Goal: Information Seeking & Learning: Learn about a topic

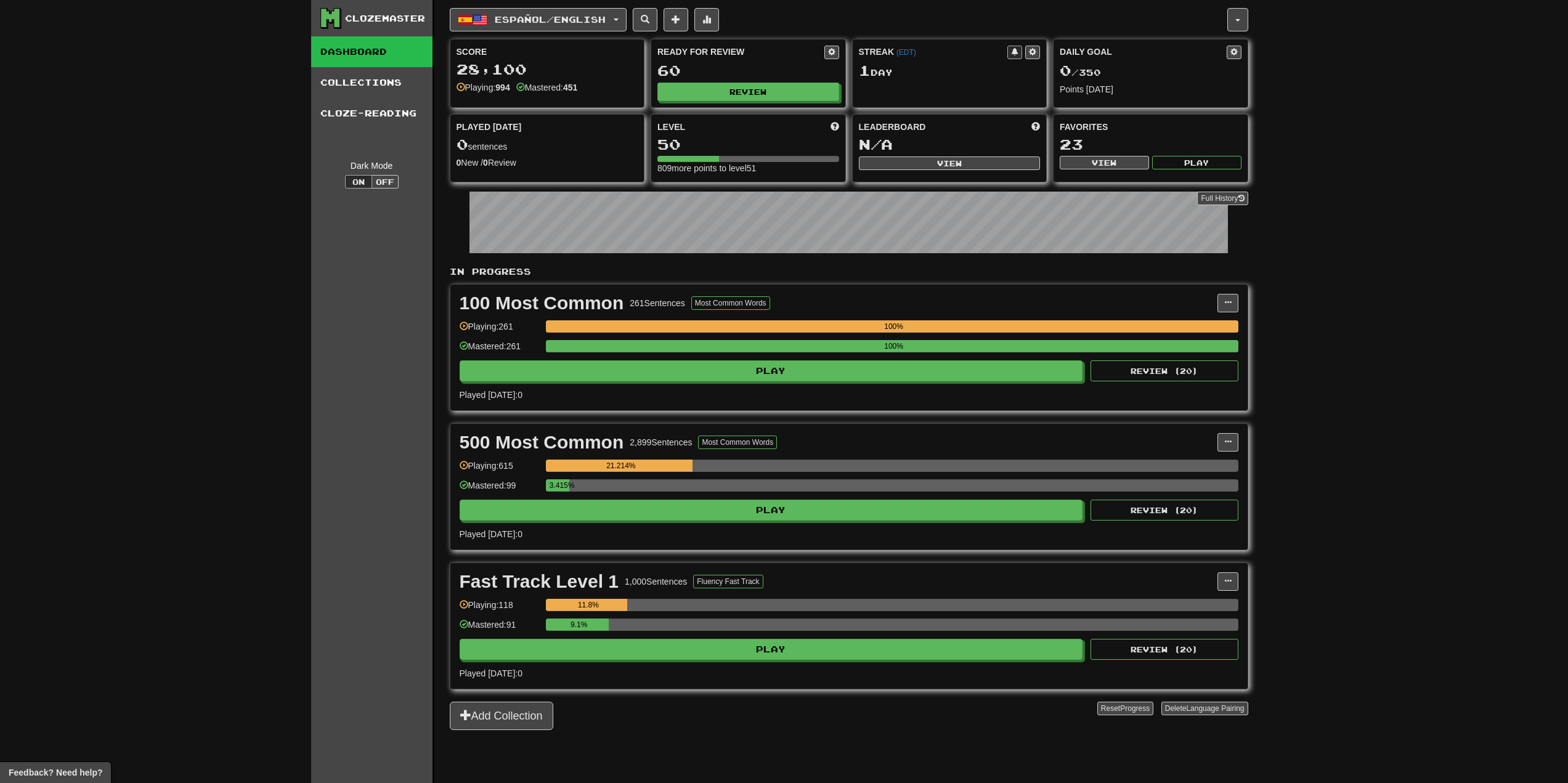
click at [822, 102] on div "Ready for Review 60 Review" at bounding box center [748, 73] width 194 height 68
click at [818, 87] on button "Review" at bounding box center [749, 92] width 182 height 18
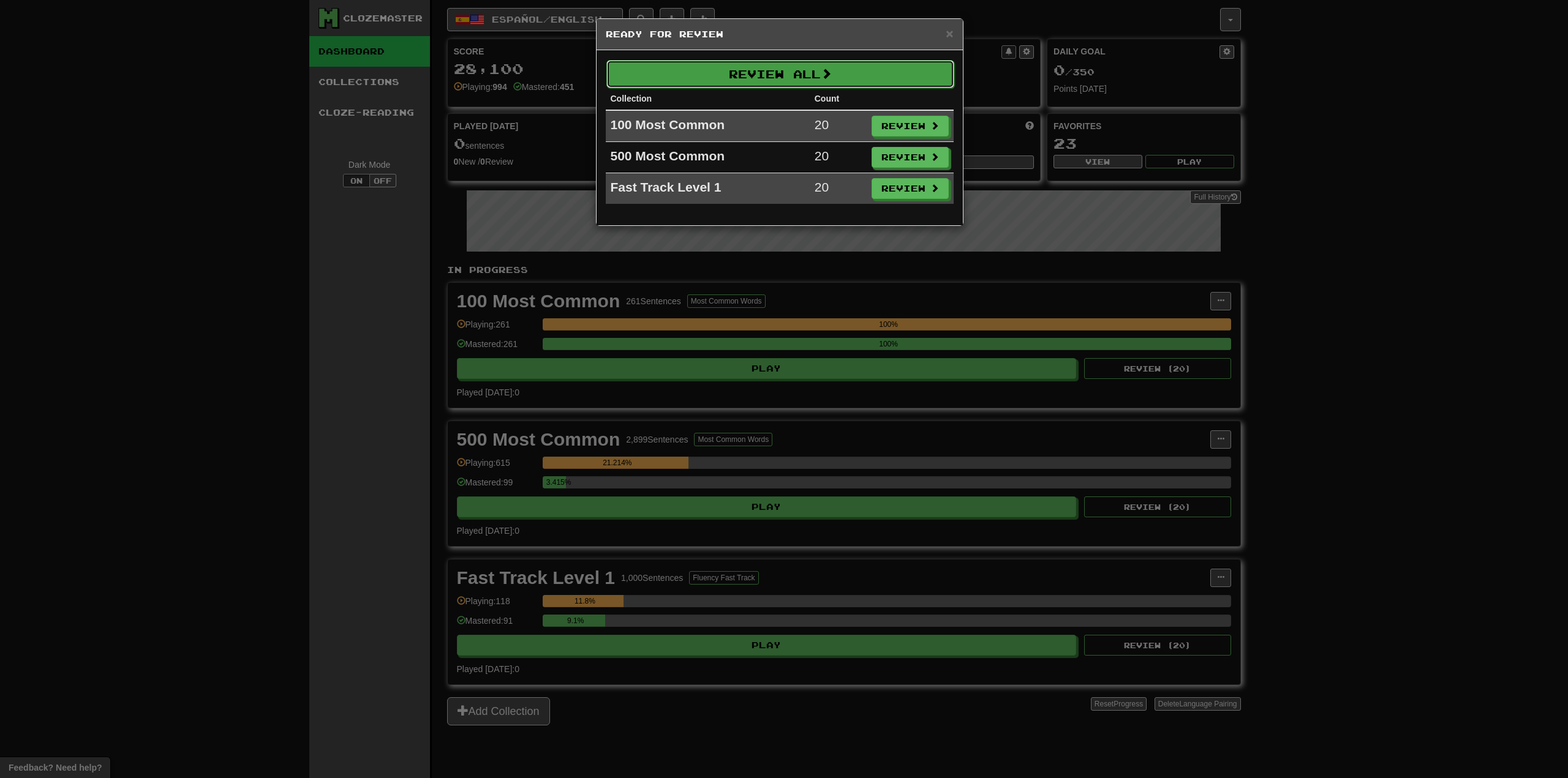
click at [896, 60] on div "Review All Collection Count 100 Most Common 20 Review 500 Most Common 20 Review…" at bounding box center [780, 137] width 367 height 175
click at [880, 67] on button "Review All" at bounding box center [780, 74] width 348 height 28
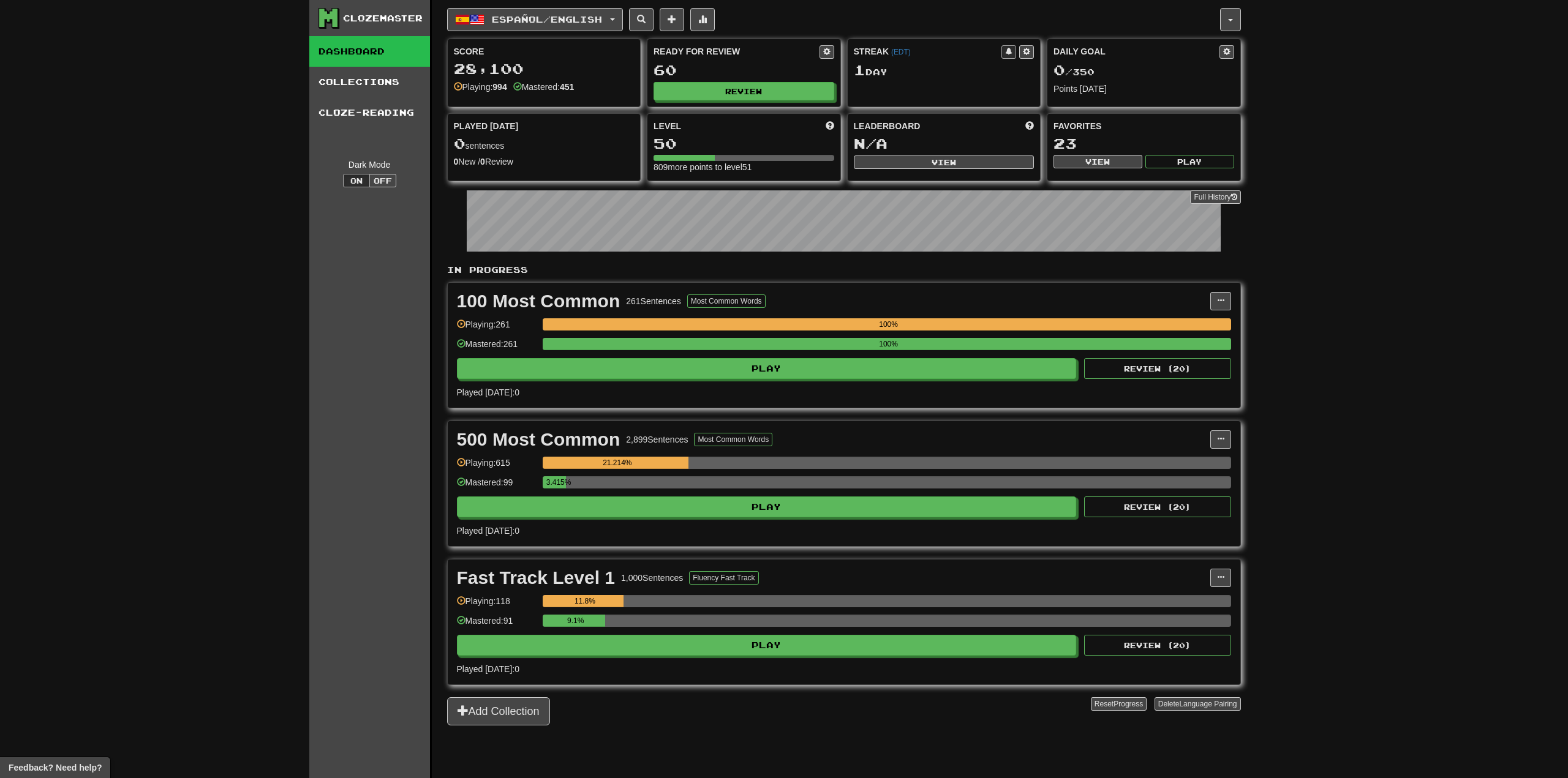
select select "**"
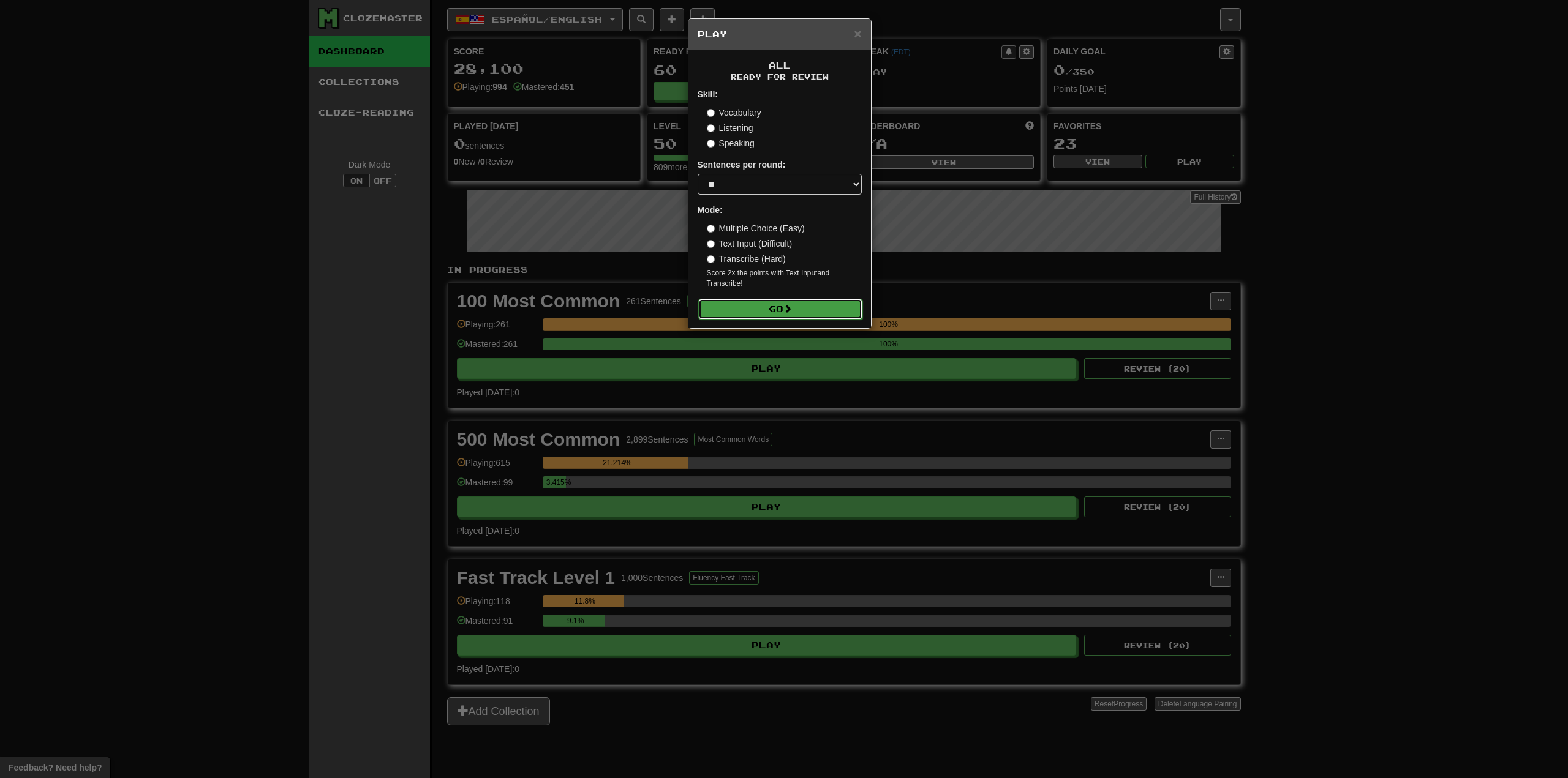
click at [805, 308] on button "Go" at bounding box center [780, 309] width 164 height 21
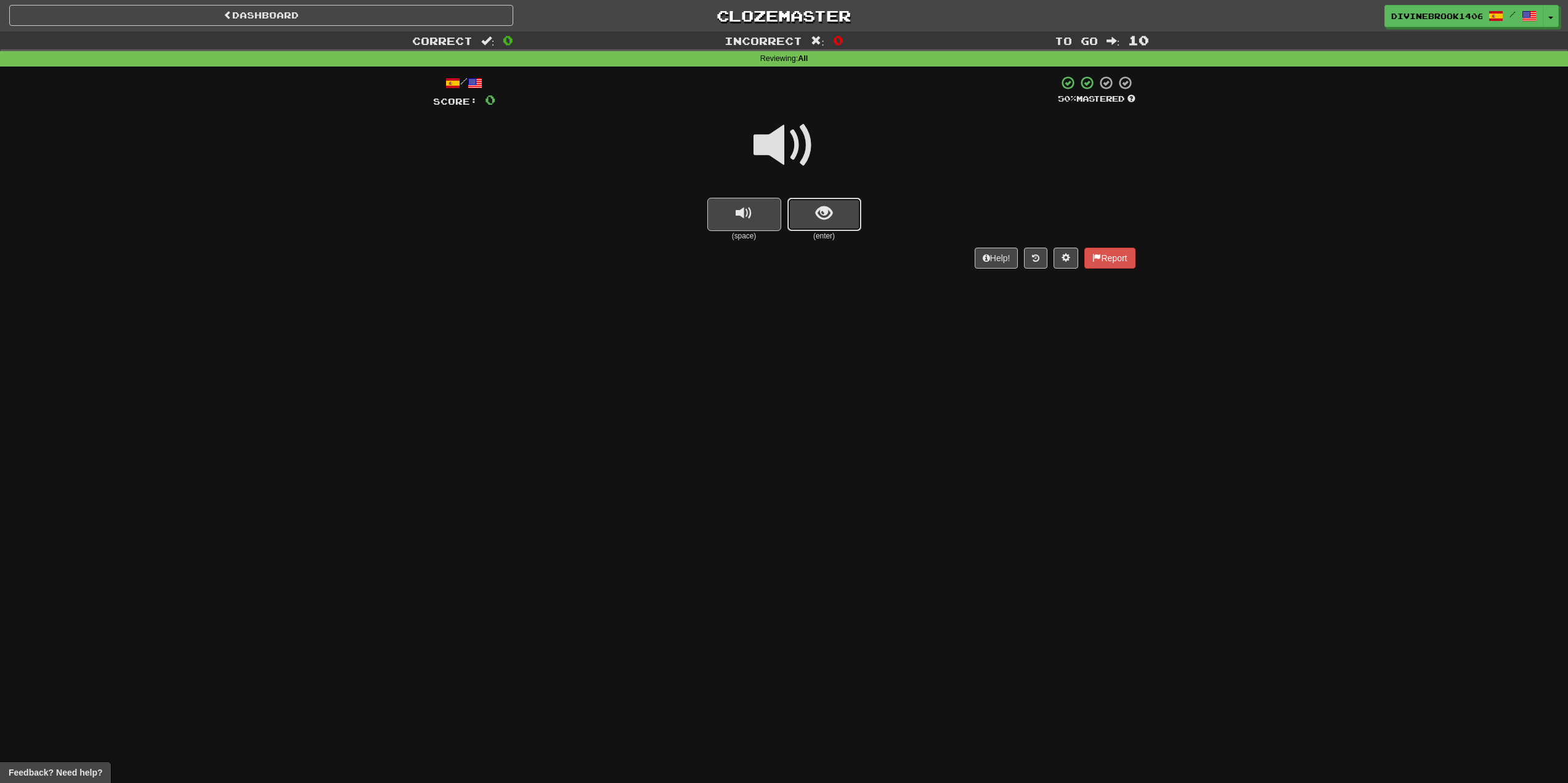
click at [851, 228] on button "show sentence" at bounding box center [824, 214] width 74 height 33
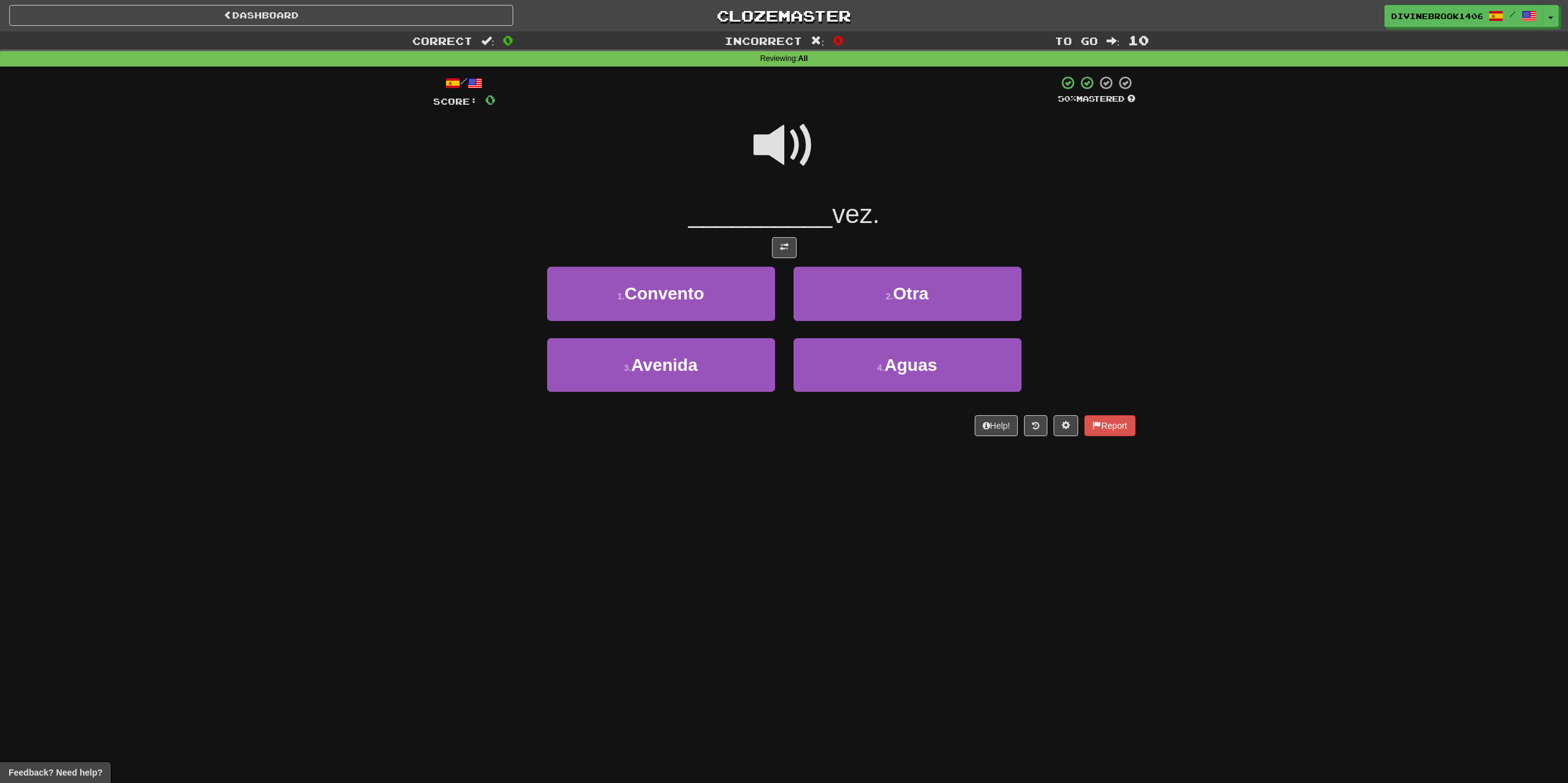
click at [778, 119] on span at bounding box center [784, 146] width 62 height 62
drag, startPoint x: 922, startPoint y: 294, endPoint x: 923, endPoint y: 302, distance: 8.1
click at [923, 302] on span "Otra" at bounding box center [911, 294] width 36 height 19
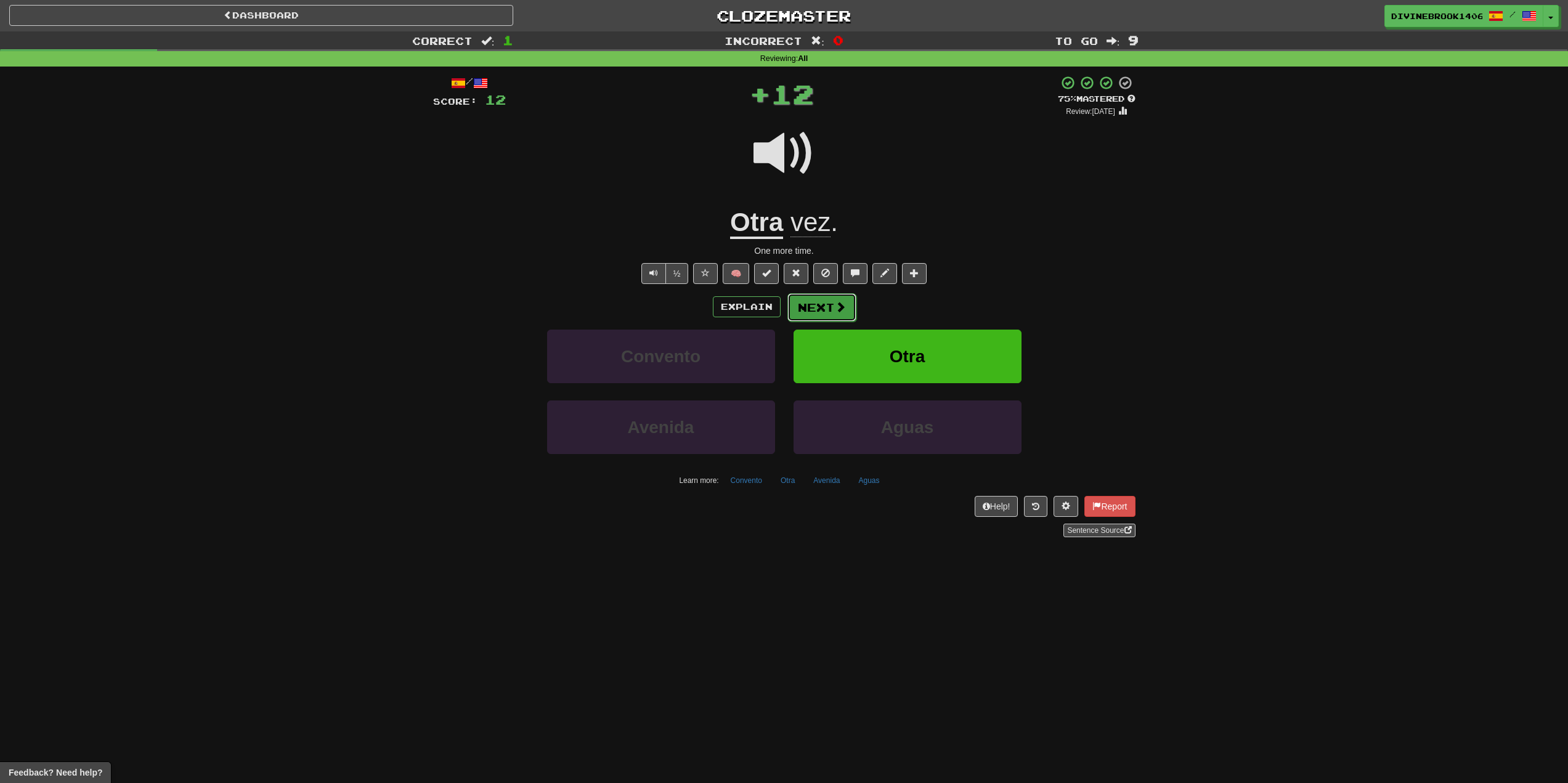
click at [806, 300] on button "Next" at bounding box center [822, 307] width 69 height 28
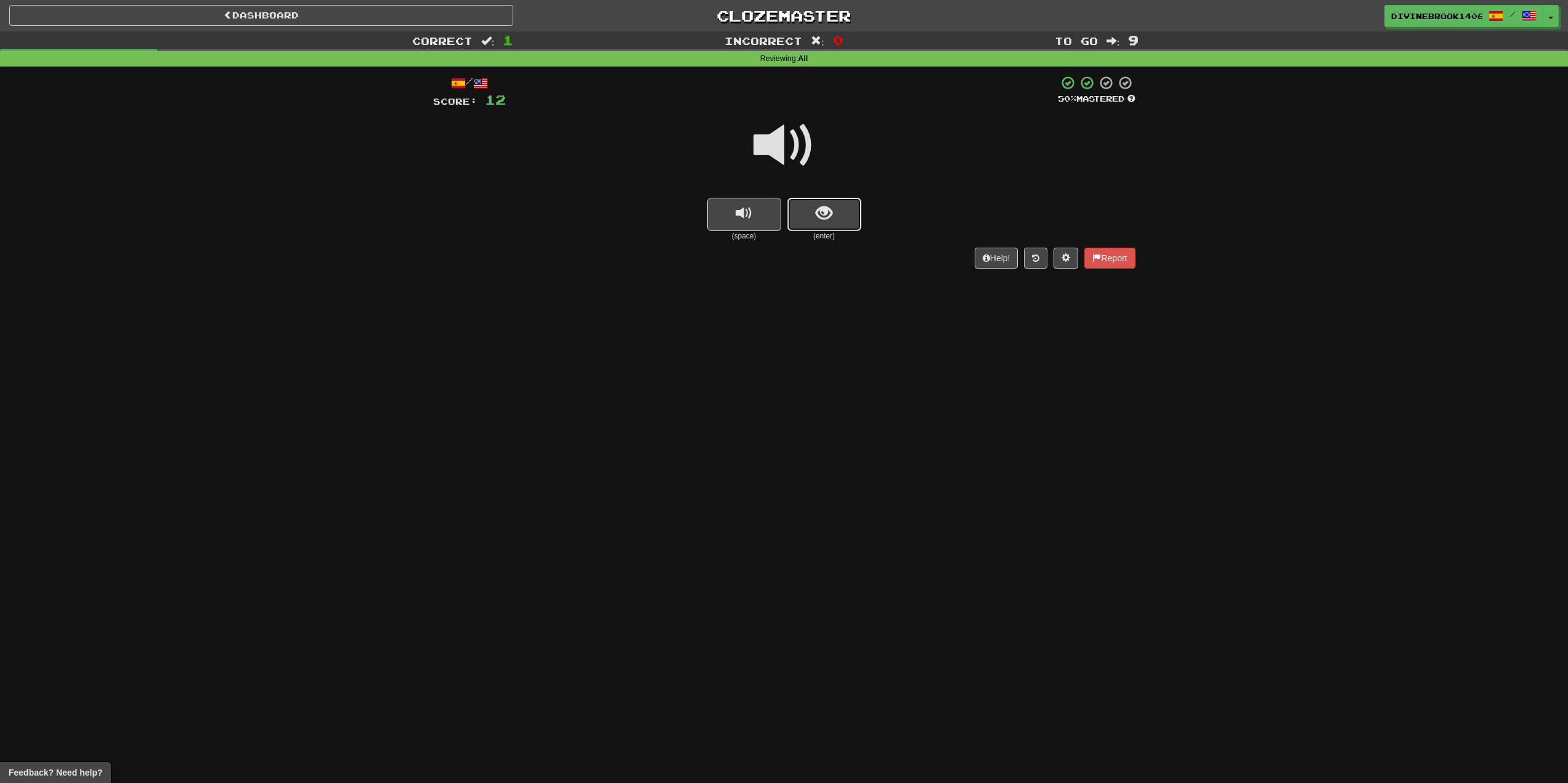
click at [835, 214] on button "show sentence" at bounding box center [824, 214] width 74 height 33
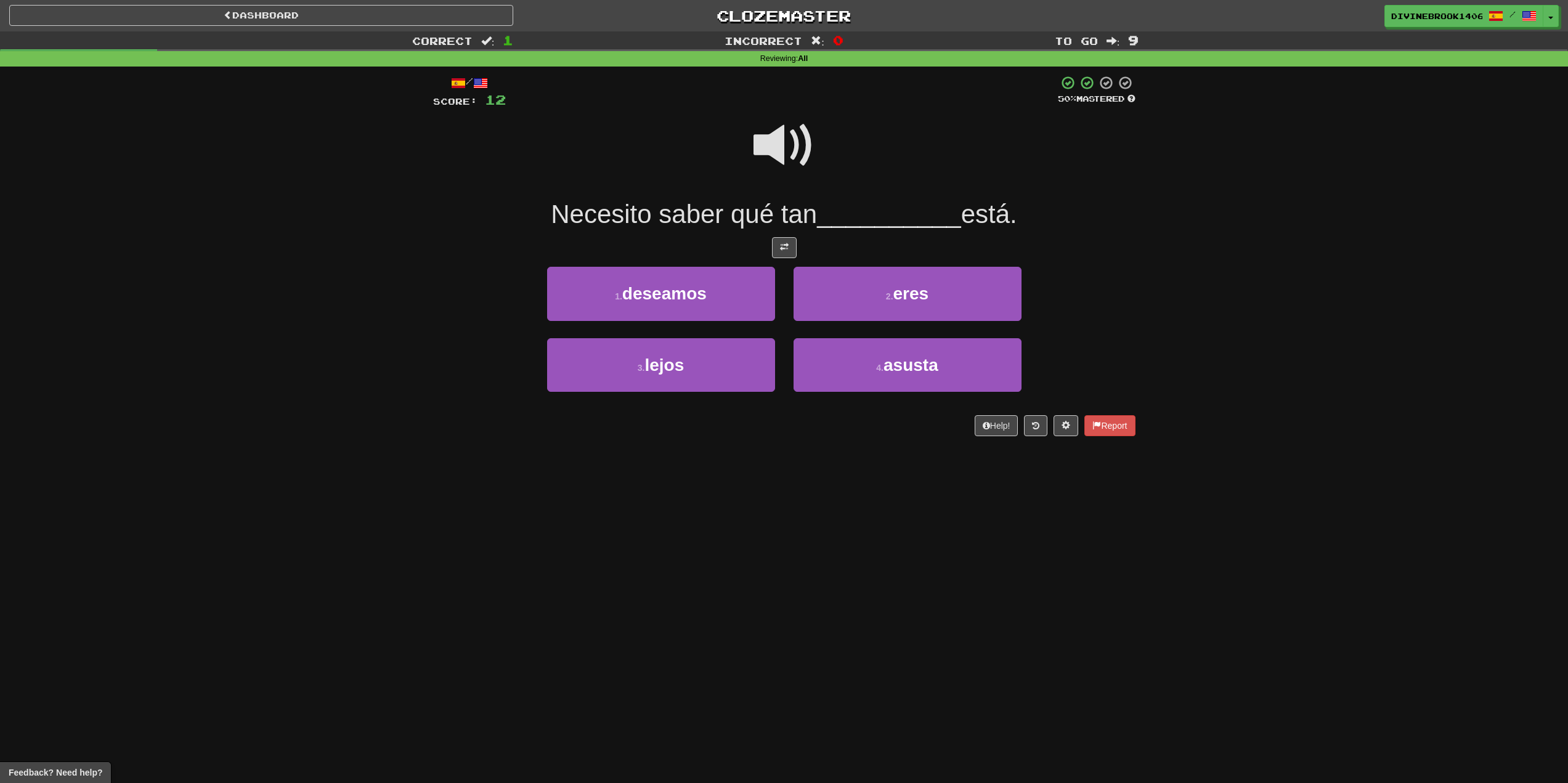
click at [786, 133] on span at bounding box center [784, 146] width 62 height 62
click at [634, 386] on button "3 . lejos" at bounding box center [661, 365] width 228 height 54
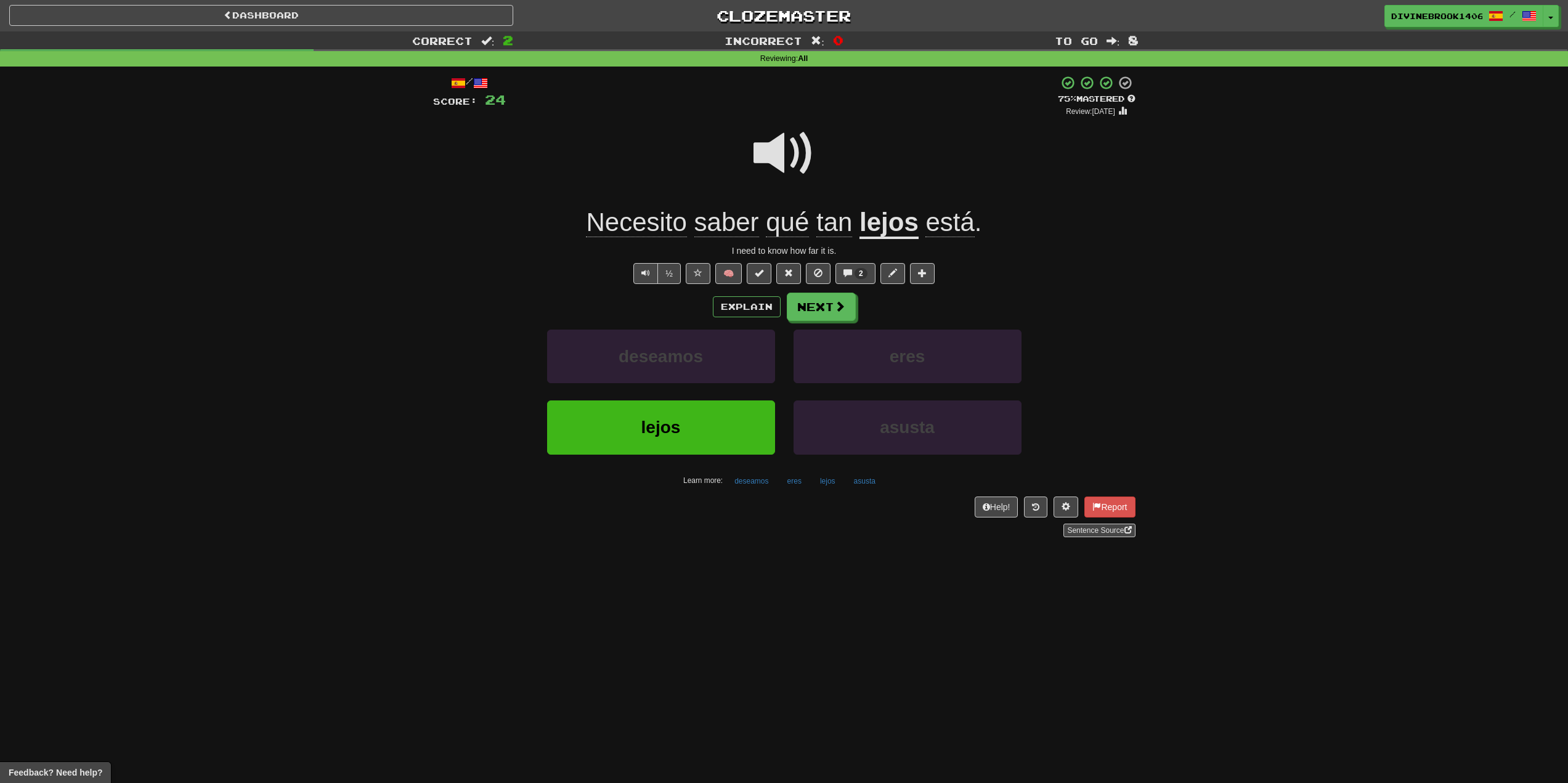
click at [902, 239] on strong "lejos" at bounding box center [889, 224] width 59 height 32
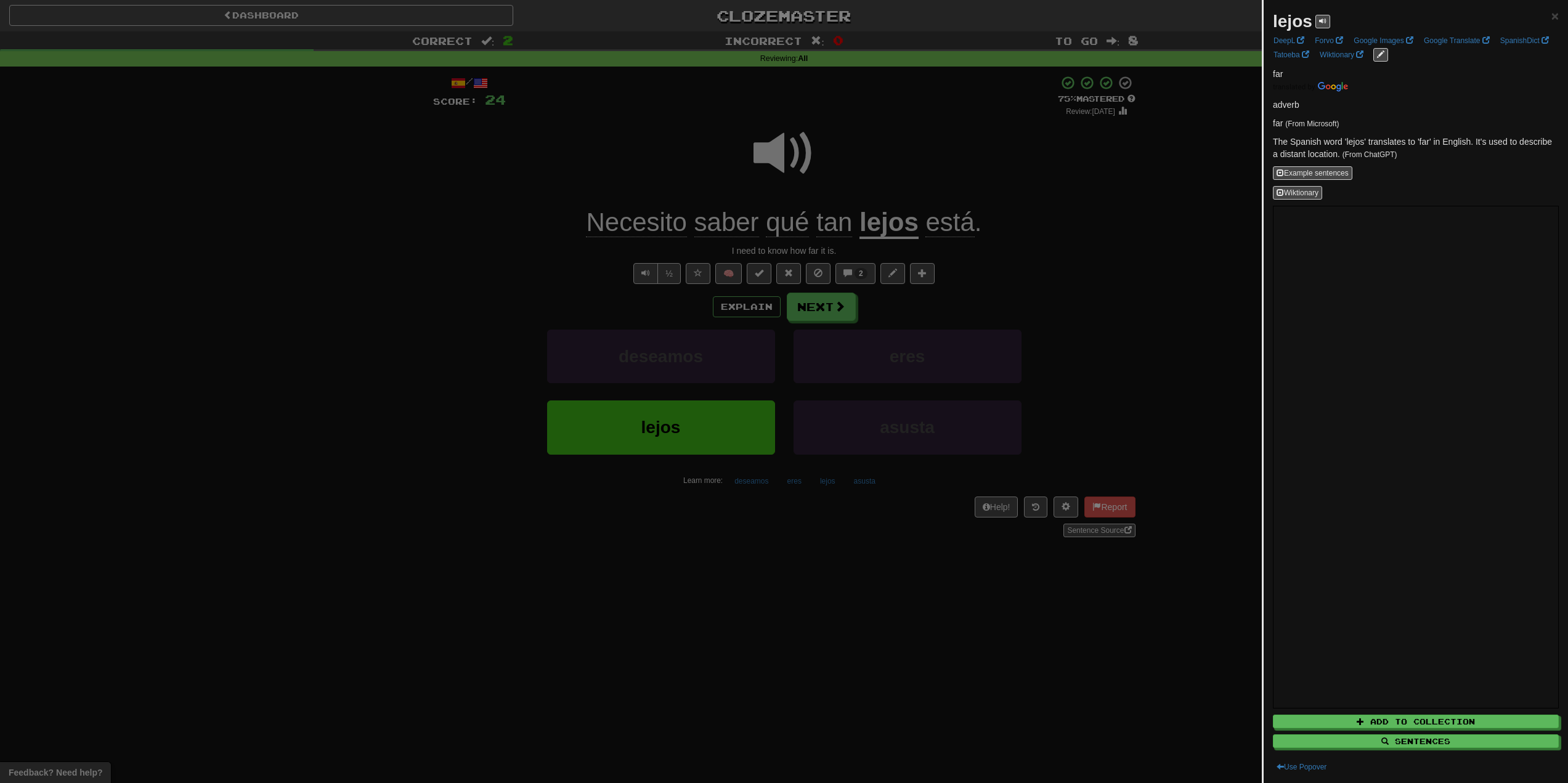
click at [887, 197] on div at bounding box center [784, 392] width 1568 height 783
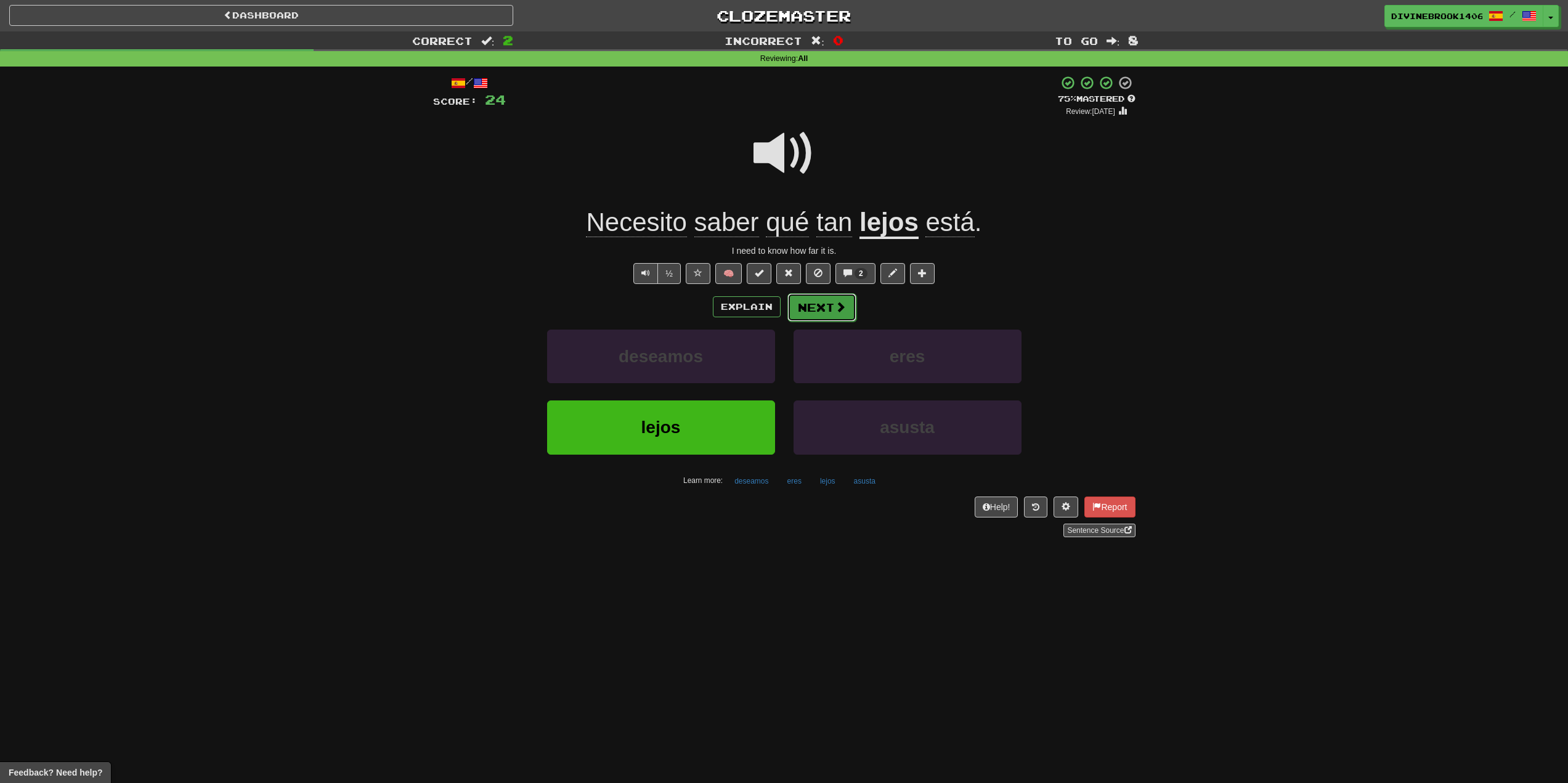
click at [830, 309] on button "Next" at bounding box center [822, 307] width 69 height 28
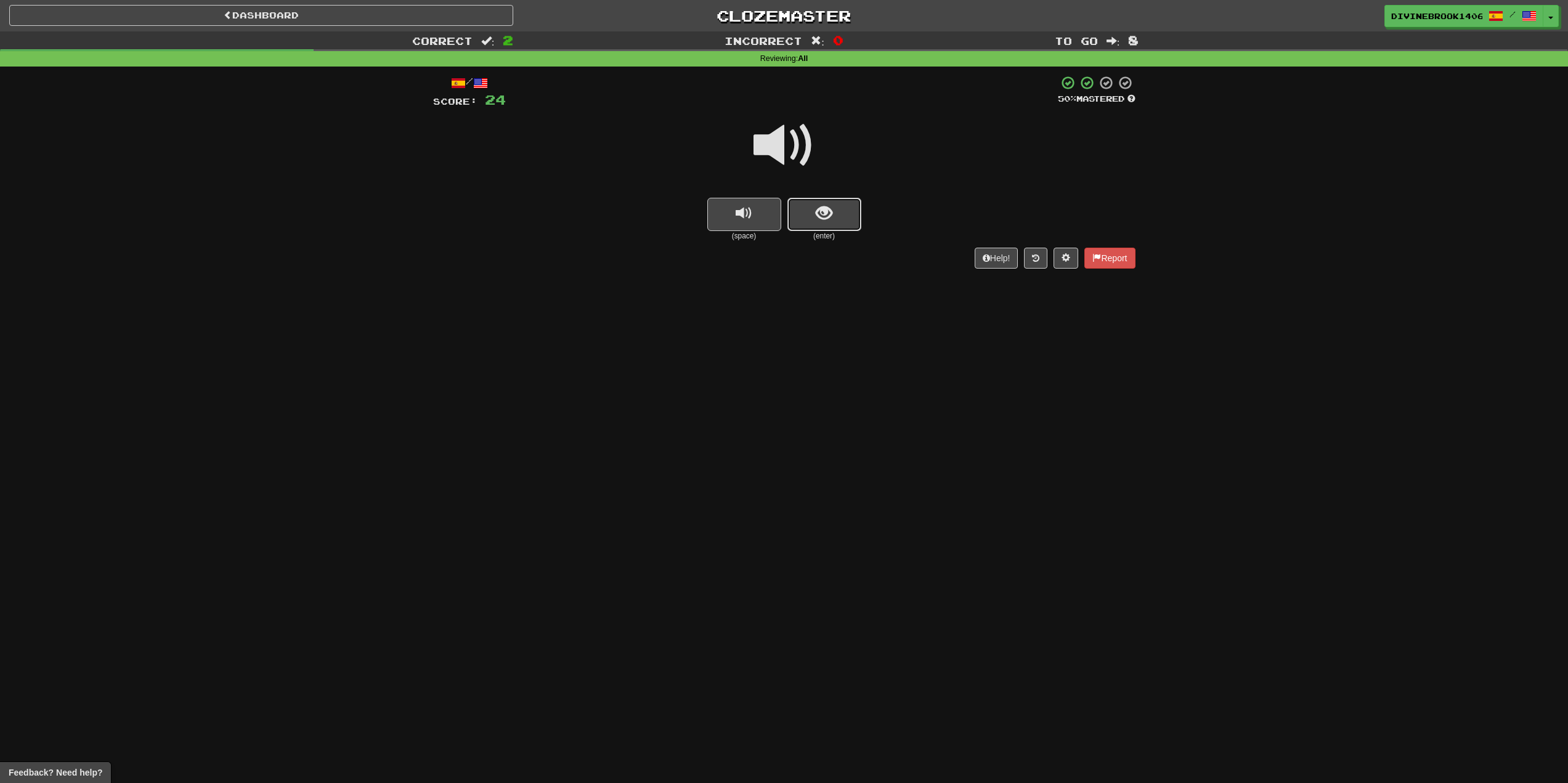
click at [817, 219] on span "show sentence" at bounding box center [824, 213] width 16 height 16
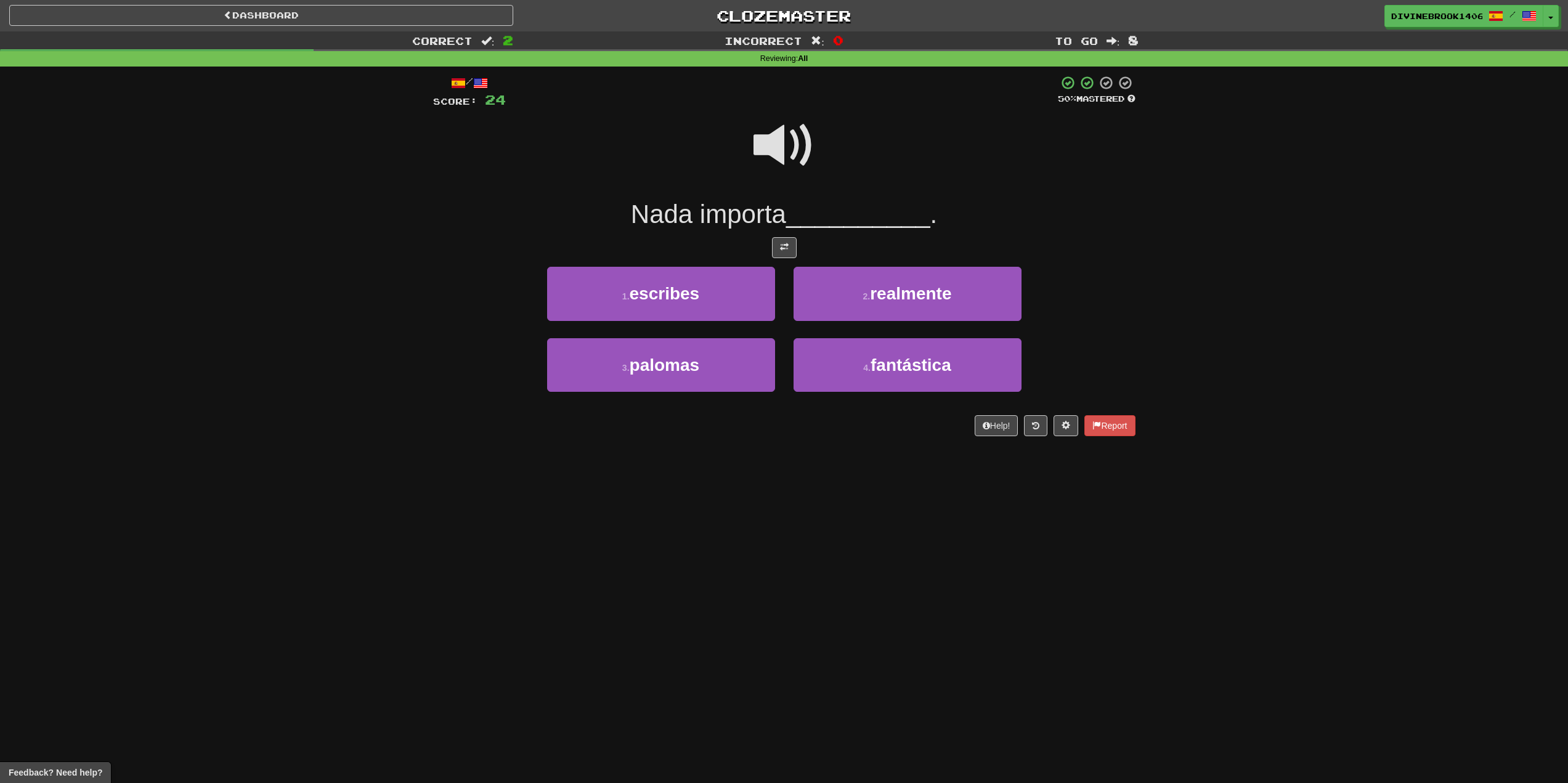
click at [786, 134] on span at bounding box center [784, 146] width 62 height 62
click at [957, 282] on button "2 . realmente" at bounding box center [907, 294] width 228 height 54
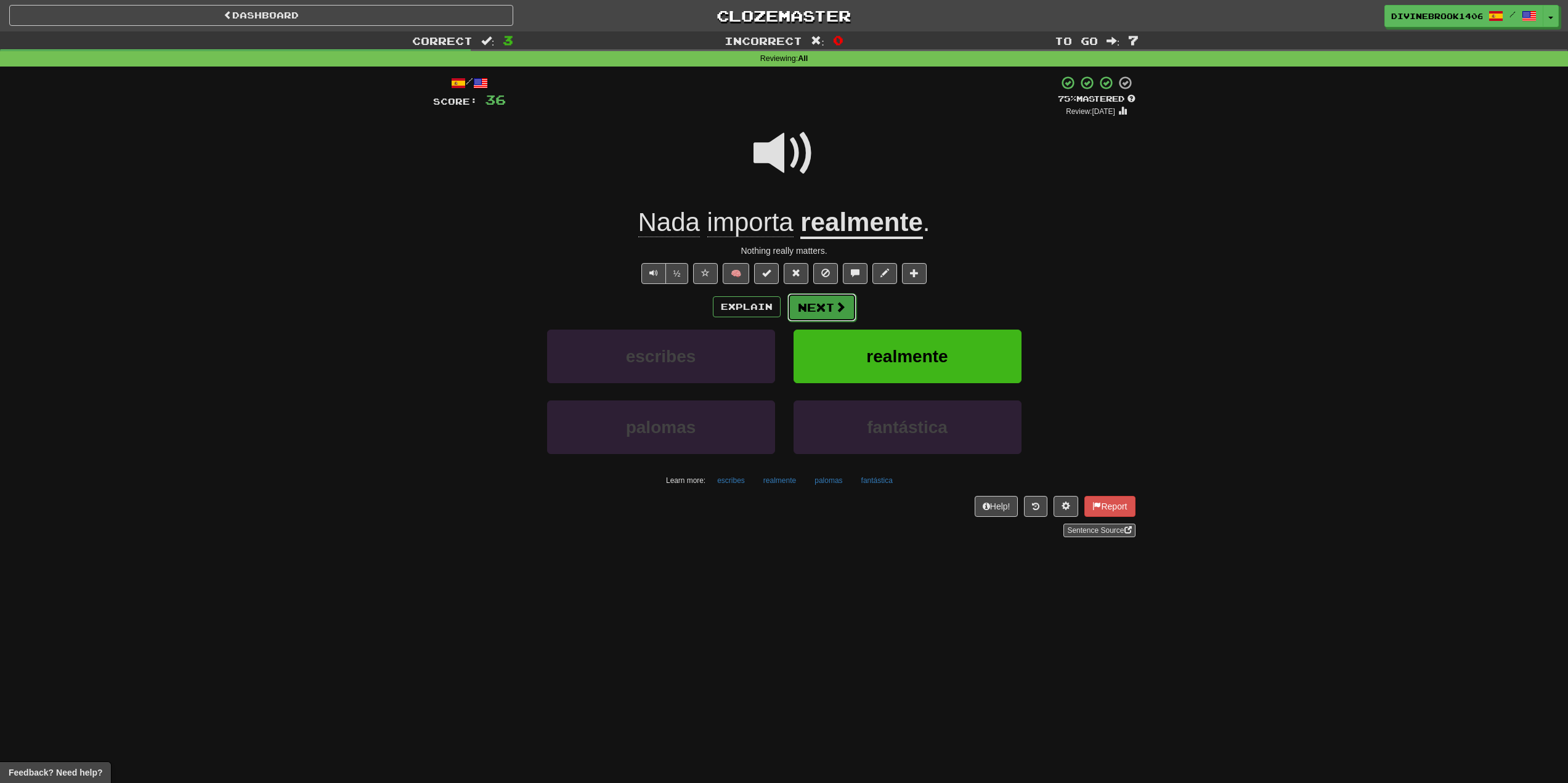
click at [830, 301] on button "Next" at bounding box center [822, 307] width 69 height 28
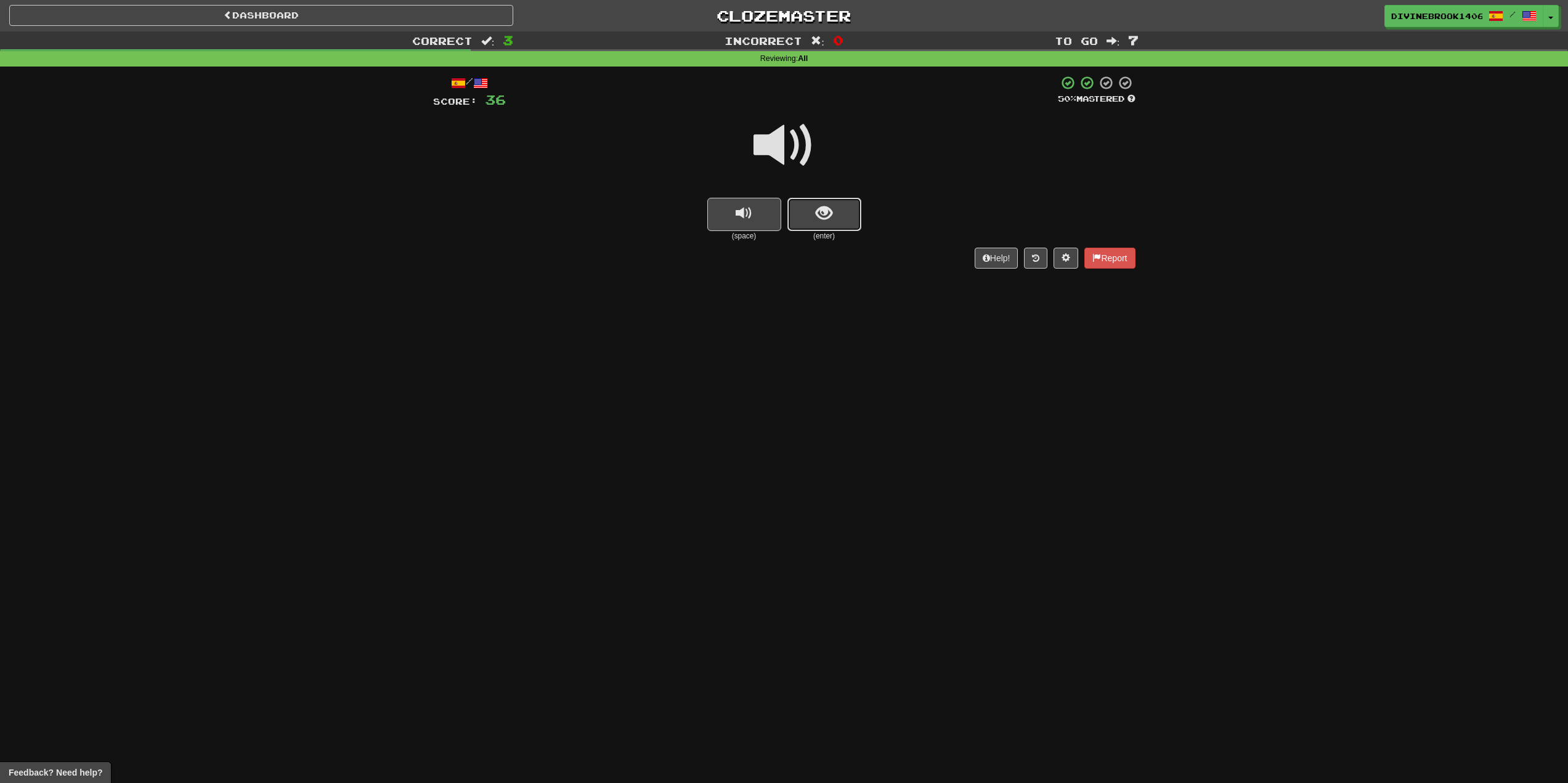
click at [824, 225] on button "show sentence" at bounding box center [824, 214] width 74 height 33
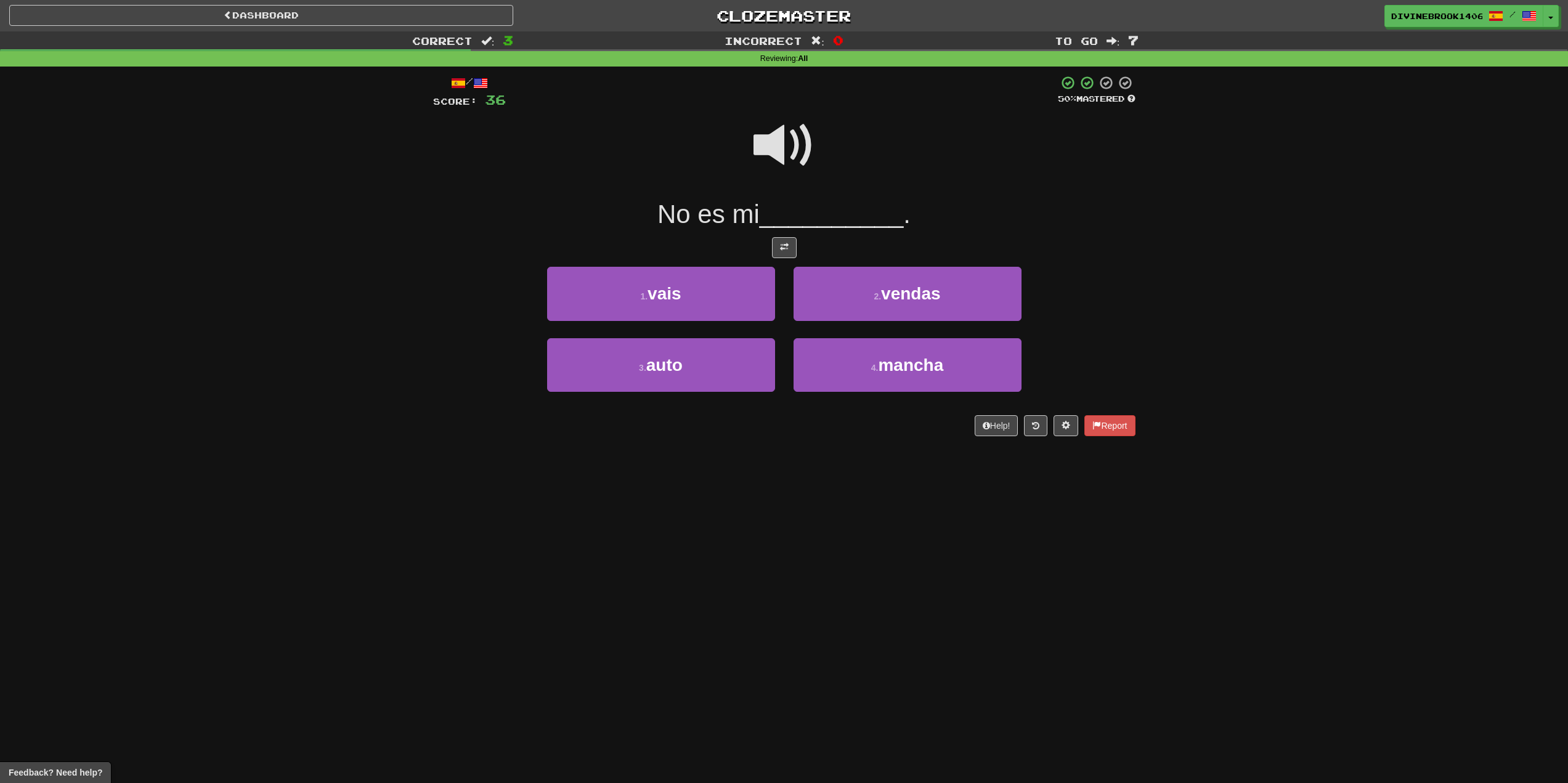
drag, startPoint x: 802, startPoint y: 119, endPoint x: 795, endPoint y: 124, distance: 8.6
click at [800, 119] on span at bounding box center [784, 146] width 62 height 62
click at [662, 386] on button "3 . auto" at bounding box center [661, 365] width 228 height 54
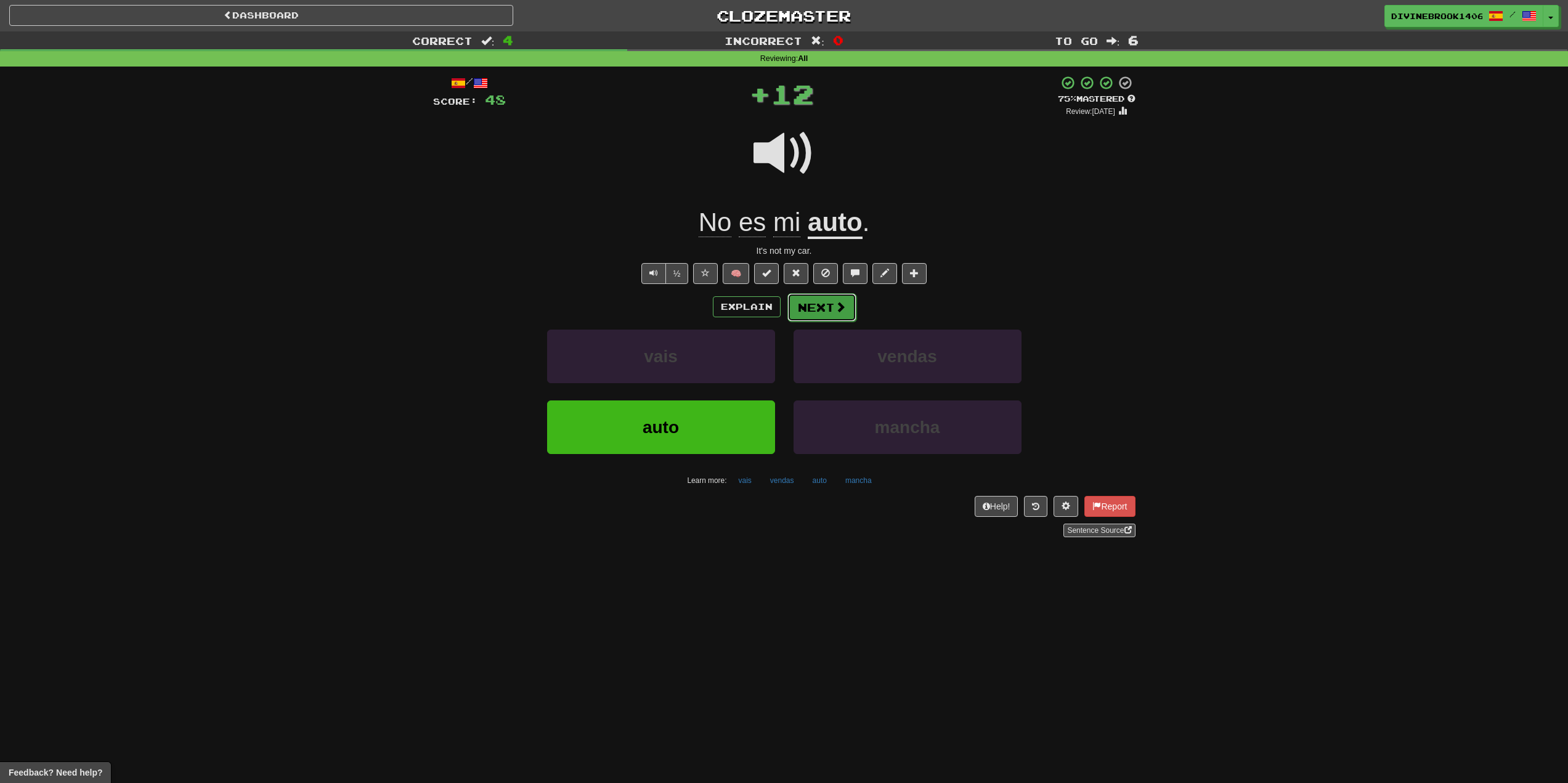
click at [810, 299] on button "Next" at bounding box center [822, 307] width 69 height 28
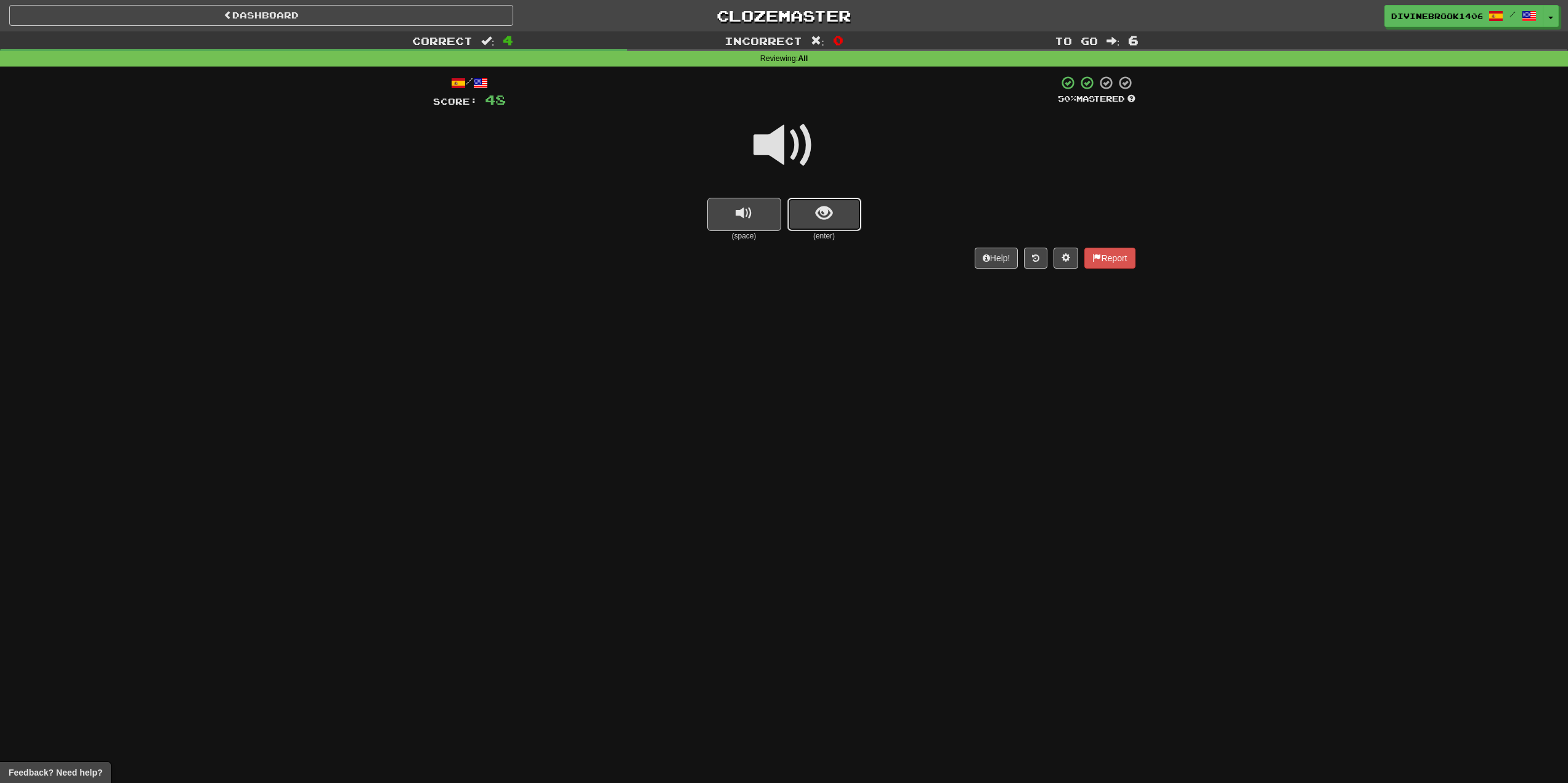
click at [820, 230] on button "show sentence" at bounding box center [824, 214] width 74 height 33
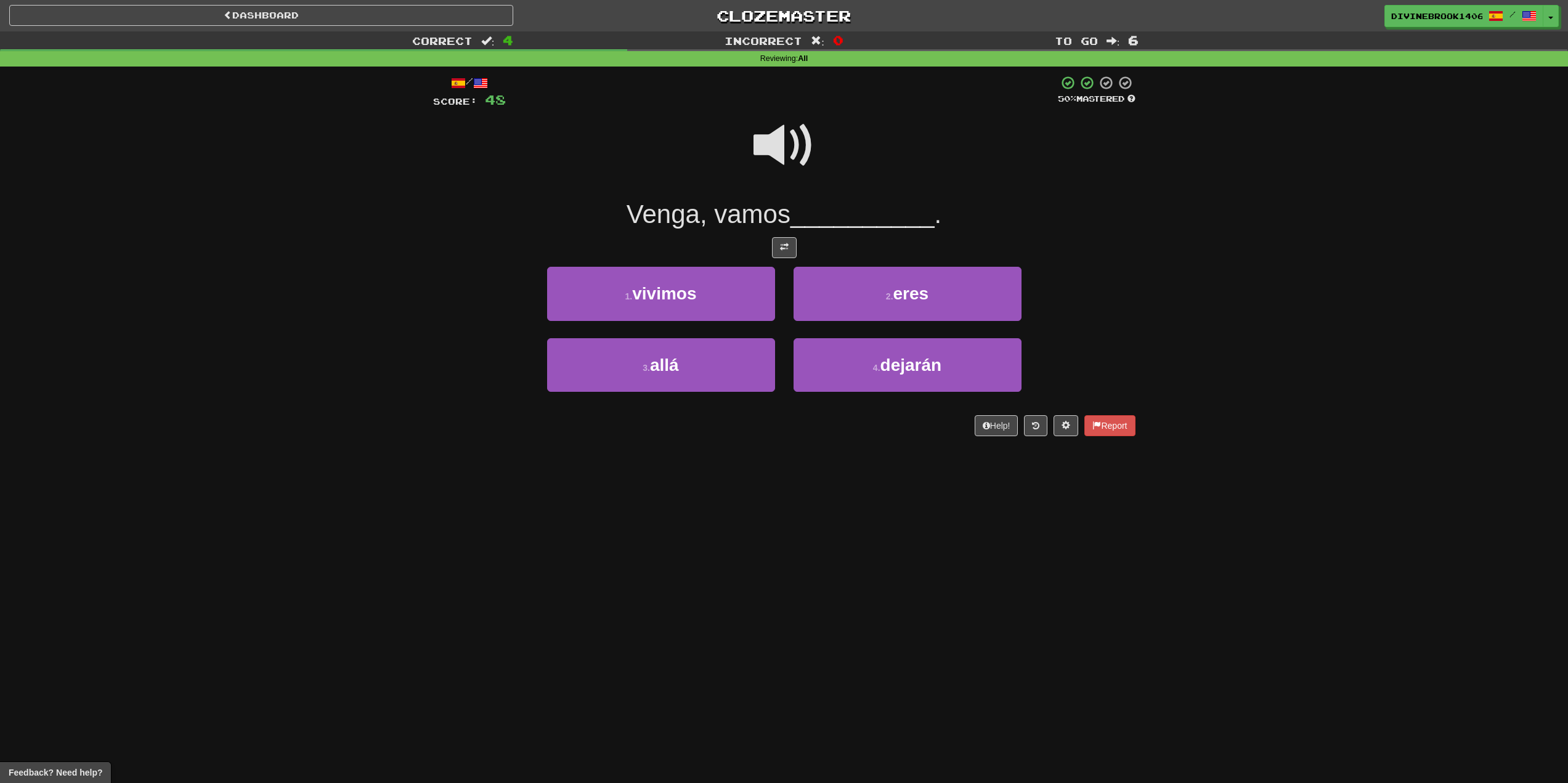
click at [788, 161] on span at bounding box center [784, 146] width 62 height 62
click at [695, 376] on button "3 . allá" at bounding box center [661, 365] width 228 height 54
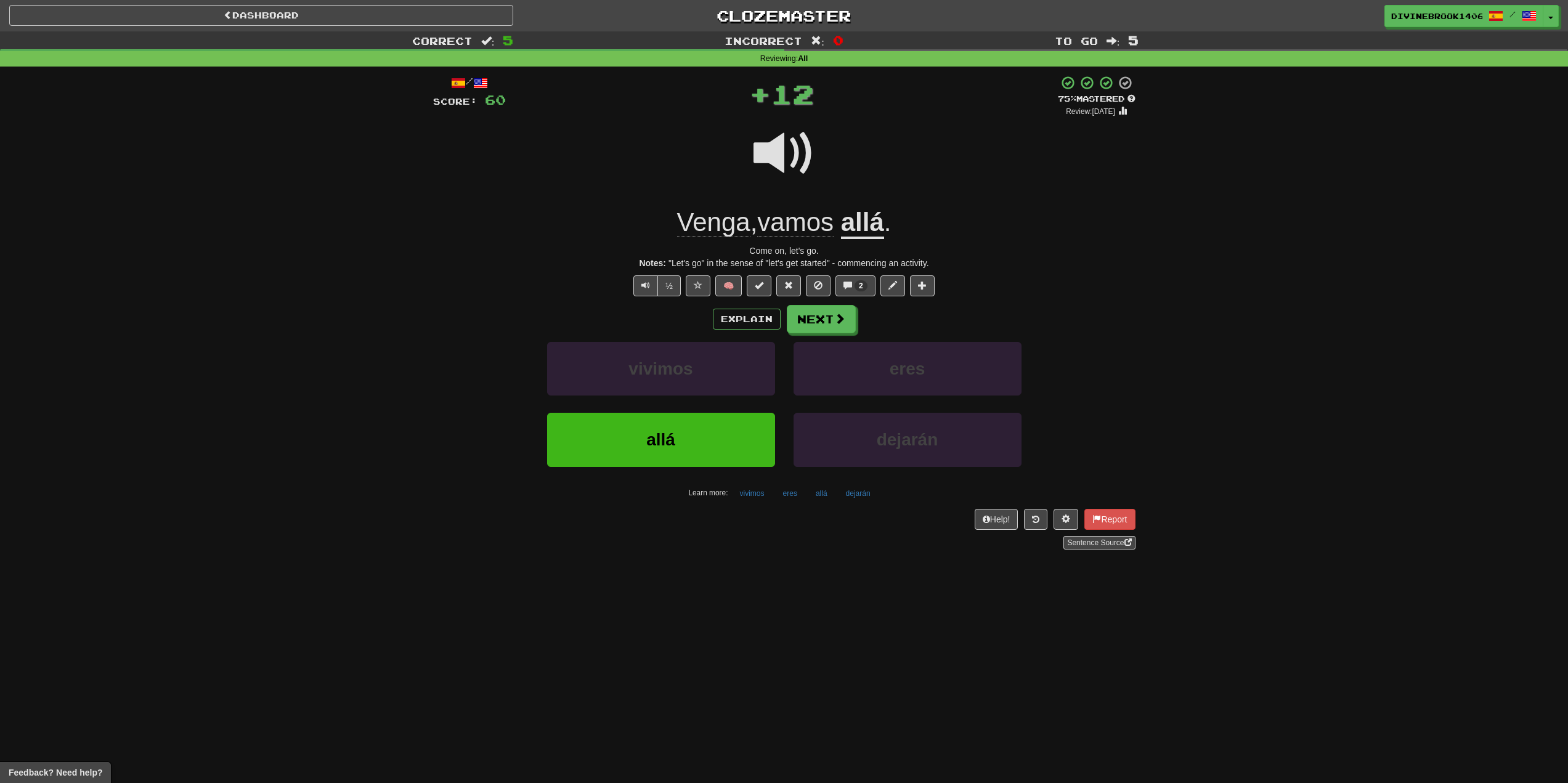
click at [757, 224] on span "Venga" at bounding box center [795, 222] width 76 height 30
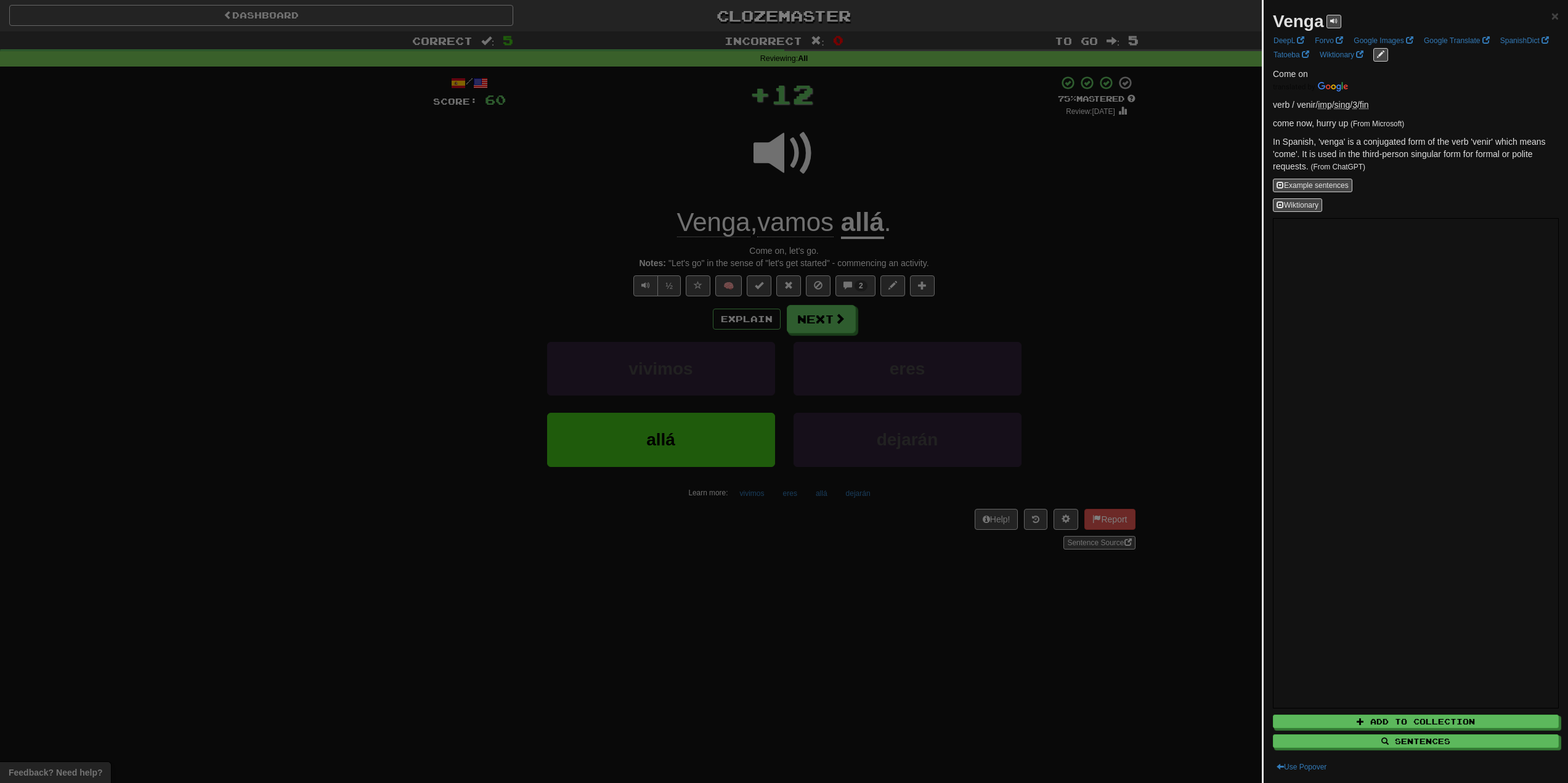
click at [584, 221] on div at bounding box center [784, 392] width 1568 height 783
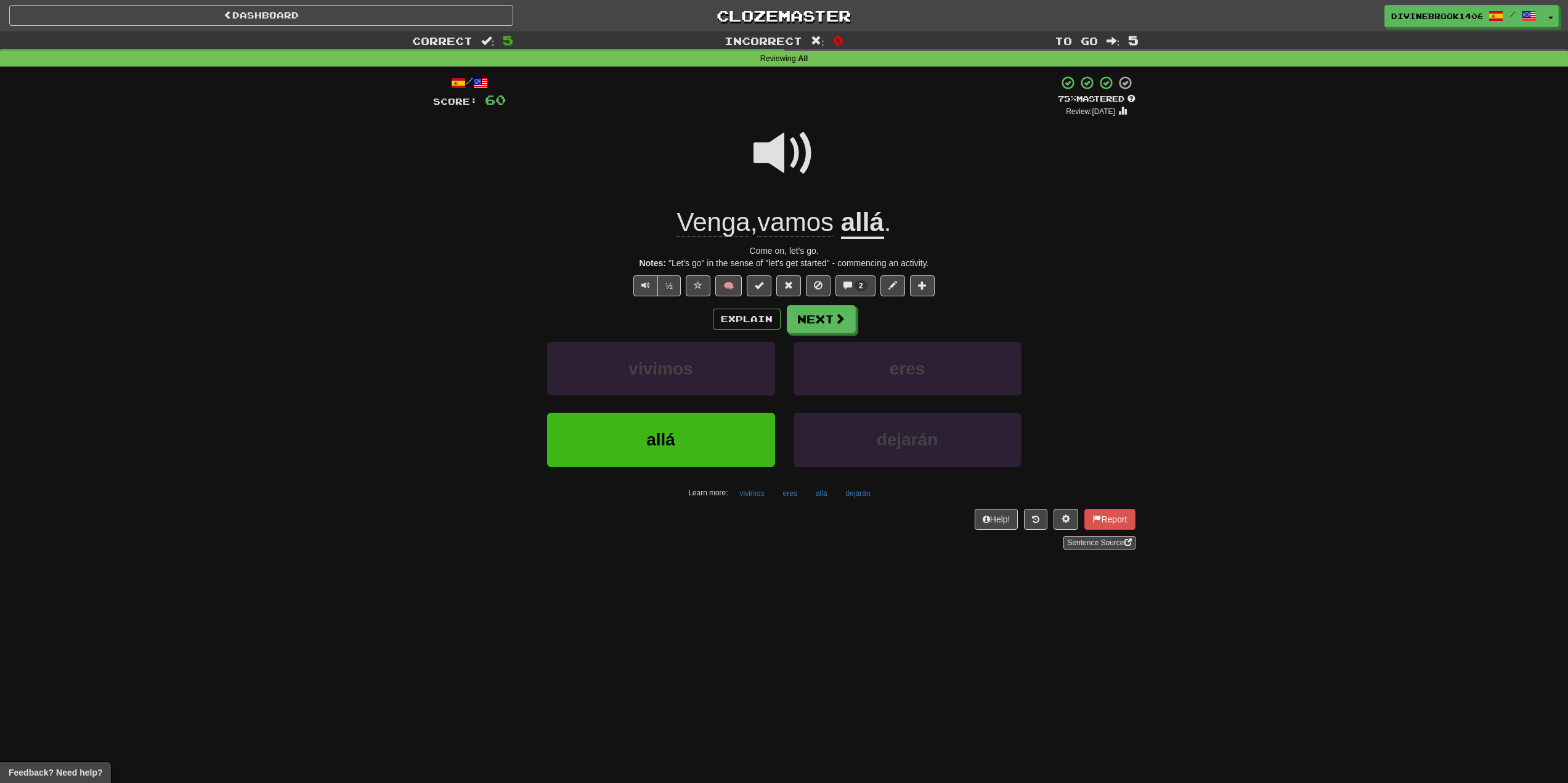
click at [851, 222] on u "allá" at bounding box center [863, 224] width 43 height 32
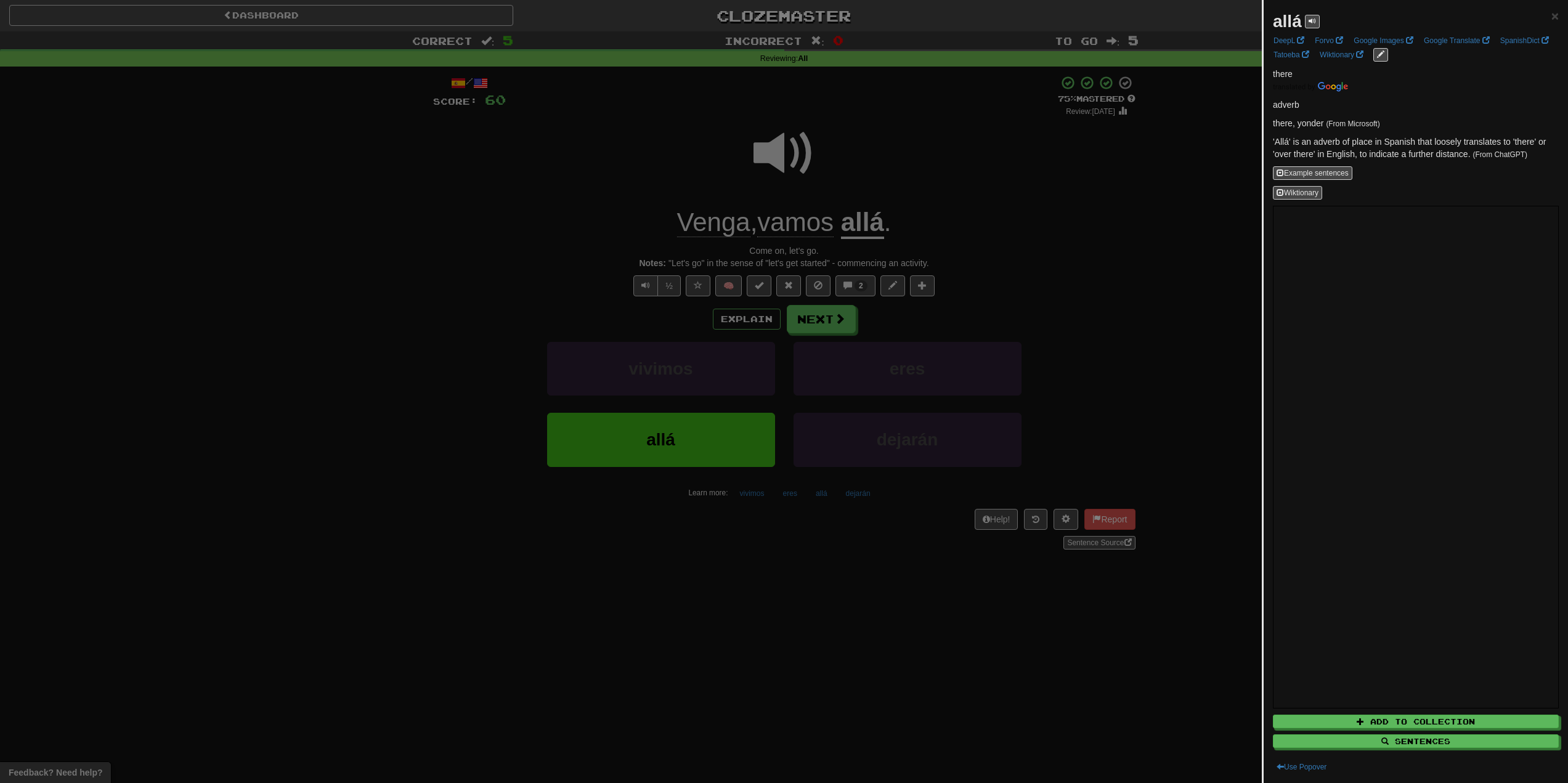
click at [843, 191] on div at bounding box center [784, 392] width 1568 height 783
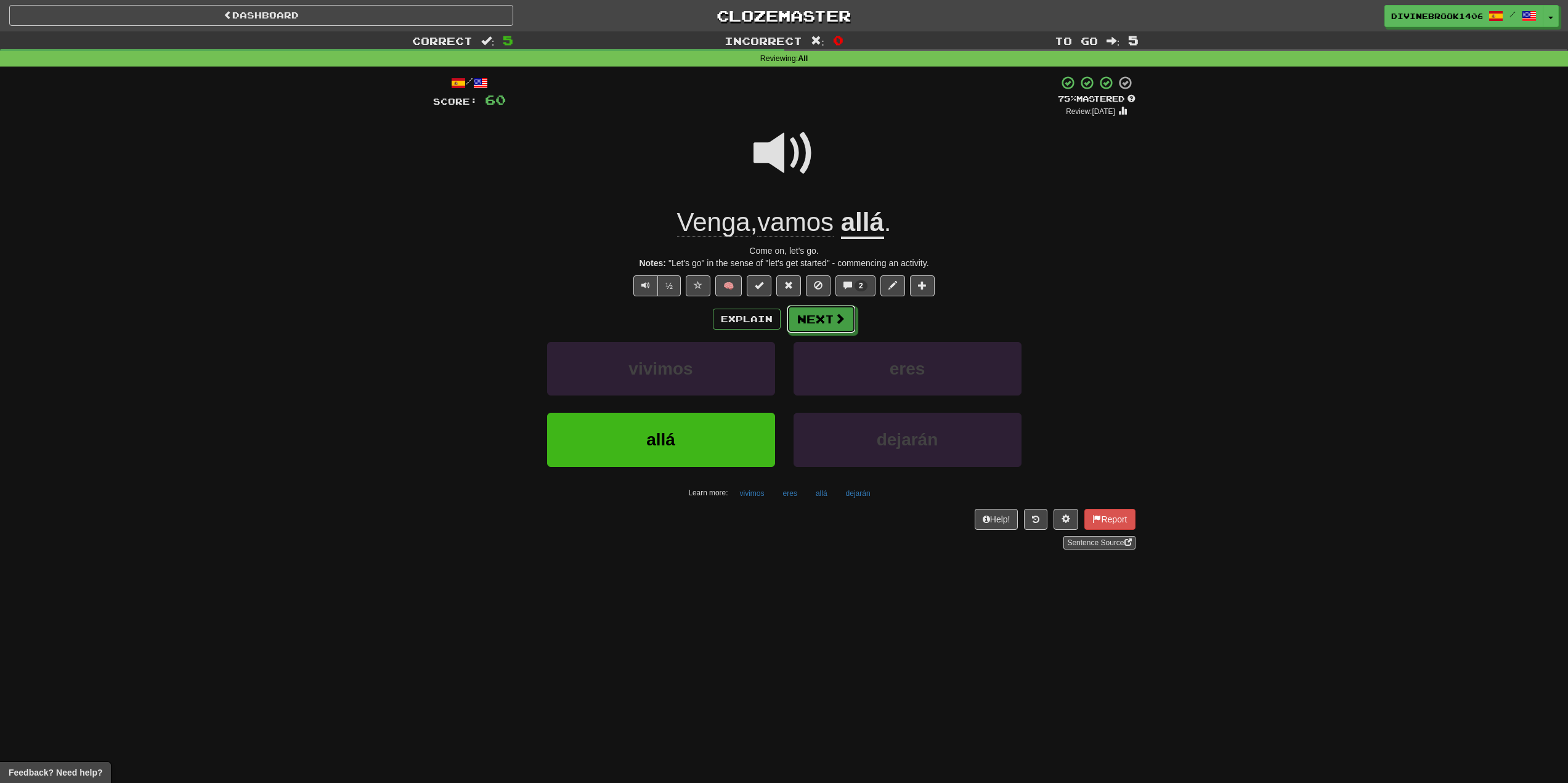
click at [814, 317] on button "Next" at bounding box center [821, 319] width 69 height 28
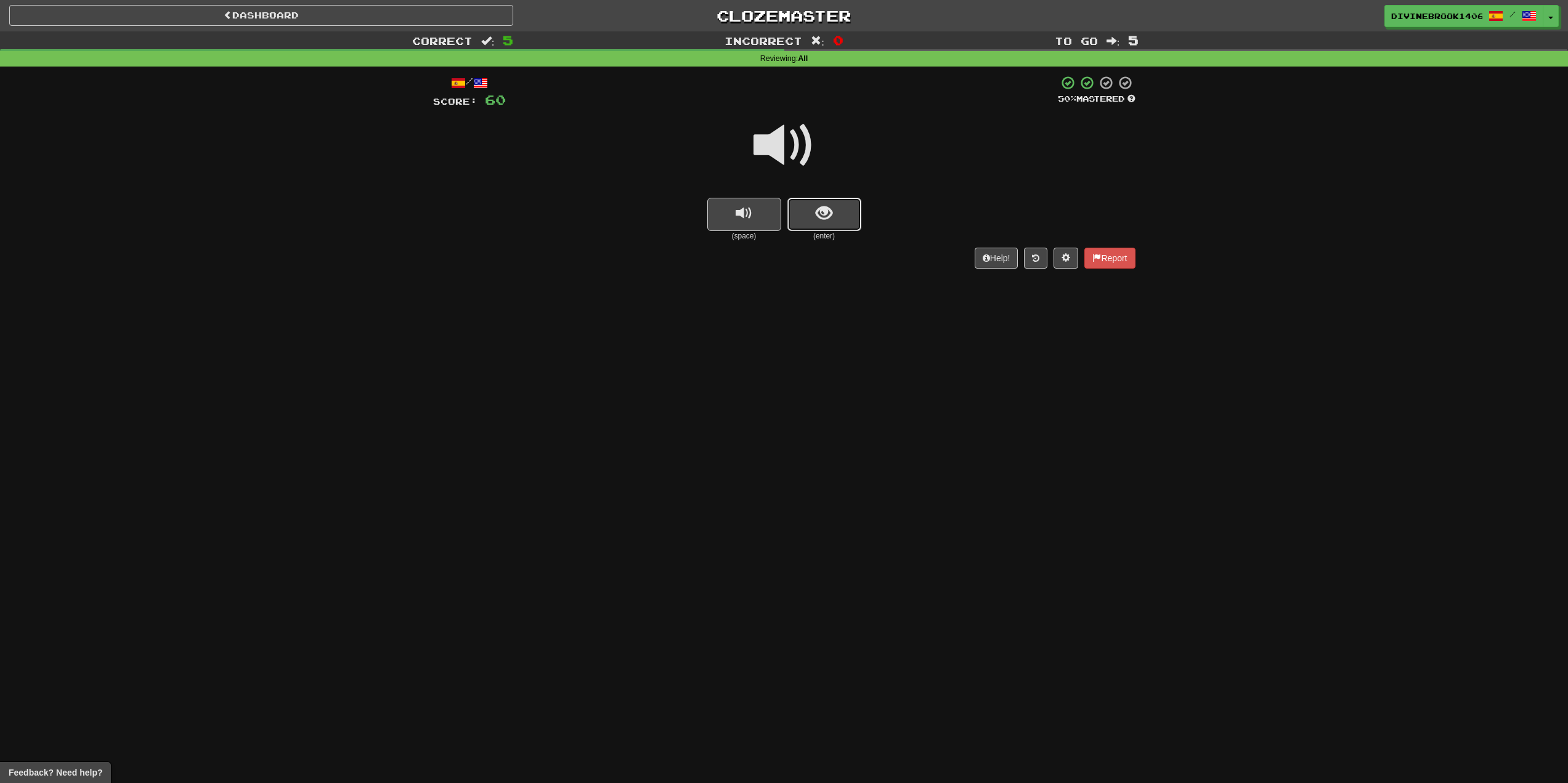
click at [810, 217] on button "show sentence" at bounding box center [824, 214] width 74 height 33
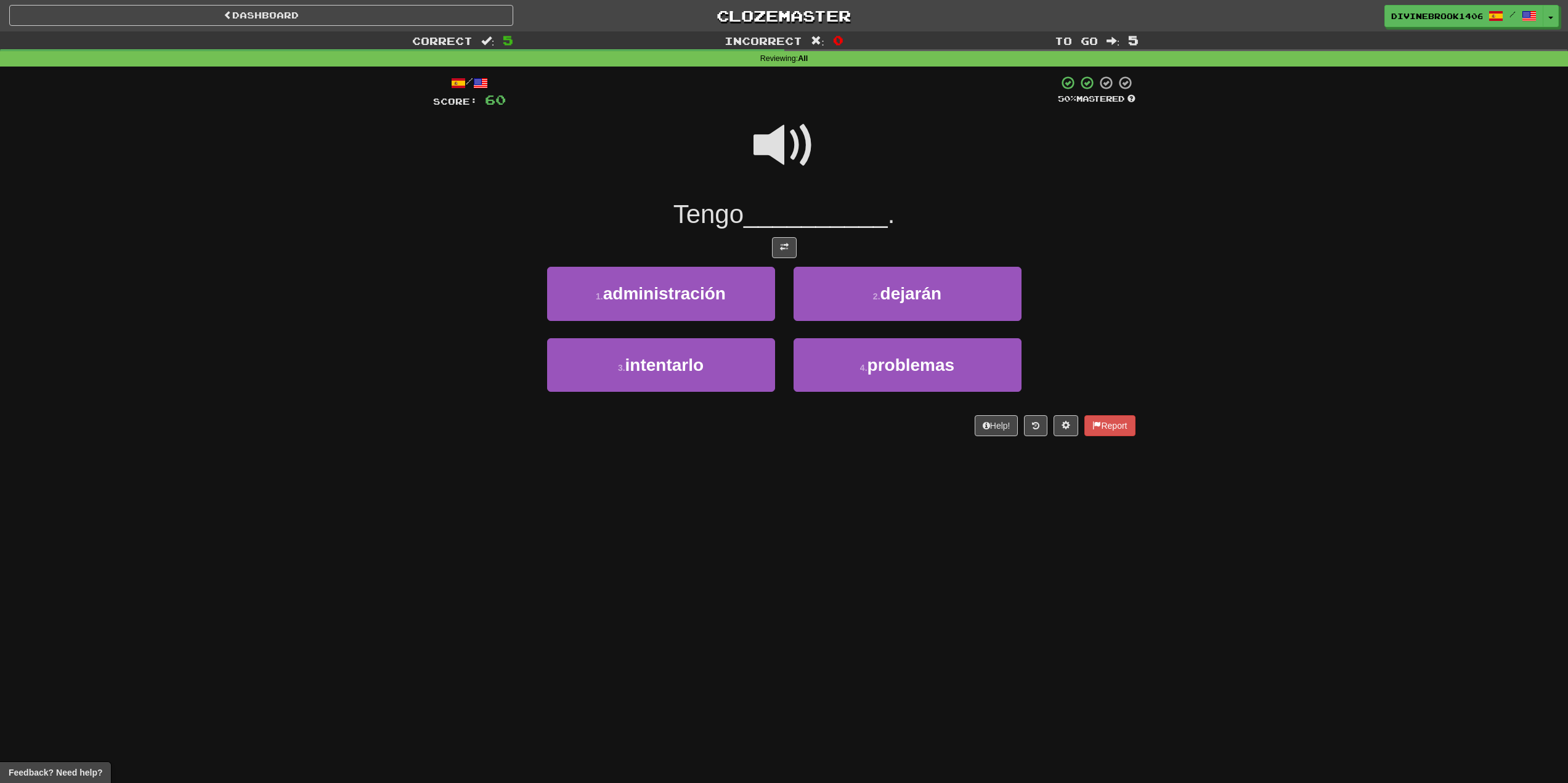
click at [786, 129] on span at bounding box center [784, 146] width 62 height 62
click at [944, 387] on button "4 . problemas" at bounding box center [907, 365] width 228 height 54
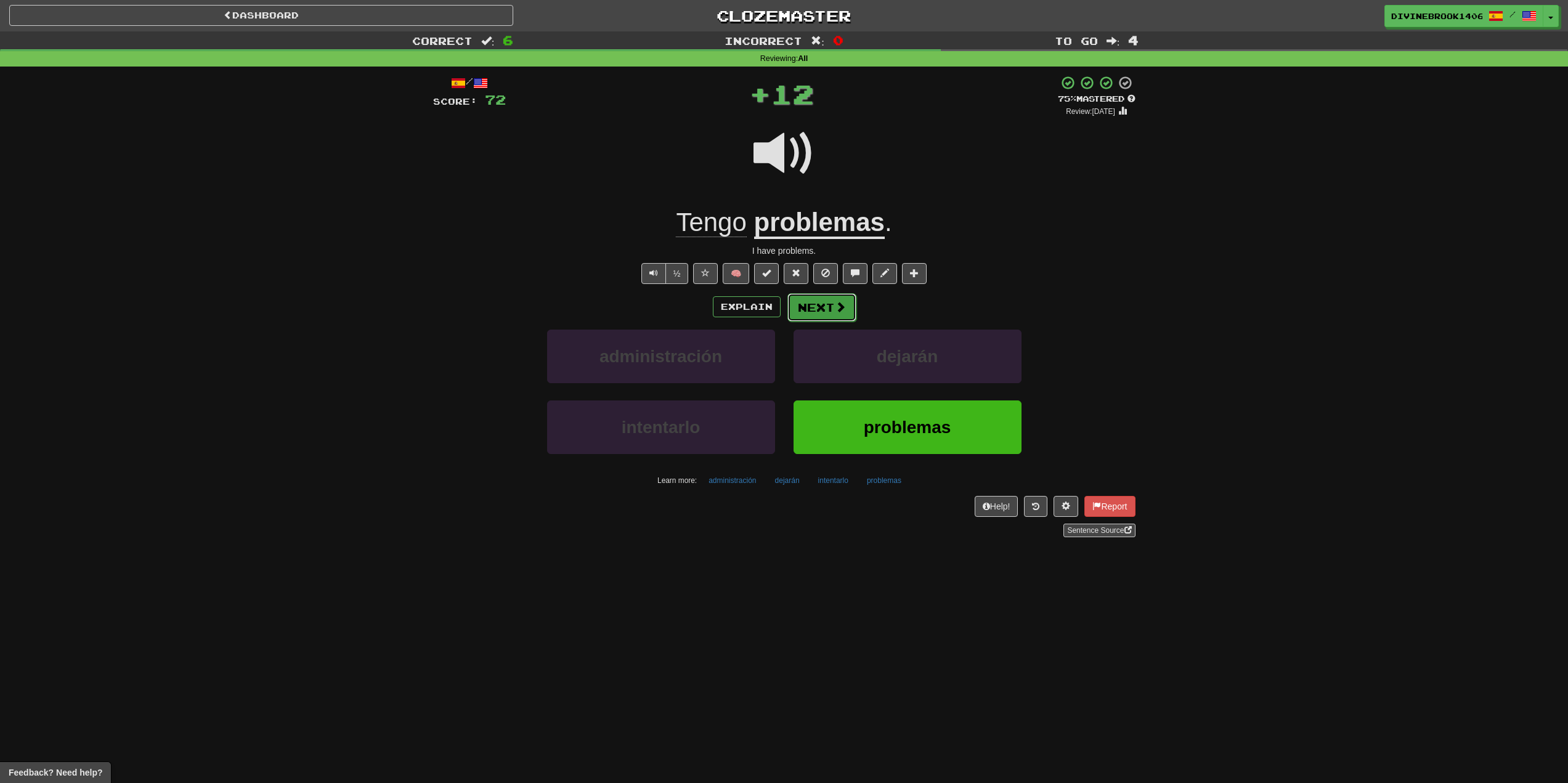
click at [809, 296] on button "Next" at bounding box center [822, 307] width 69 height 28
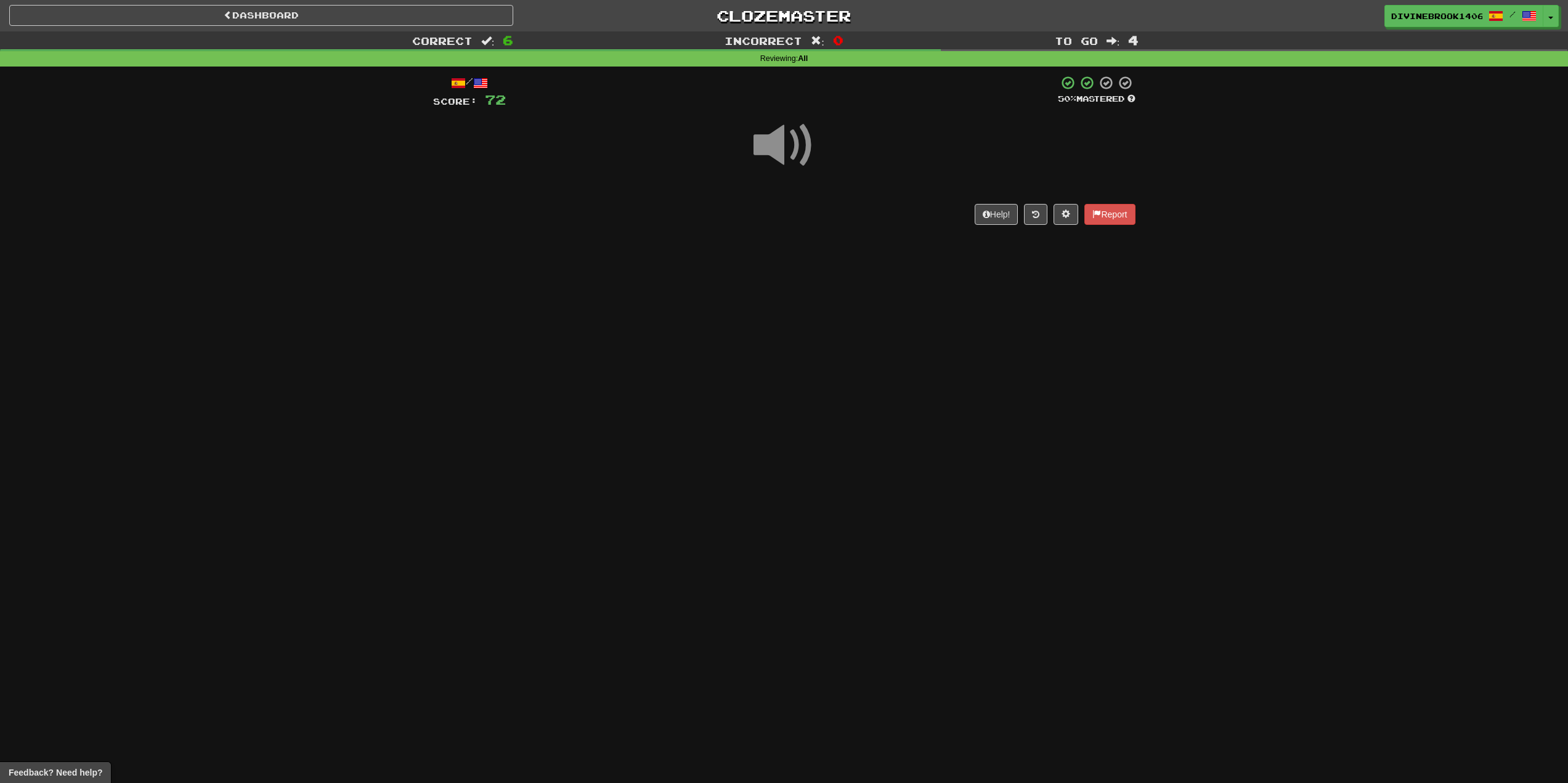
drag, startPoint x: 786, startPoint y: 272, endPoint x: 775, endPoint y: 263, distance: 14.2
drag, startPoint x: 775, startPoint y: 263, endPoint x: 653, endPoint y: 234, distance: 125.4
click at [653, 234] on div "/ Score: 72 50 % Mastered Help! Report" at bounding box center [784, 153] width 702 height 175
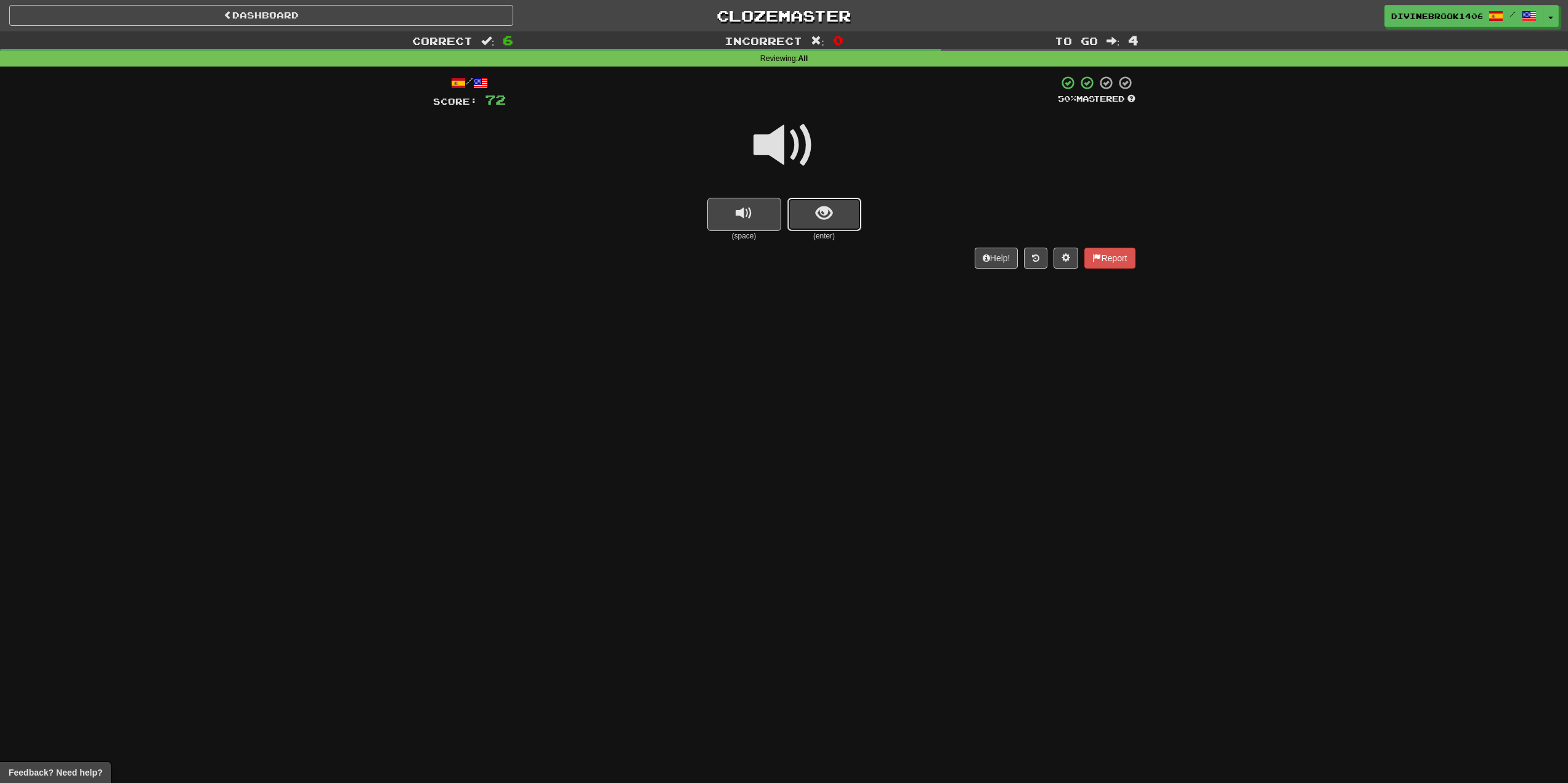
click at [829, 229] on button "show sentence" at bounding box center [824, 214] width 74 height 33
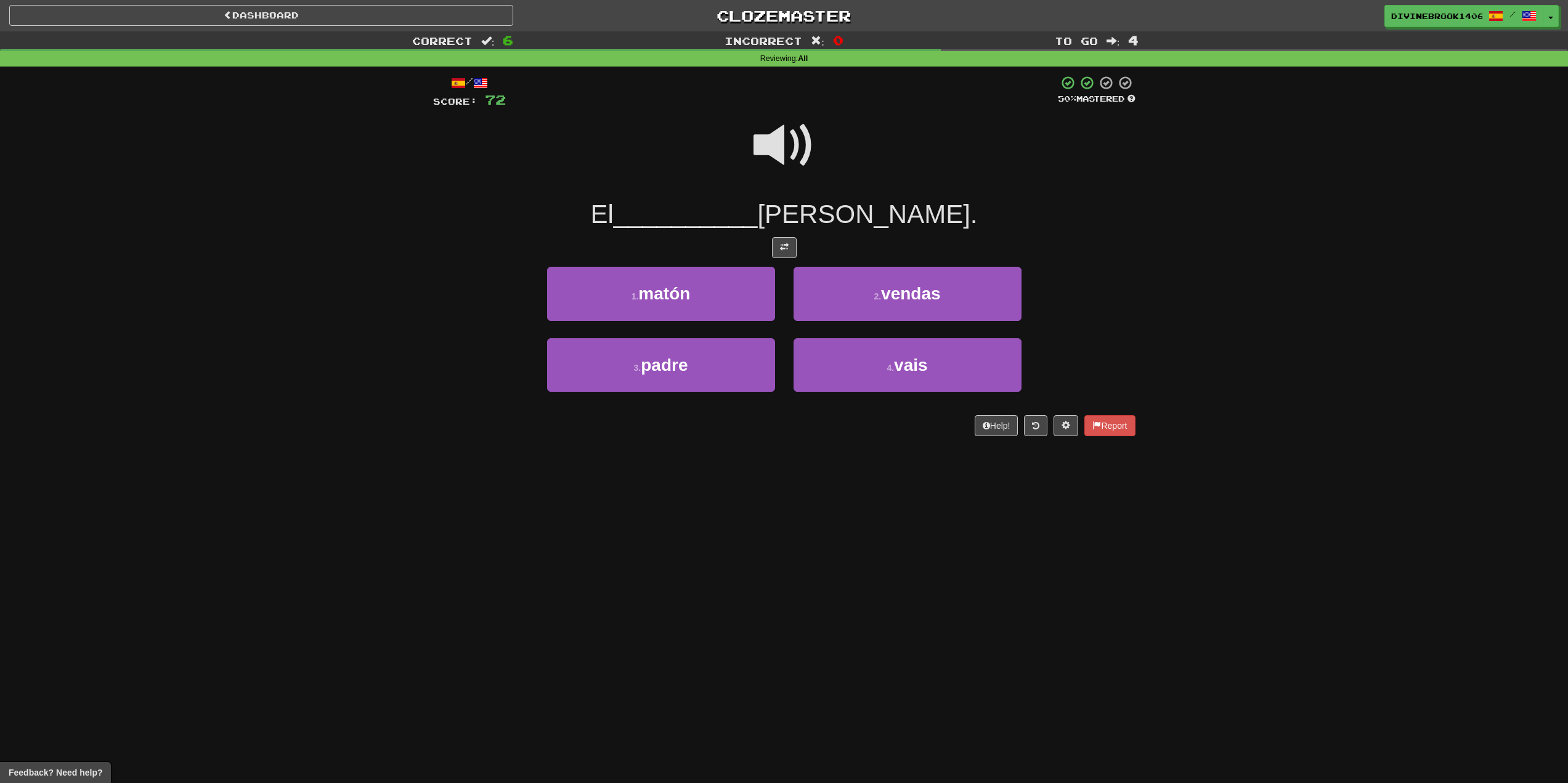
click at [782, 129] on span at bounding box center [784, 146] width 62 height 62
click at [674, 369] on span "padre" at bounding box center [664, 365] width 47 height 19
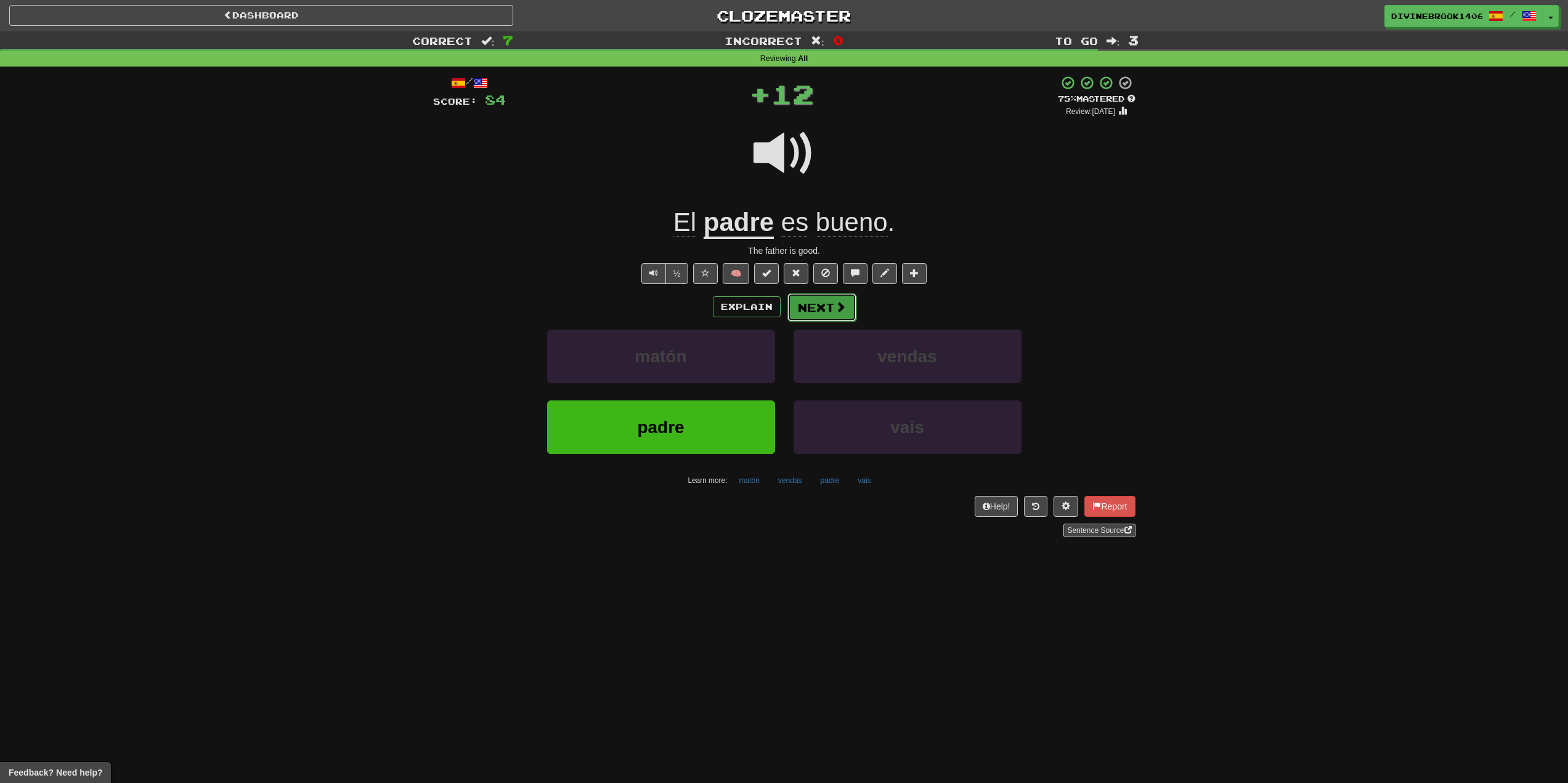
click at [835, 311] on span at bounding box center [841, 307] width 11 height 11
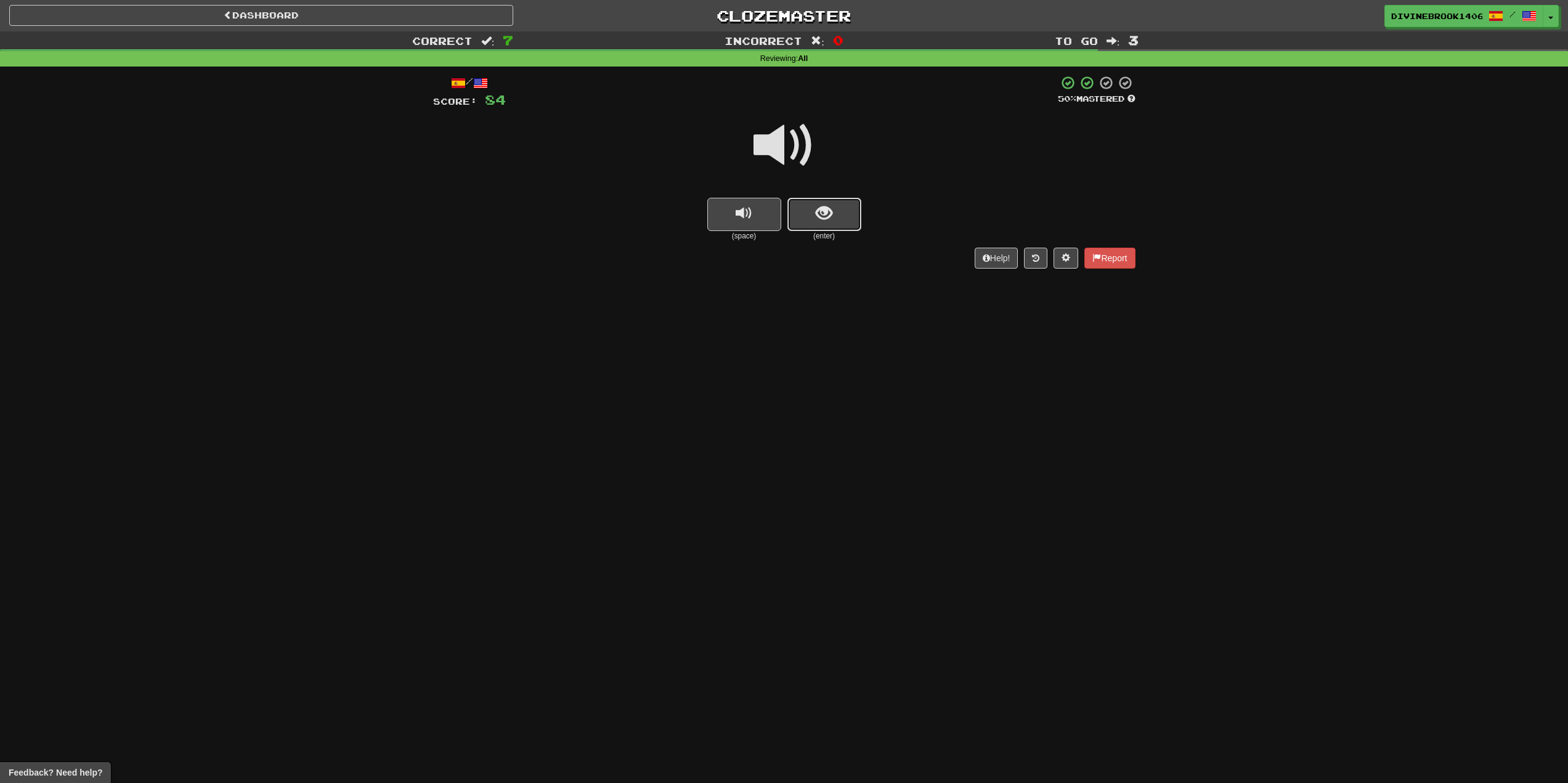
click at [801, 222] on button "show sentence" at bounding box center [824, 214] width 74 height 33
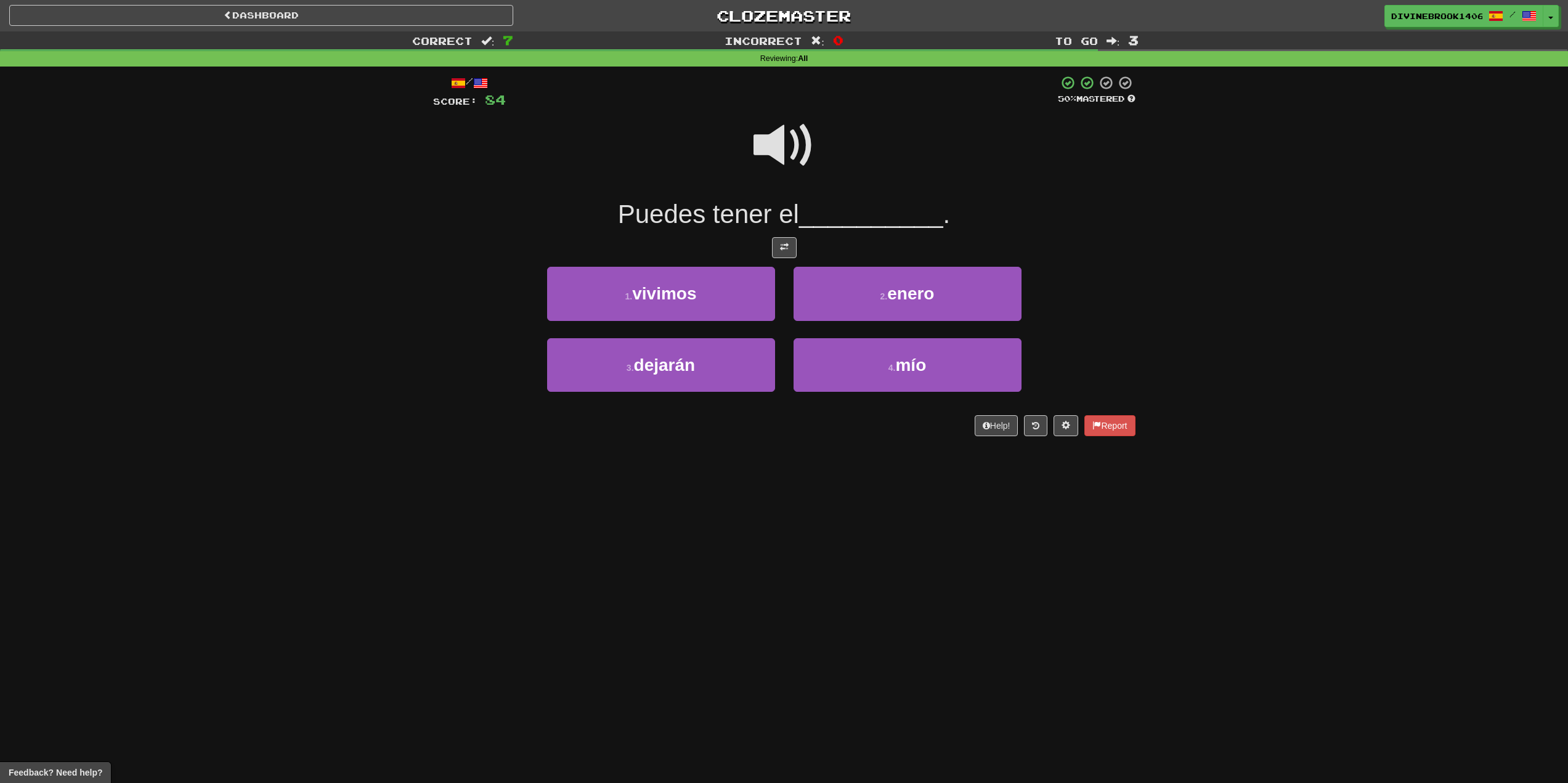
drag, startPoint x: 760, startPoint y: 99, endPoint x: 767, endPoint y: 114, distance: 16.6
click at [765, 108] on div at bounding box center [782, 92] width 552 height 34
click at [774, 128] on span at bounding box center [784, 146] width 62 height 62
click at [954, 373] on button "4 . mío" at bounding box center [907, 365] width 228 height 54
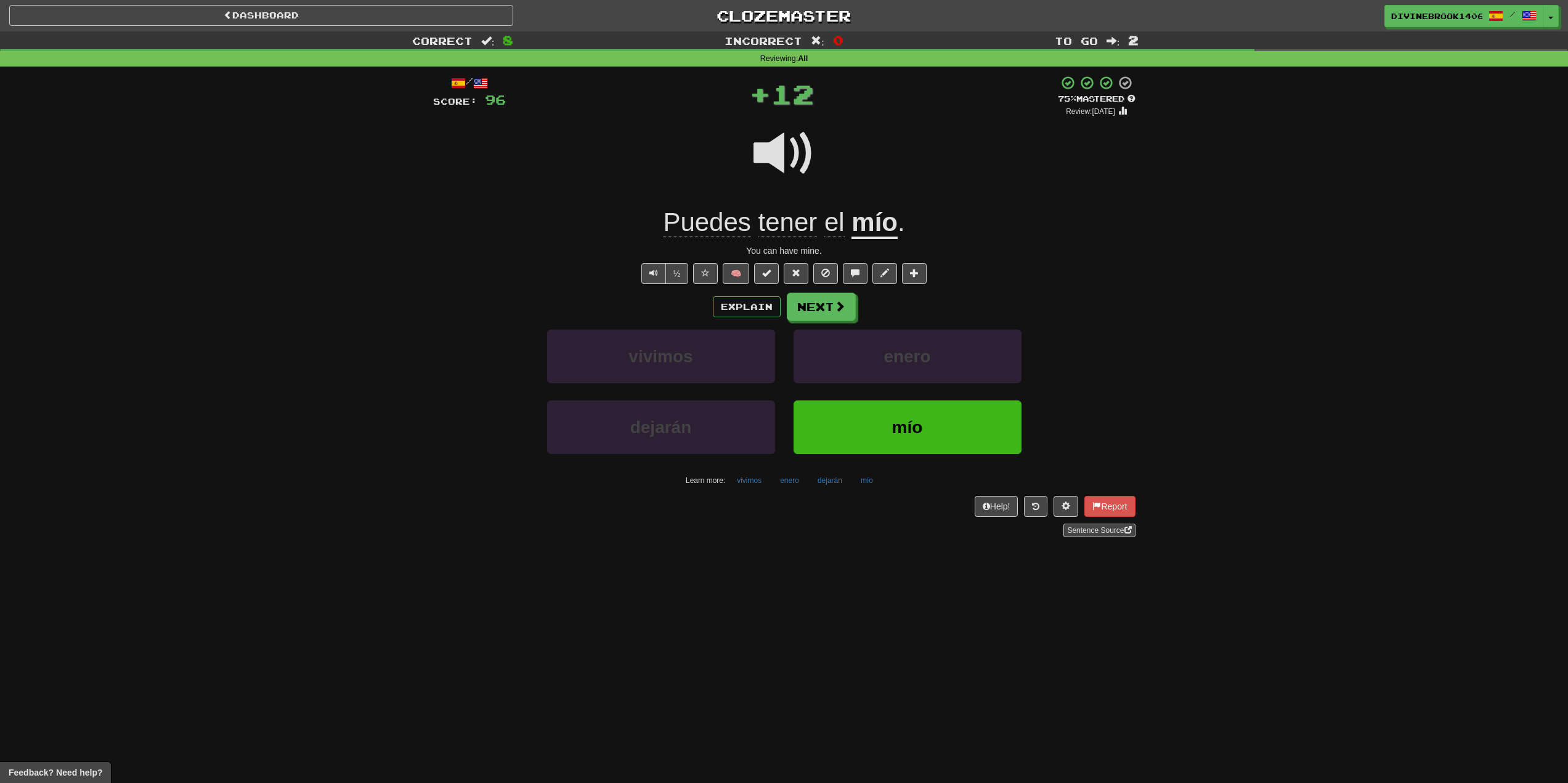
click at [661, 225] on div "Puedes tener el mío ." at bounding box center [784, 223] width 702 height 34
click at [758, 227] on span "Puedes" at bounding box center [788, 222] width 59 height 30
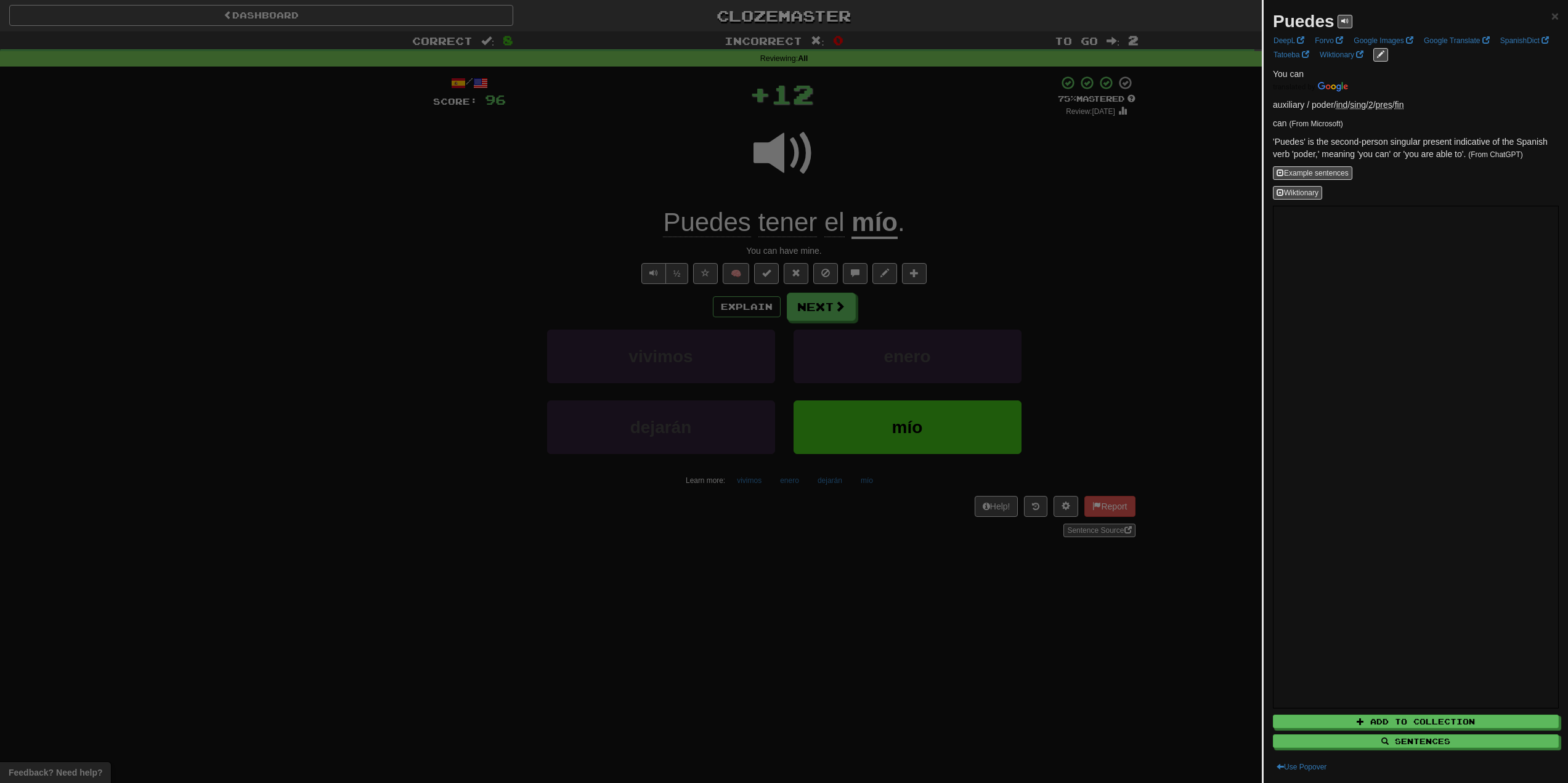
click at [604, 205] on div at bounding box center [784, 392] width 1568 height 783
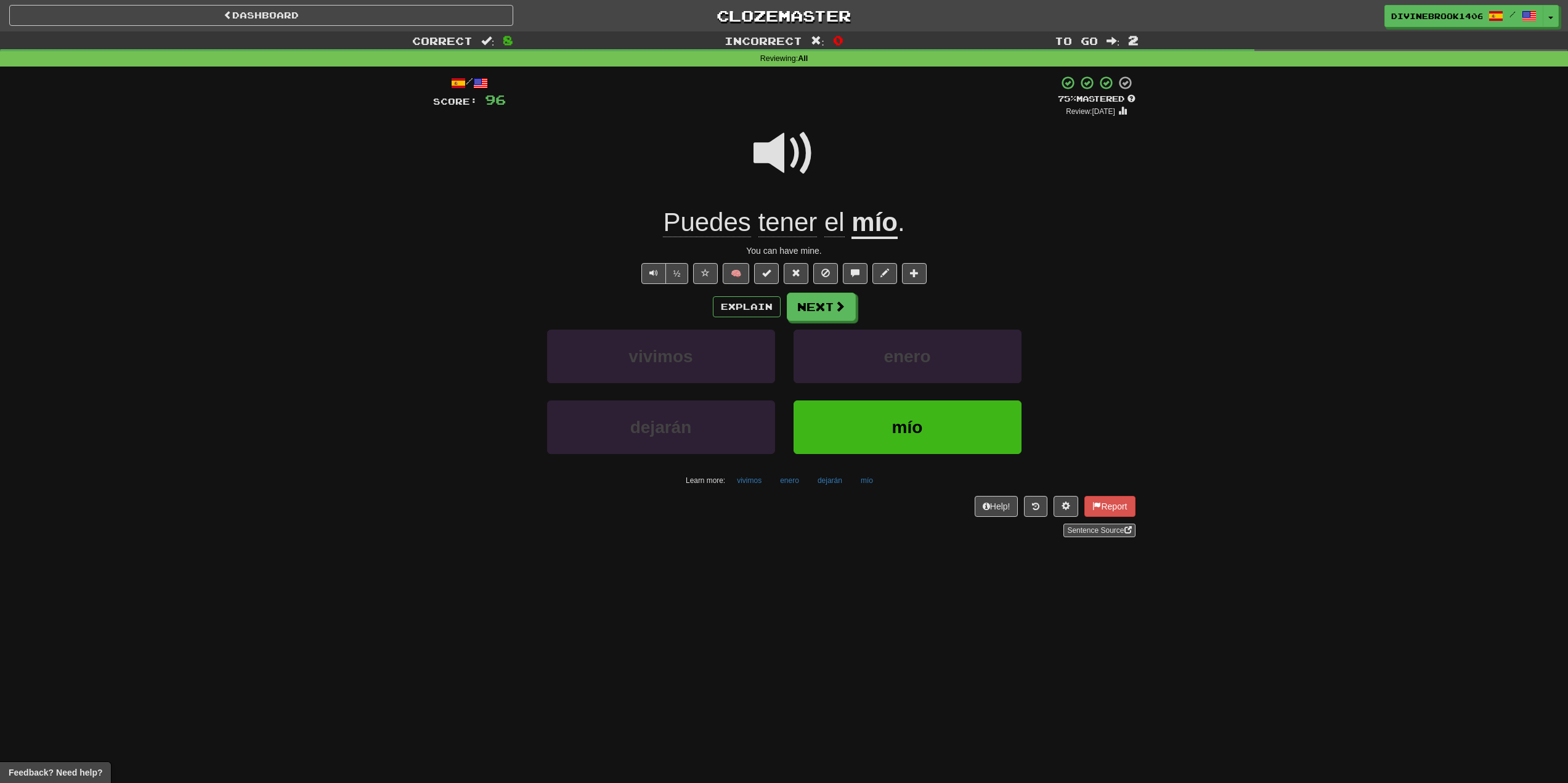
click at [758, 226] on span "Puedes" at bounding box center [788, 222] width 59 height 30
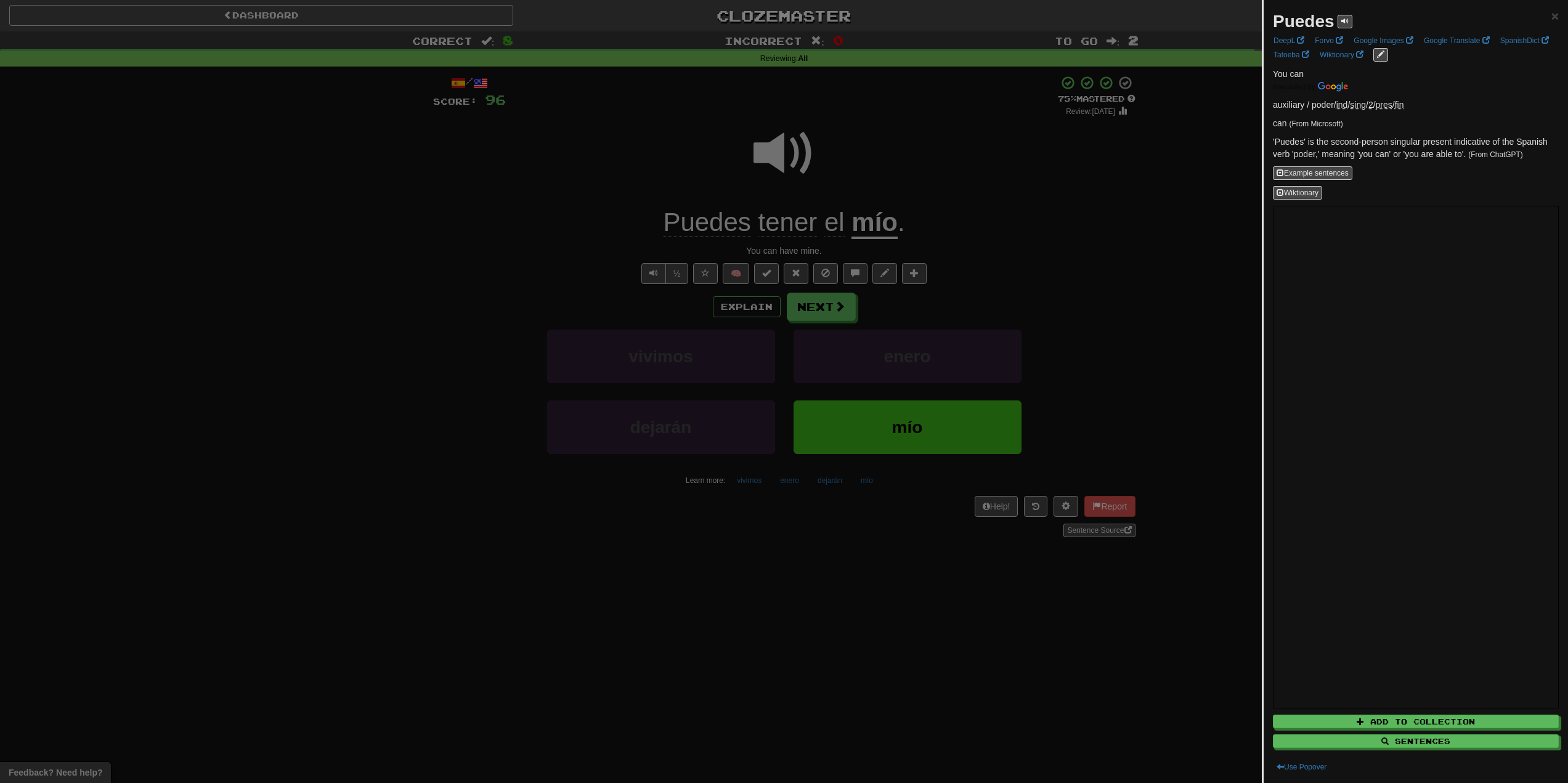
click at [625, 206] on div at bounding box center [784, 392] width 1568 height 783
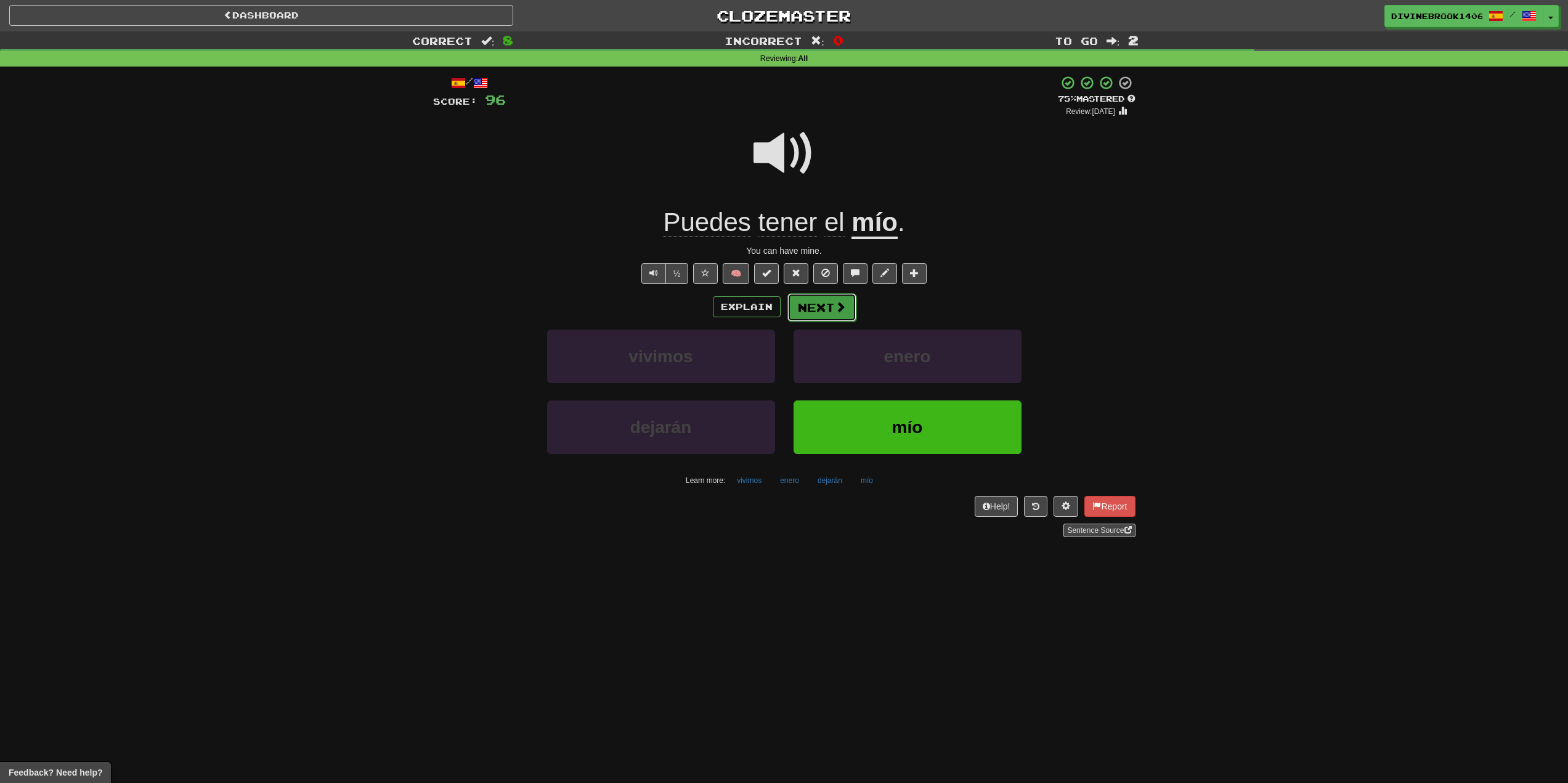
click at [811, 299] on button "Next" at bounding box center [822, 307] width 69 height 28
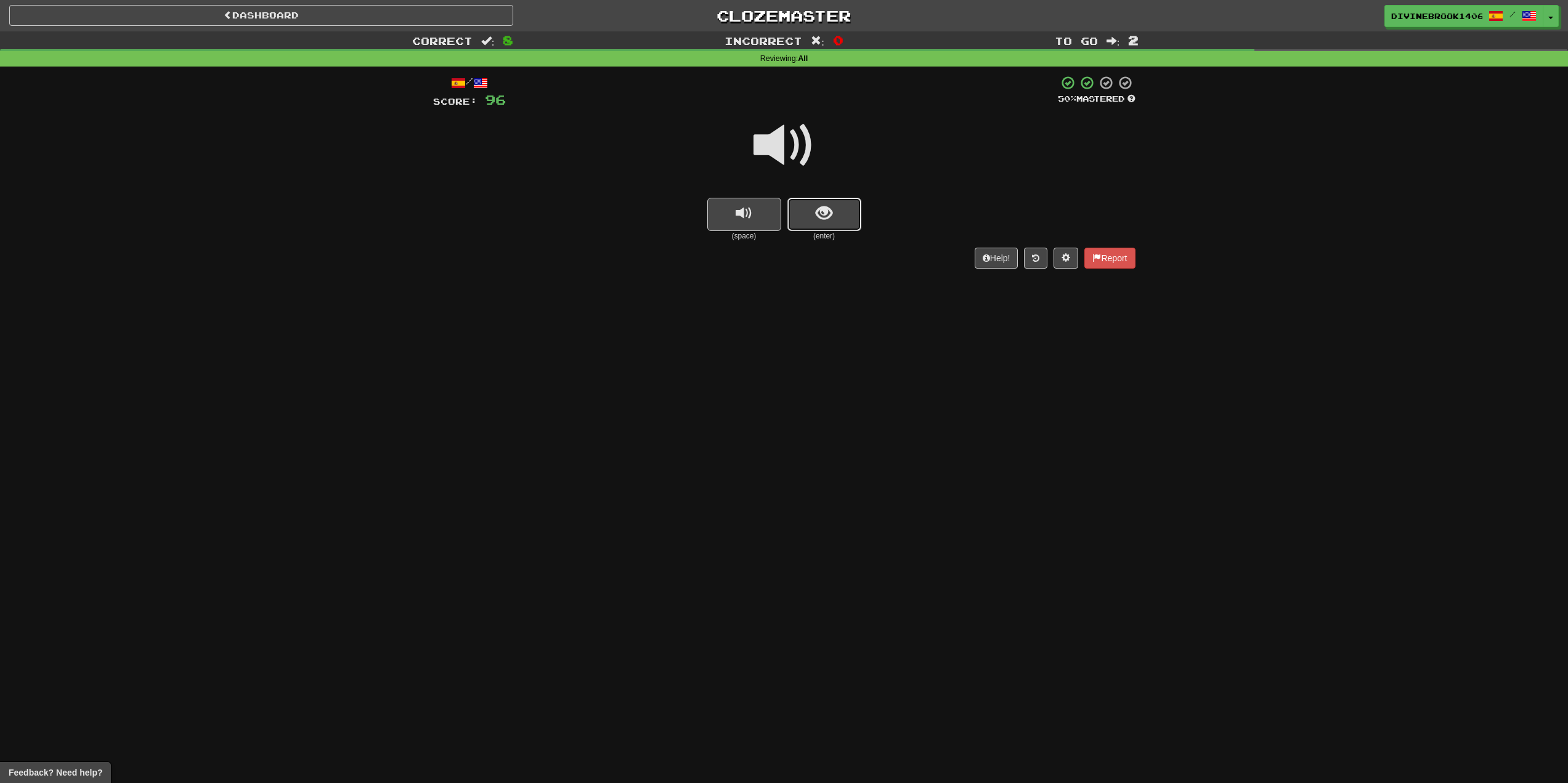
click at [794, 219] on button "show sentence" at bounding box center [824, 214] width 74 height 33
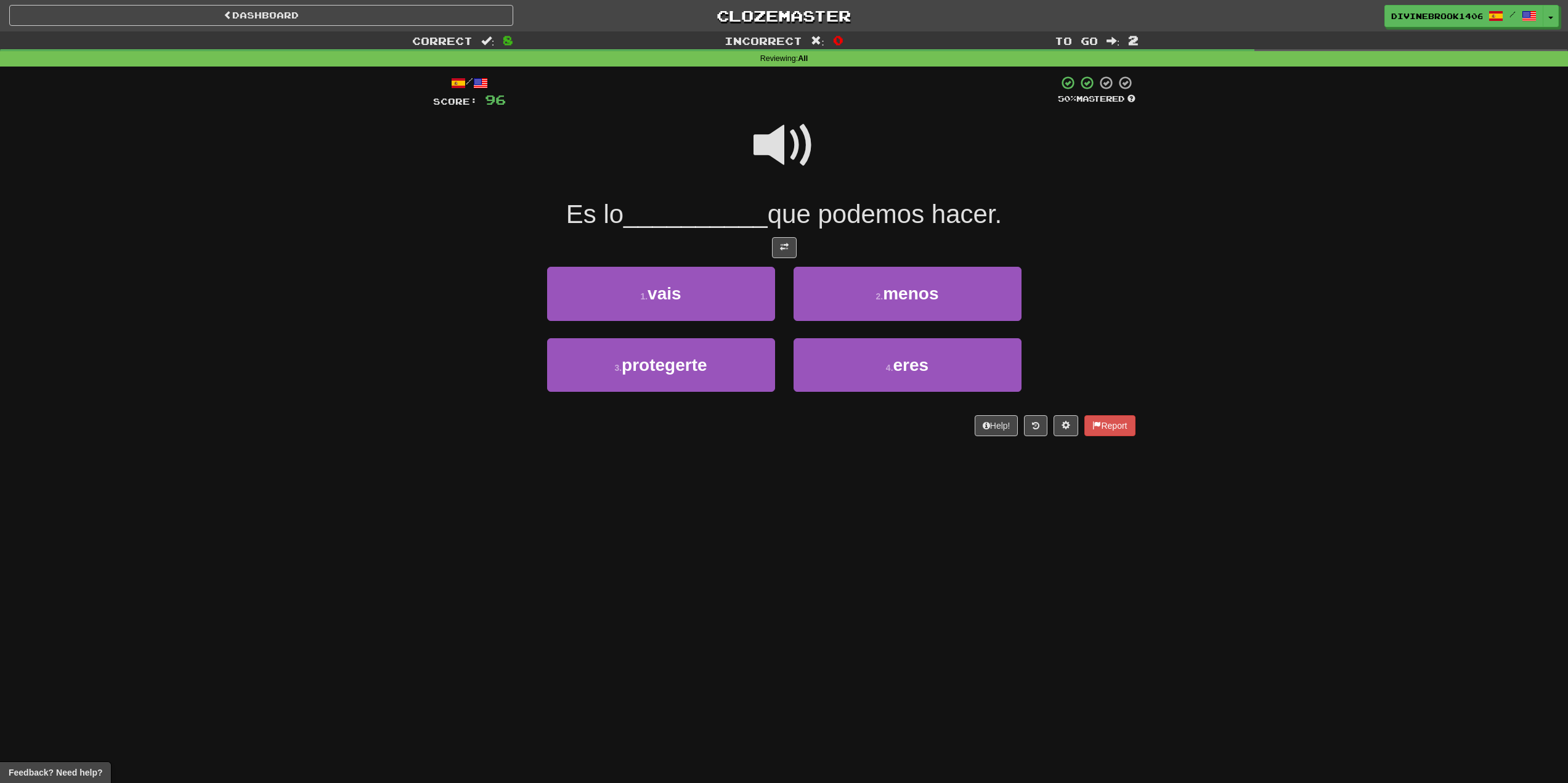
click at [773, 121] on span at bounding box center [784, 146] width 62 height 62
click at [903, 293] on span "menos" at bounding box center [911, 294] width 56 height 19
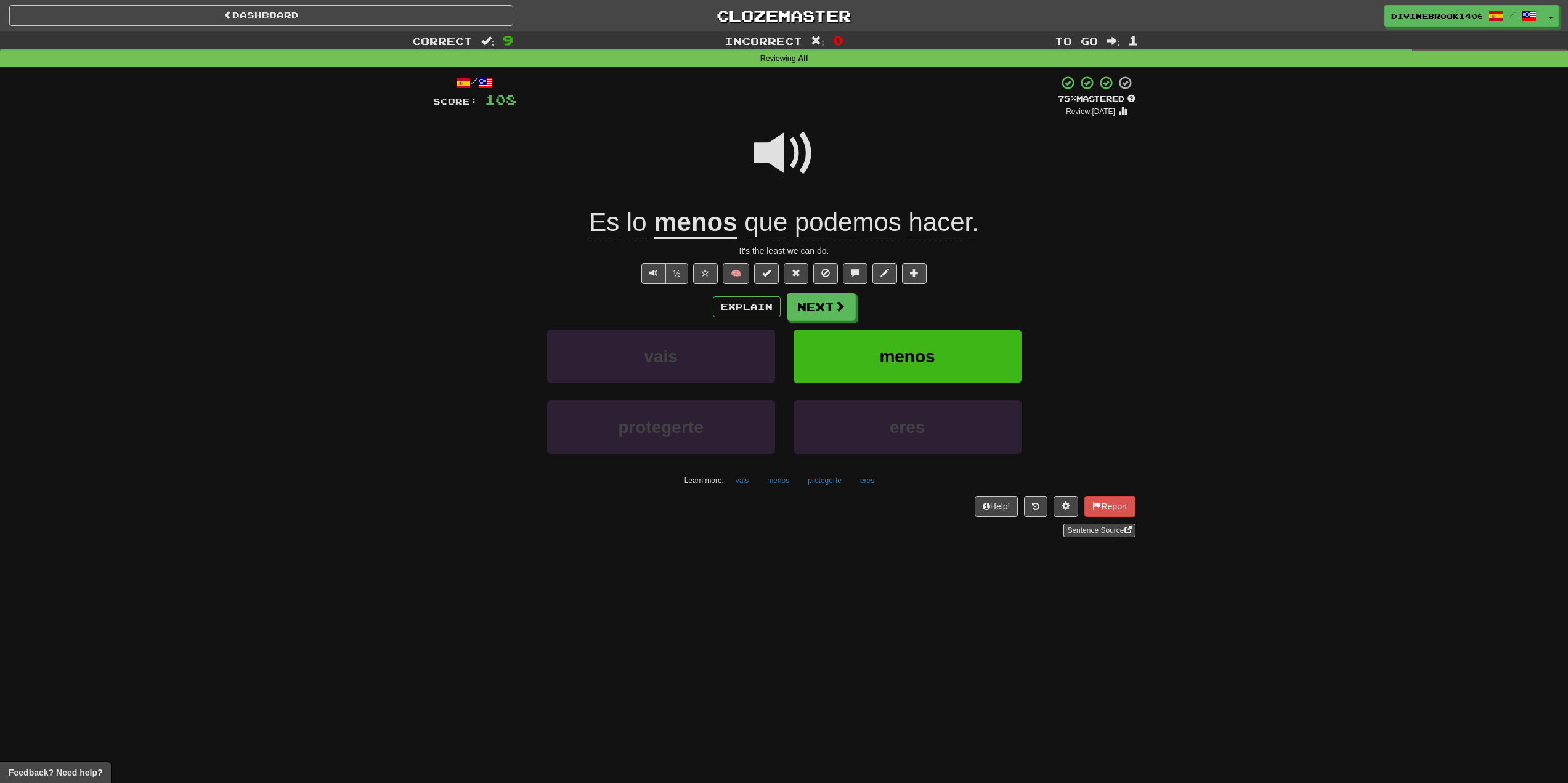
click at [828, 232] on span "podemos" at bounding box center [848, 222] width 107 height 30
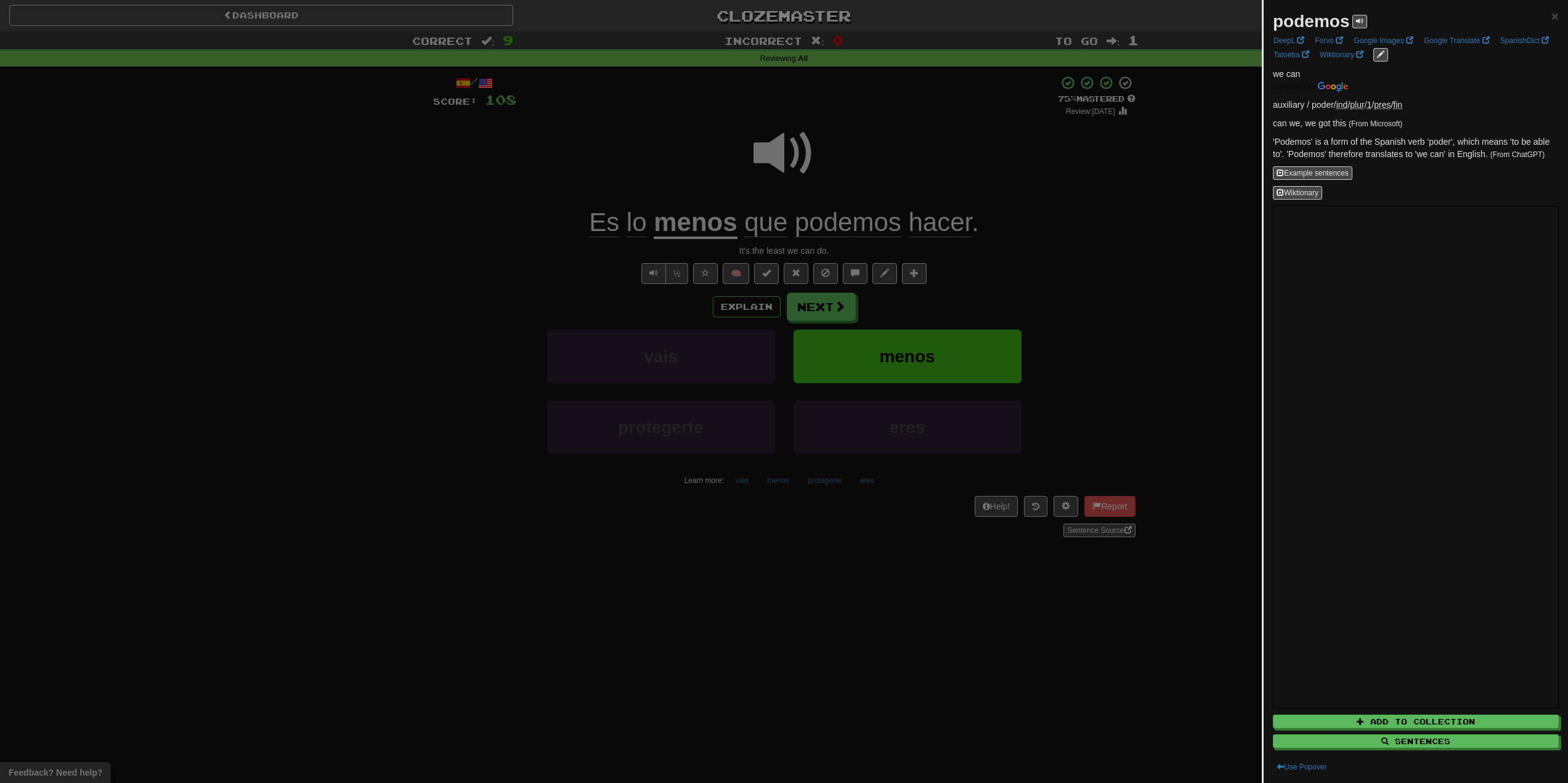
drag, startPoint x: 830, startPoint y: 201, endPoint x: 835, endPoint y: 196, distance: 7.1
click at [835, 196] on div at bounding box center [784, 392] width 1568 height 783
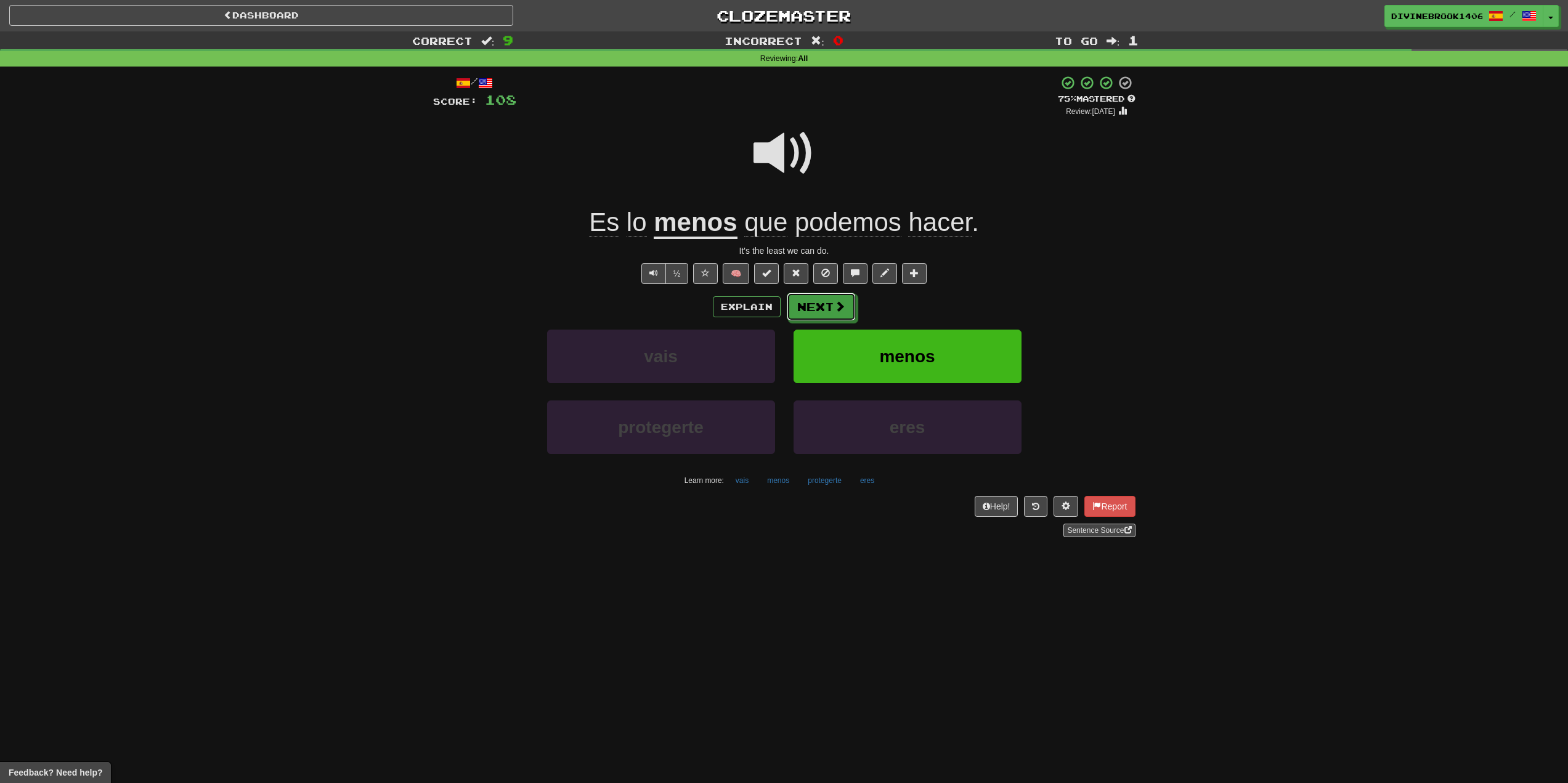
drag, startPoint x: 824, startPoint y: 305, endPoint x: 818, endPoint y: 298, distance: 9.2
click at [819, 299] on button "Next" at bounding box center [821, 307] width 69 height 28
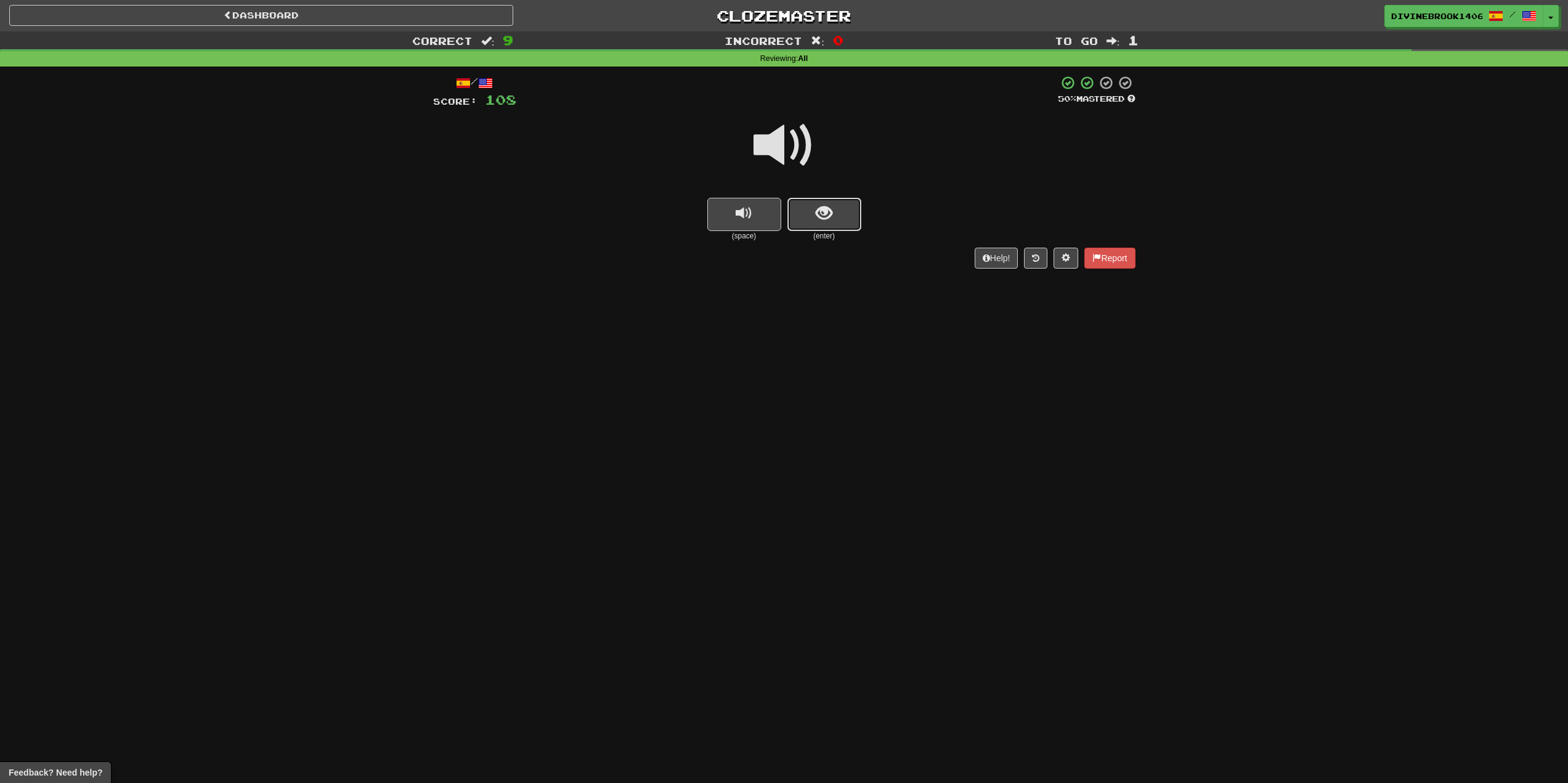
click at [837, 217] on button "show sentence" at bounding box center [824, 214] width 74 height 33
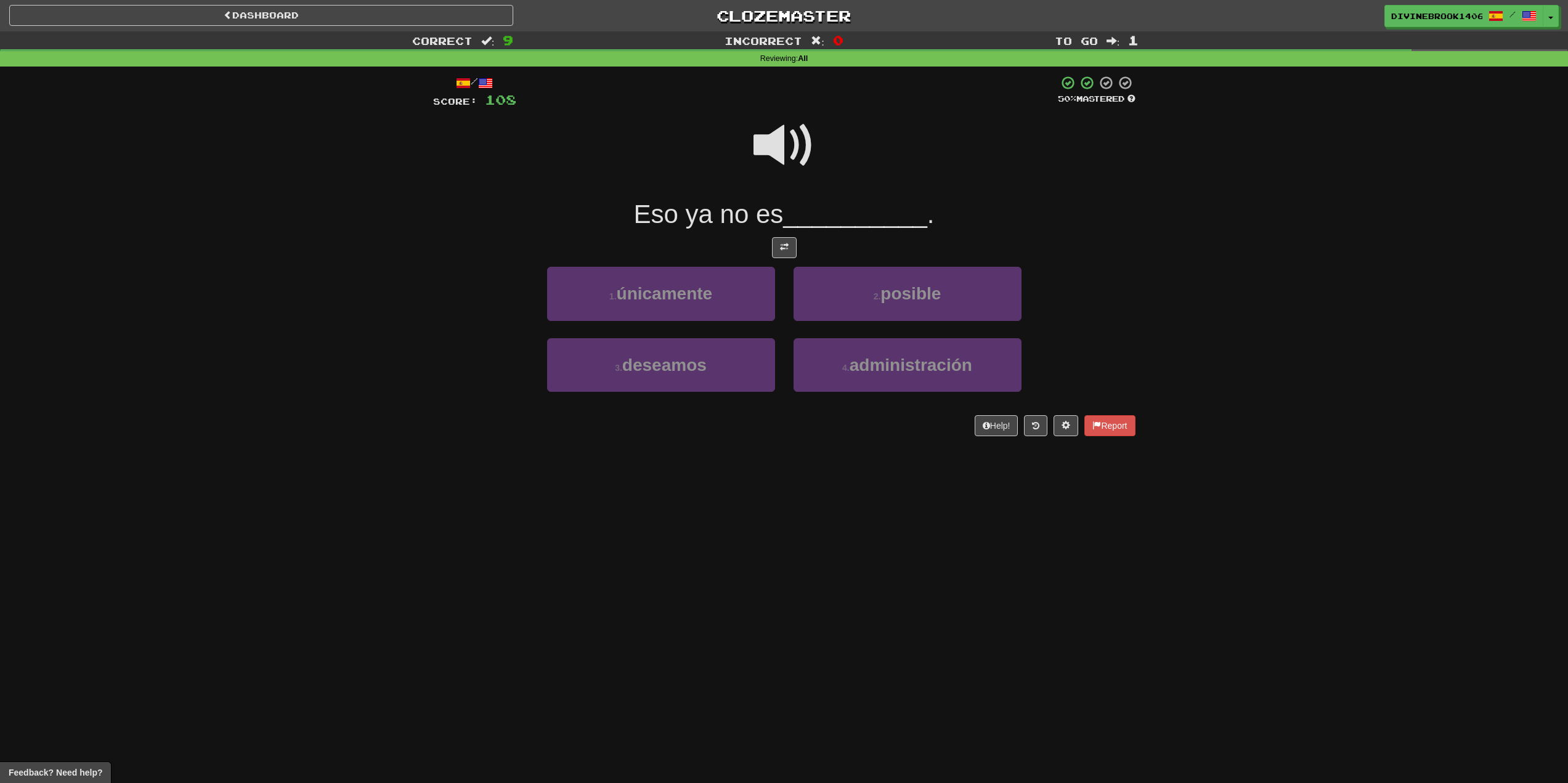
click at [777, 137] on span at bounding box center [784, 146] width 62 height 62
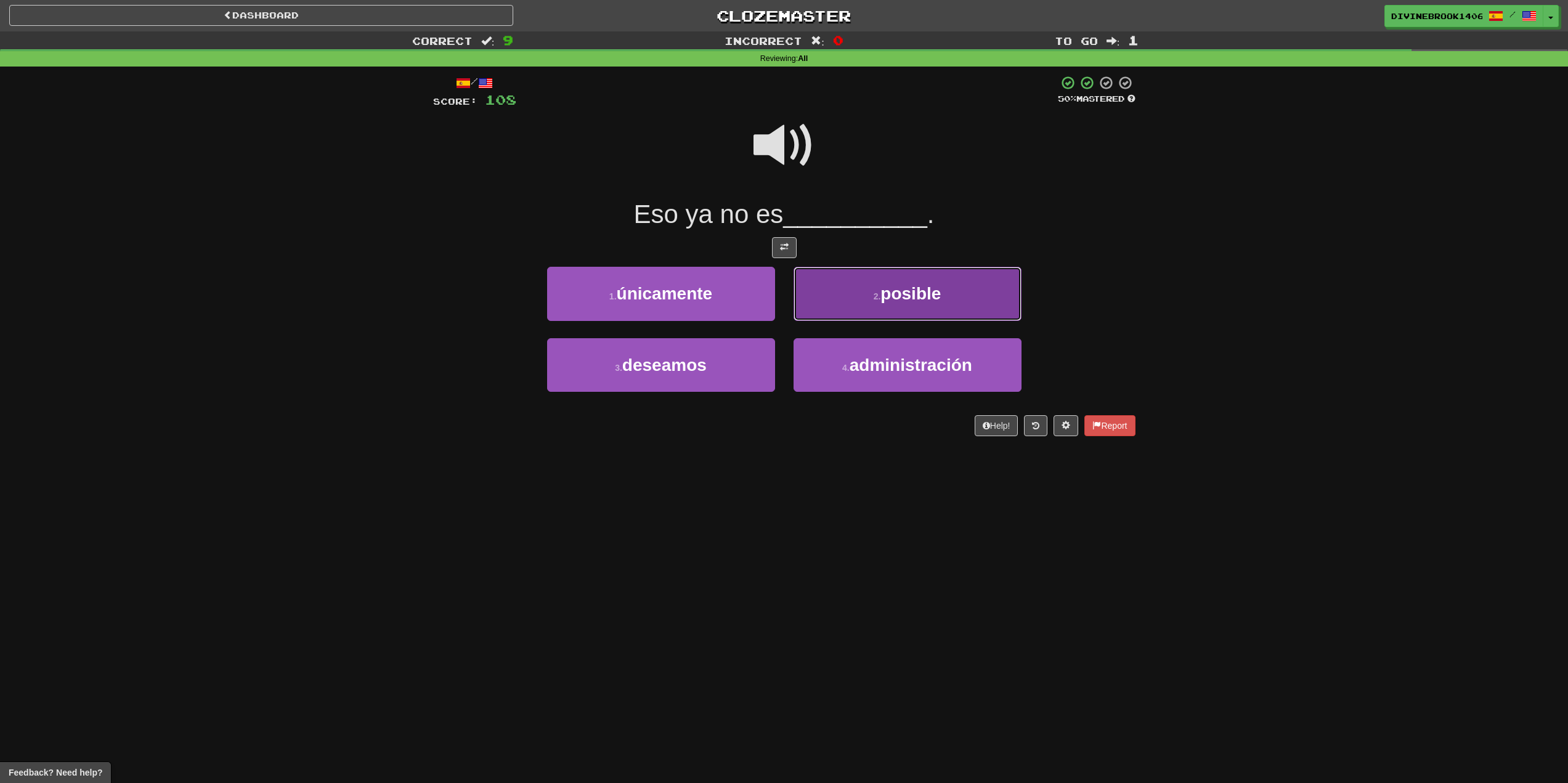
click at [991, 289] on button "2 . posible" at bounding box center [907, 294] width 228 height 54
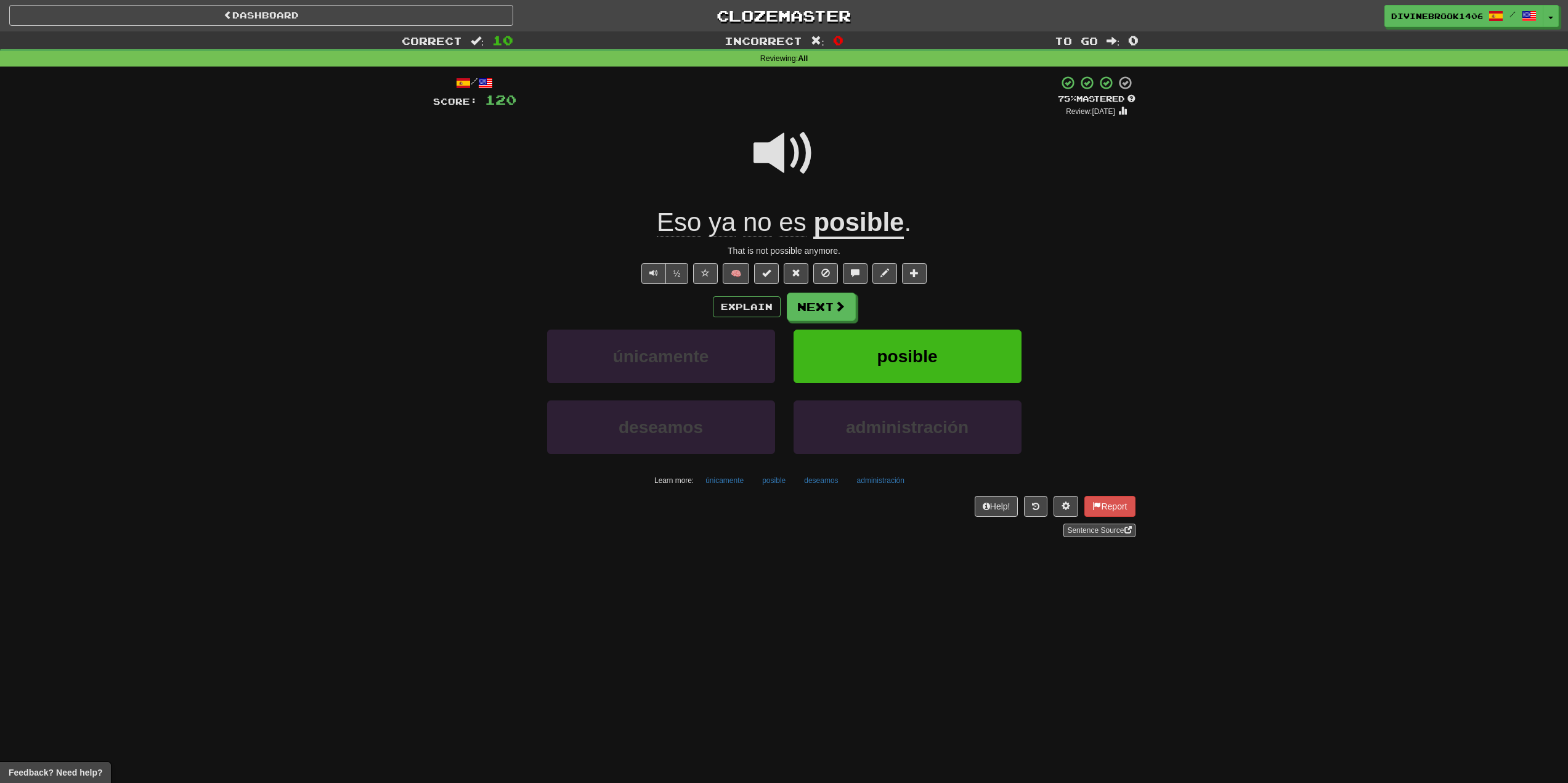
click at [743, 222] on span "ya" at bounding box center [758, 222] width 29 height 30
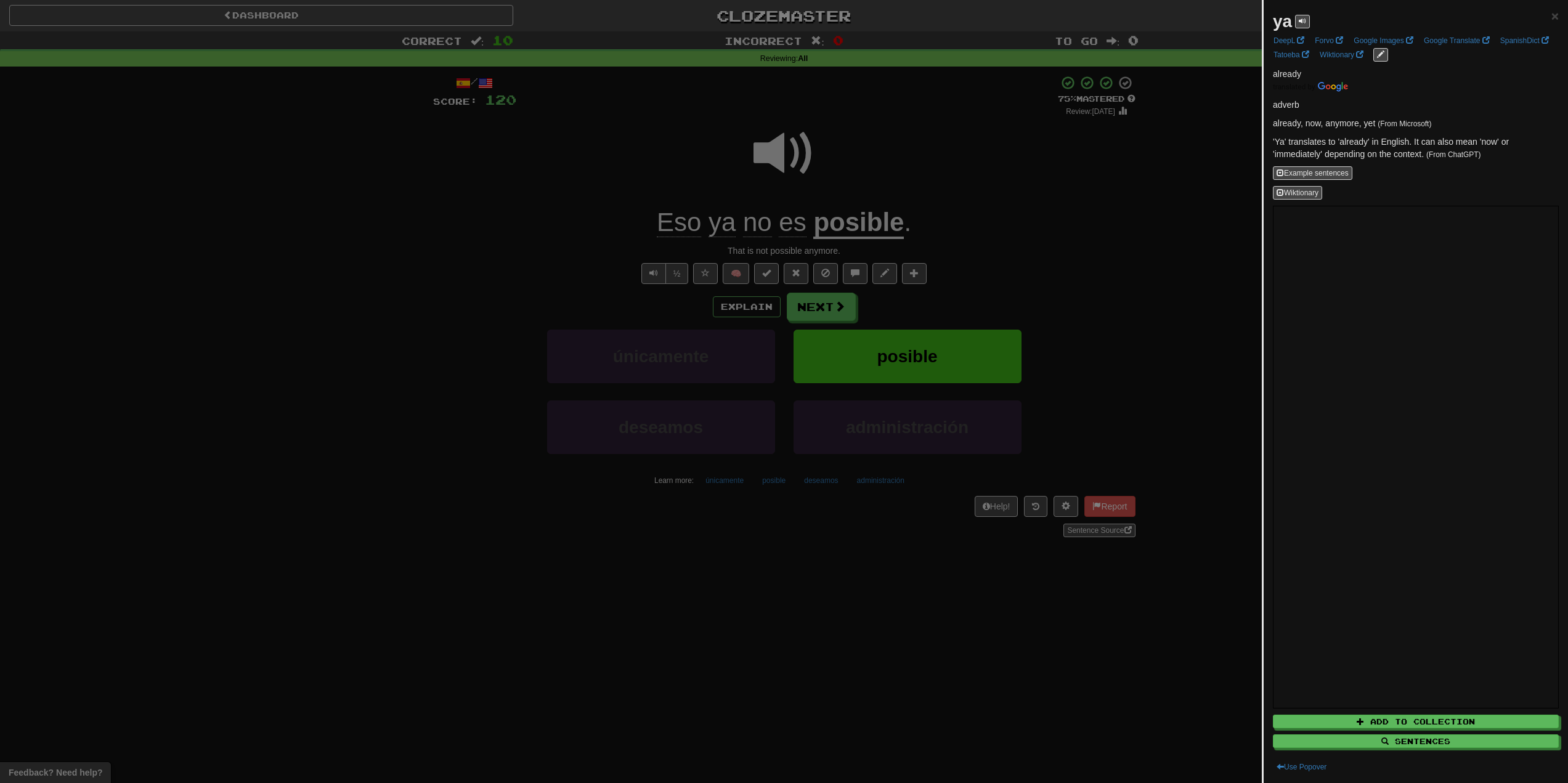
click at [683, 176] on div at bounding box center [784, 392] width 1568 height 783
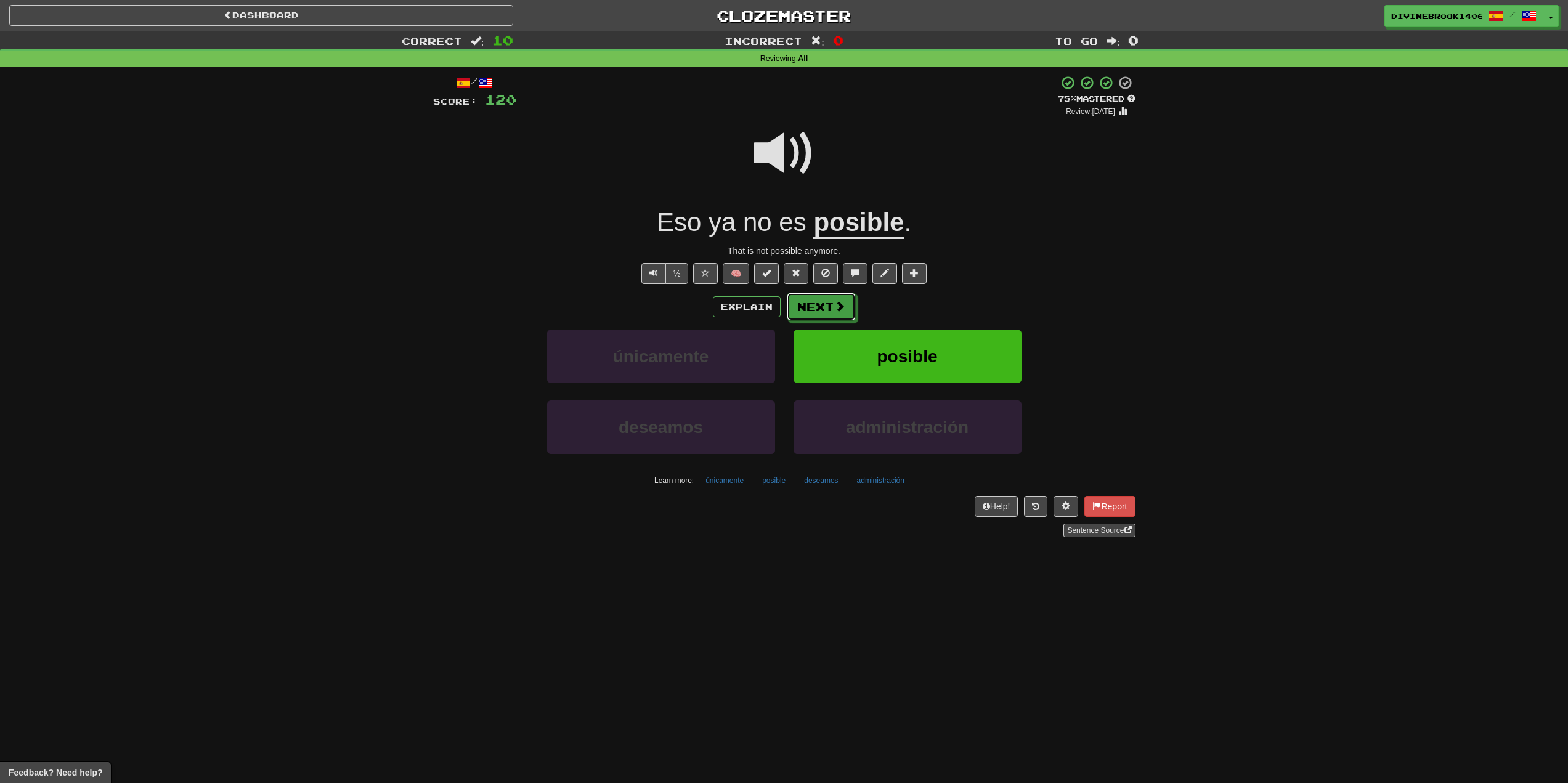
drag, startPoint x: 815, startPoint y: 311, endPoint x: 813, endPoint y: 304, distance: 7.3
click at [815, 310] on button "Next" at bounding box center [821, 307] width 69 height 28
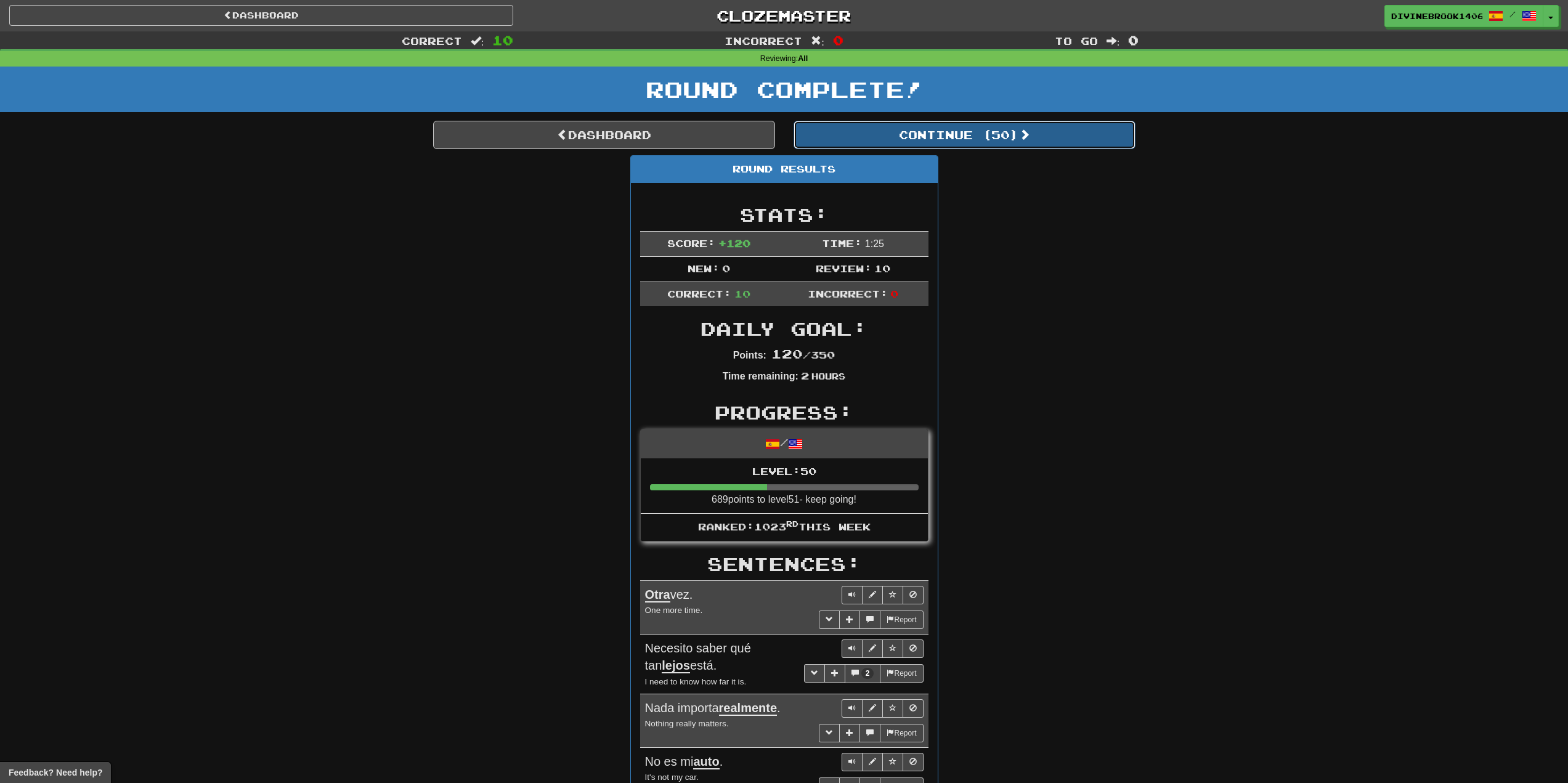
click at [888, 137] on button "Continue ( 50 )" at bounding box center [965, 134] width 342 height 28
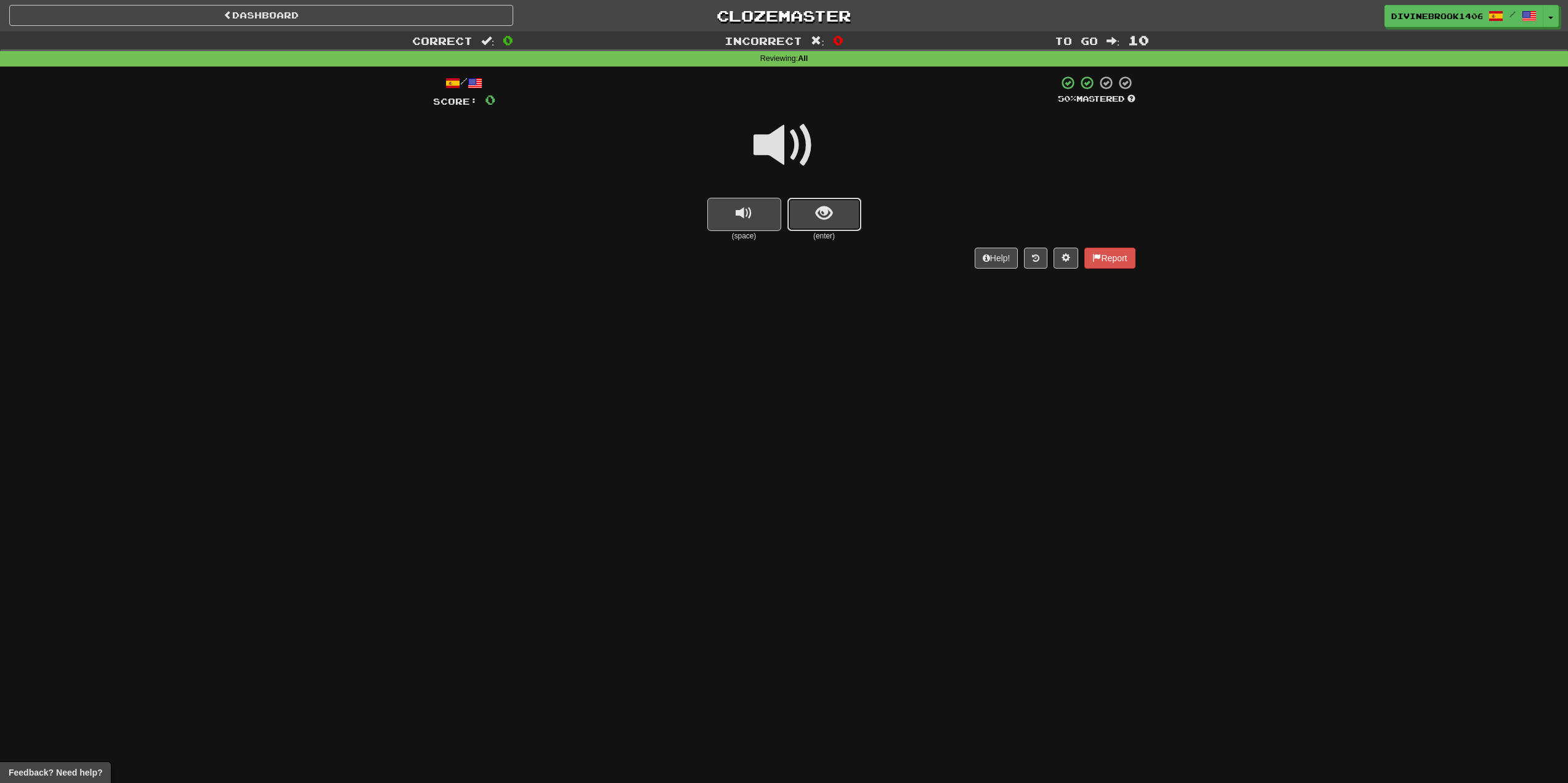
click at [829, 227] on button "show sentence" at bounding box center [824, 214] width 74 height 33
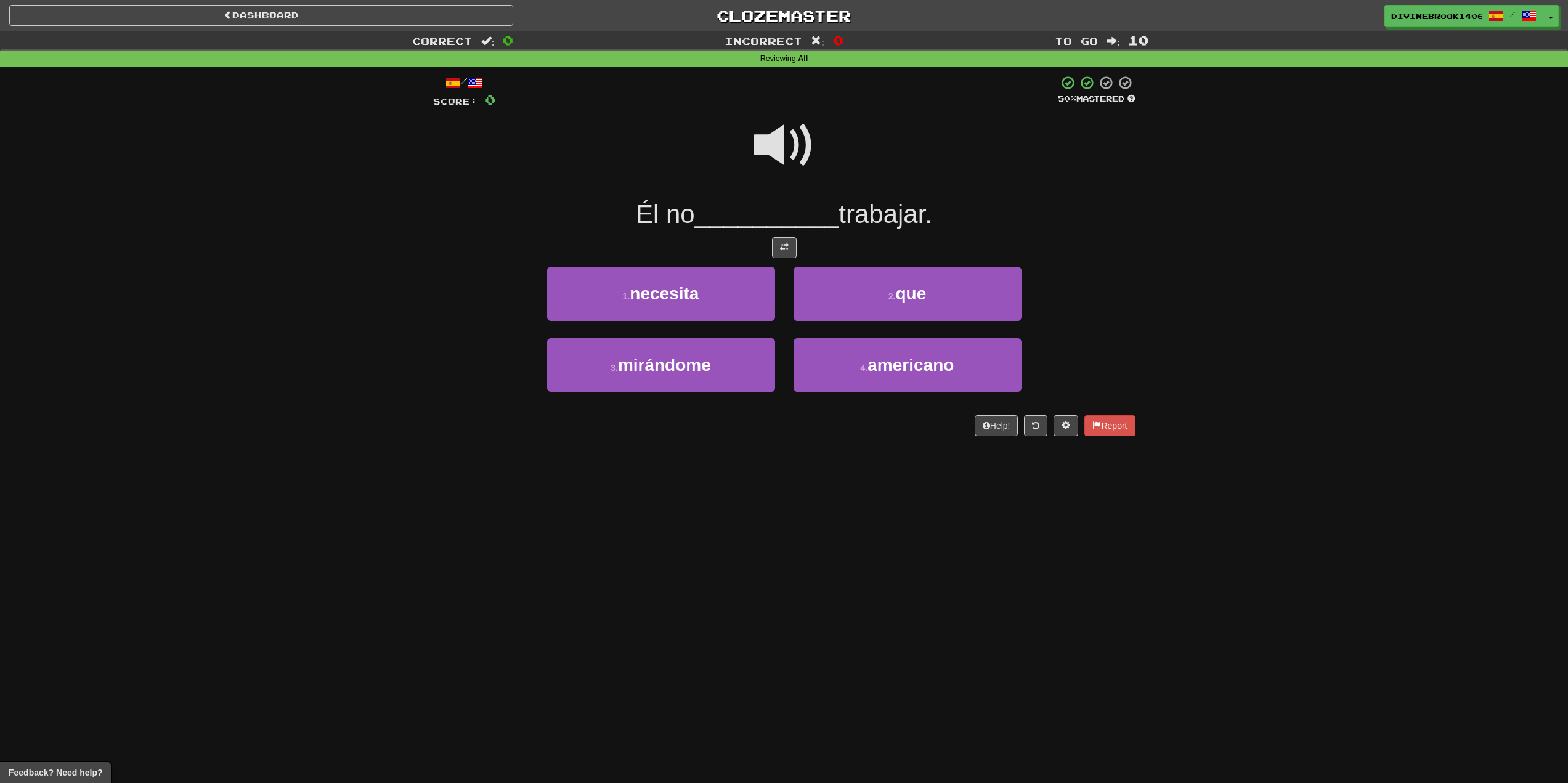
drag, startPoint x: 766, startPoint y: 149, endPoint x: 751, endPoint y: 167, distance: 23.4
click at [765, 149] on span at bounding box center [784, 146] width 62 height 62
click at [678, 294] on span "necesita" at bounding box center [664, 294] width 69 height 19
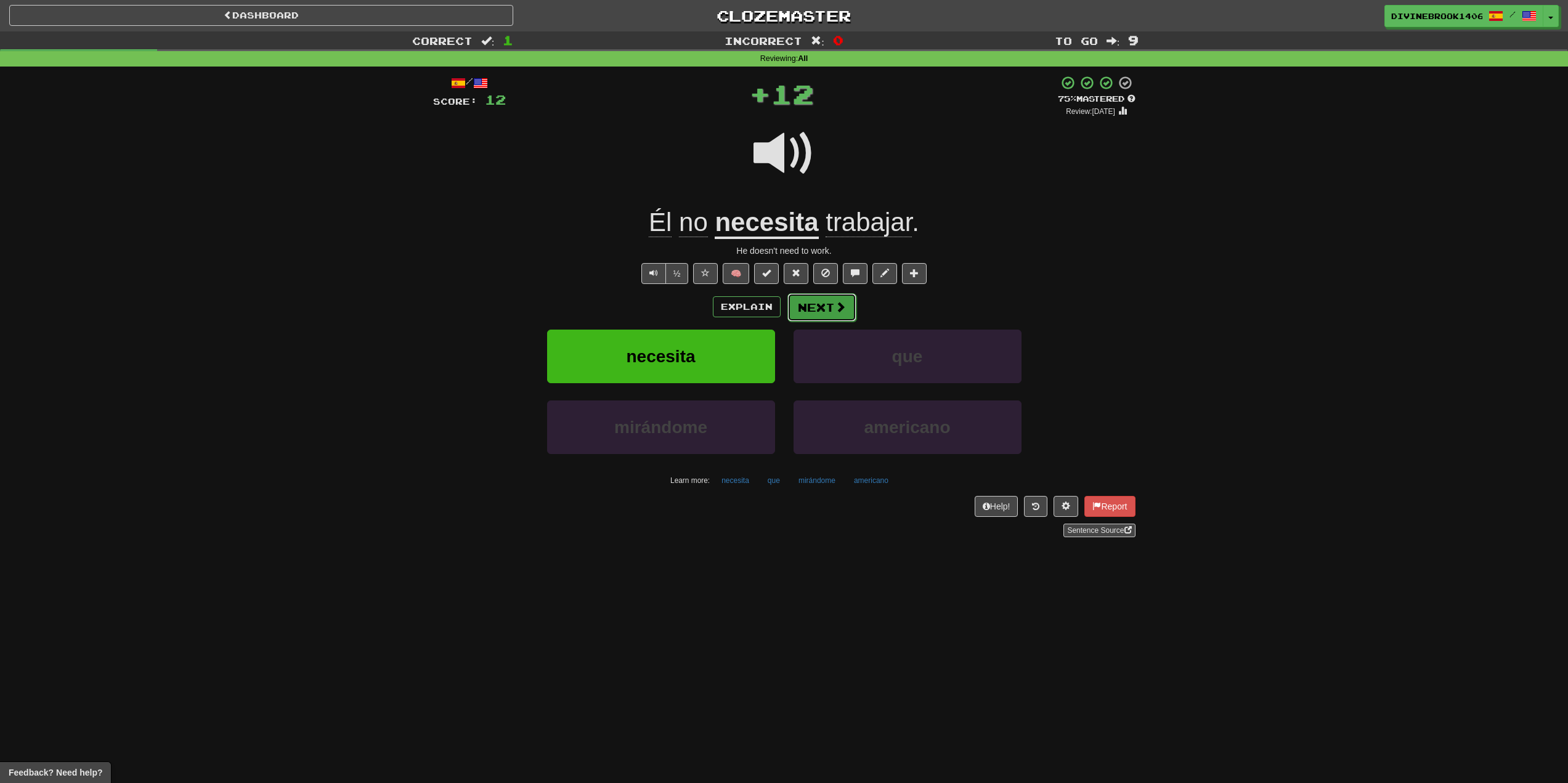
click at [825, 301] on button "Next" at bounding box center [822, 307] width 69 height 28
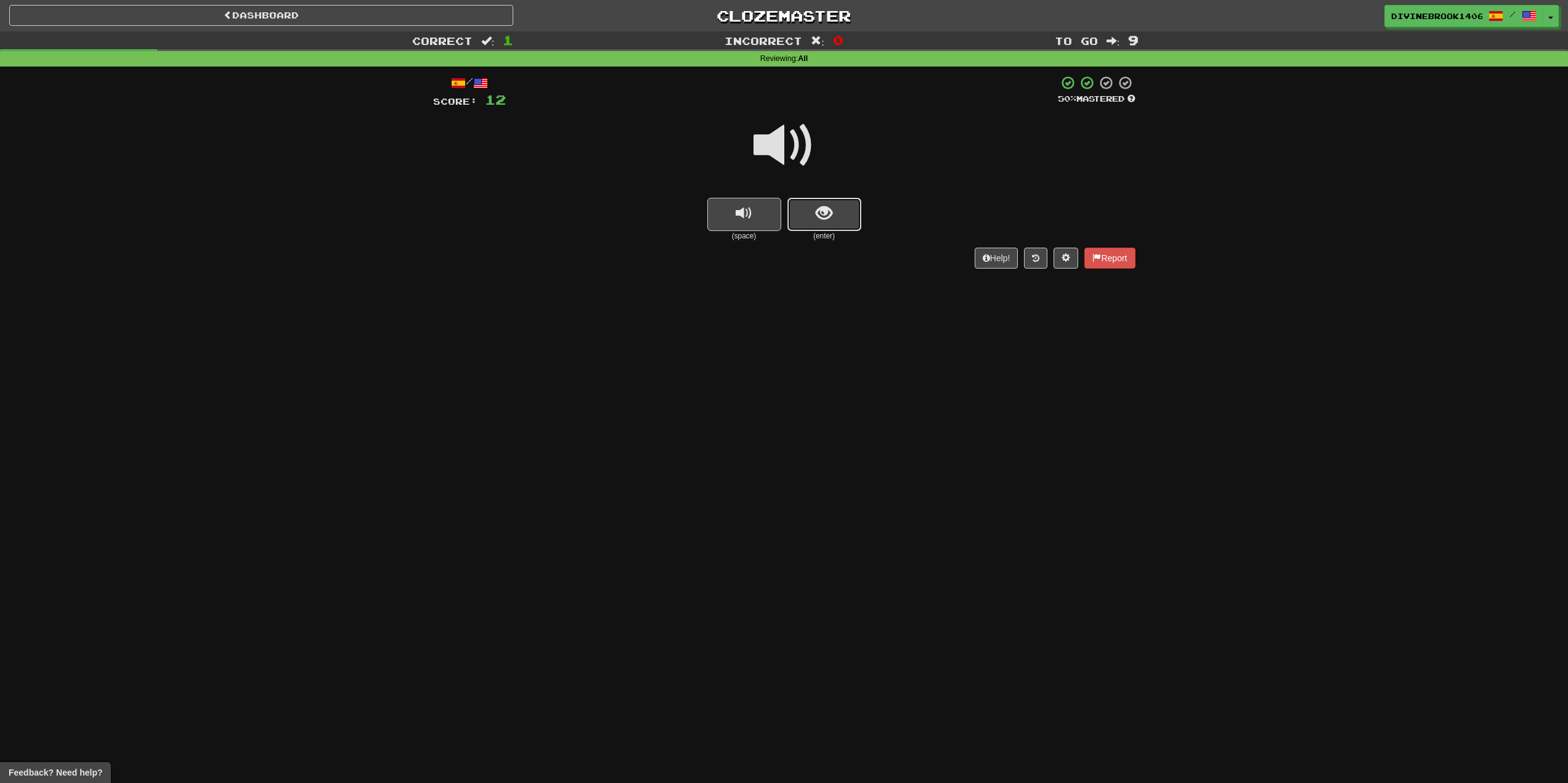
click at [820, 226] on button "show sentence" at bounding box center [824, 214] width 74 height 33
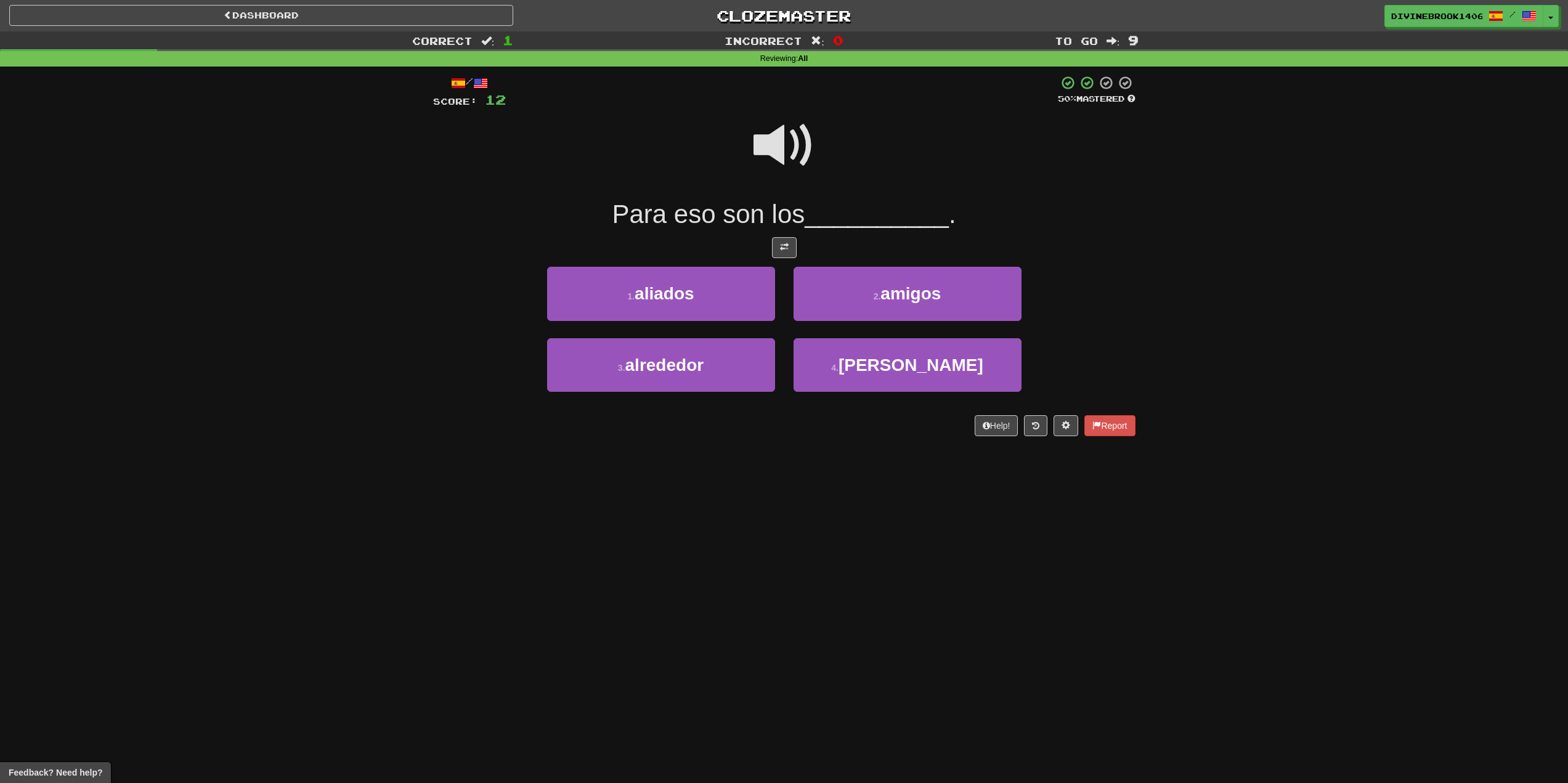
click at [767, 133] on span at bounding box center [784, 146] width 62 height 62
click at [930, 317] on button "2 . amigos" at bounding box center [907, 294] width 228 height 54
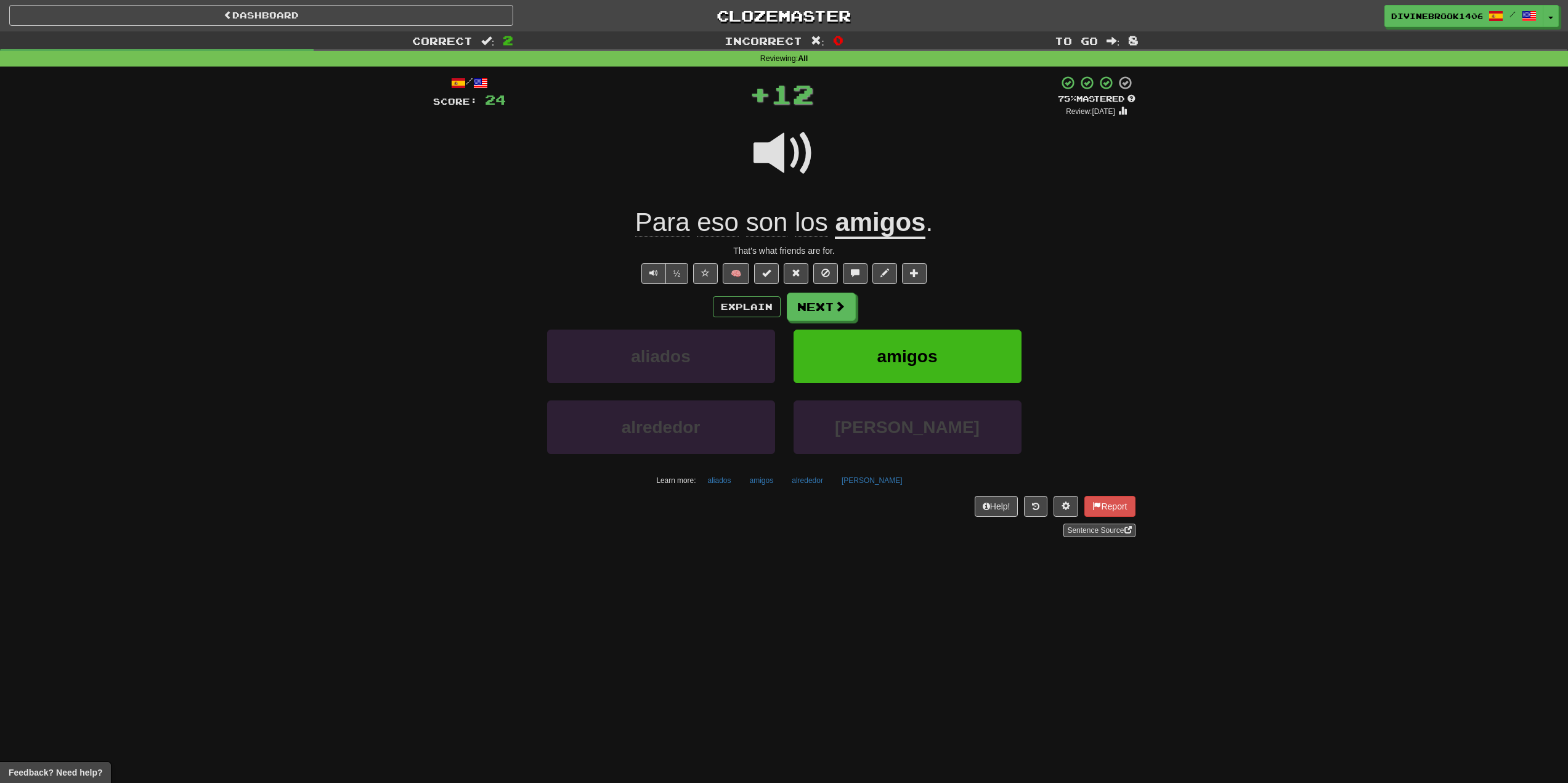
click at [697, 226] on span "Para" at bounding box center [718, 222] width 42 height 30
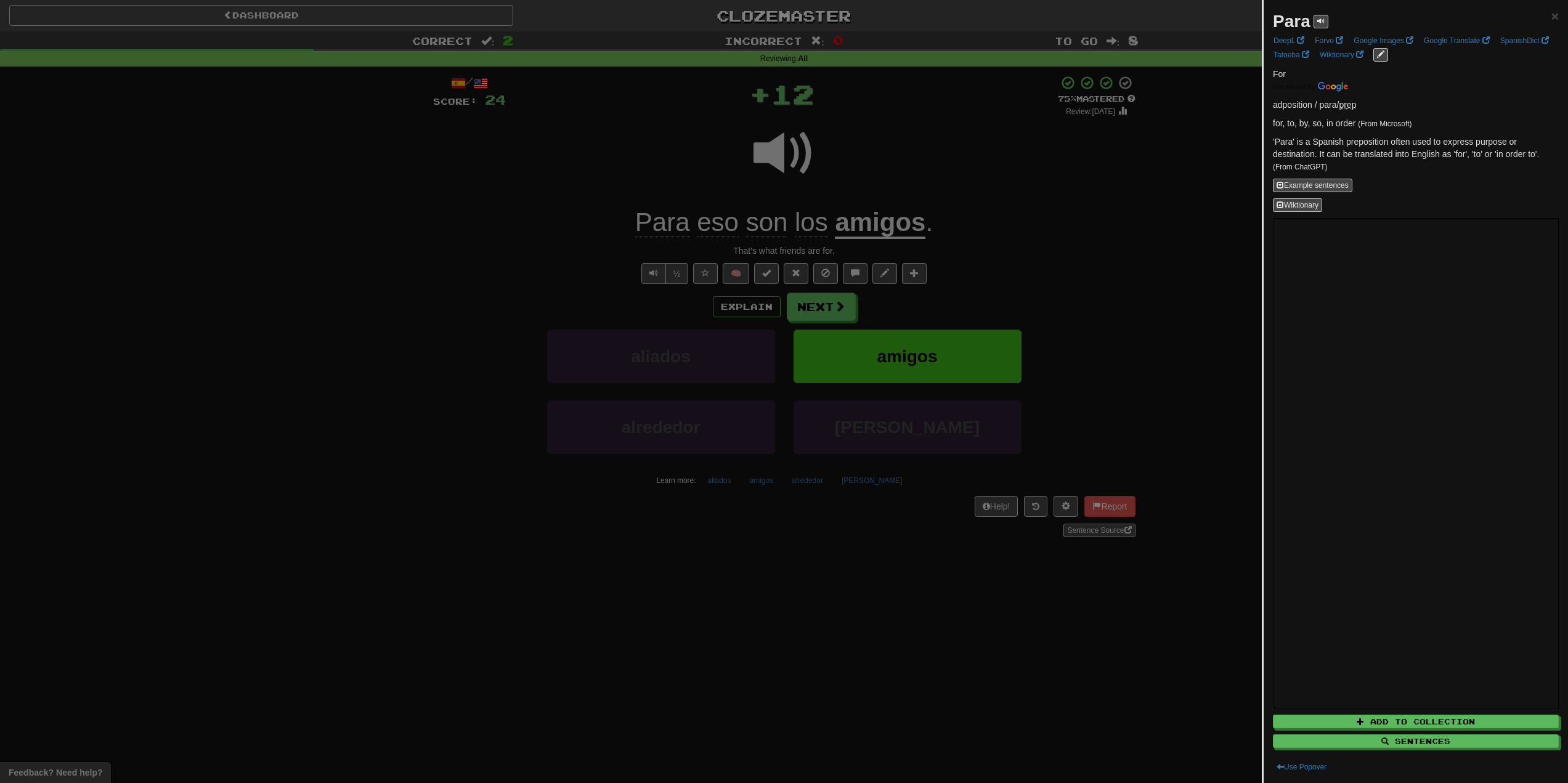
click at [527, 200] on div at bounding box center [784, 392] width 1568 height 783
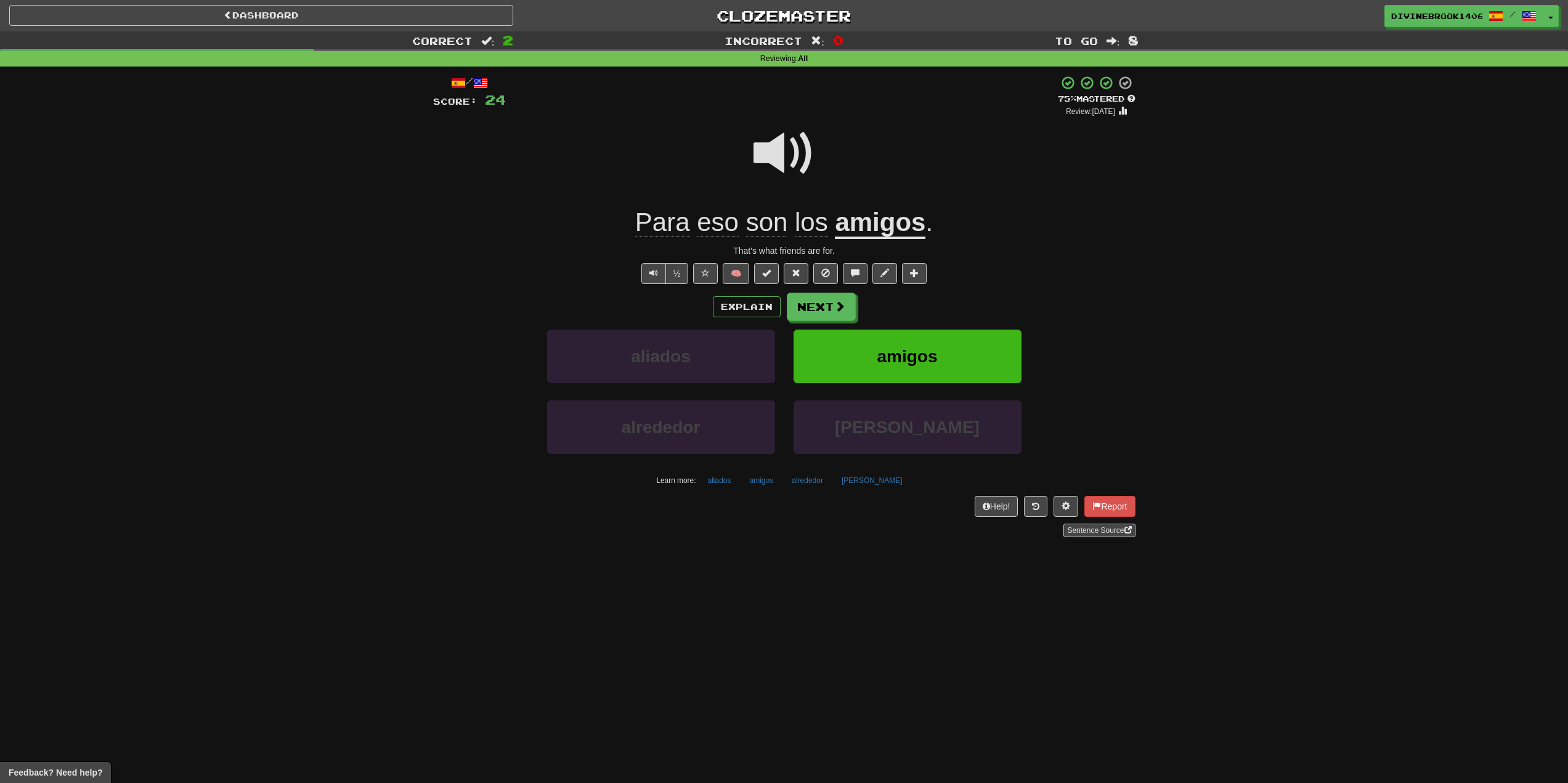
click at [746, 222] on span "eso" at bounding box center [767, 222] width 42 height 30
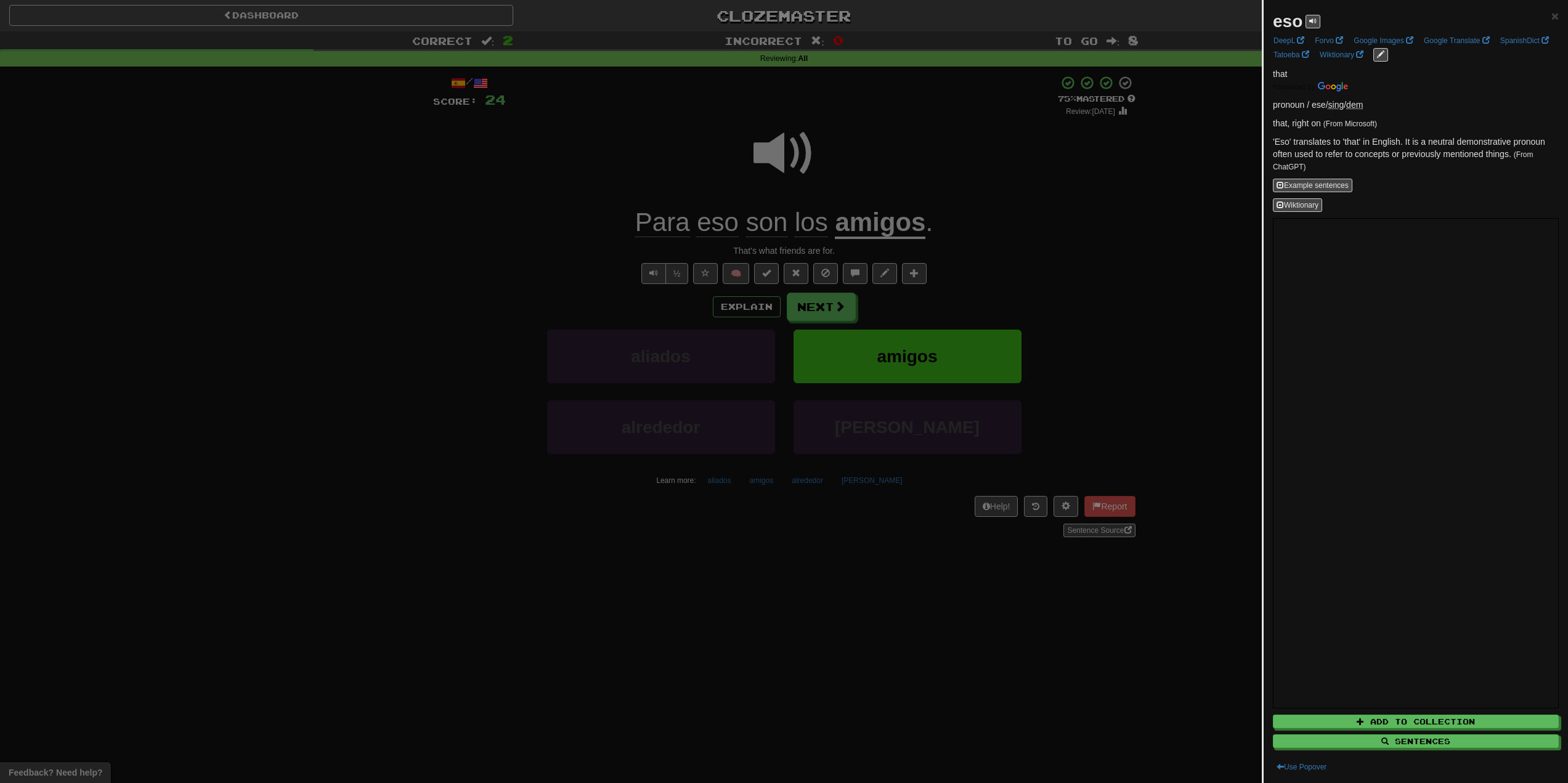
click at [485, 194] on div at bounding box center [784, 392] width 1568 height 783
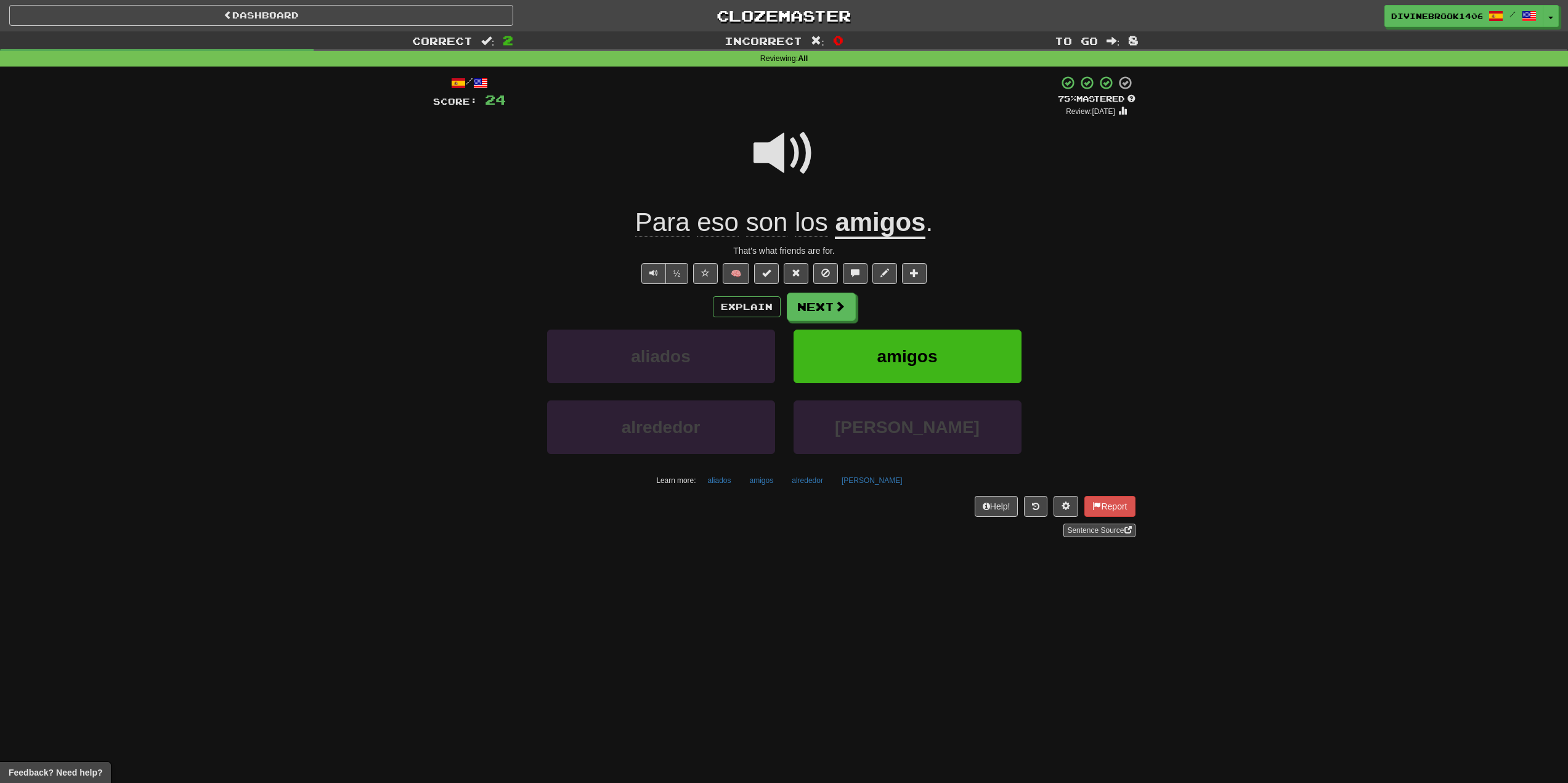
click at [795, 231] on span "son" at bounding box center [811, 222] width 33 height 30
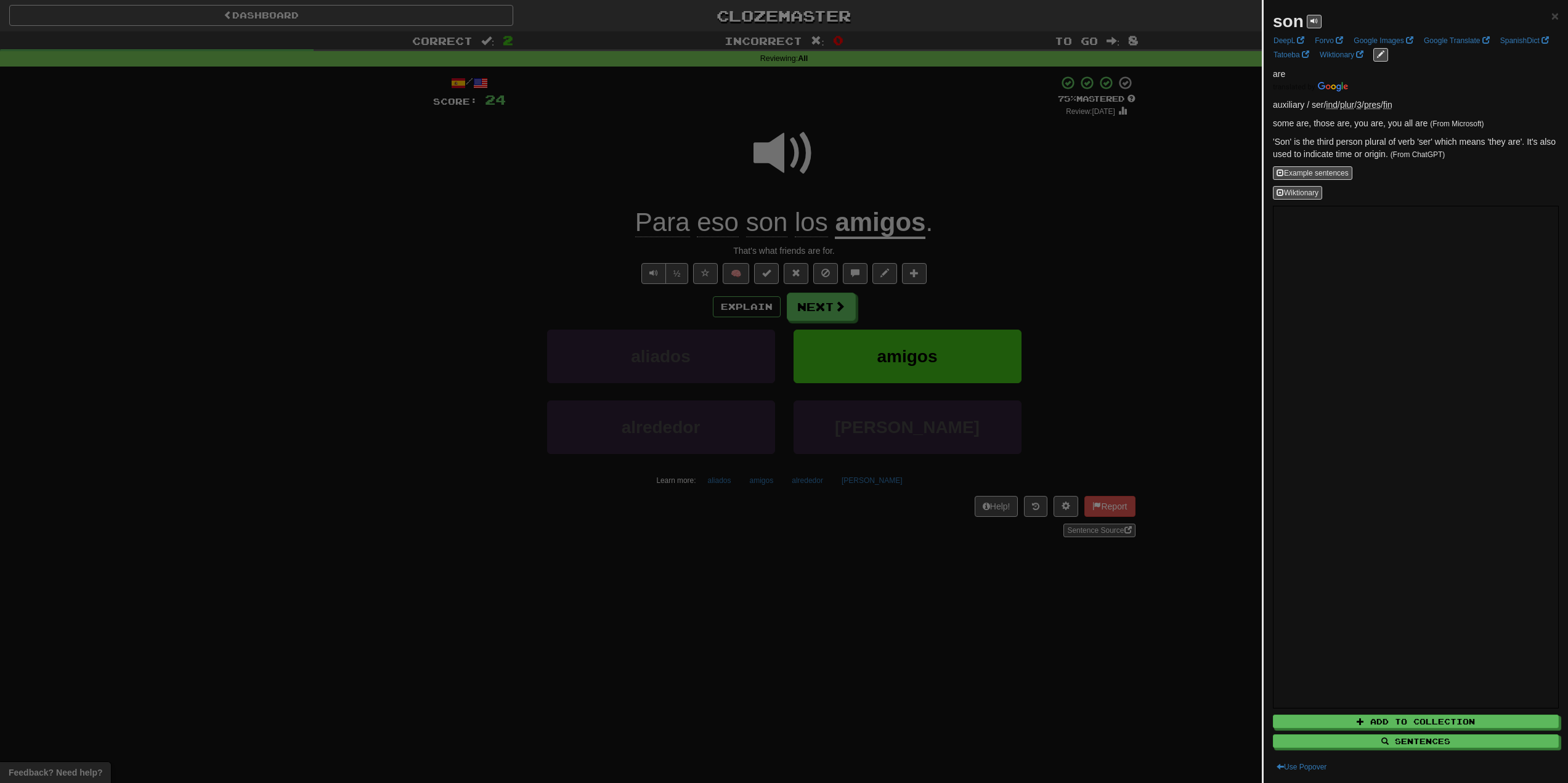
click at [648, 170] on div at bounding box center [784, 392] width 1568 height 783
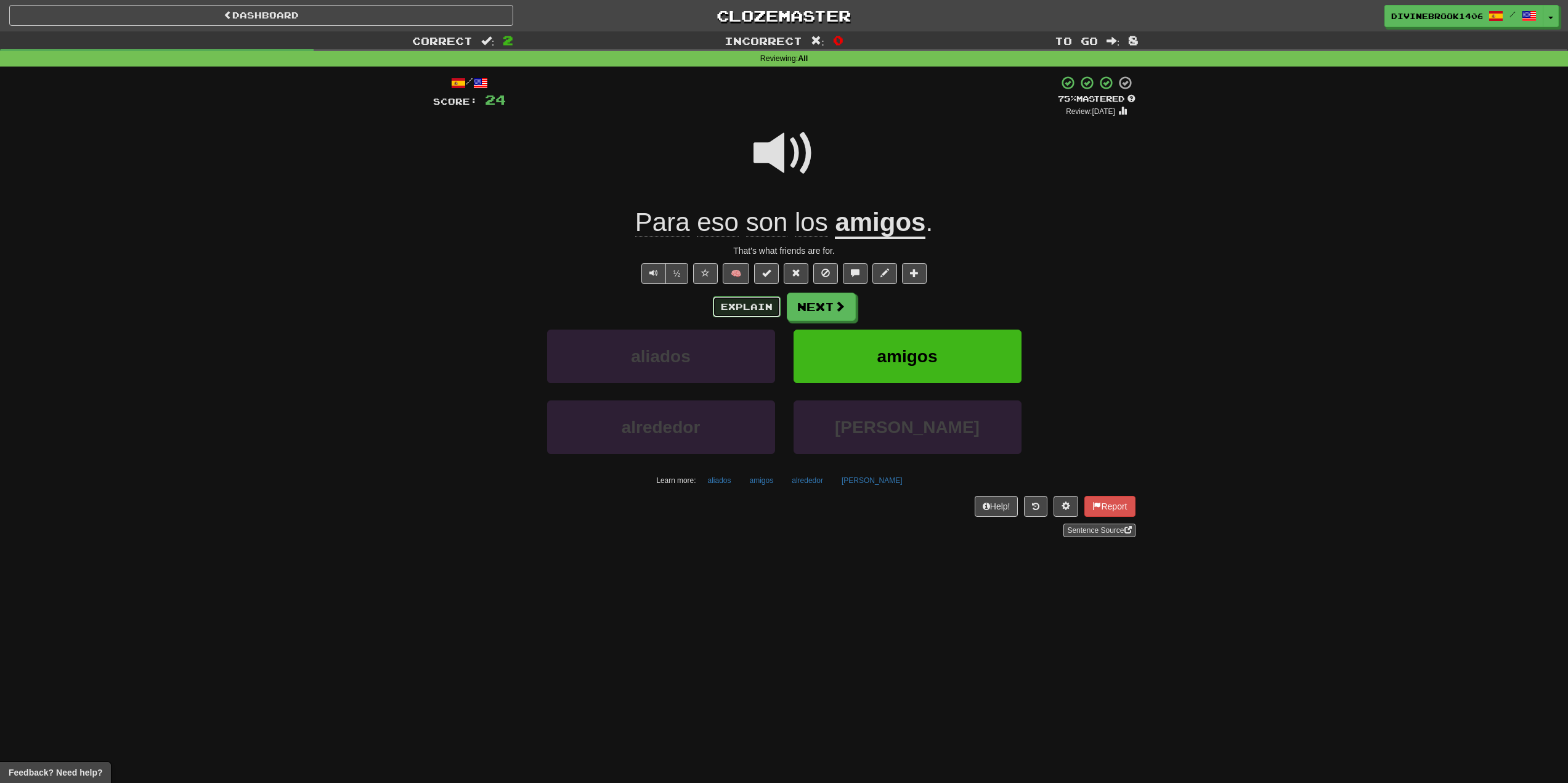
click at [736, 302] on button "Explain" at bounding box center [746, 306] width 68 height 21
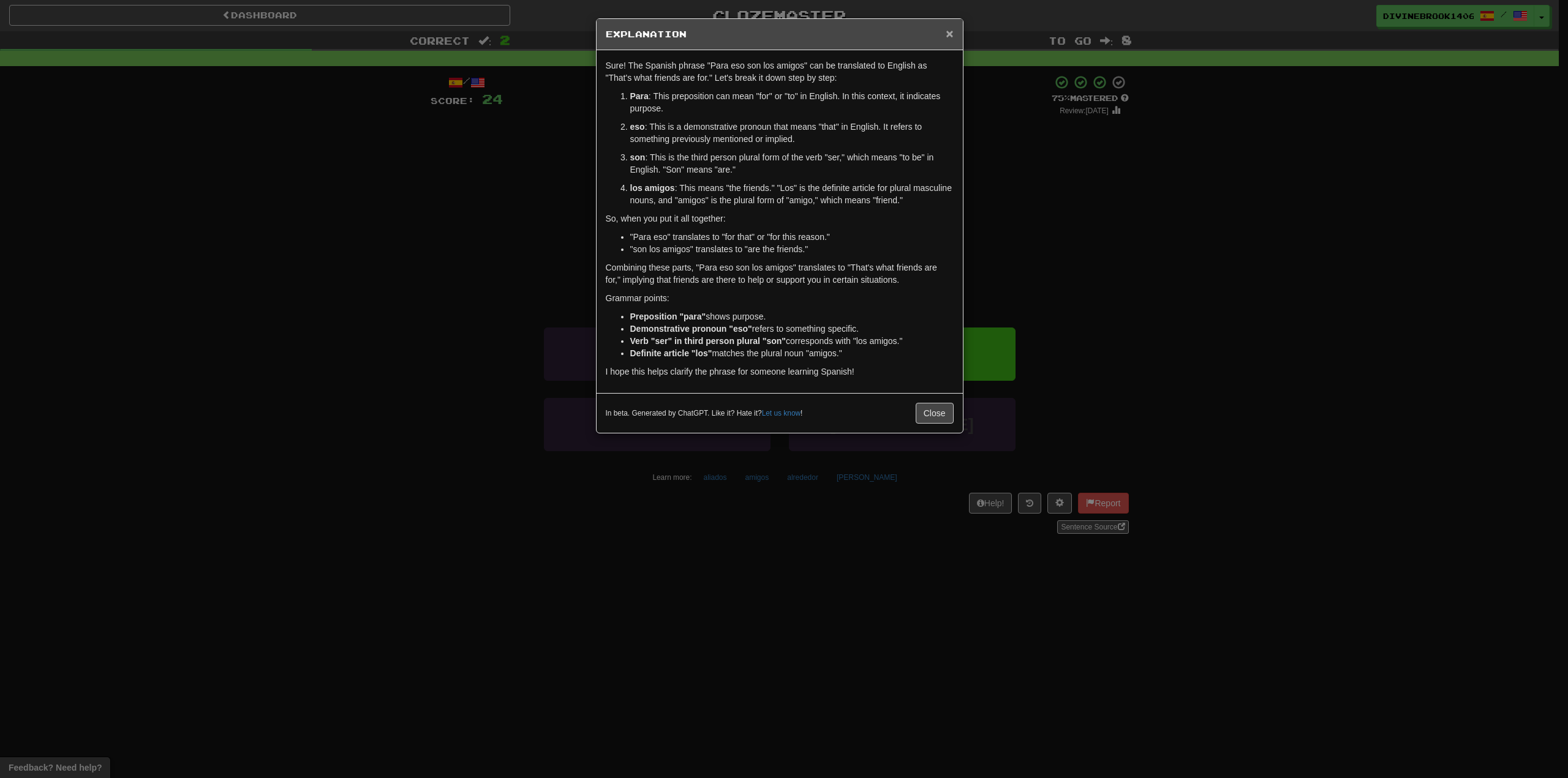
click at [950, 39] on span "×" at bounding box center [950, 33] width 8 height 14
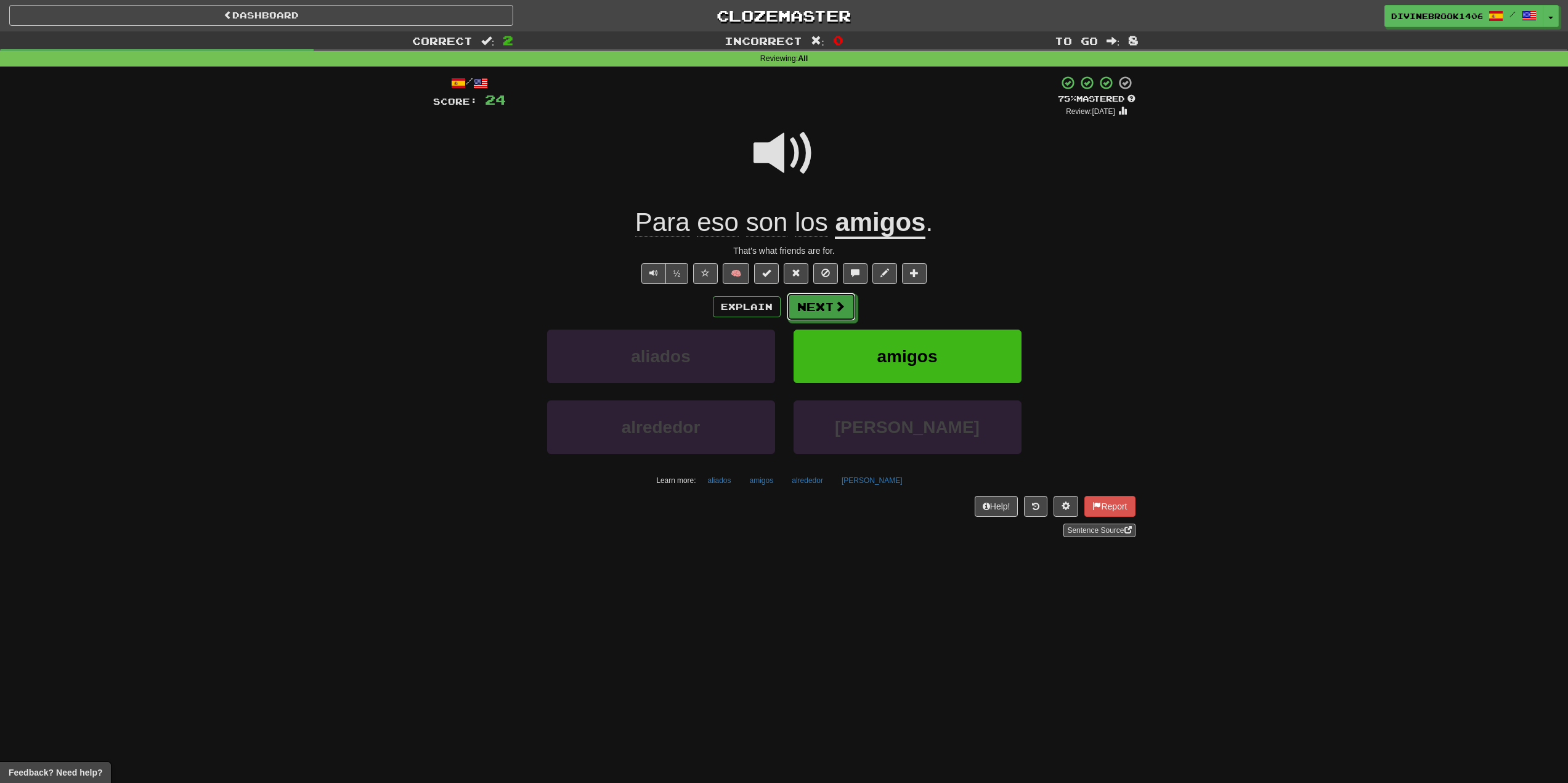
click at [816, 310] on button "Next" at bounding box center [821, 307] width 69 height 28
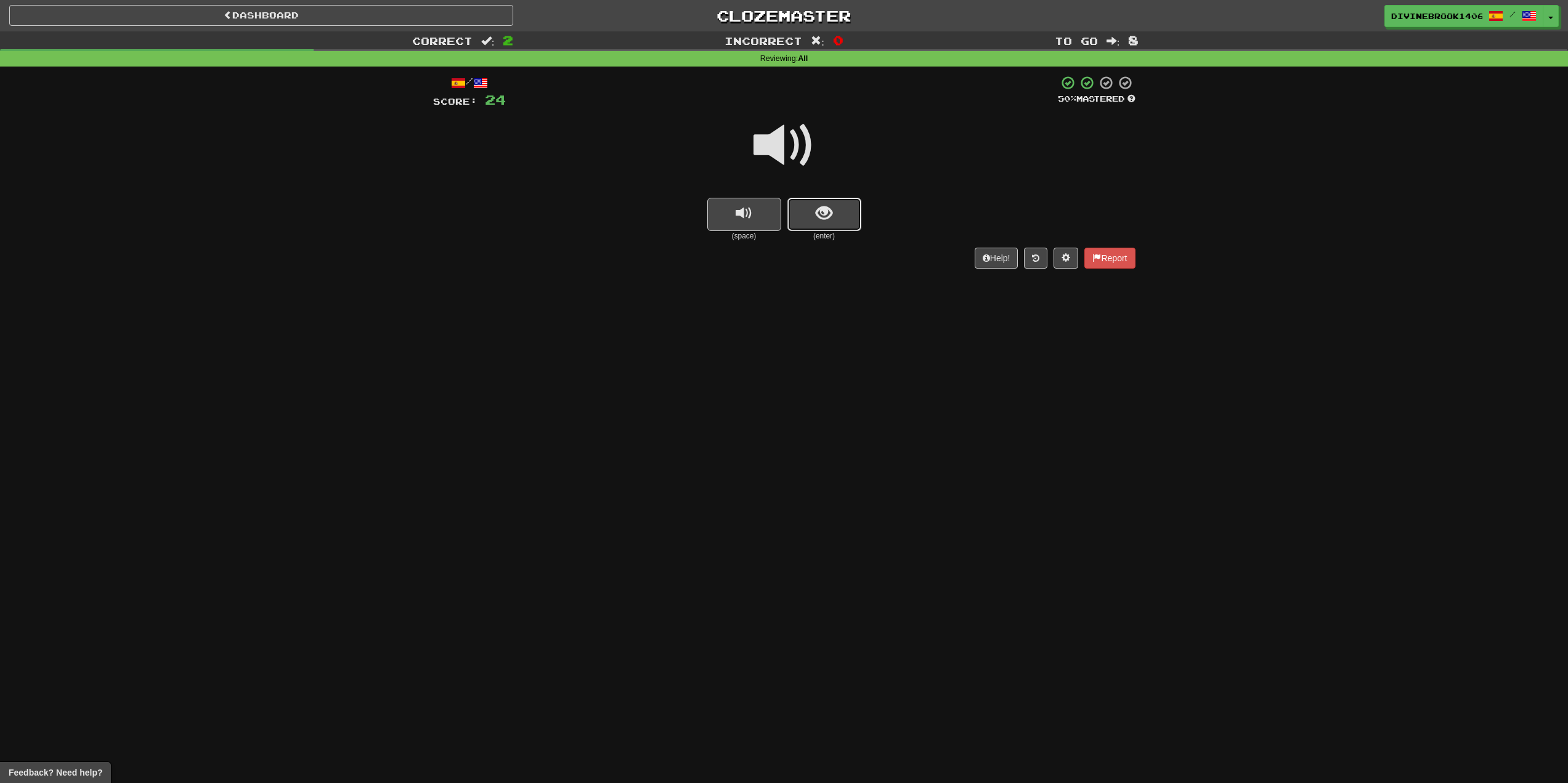
click at [819, 205] on span "show sentence" at bounding box center [824, 213] width 16 height 16
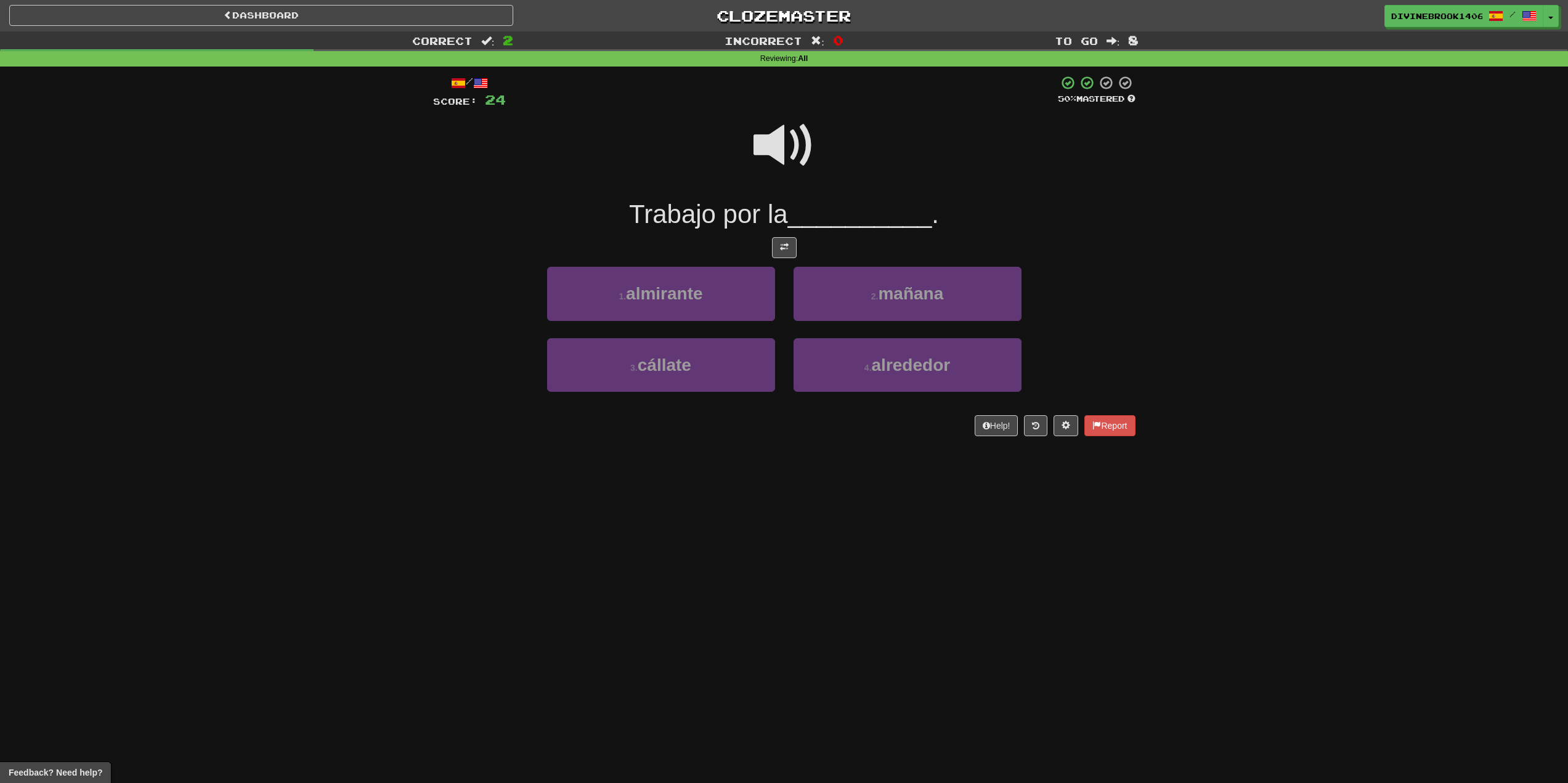
click at [777, 140] on span at bounding box center [784, 146] width 62 height 62
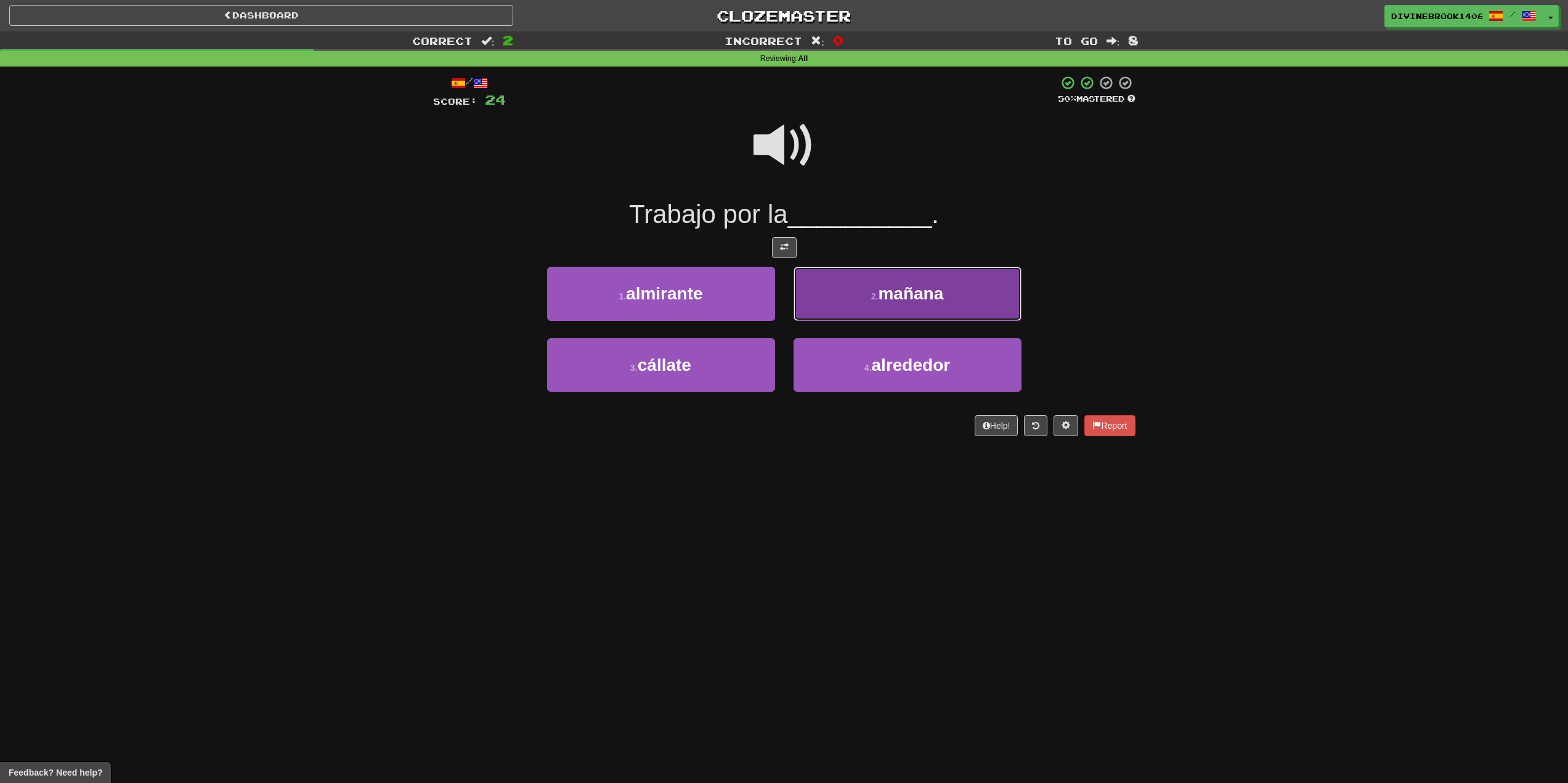
click at [976, 311] on button "2 . mañana" at bounding box center [907, 294] width 228 height 54
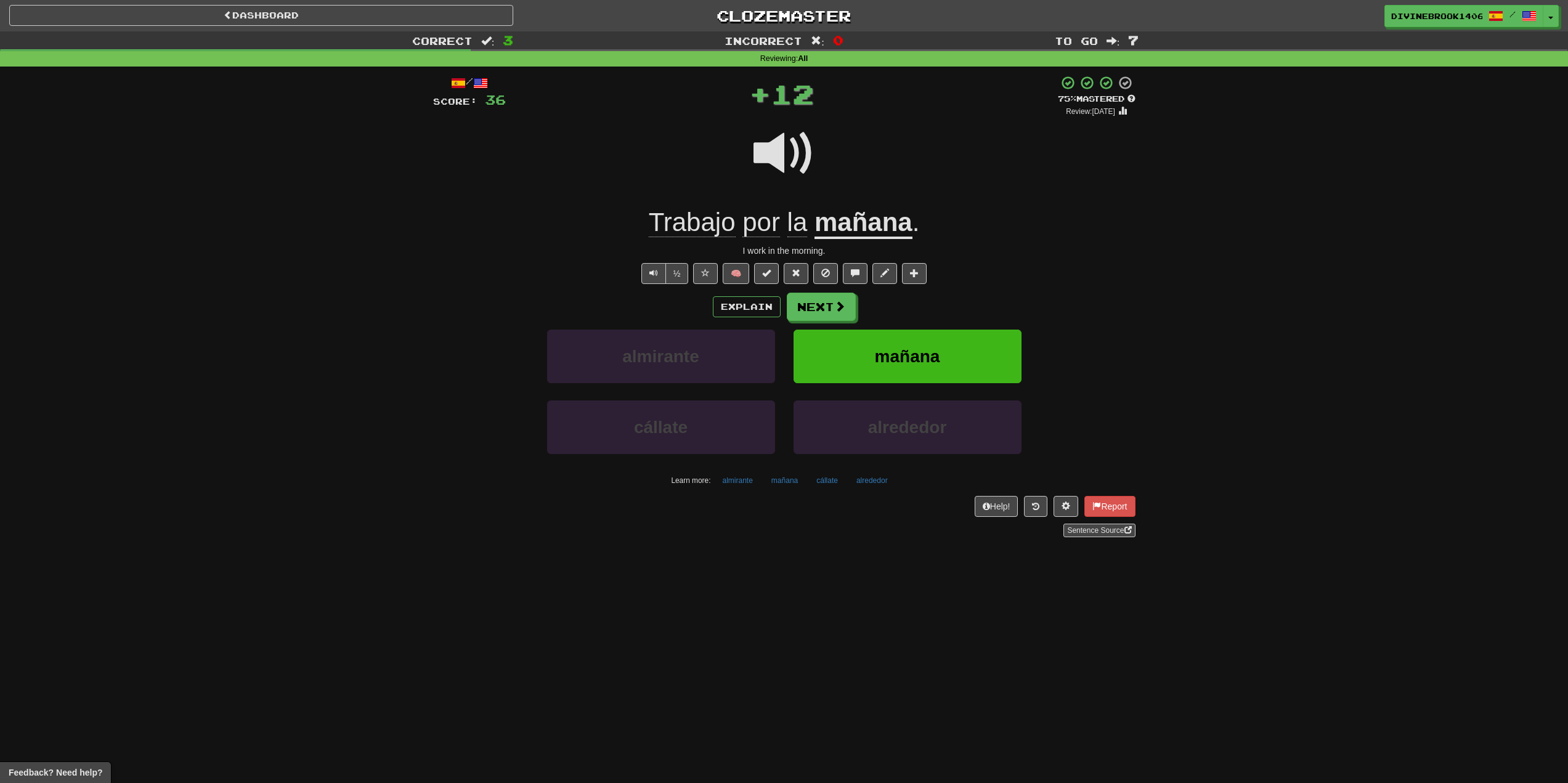
click at [815, 222] on u "mañana" at bounding box center [863, 224] width 98 height 32
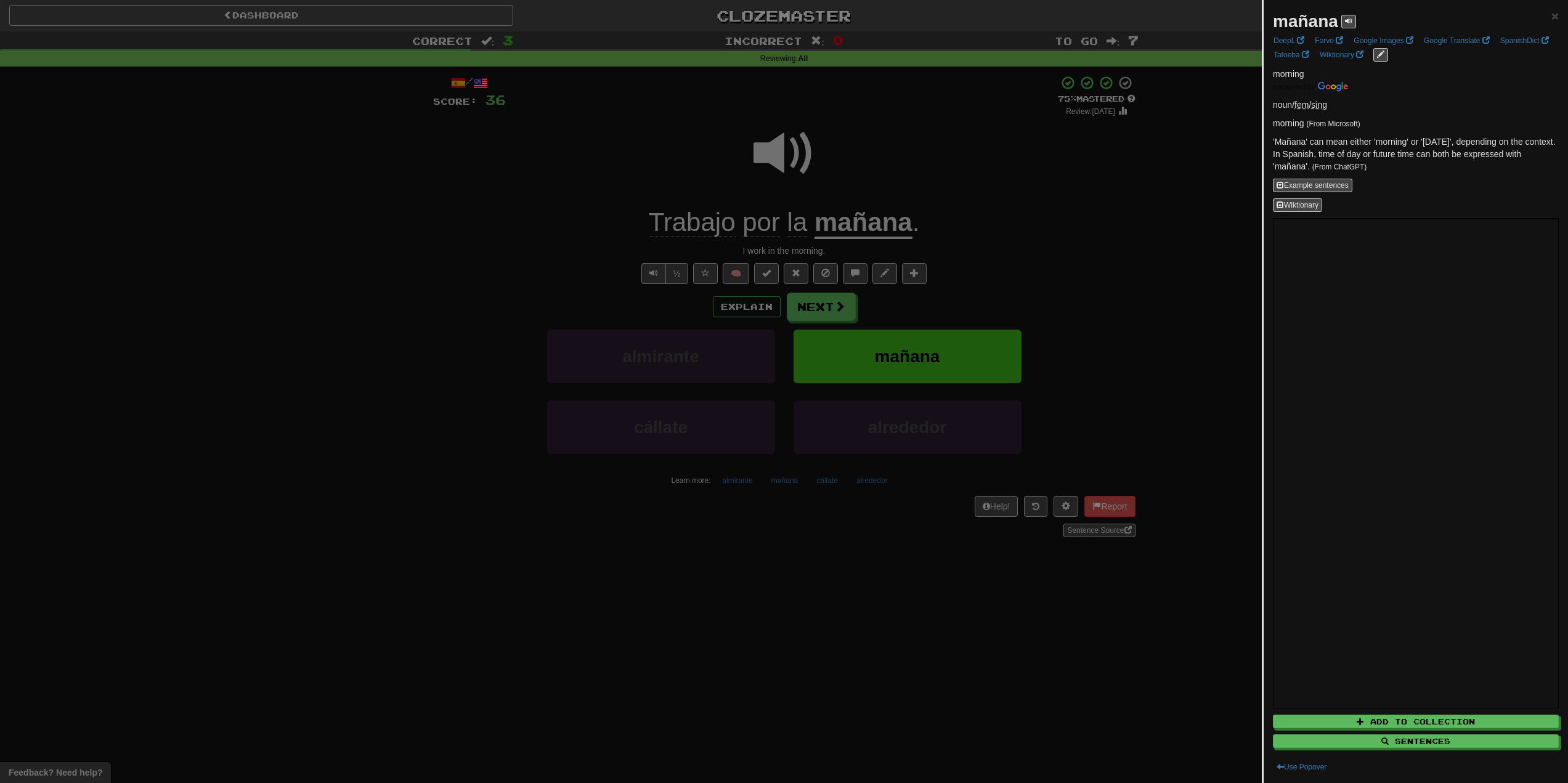
click at [909, 196] on div at bounding box center [784, 392] width 1568 height 783
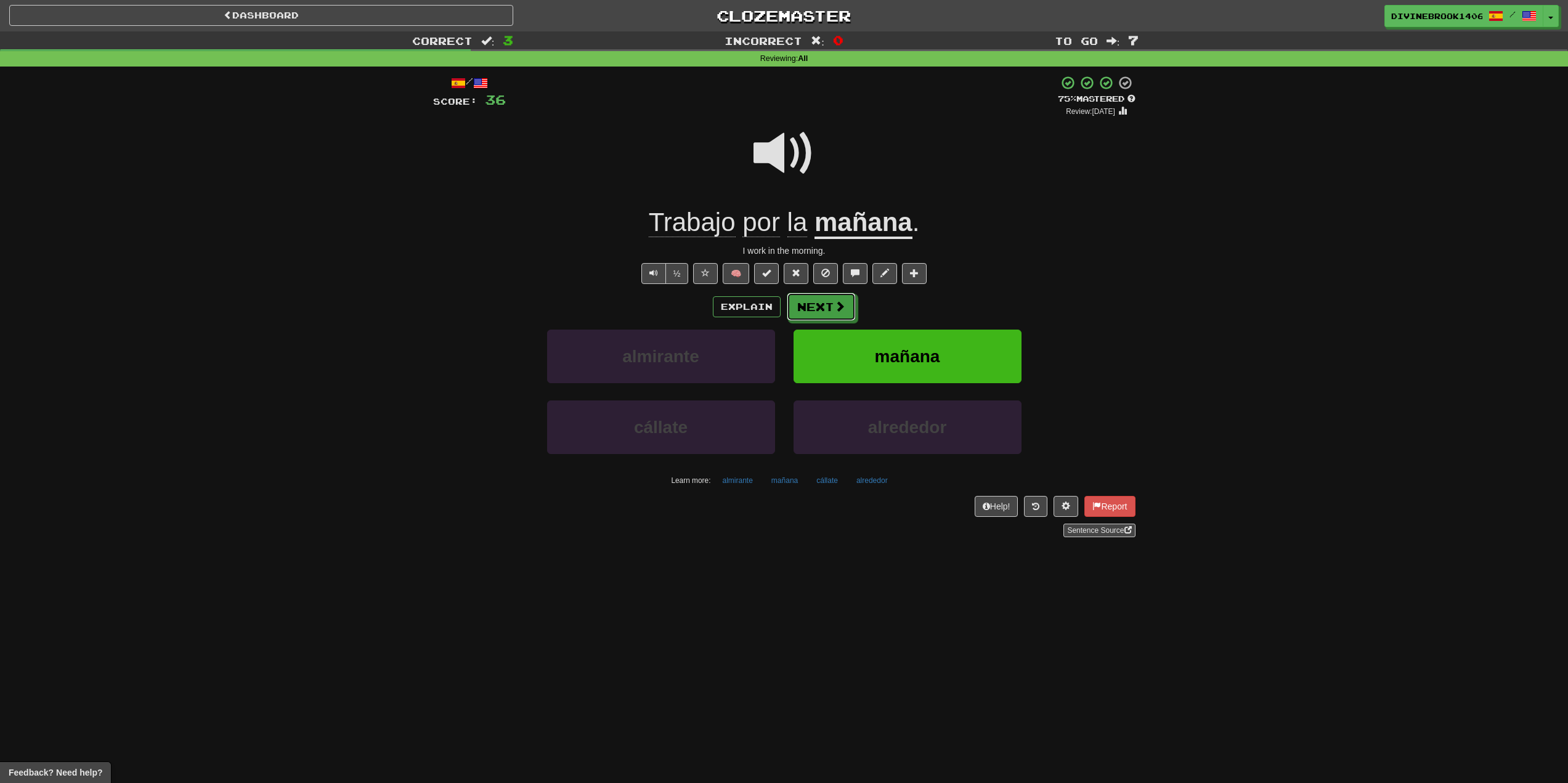
drag, startPoint x: 811, startPoint y: 313, endPoint x: 813, endPoint y: 321, distance: 8.2
click at [813, 319] on button "Next" at bounding box center [821, 307] width 69 height 28
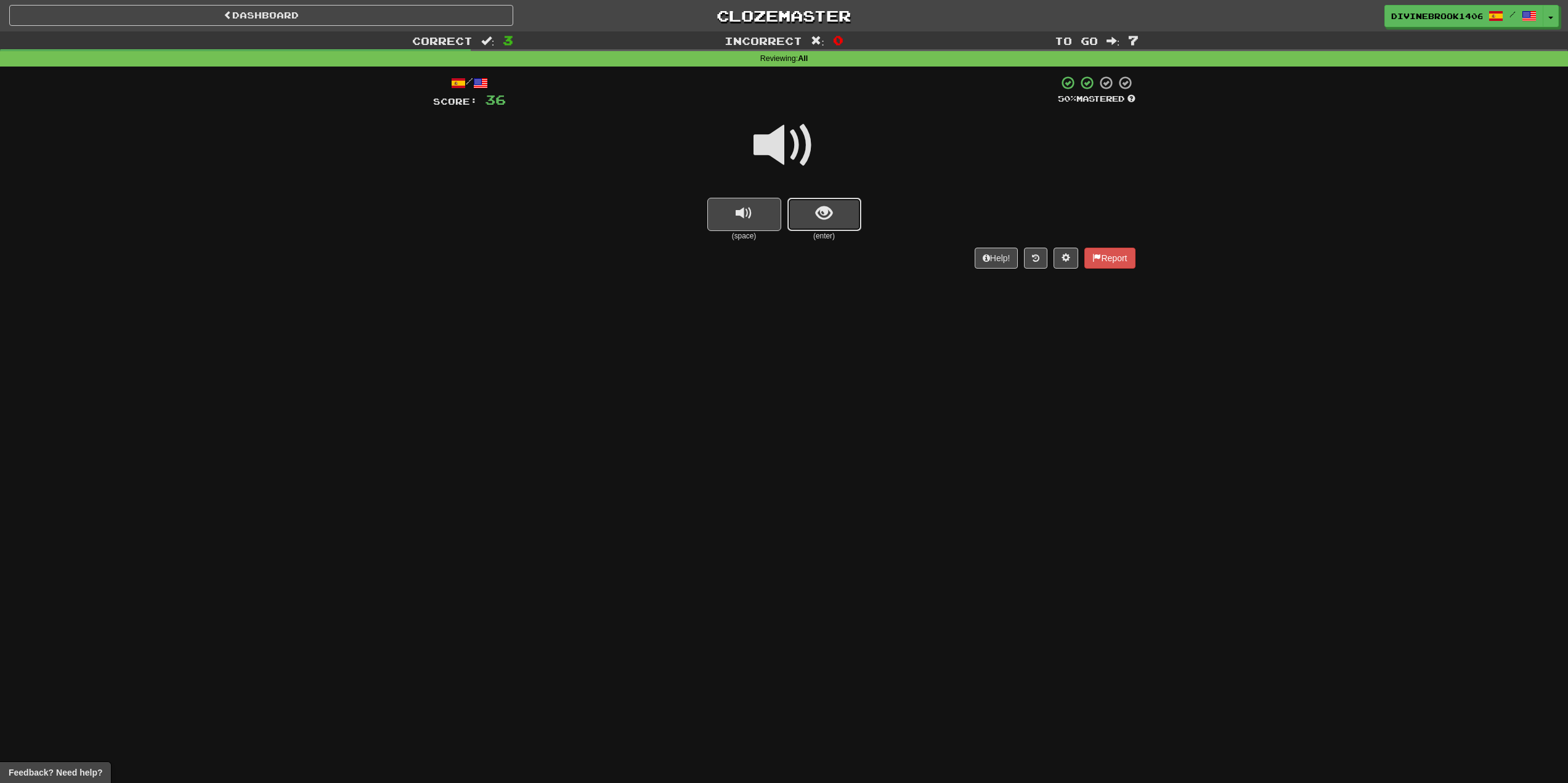
click at [834, 218] on button "show sentence" at bounding box center [824, 214] width 74 height 33
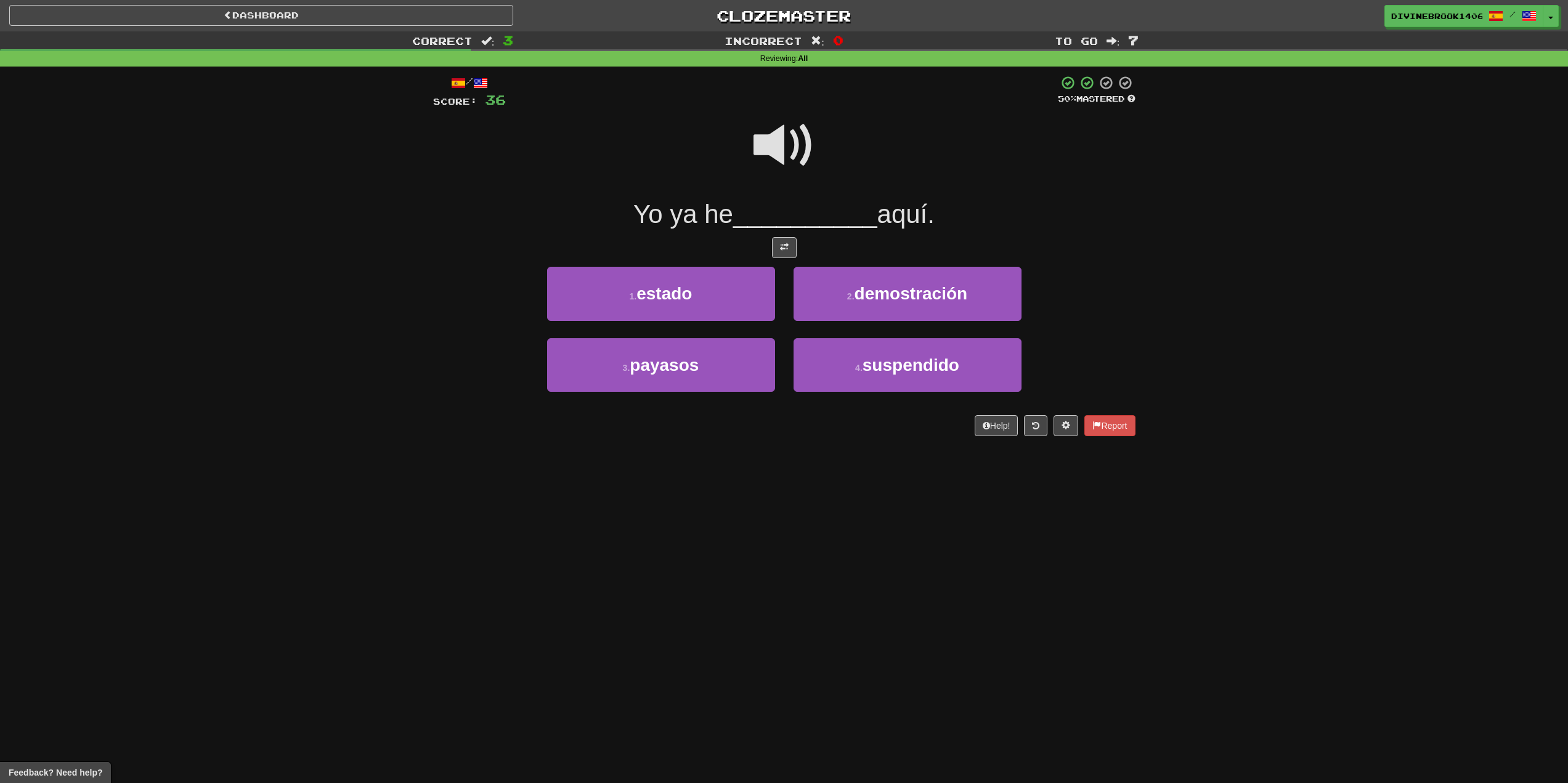
click at [791, 138] on span at bounding box center [784, 146] width 62 height 62
click at [771, 147] on span at bounding box center [784, 146] width 62 height 62
click at [748, 299] on button "1 . estado" at bounding box center [661, 294] width 228 height 54
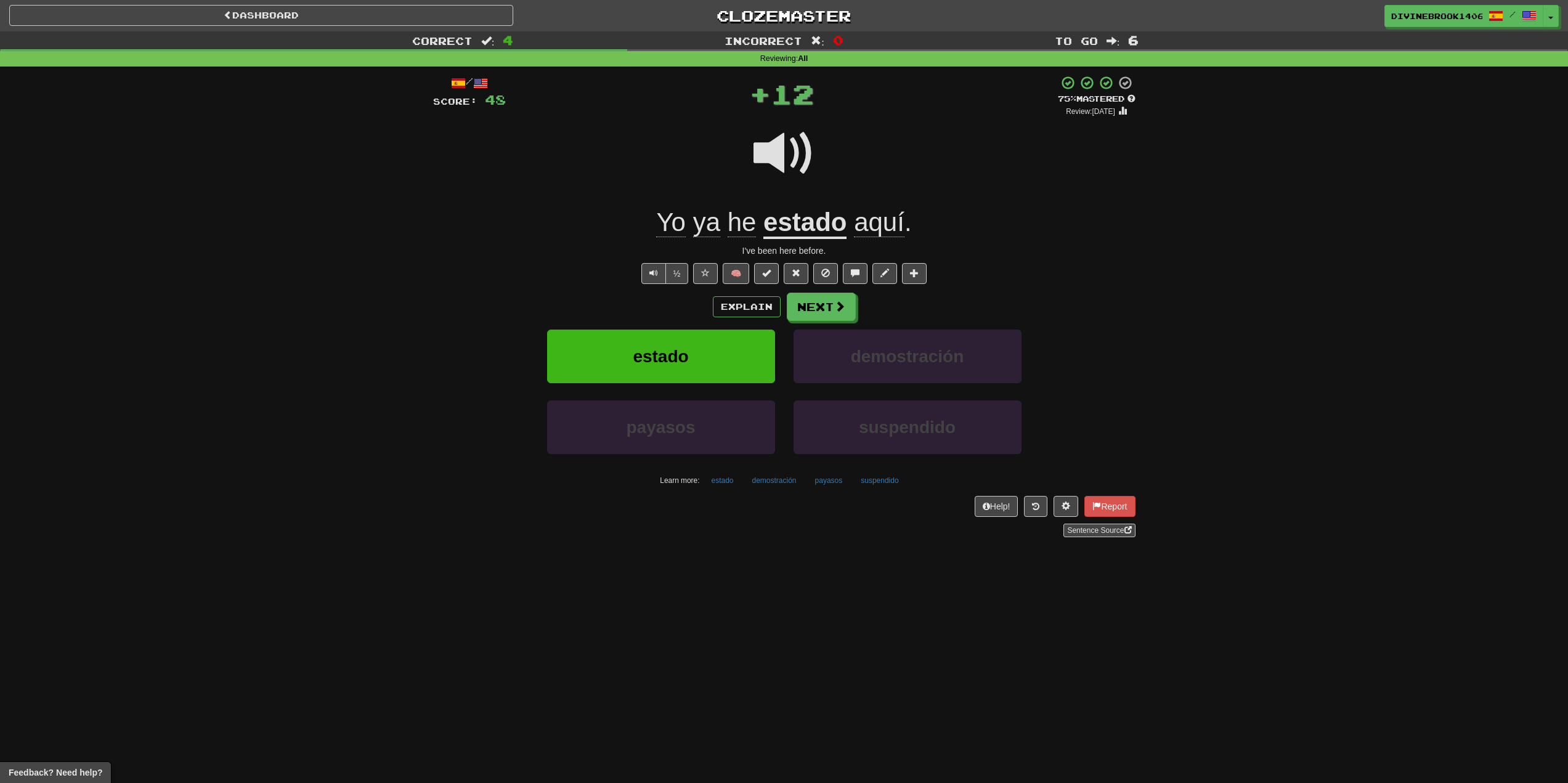
click at [822, 220] on u "estado" at bounding box center [805, 224] width 83 height 32
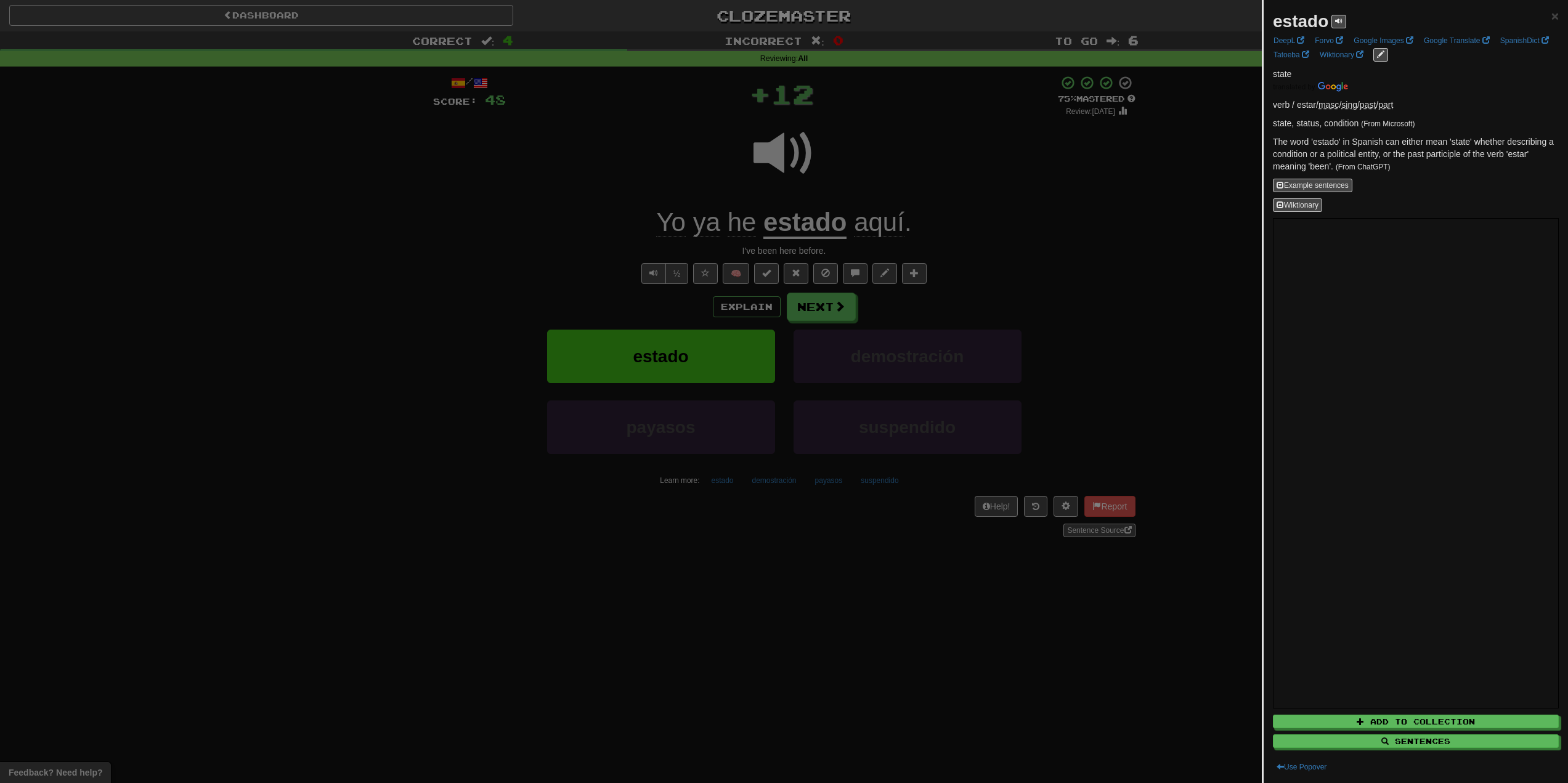
click at [859, 177] on div at bounding box center [784, 392] width 1568 height 783
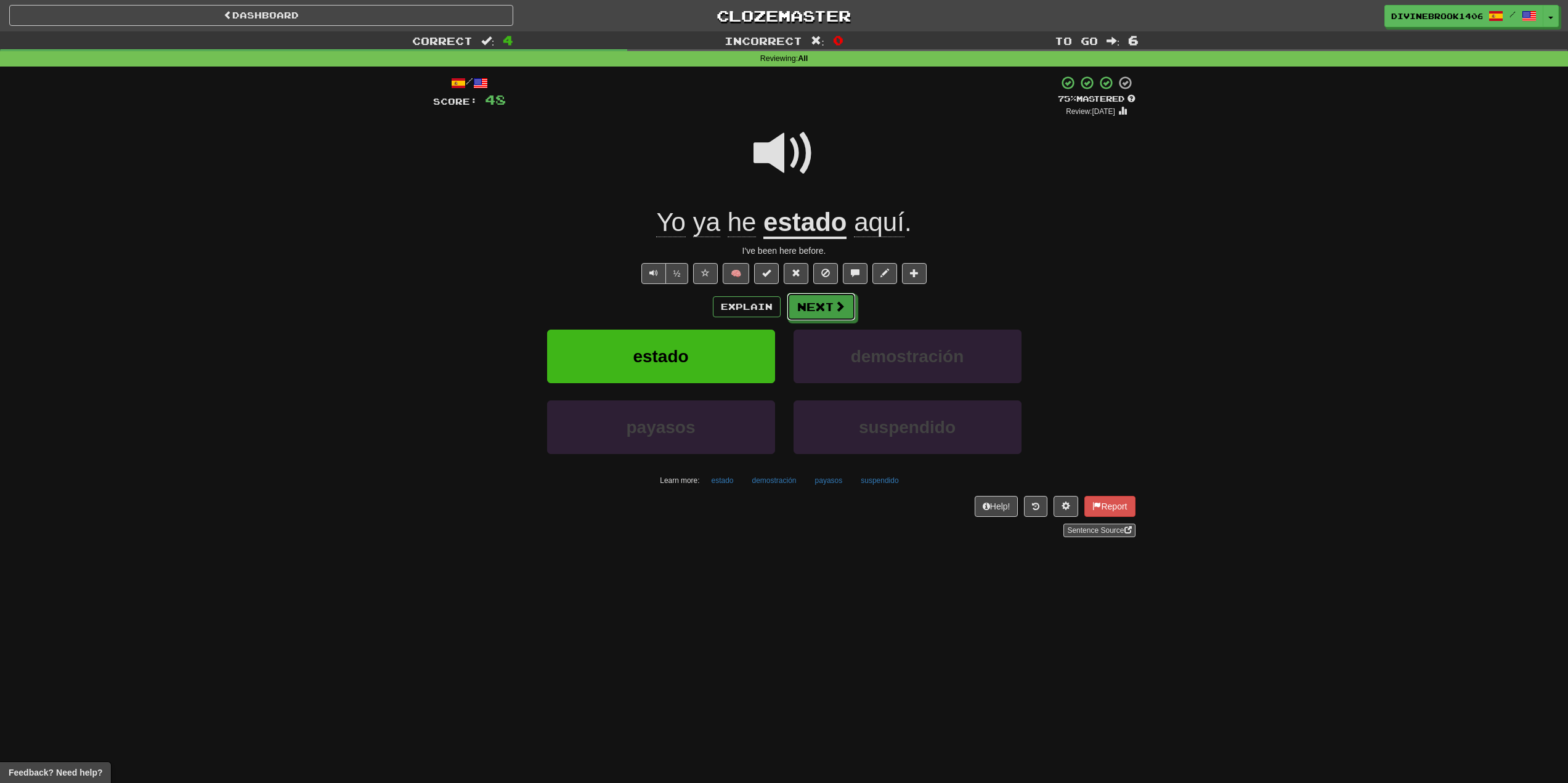
click at [811, 310] on button "Next" at bounding box center [821, 307] width 69 height 28
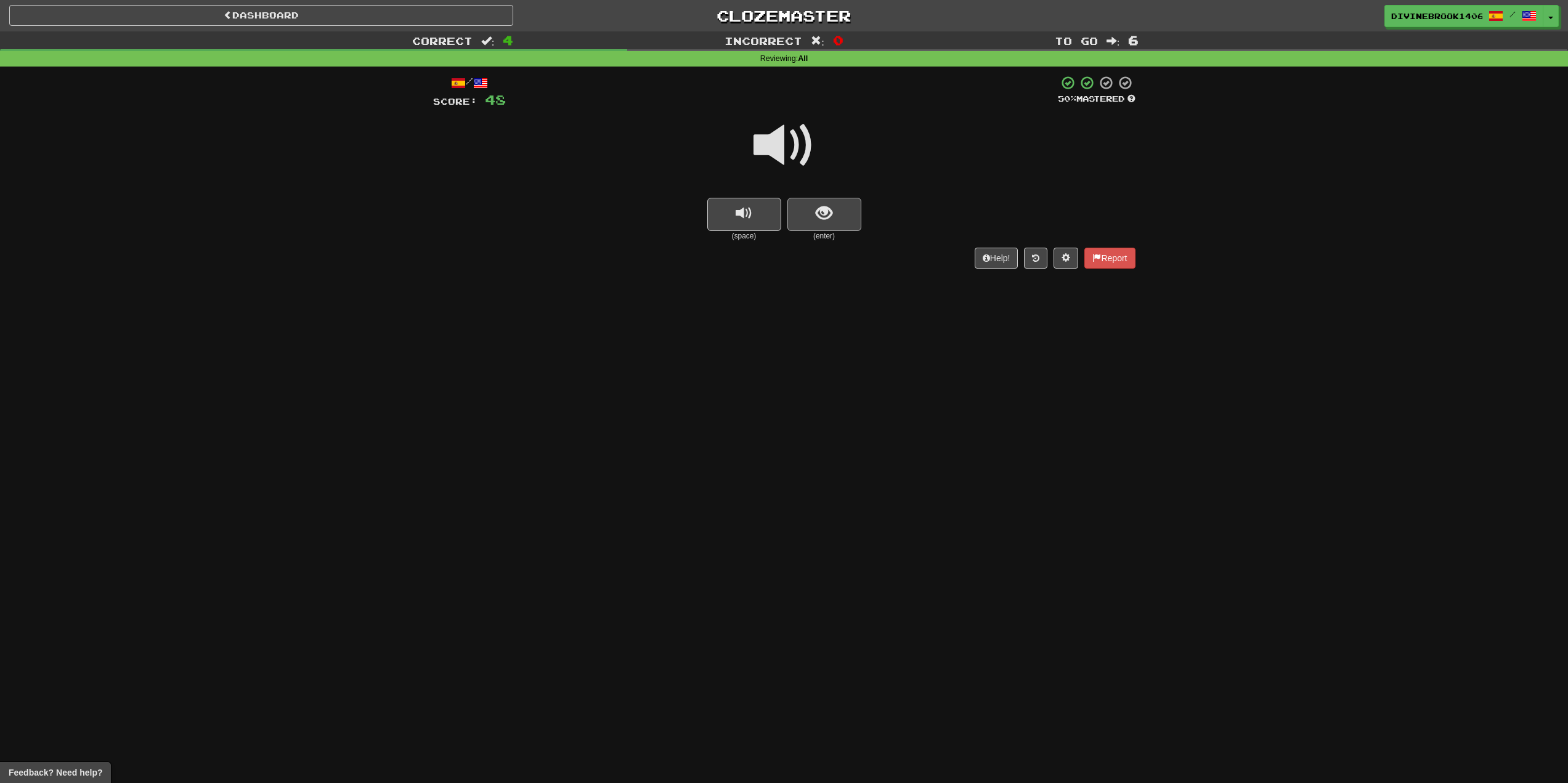
drag, startPoint x: 844, startPoint y: 236, endPoint x: 837, endPoint y: 228, distance: 10.6
click at [842, 234] on small "(enter)" at bounding box center [824, 236] width 74 height 11
click at [834, 226] on button "show sentence" at bounding box center [824, 214] width 74 height 33
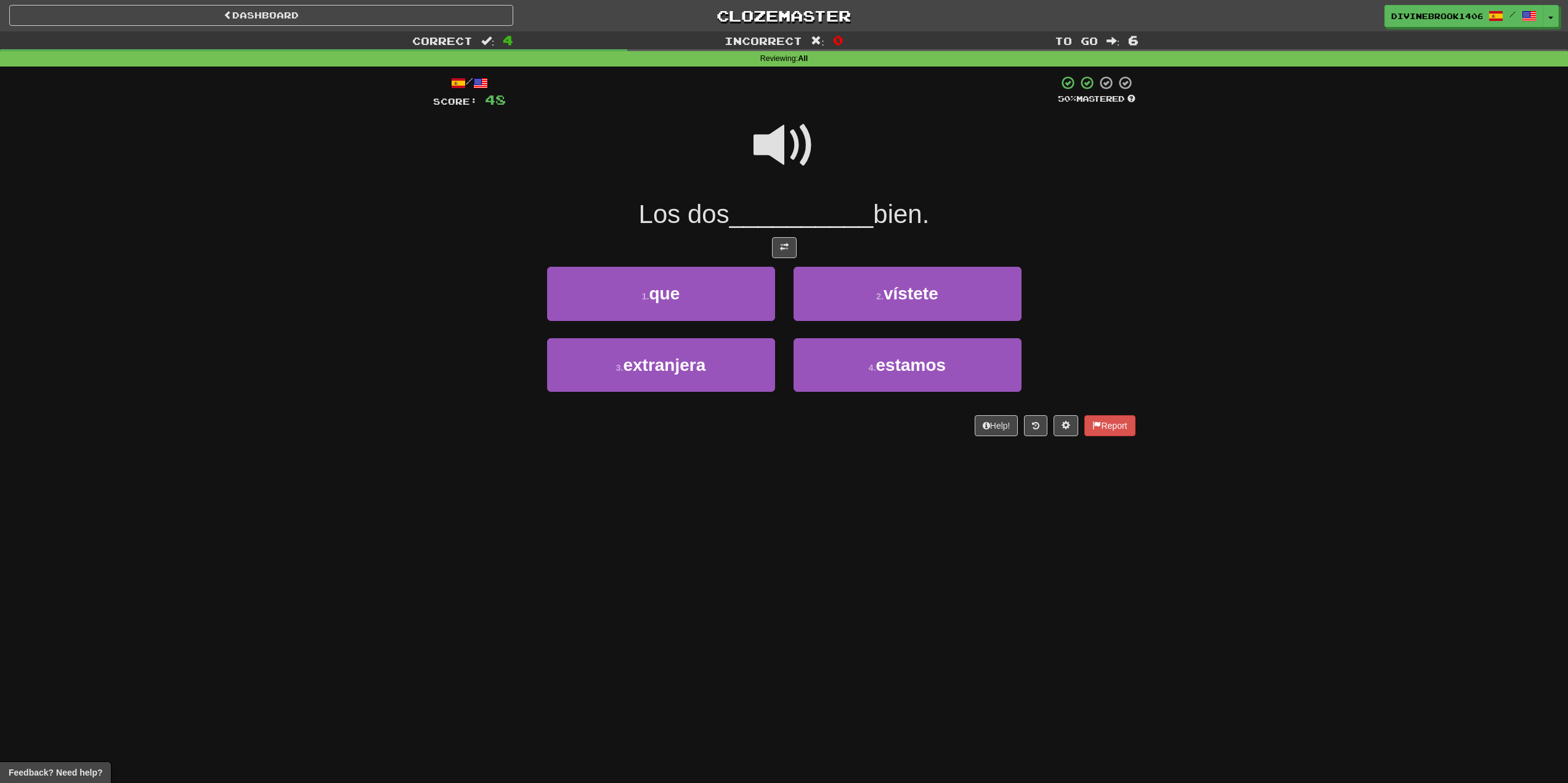
click at [777, 138] on span at bounding box center [784, 146] width 62 height 62
click at [870, 377] on button "4 . estamos" at bounding box center [907, 365] width 228 height 54
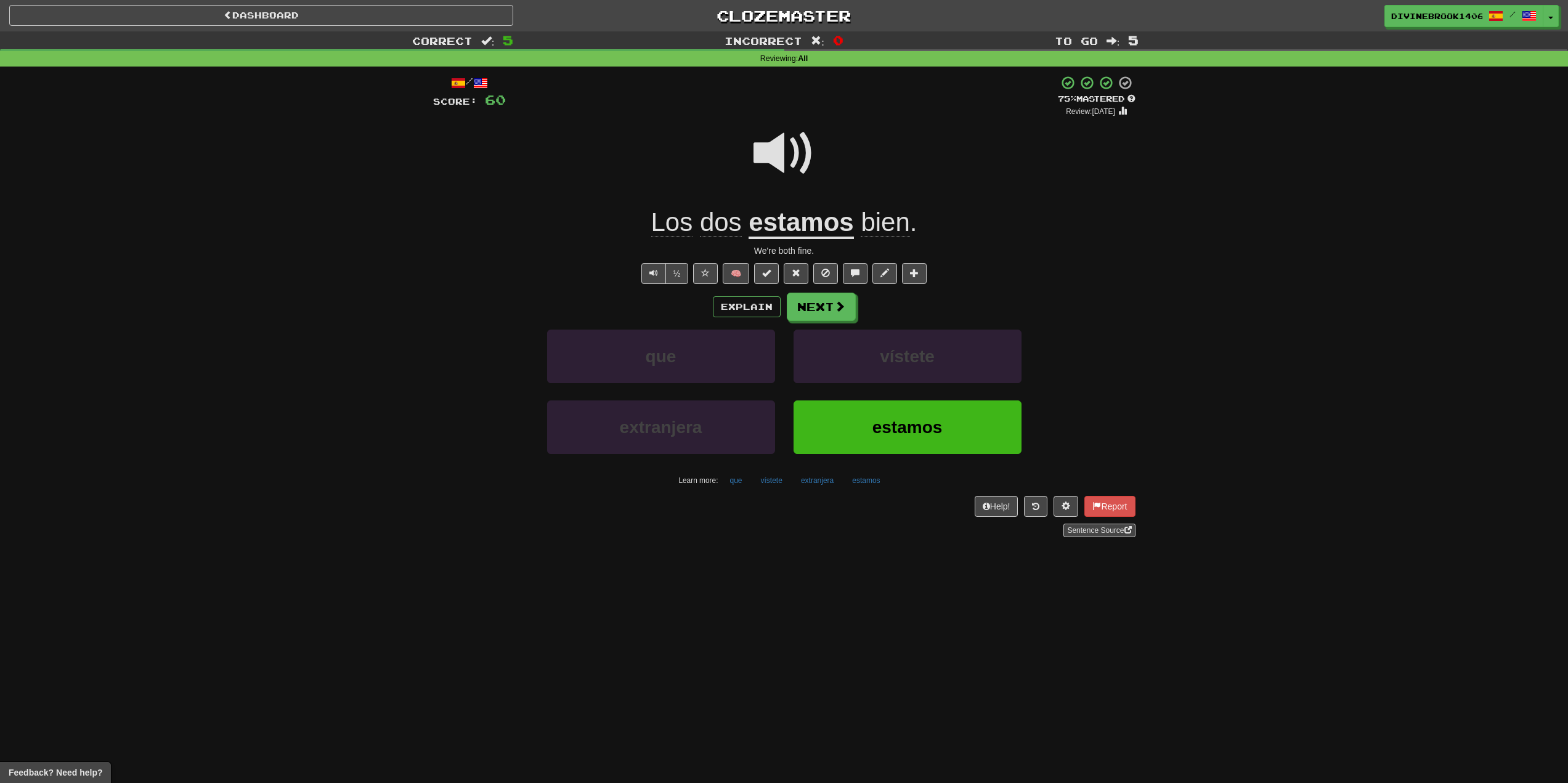
click at [810, 323] on div "Explain Next que vístete extranjera estamos Learn more: que vístete extranjera …" at bounding box center [784, 392] width 702 height 198
click at [806, 309] on button "Next" at bounding box center [822, 307] width 69 height 28
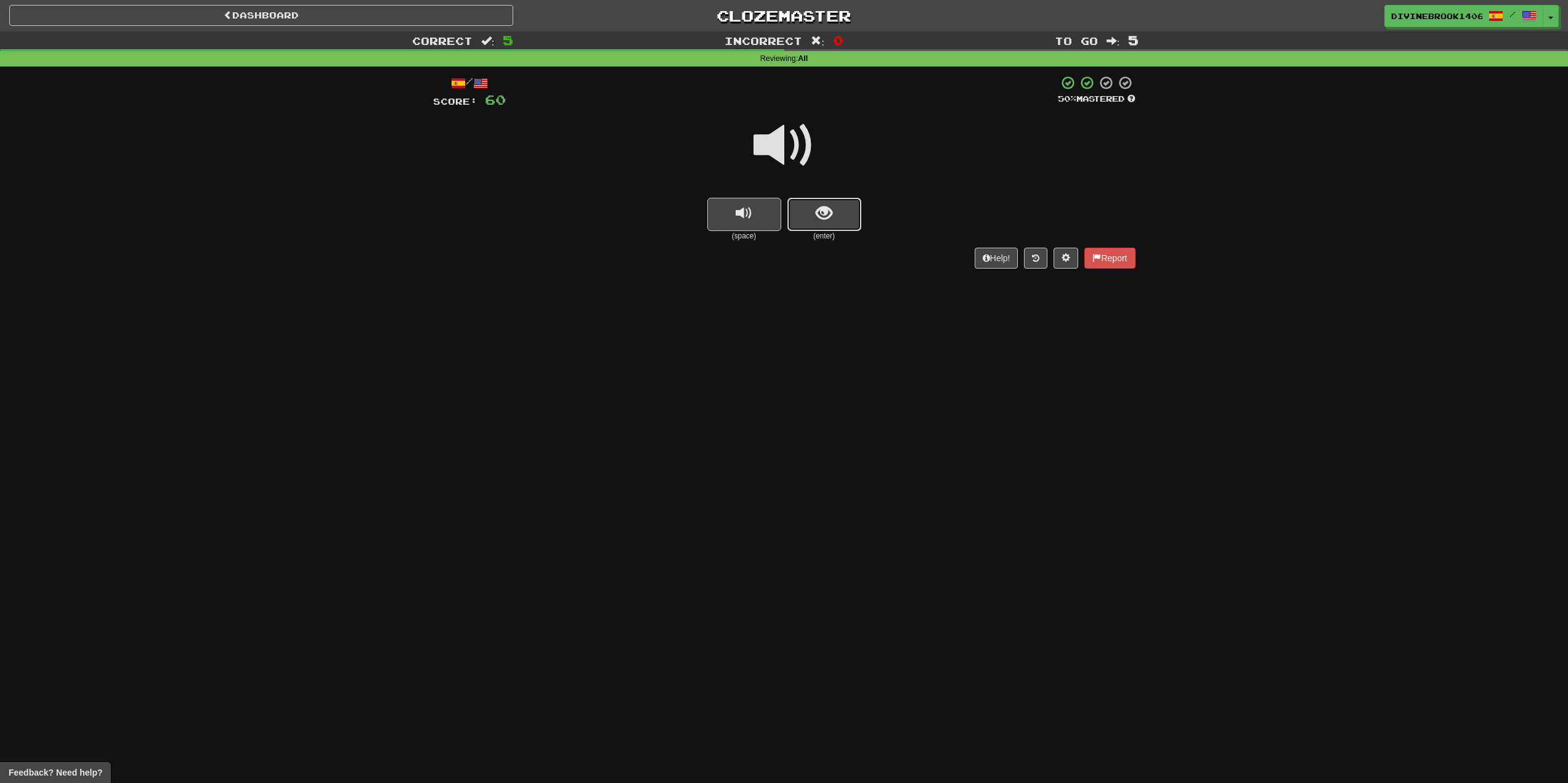
click at [807, 220] on button "show sentence" at bounding box center [824, 214] width 74 height 33
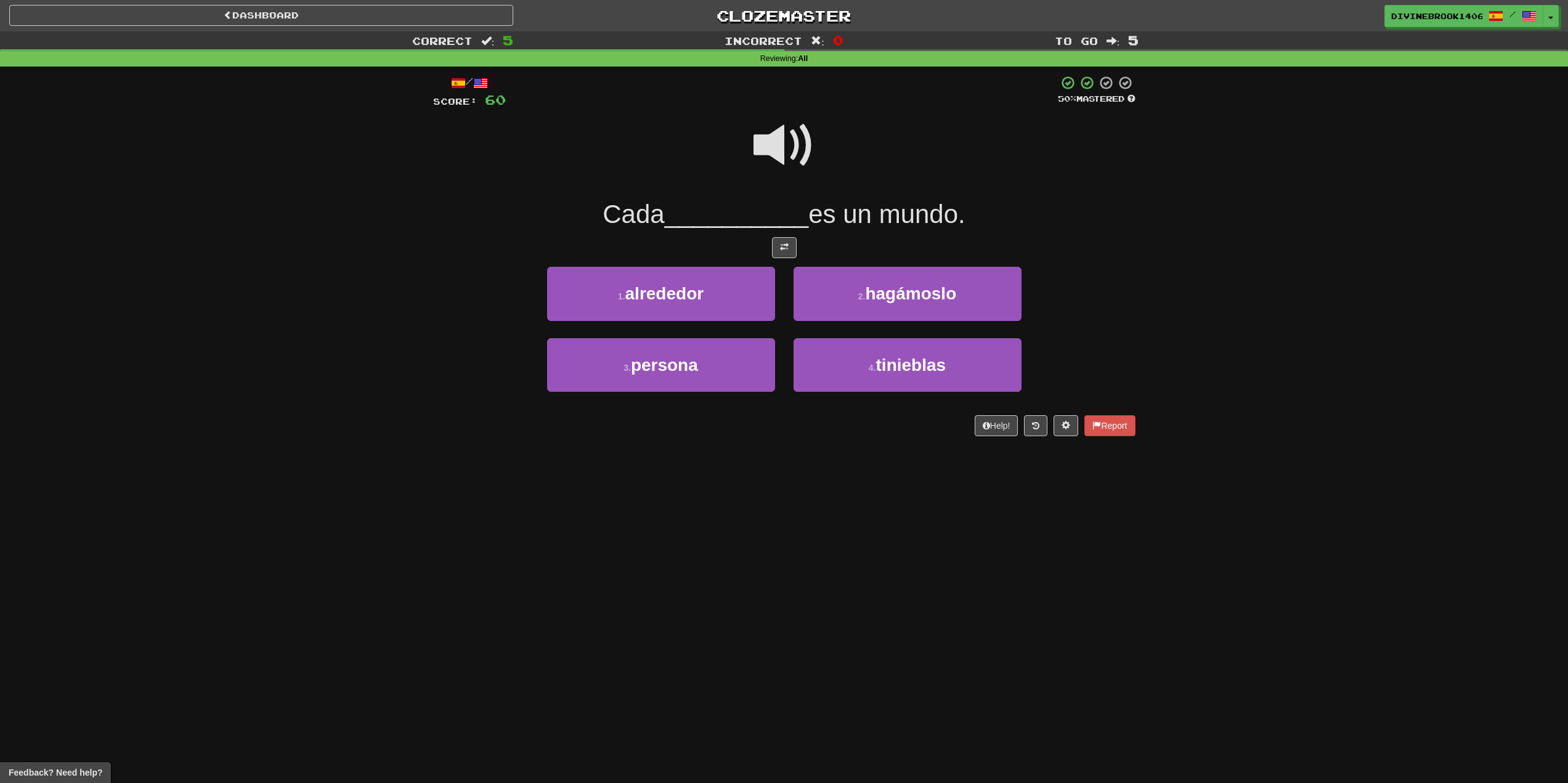
click at [780, 150] on span at bounding box center [784, 146] width 62 height 62
click at [613, 385] on button "3 . persona" at bounding box center [661, 365] width 228 height 54
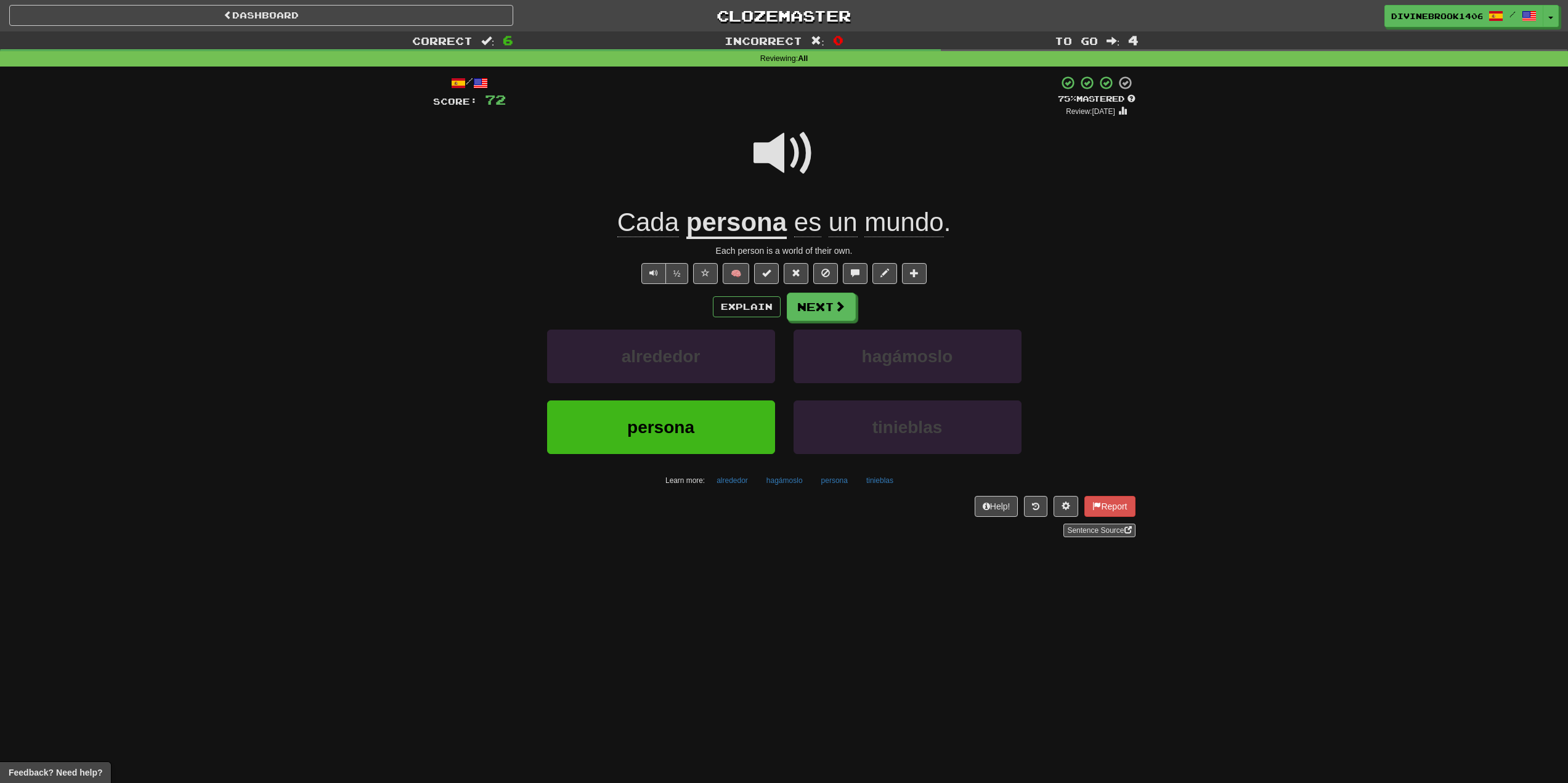
click at [673, 235] on span "Cada" at bounding box center [649, 222] width 62 height 30
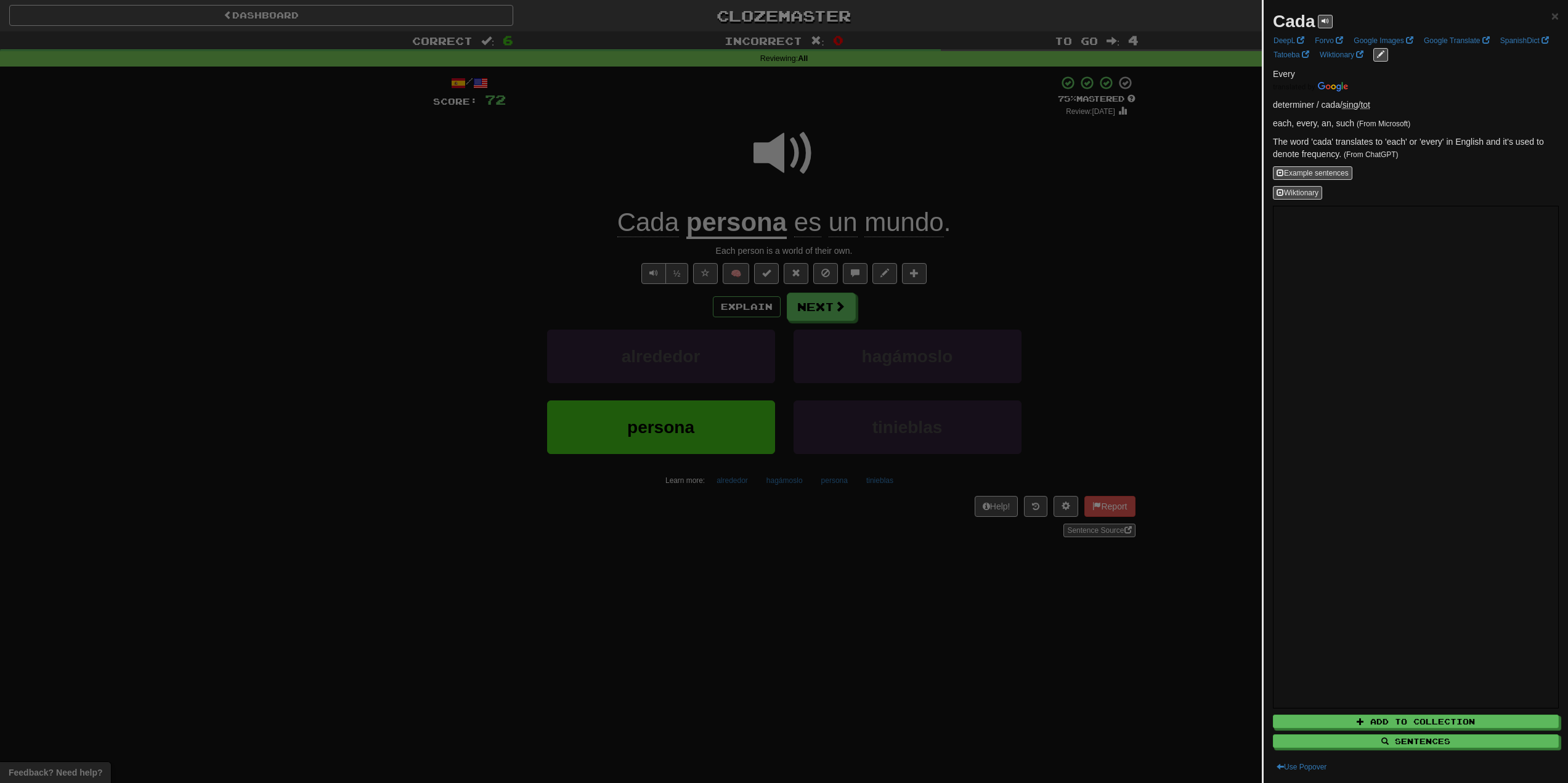
click at [568, 192] on div at bounding box center [784, 392] width 1568 height 783
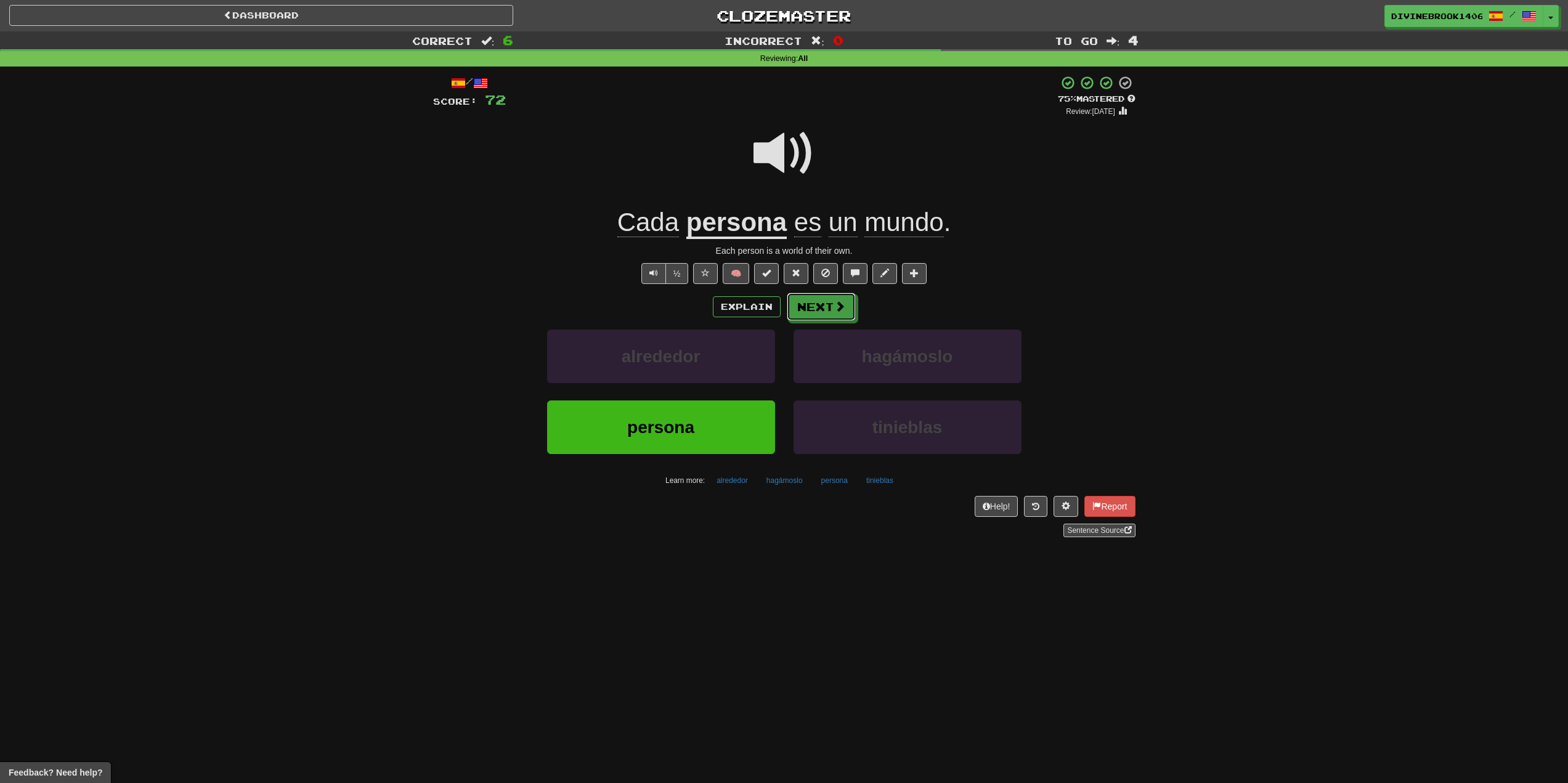
click at [845, 308] on button "Next" at bounding box center [821, 307] width 69 height 28
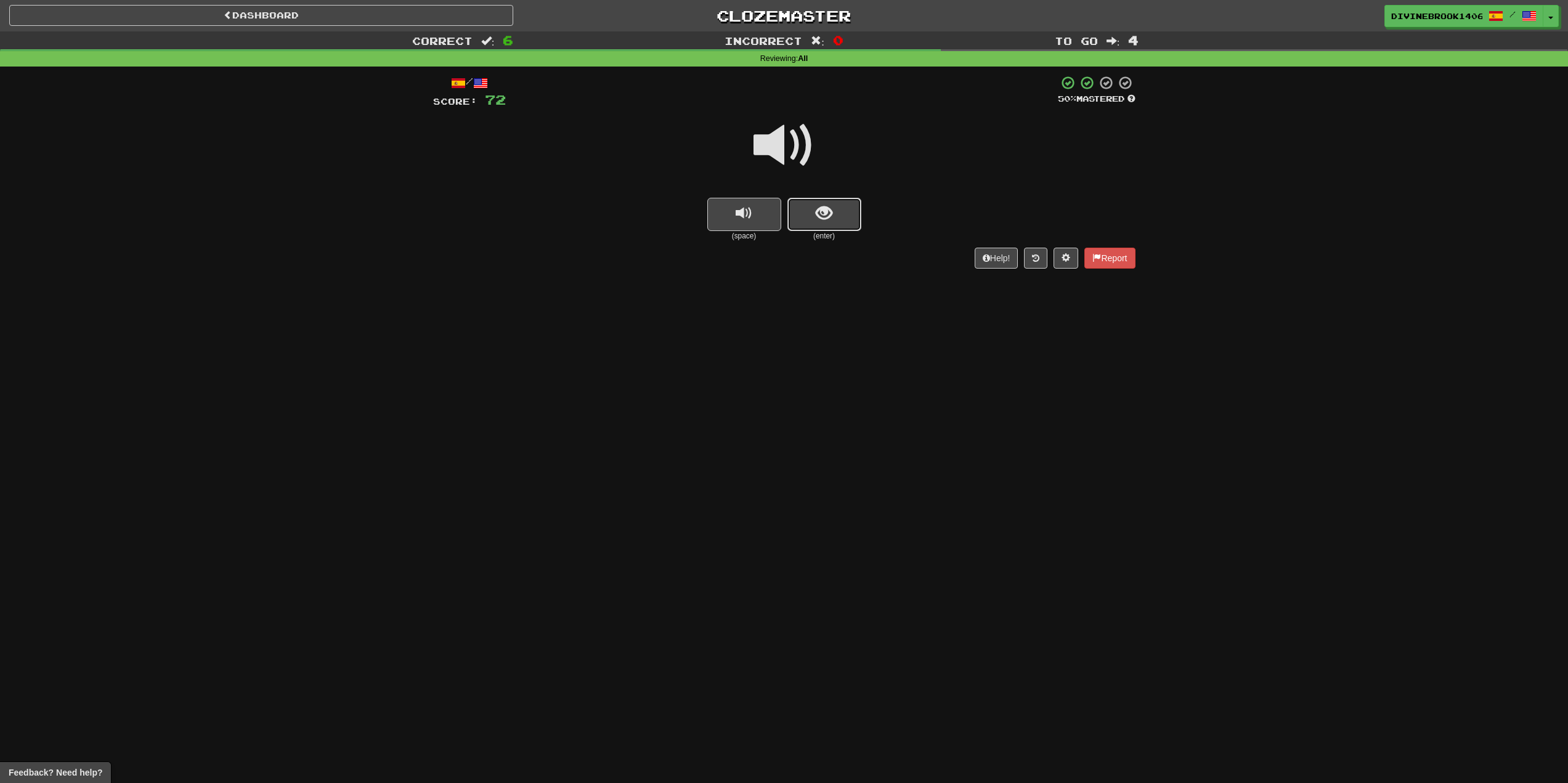
click at [816, 215] on span "show sentence" at bounding box center [824, 213] width 16 height 16
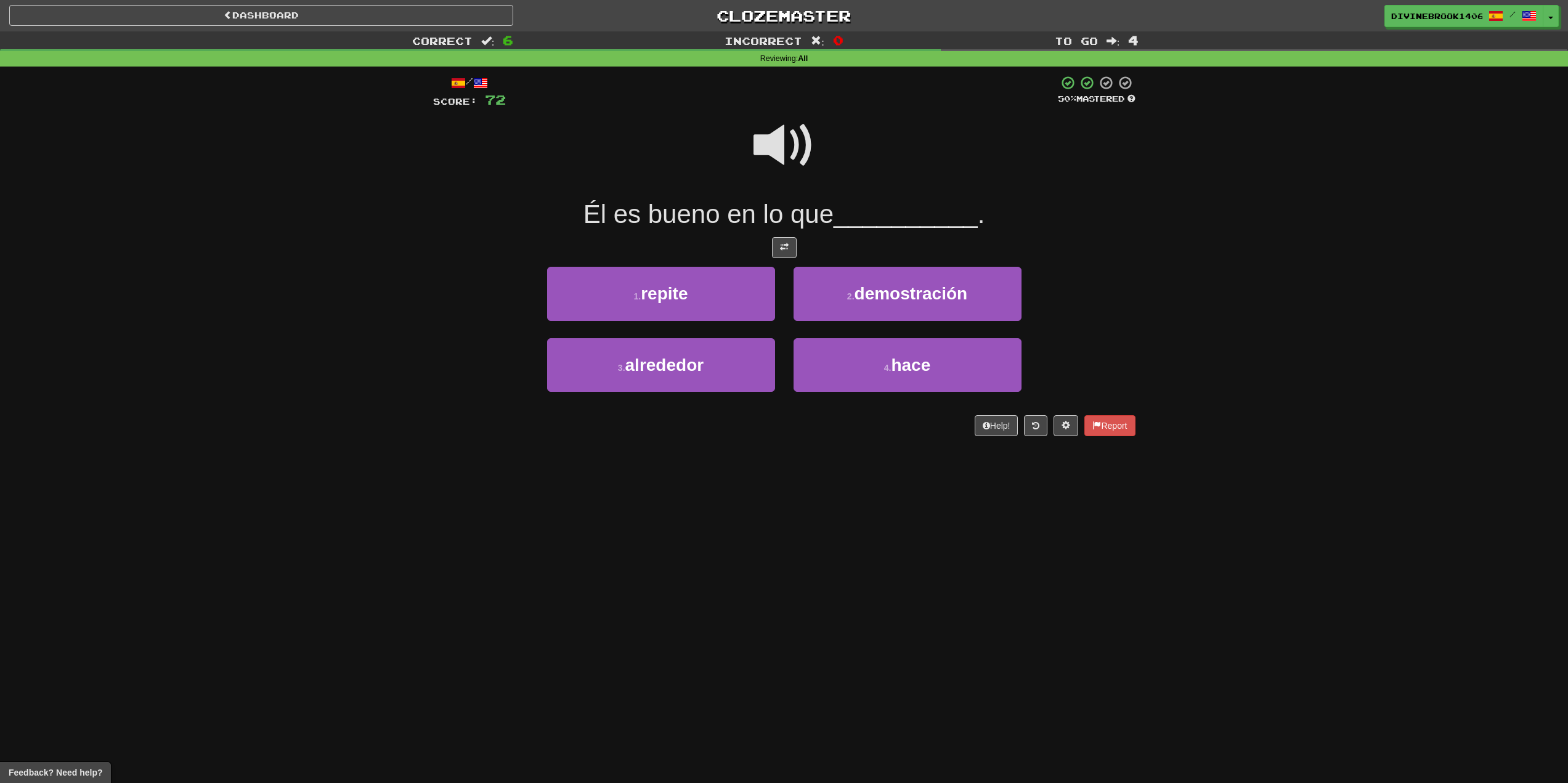
drag, startPoint x: 775, startPoint y: 140, endPoint x: 616, endPoint y: 191, distance: 167.0
click at [773, 140] on span at bounding box center [784, 146] width 62 height 62
click at [940, 369] on button "4 . hace" at bounding box center [907, 365] width 228 height 54
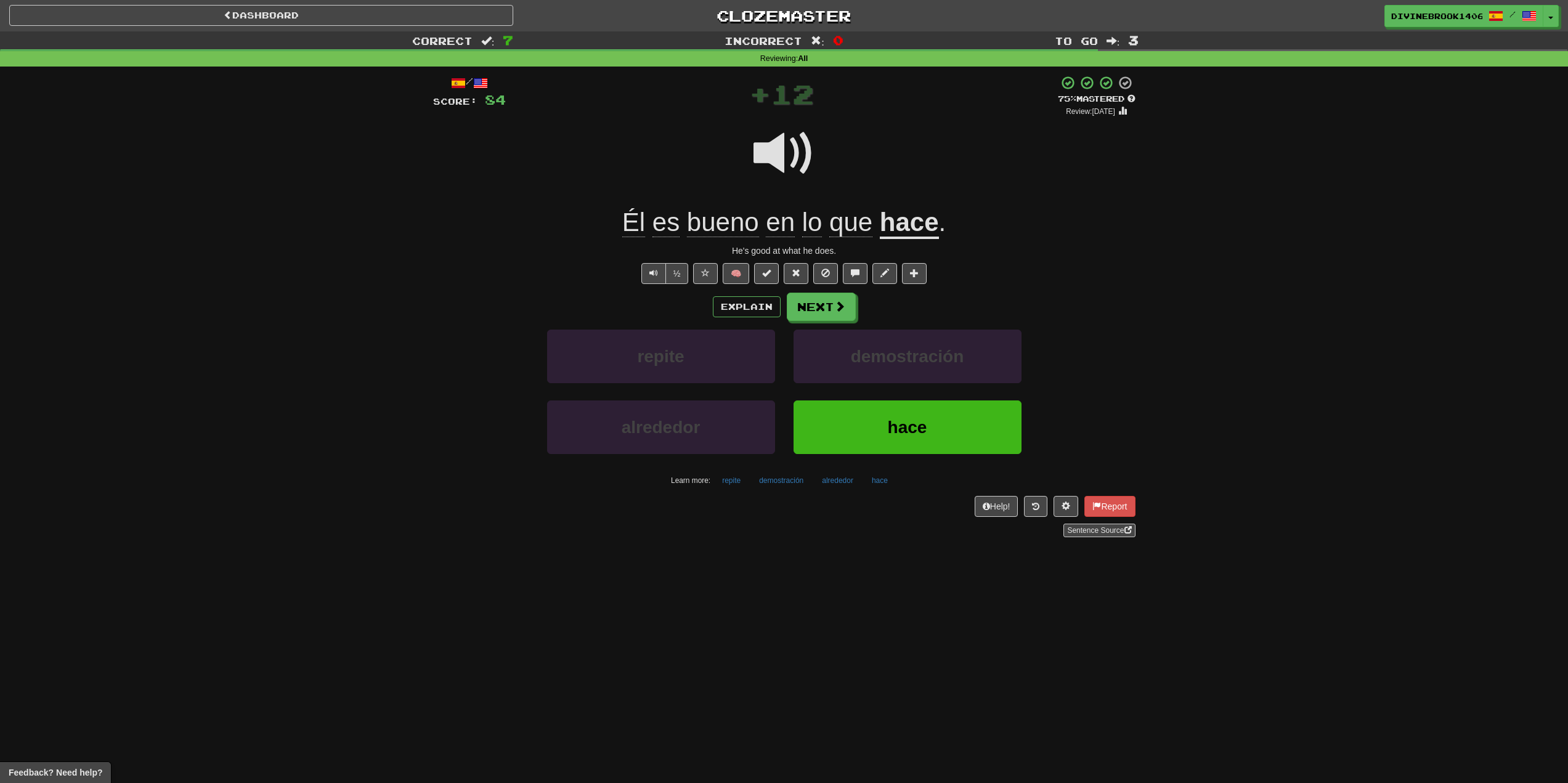
click at [803, 231] on span "en" at bounding box center [813, 222] width 20 height 30
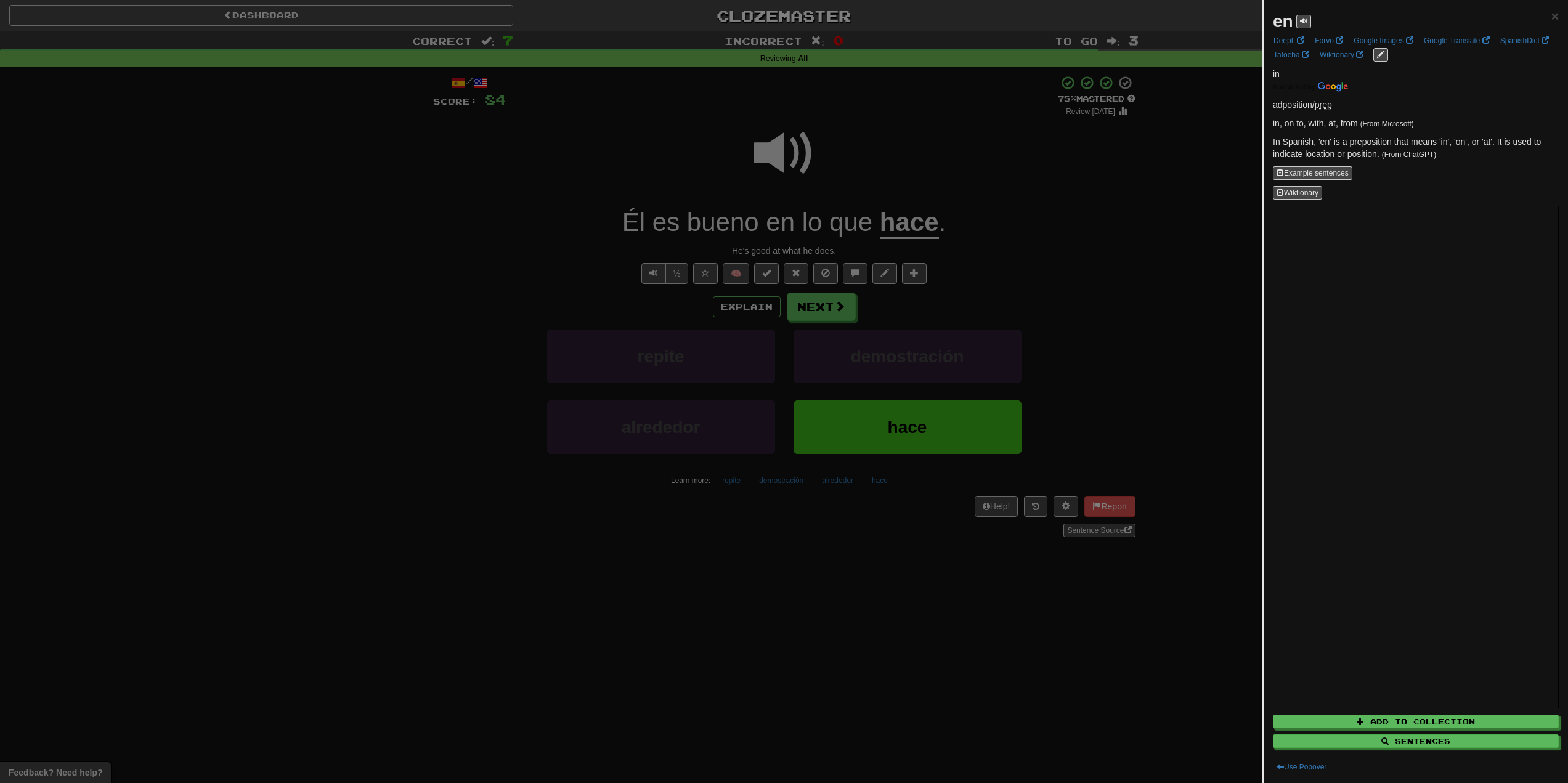
click at [762, 176] on div at bounding box center [784, 392] width 1568 height 783
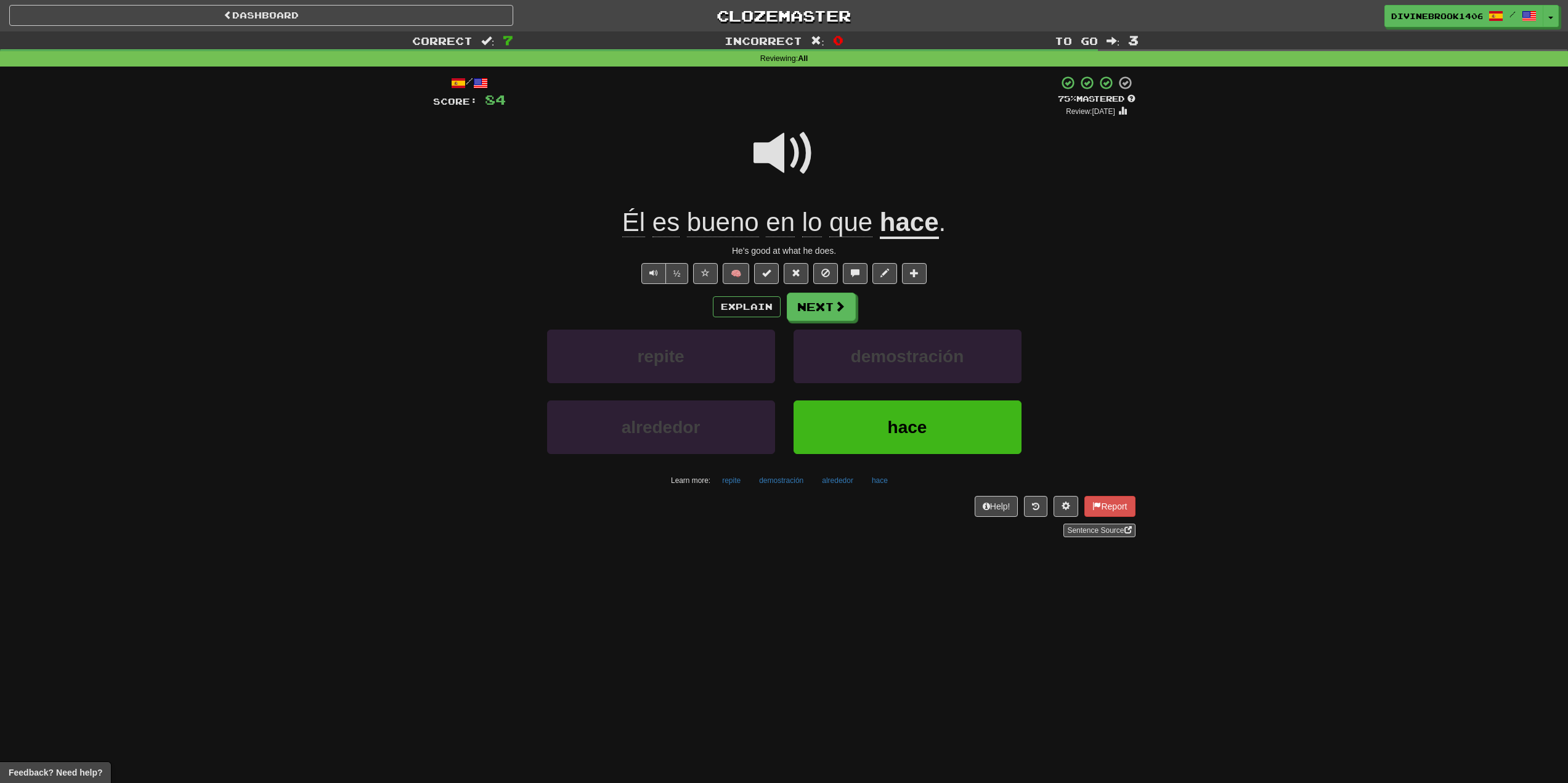
click at [803, 230] on span "en" at bounding box center [813, 222] width 20 height 30
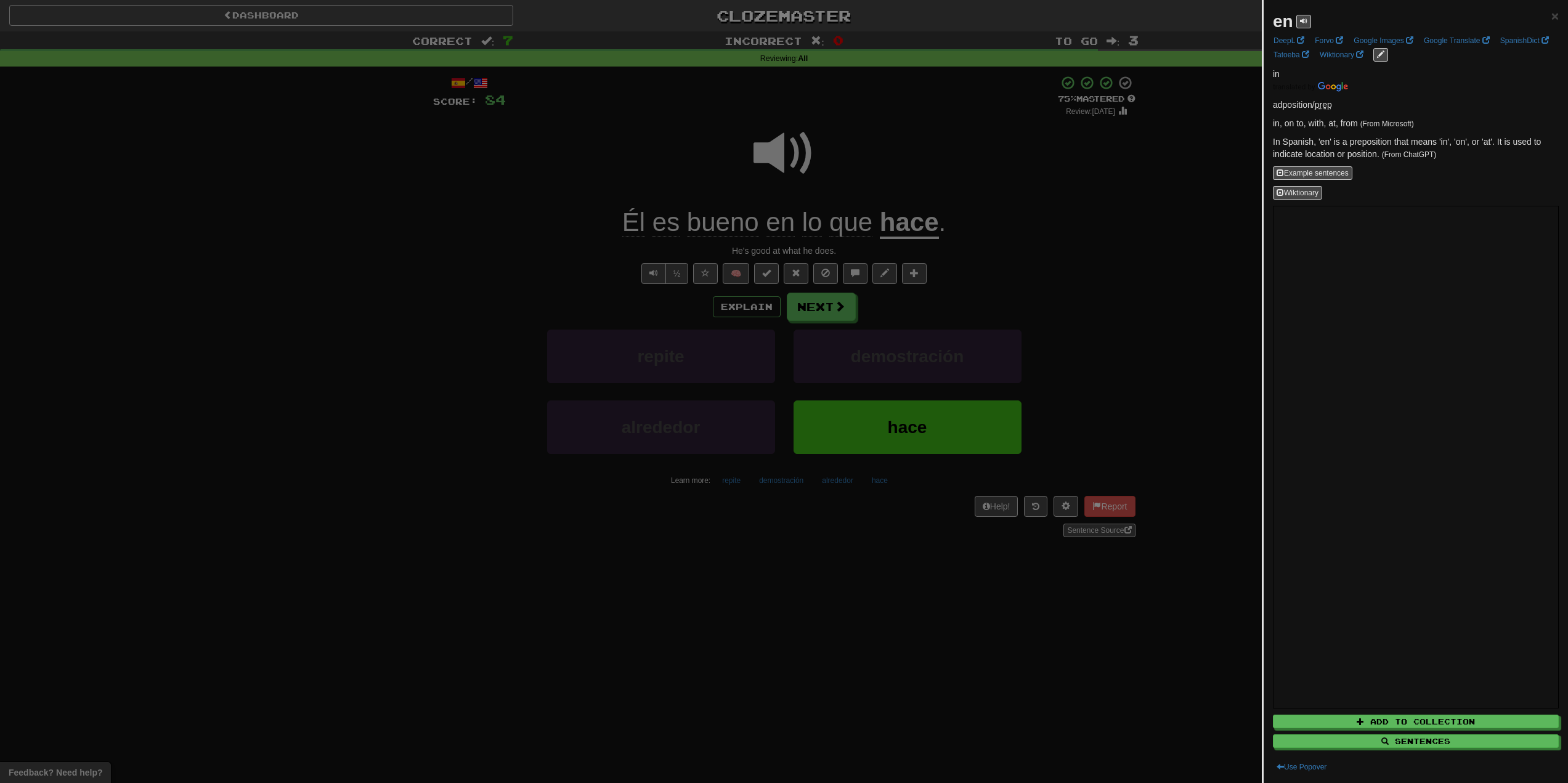
click at [630, 152] on div at bounding box center [784, 392] width 1568 height 783
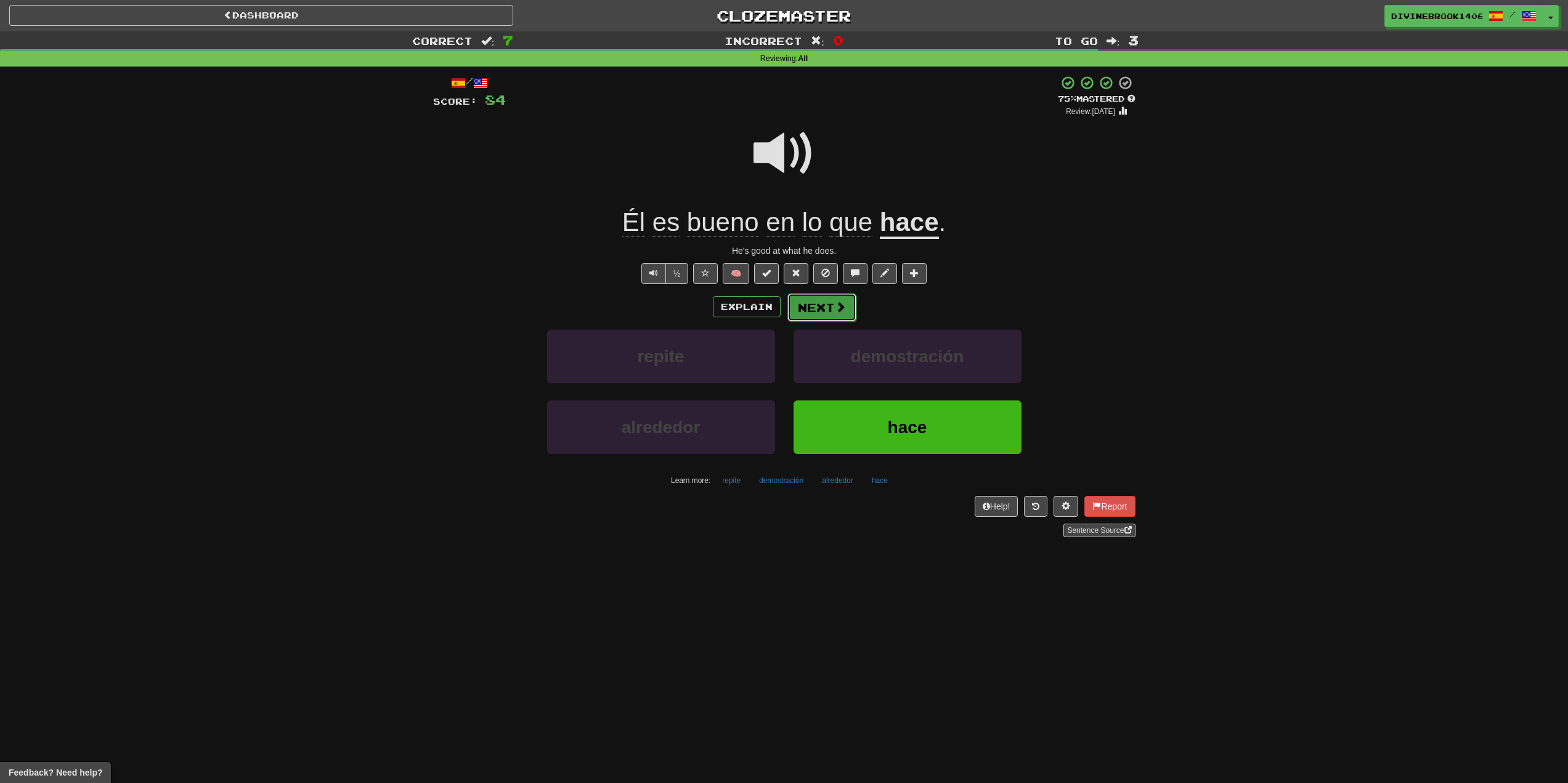
click at [811, 311] on button "Next" at bounding box center [822, 307] width 69 height 28
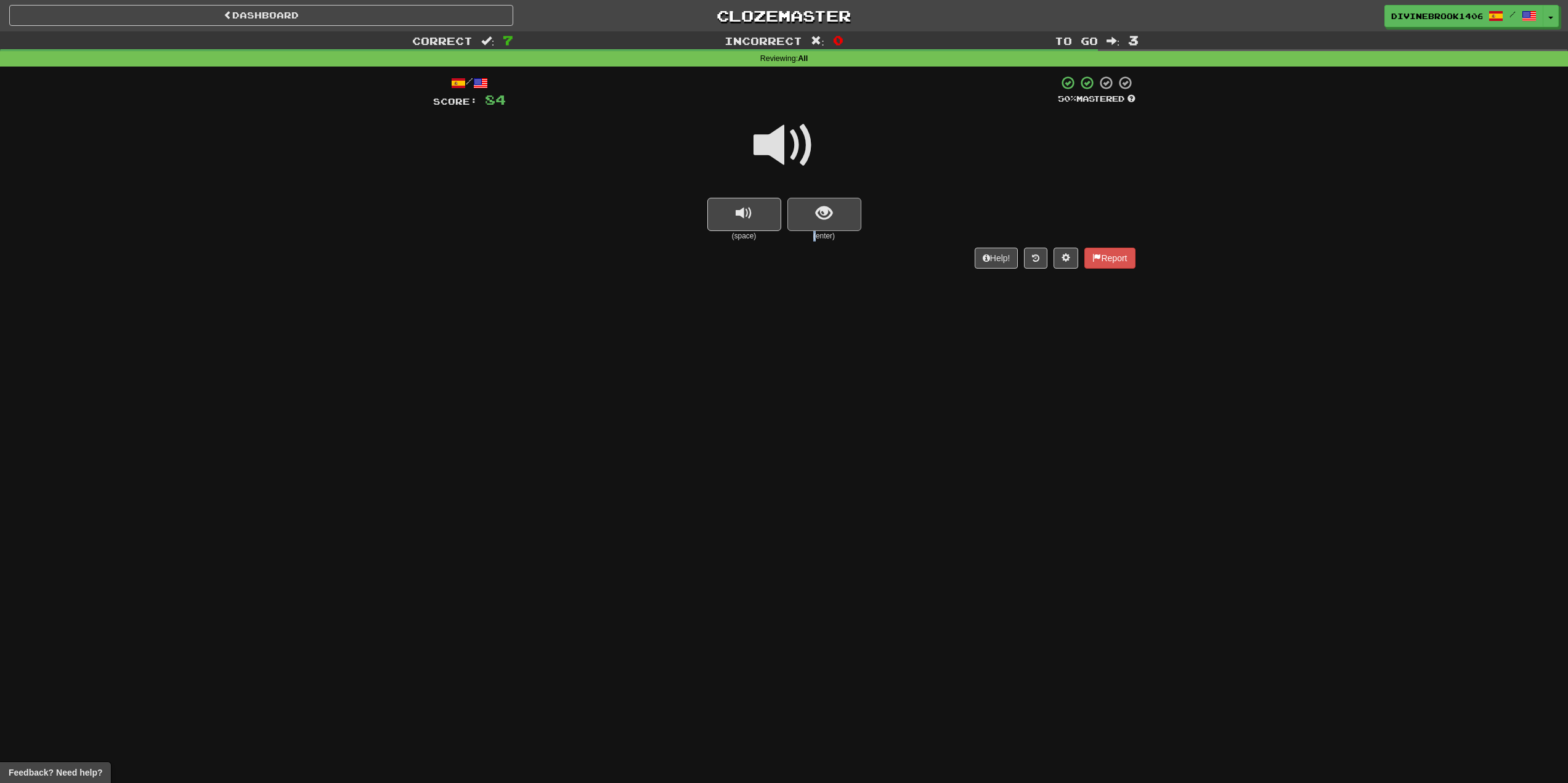
click at [816, 229] on div "(enter)" at bounding box center [824, 219] width 74 height 44
click at [830, 214] on button "show sentence" at bounding box center [824, 214] width 74 height 33
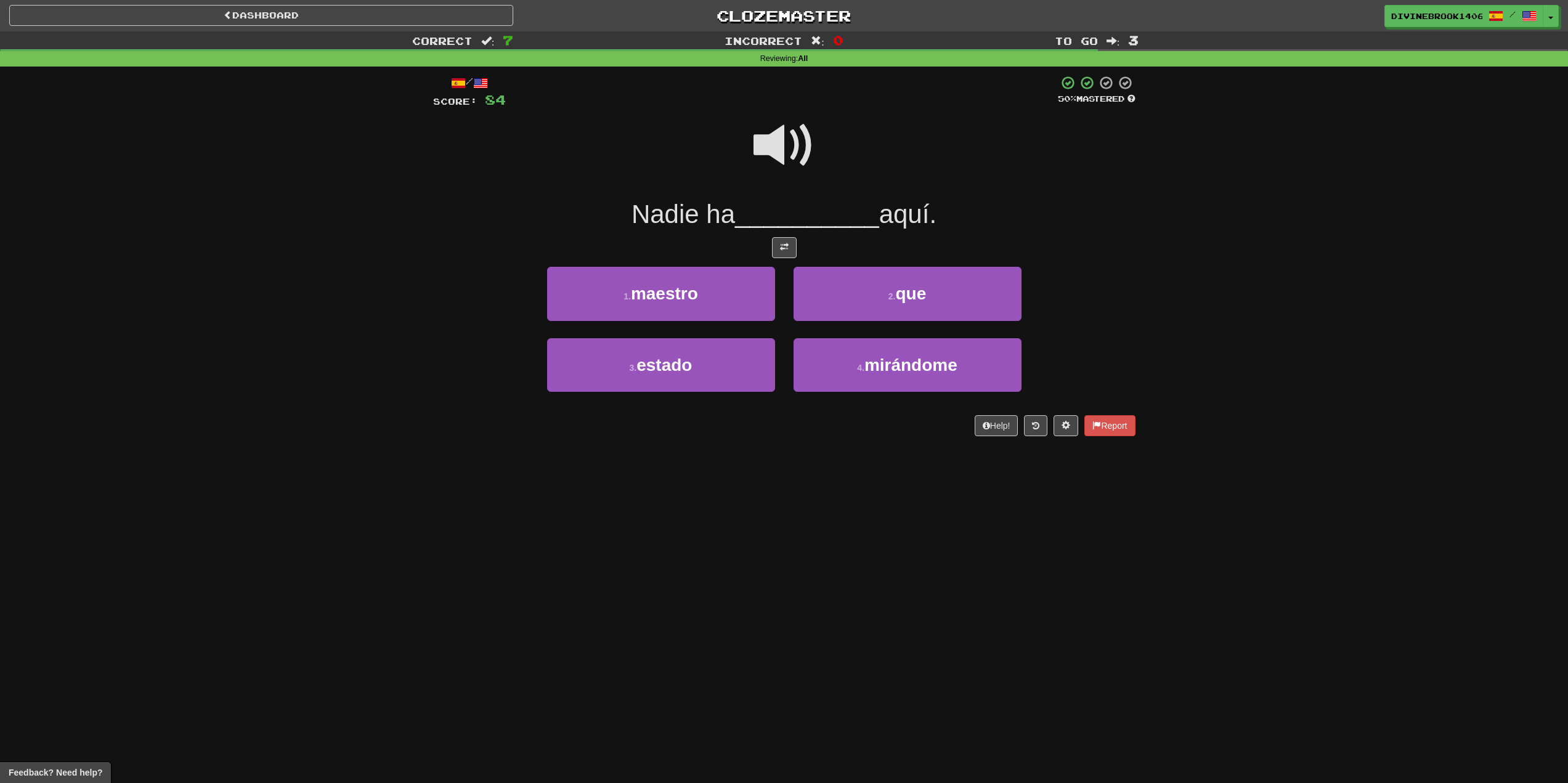
drag, startPoint x: 762, startPoint y: 121, endPoint x: 732, endPoint y: 161, distance: 50.0
click at [763, 124] on span at bounding box center [784, 146] width 62 height 62
drag, startPoint x: 777, startPoint y: 161, endPoint x: 767, endPoint y: 185, distance: 26.0
click at [778, 164] on span at bounding box center [784, 146] width 62 height 62
click at [640, 362] on span "estado" at bounding box center [664, 365] width 56 height 19
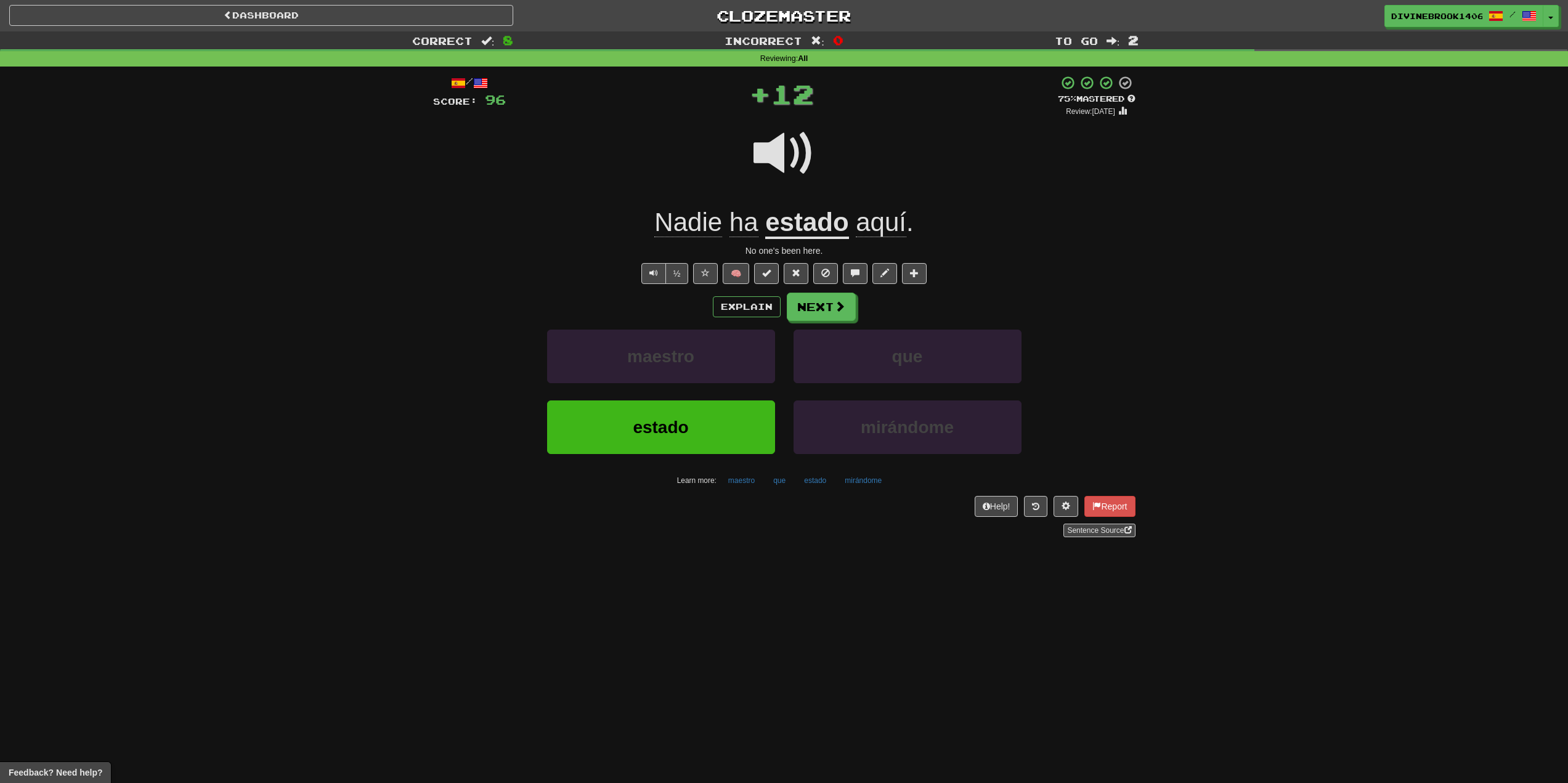
click at [729, 217] on span "Nadie" at bounding box center [744, 222] width 29 height 30
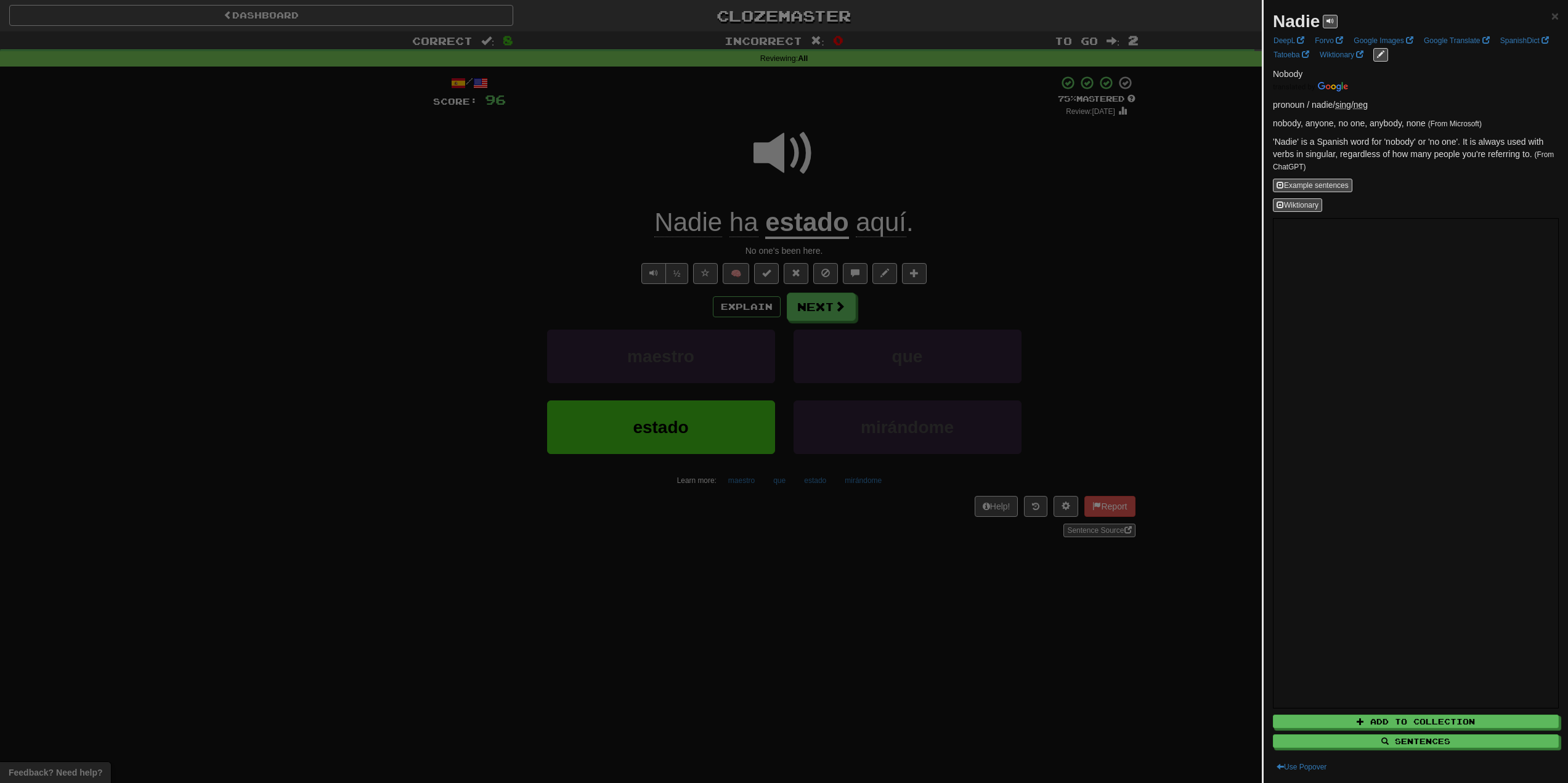
click at [659, 180] on div at bounding box center [784, 392] width 1568 height 783
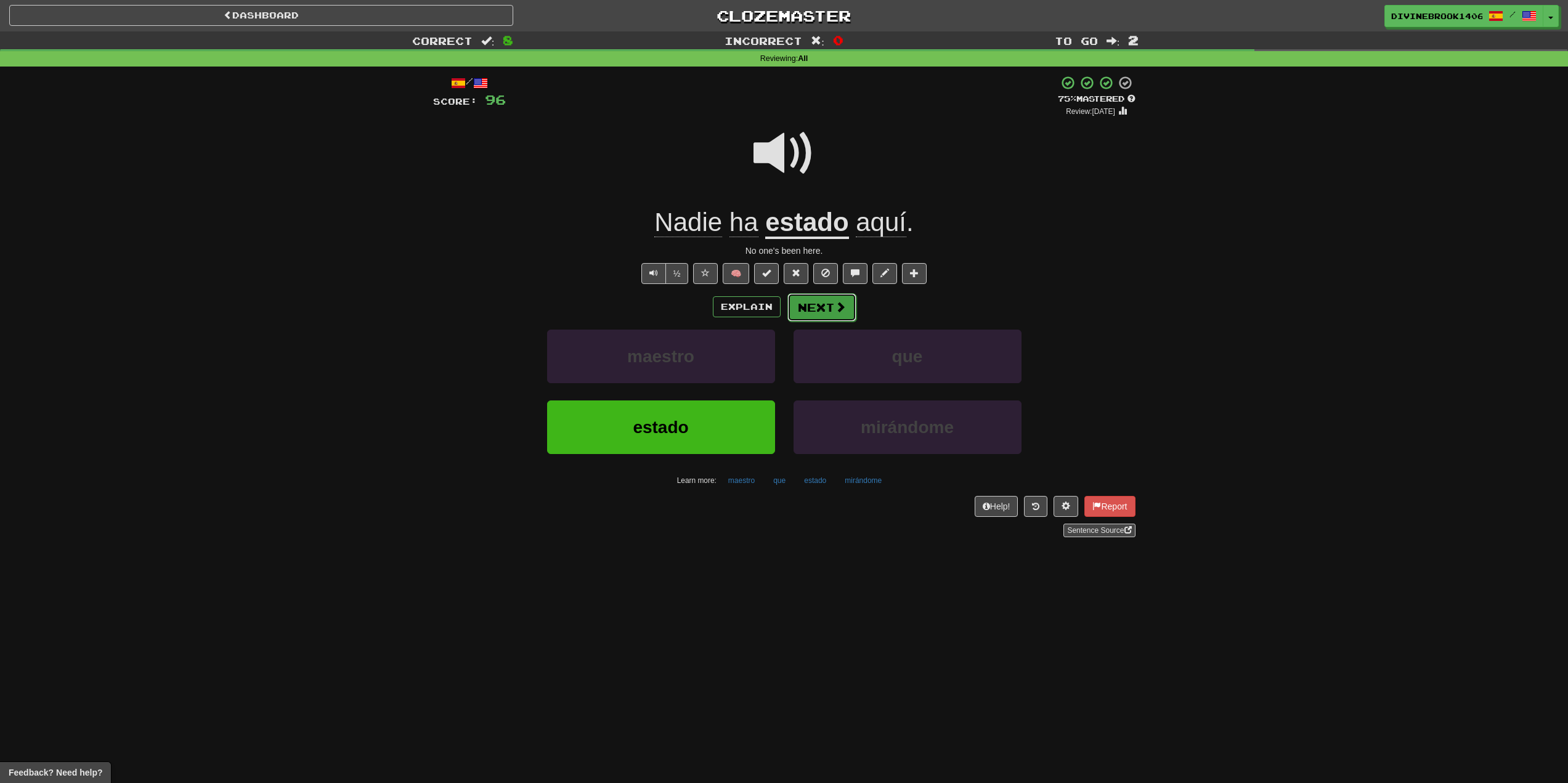
click at [820, 300] on button "Next" at bounding box center [822, 307] width 69 height 28
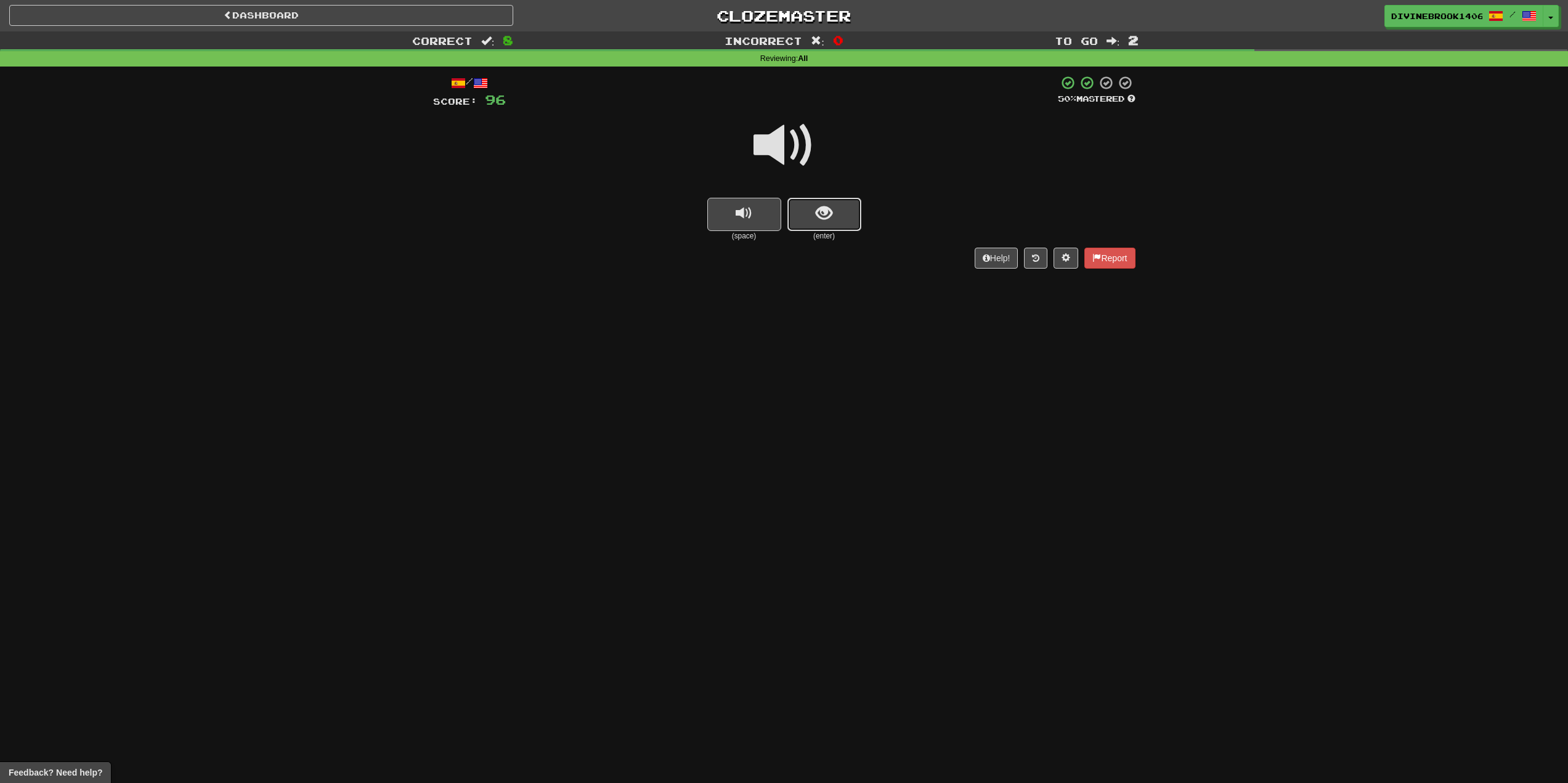
click at [837, 210] on button "show sentence" at bounding box center [824, 214] width 74 height 33
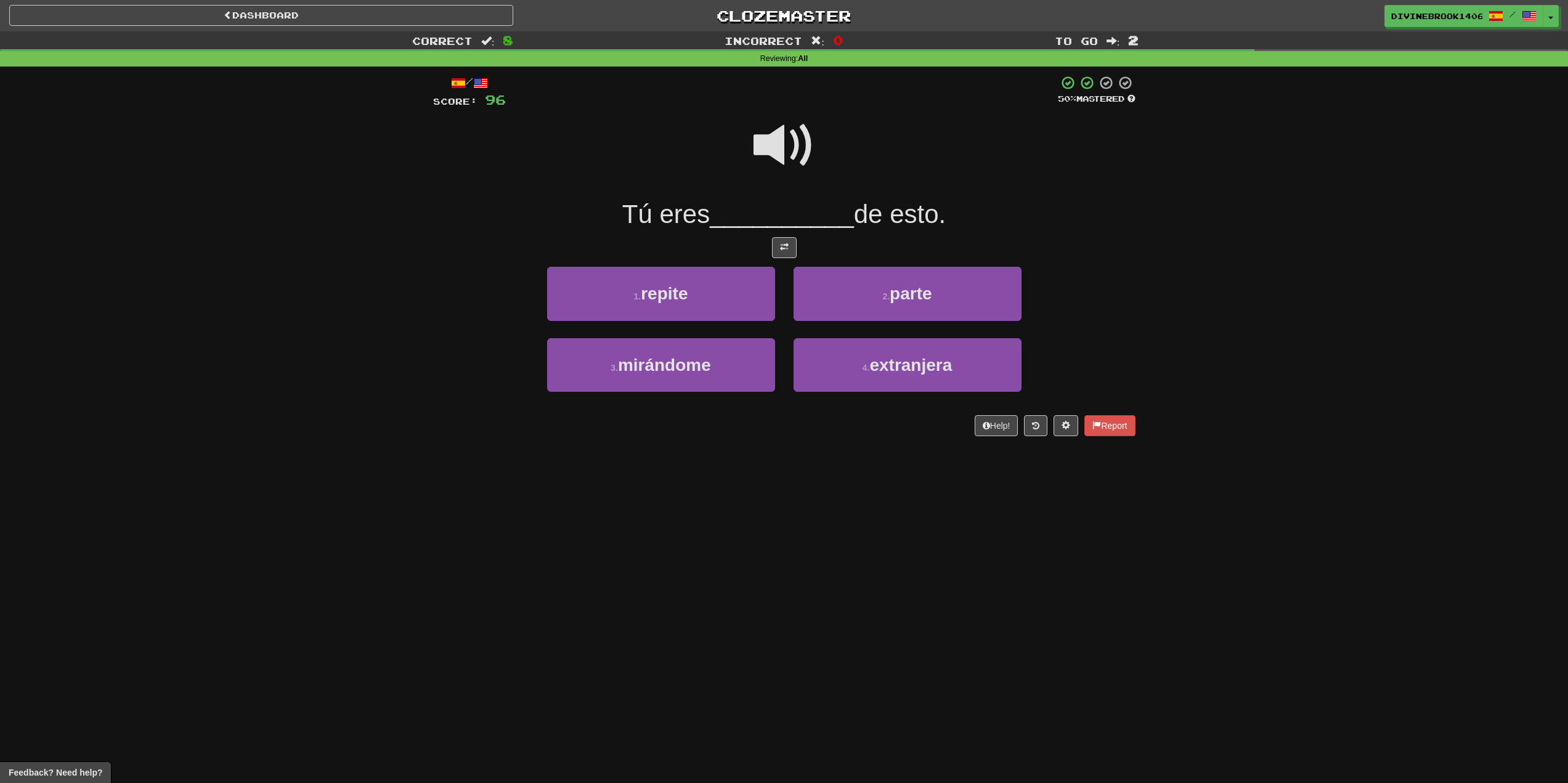
click at [794, 126] on span at bounding box center [784, 146] width 62 height 62
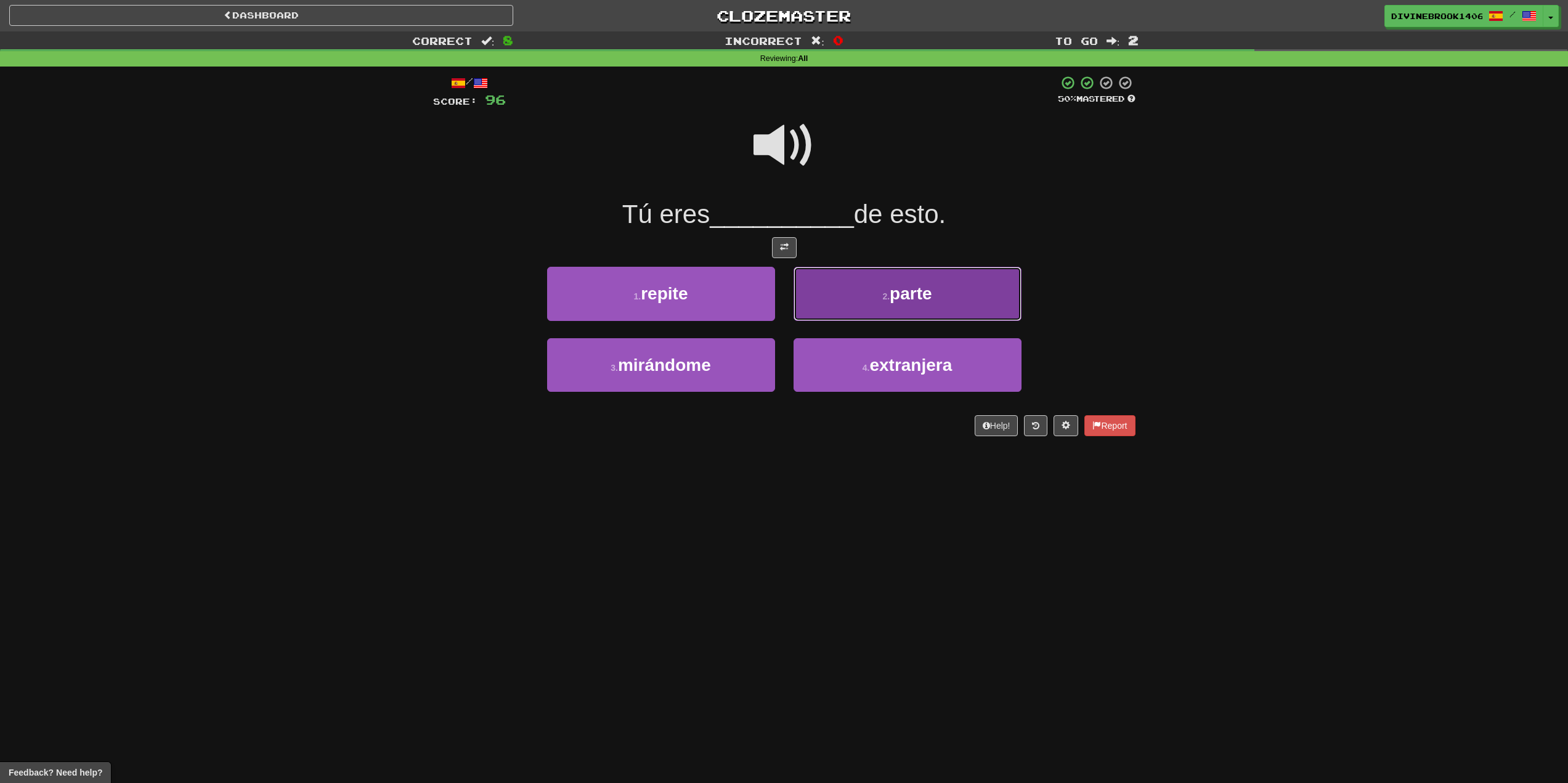
click at [959, 297] on button "2 . parte" at bounding box center [907, 294] width 228 height 54
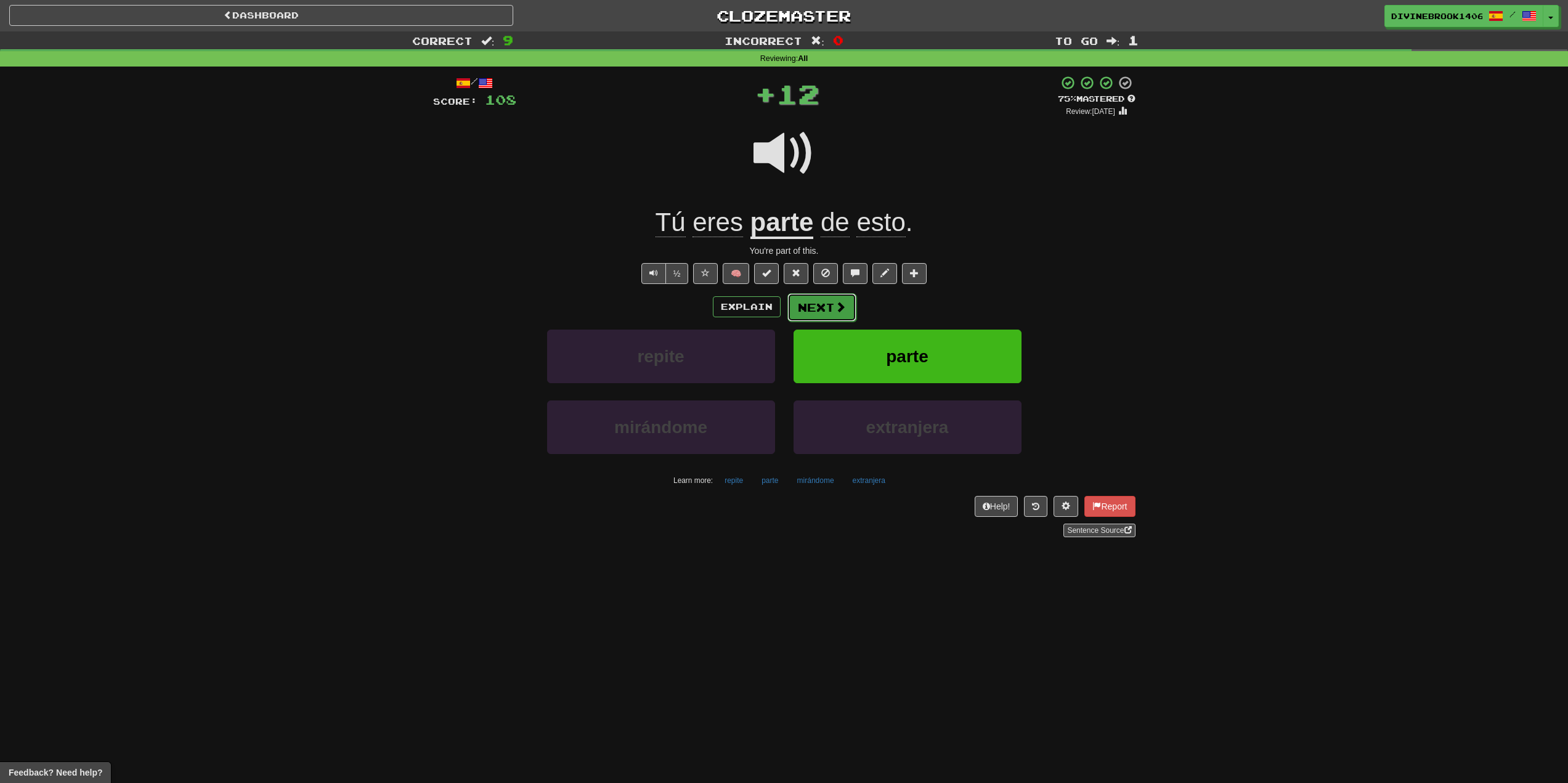
click at [835, 311] on span at bounding box center [841, 307] width 11 height 11
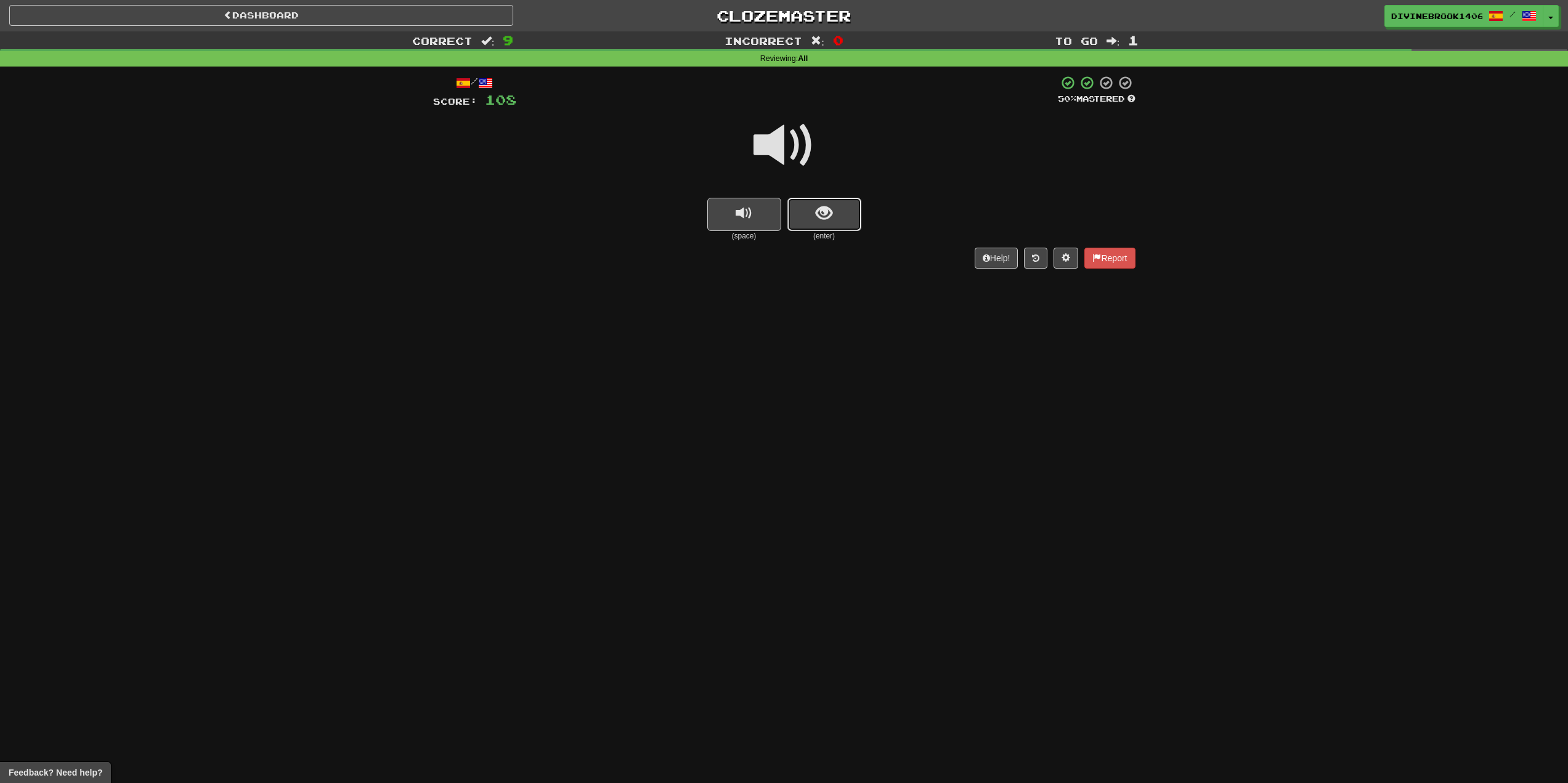
click at [833, 217] on button "show sentence" at bounding box center [824, 214] width 74 height 33
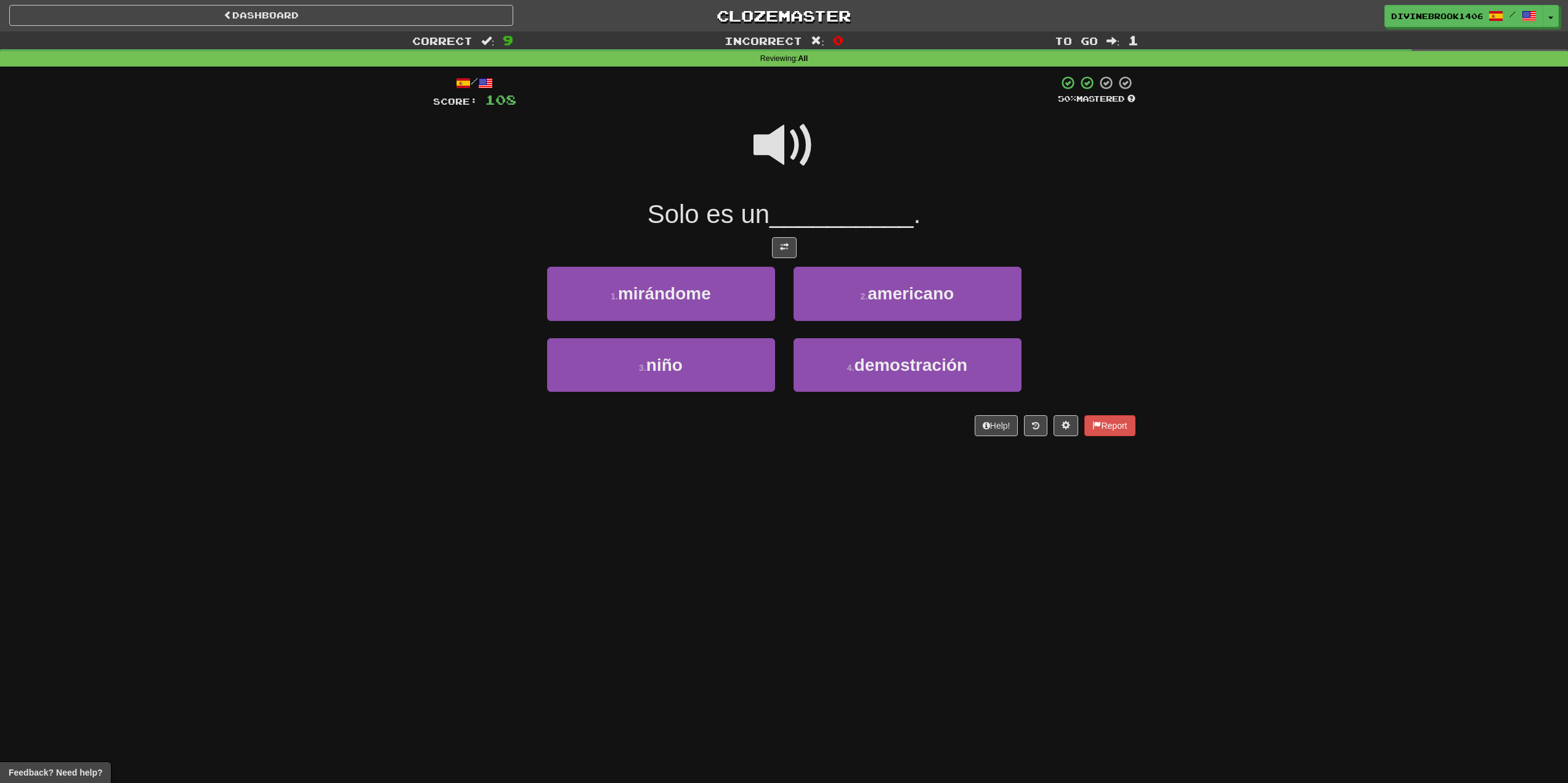
drag, startPoint x: 770, startPoint y: 154, endPoint x: 741, endPoint y: 165, distance: 31.0
click at [767, 155] on span at bounding box center [784, 146] width 62 height 62
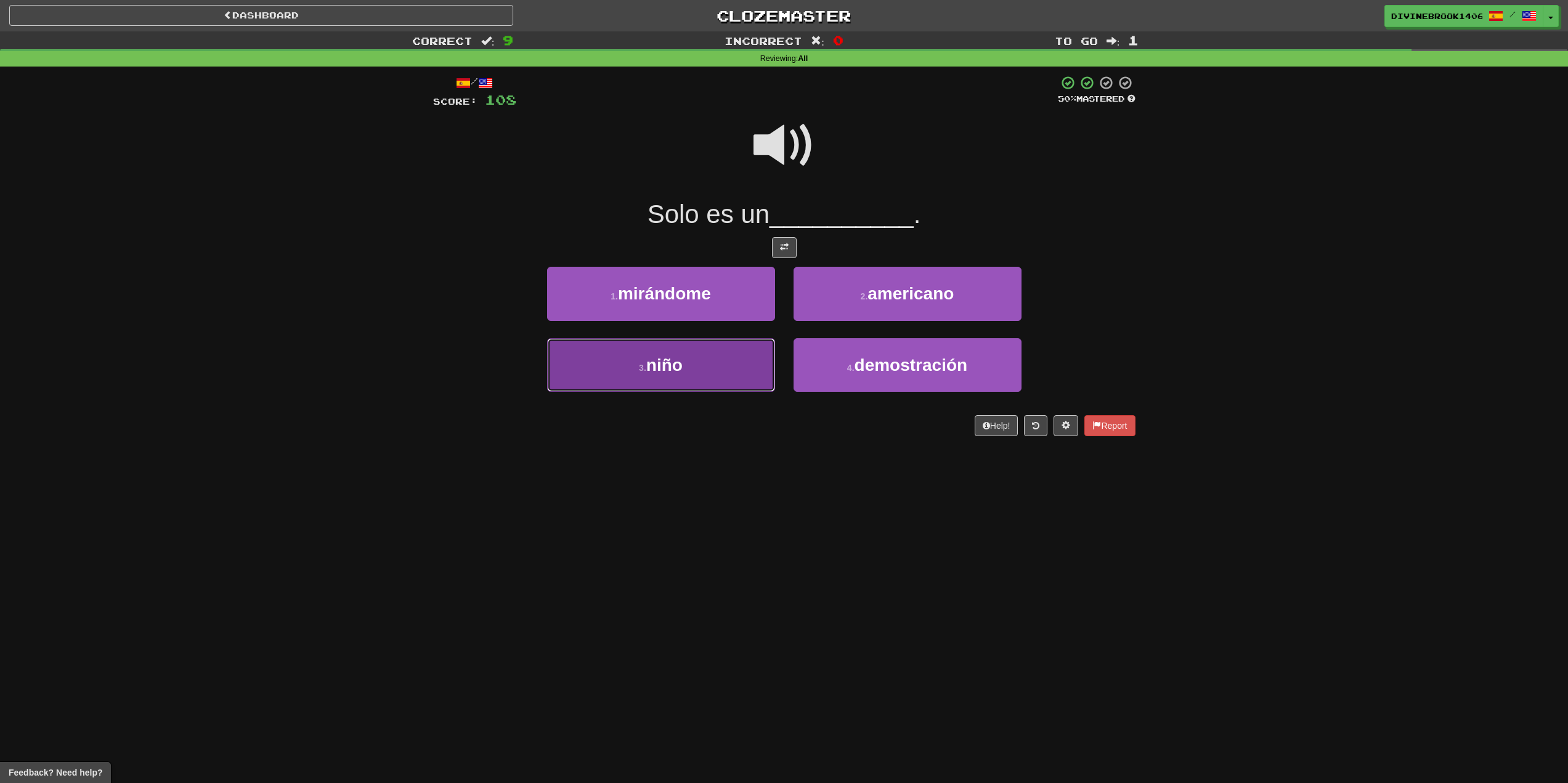
click at [647, 381] on button "3 . niño" at bounding box center [661, 365] width 228 height 54
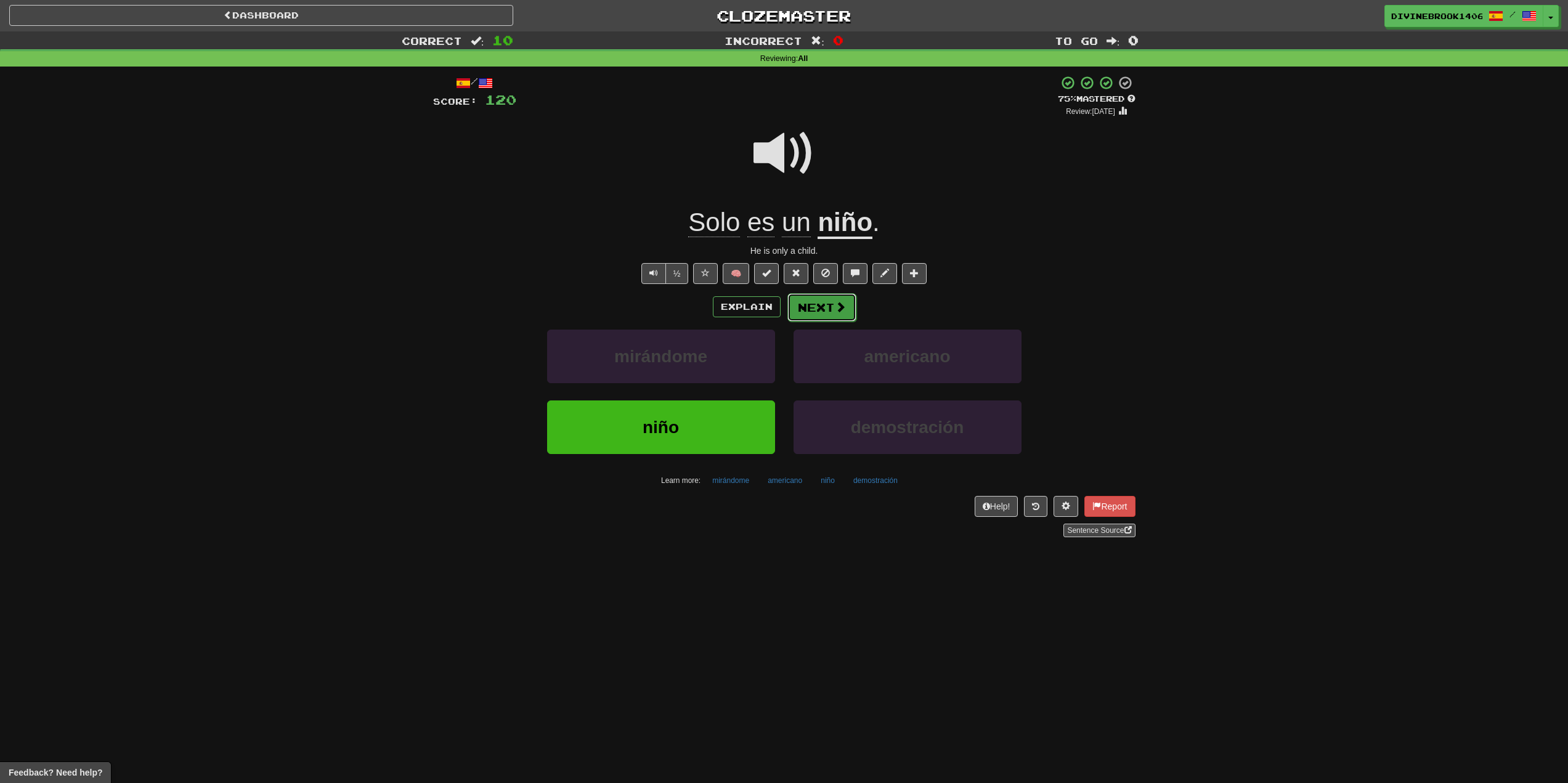
click at [825, 318] on button "Next" at bounding box center [822, 307] width 69 height 28
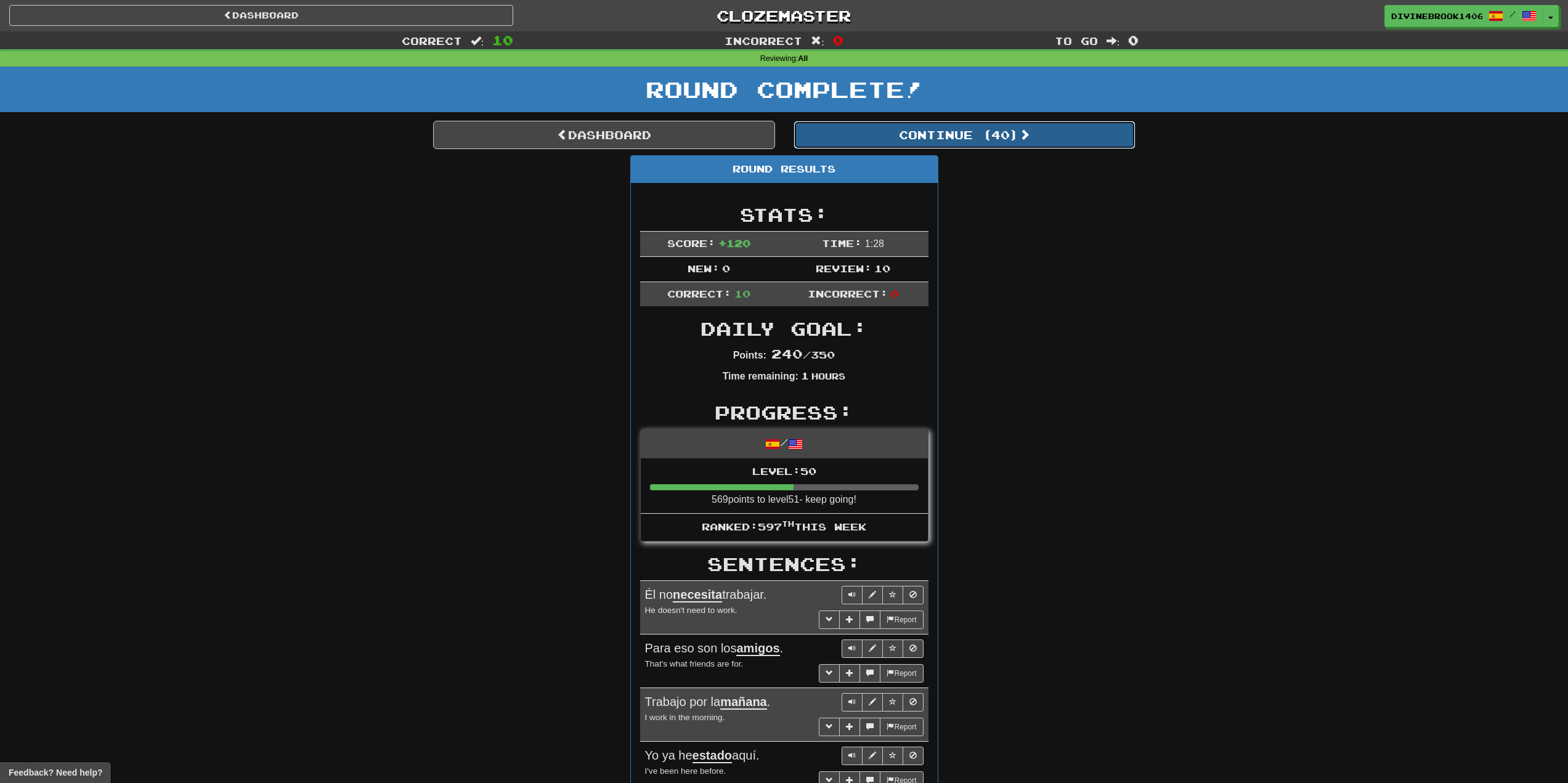
click at [971, 140] on button "Continue ( 40 )" at bounding box center [965, 134] width 342 height 28
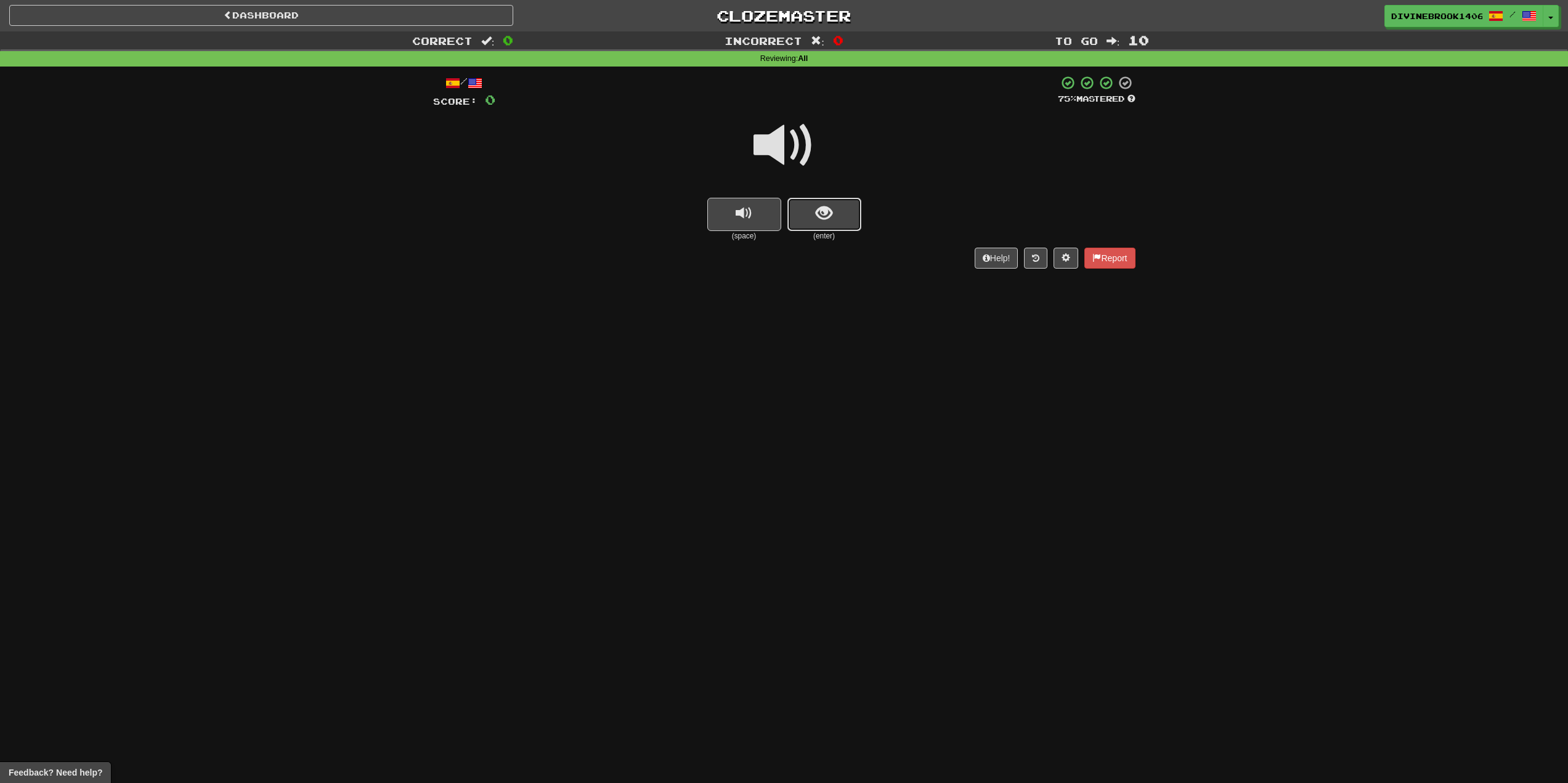
click at [820, 214] on span "show sentence" at bounding box center [824, 213] width 16 height 16
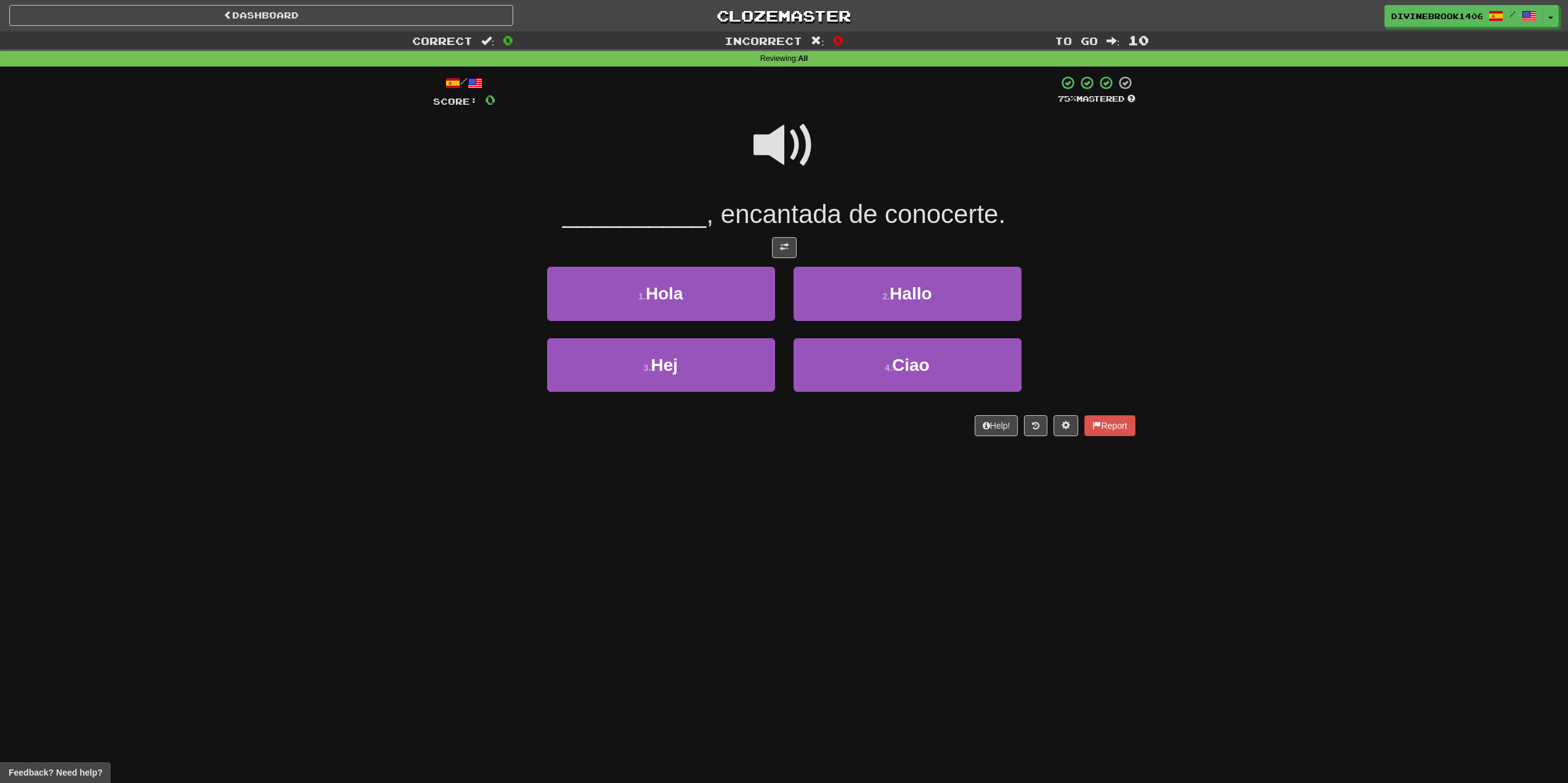
click at [779, 123] on span at bounding box center [784, 146] width 62 height 62
click at [603, 307] on button "1 . Hola" at bounding box center [661, 294] width 228 height 54
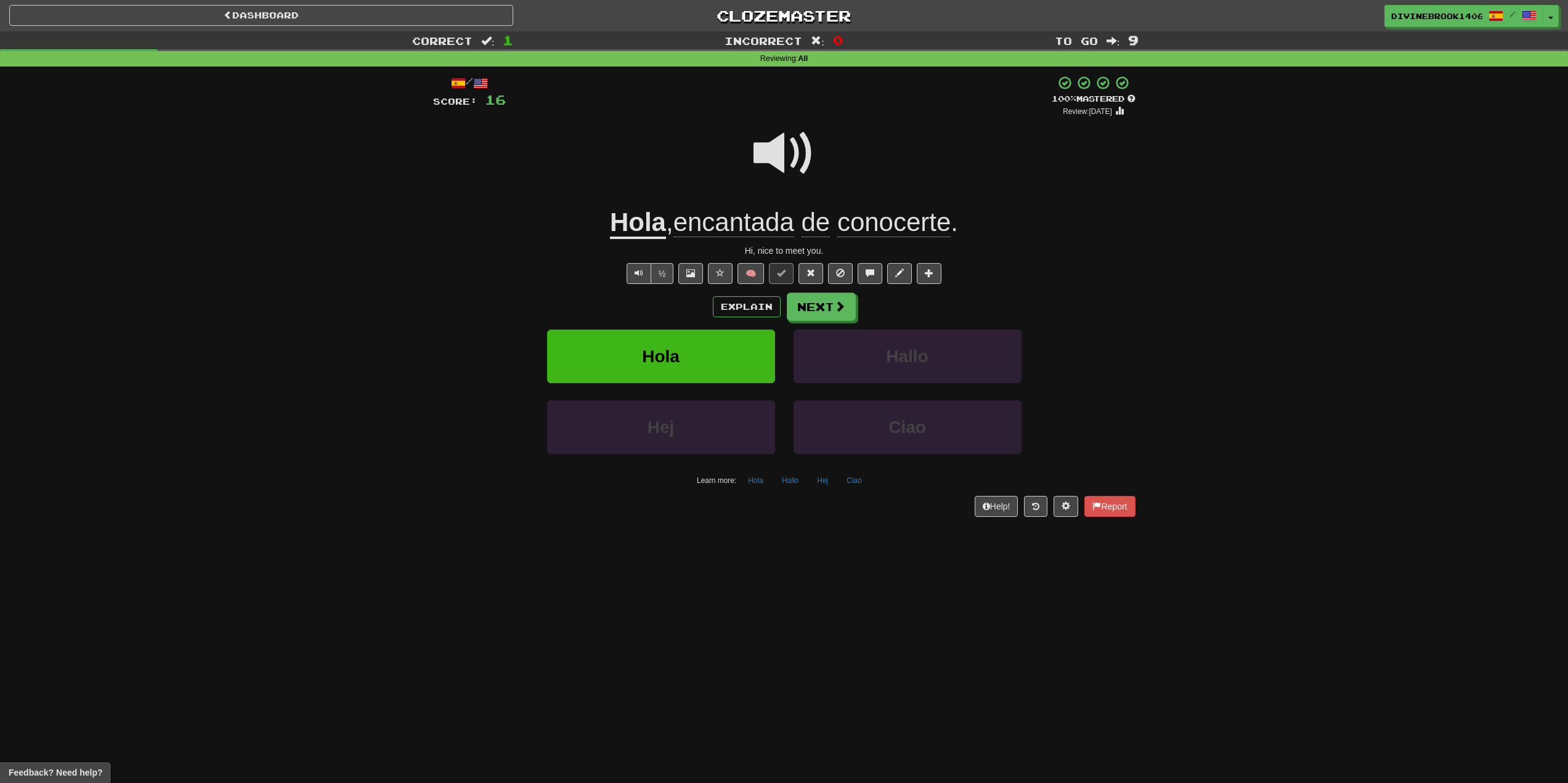
click at [895, 225] on span "conocerte" at bounding box center [894, 222] width 114 height 30
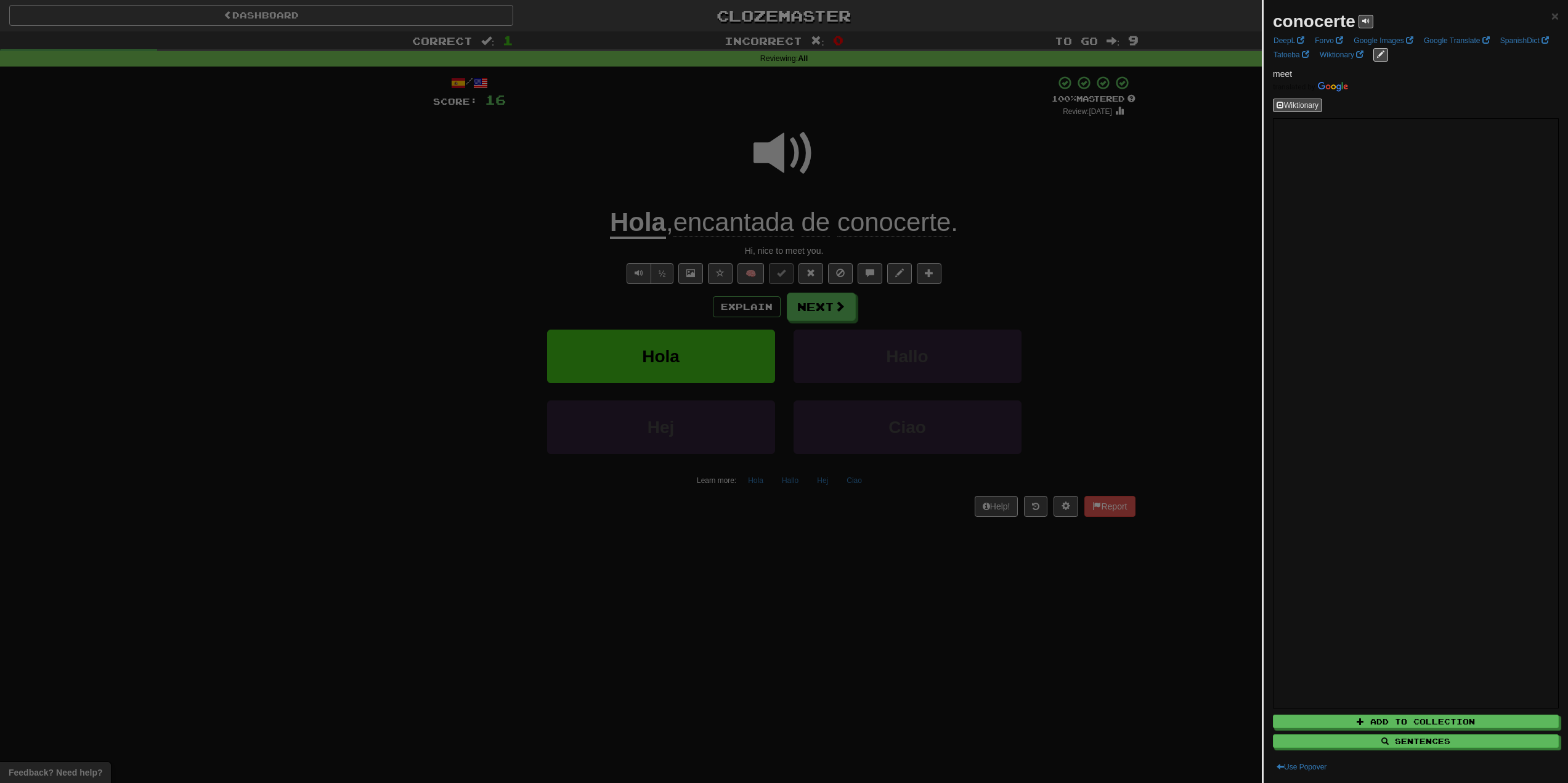
click at [880, 182] on div at bounding box center [784, 392] width 1568 height 783
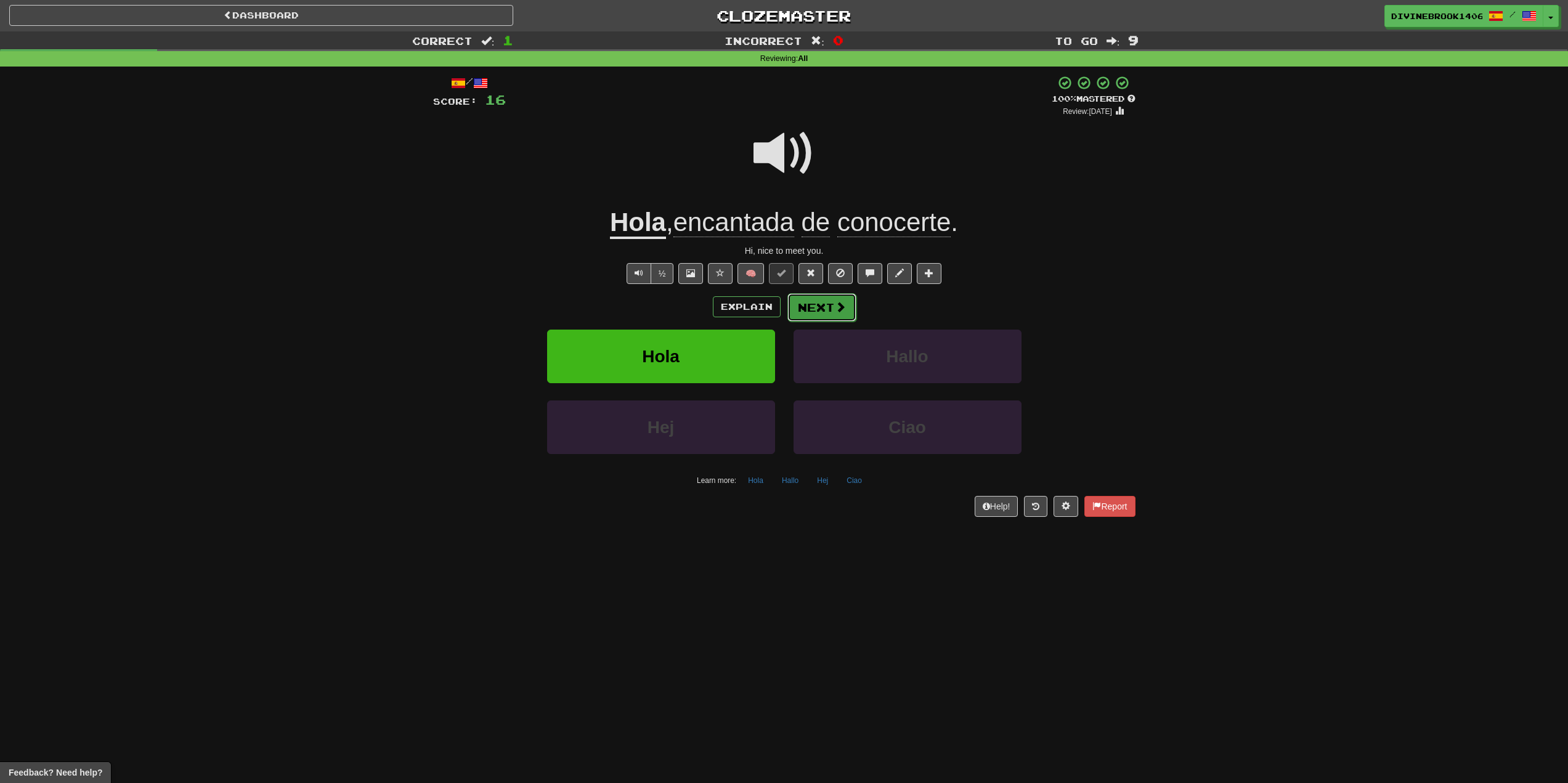
click at [807, 312] on button "Next" at bounding box center [822, 307] width 69 height 28
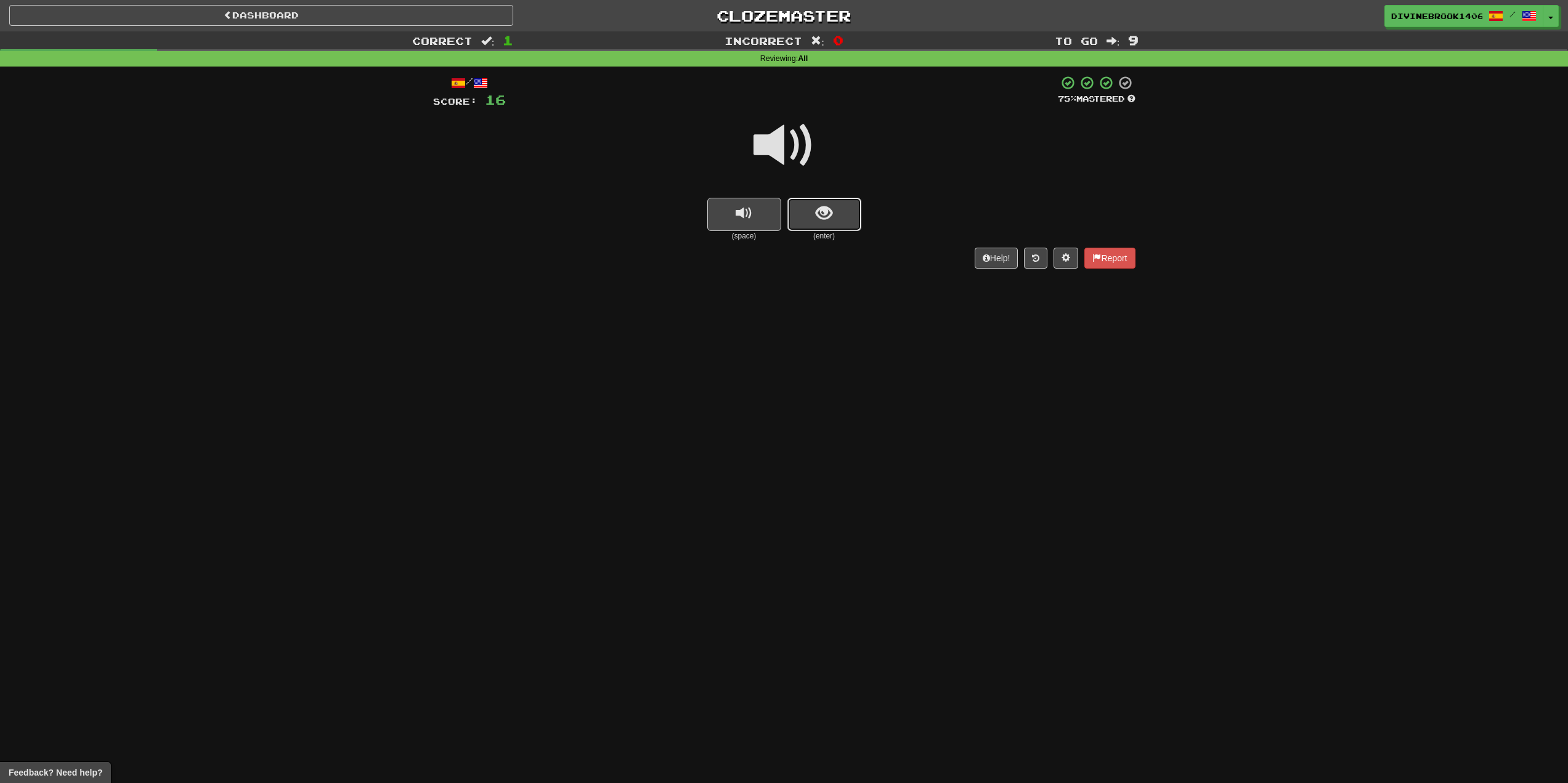
click at [822, 213] on span "show sentence" at bounding box center [824, 213] width 16 height 16
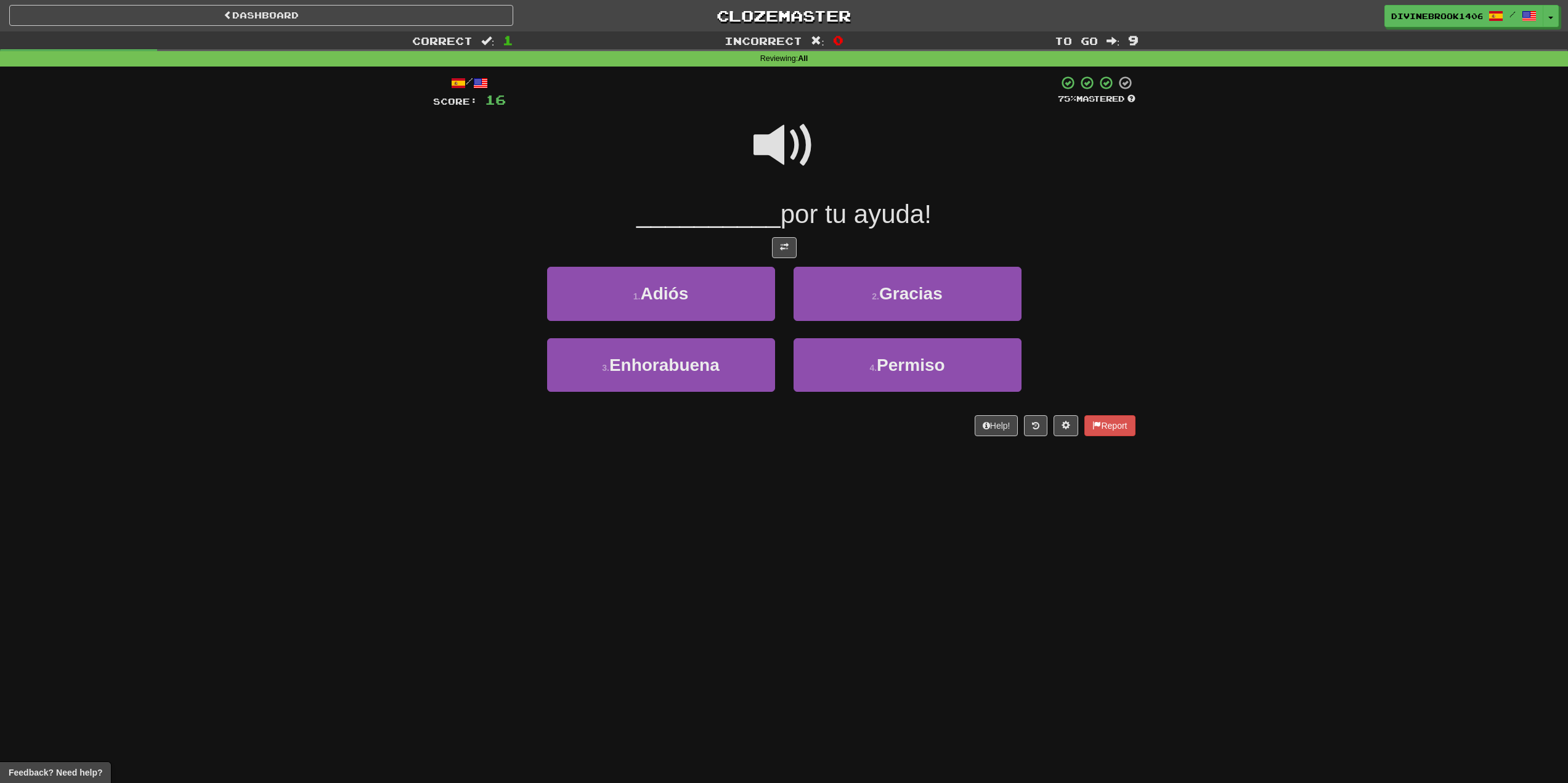
click at [777, 139] on span at bounding box center [784, 146] width 62 height 62
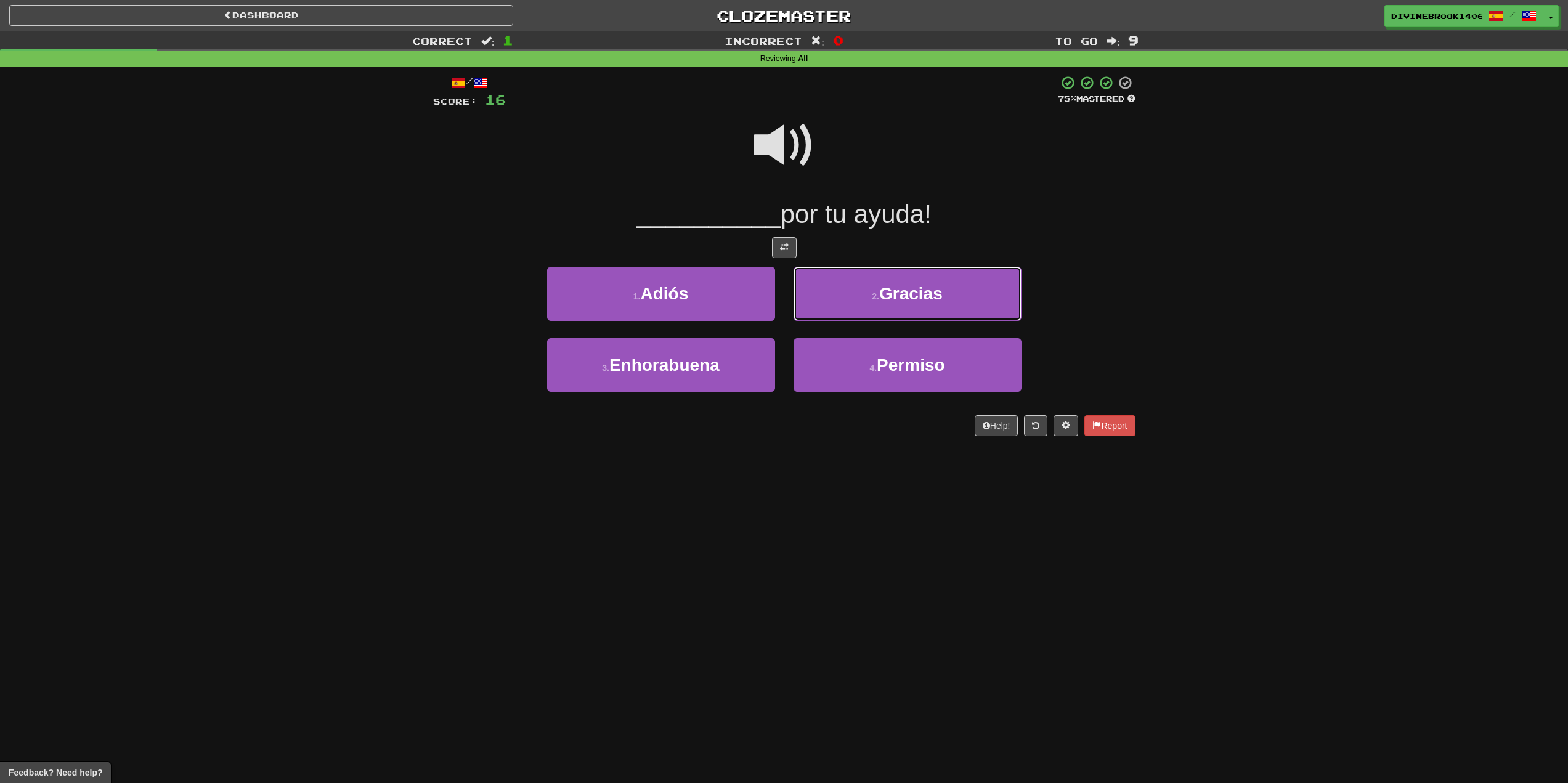
click at [902, 287] on span "Gracias" at bounding box center [911, 294] width 64 height 19
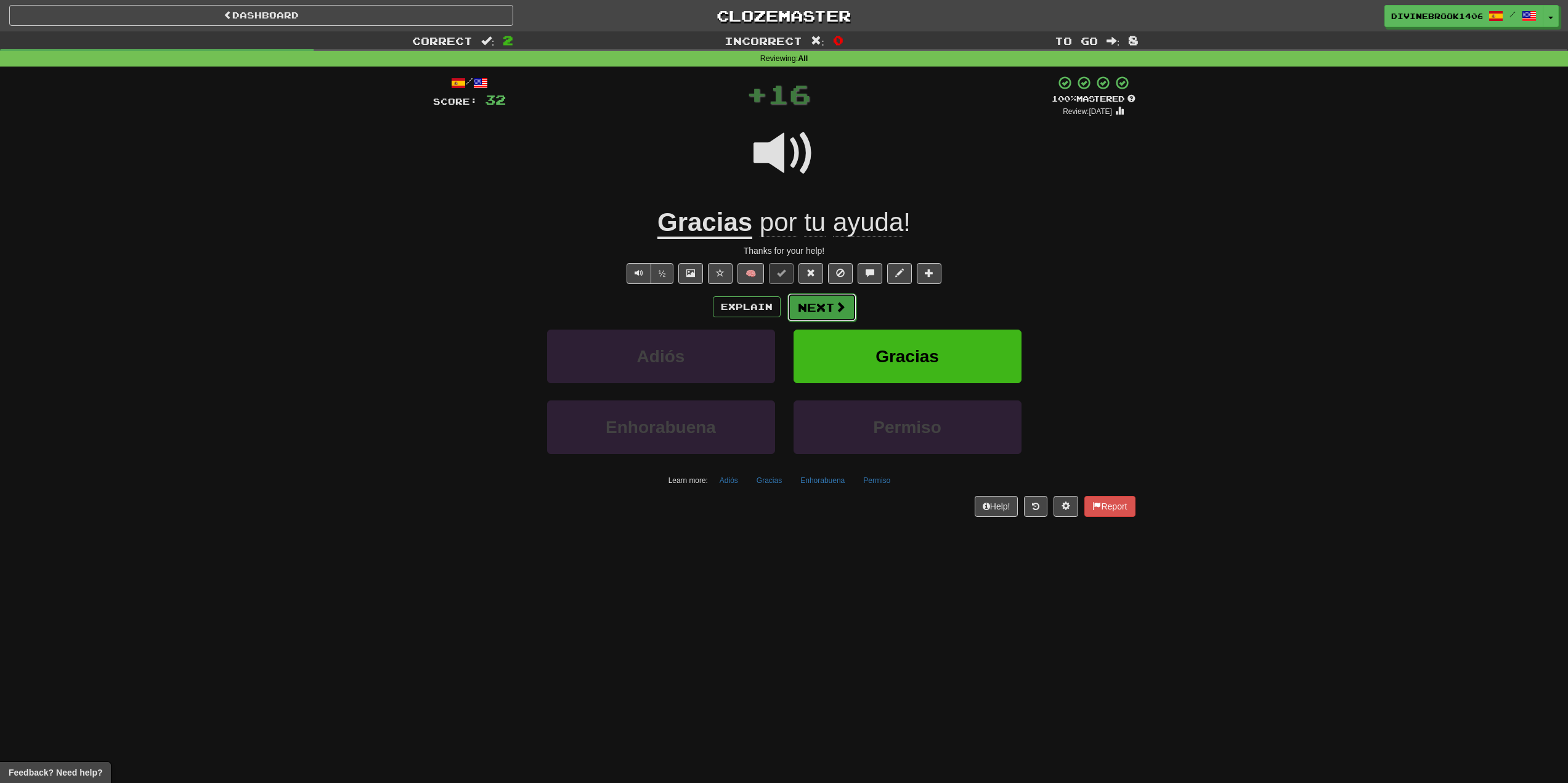
click at [816, 314] on button "Next" at bounding box center [822, 307] width 69 height 28
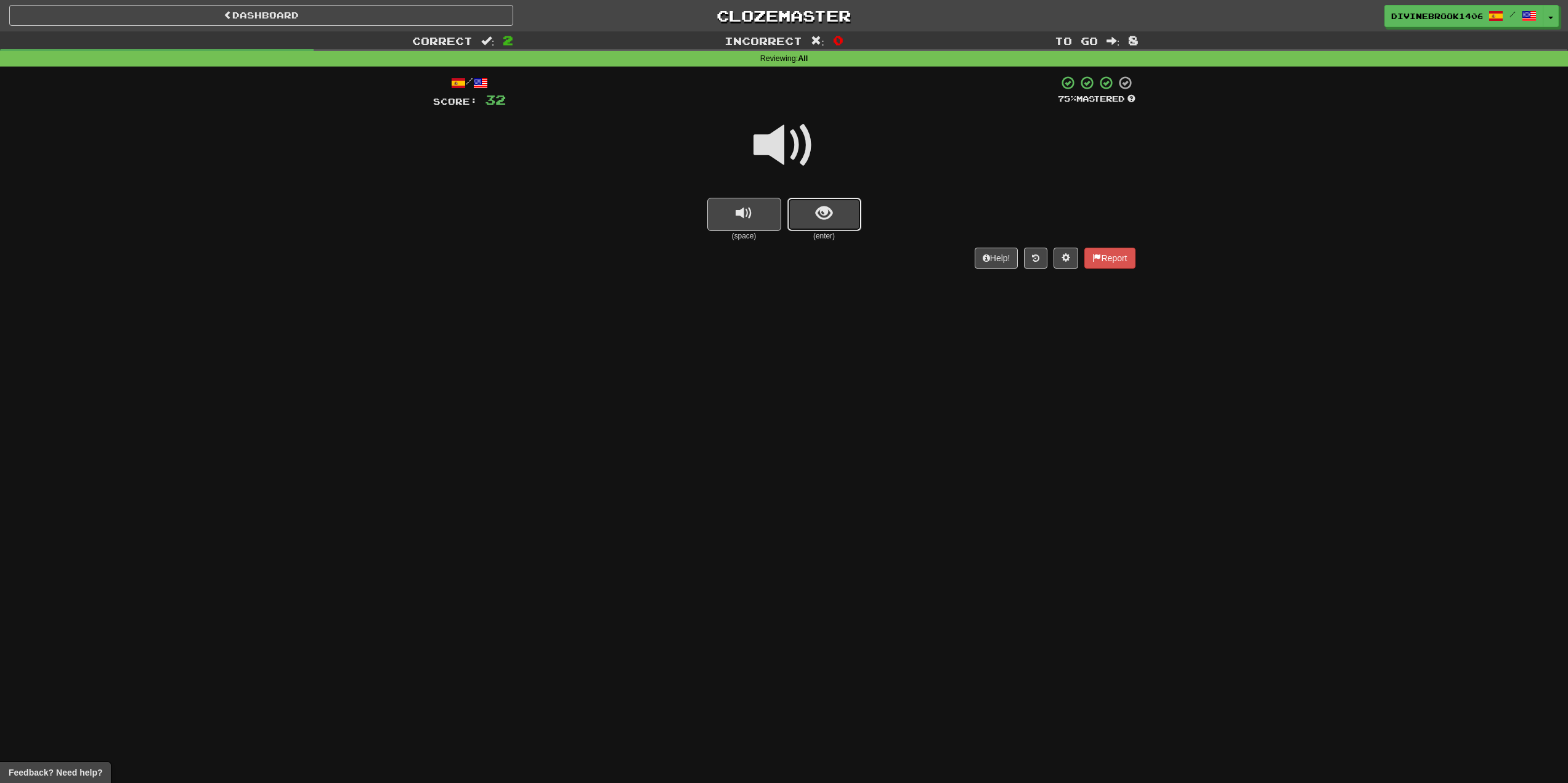
click at [834, 200] on button "show sentence" at bounding box center [824, 214] width 74 height 33
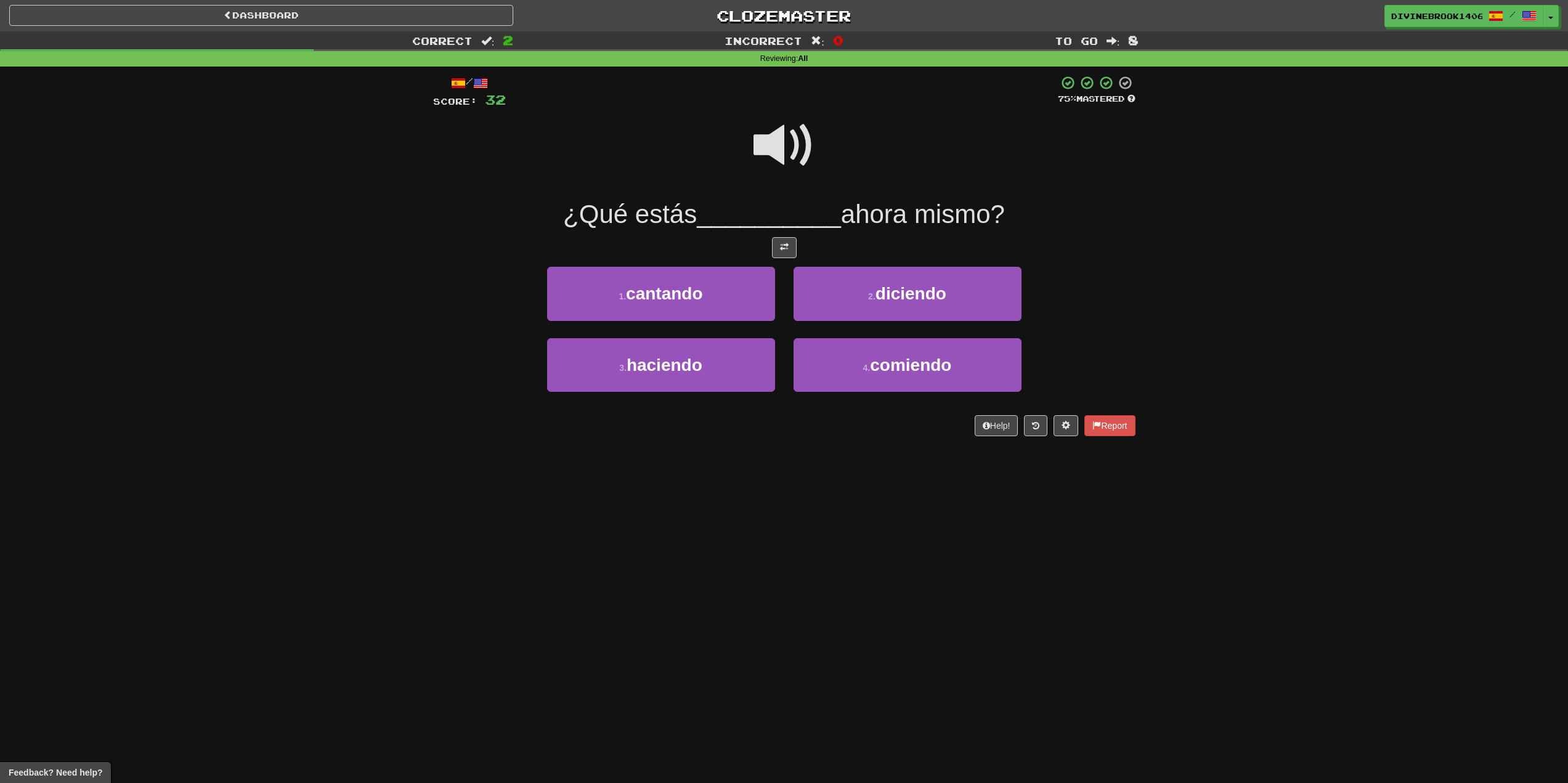
drag, startPoint x: 774, startPoint y: 138, endPoint x: 762, endPoint y: 150, distance: 17.0
click at [774, 139] on span at bounding box center [784, 146] width 62 height 62
drag, startPoint x: 834, startPoint y: 128, endPoint x: 822, endPoint y: 135, distance: 13.9
click at [834, 128] on div at bounding box center [784, 154] width 702 height 88
click at [810, 155] on span at bounding box center [784, 146] width 62 height 62
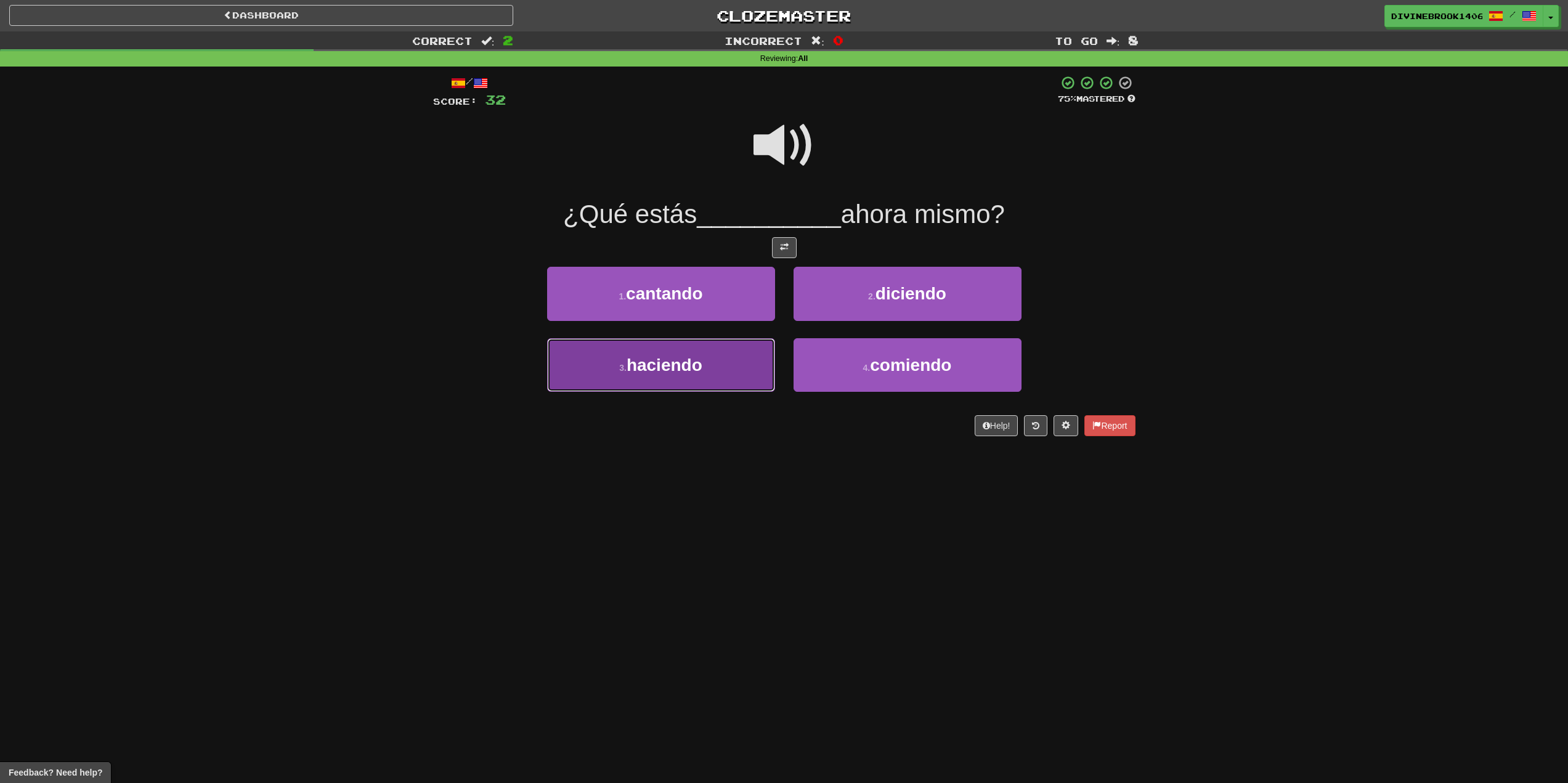
click at [657, 361] on span "haciendo" at bounding box center [664, 365] width 76 height 19
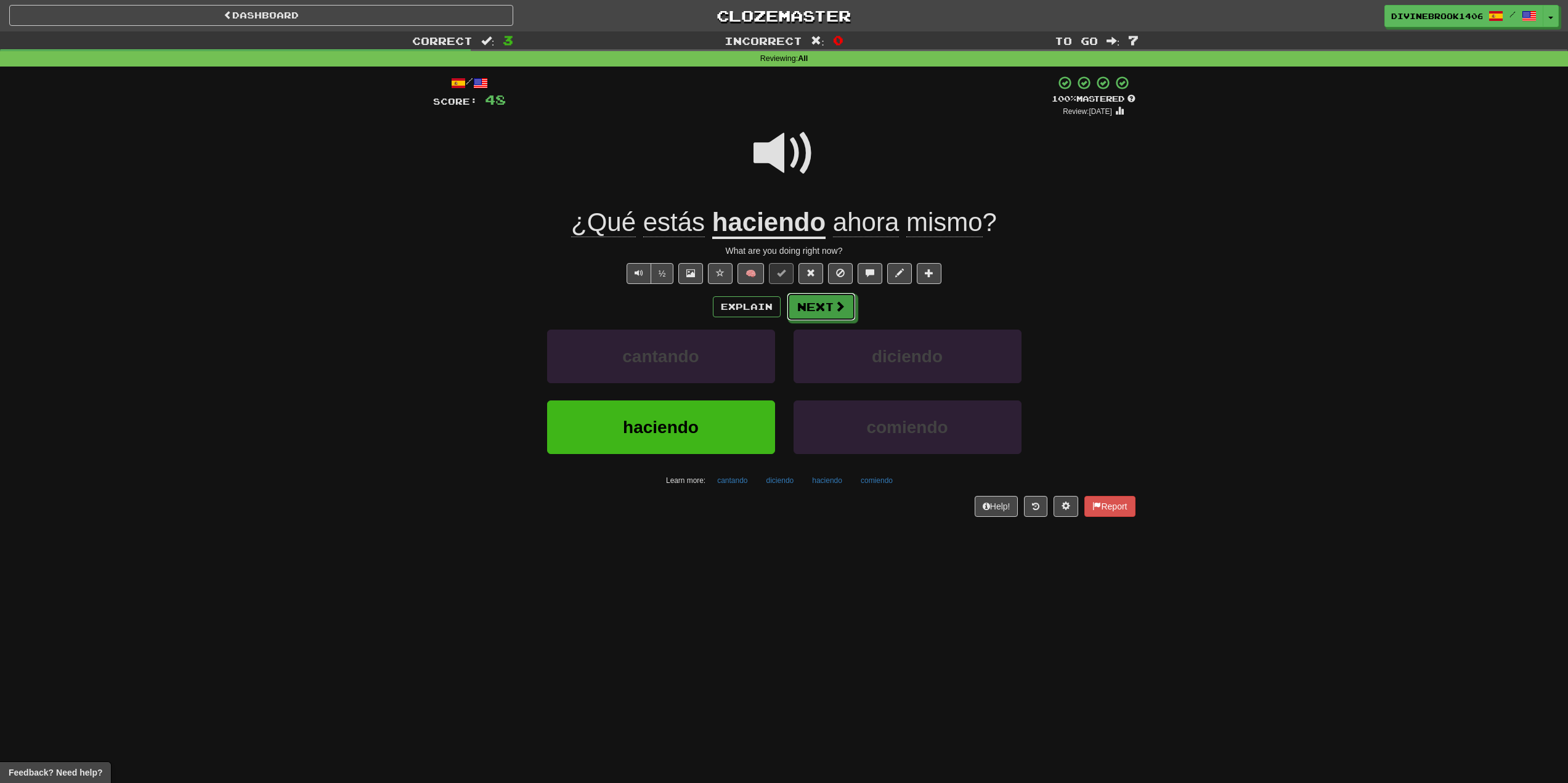
click at [826, 312] on button "Next" at bounding box center [821, 307] width 69 height 28
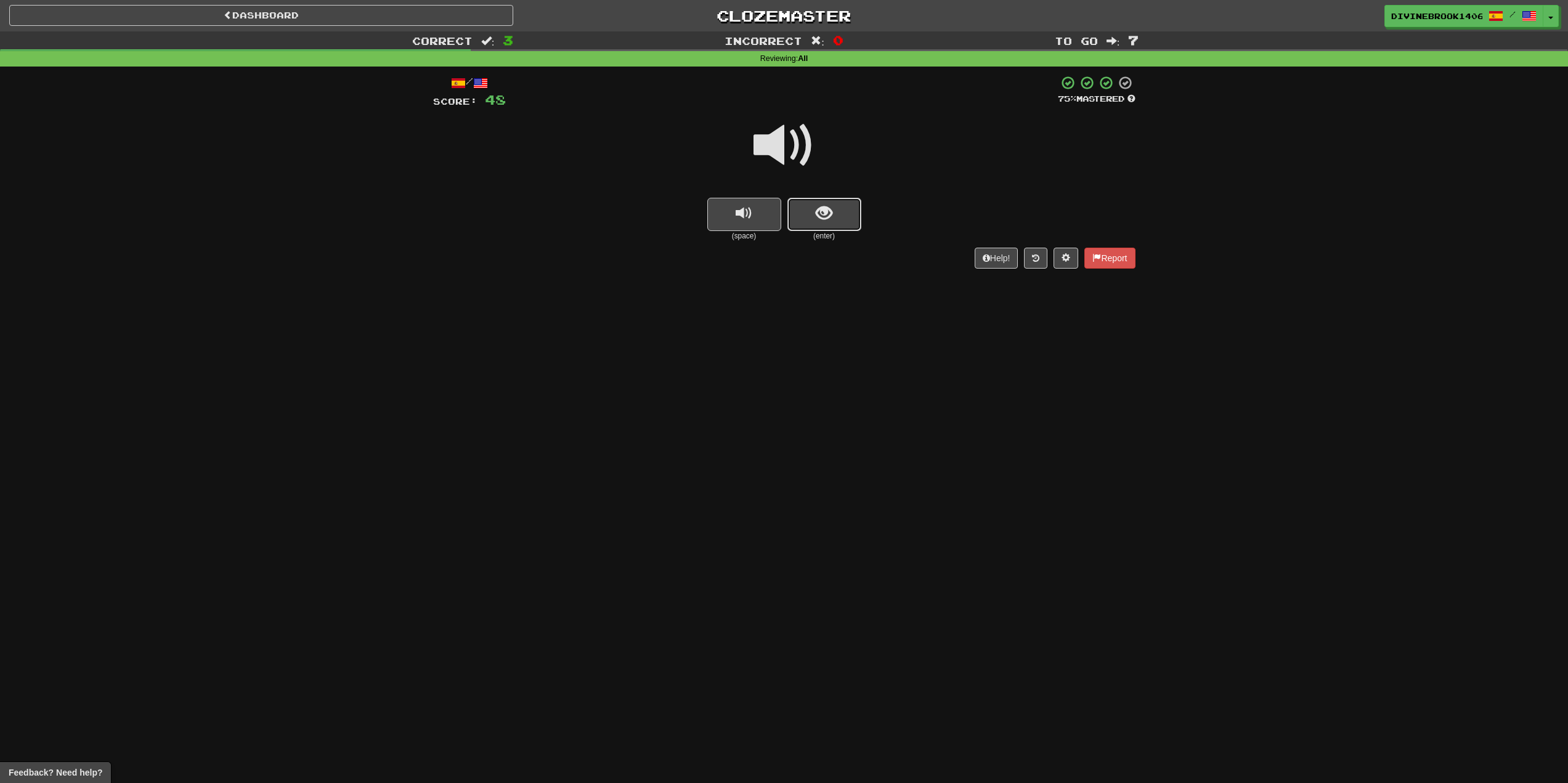
click at [812, 229] on button "show sentence" at bounding box center [824, 214] width 74 height 33
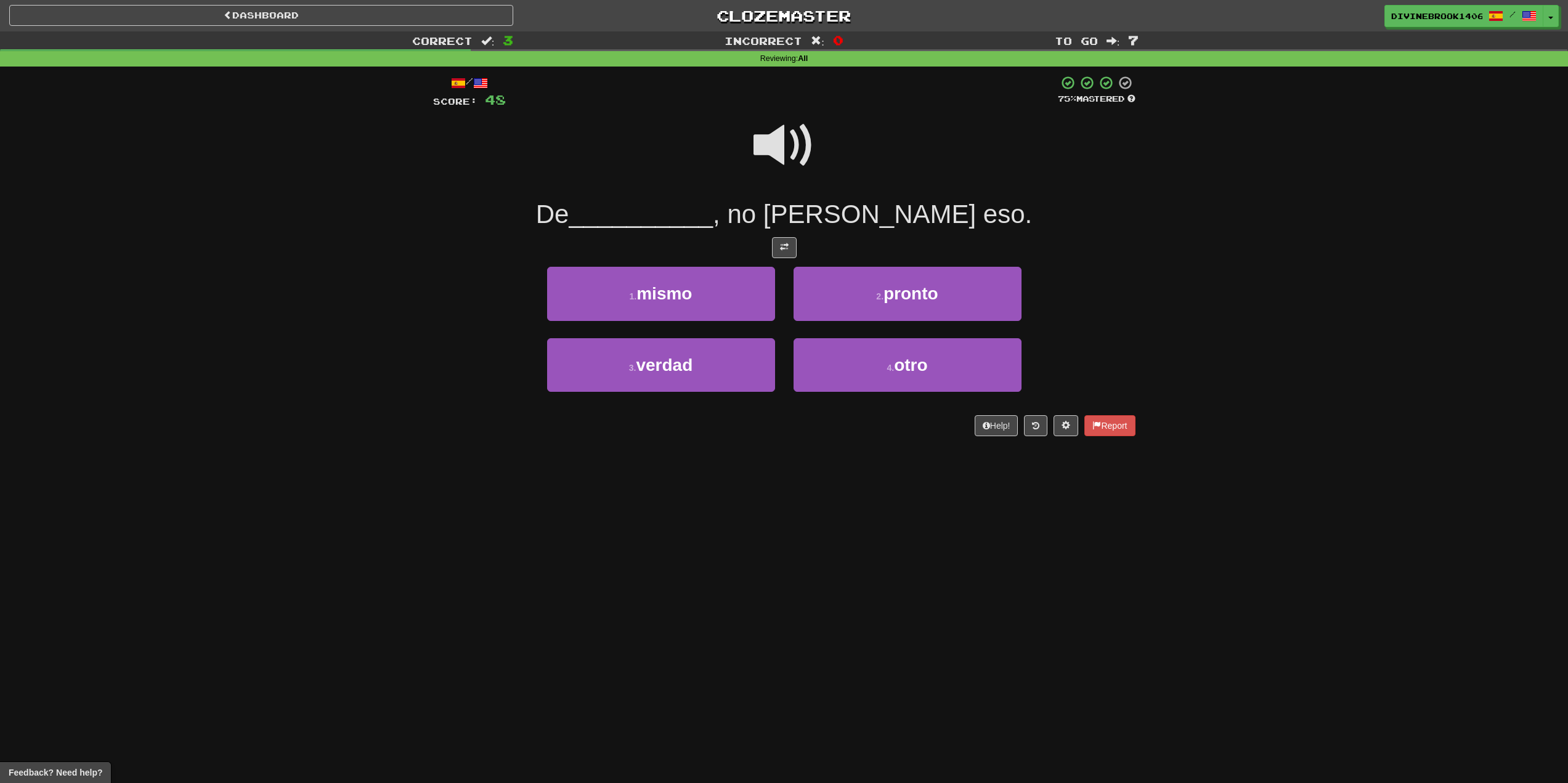
click at [762, 140] on span at bounding box center [784, 146] width 62 height 62
click at [715, 373] on button "3 . verdad" at bounding box center [661, 365] width 228 height 54
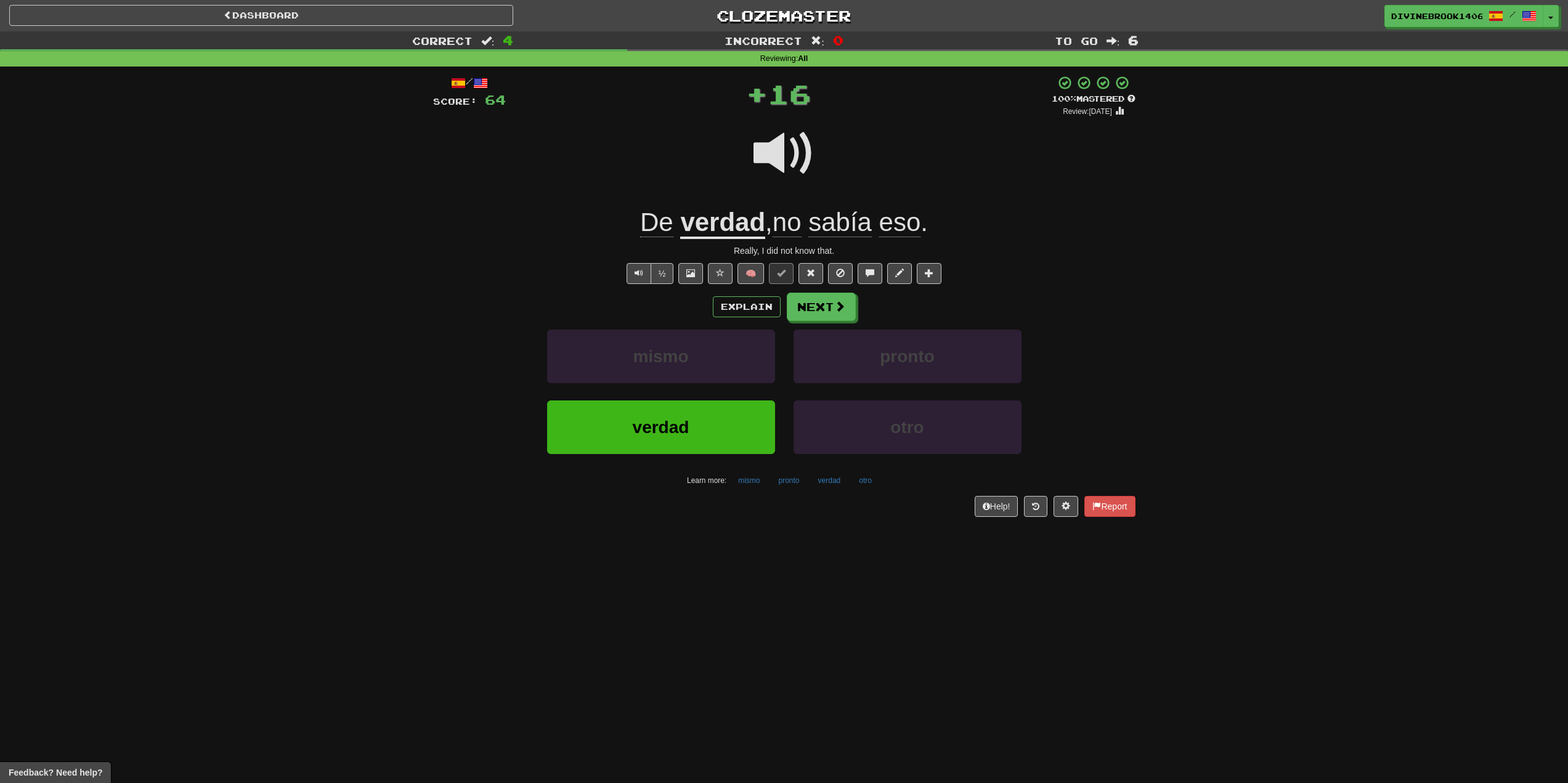
click at [716, 238] on u "verdad" at bounding box center [722, 224] width 85 height 32
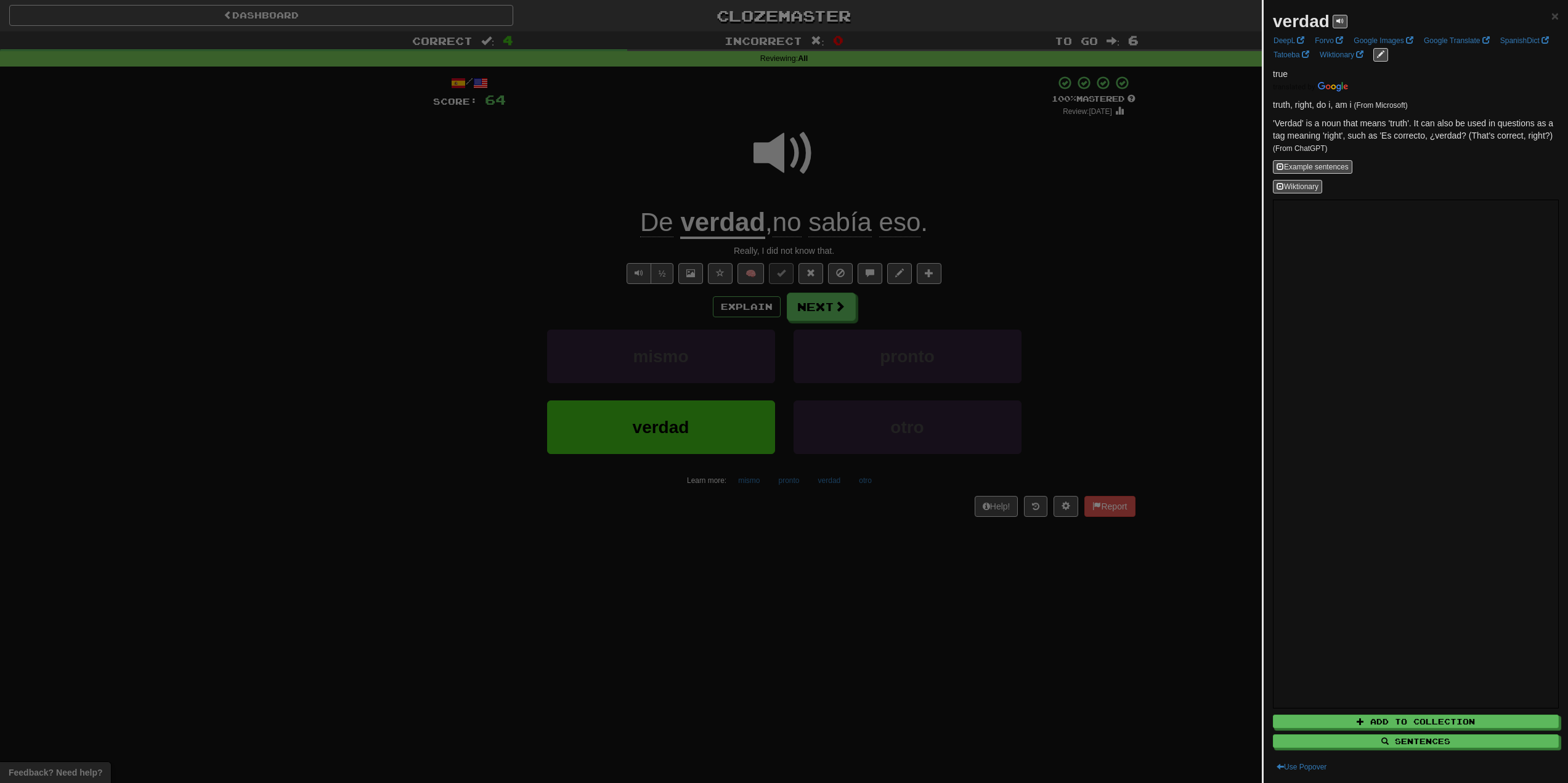
click at [588, 259] on div at bounding box center [784, 392] width 1568 height 783
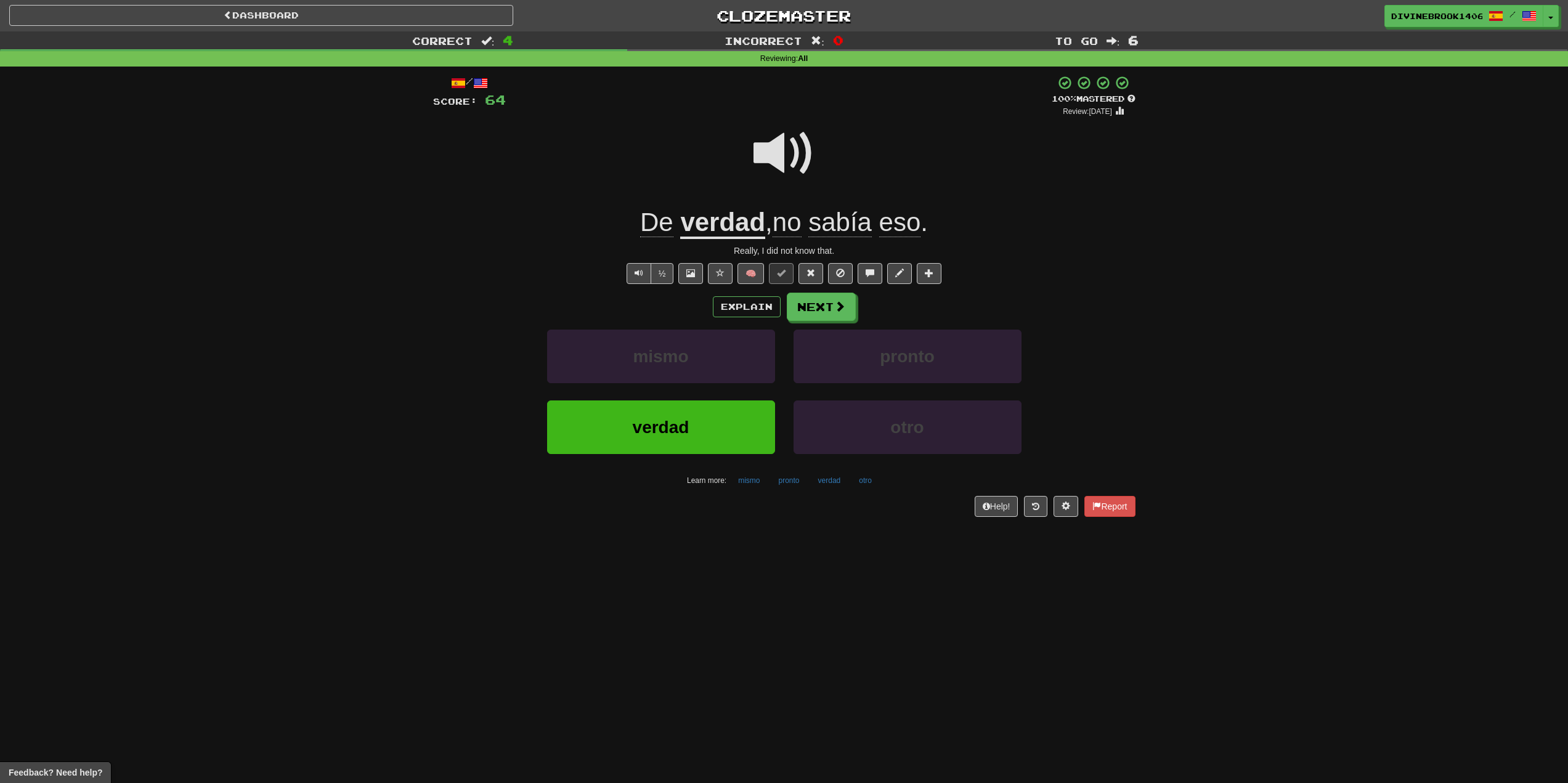
click at [649, 220] on span "De" at bounding box center [657, 222] width 33 height 30
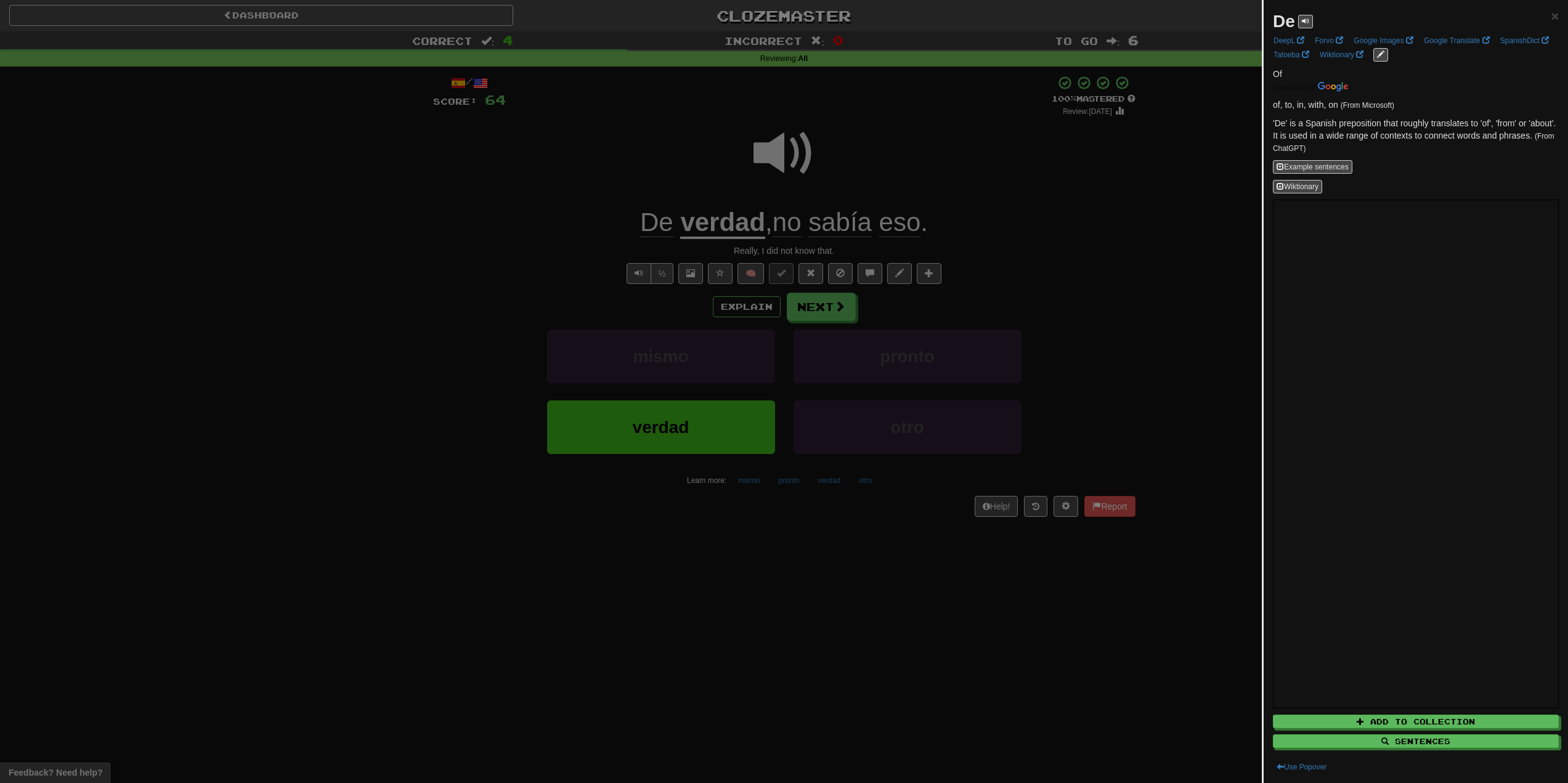
click at [531, 231] on div at bounding box center [784, 392] width 1568 height 783
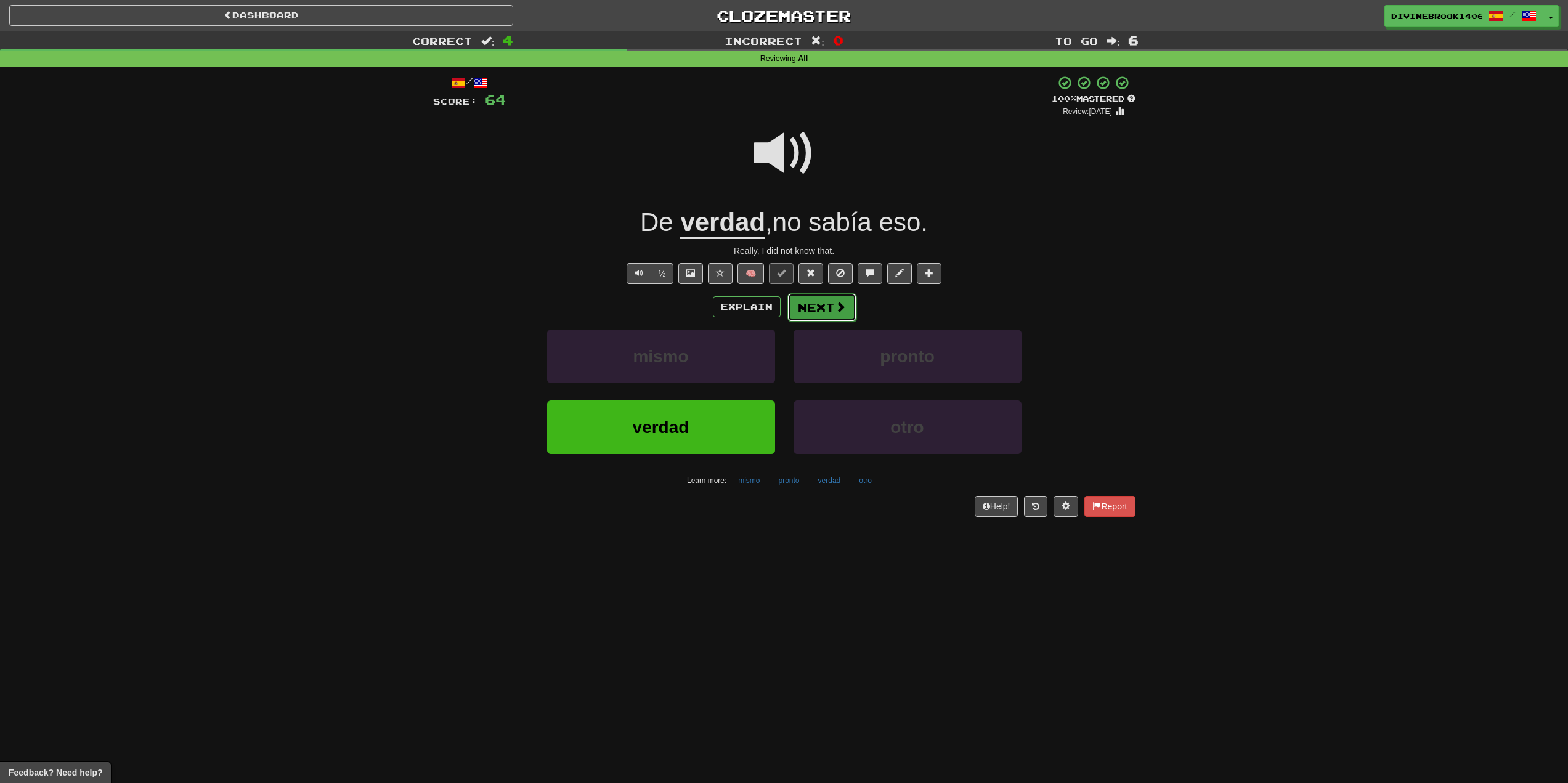
click at [803, 308] on button "Next" at bounding box center [822, 307] width 69 height 28
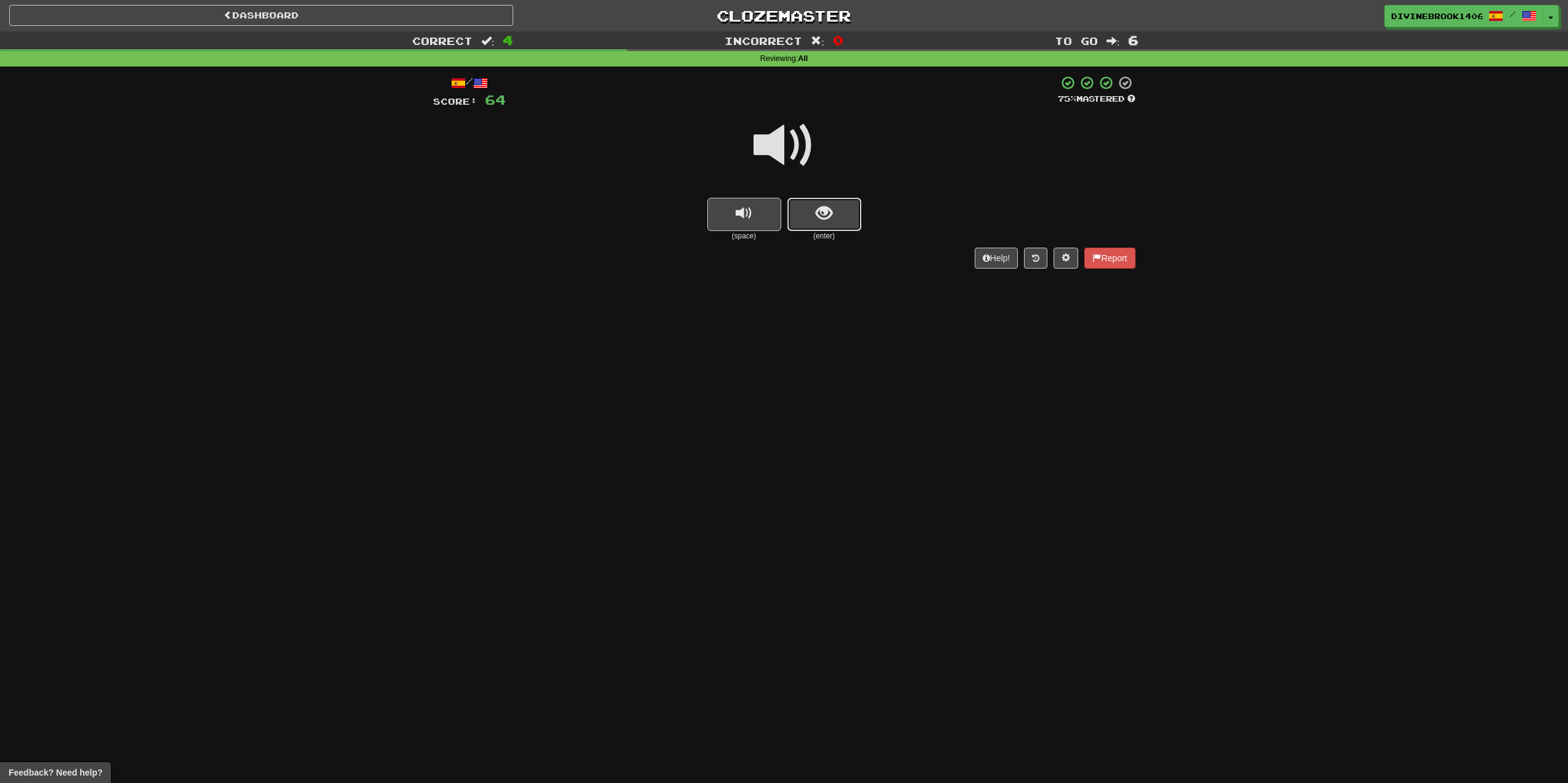
click at [801, 218] on button "show sentence" at bounding box center [824, 214] width 74 height 33
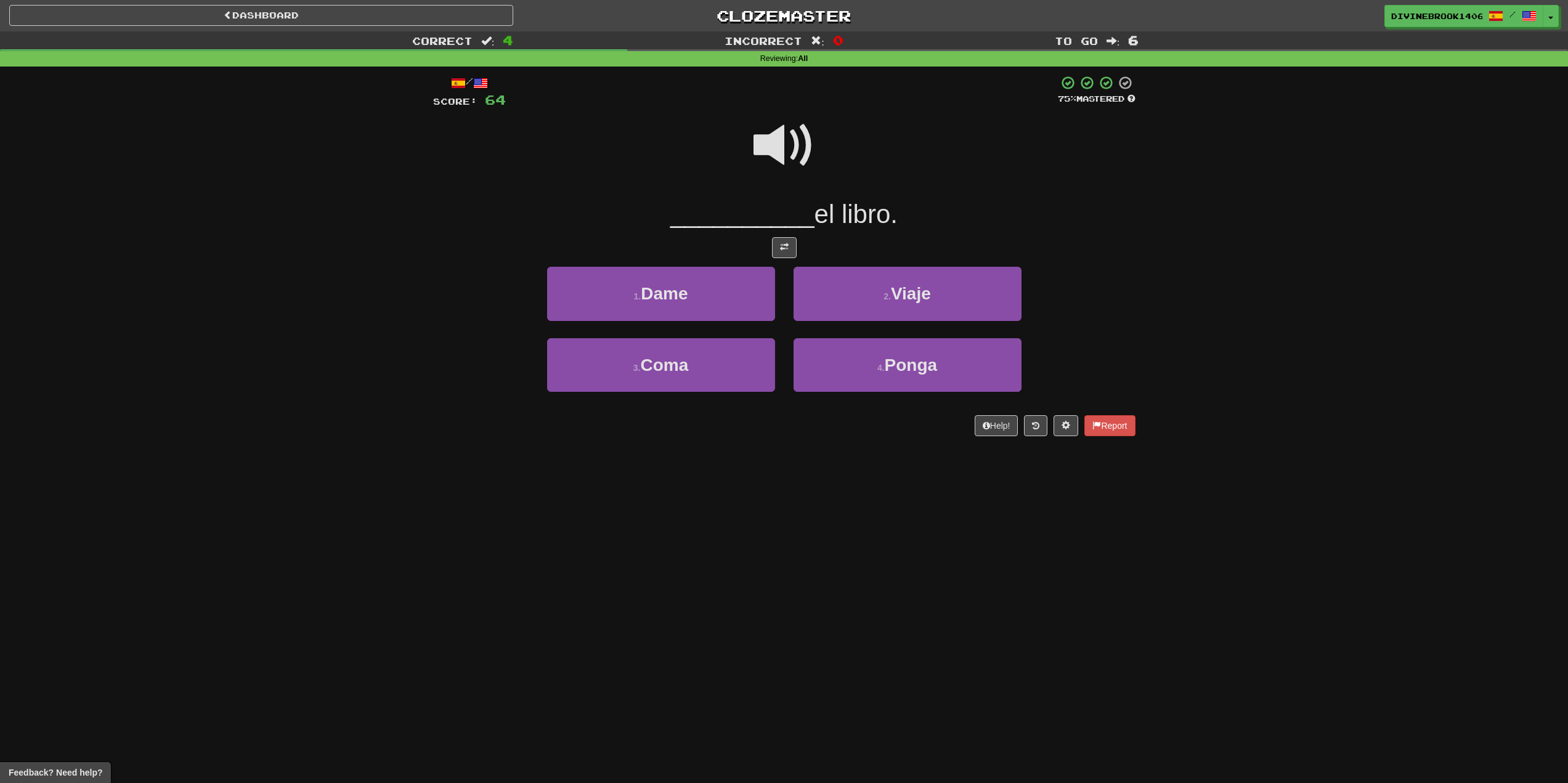
drag, startPoint x: 766, startPoint y: 136, endPoint x: 764, endPoint y: 144, distance: 8.2
click at [765, 142] on span at bounding box center [784, 146] width 62 height 62
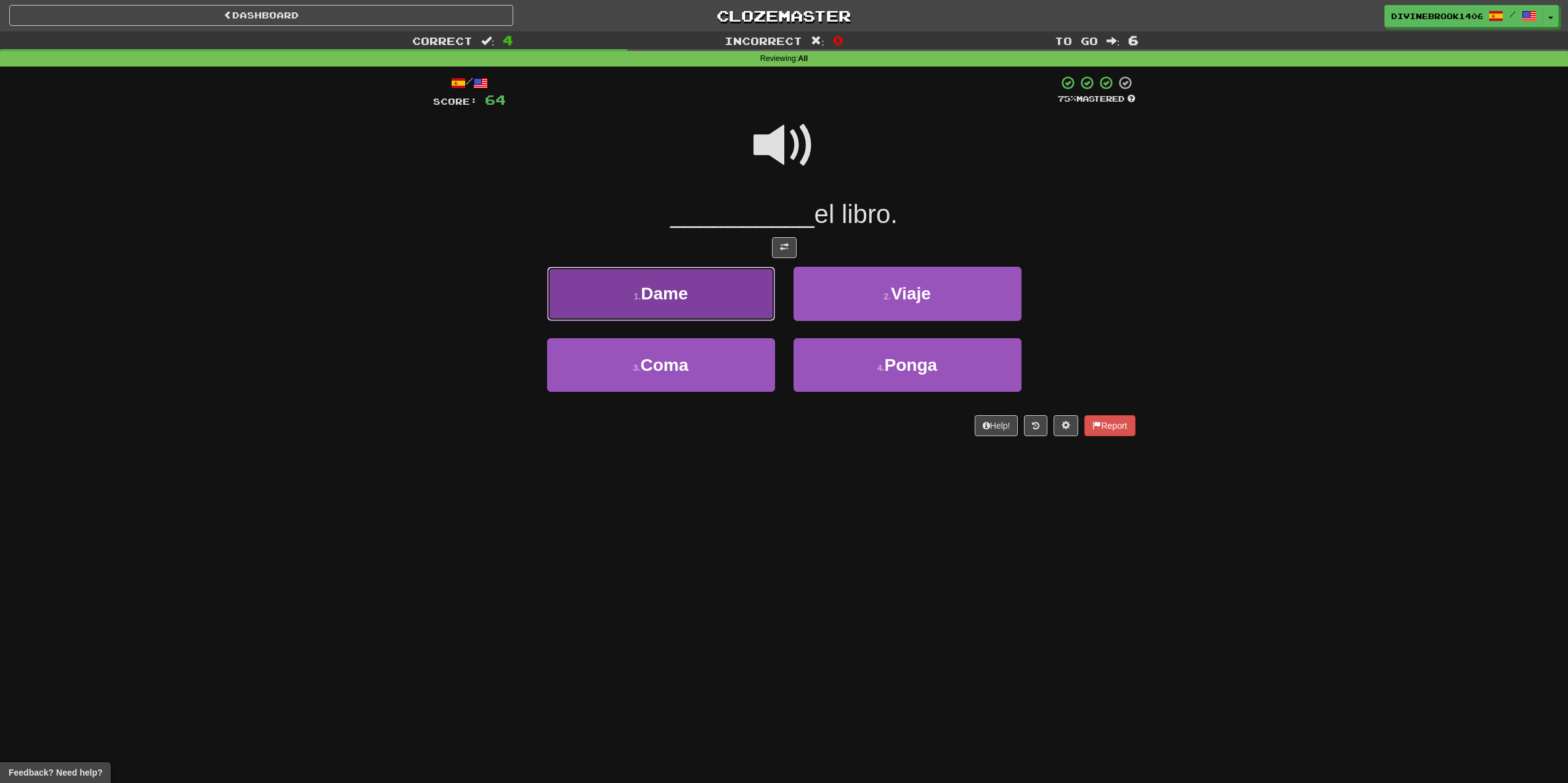
click at [681, 296] on span "Dame" at bounding box center [664, 294] width 47 height 19
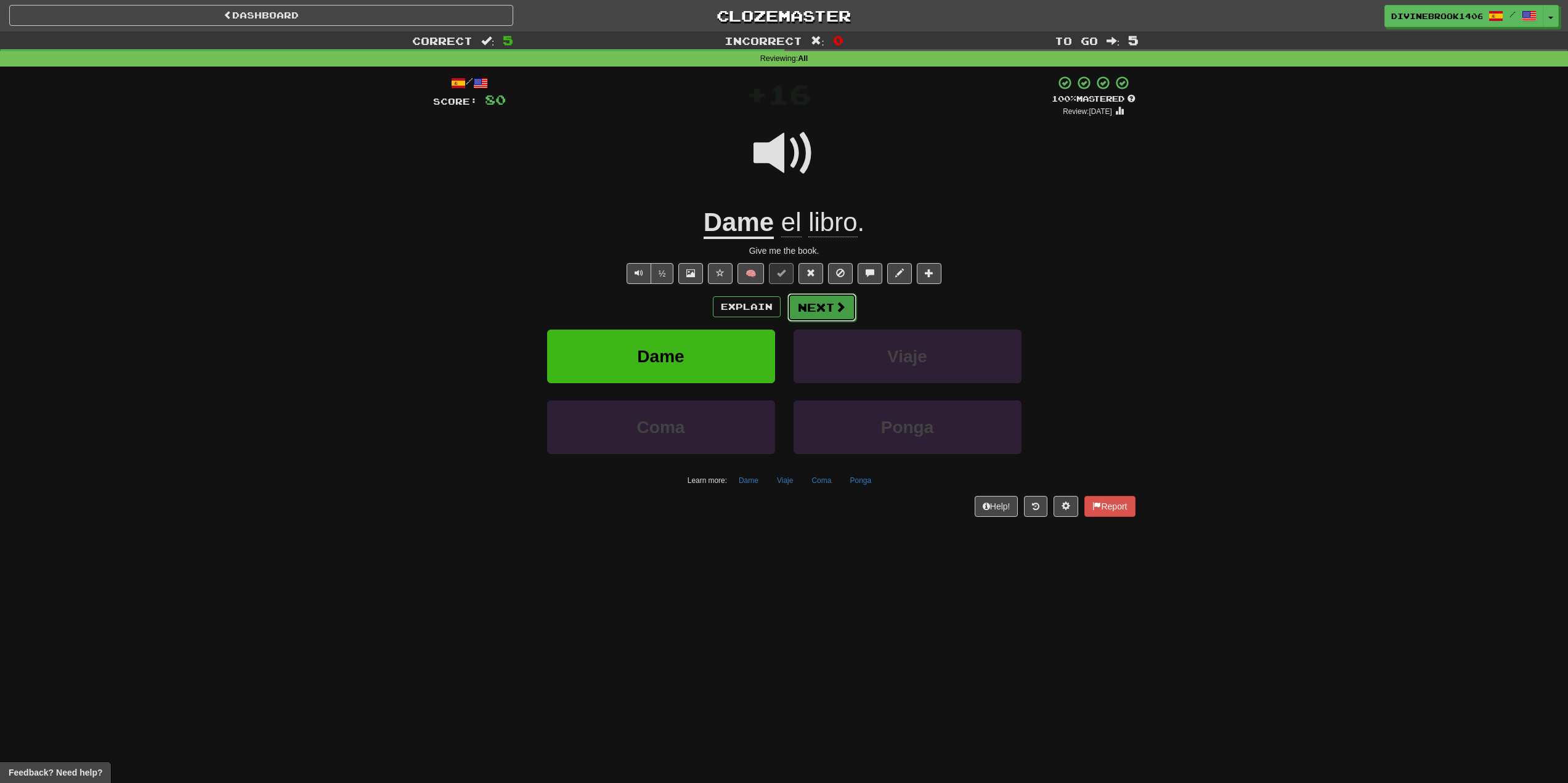
click at [827, 313] on button "Next" at bounding box center [822, 307] width 69 height 28
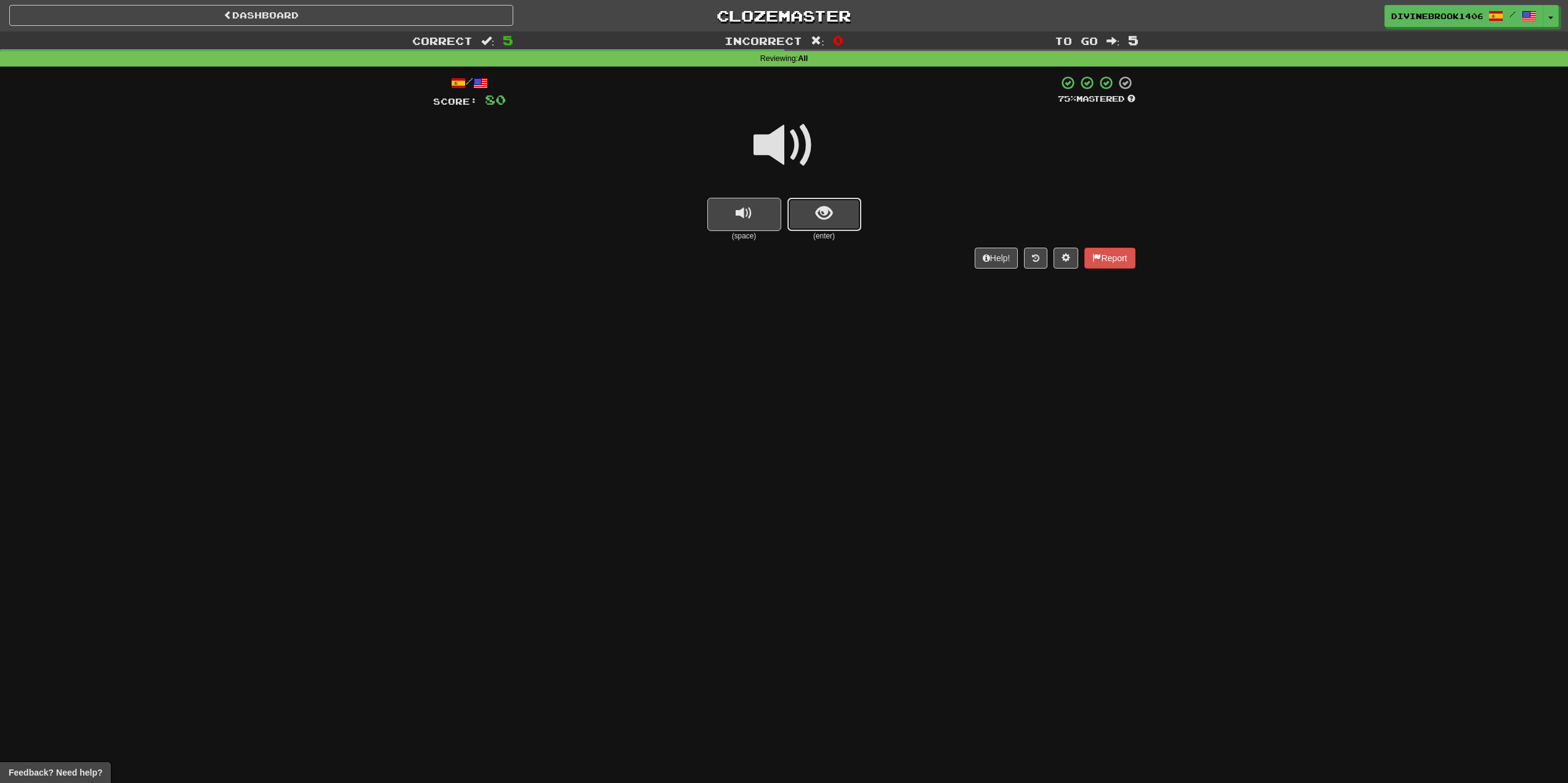
click at [808, 218] on button "show sentence" at bounding box center [824, 214] width 74 height 33
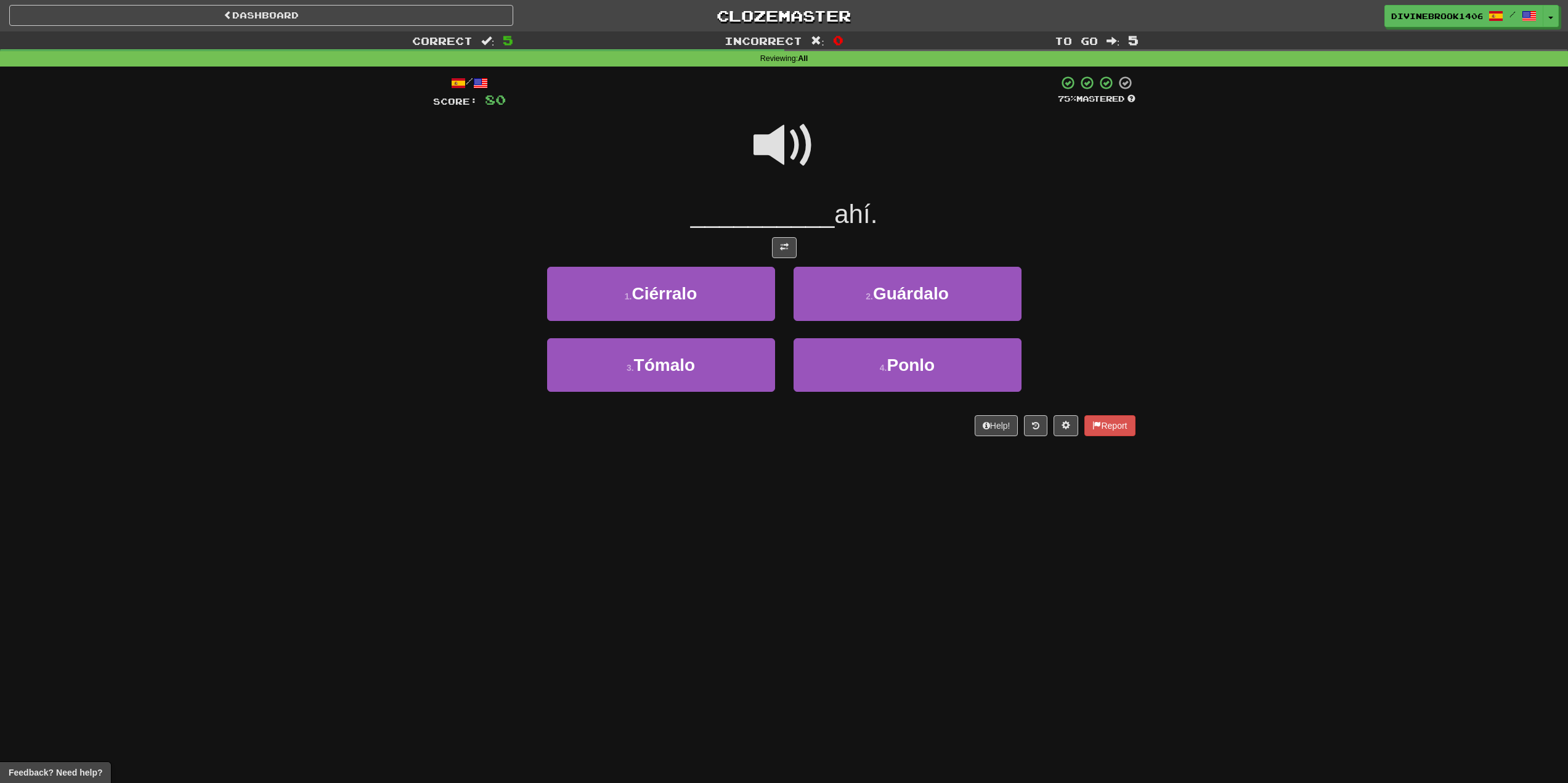
click at [761, 133] on span at bounding box center [784, 146] width 62 height 62
click at [938, 381] on button "4 . Ponlo" at bounding box center [907, 365] width 228 height 54
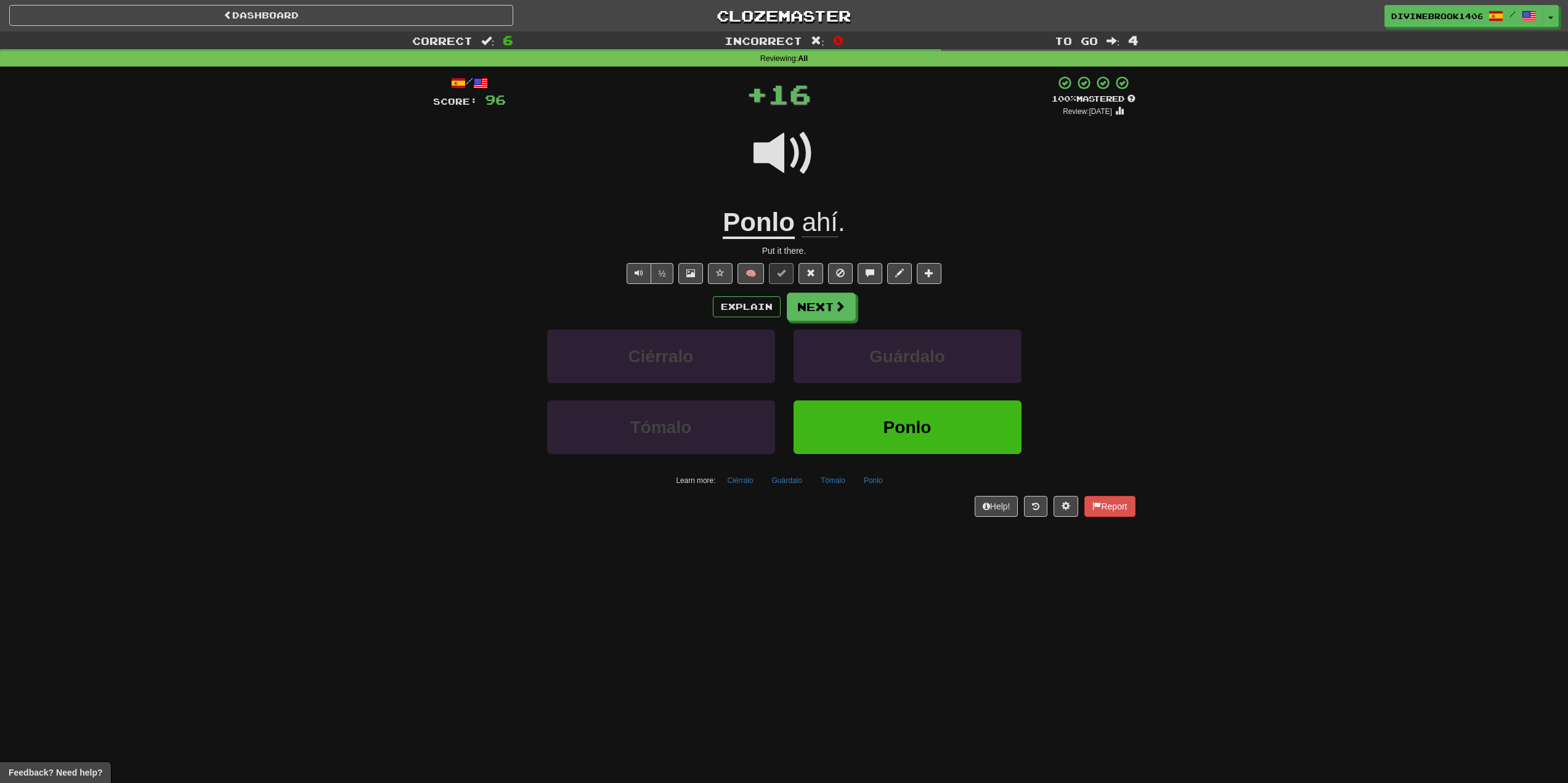
click at [746, 225] on u "Ponlo" at bounding box center [759, 224] width 72 height 32
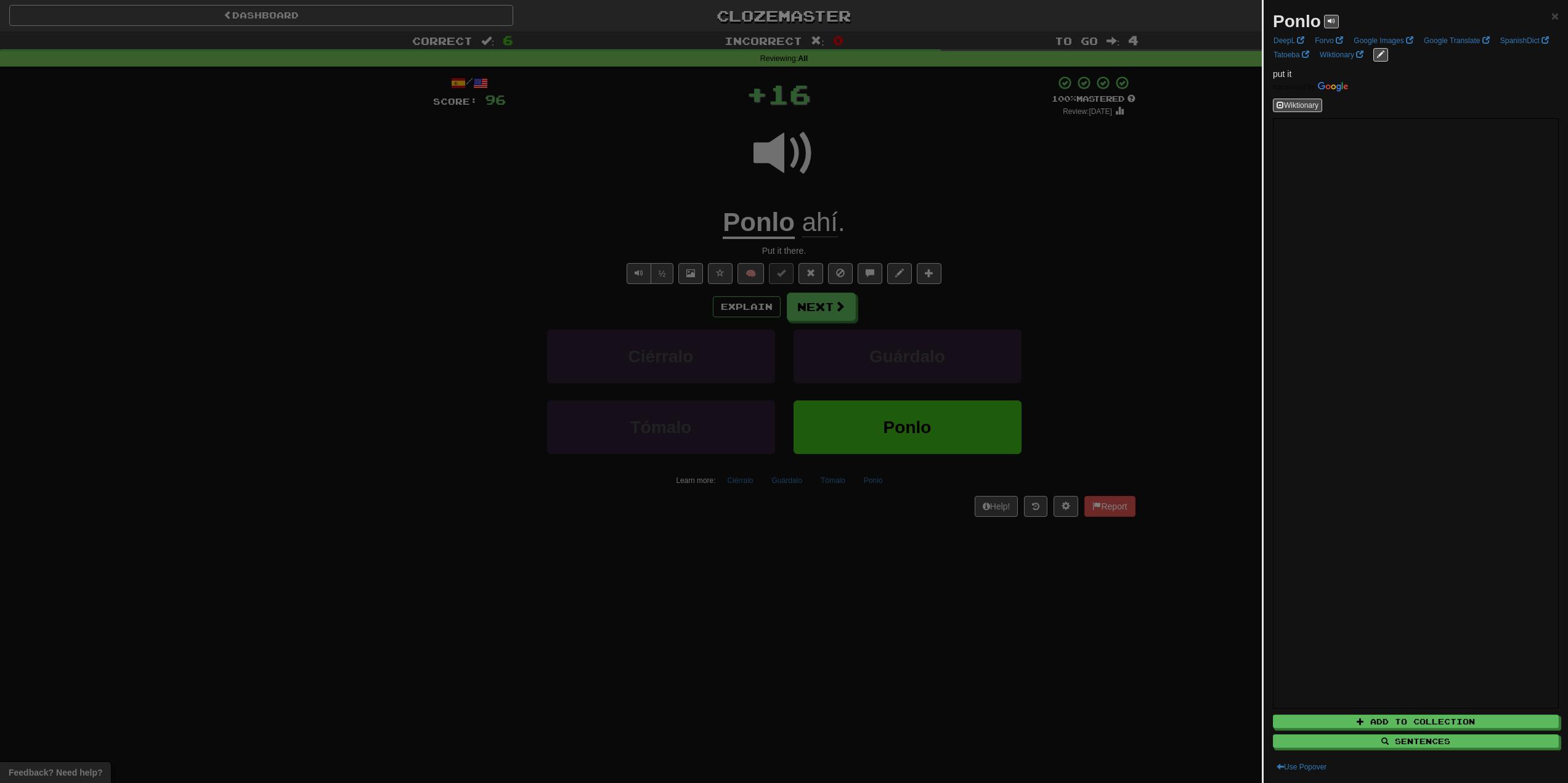
click at [650, 194] on div at bounding box center [784, 392] width 1568 height 783
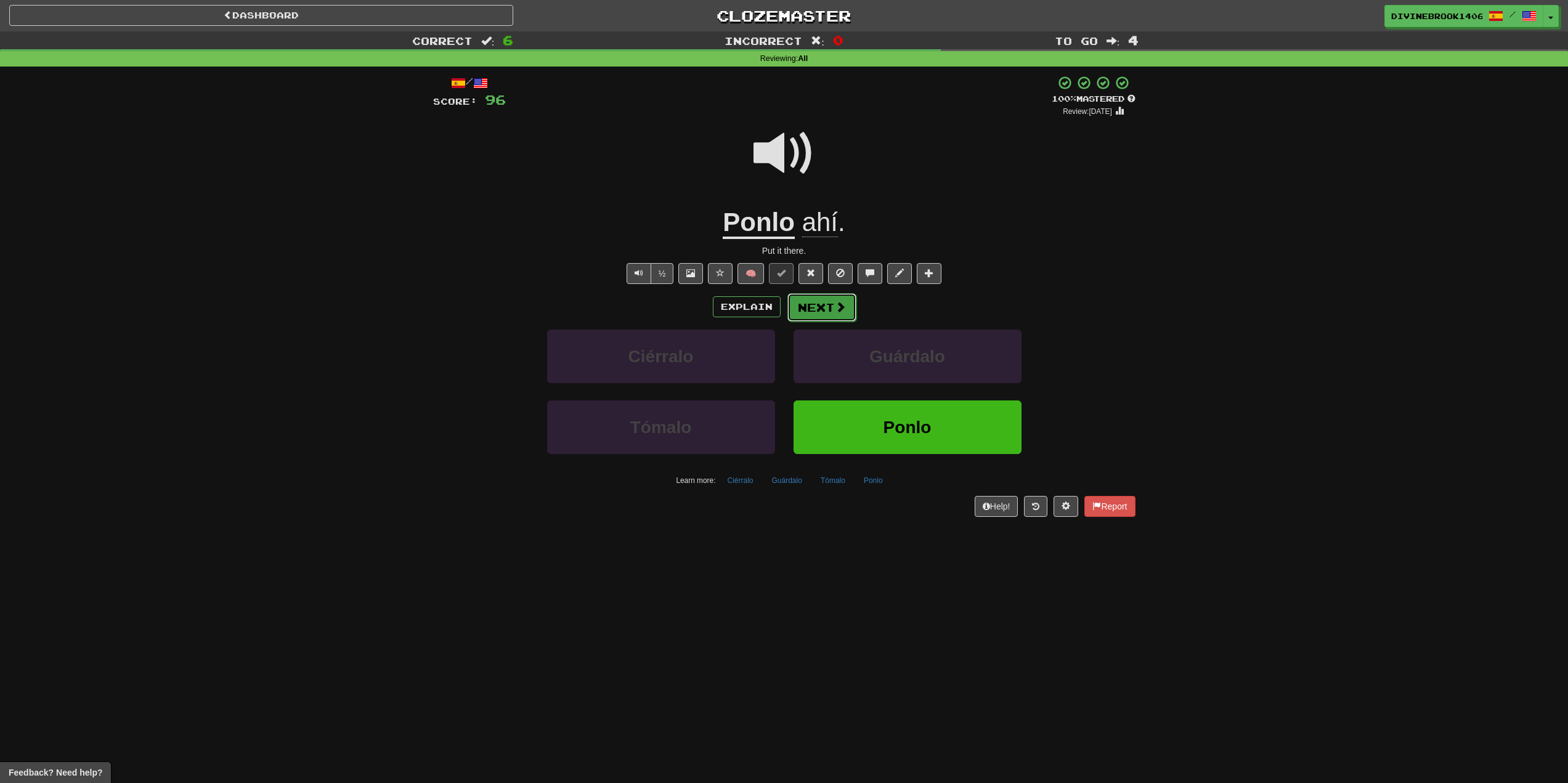
click at [820, 308] on button "Next" at bounding box center [822, 307] width 69 height 28
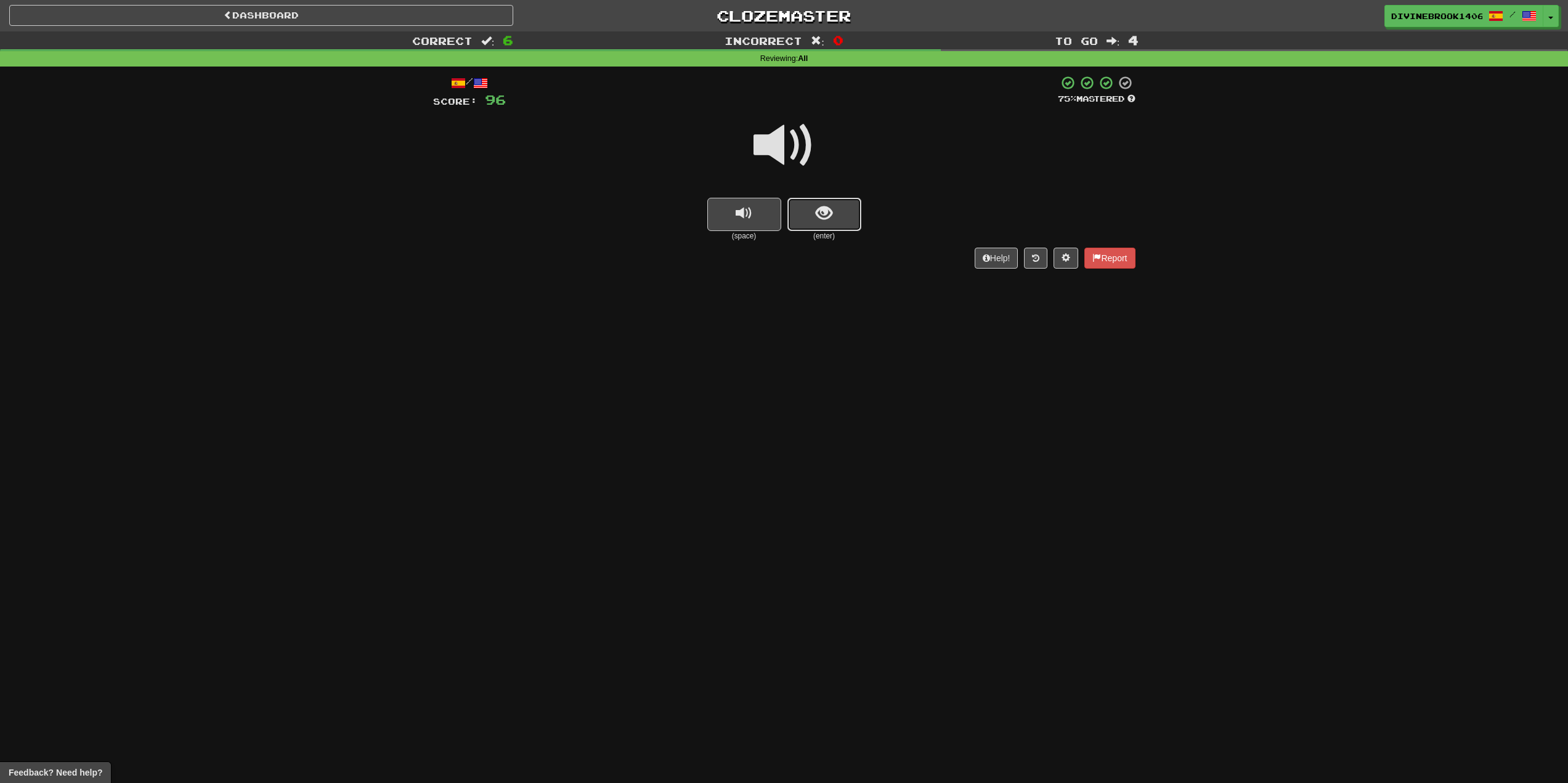
click at [831, 225] on button "show sentence" at bounding box center [824, 214] width 74 height 33
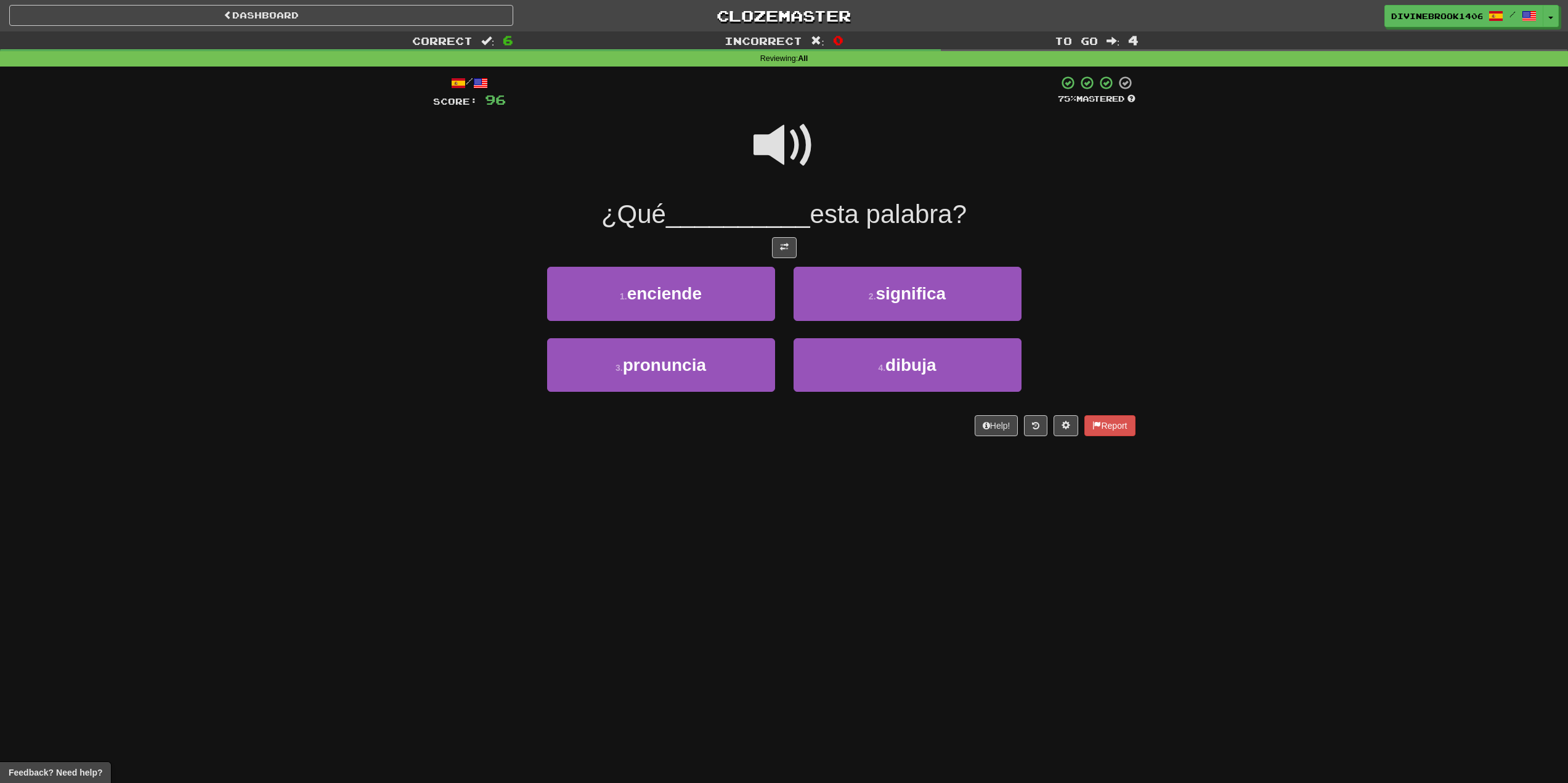
click at [763, 153] on span at bounding box center [784, 146] width 62 height 62
click at [981, 287] on button "2 . significa" at bounding box center [907, 294] width 228 height 54
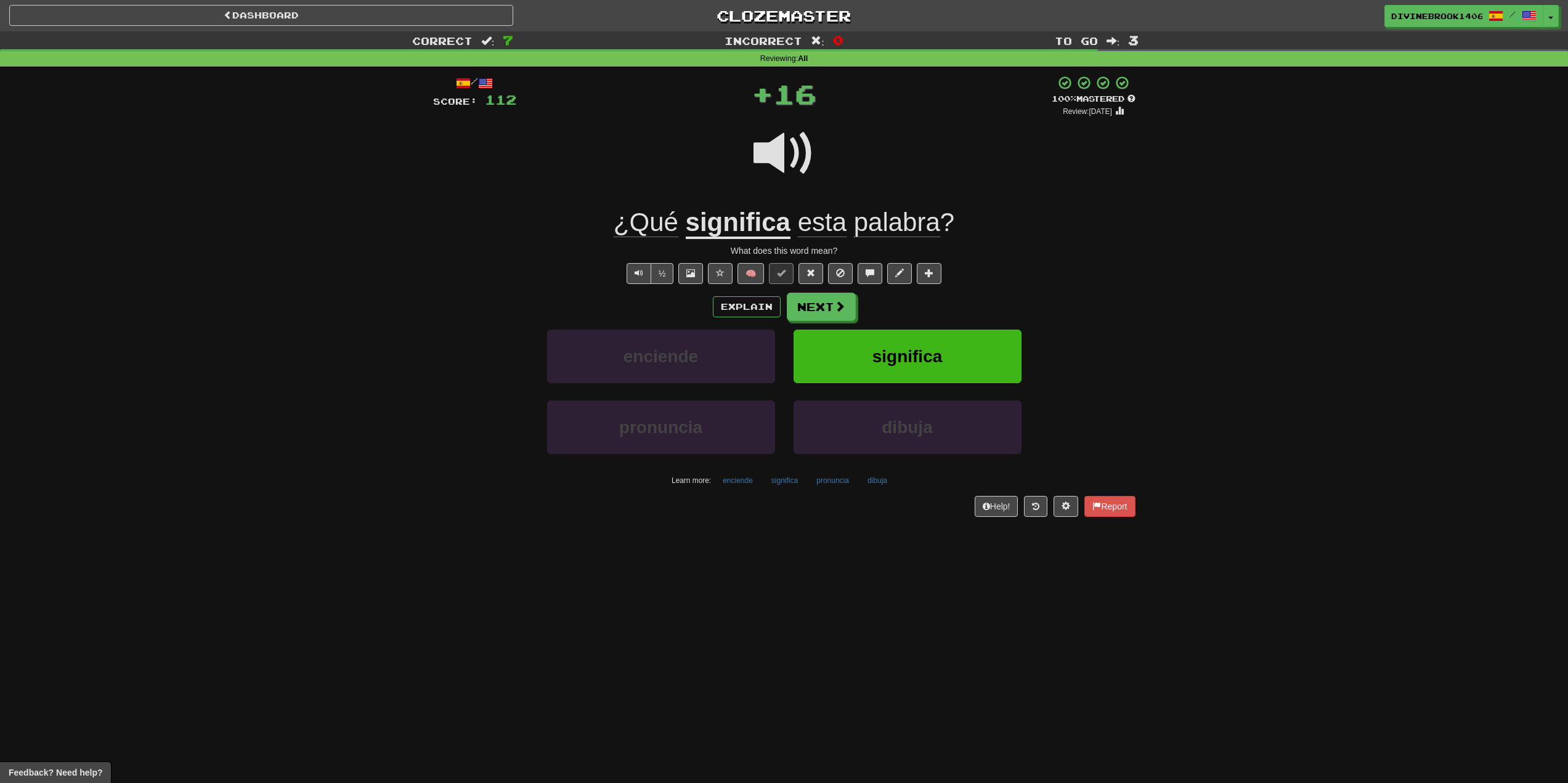
click at [710, 213] on u "significa" at bounding box center [738, 224] width 105 height 32
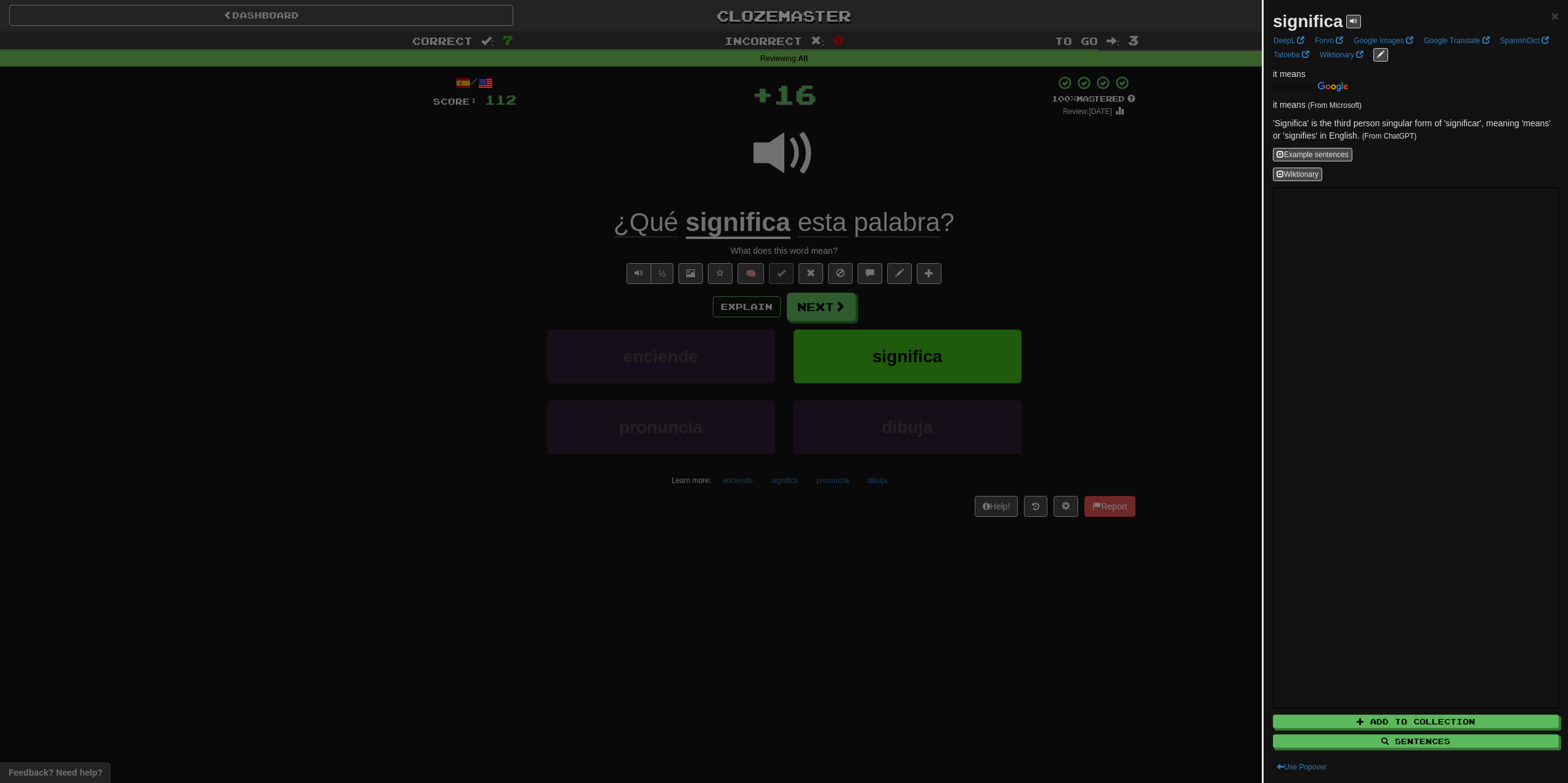
click at [674, 170] on div at bounding box center [784, 392] width 1568 height 783
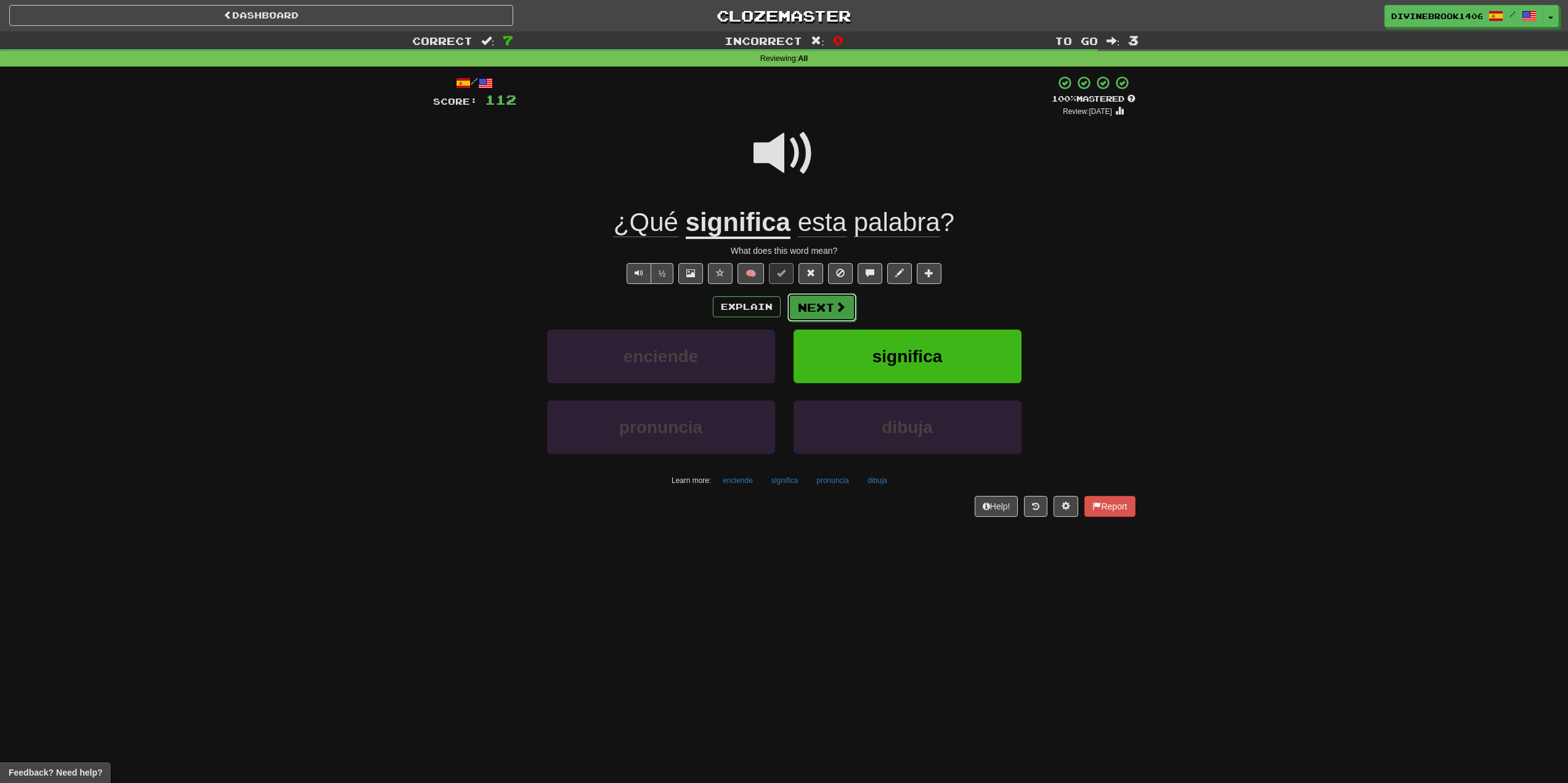
click at [810, 311] on button "Next" at bounding box center [822, 307] width 69 height 28
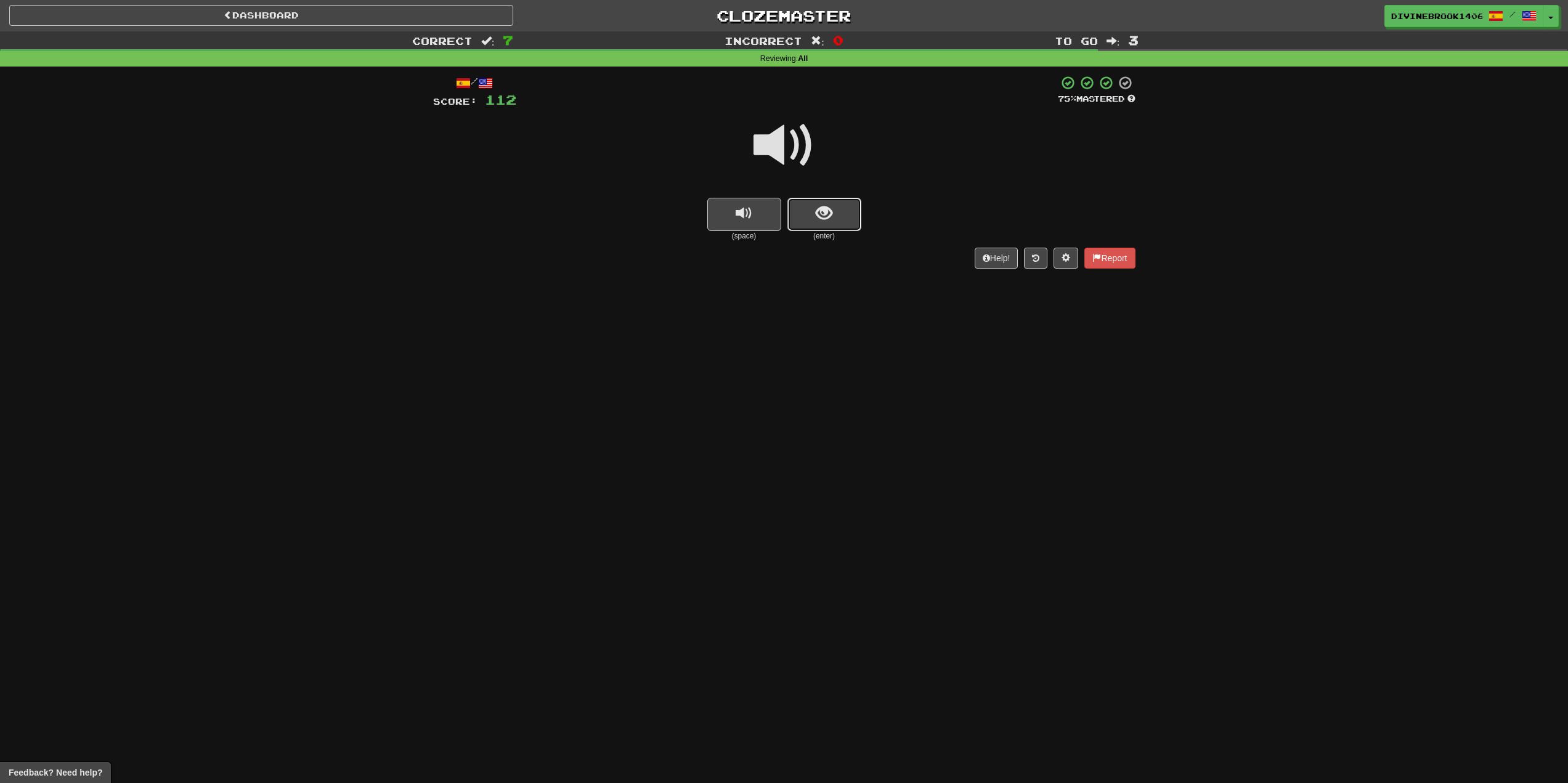
click at [813, 222] on button "show sentence" at bounding box center [824, 214] width 74 height 33
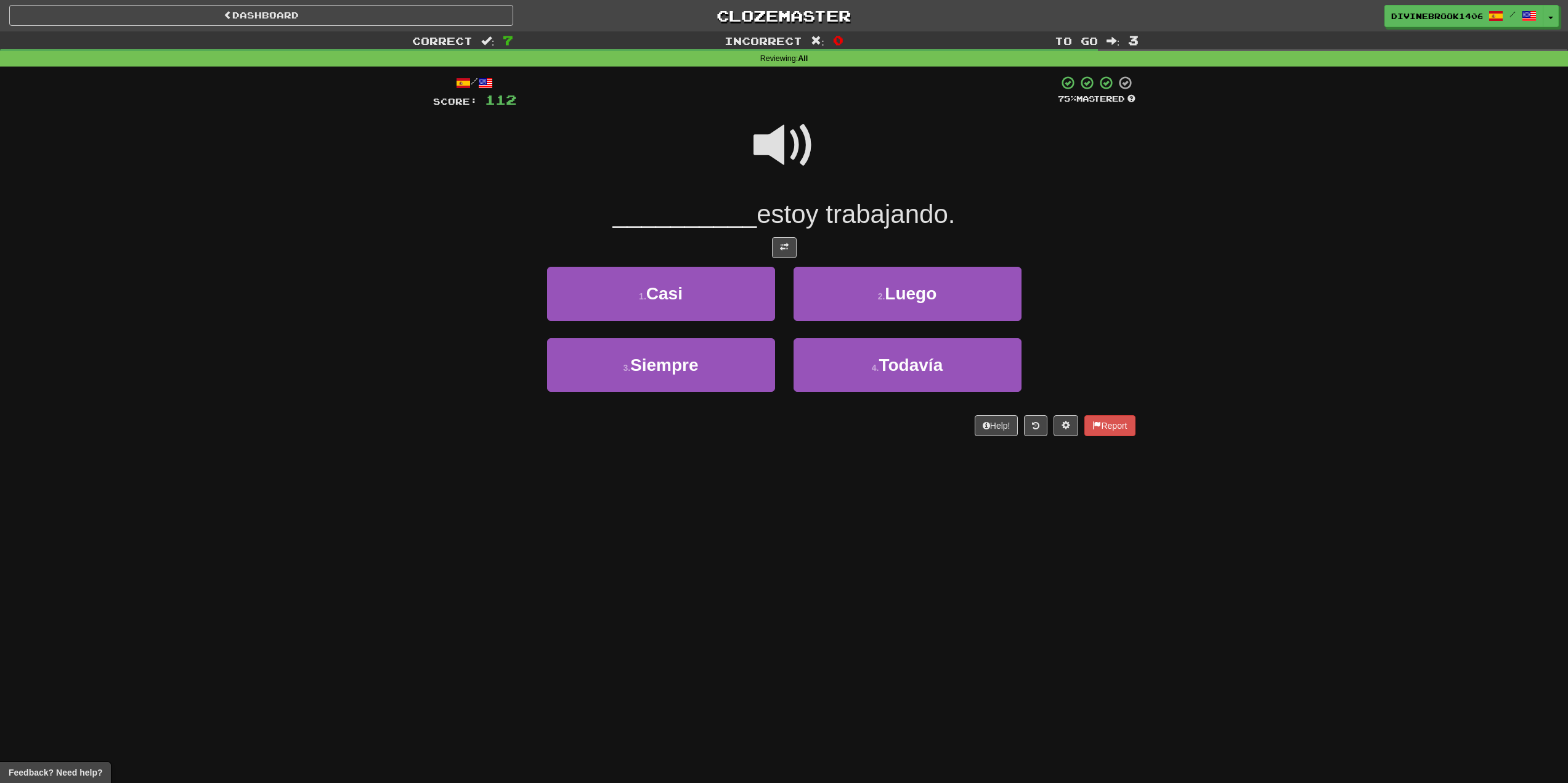
click at [773, 135] on span at bounding box center [784, 146] width 62 height 62
click at [897, 369] on span "Todavía" at bounding box center [911, 365] width 64 height 19
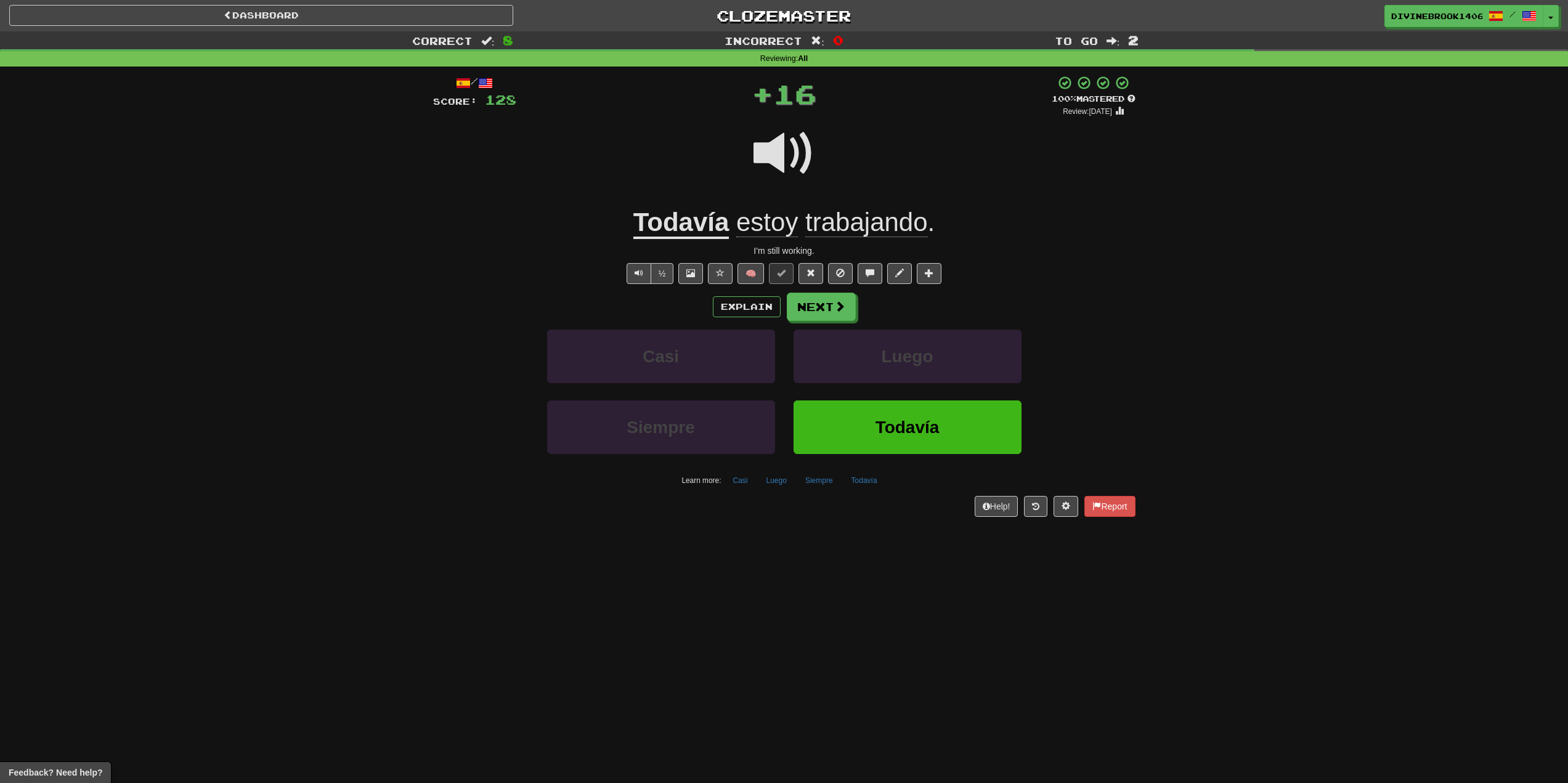
click at [690, 213] on u "Todavía" at bounding box center [681, 224] width 96 height 32
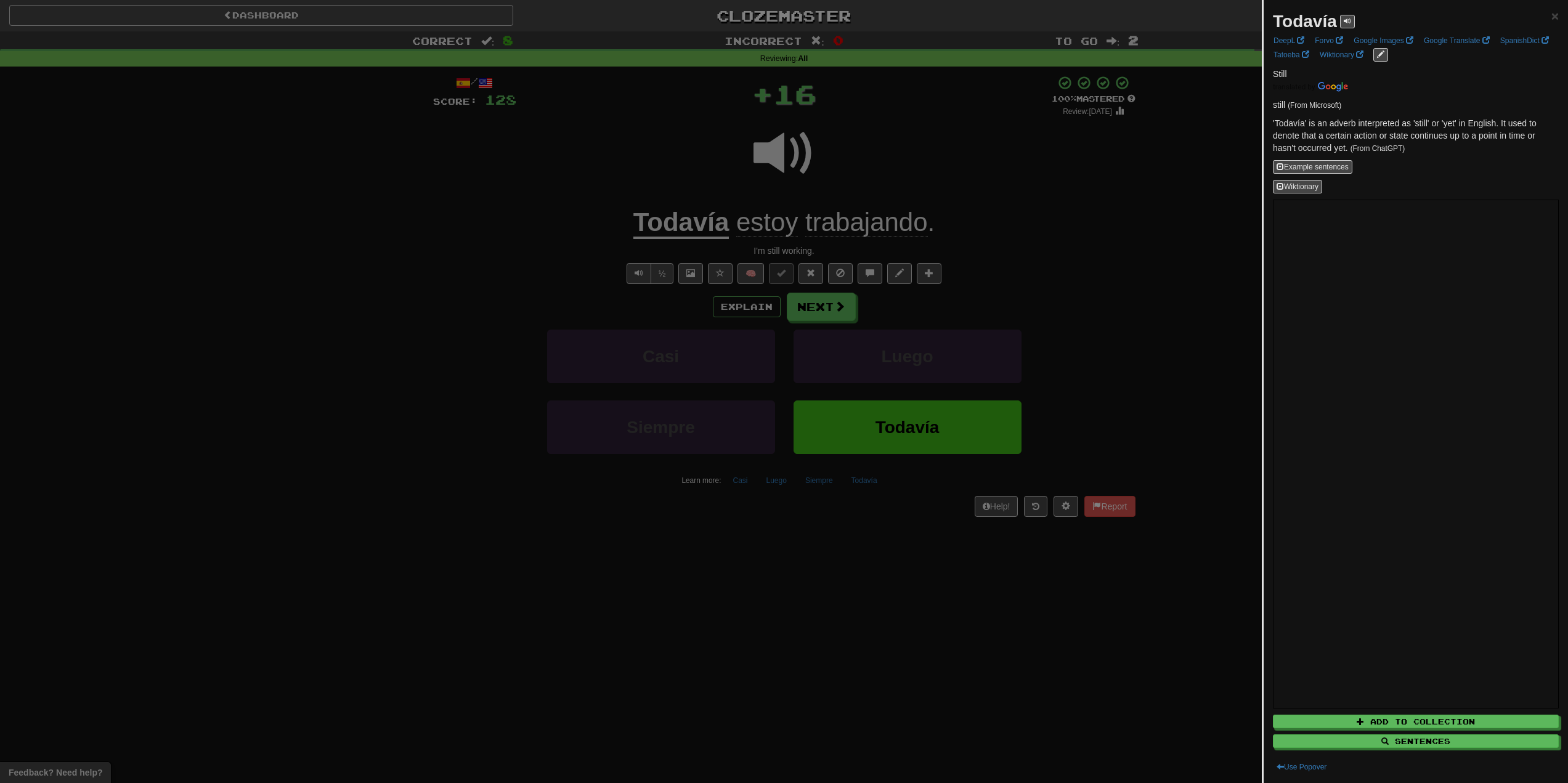
click at [613, 166] on div at bounding box center [784, 392] width 1568 height 783
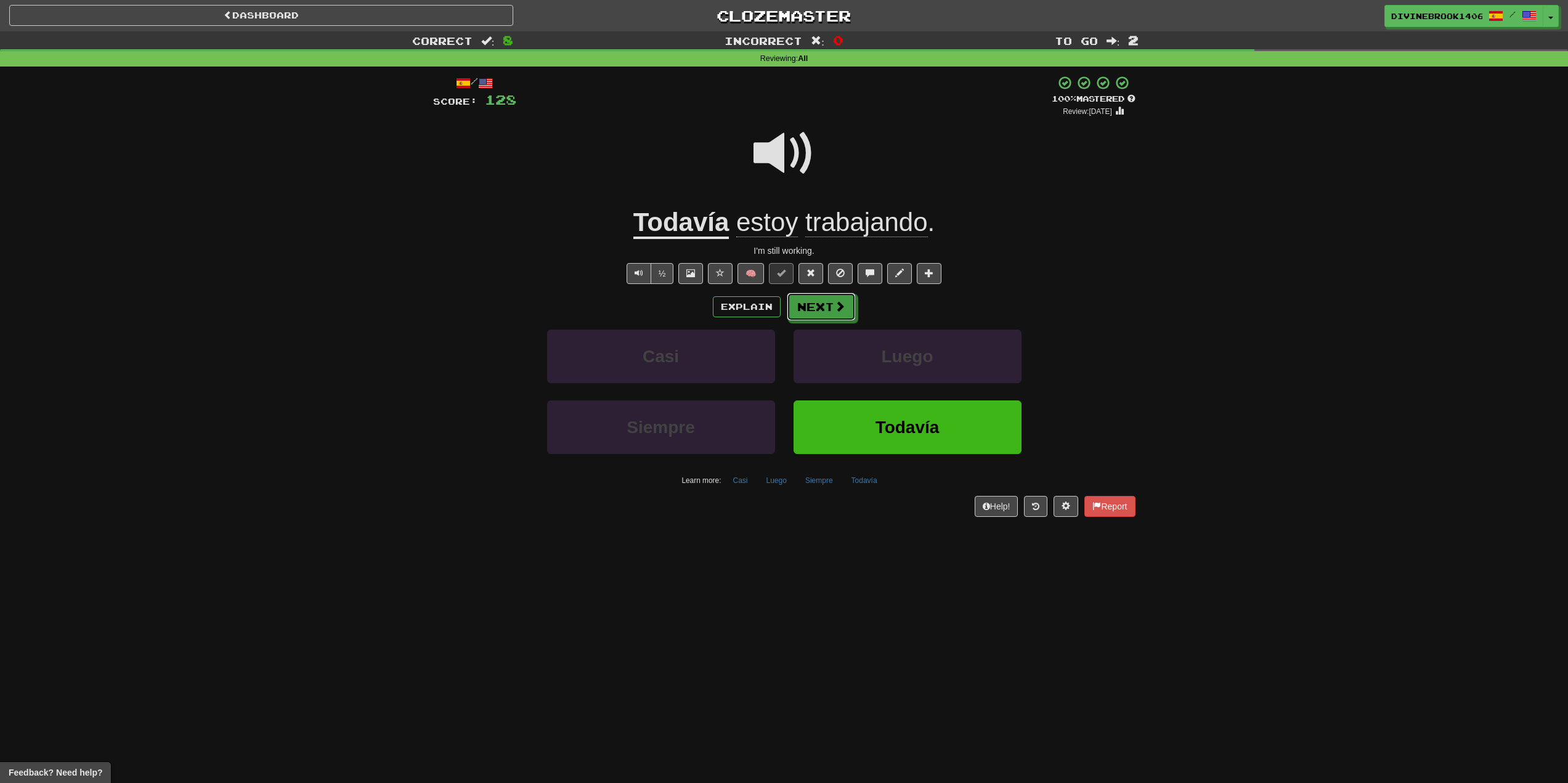
click at [816, 296] on button "Next" at bounding box center [821, 307] width 69 height 28
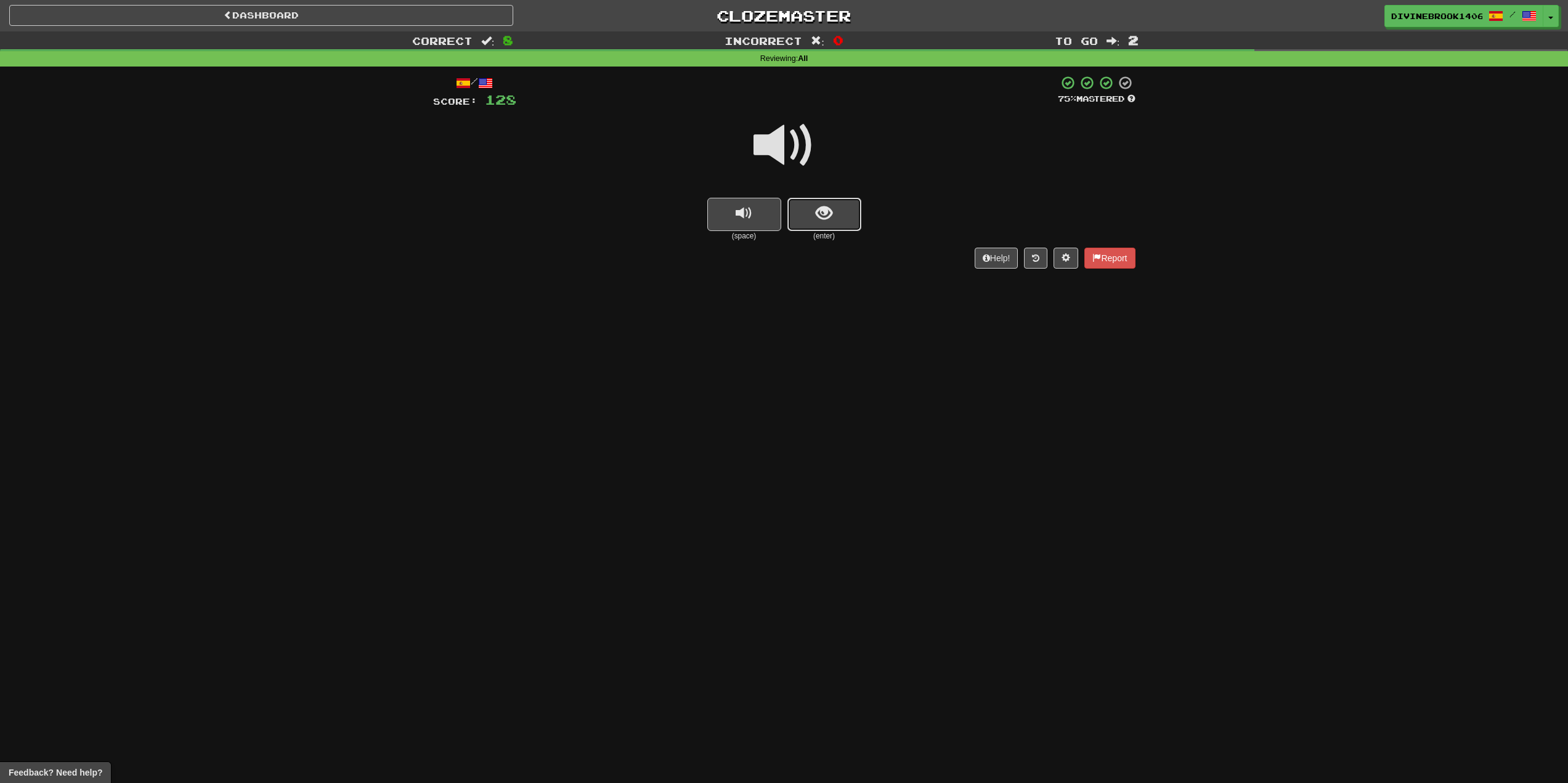
drag, startPoint x: 830, startPoint y: 229, endPoint x: 822, endPoint y: 228, distance: 8.1
click at [830, 232] on div "(enter)" at bounding box center [824, 219] width 74 height 44
click at [820, 221] on span "show sentence" at bounding box center [824, 213] width 16 height 16
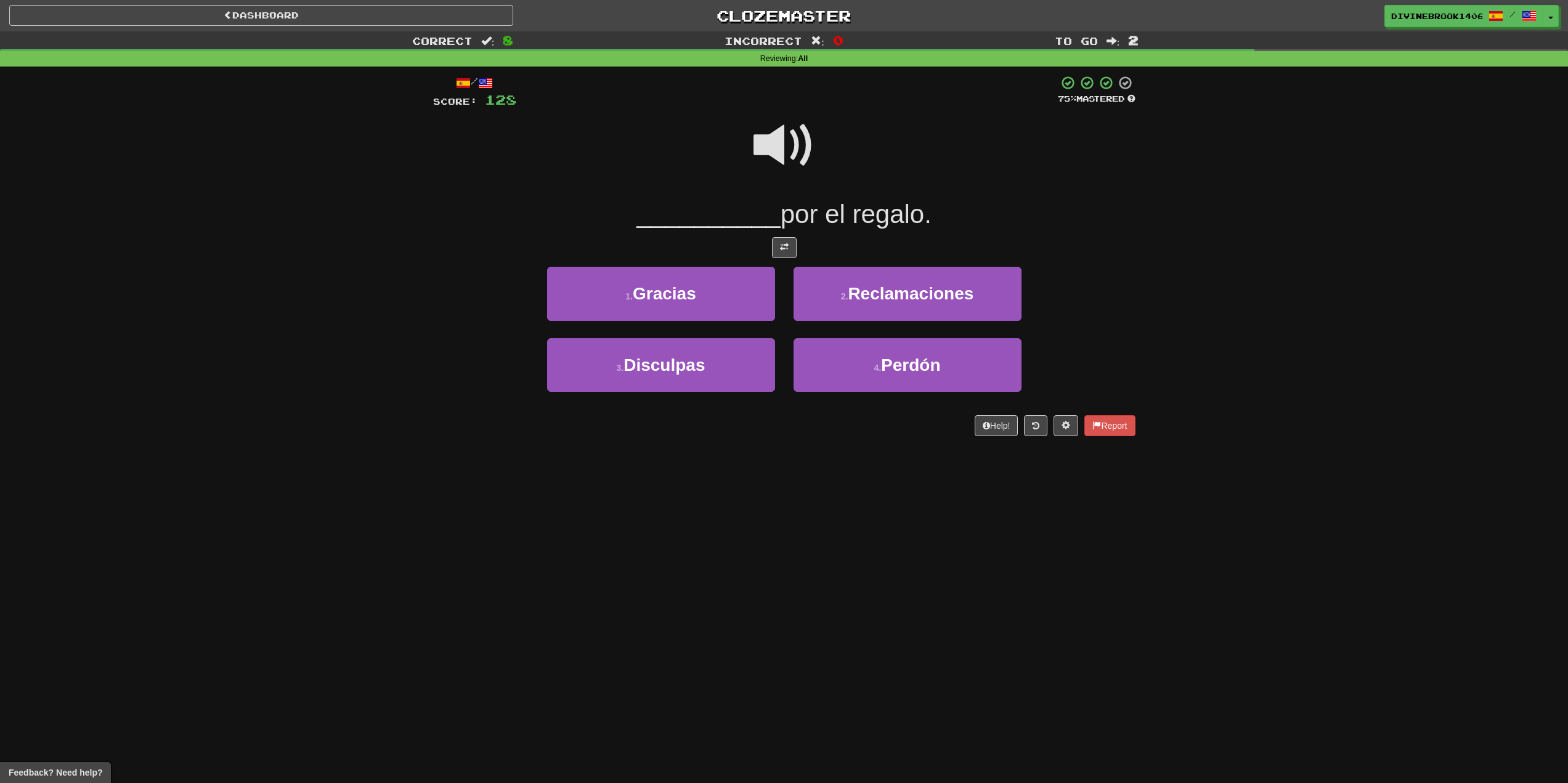
click at [774, 139] on span at bounding box center [784, 146] width 62 height 62
click at [657, 291] on span "Gracias" at bounding box center [664, 294] width 64 height 19
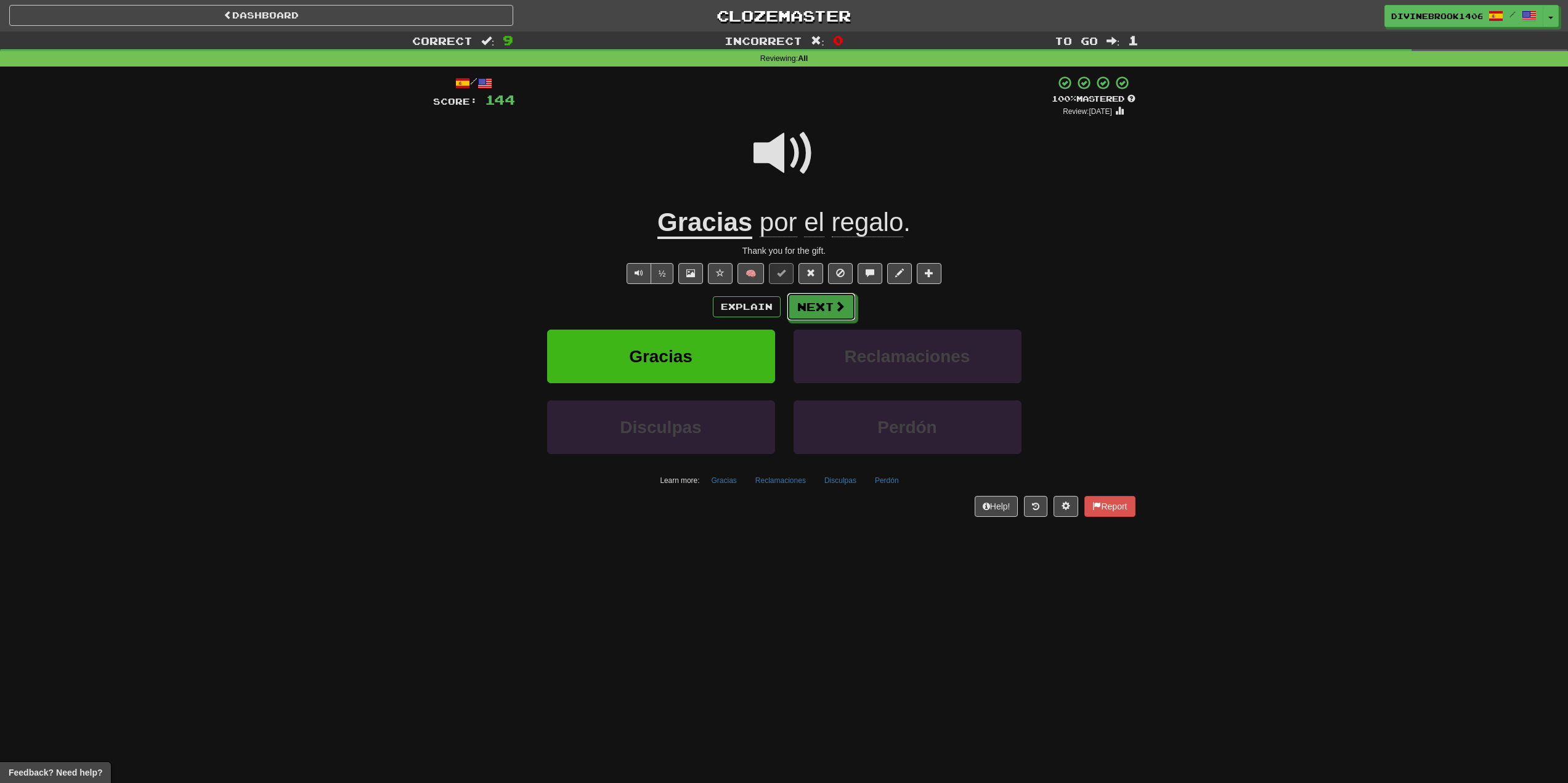
click at [818, 304] on button "Next" at bounding box center [821, 307] width 69 height 28
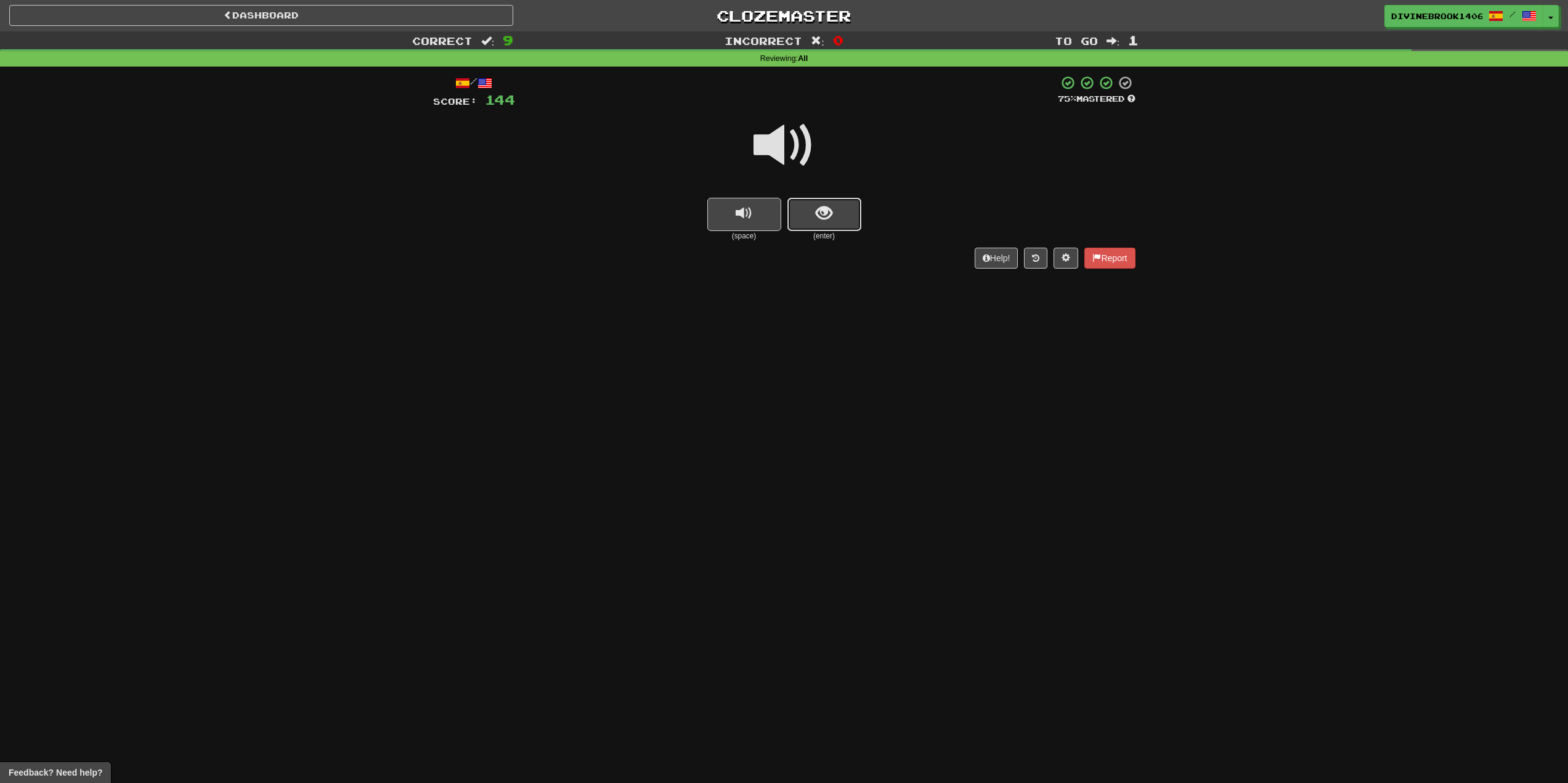
click at [828, 213] on span "show sentence" at bounding box center [824, 213] width 16 height 16
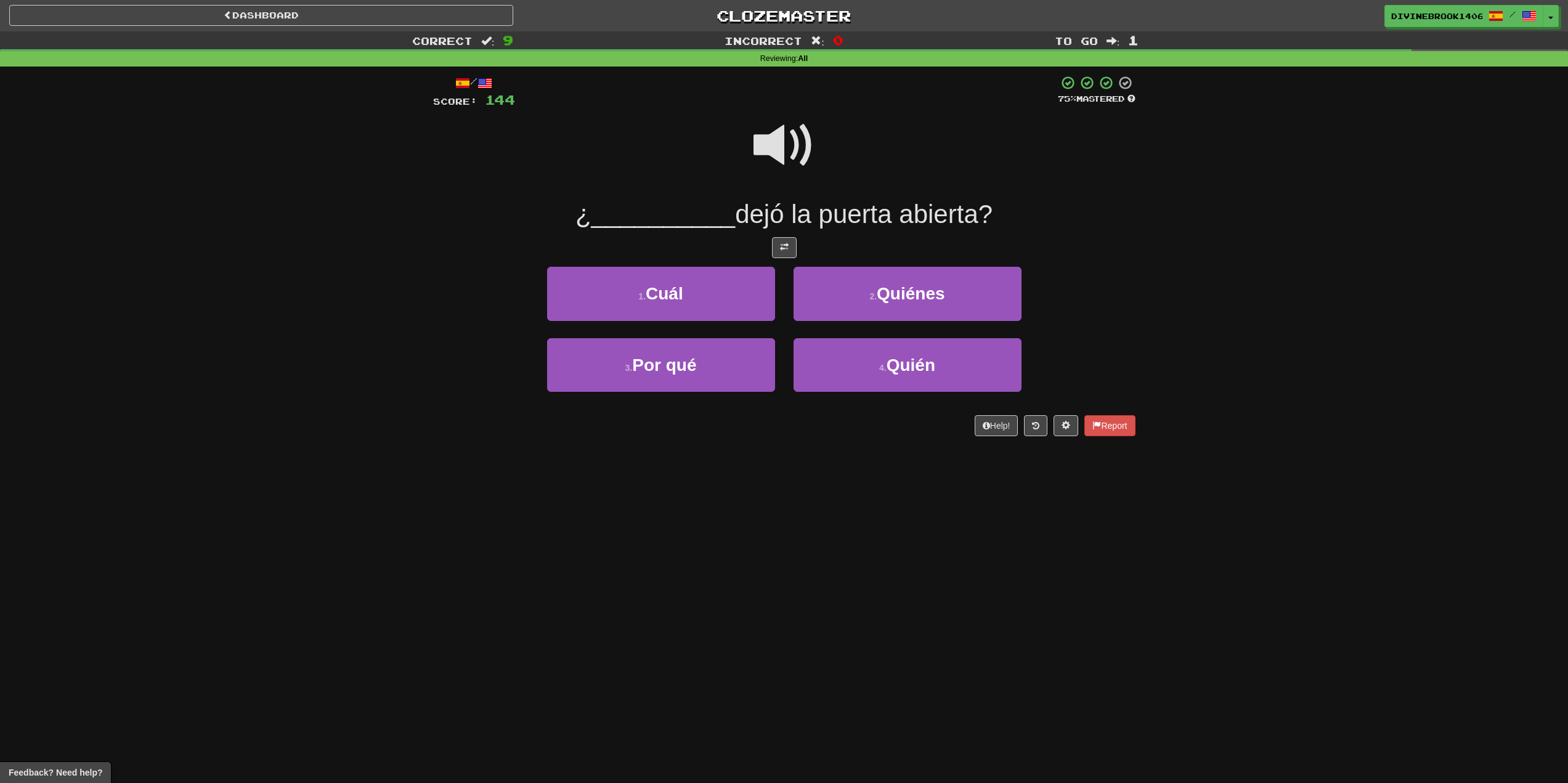
click at [805, 160] on span at bounding box center [784, 146] width 62 height 62
click at [779, 158] on span at bounding box center [784, 146] width 62 height 62
click at [851, 352] on button "4 . Quién" at bounding box center [907, 365] width 228 height 54
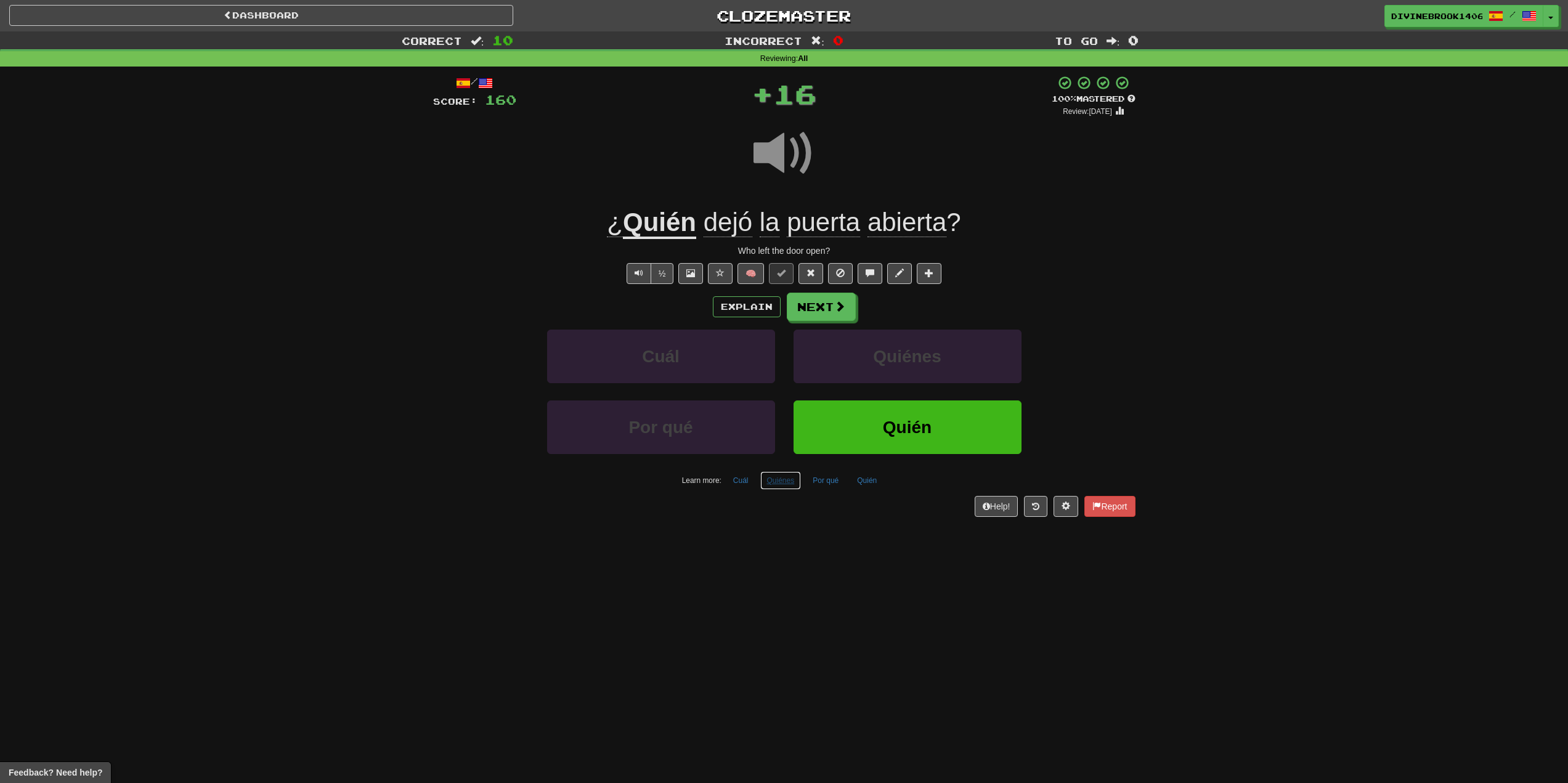
click at [770, 488] on button "Quiénes" at bounding box center [781, 480] width 41 height 18
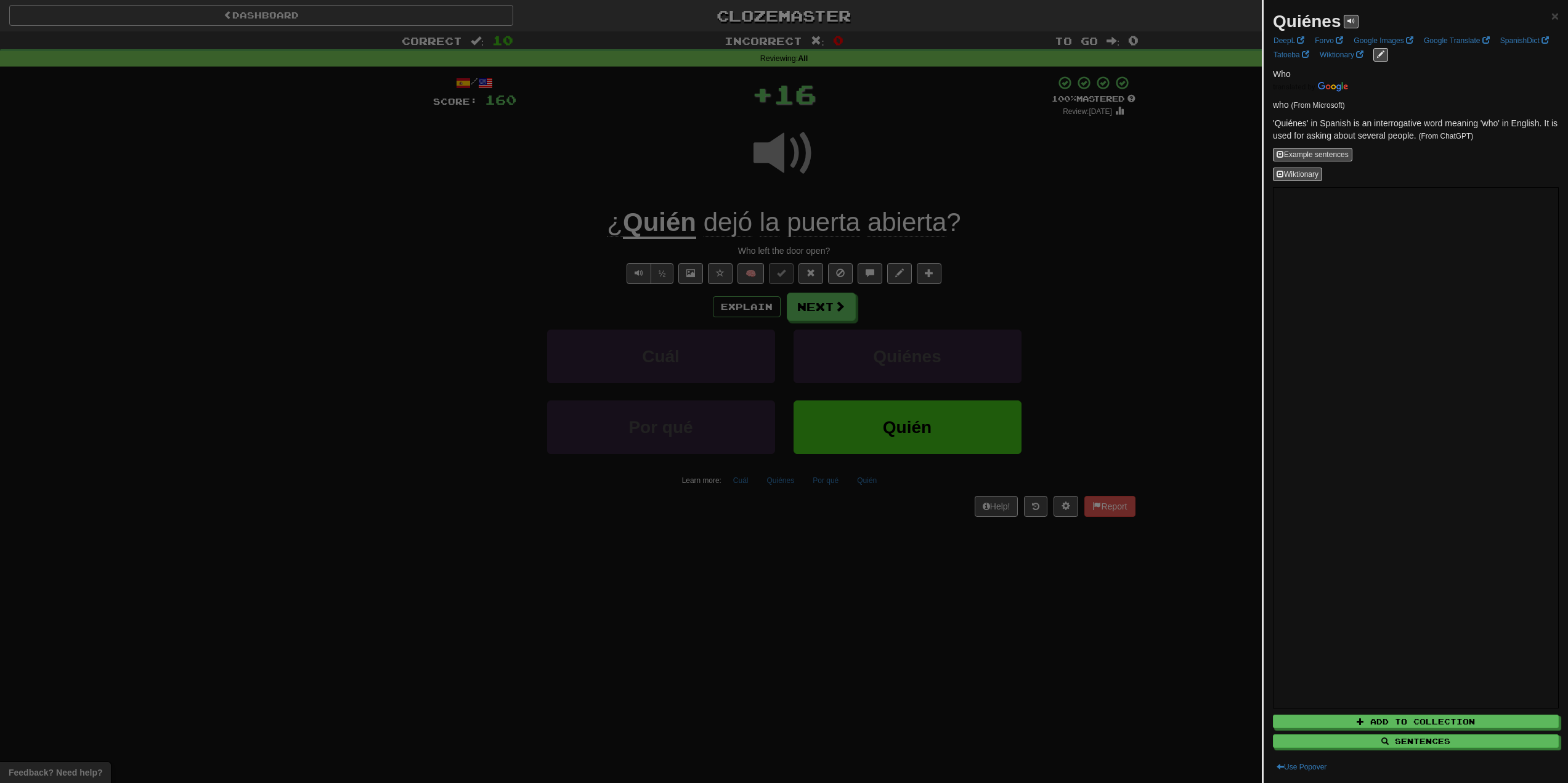
click at [755, 509] on div at bounding box center [784, 392] width 1568 height 783
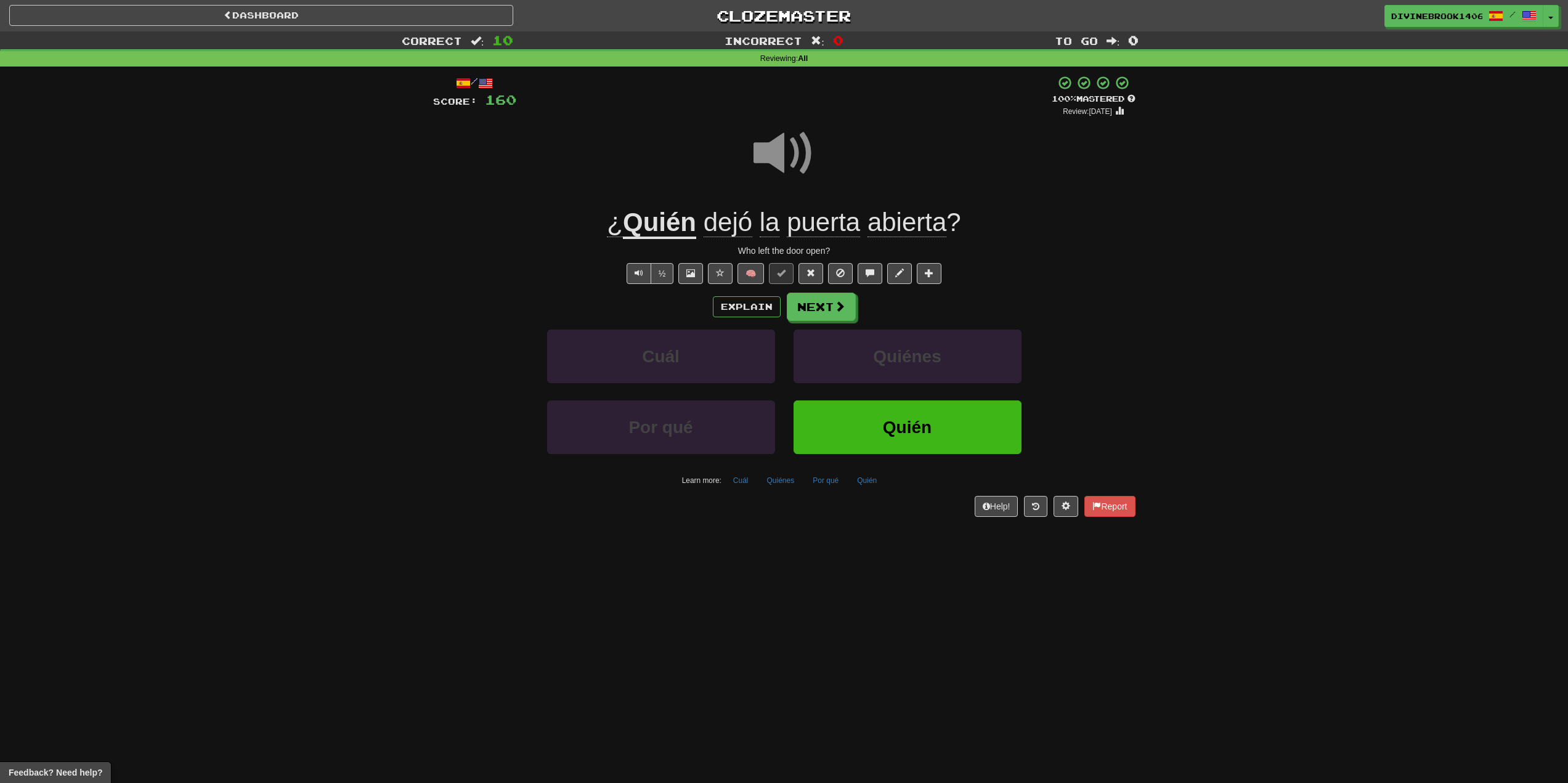
click at [639, 219] on u "Quién" at bounding box center [660, 224] width 73 height 32
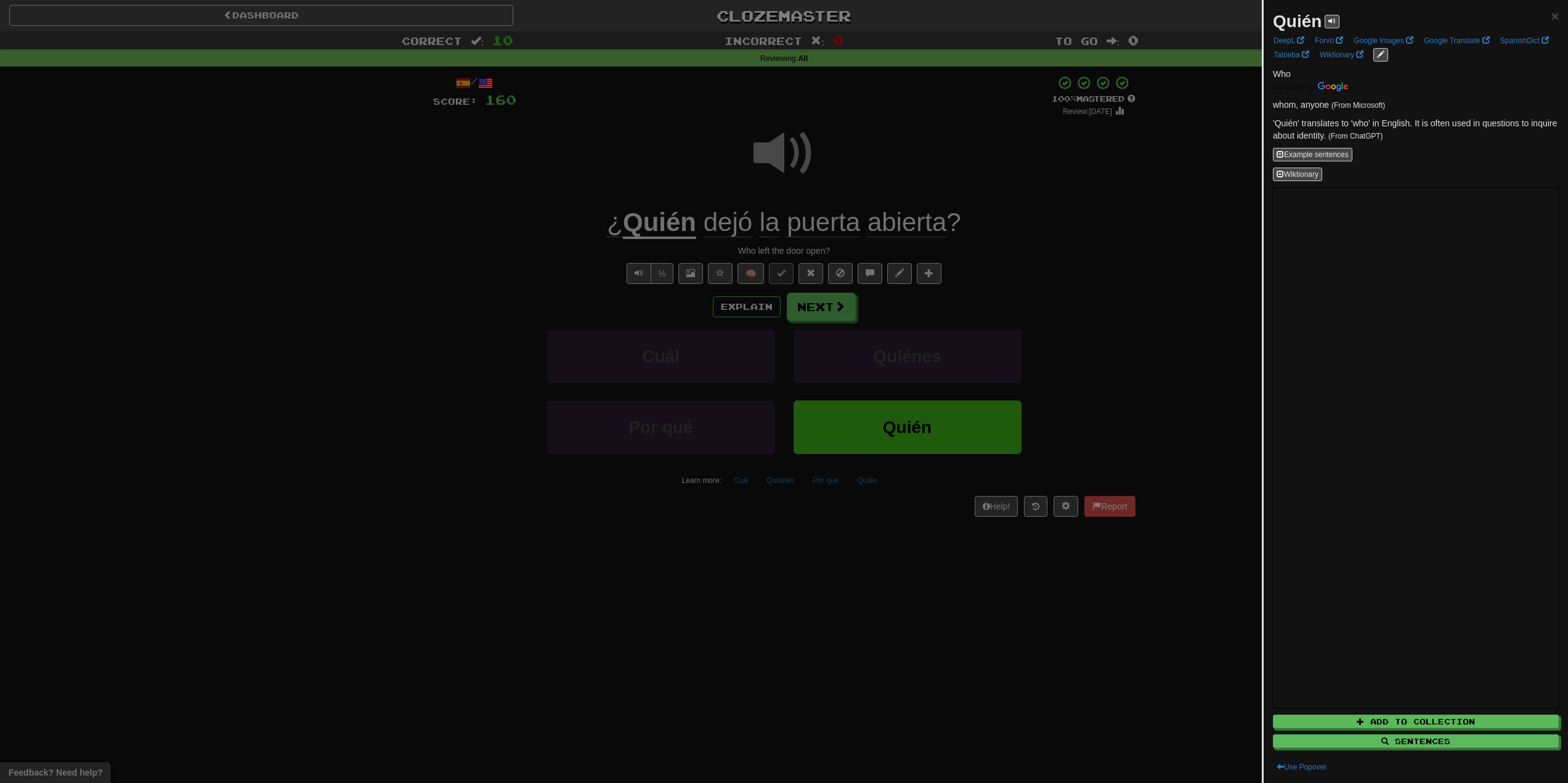
click at [542, 191] on div at bounding box center [784, 392] width 1568 height 783
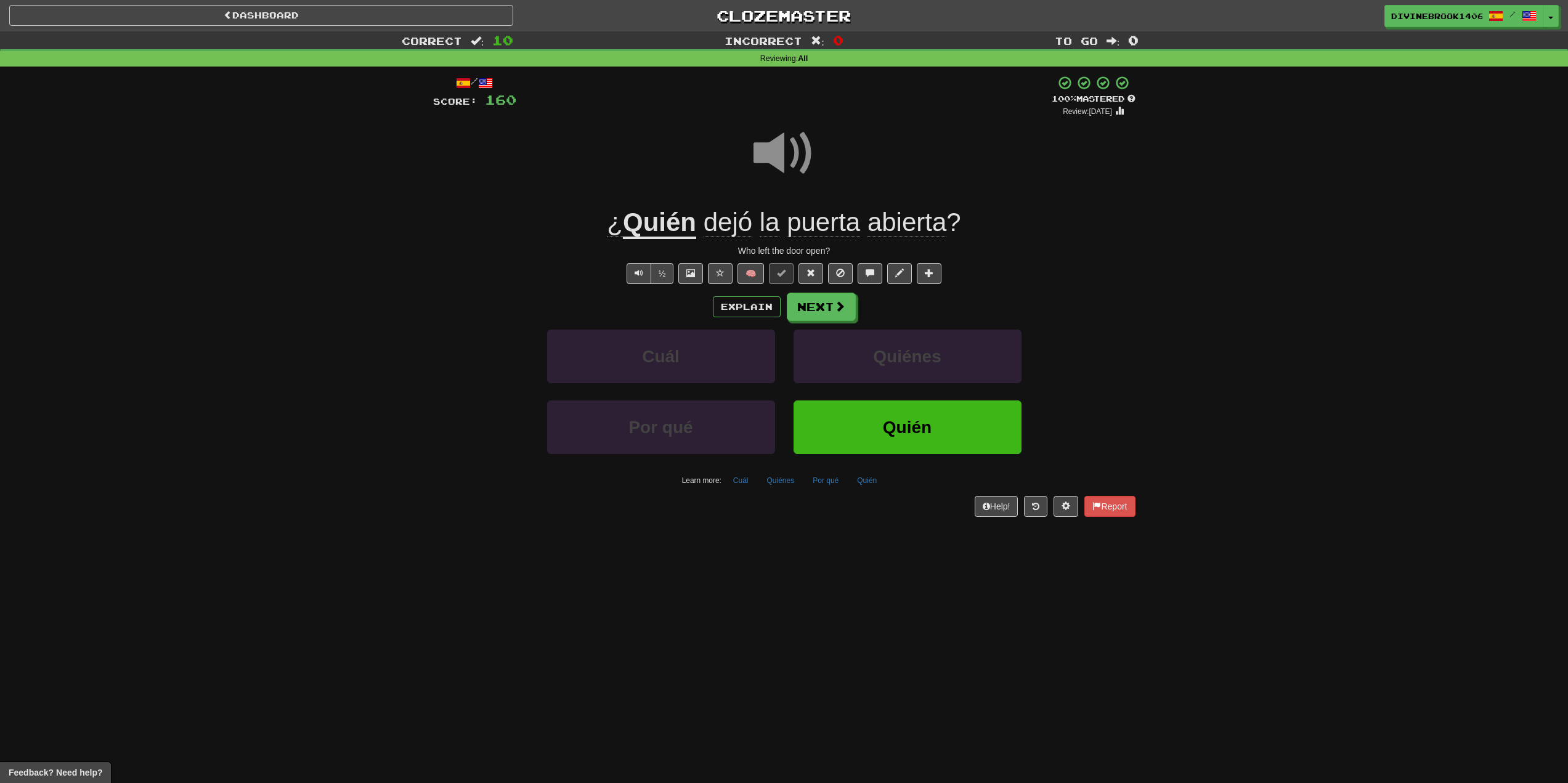
click at [745, 210] on span "dejó" at bounding box center [727, 222] width 49 height 30
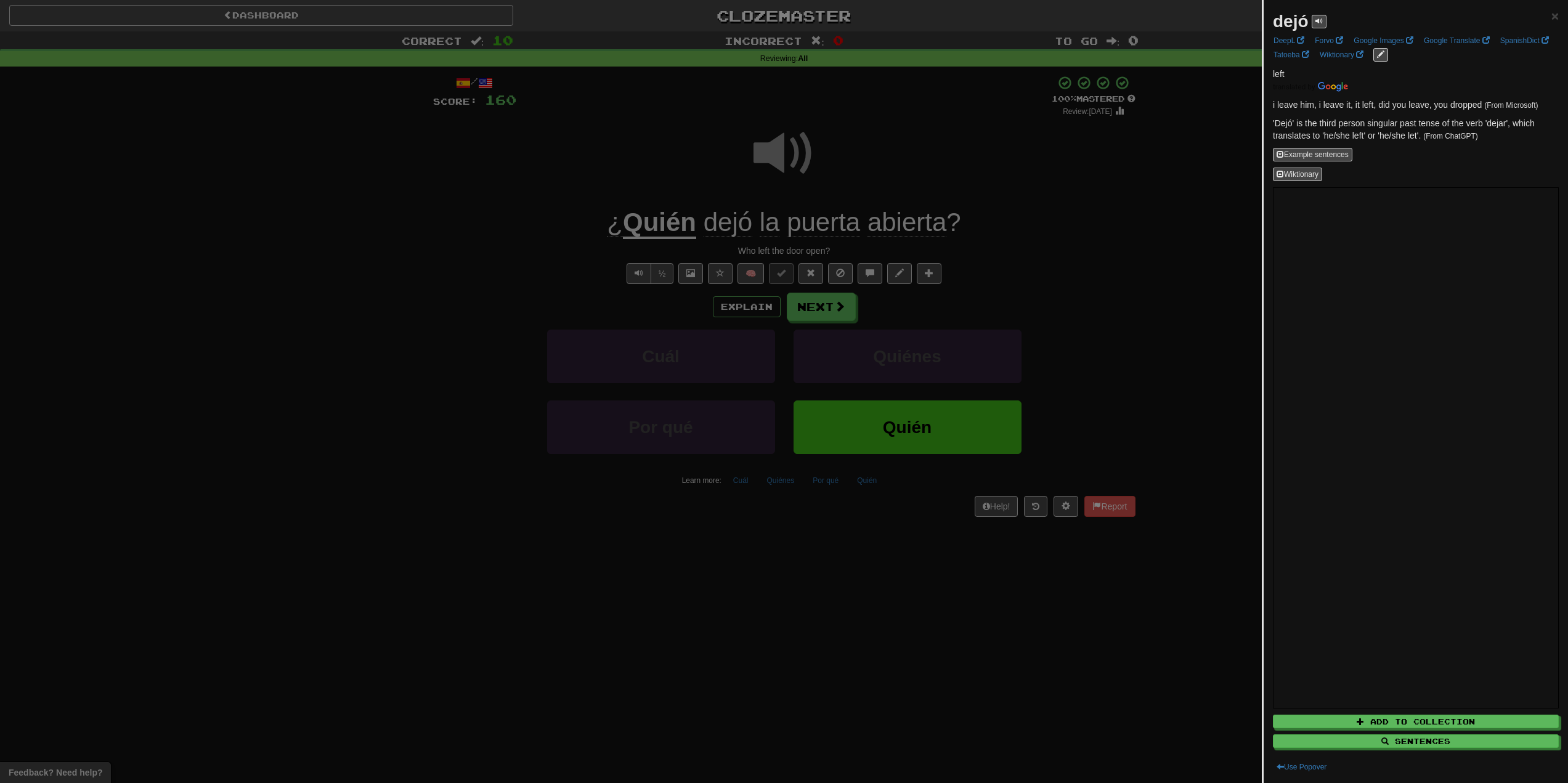
click at [705, 179] on div at bounding box center [784, 392] width 1568 height 783
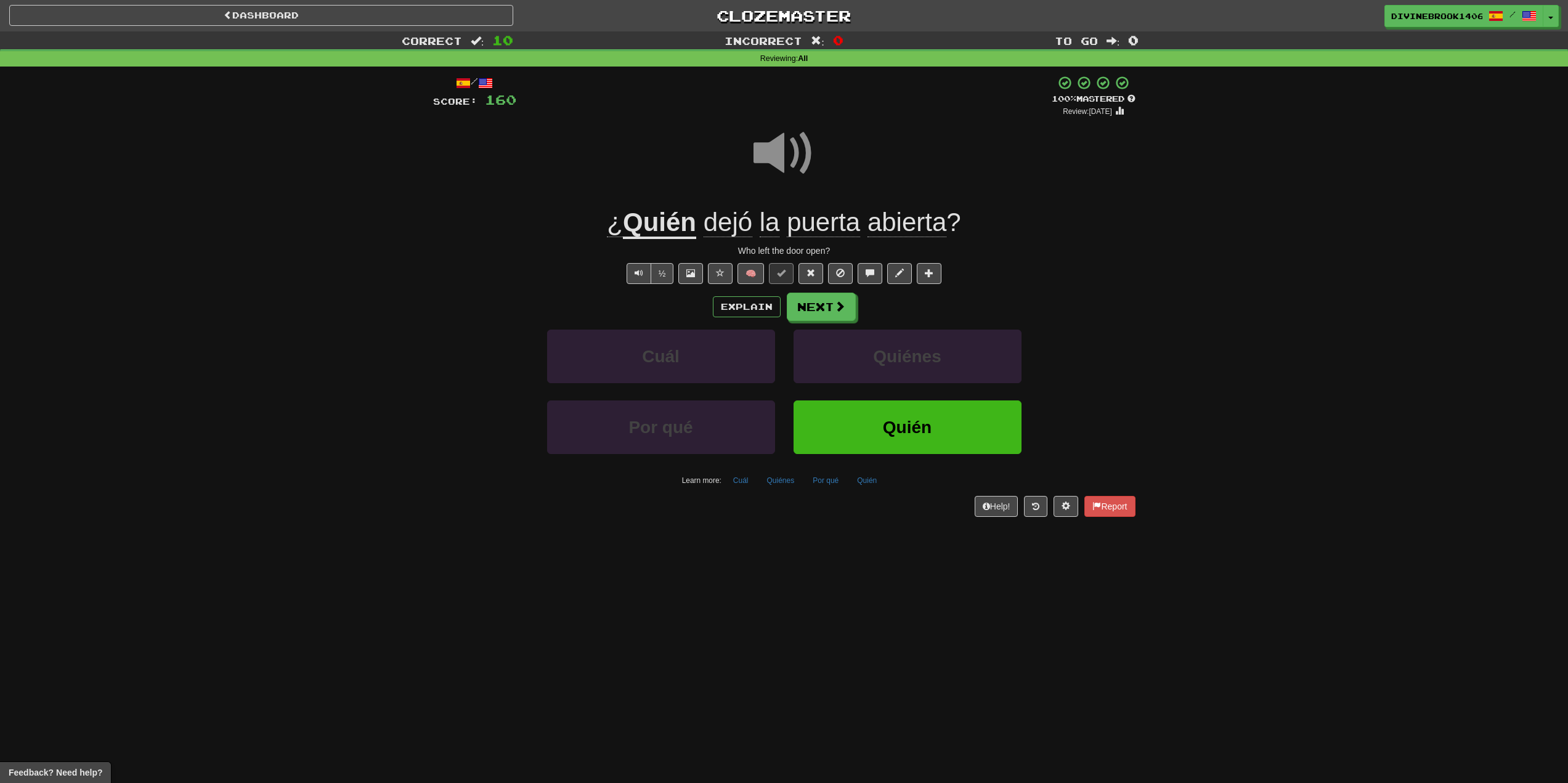
click at [831, 229] on span "puerta" at bounding box center [823, 222] width 73 height 30
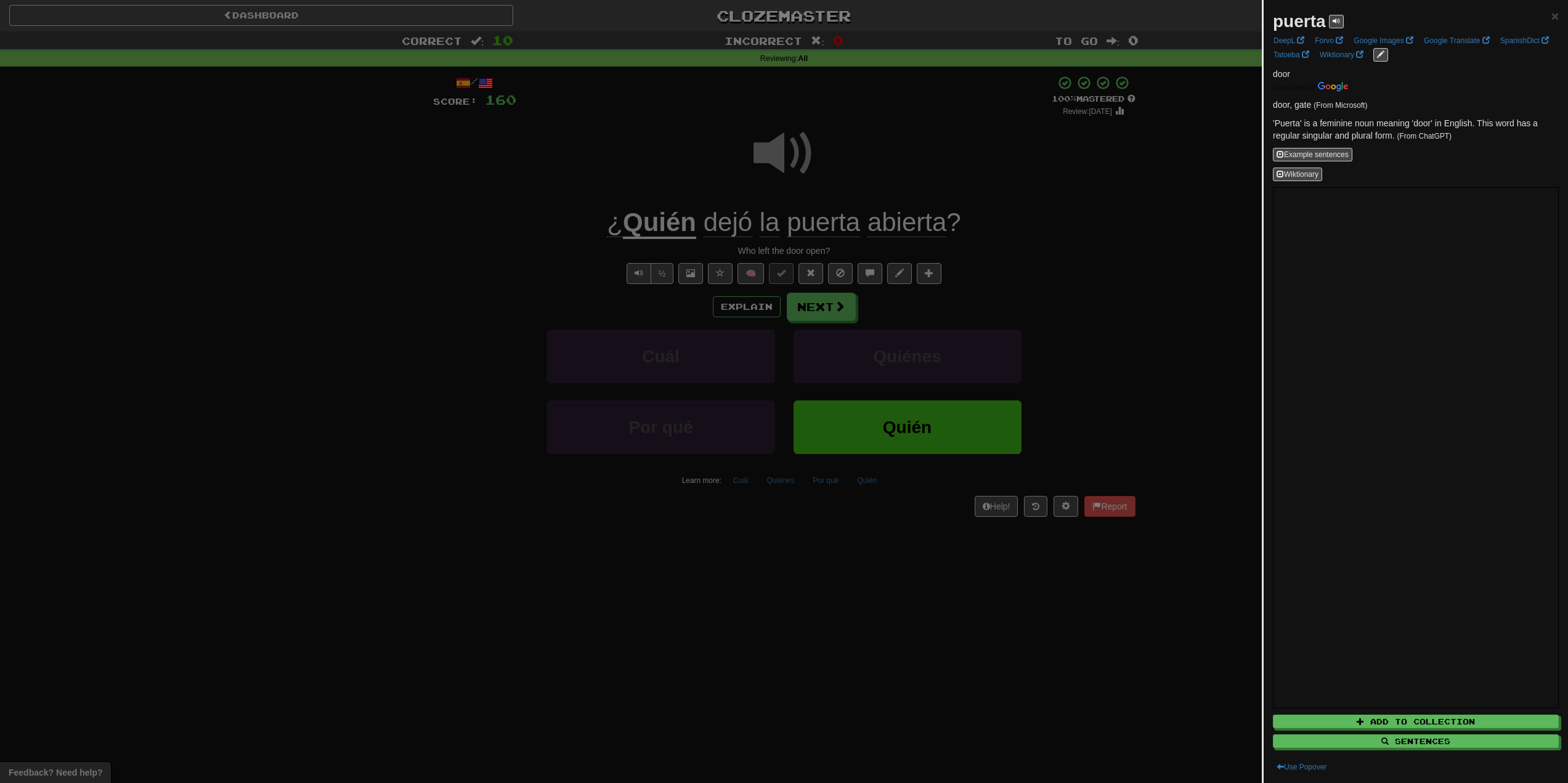
click at [841, 193] on div at bounding box center [784, 392] width 1568 height 783
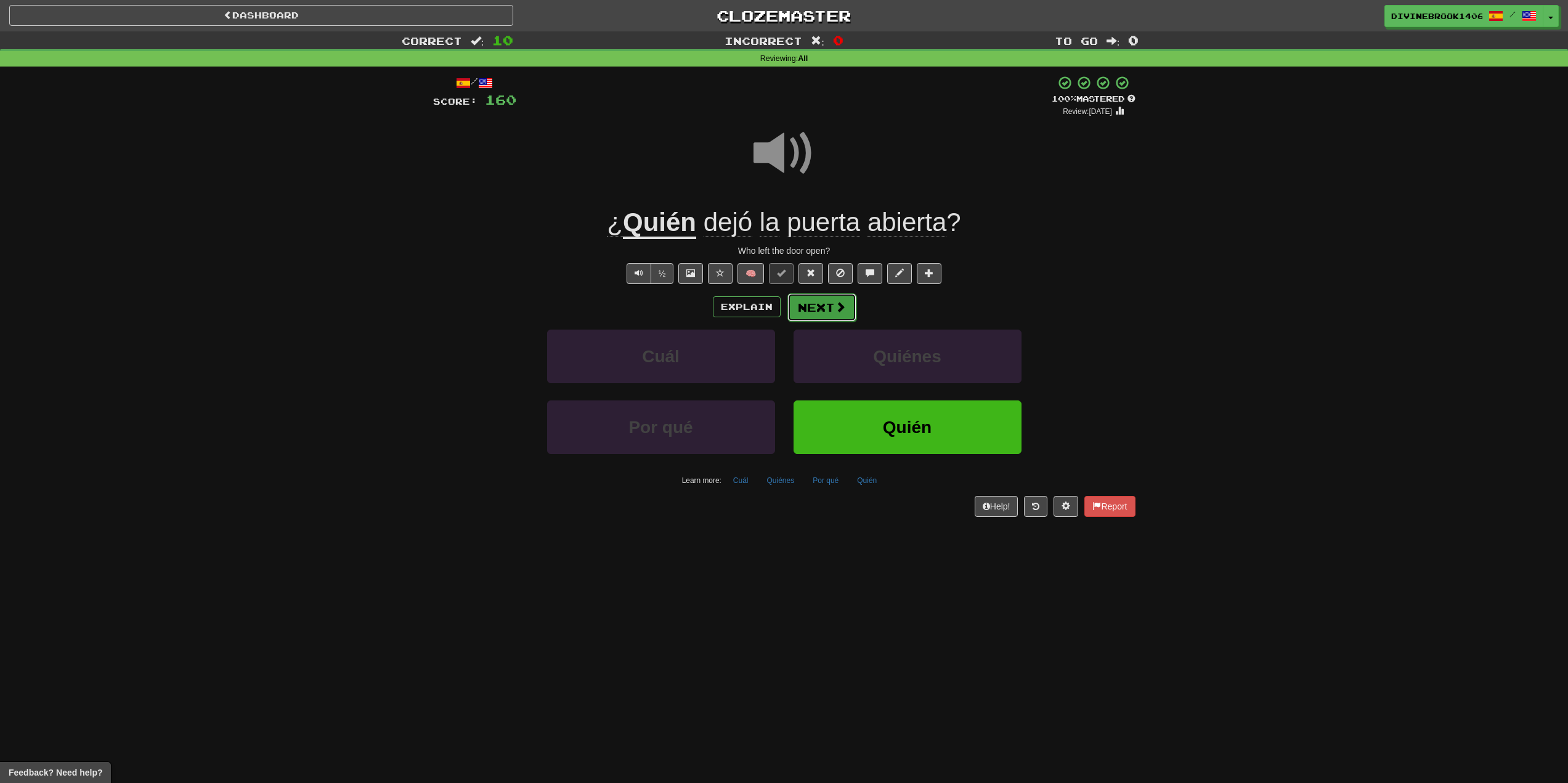
click at [799, 309] on button "Next" at bounding box center [822, 307] width 69 height 28
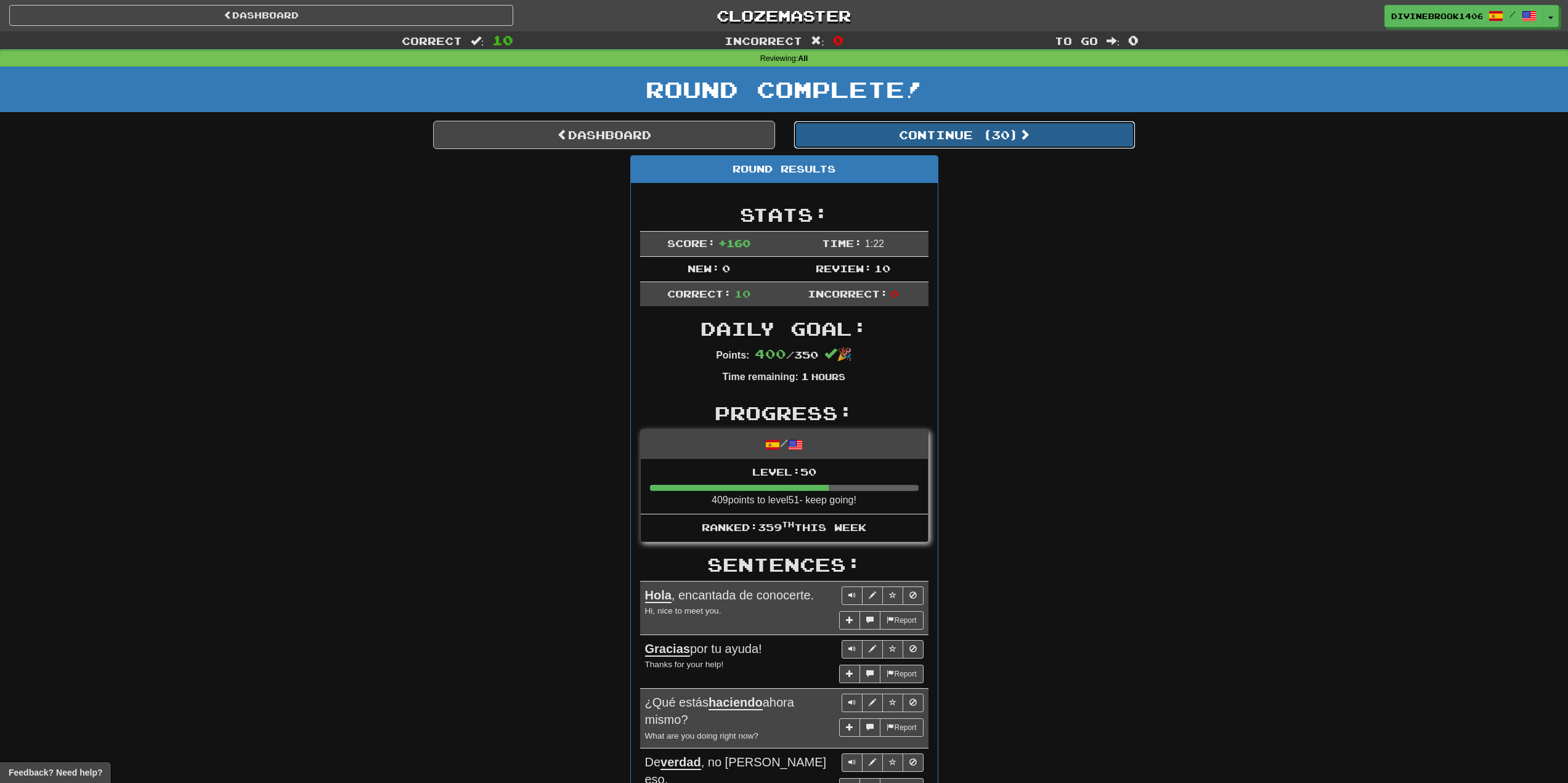
click at [996, 141] on button "Continue ( 30 )" at bounding box center [965, 134] width 342 height 28
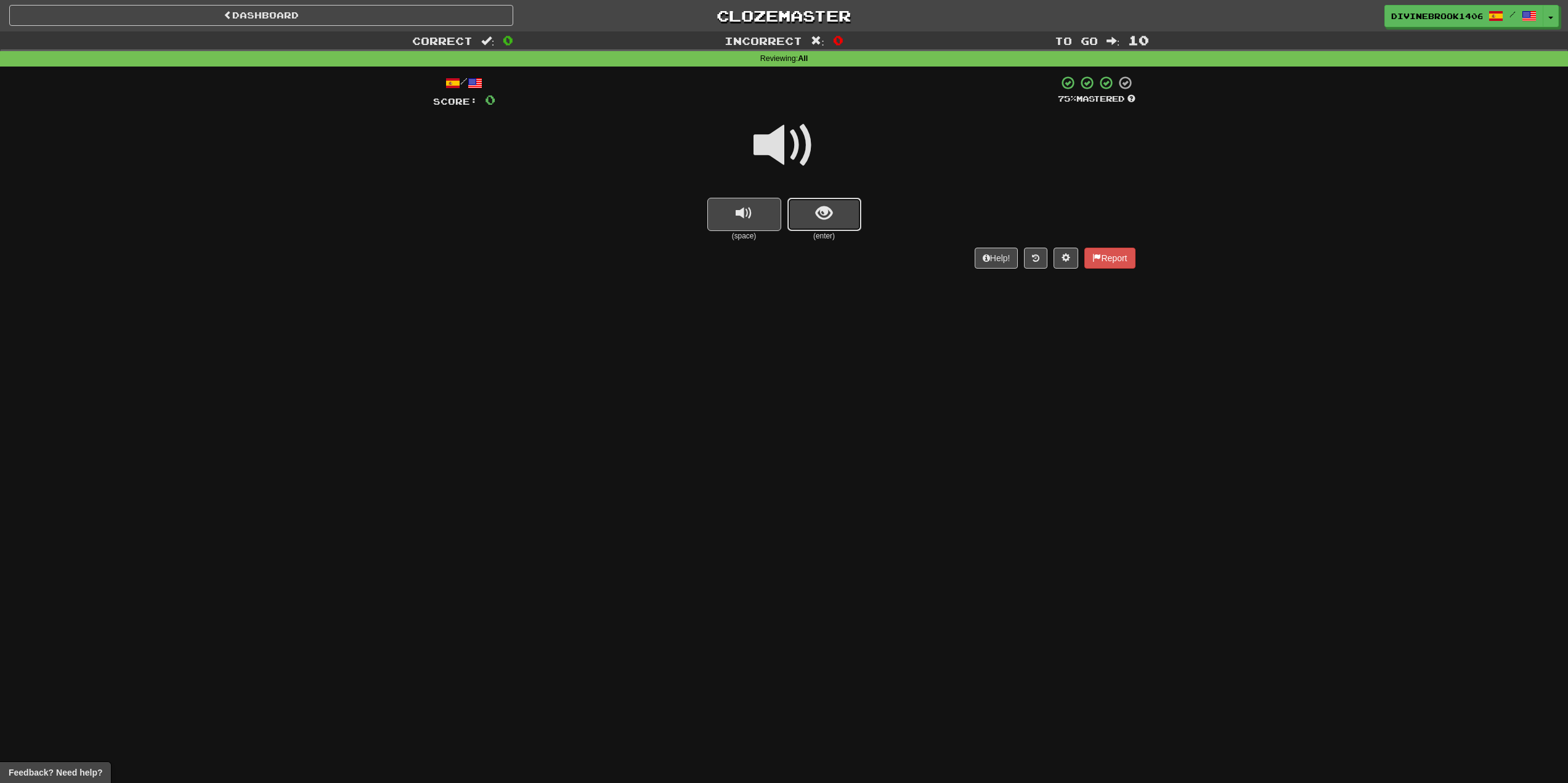
click at [835, 214] on button "show sentence" at bounding box center [824, 214] width 74 height 33
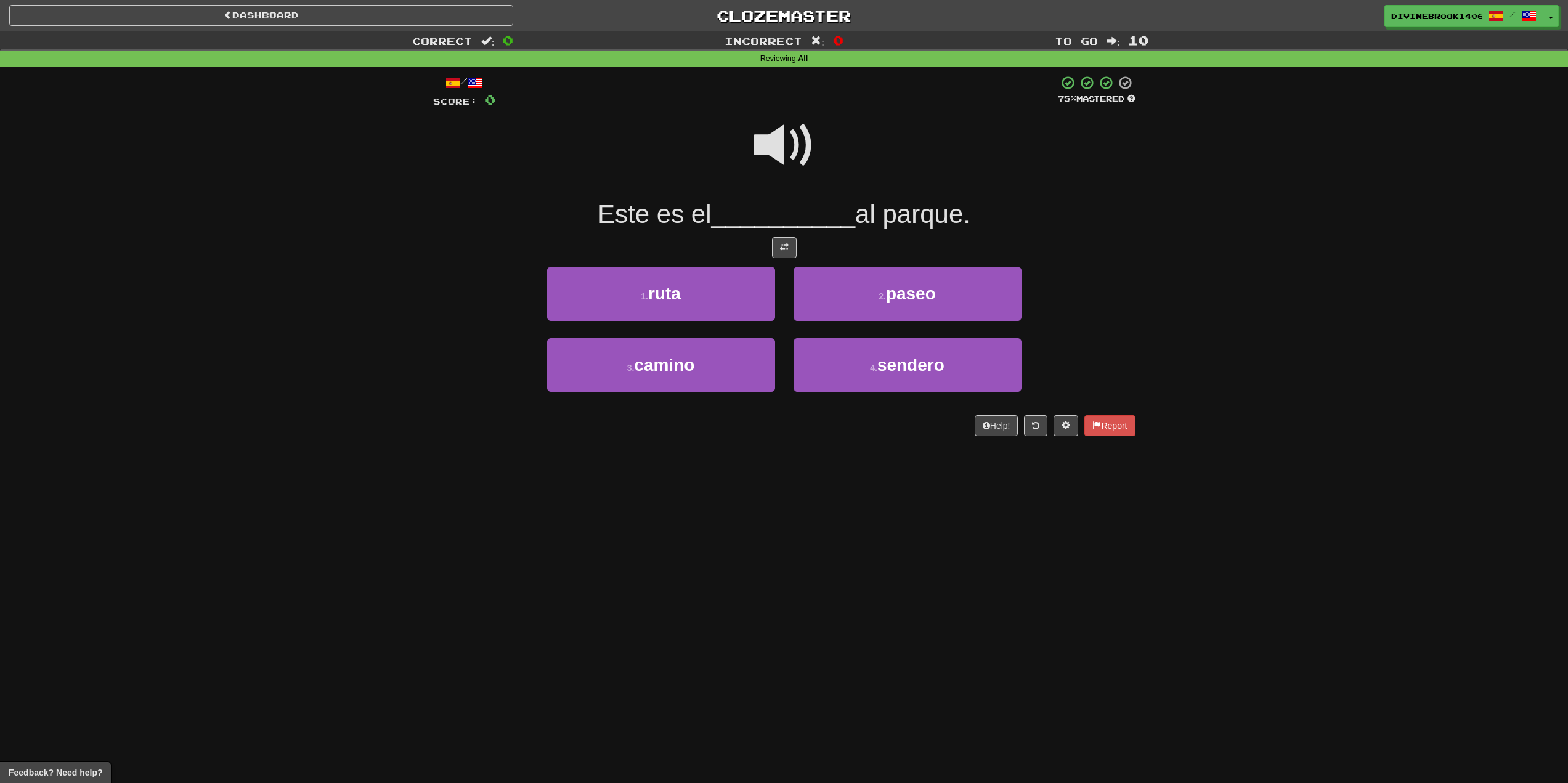
click at [772, 147] on span at bounding box center [784, 146] width 62 height 62
click at [754, 160] on span at bounding box center [784, 146] width 62 height 62
click at [710, 364] on button "3 . camino" at bounding box center [661, 365] width 228 height 54
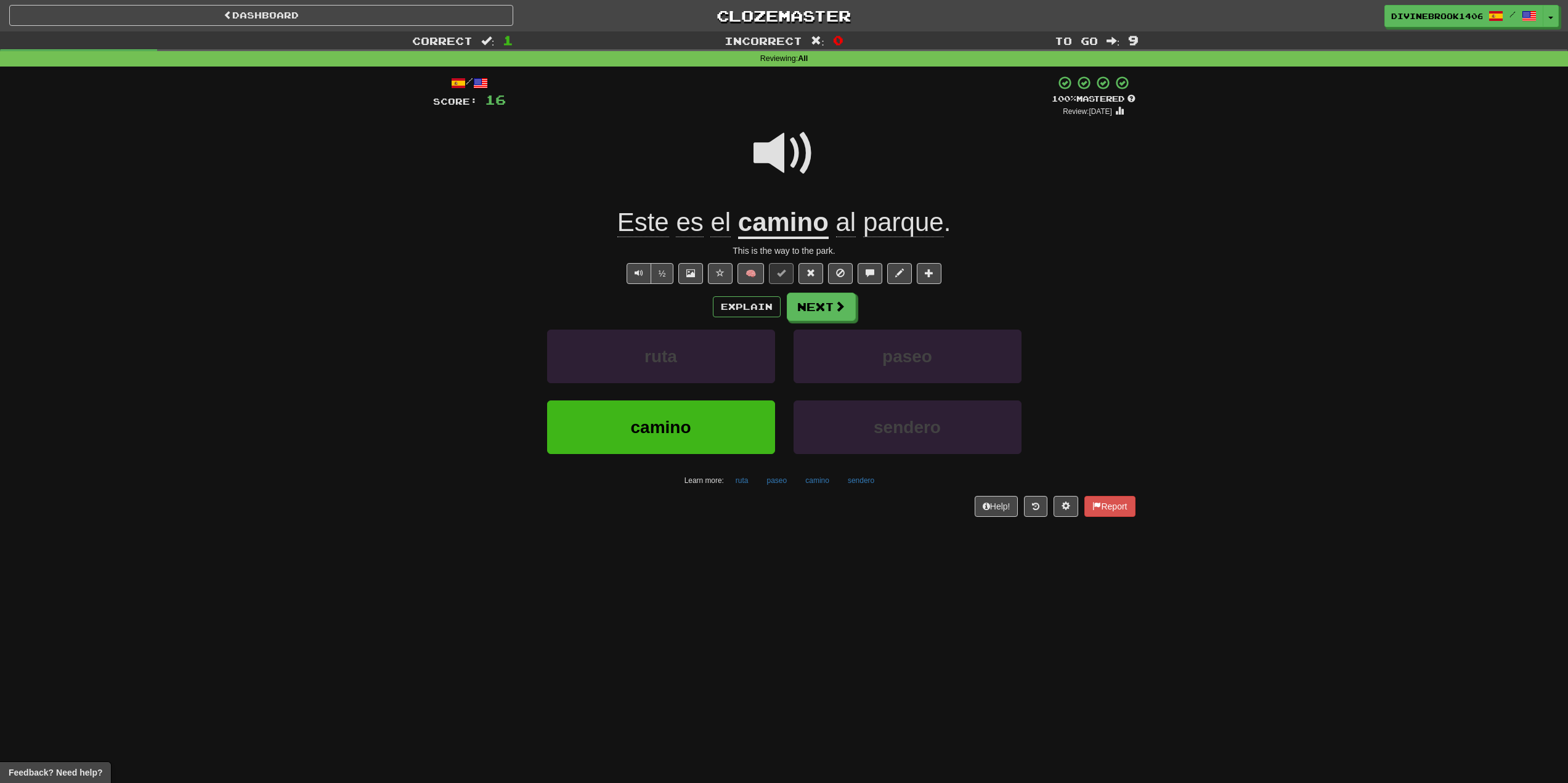
click at [799, 219] on u "camino" at bounding box center [783, 224] width 90 height 32
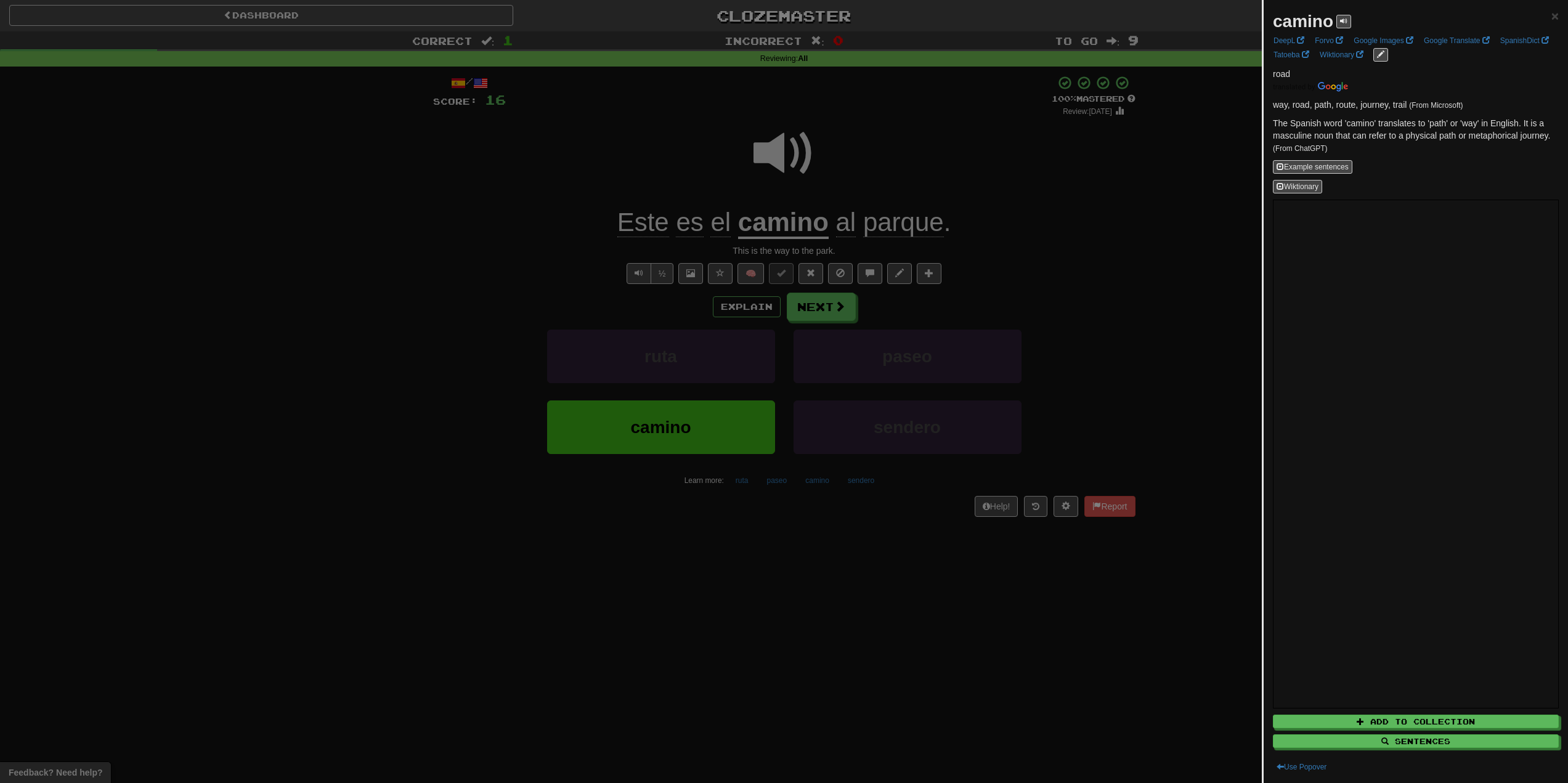
click at [717, 189] on div at bounding box center [784, 392] width 1568 height 783
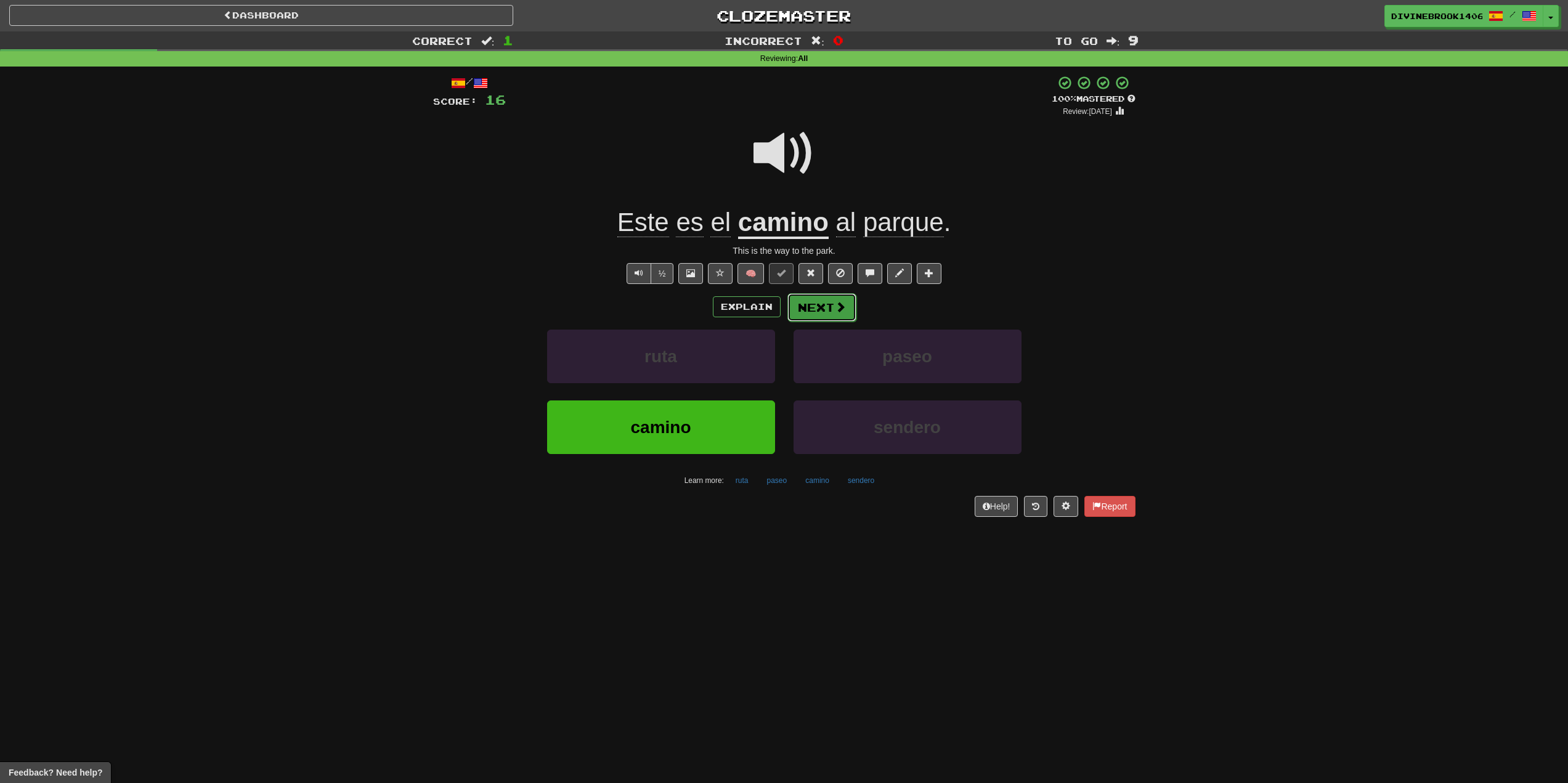
click at [822, 296] on button "Next" at bounding box center [822, 307] width 69 height 28
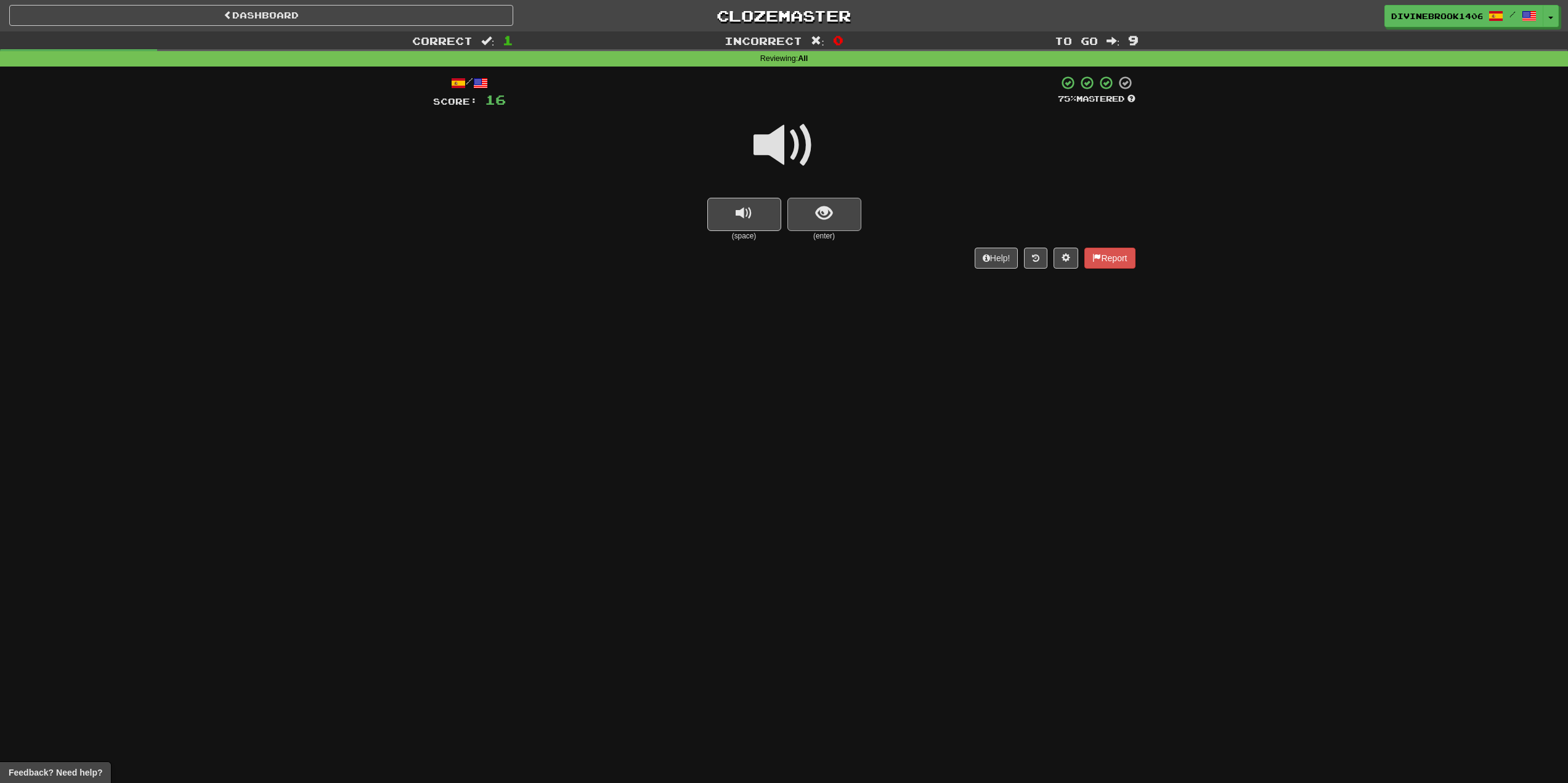
click at [819, 198] on div "(space) (enter)" at bounding box center [784, 176] width 702 height 132
click at [832, 225] on button "show sentence" at bounding box center [824, 214] width 74 height 33
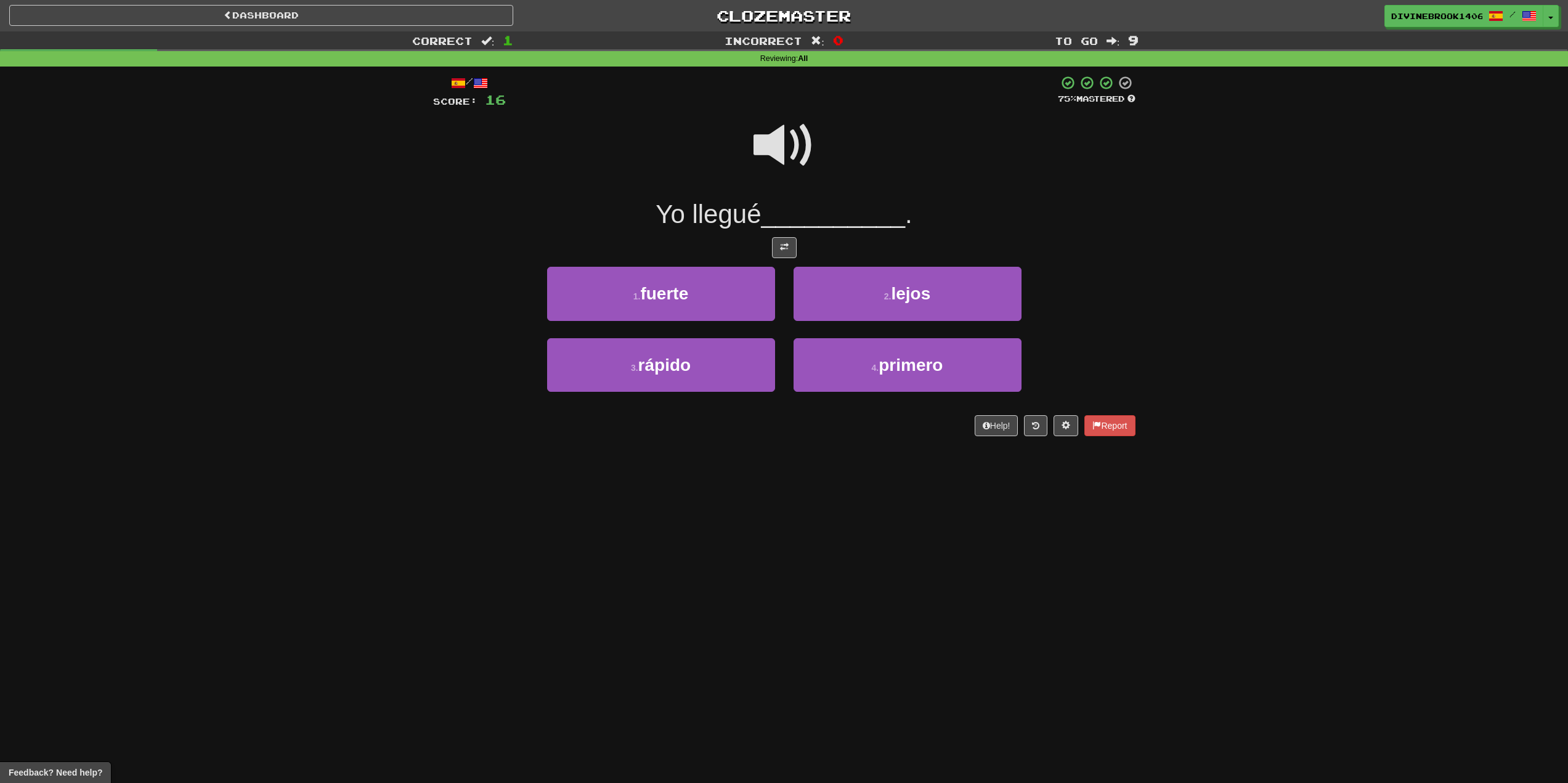
click at [775, 135] on span at bounding box center [784, 146] width 62 height 62
click at [854, 352] on button "4 . primero" at bounding box center [907, 365] width 228 height 54
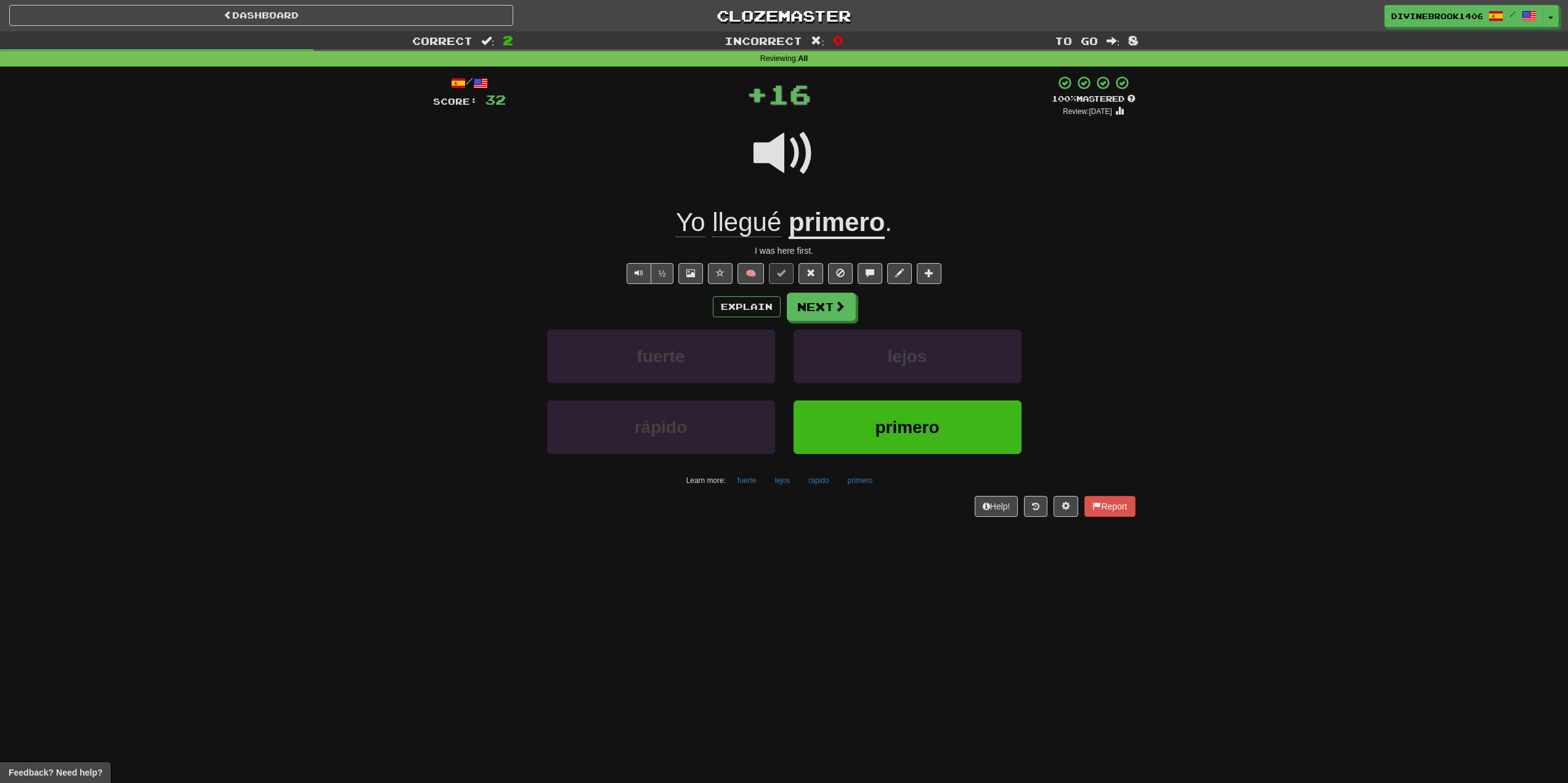
click at [744, 205] on div at bounding box center [784, 162] width 702 height 88
click at [774, 238] on div "Yo llegué primero ." at bounding box center [784, 223] width 702 height 34
click at [762, 228] on span "llegué" at bounding box center [746, 222] width 69 height 30
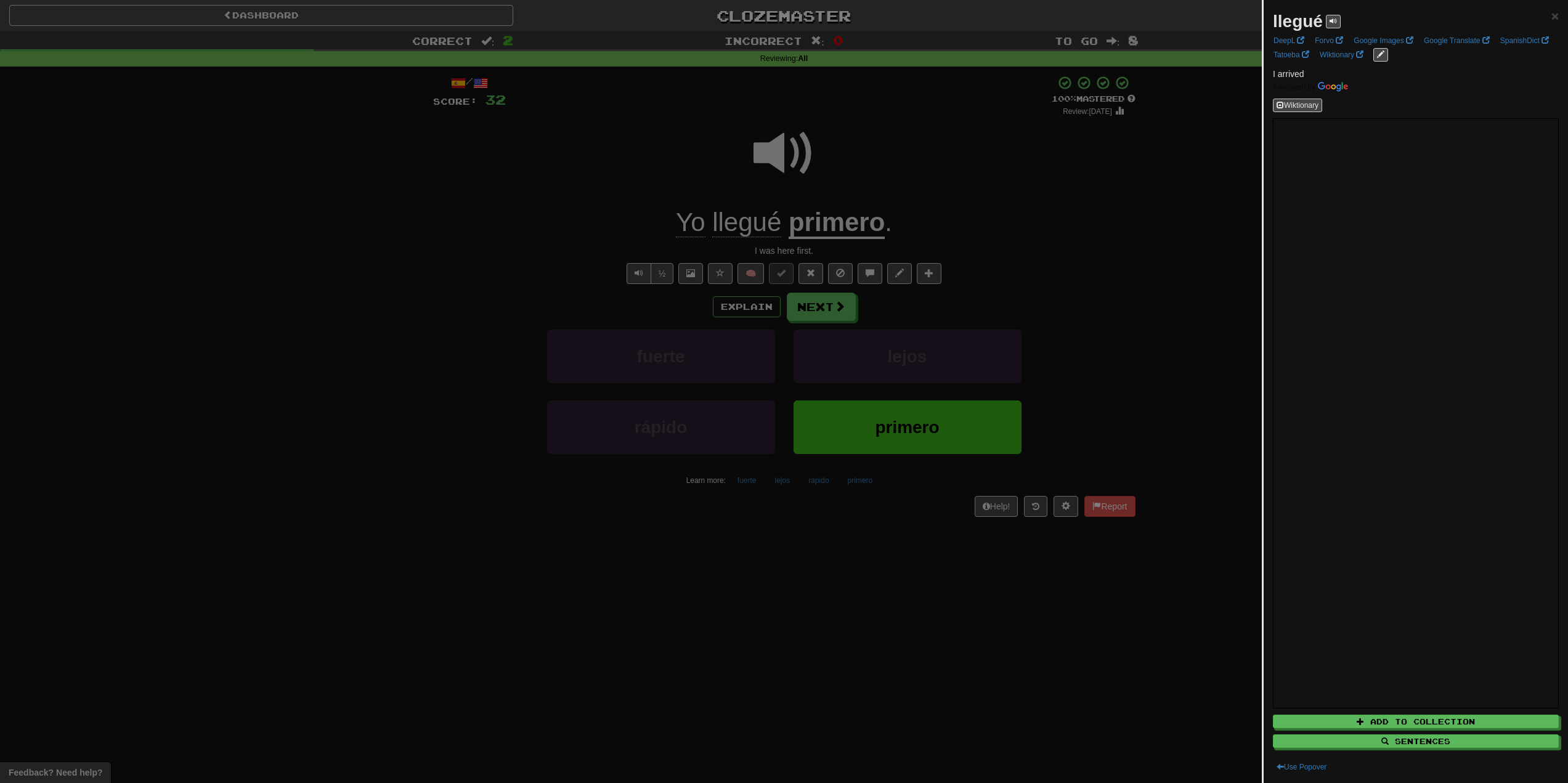
click at [724, 184] on div at bounding box center [784, 392] width 1568 height 783
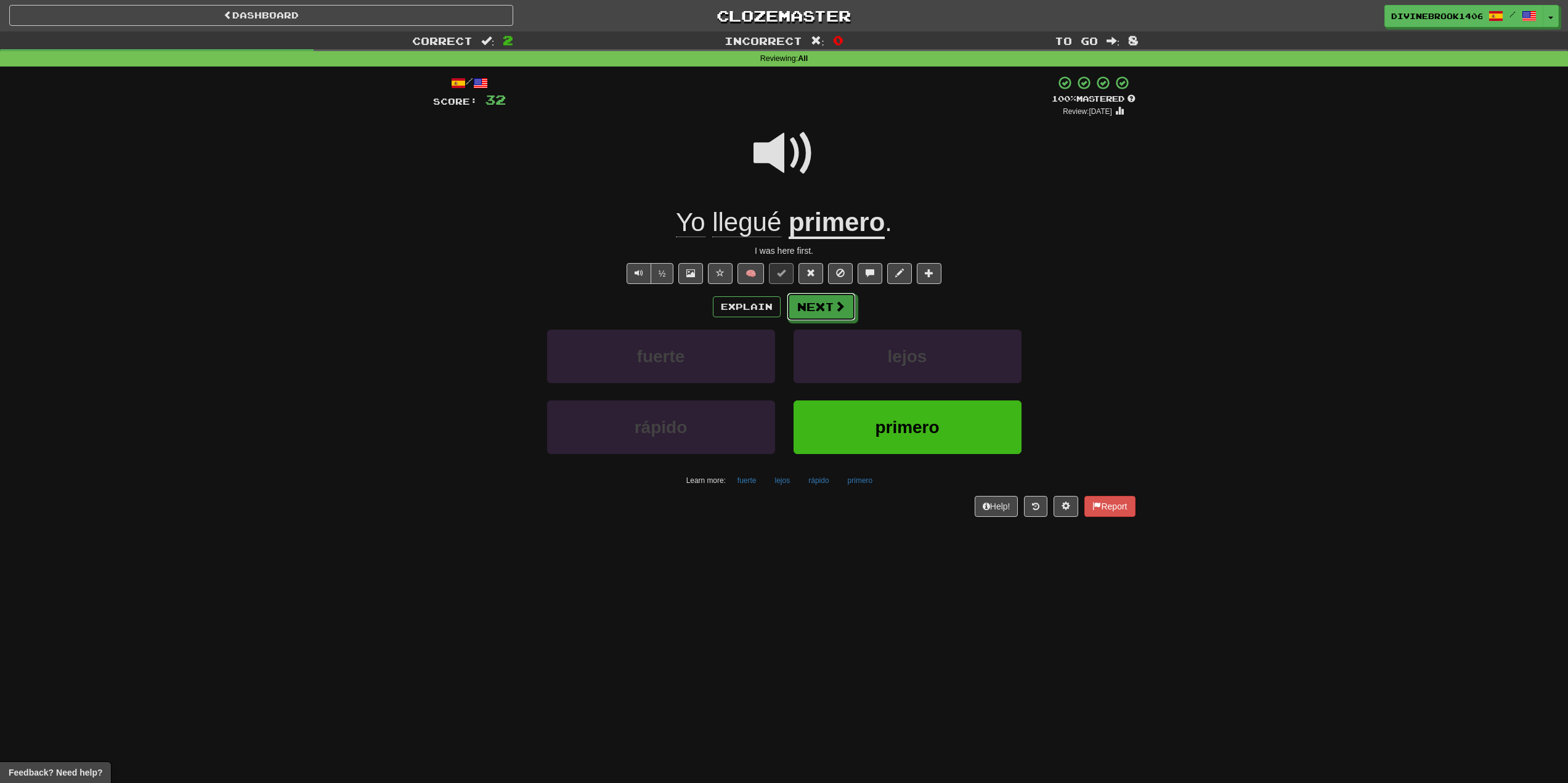
drag, startPoint x: 816, startPoint y: 296, endPoint x: 808, endPoint y: 294, distance: 8.2
click at [811, 293] on button "Next" at bounding box center [821, 307] width 69 height 28
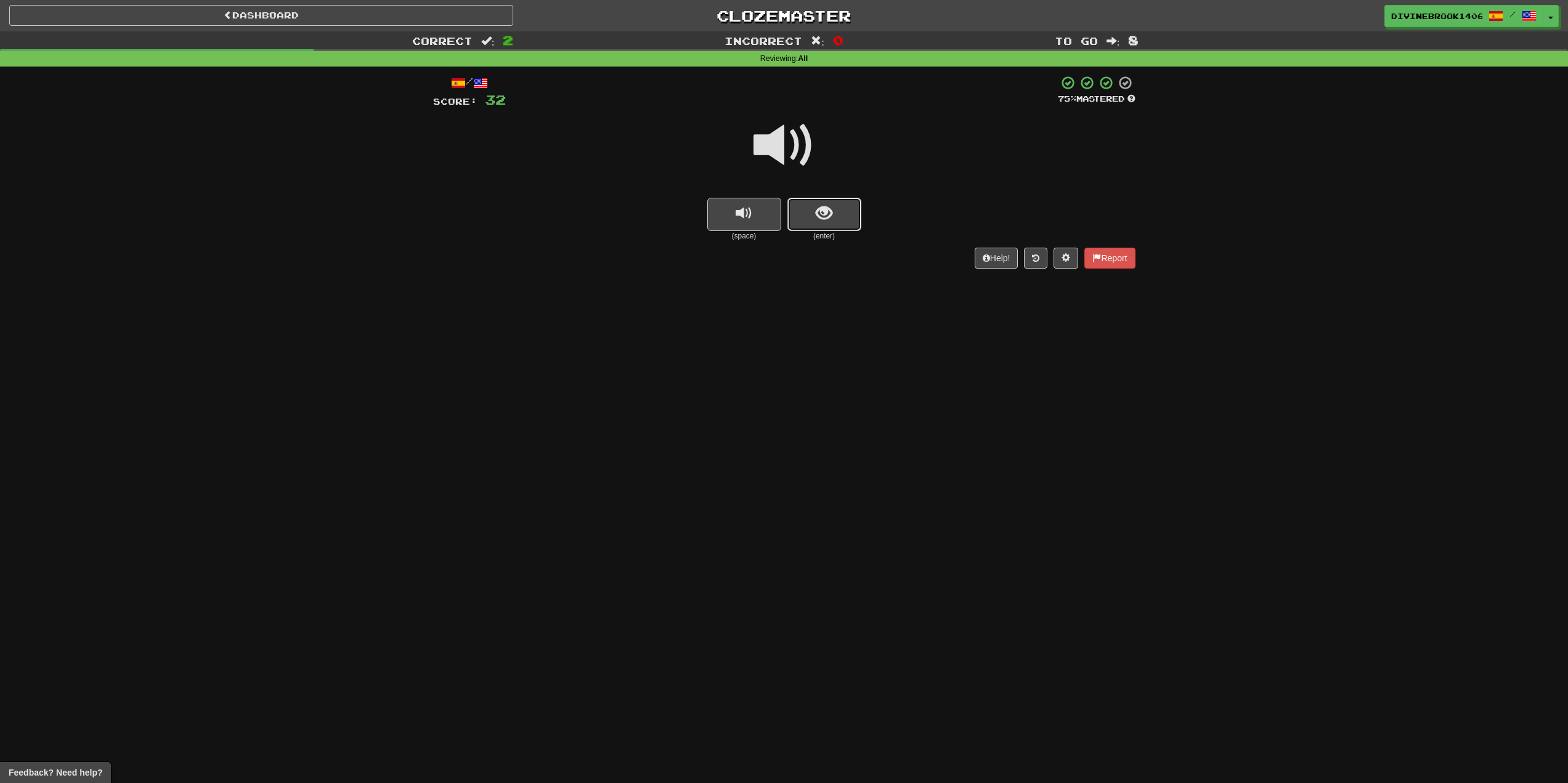
click at [822, 216] on span "show sentence" at bounding box center [824, 213] width 16 height 16
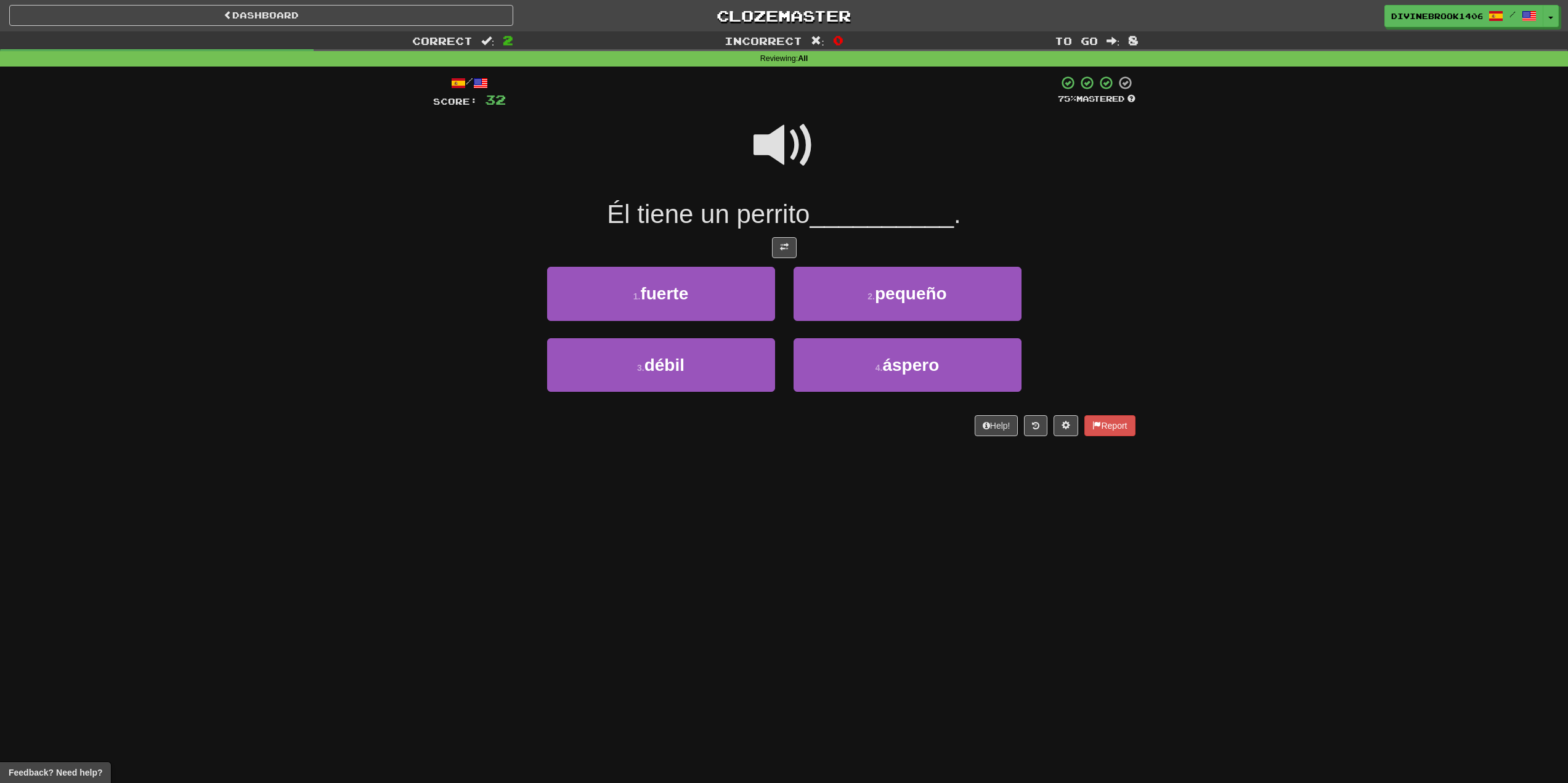
click at [784, 139] on span at bounding box center [784, 146] width 62 height 62
click at [943, 307] on button "2 . pequeño" at bounding box center [907, 294] width 228 height 54
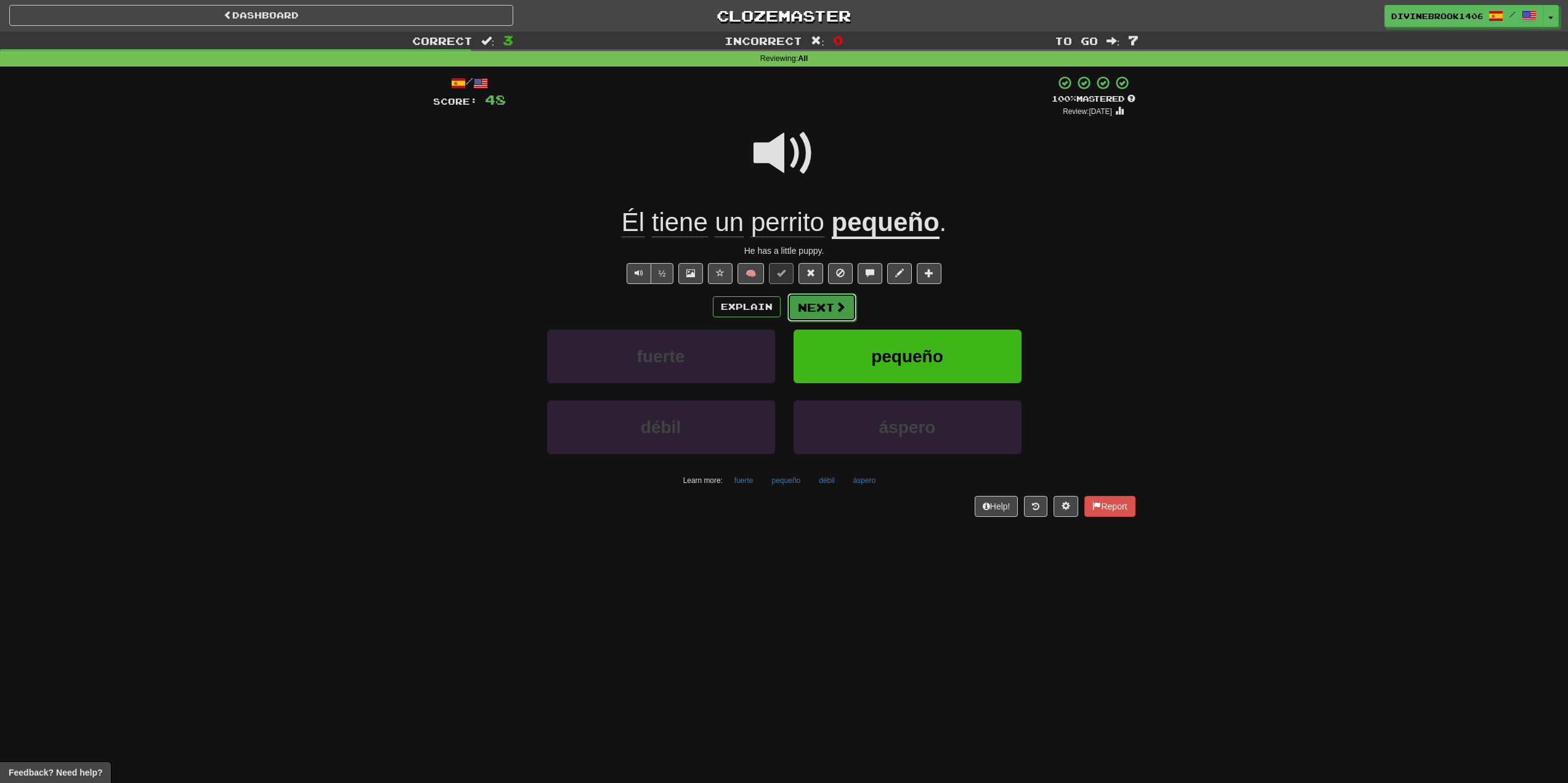
click at [827, 304] on button "Next" at bounding box center [822, 307] width 69 height 28
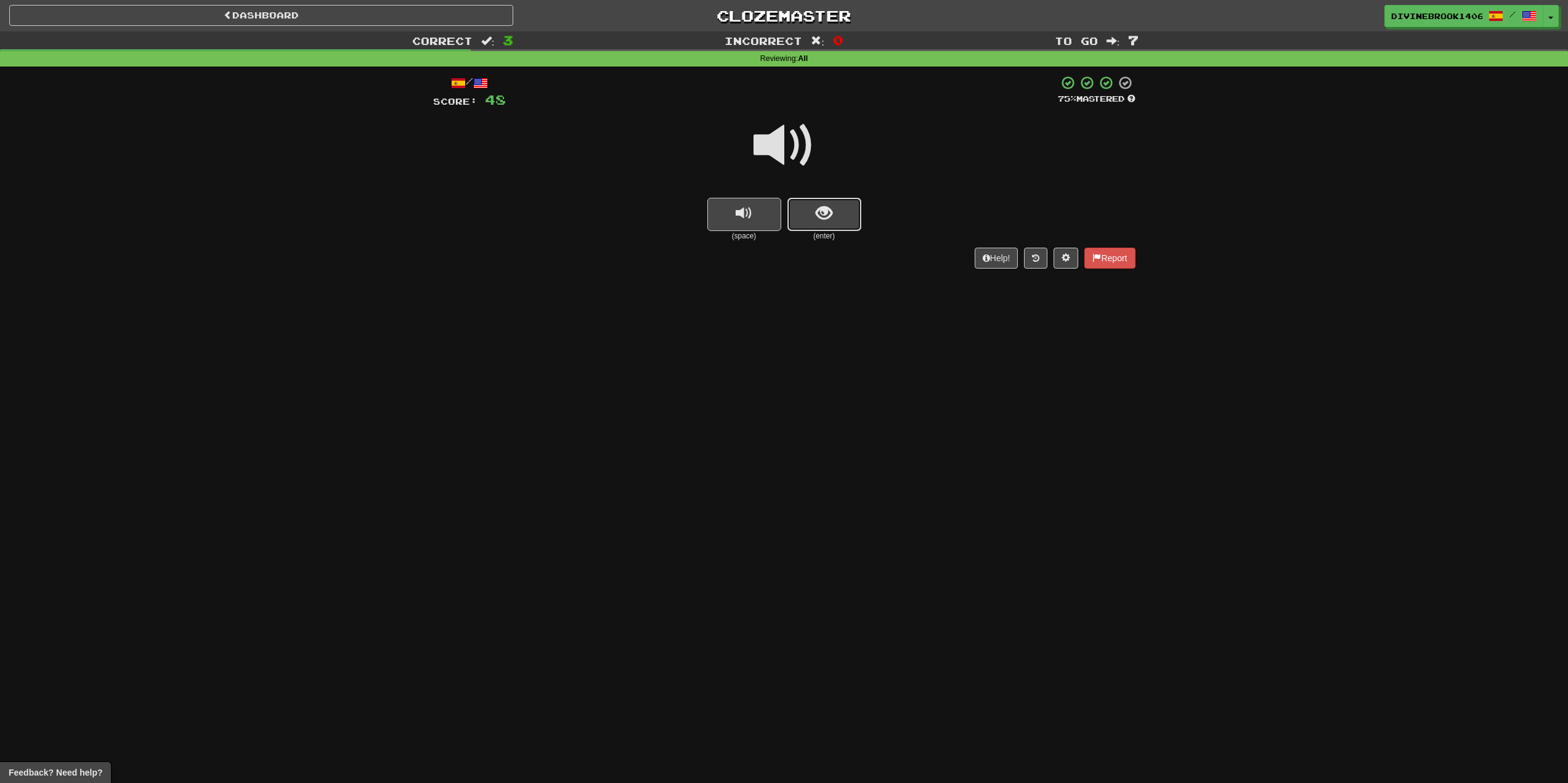
click at [823, 218] on span "show sentence" at bounding box center [824, 213] width 16 height 16
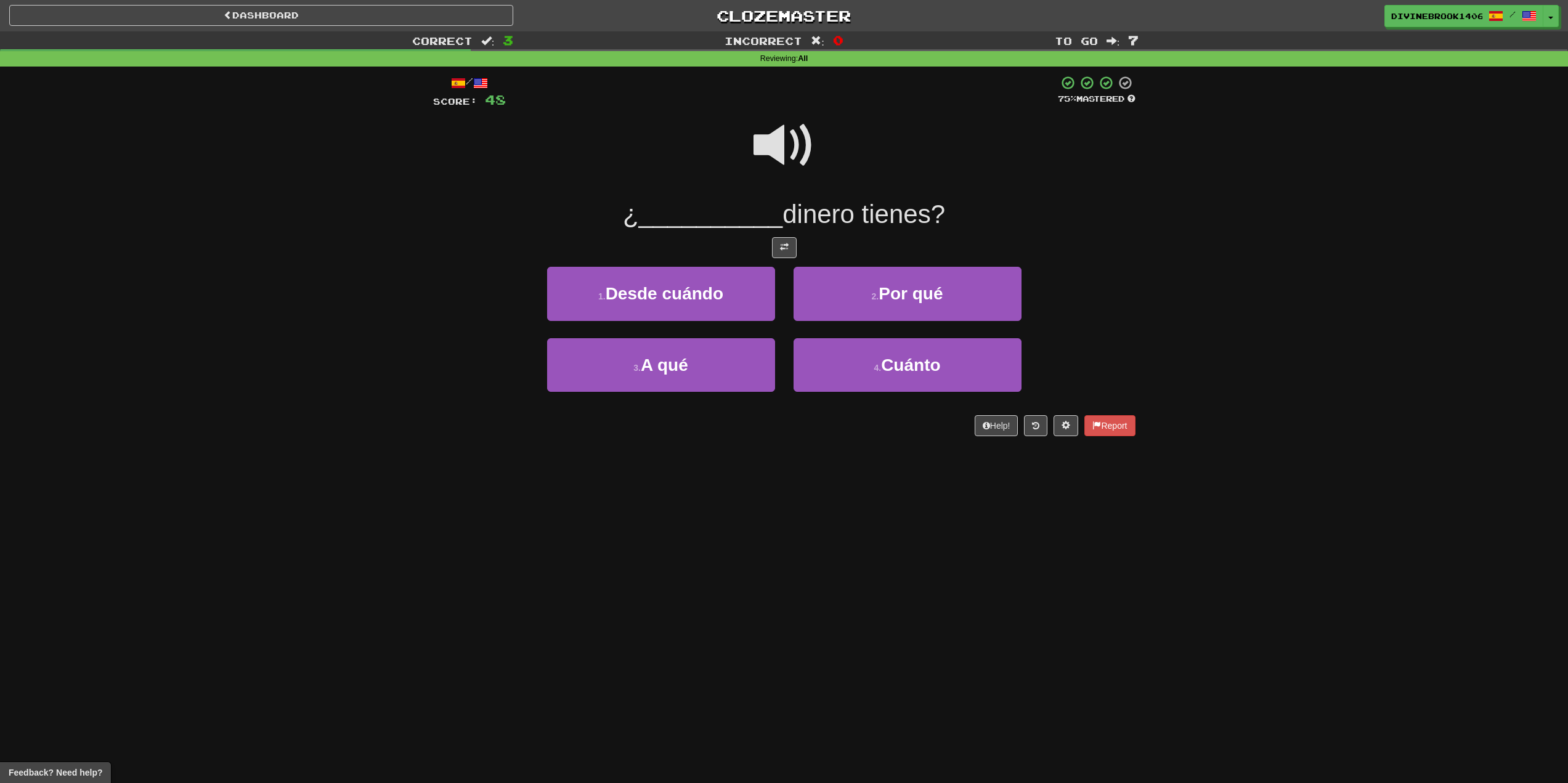
click at [764, 142] on span at bounding box center [784, 146] width 62 height 62
click at [862, 378] on button "4 . Cuánto" at bounding box center [907, 365] width 228 height 54
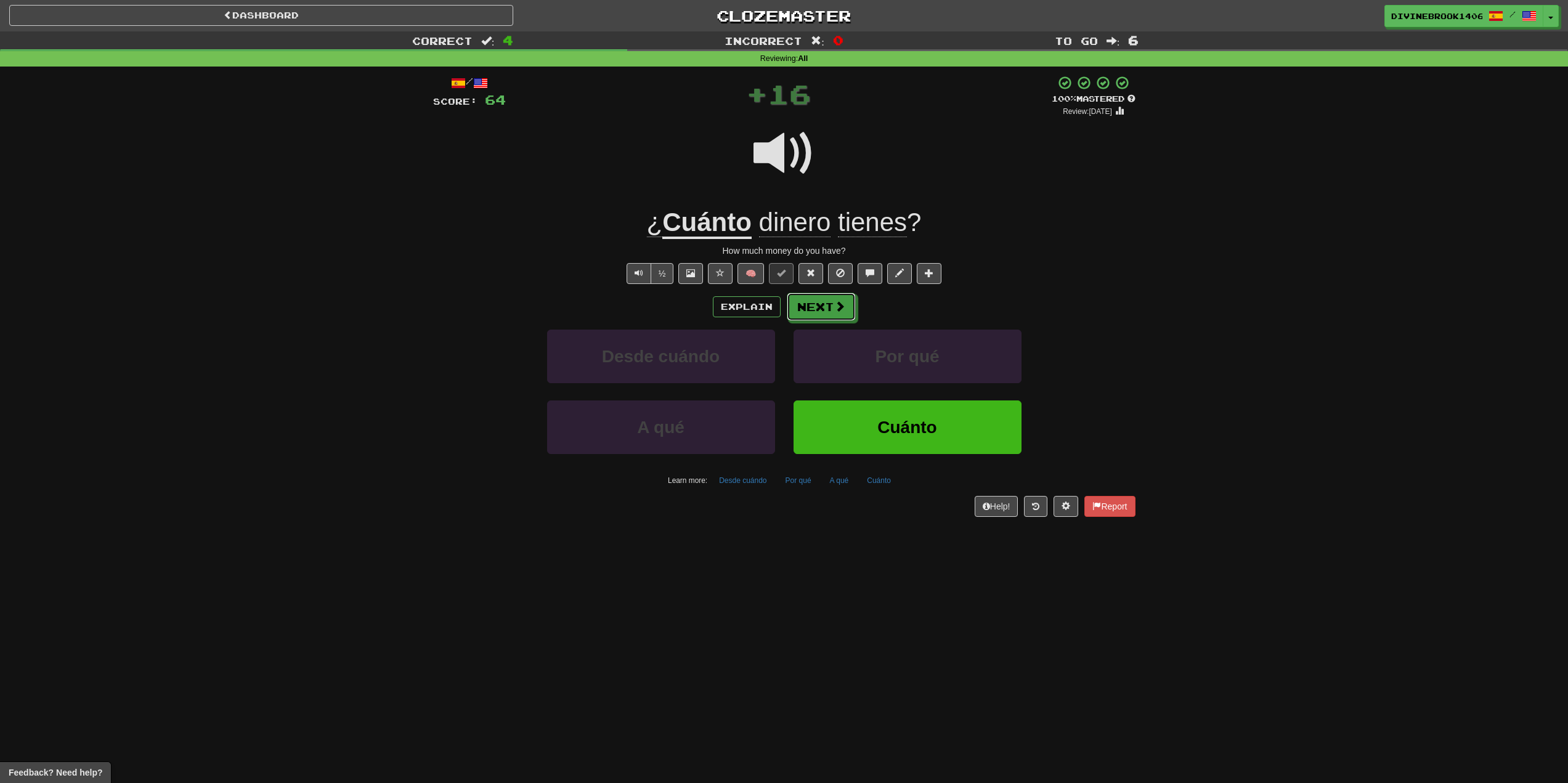
click at [836, 305] on span at bounding box center [840, 306] width 11 height 11
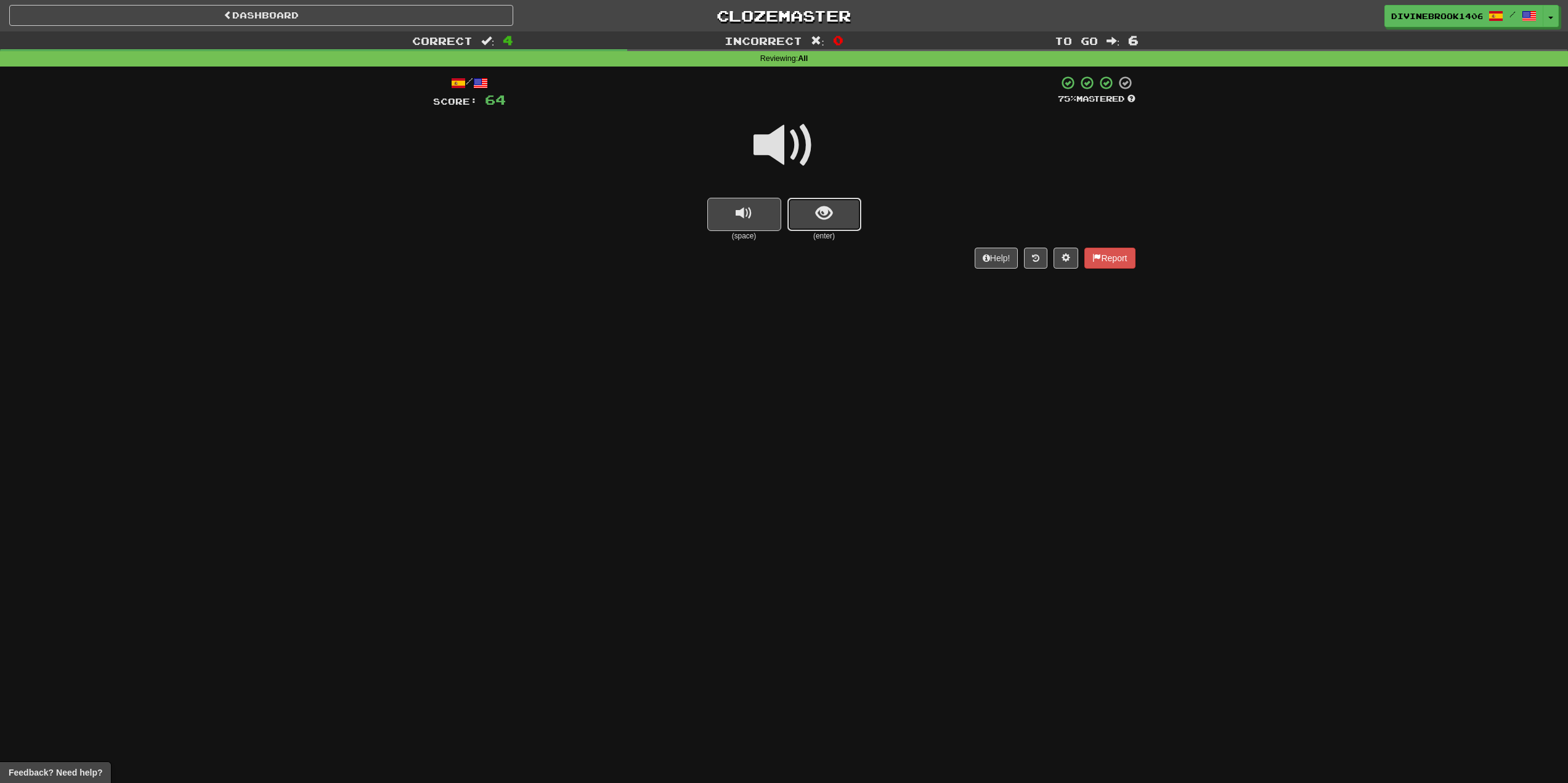
click at [828, 225] on button "show sentence" at bounding box center [824, 214] width 74 height 33
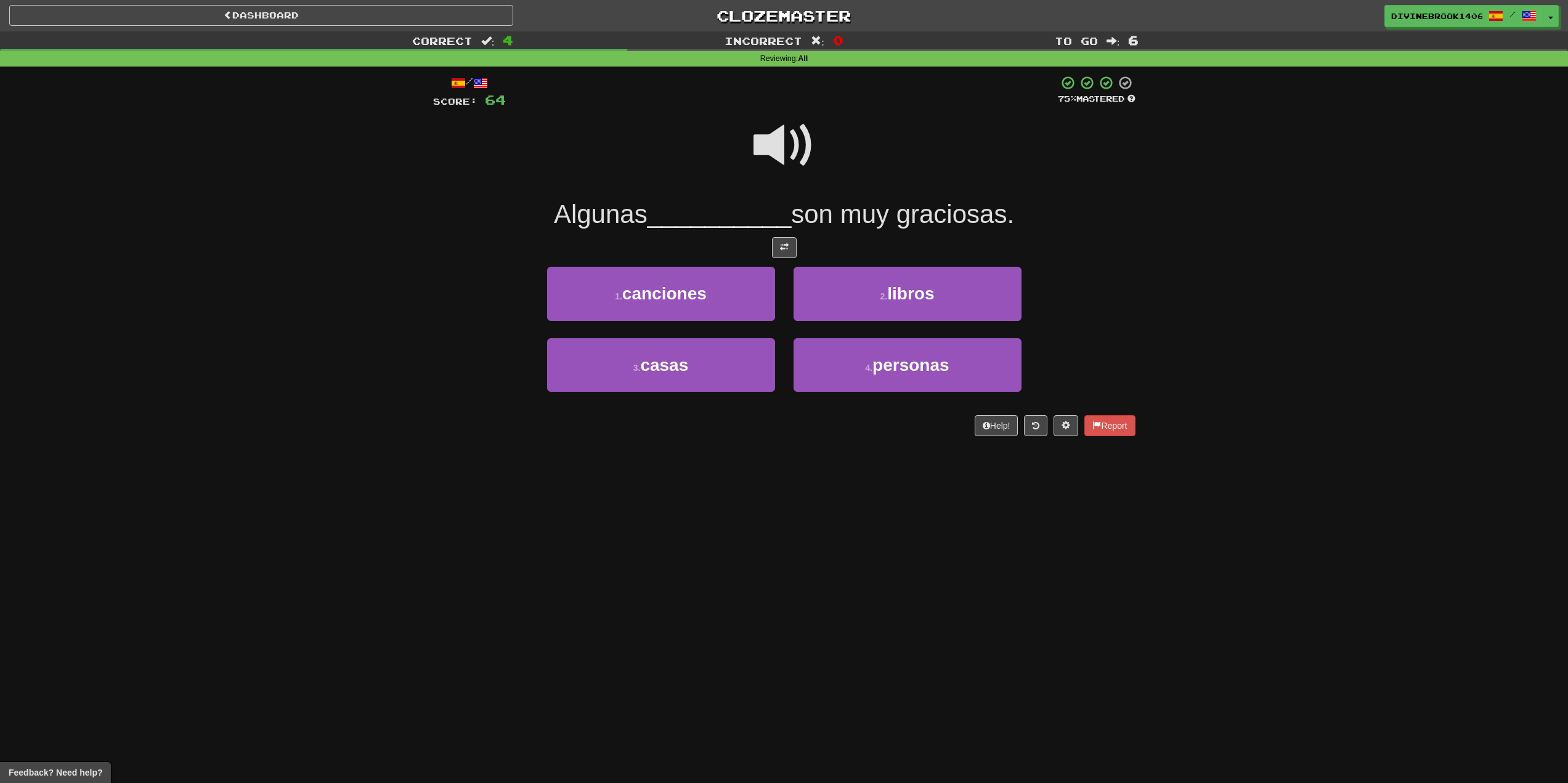
click at [783, 121] on span at bounding box center [784, 146] width 62 height 62
click at [893, 367] on span "personas" at bounding box center [911, 365] width 77 height 19
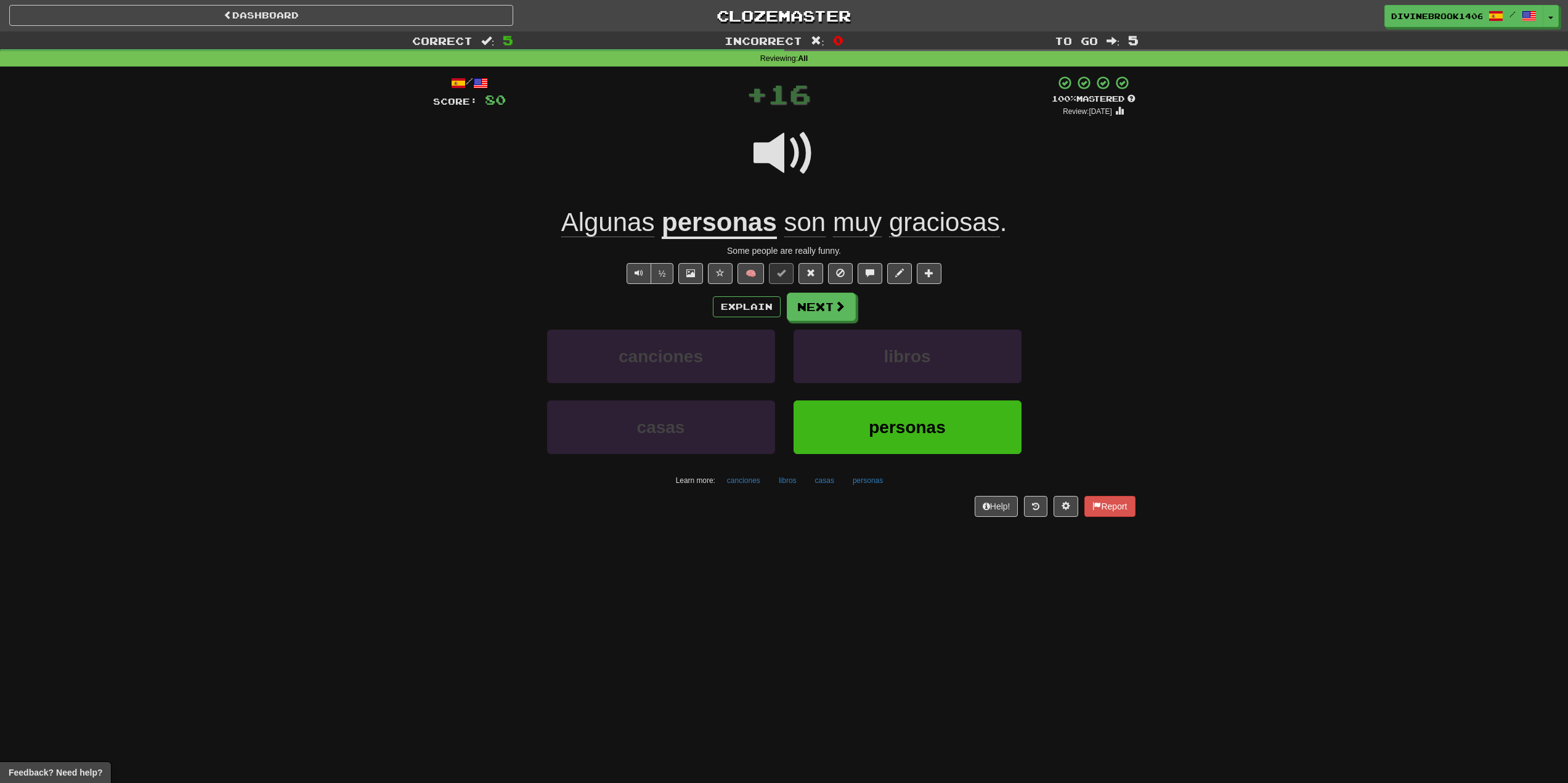
click at [947, 229] on span "graciosas" at bounding box center [945, 222] width 111 height 30
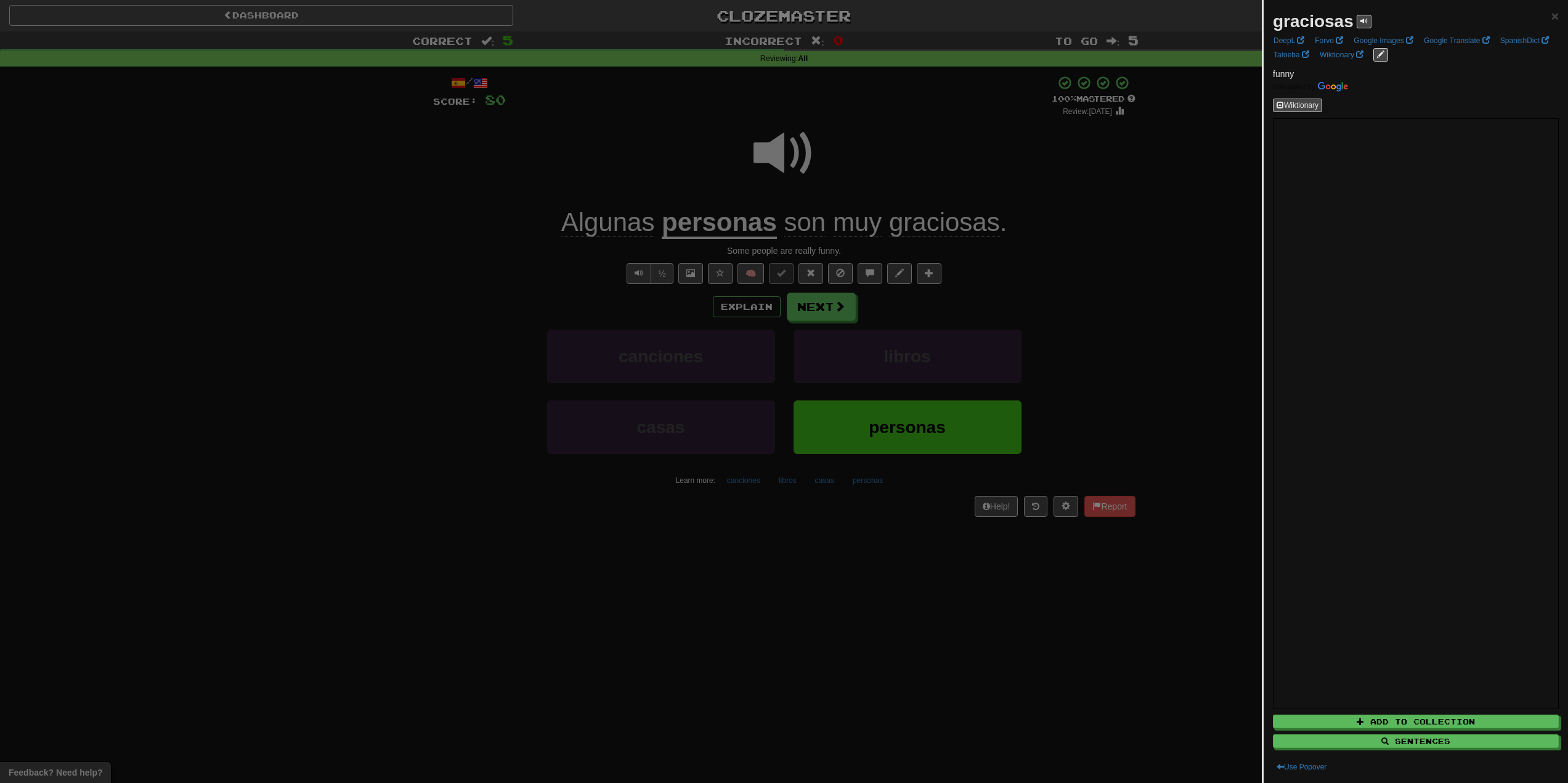
click at [979, 274] on div at bounding box center [784, 392] width 1568 height 783
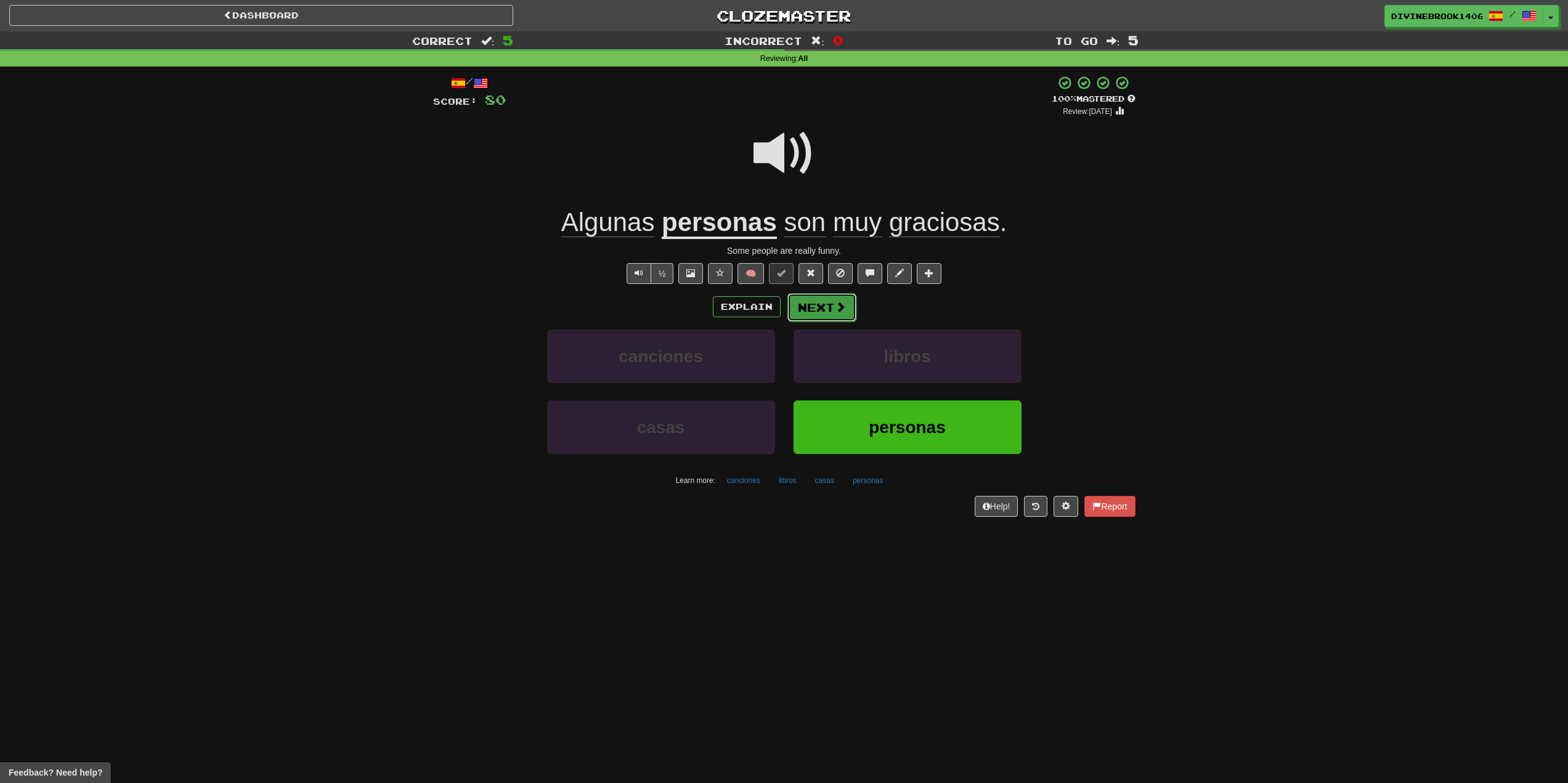
click at [826, 299] on button "Next" at bounding box center [822, 307] width 69 height 28
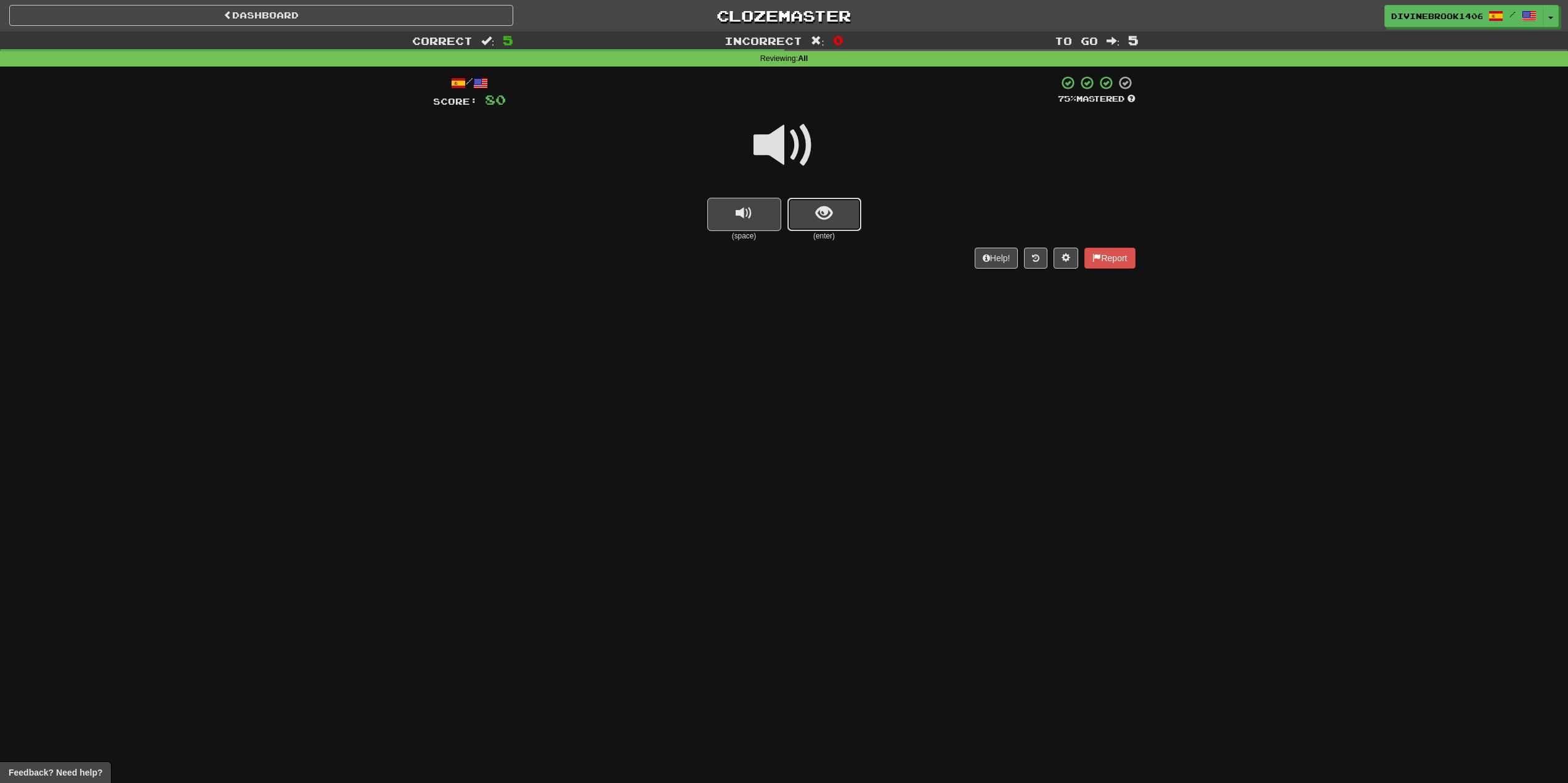
click at [835, 217] on button "show sentence" at bounding box center [824, 214] width 74 height 33
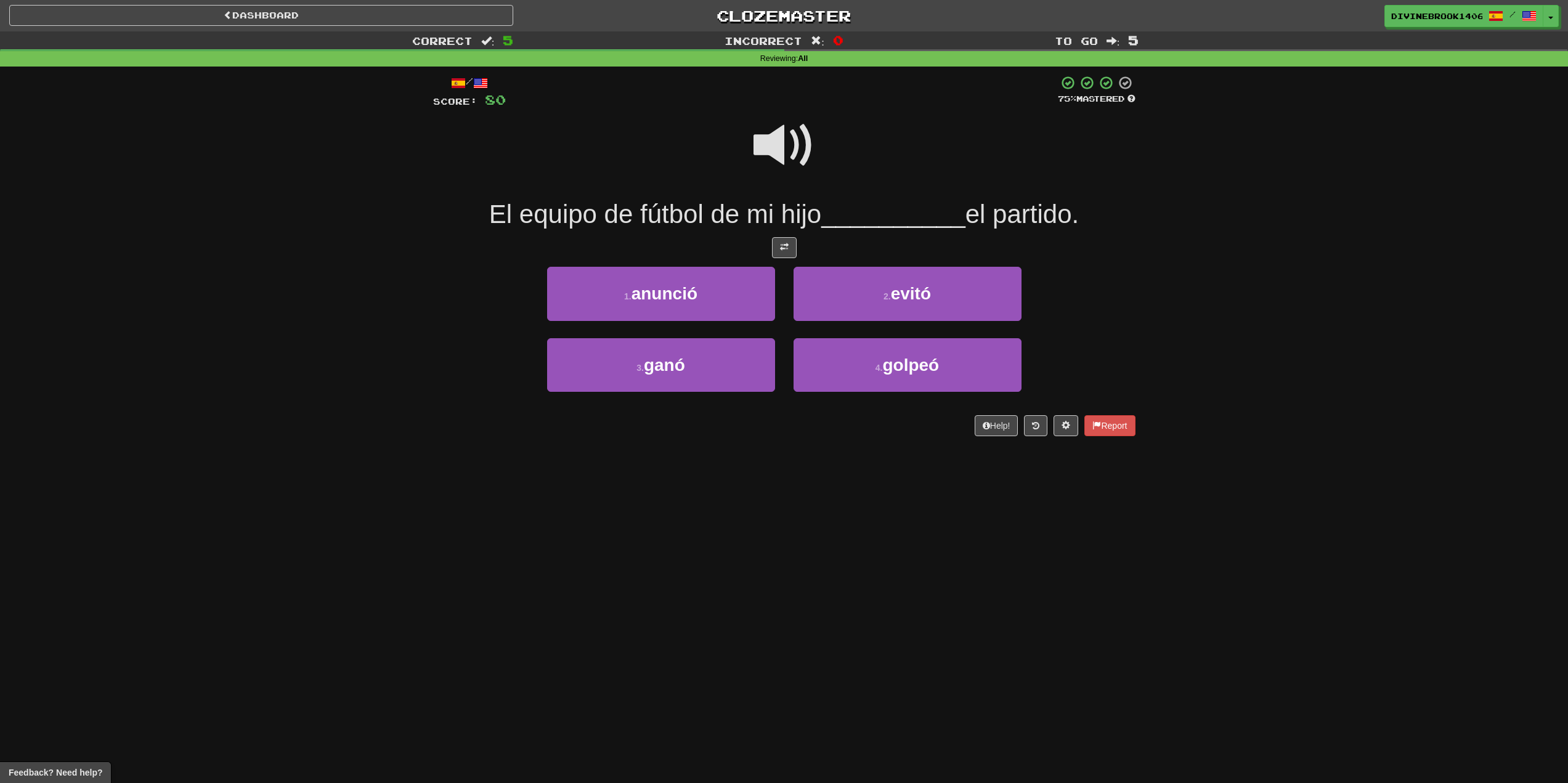
click at [782, 139] on span at bounding box center [784, 146] width 62 height 62
click at [729, 380] on button "3 . ganó" at bounding box center [661, 365] width 228 height 54
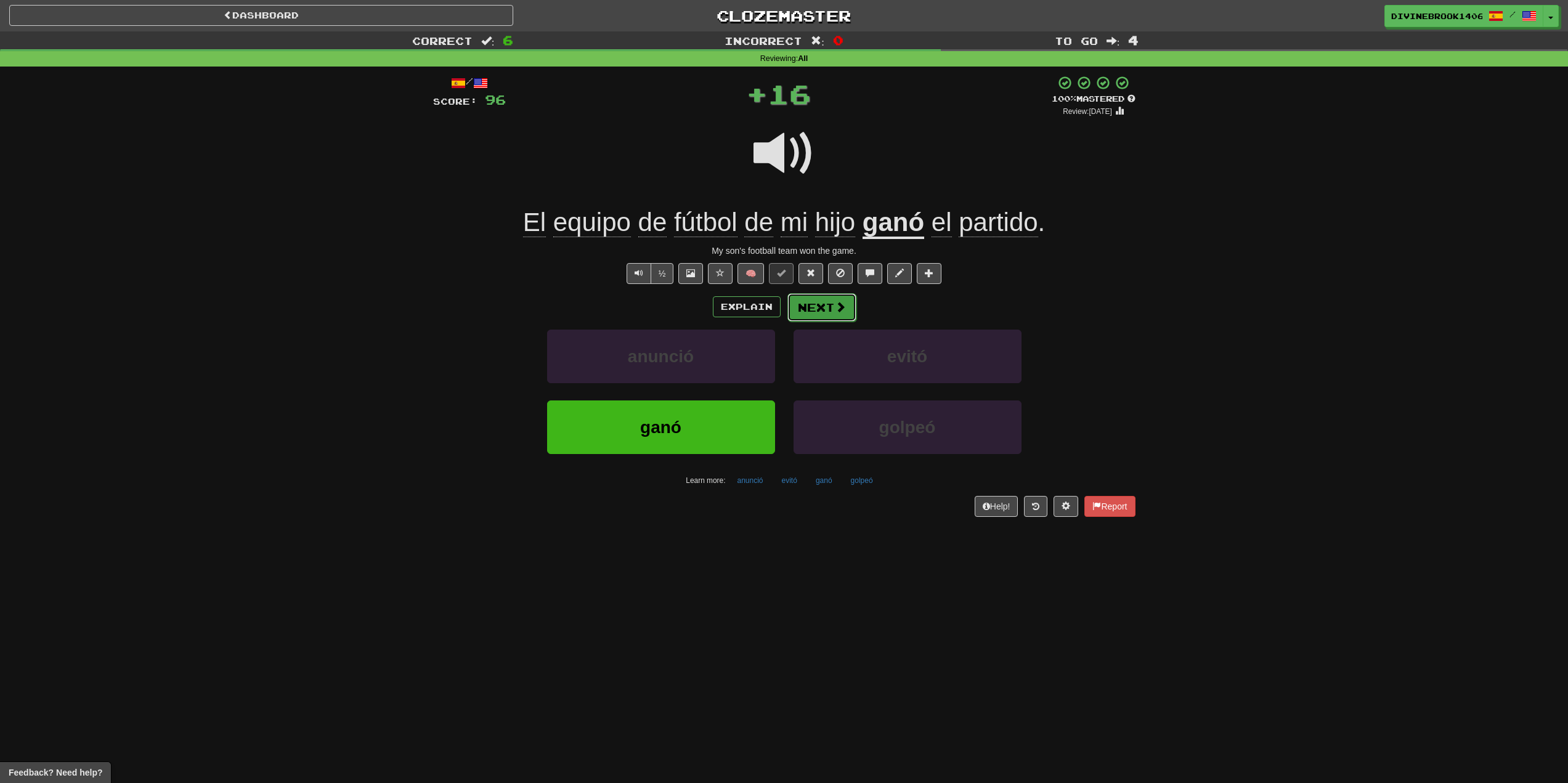
click at [839, 309] on span at bounding box center [841, 307] width 11 height 11
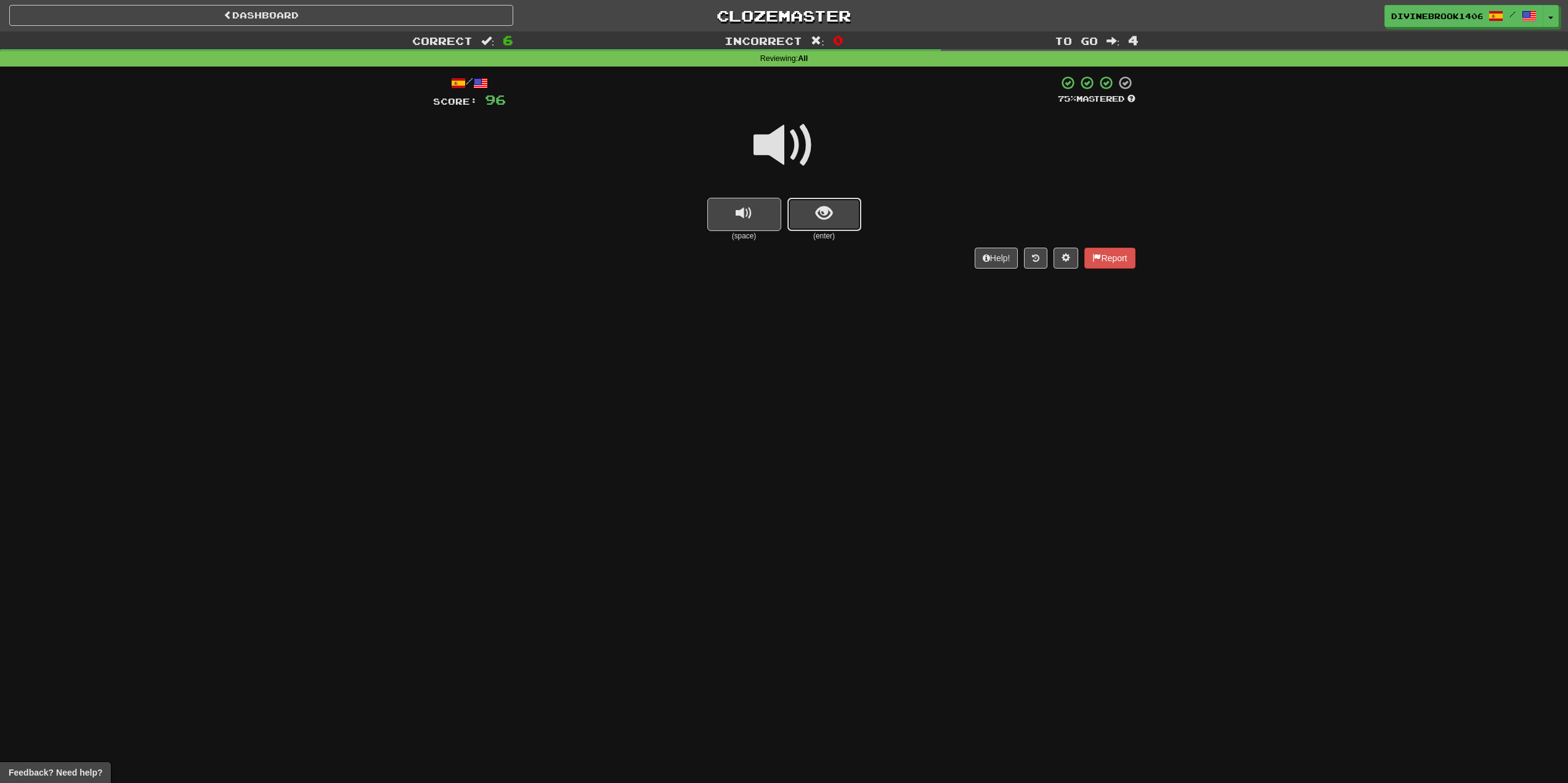
click at [838, 228] on button "show sentence" at bounding box center [824, 214] width 74 height 33
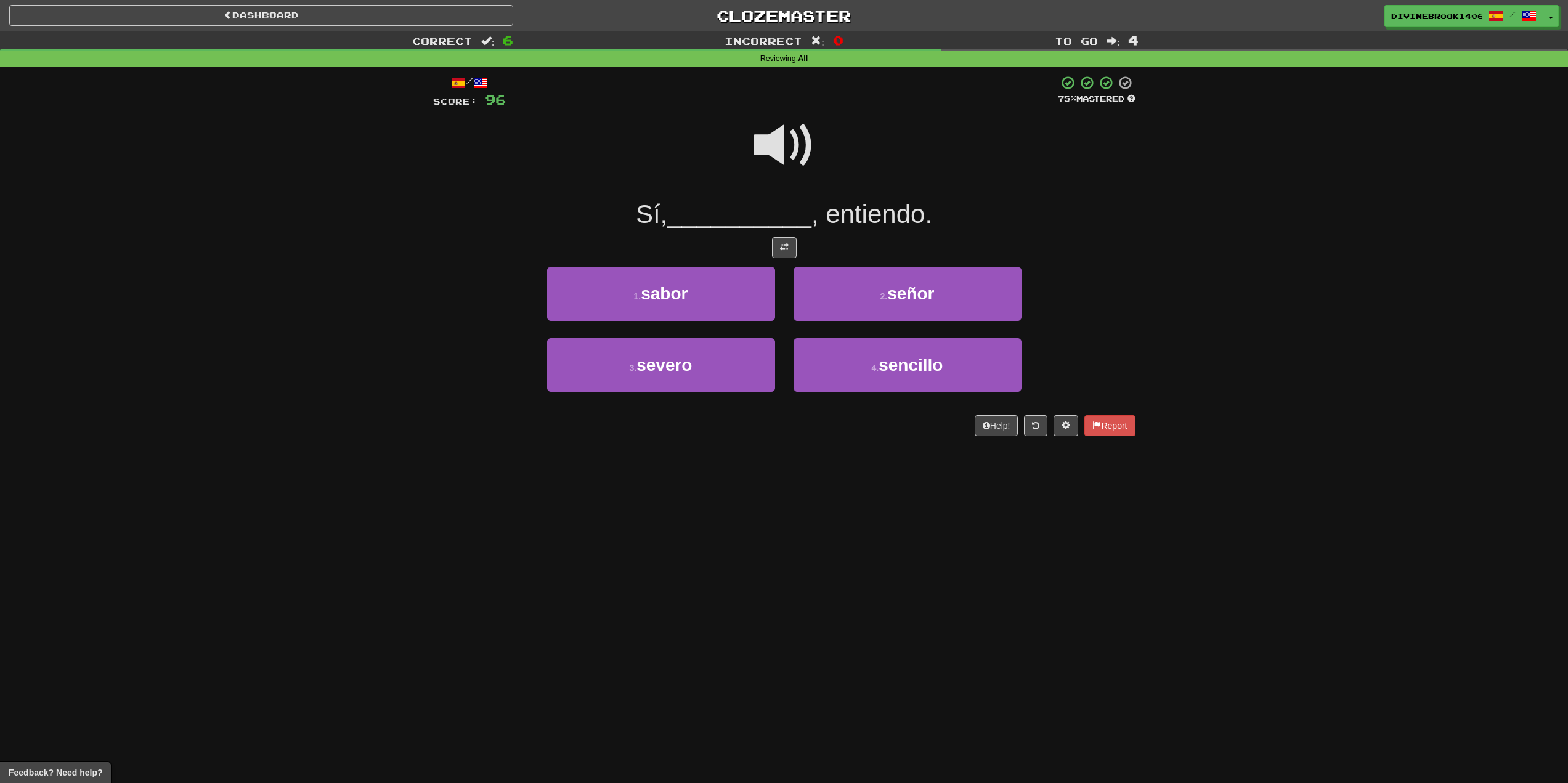
click at [763, 167] on span at bounding box center [784, 146] width 62 height 62
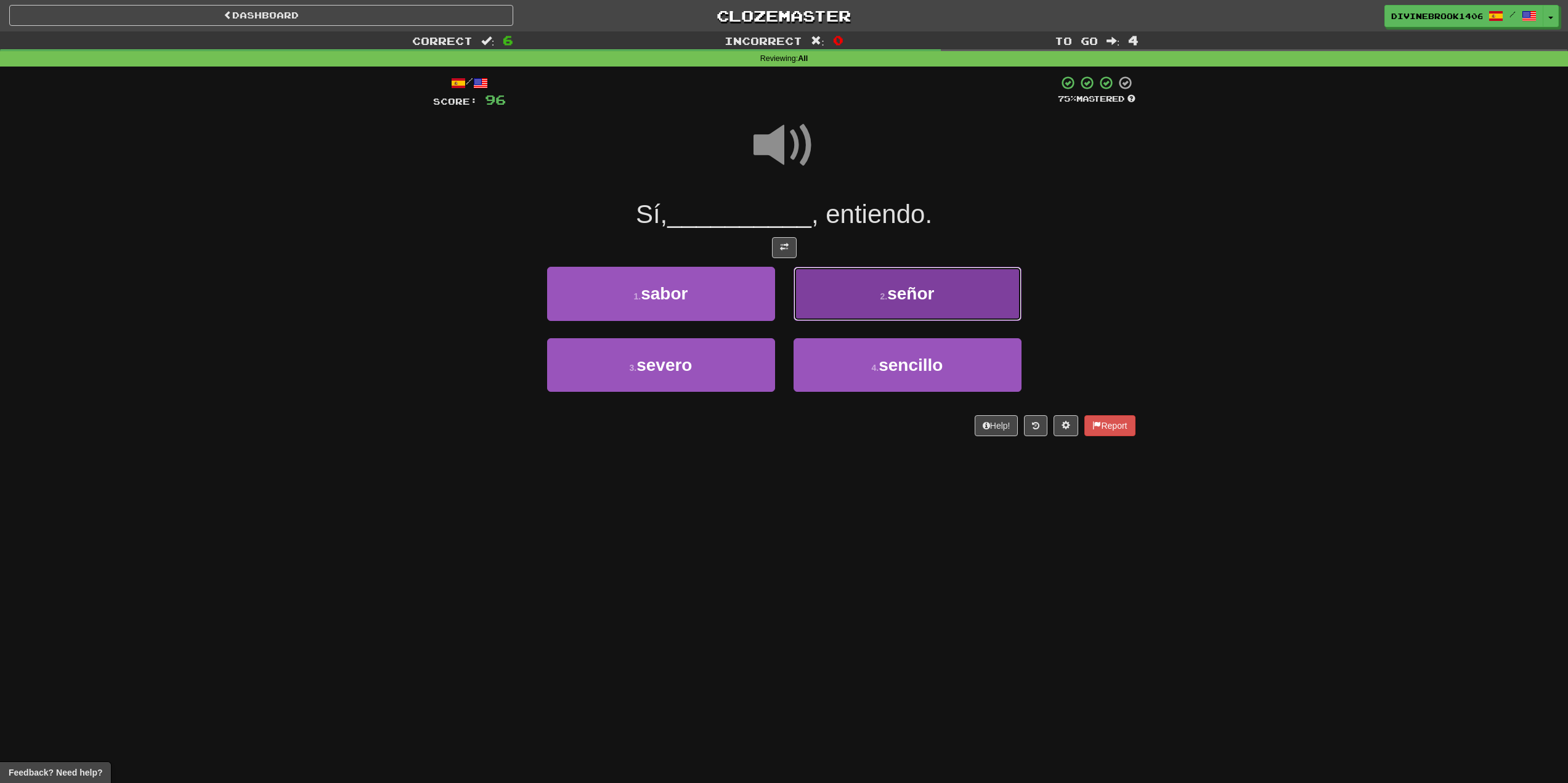
click at [887, 284] on button "2 . señor" at bounding box center [907, 294] width 228 height 54
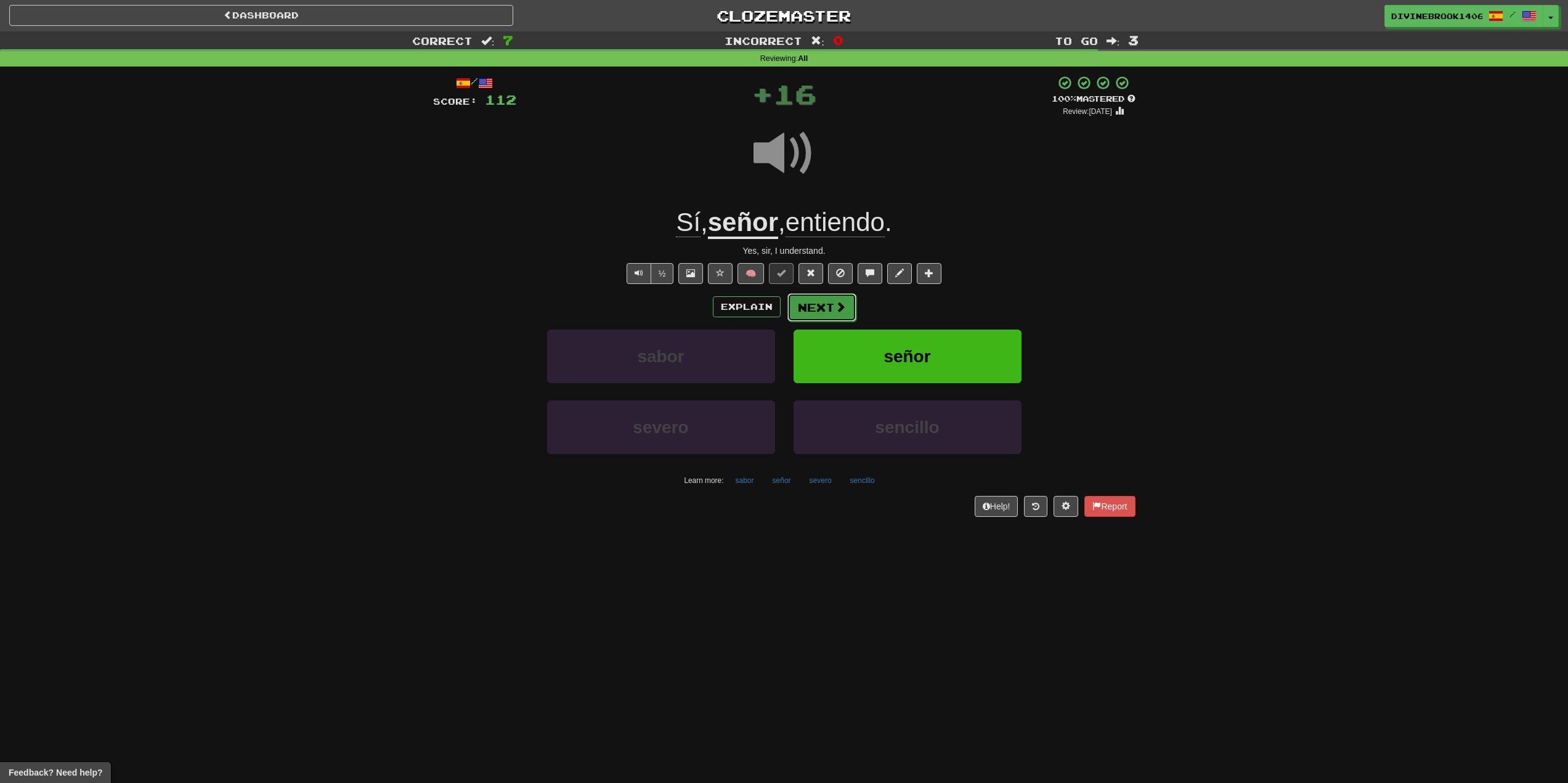
click at [810, 306] on button "Next" at bounding box center [822, 307] width 69 height 28
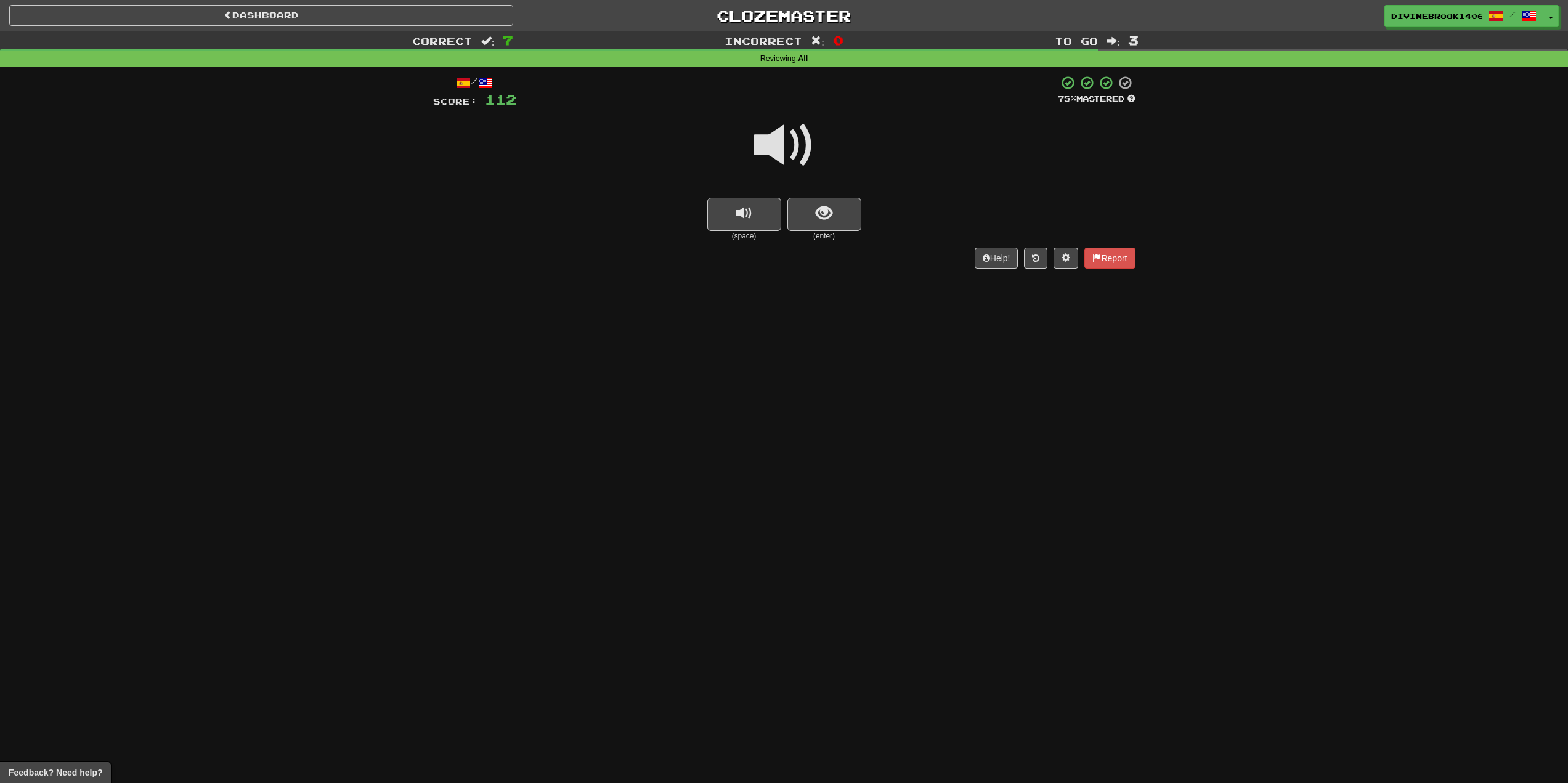
click at [839, 231] on small "(enter)" at bounding box center [824, 236] width 74 height 11
click at [822, 221] on span "show sentence" at bounding box center [824, 213] width 16 height 16
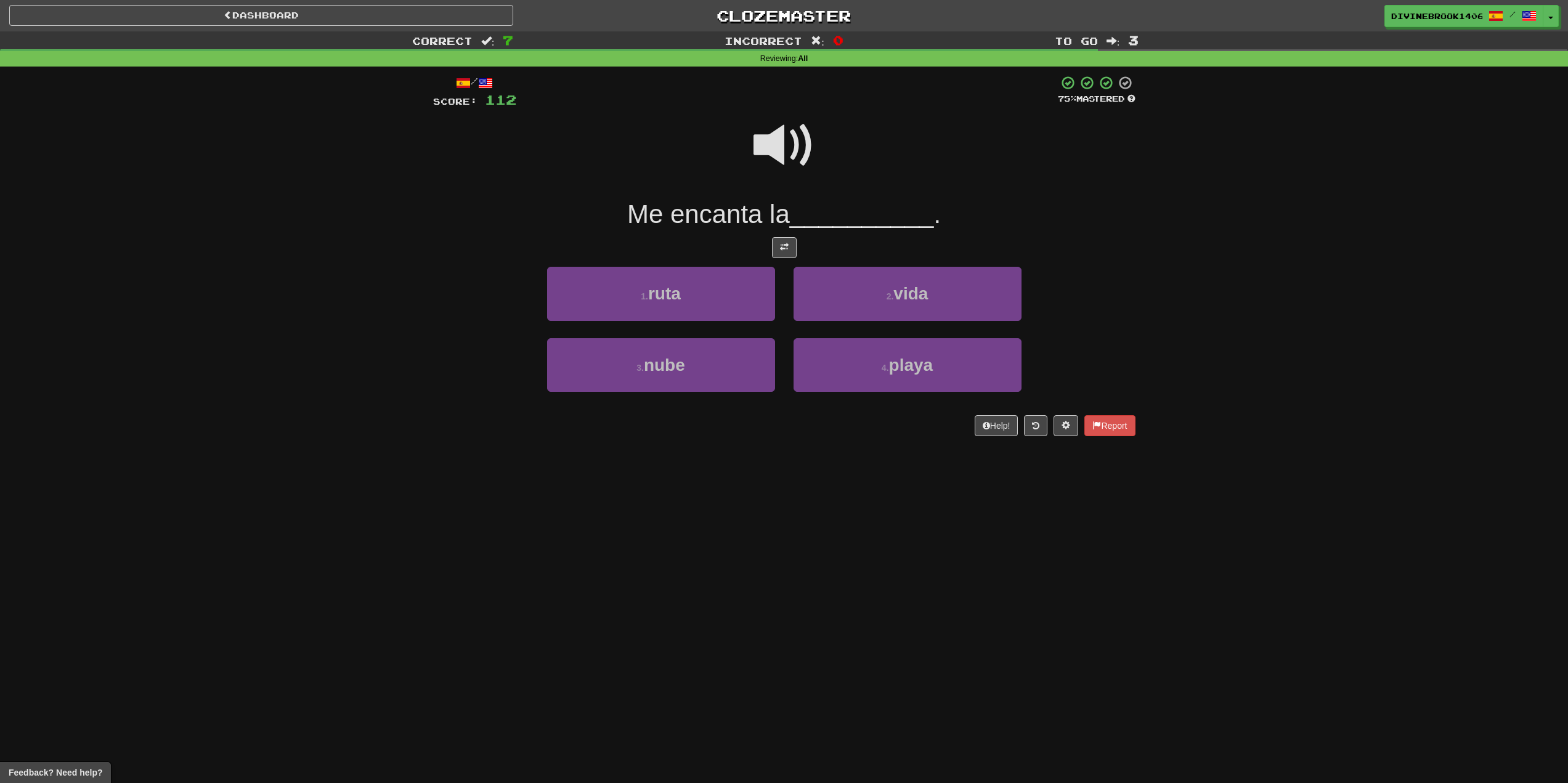
click at [785, 147] on span at bounding box center [784, 146] width 62 height 62
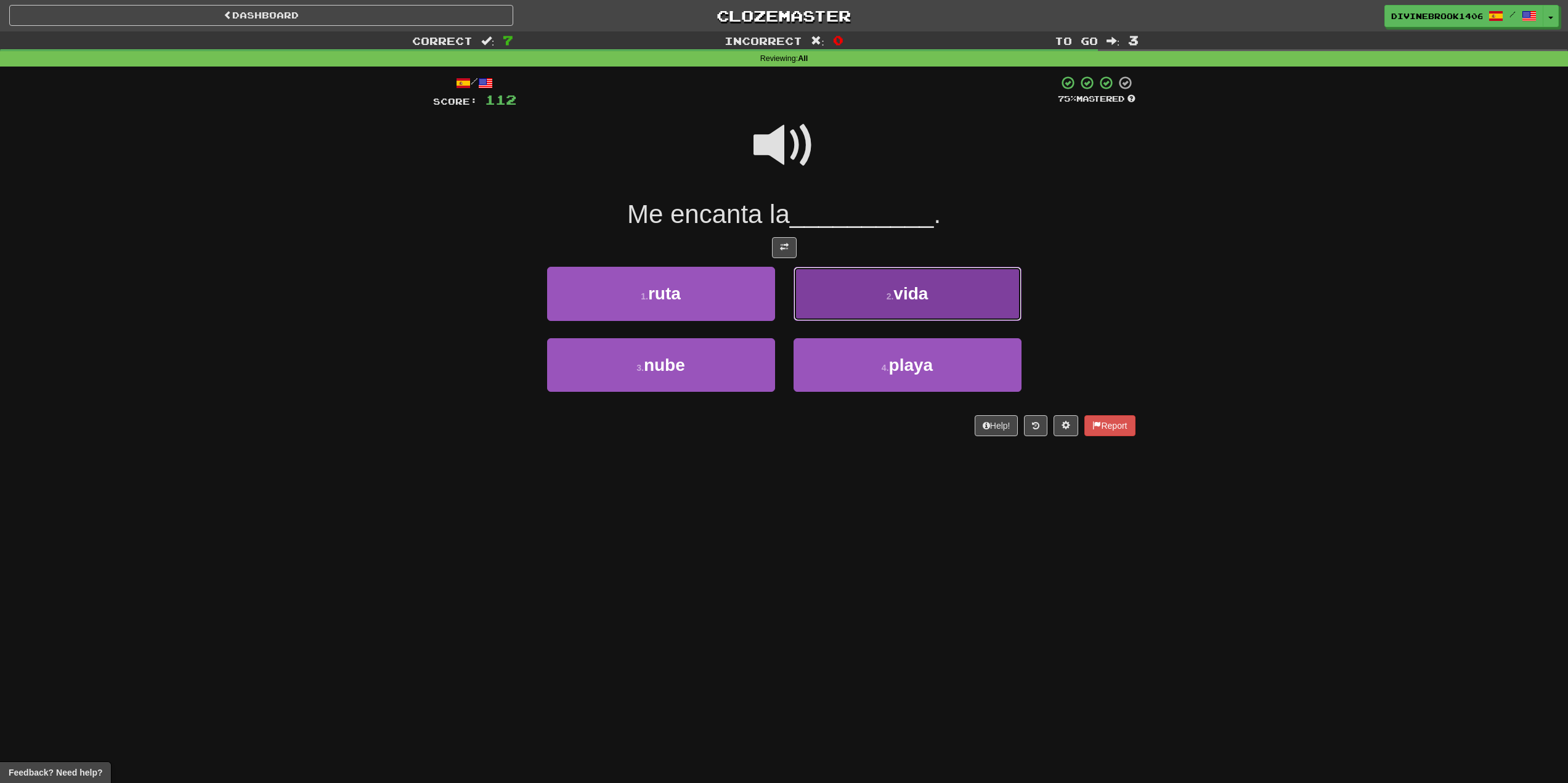
click at [928, 302] on span "vida" at bounding box center [911, 294] width 35 height 19
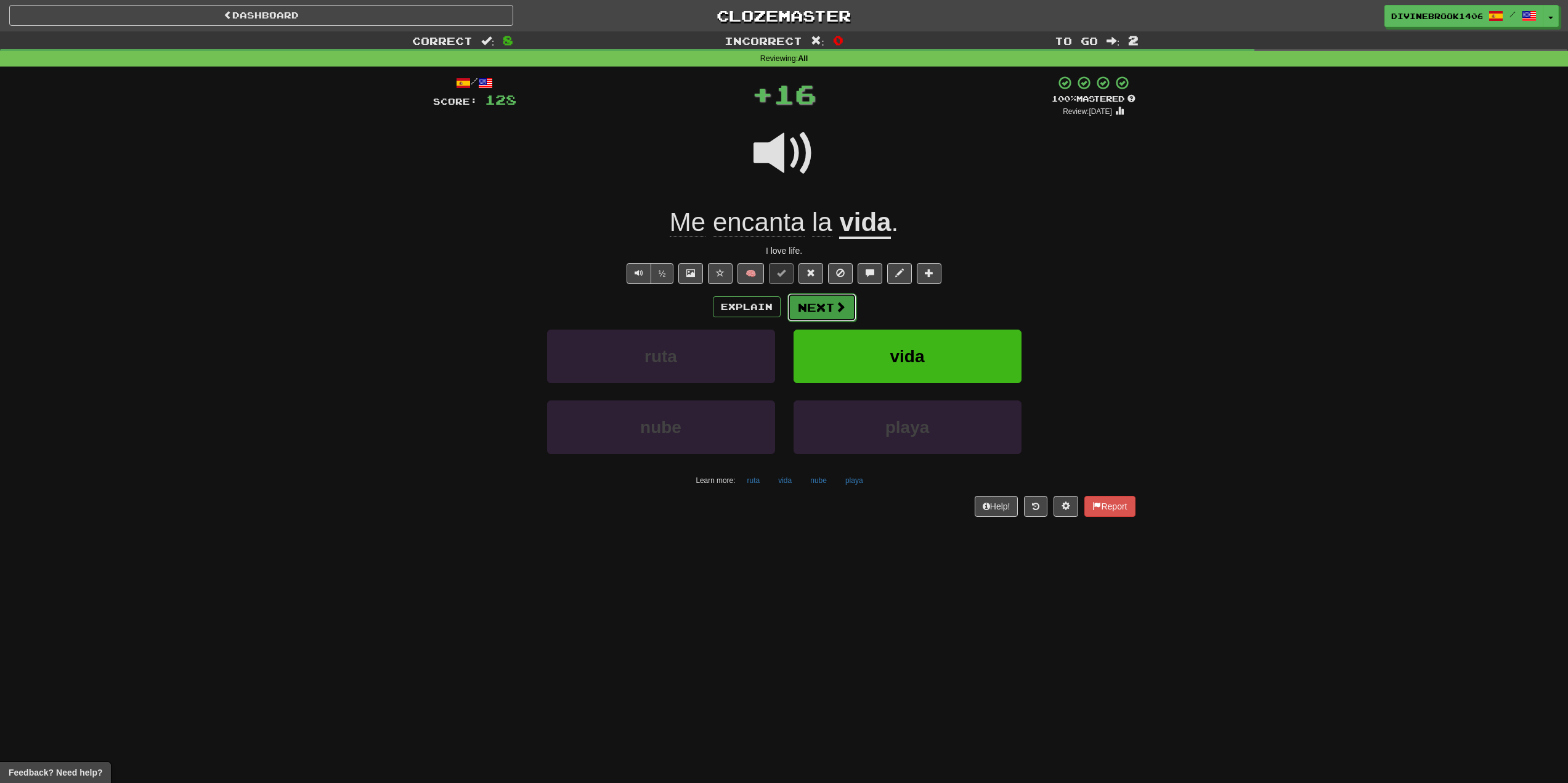
click at [818, 304] on button "Next" at bounding box center [822, 307] width 69 height 28
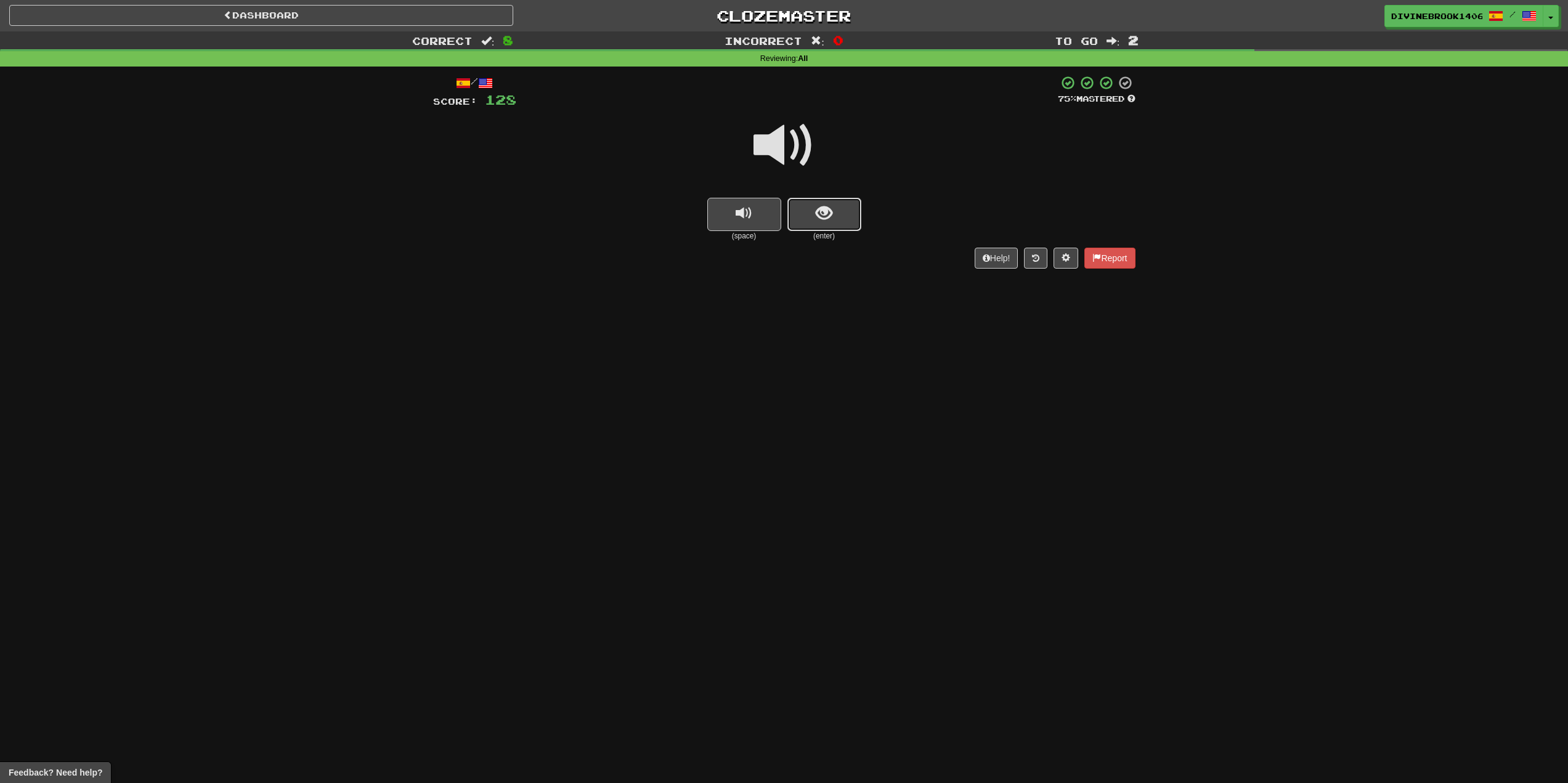
click at [829, 201] on button "show sentence" at bounding box center [824, 214] width 74 height 33
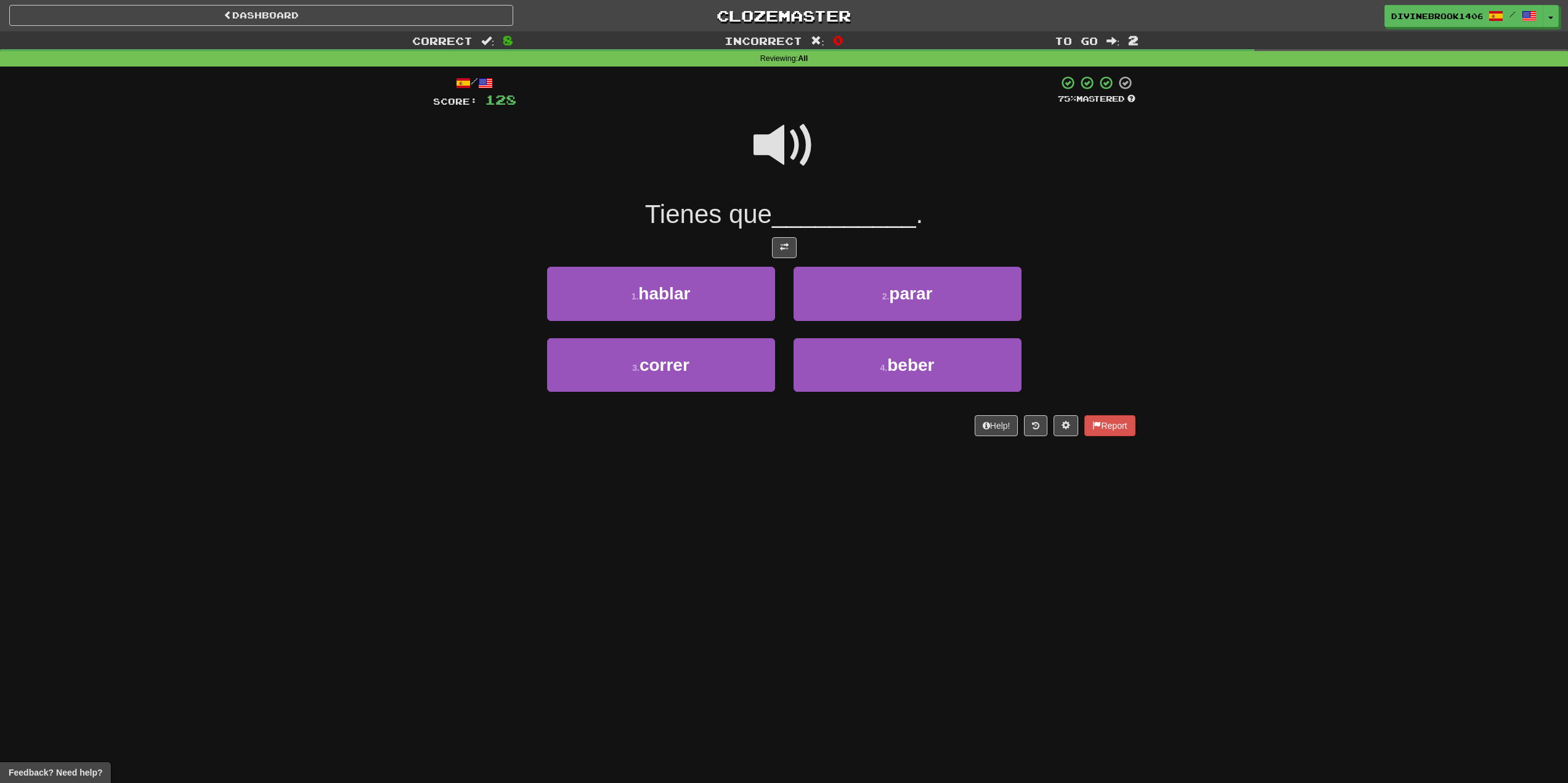
click at [810, 153] on span at bounding box center [784, 146] width 62 height 62
click at [902, 289] on span "parar" at bounding box center [911, 294] width 43 height 19
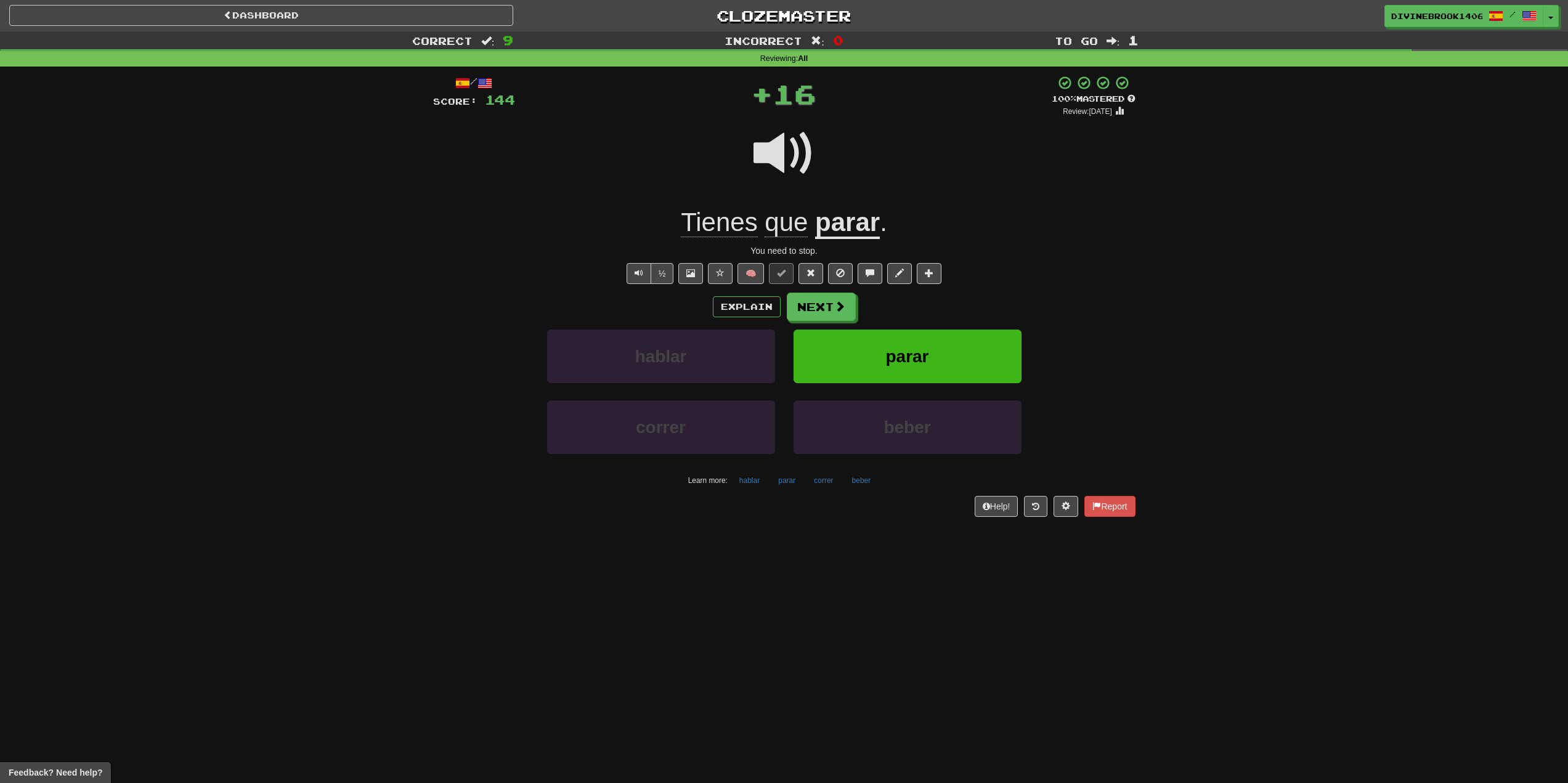
click at [765, 232] on span "Tienes" at bounding box center [786, 222] width 43 height 30
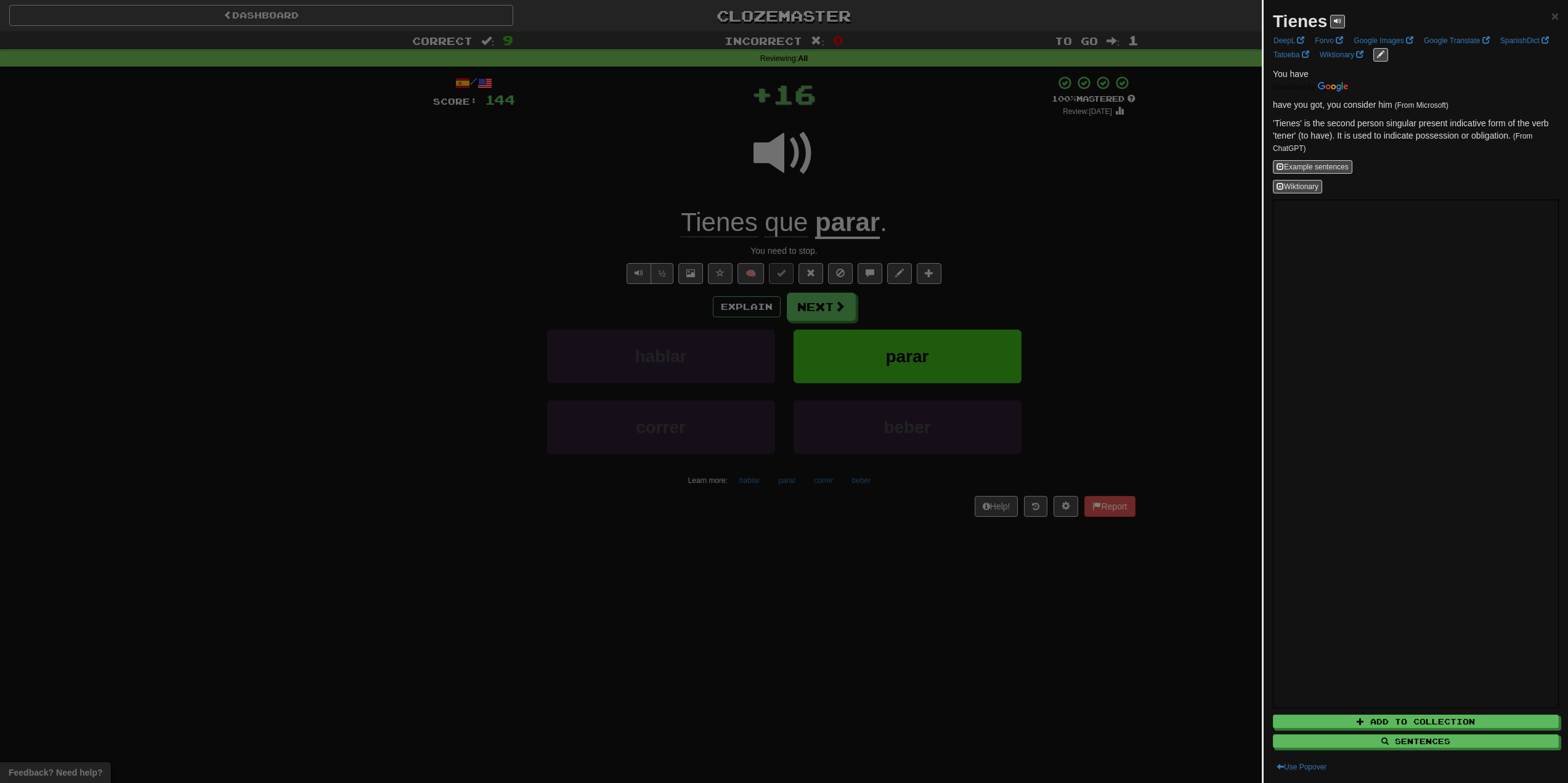
click at [643, 191] on div at bounding box center [784, 392] width 1568 height 783
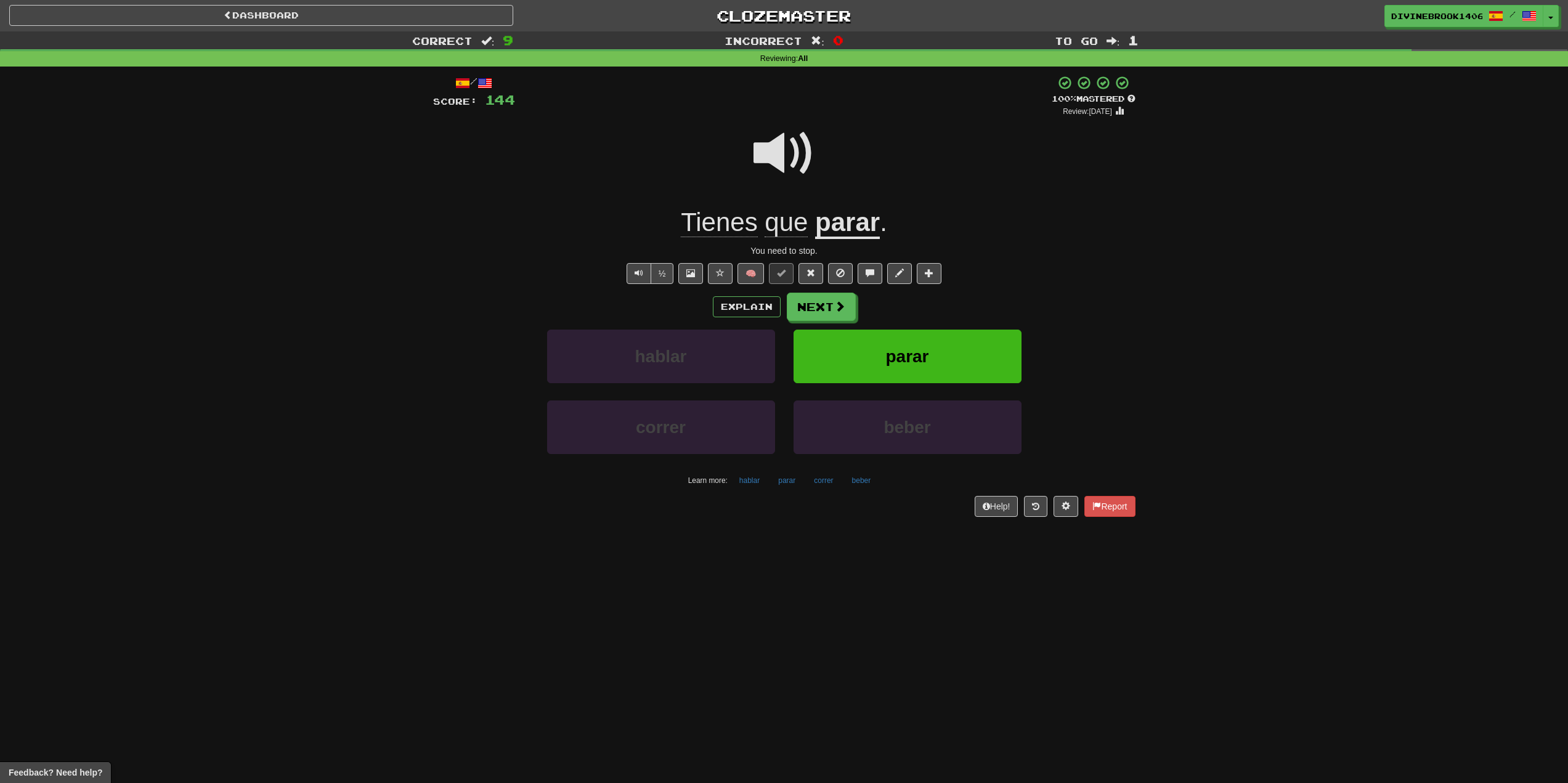
click at [848, 237] on u "parar" at bounding box center [847, 224] width 64 height 32
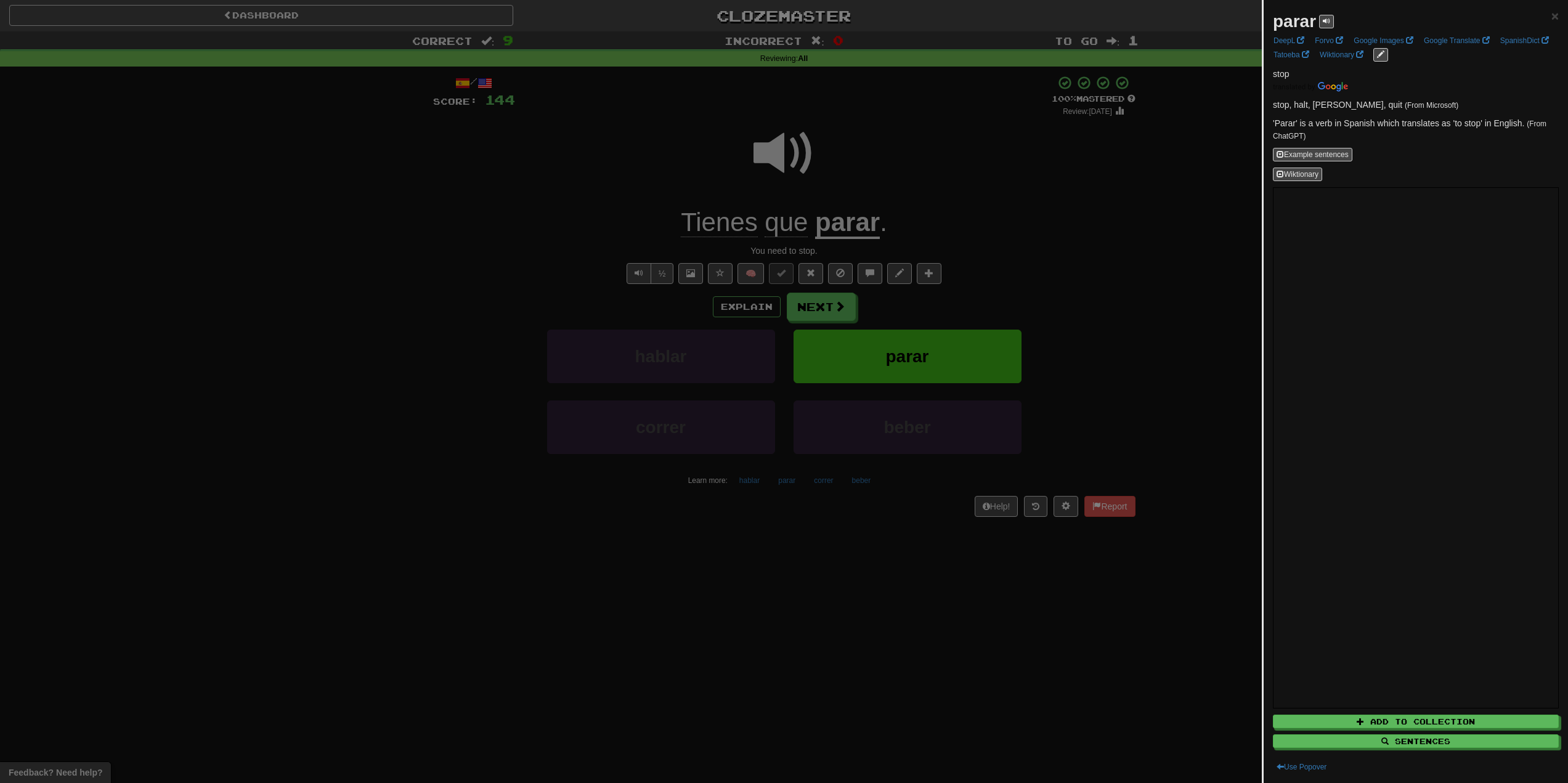
click at [953, 227] on div at bounding box center [784, 392] width 1568 height 783
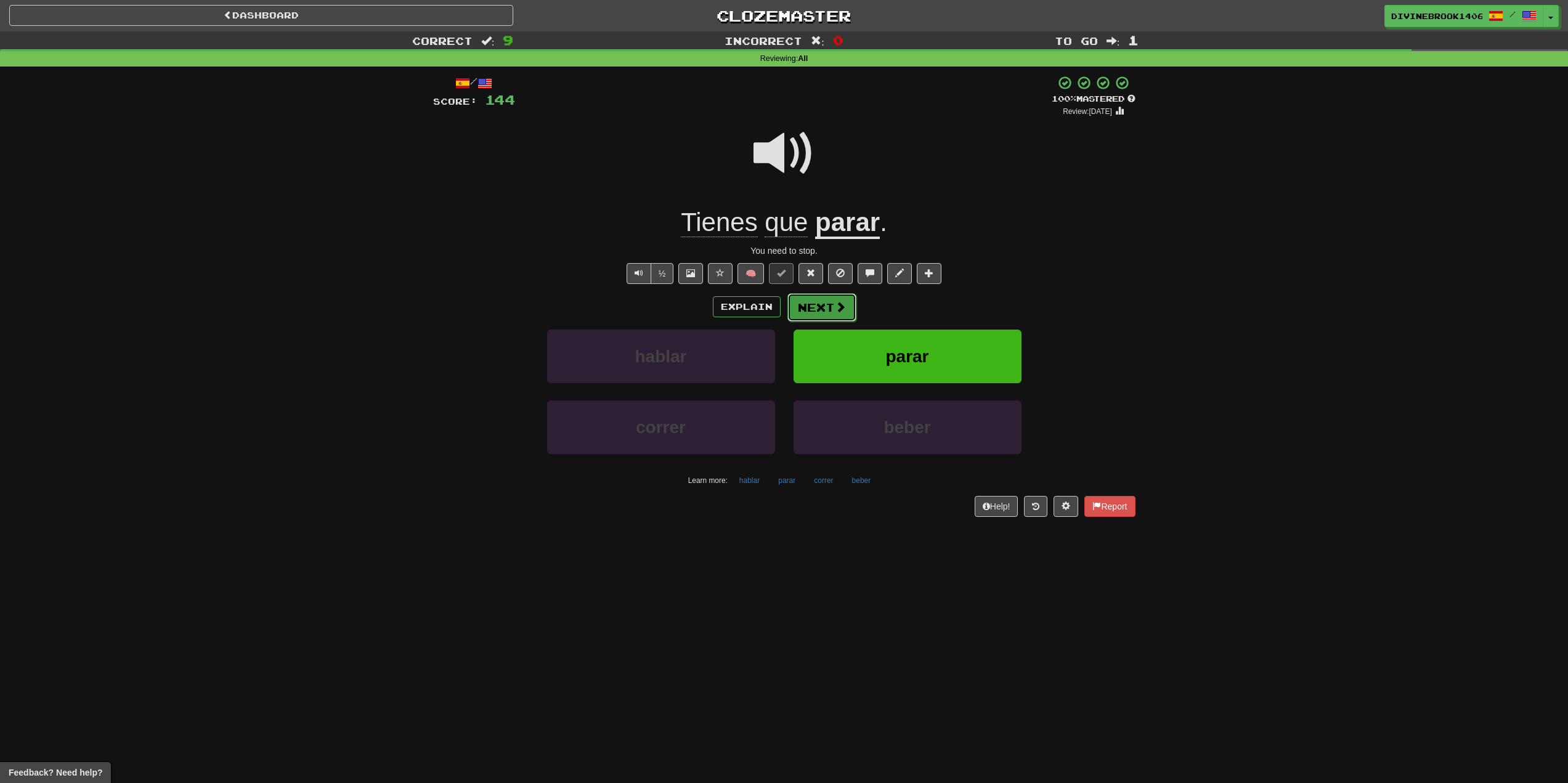
click at [835, 308] on span at bounding box center [841, 307] width 11 height 11
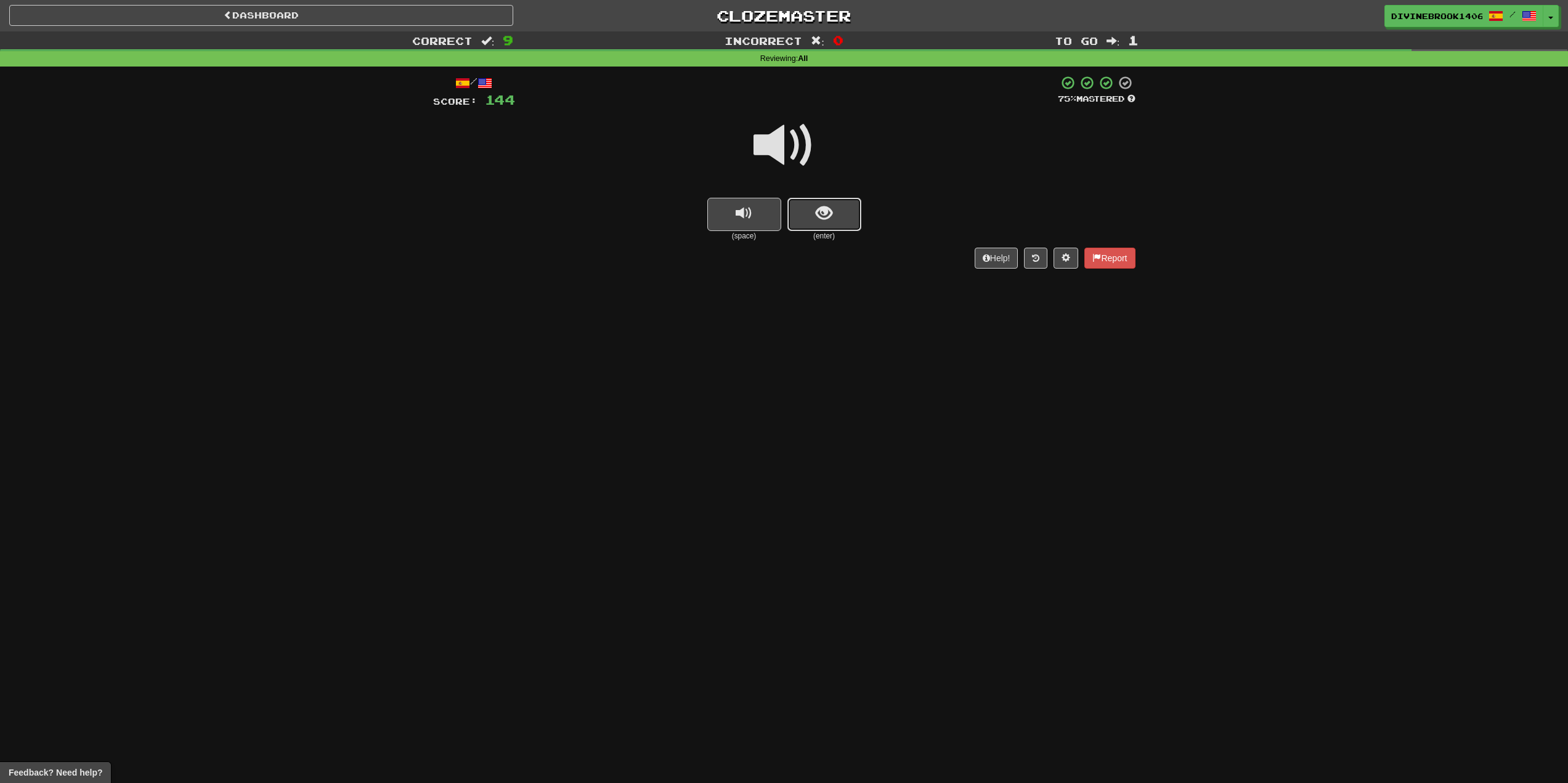
click at [817, 224] on button "show sentence" at bounding box center [824, 214] width 74 height 33
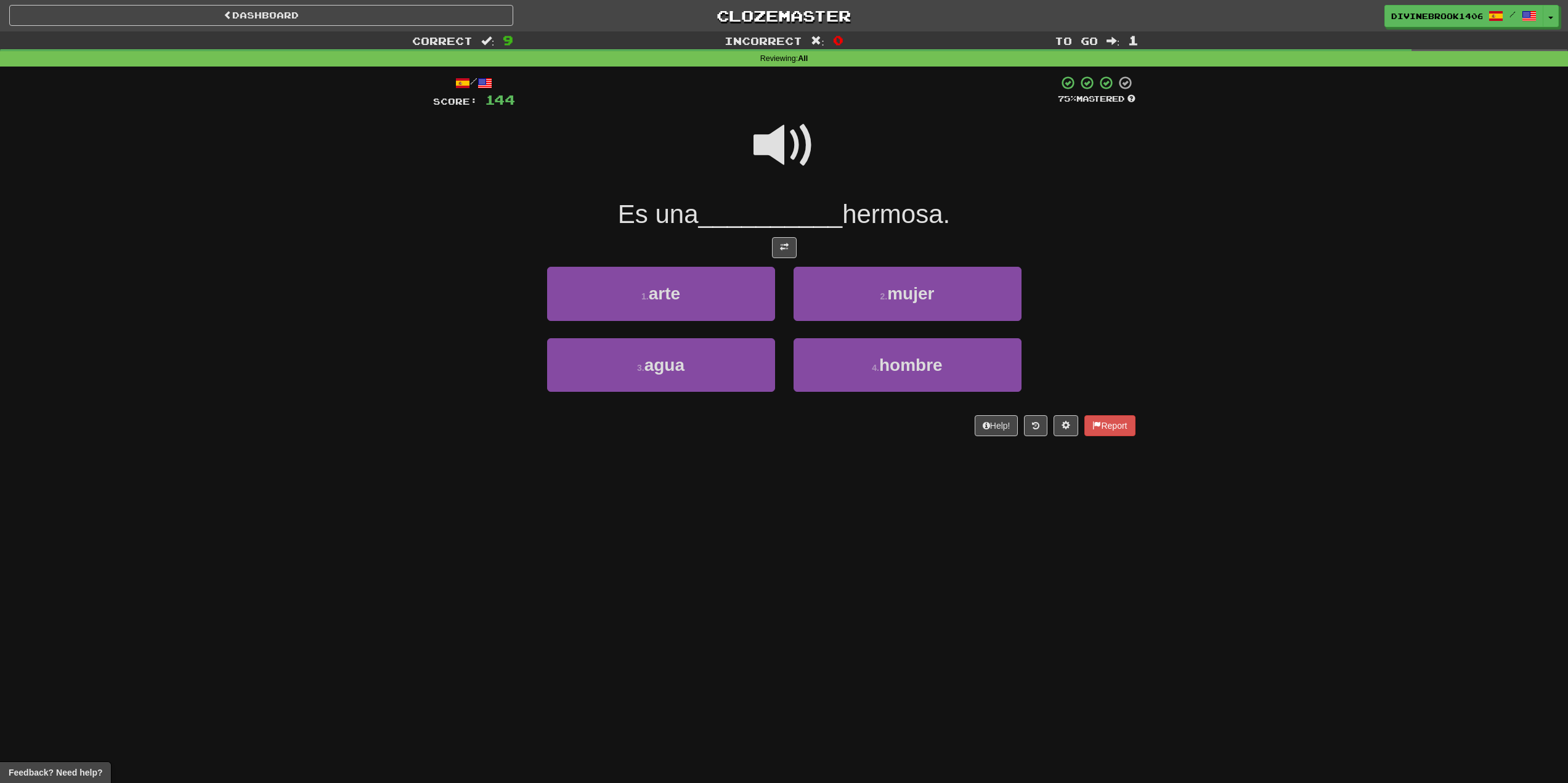
click at [787, 148] on span at bounding box center [784, 146] width 62 height 62
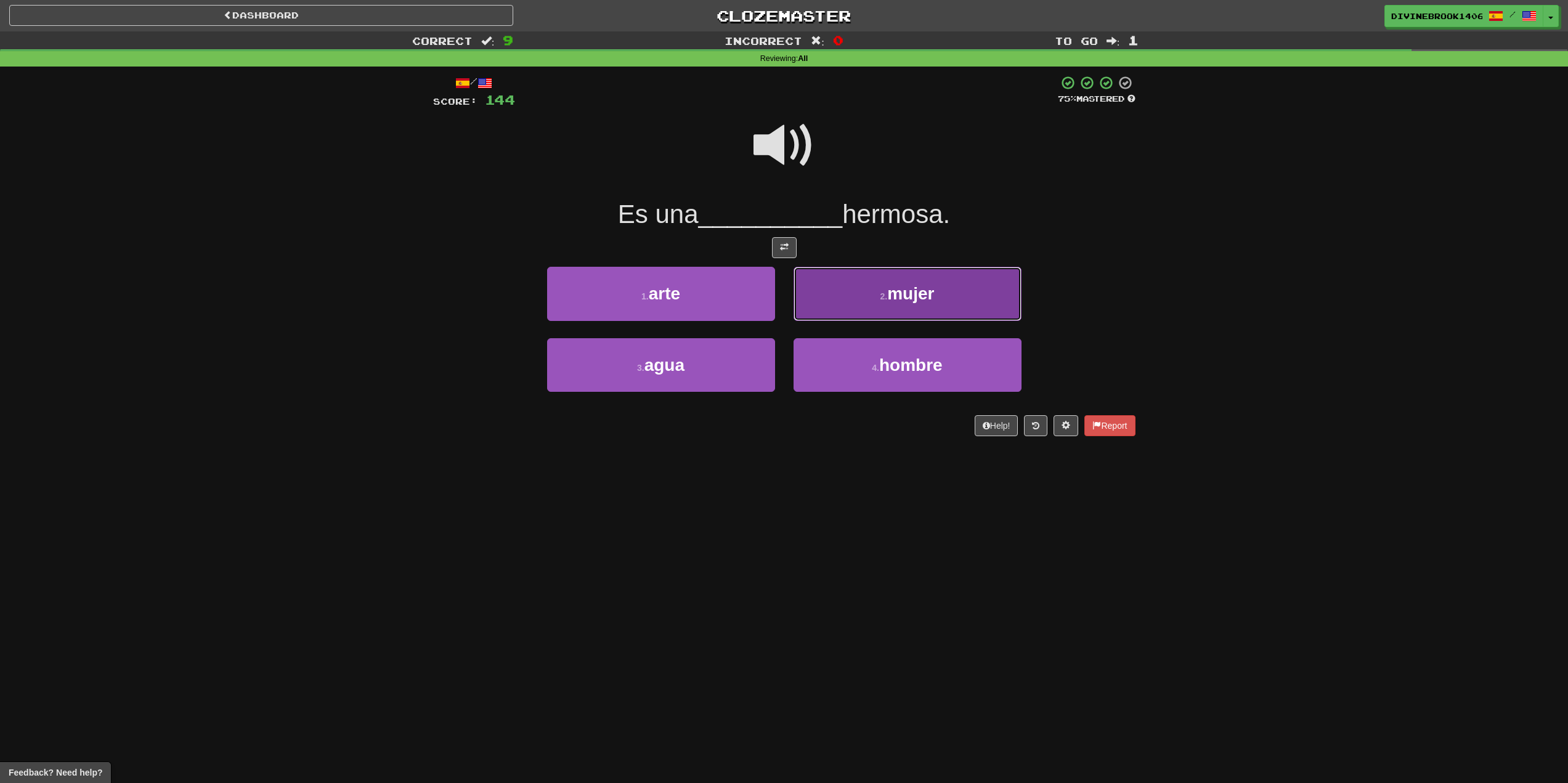
click at [941, 284] on button "2 . mujer" at bounding box center [907, 294] width 228 height 54
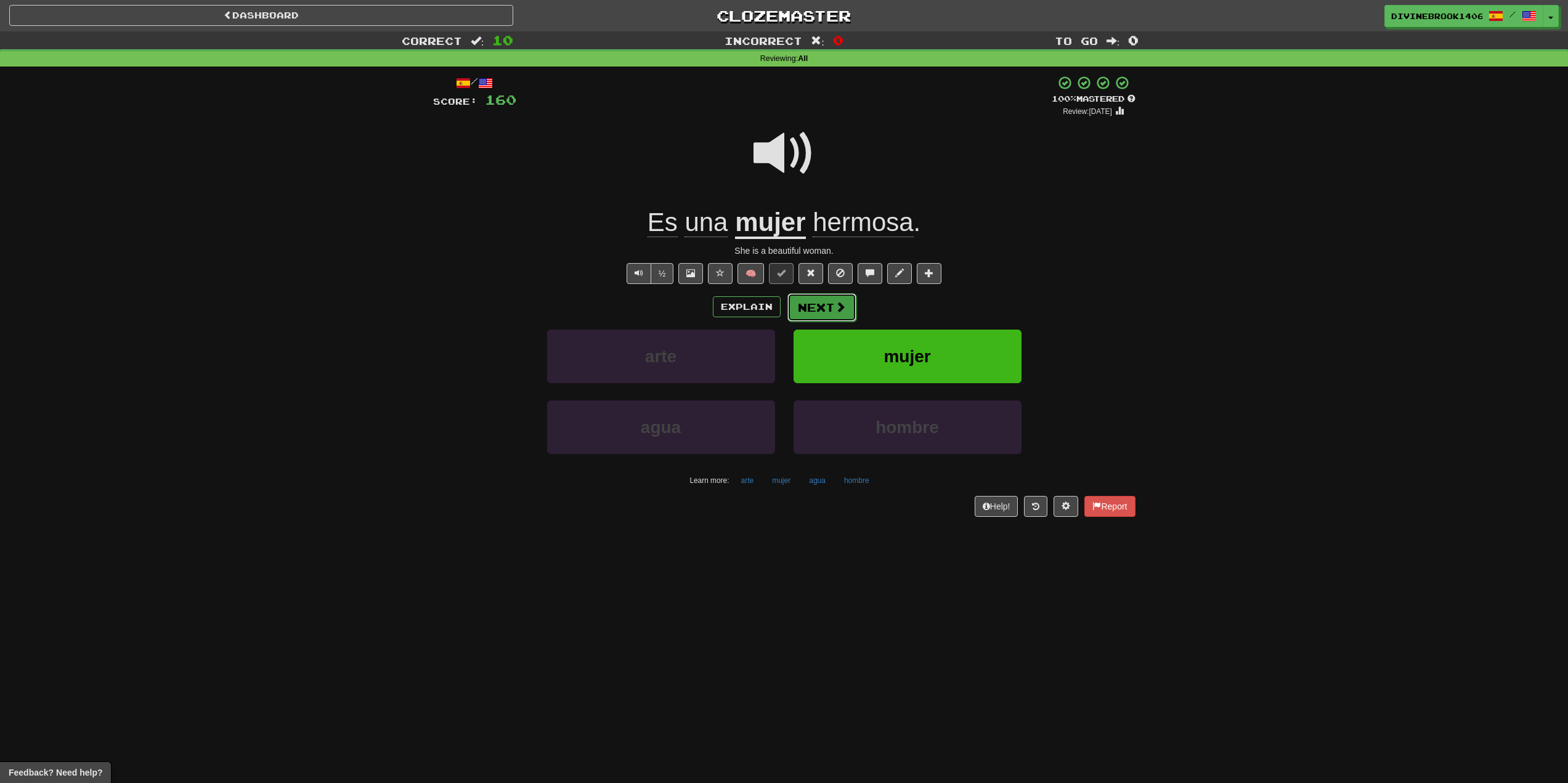
click at [839, 319] on button "Next" at bounding box center [822, 307] width 69 height 28
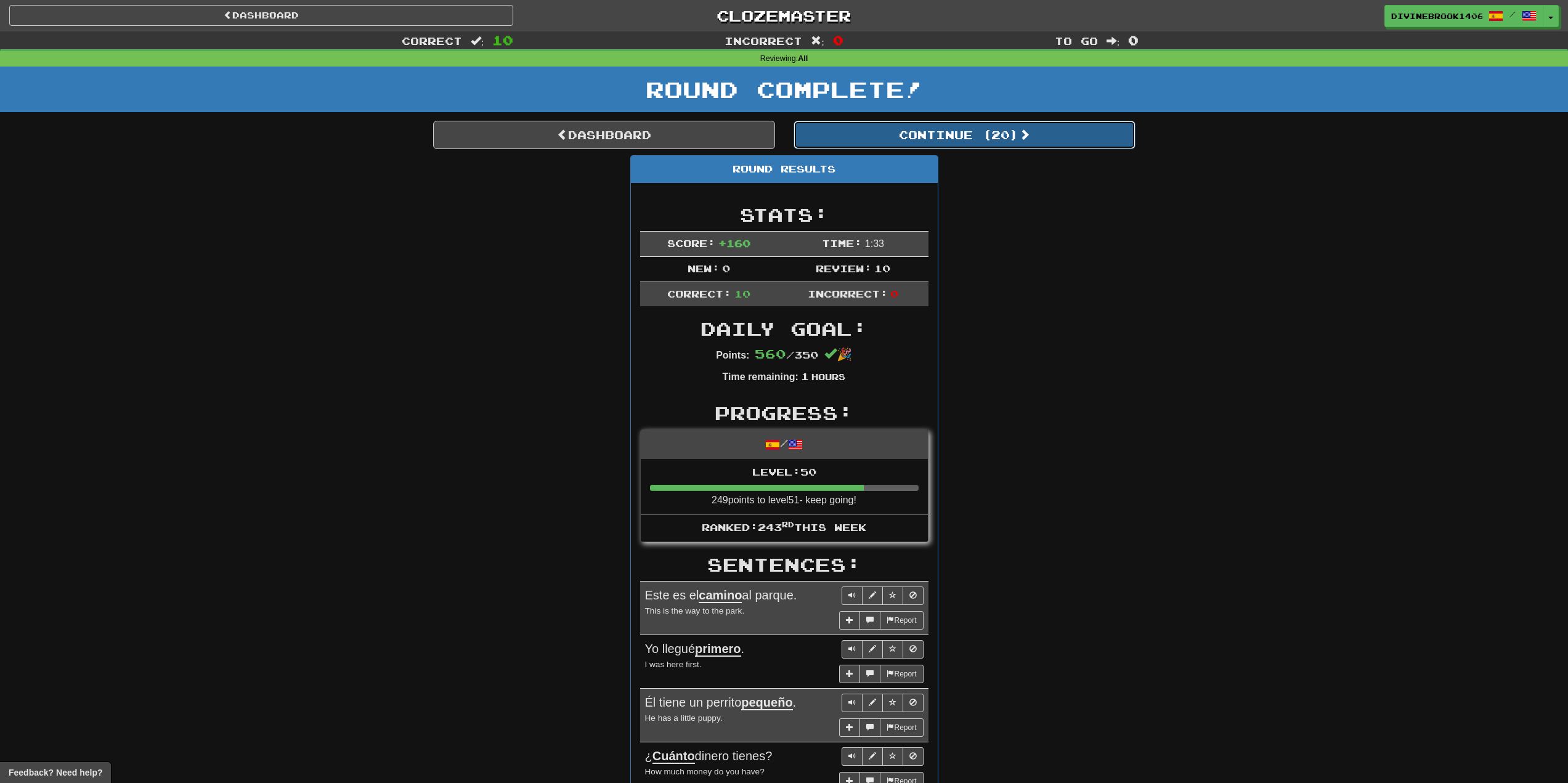
click at [1055, 133] on button "Continue ( 20 )" at bounding box center [965, 134] width 342 height 28
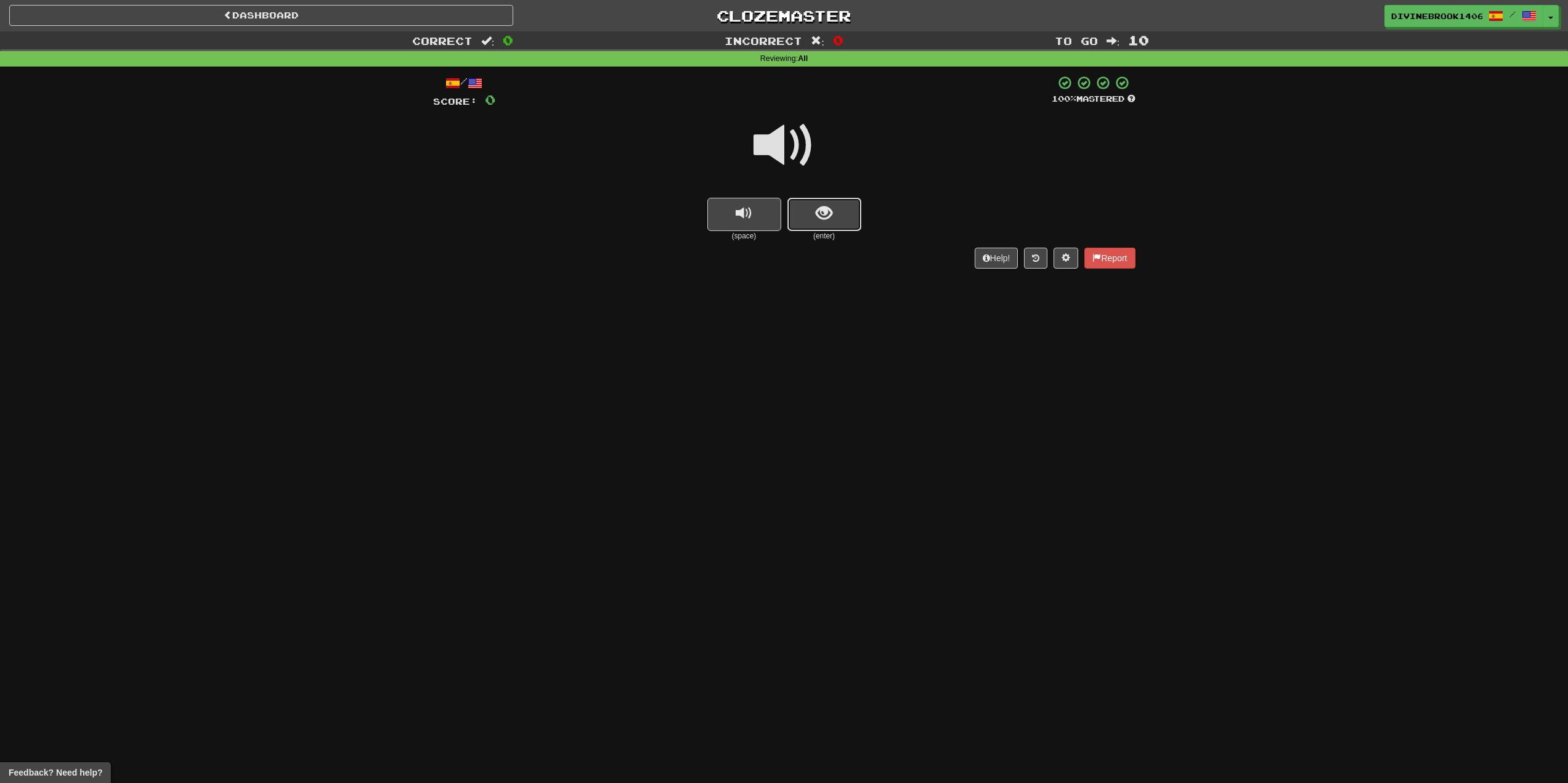
click at [842, 228] on button "show sentence" at bounding box center [824, 214] width 74 height 33
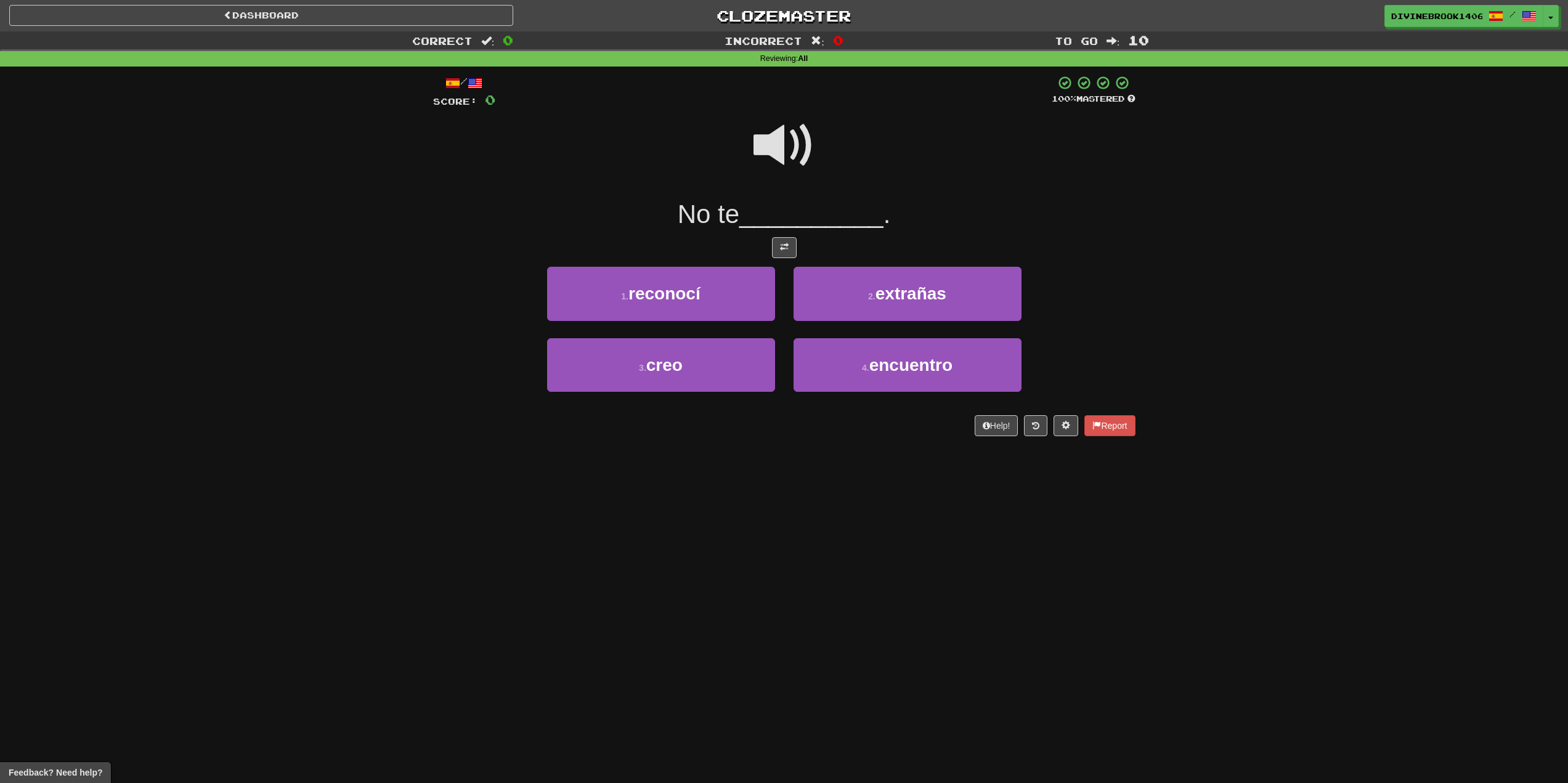
click at [788, 156] on span at bounding box center [784, 146] width 62 height 62
click at [715, 352] on button "3 . creo" at bounding box center [661, 365] width 228 height 54
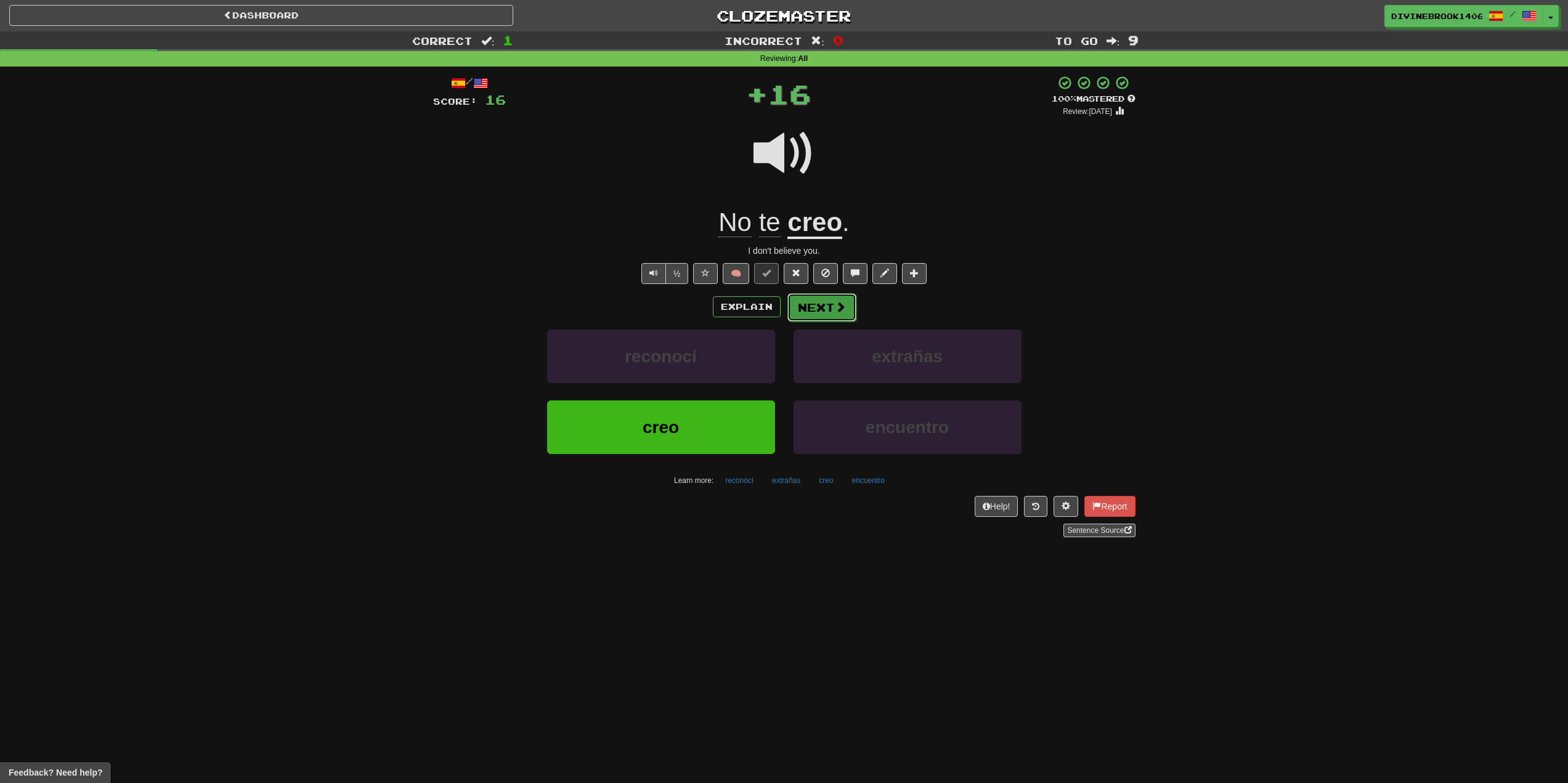
click at [834, 307] on button "Next" at bounding box center [822, 307] width 69 height 28
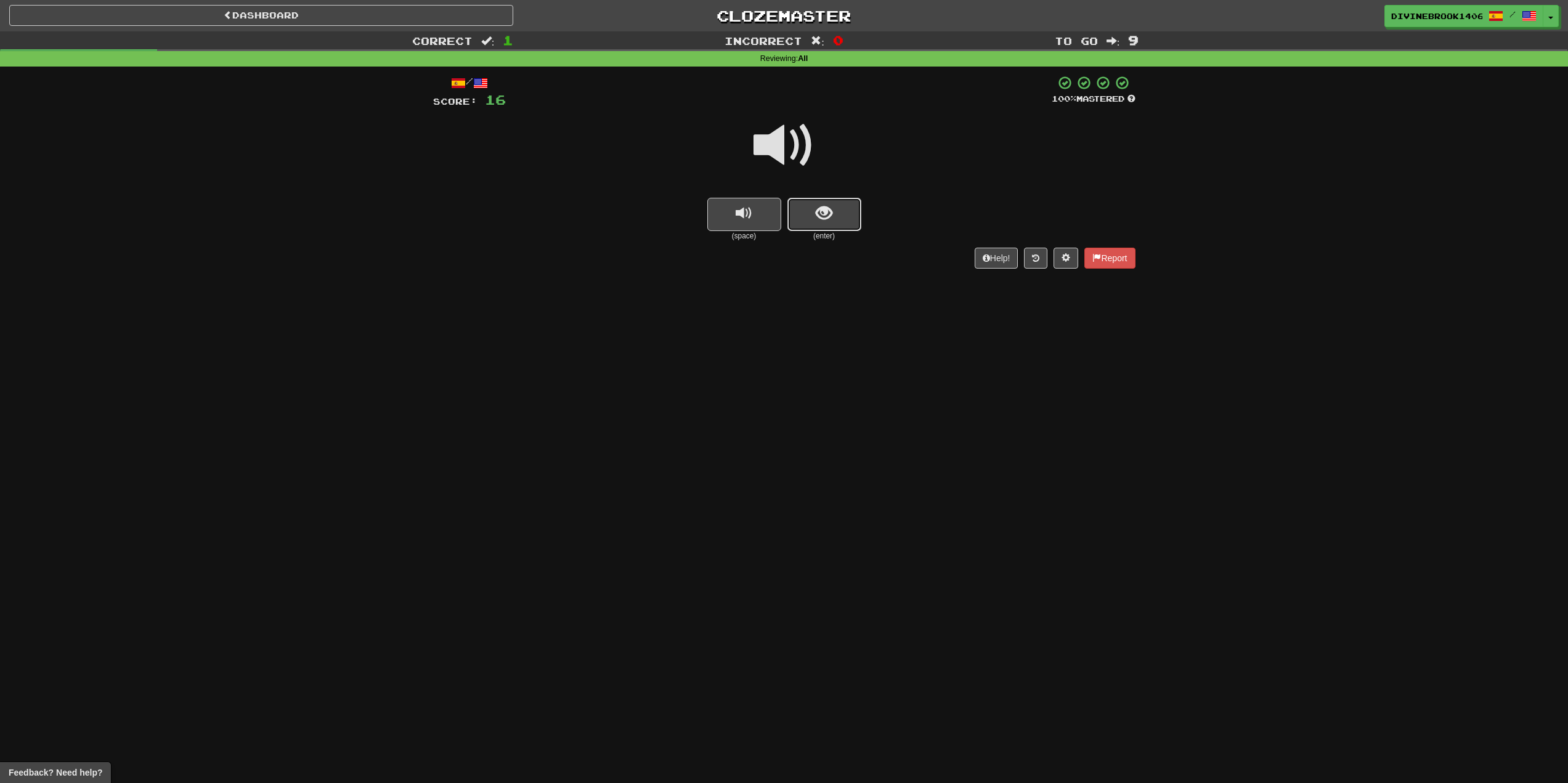
click at [810, 215] on button "show sentence" at bounding box center [824, 214] width 74 height 33
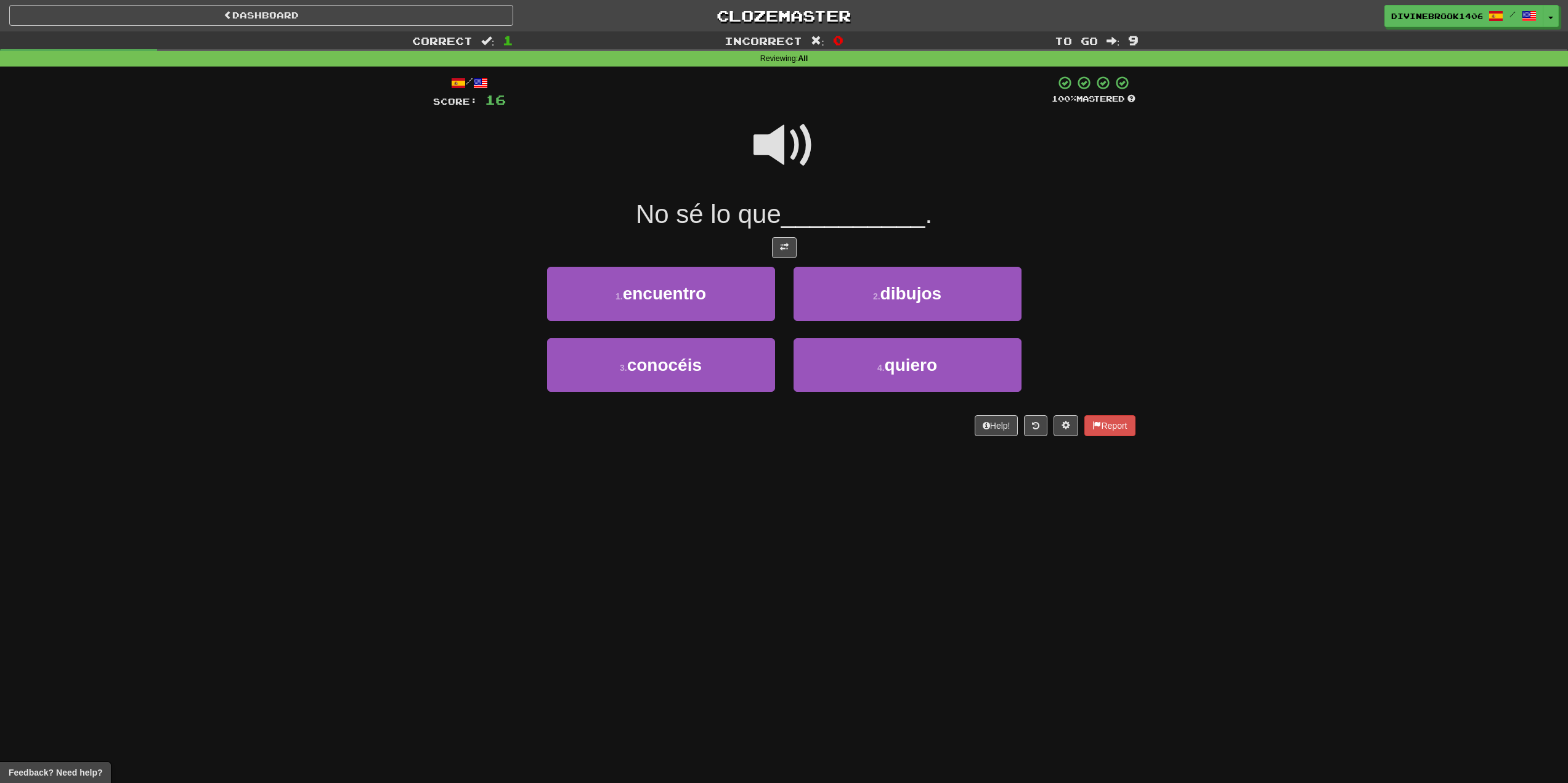
click at [777, 136] on span at bounding box center [784, 146] width 62 height 62
click at [981, 378] on button "4 . quiero" at bounding box center [907, 365] width 228 height 54
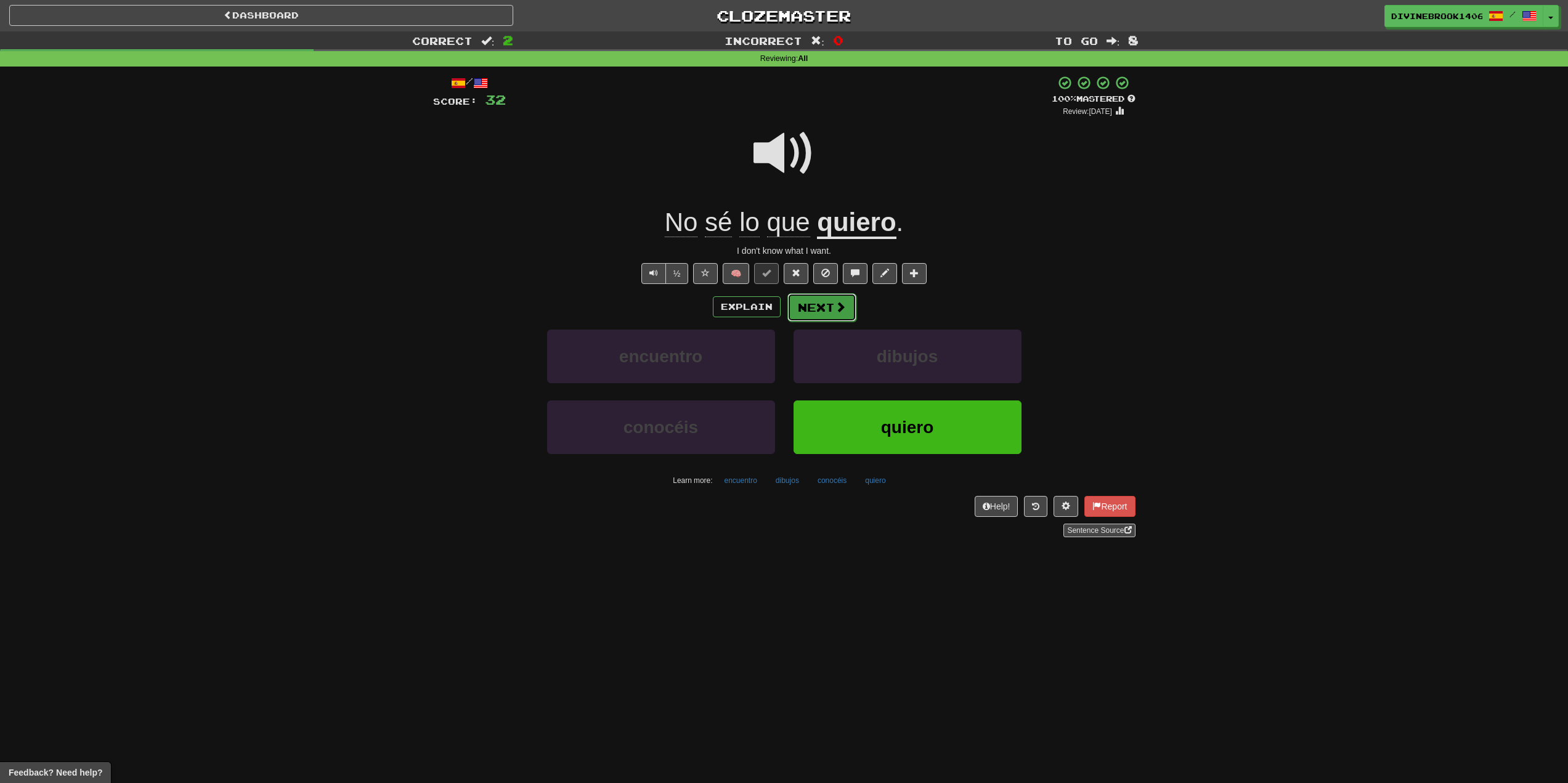
click at [827, 316] on button "Next" at bounding box center [822, 307] width 69 height 28
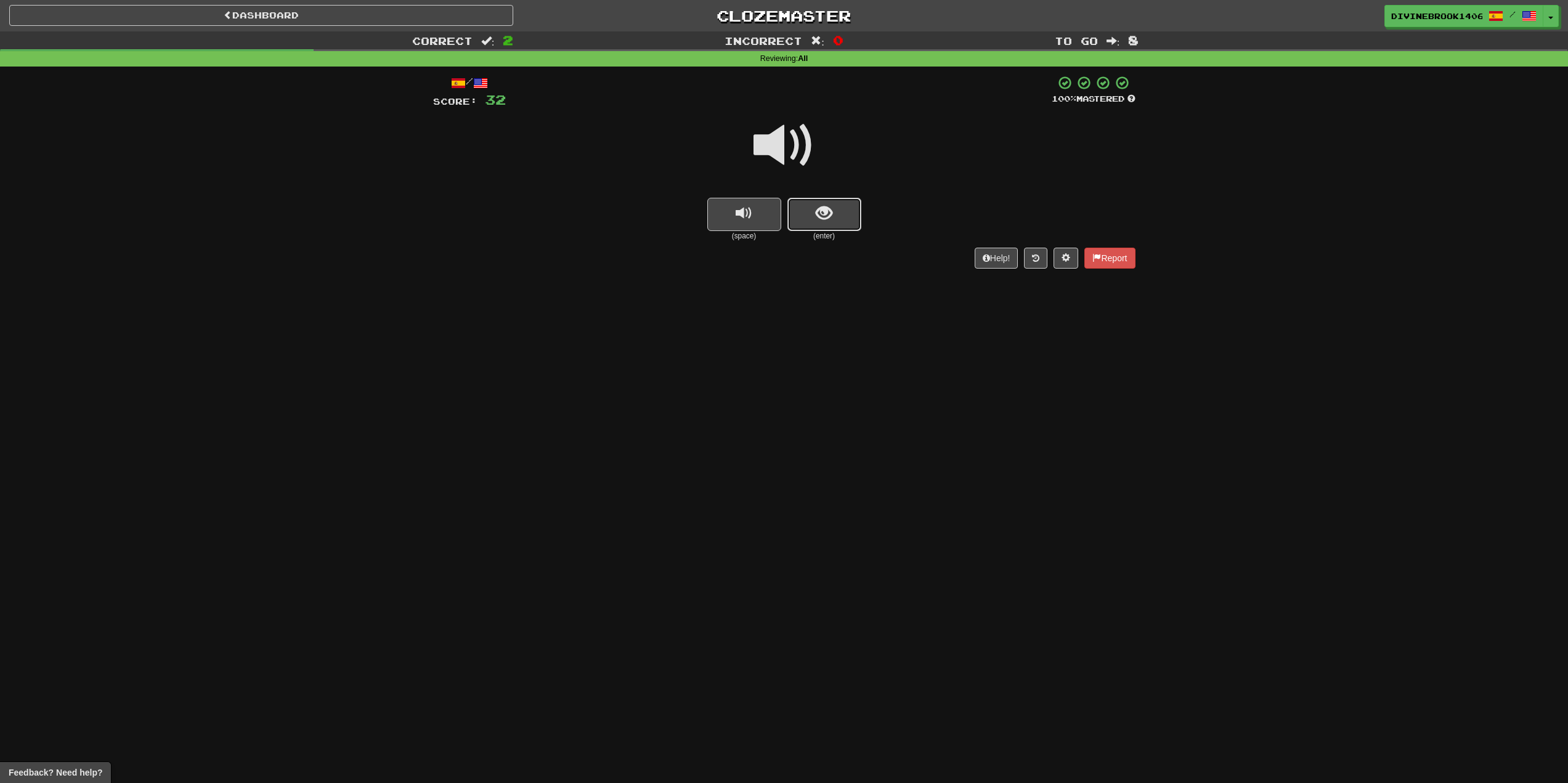
click at [840, 217] on button "show sentence" at bounding box center [824, 214] width 74 height 33
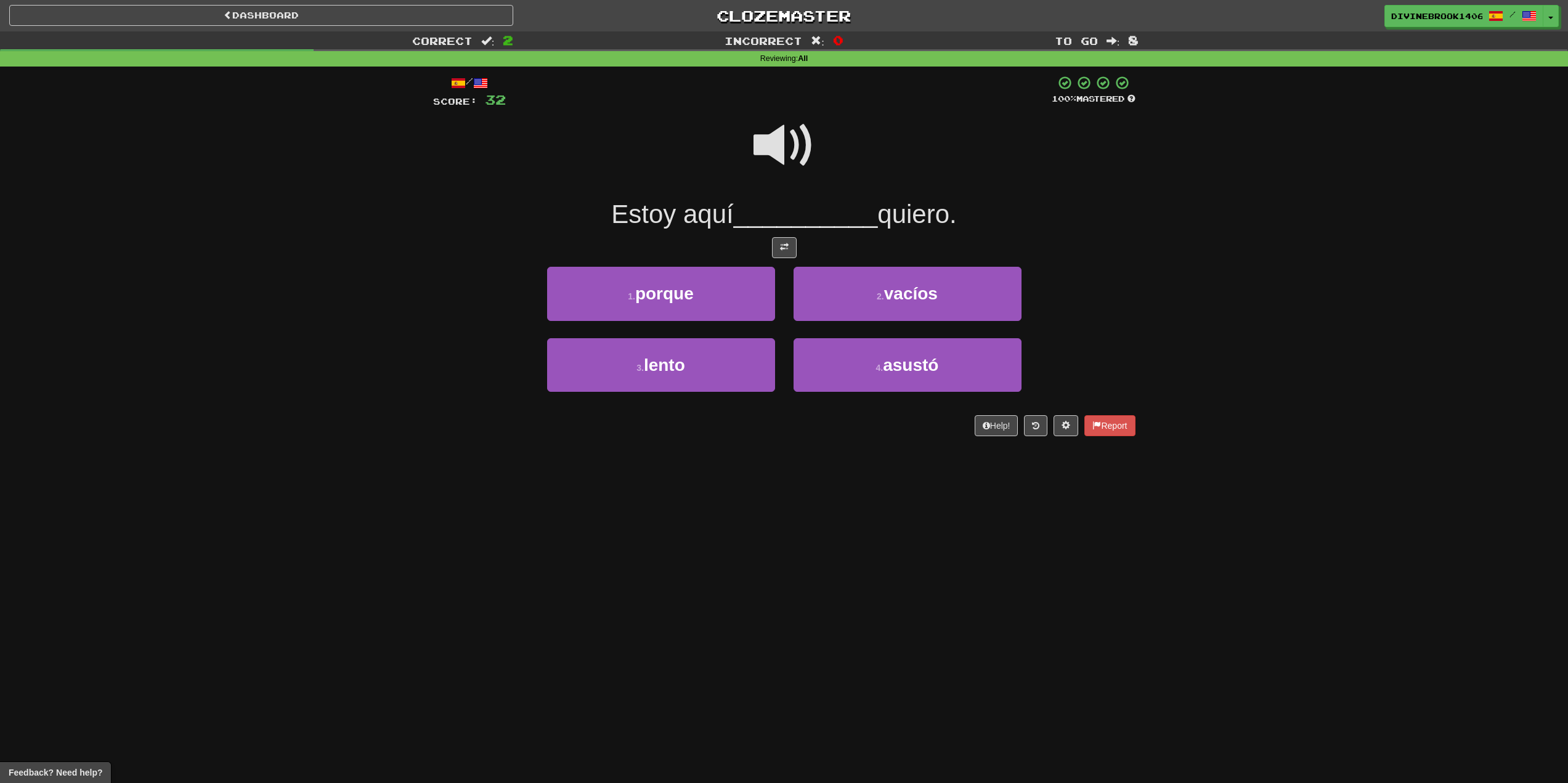
click at [791, 158] on span at bounding box center [784, 146] width 62 height 62
click at [774, 144] on span at bounding box center [784, 146] width 62 height 62
click at [707, 283] on button "1 . porque" at bounding box center [661, 294] width 228 height 54
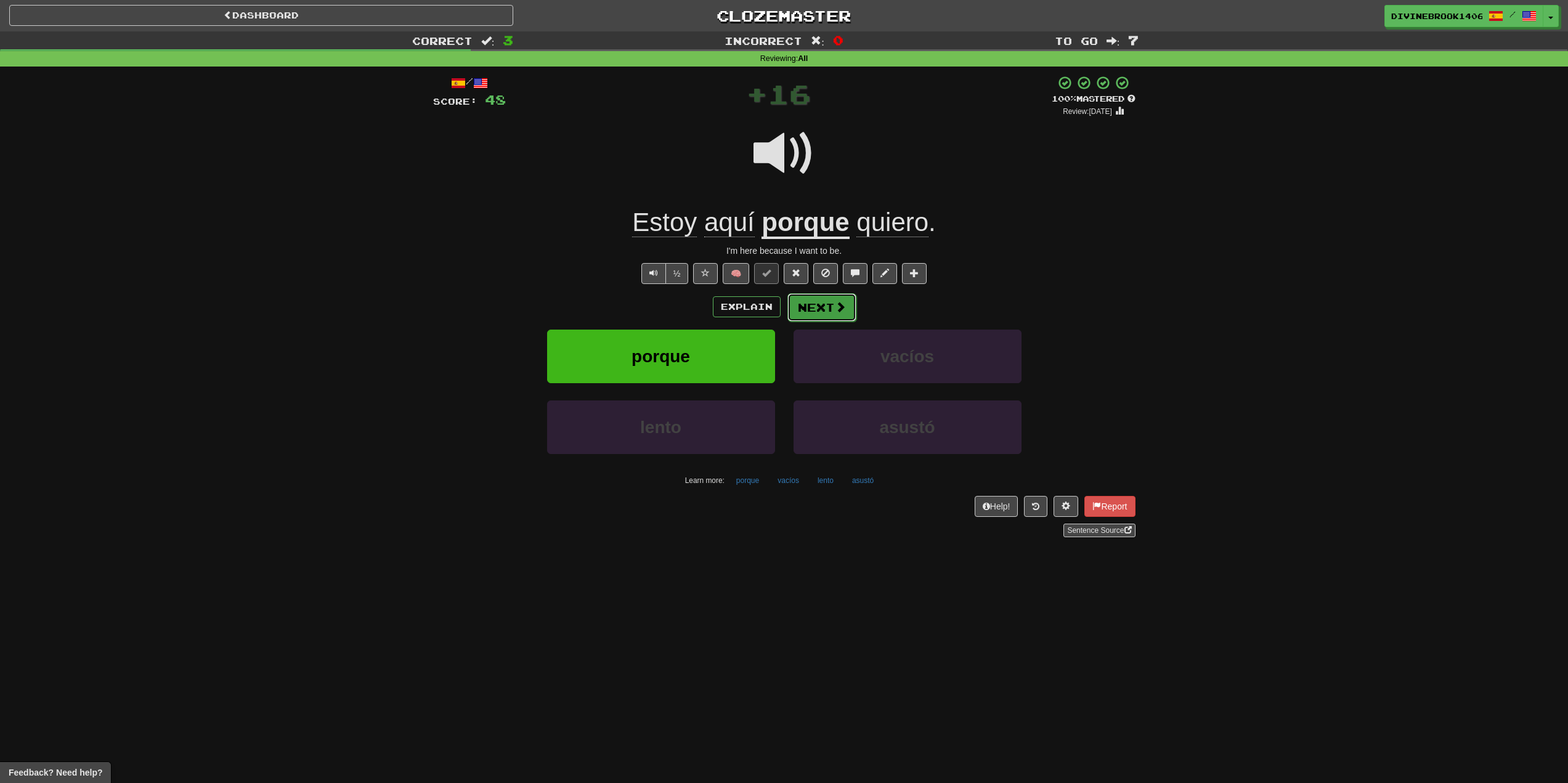
click at [826, 308] on button "Next" at bounding box center [822, 307] width 69 height 28
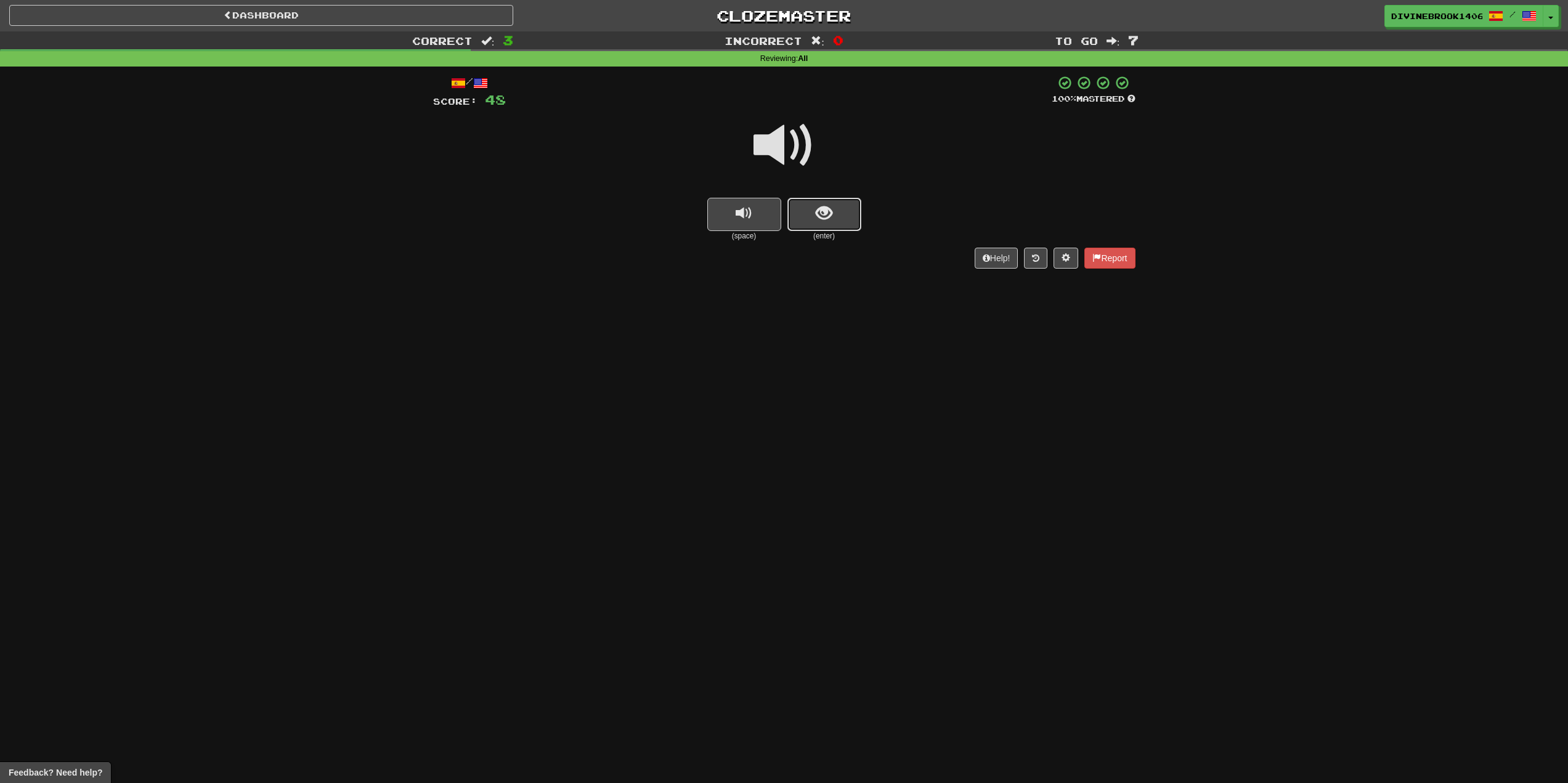
drag, startPoint x: 811, startPoint y: 195, endPoint x: 823, endPoint y: 225, distance: 32.3
click at [823, 225] on button "show sentence" at bounding box center [824, 214] width 74 height 33
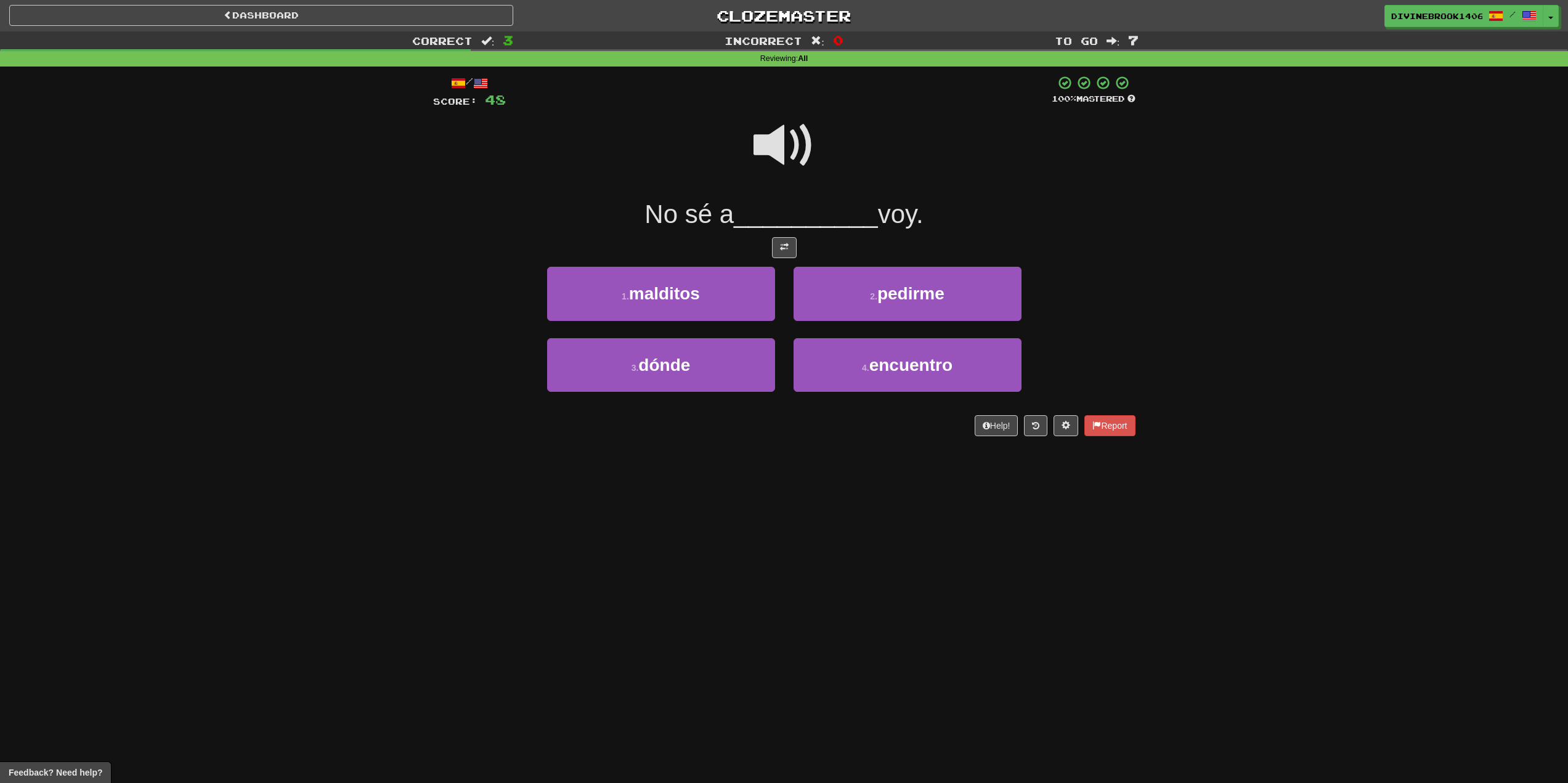
click at [795, 139] on span at bounding box center [784, 146] width 62 height 62
click at [683, 388] on button "3 . dónde" at bounding box center [661, 365] width 228 height 54
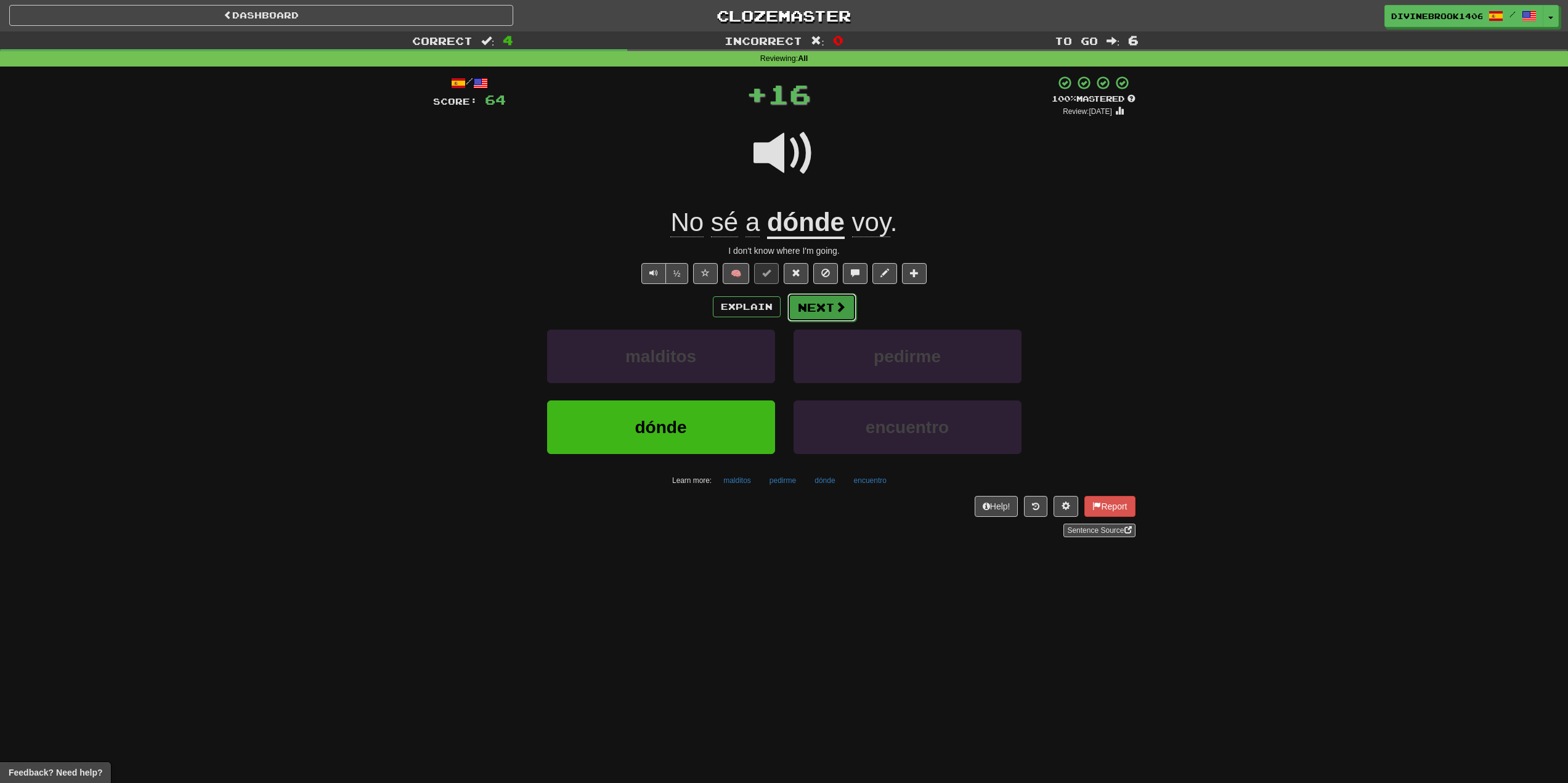
click at [817, 306] on button "Next" at bounding box center [822, 307] width 69 height 28
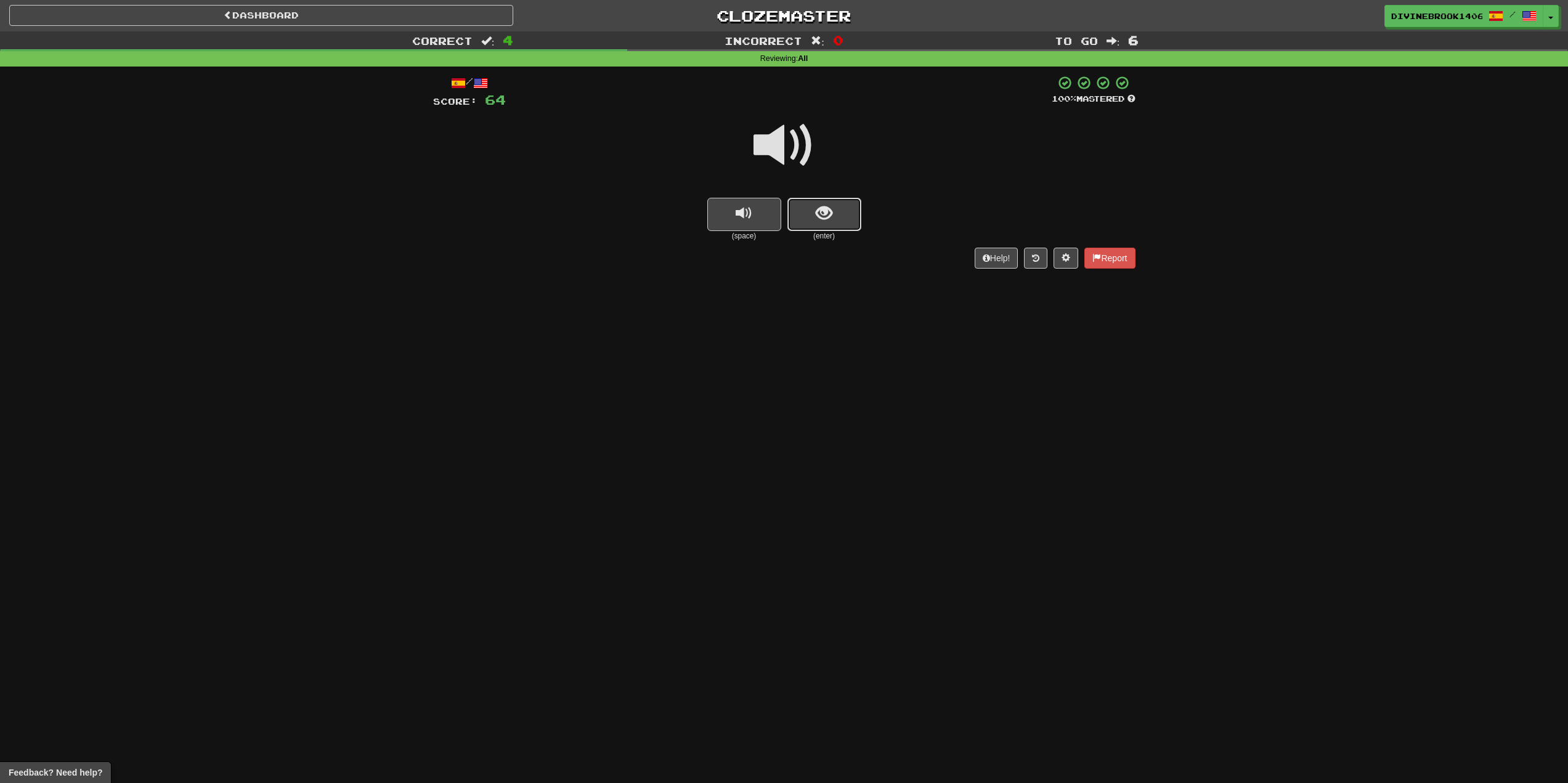
click at [833, 215] on button "show sentence" at bounding box center [824, 214] width 74 height 33
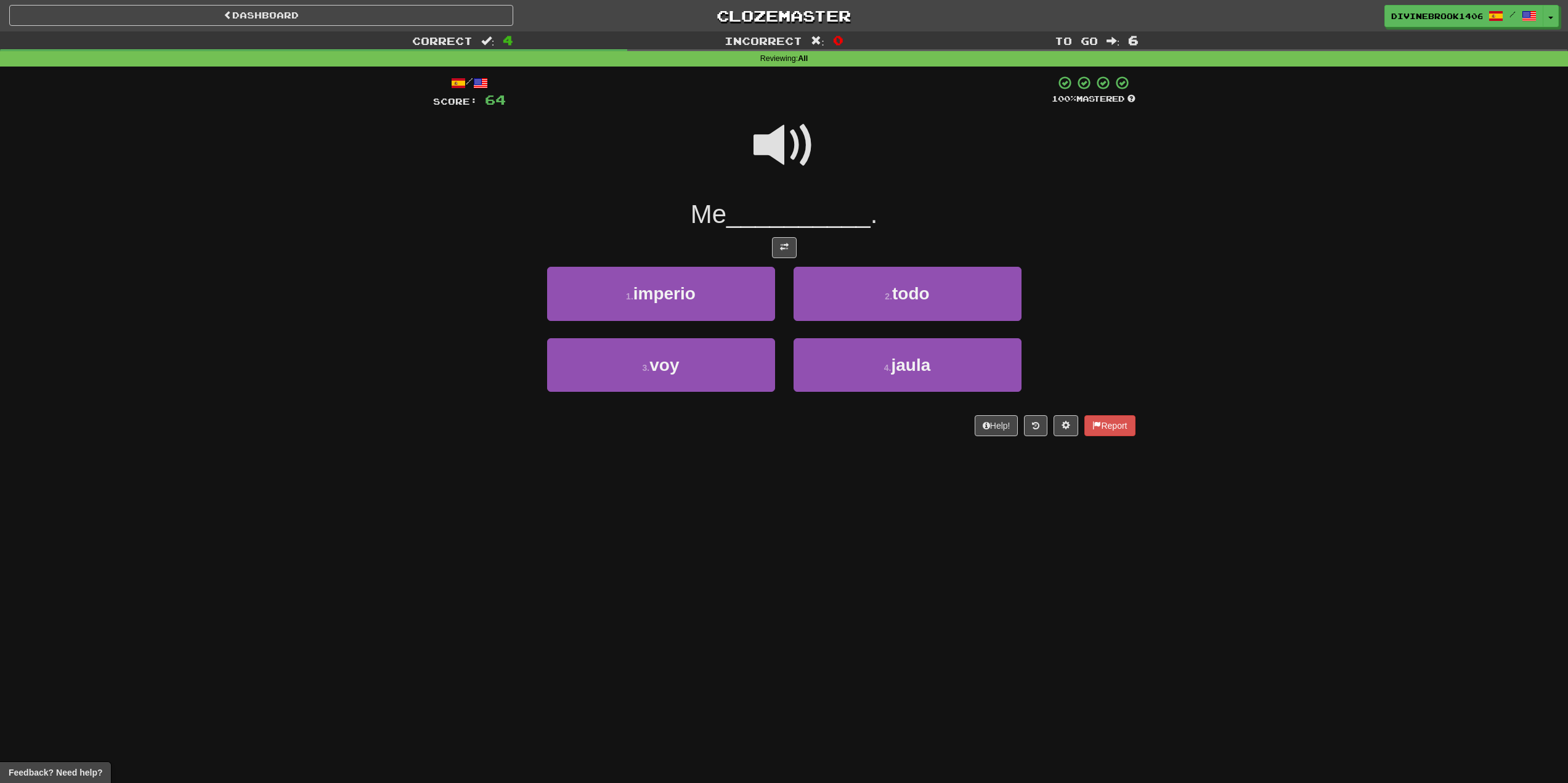
click at [799, 145] on span at bounding box center [784, 146] width 62 height 62
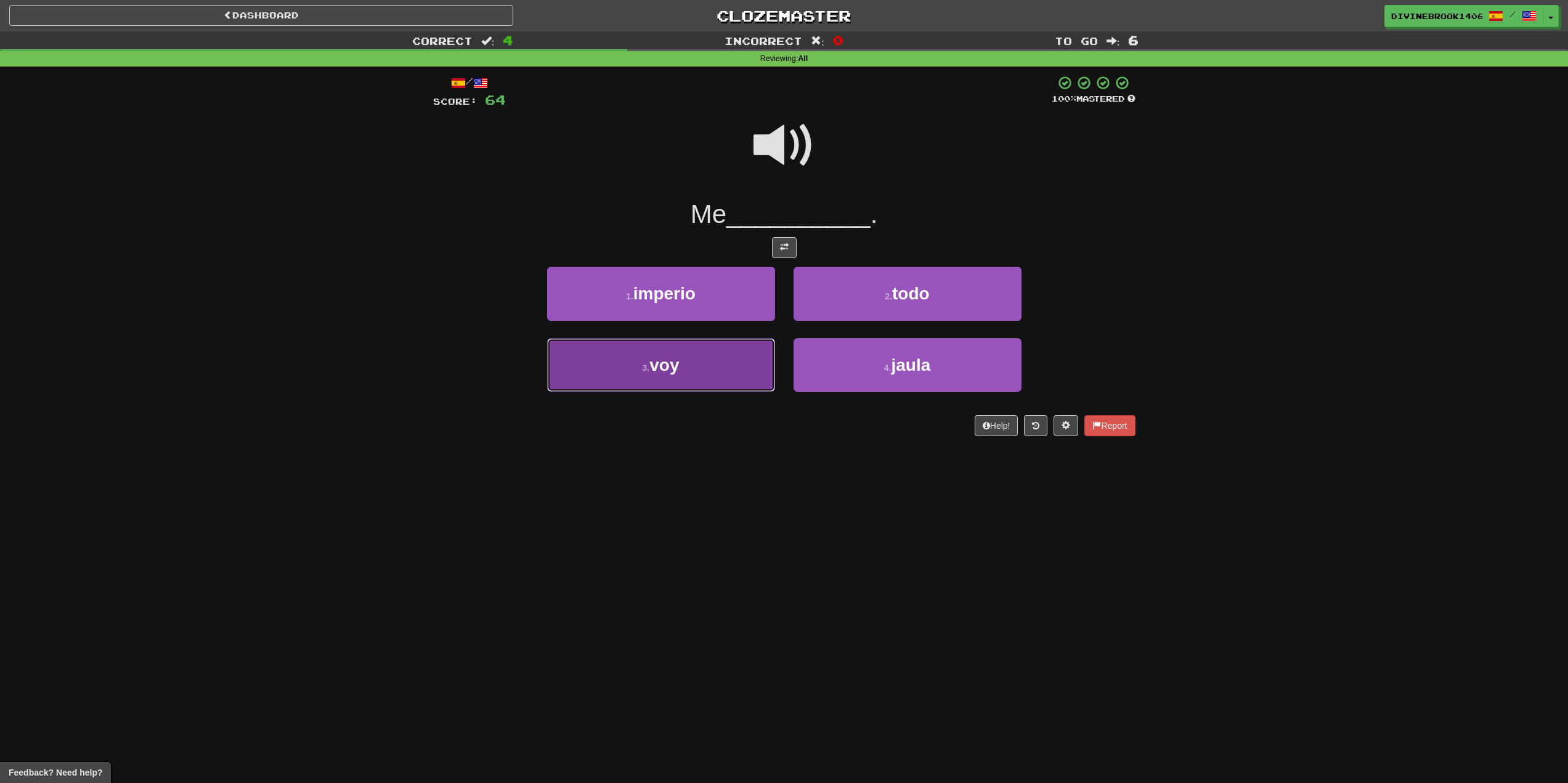
click at [708, 338] on button "3 . voy" at bounding box center [661, 365] width 228 height 54
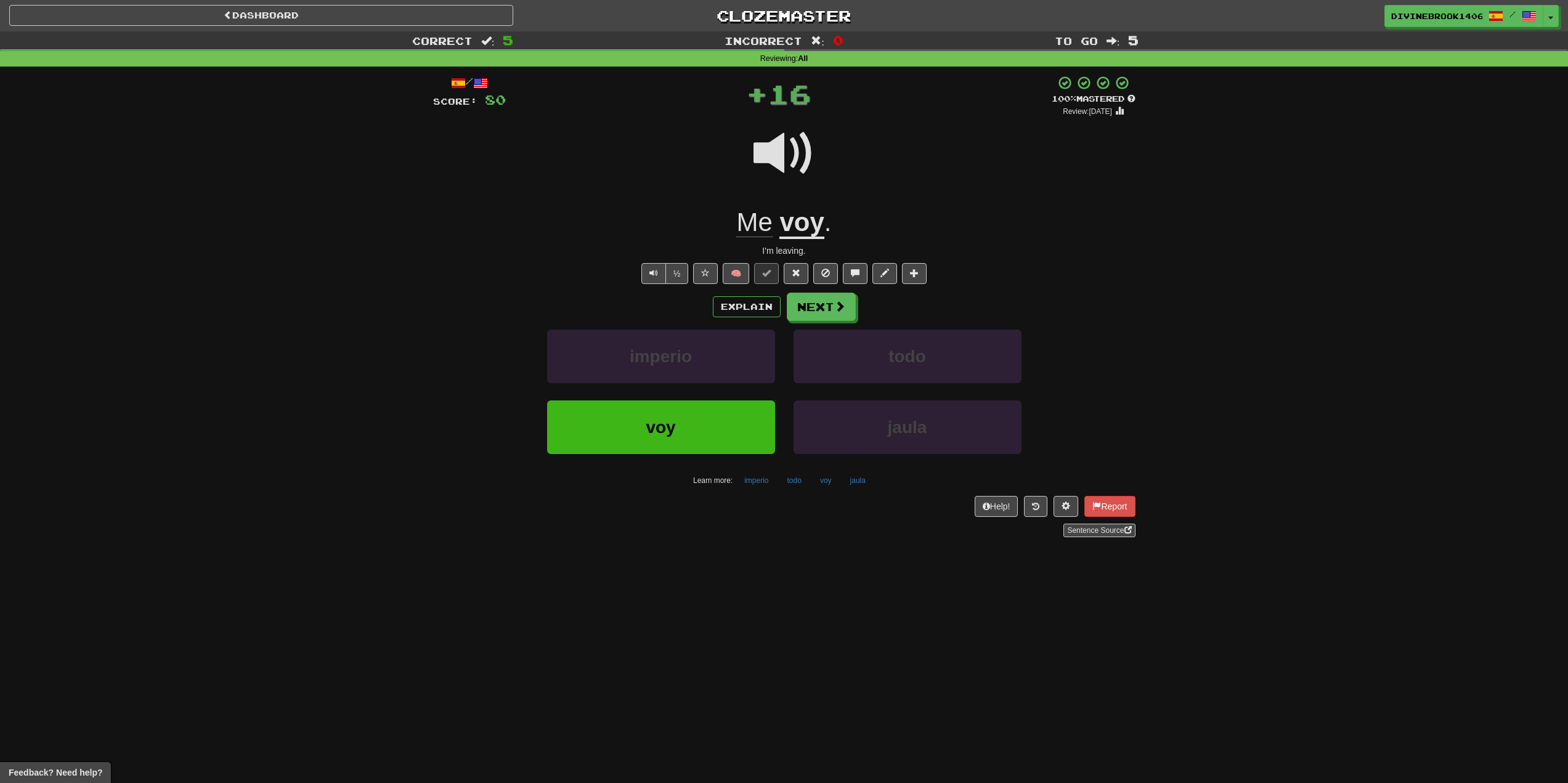
click at [821, 246] on div "I'm leaving." at bounding box center [784, 251] width 702 height 13
drag, startPoint x: 818, startPoint y: 241, endPoint x: 809, endPoint y: 227, distance: 16.6
click at [817, 237] on div "/ Score: 80 + 16 100 % Mastered Review: 2026-02-14 Me voy . I'm leaving. ½ 🧠 Ex…" at bounding box center [784, 306] width 702 height 462
click at [806, 224] on u "voy" at bounding box center [801, 224] width 44 height 32
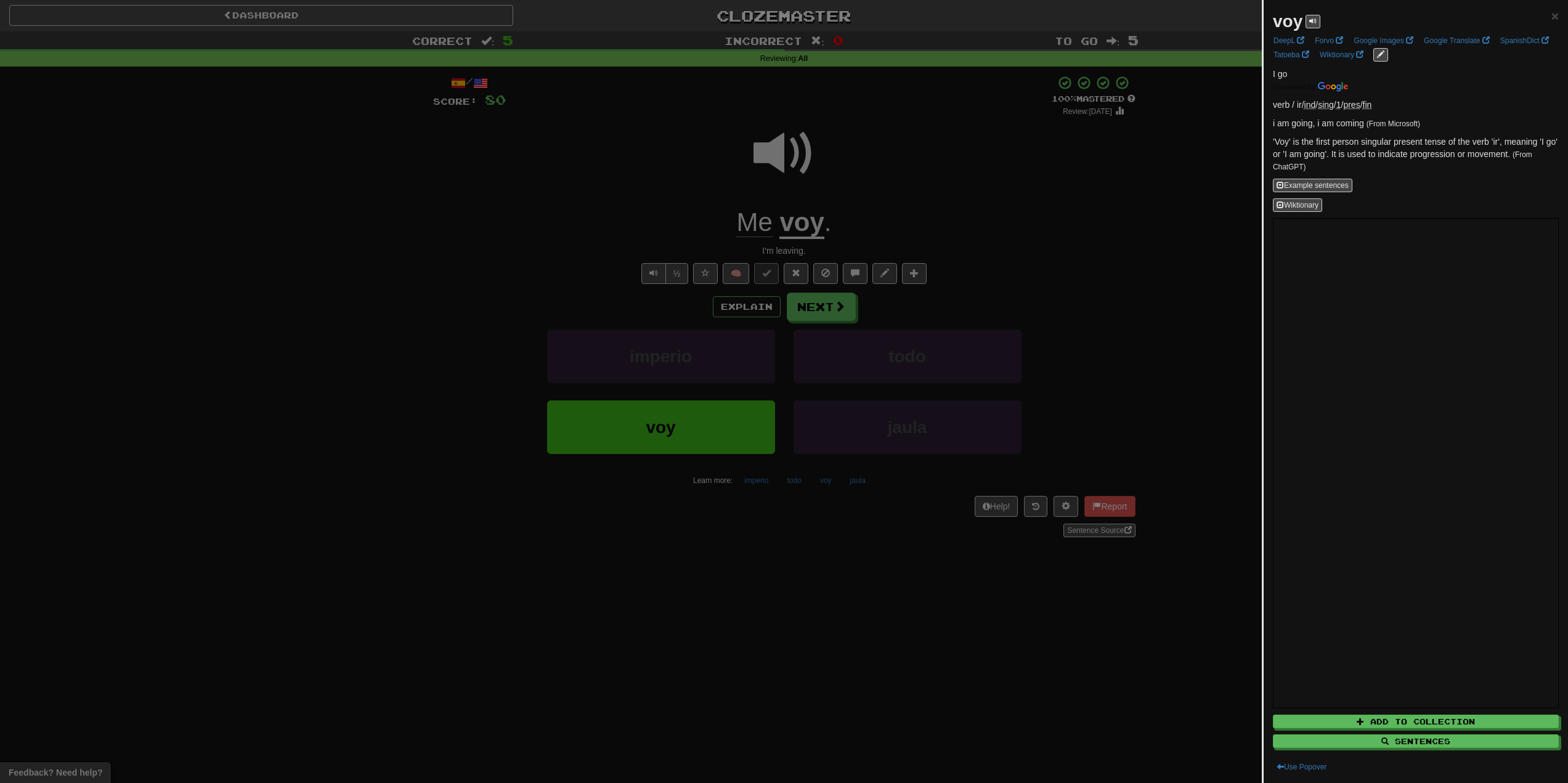
click at [894, 216] on div at bounding box center [784, 392] width 1568 height 783
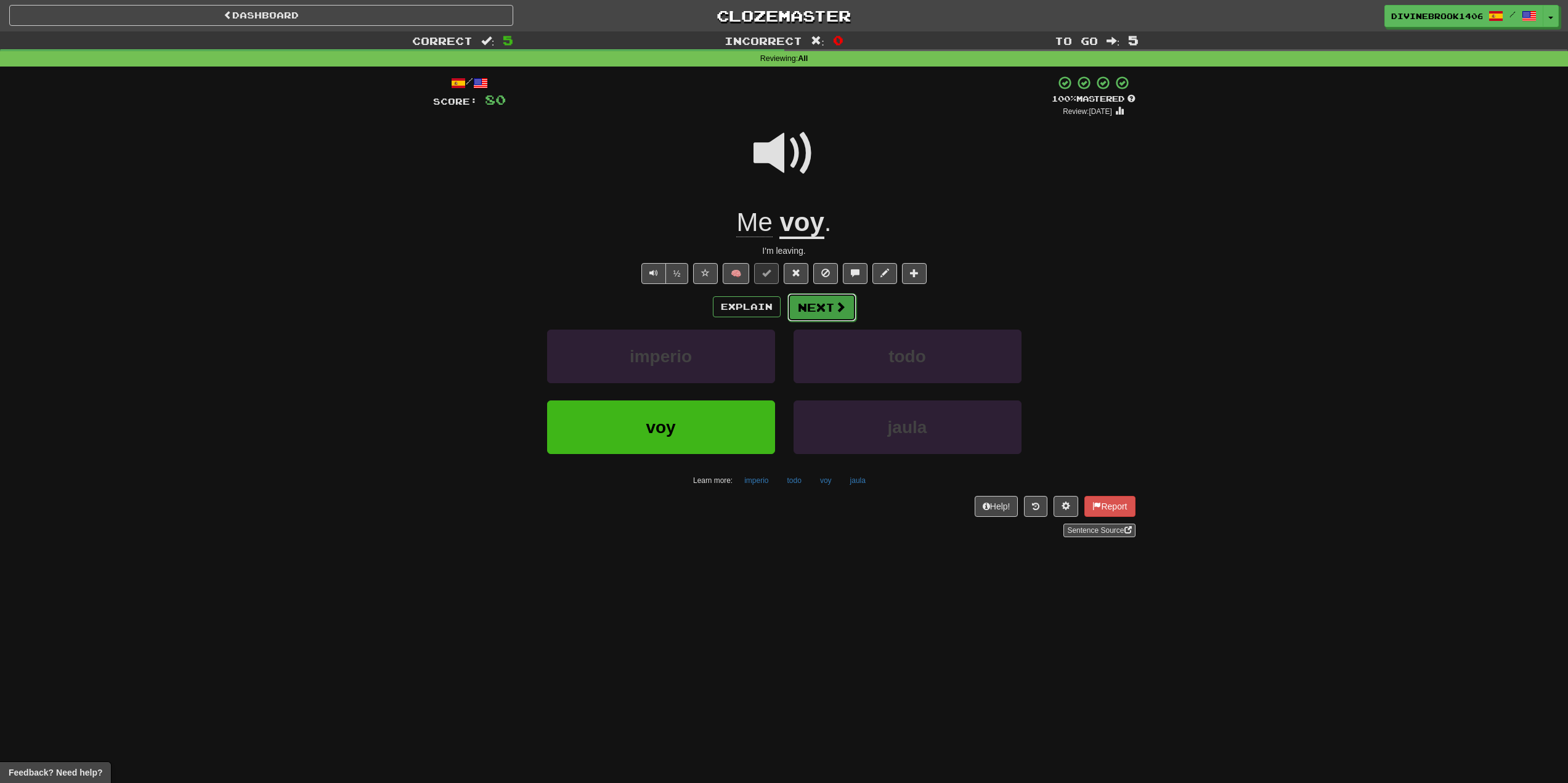
click at [805, 299] on button "Next" at bounding box center [822, 307] width 69 height 28
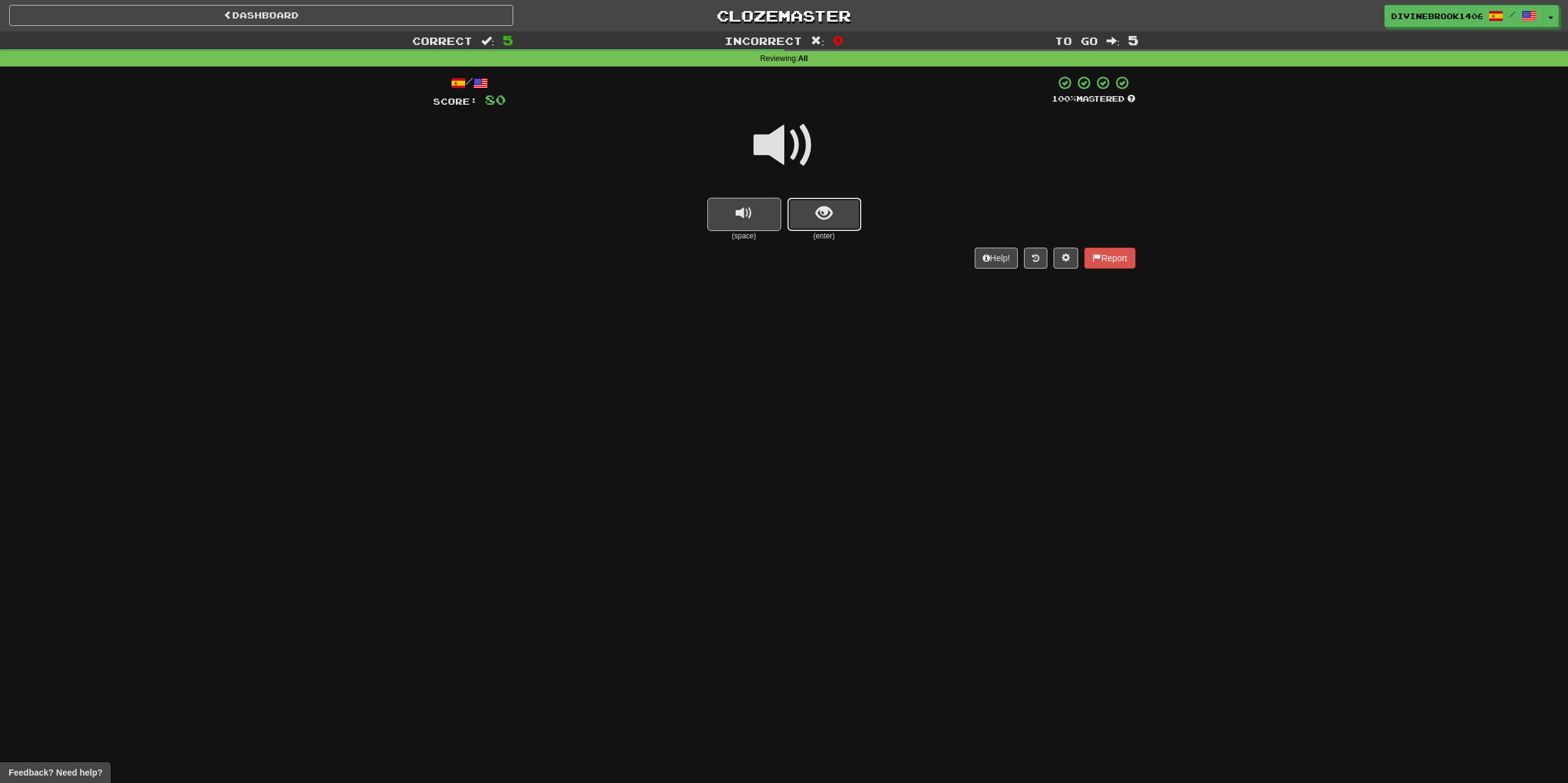
click at [851, 217] on button "show sentence" at bounding box center [824, 214] width 74 height 33
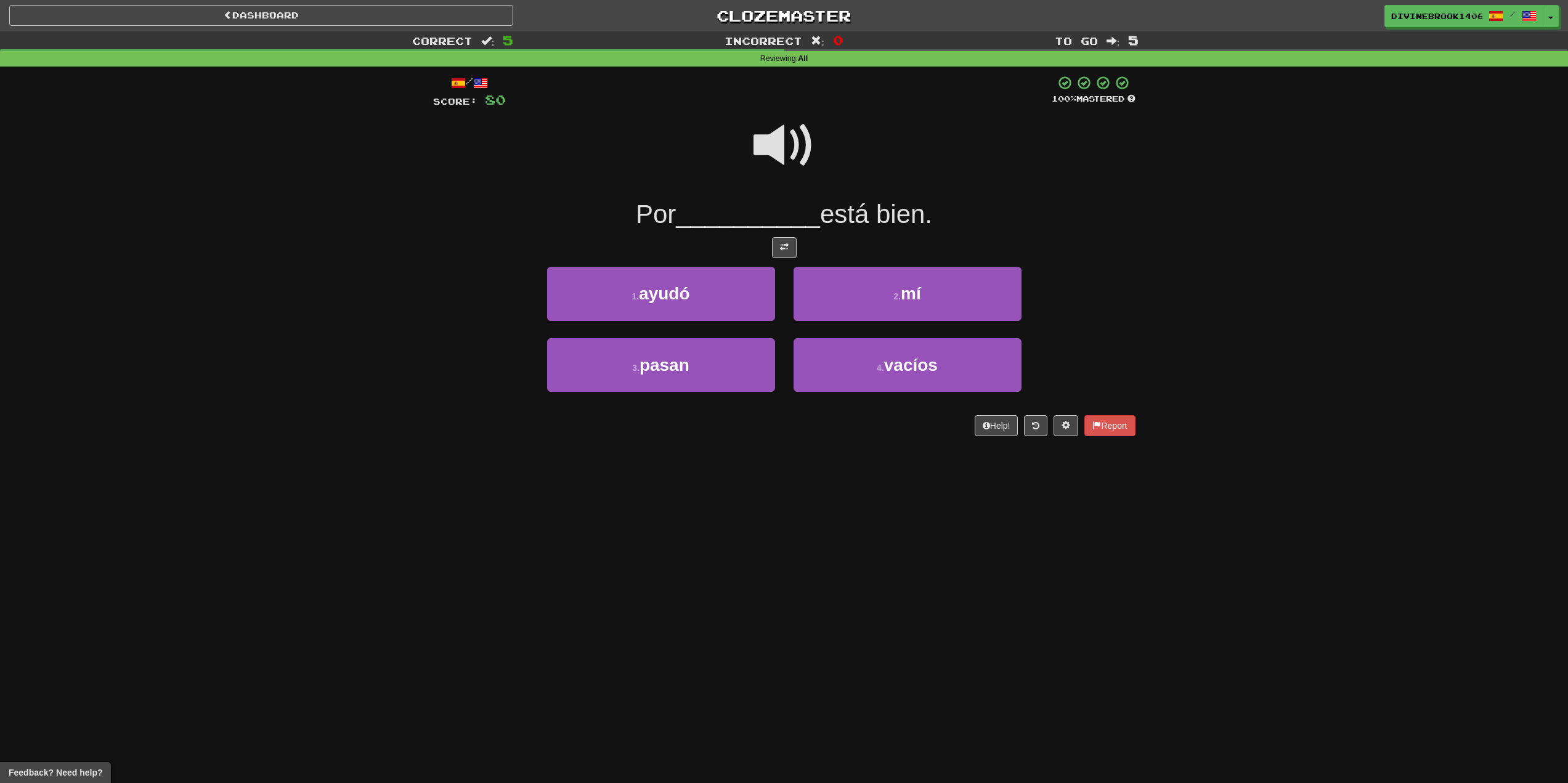
click at [799, 145] on span at bounding box center [784, 146] width 62 height 62
click at [993, 295] on button "2 . mí" at bounding box center [907, 294] width 228 height 54
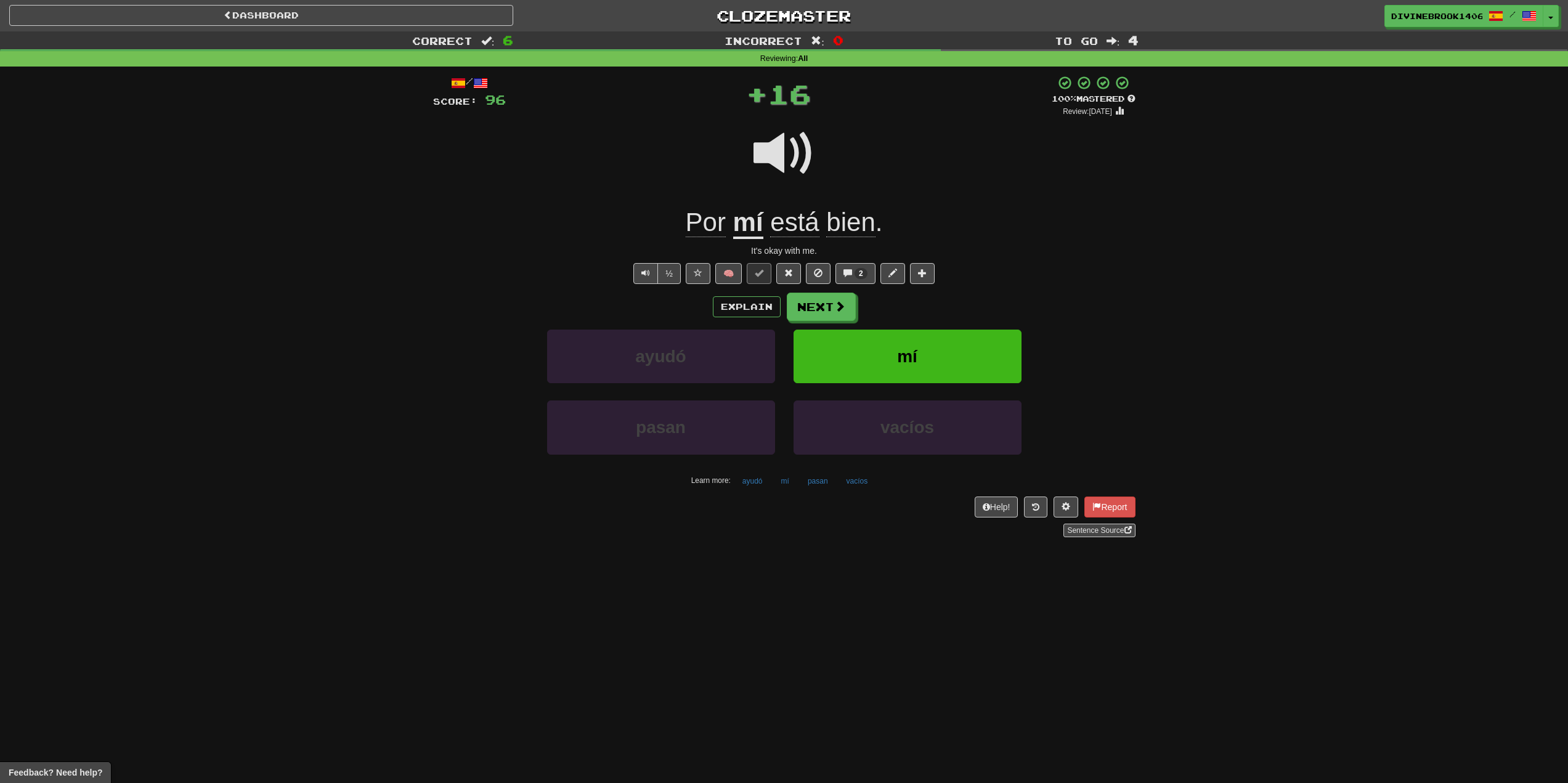
click at [715, 221] on span "Por" at bounding box center [705, 222] width 40 height 30
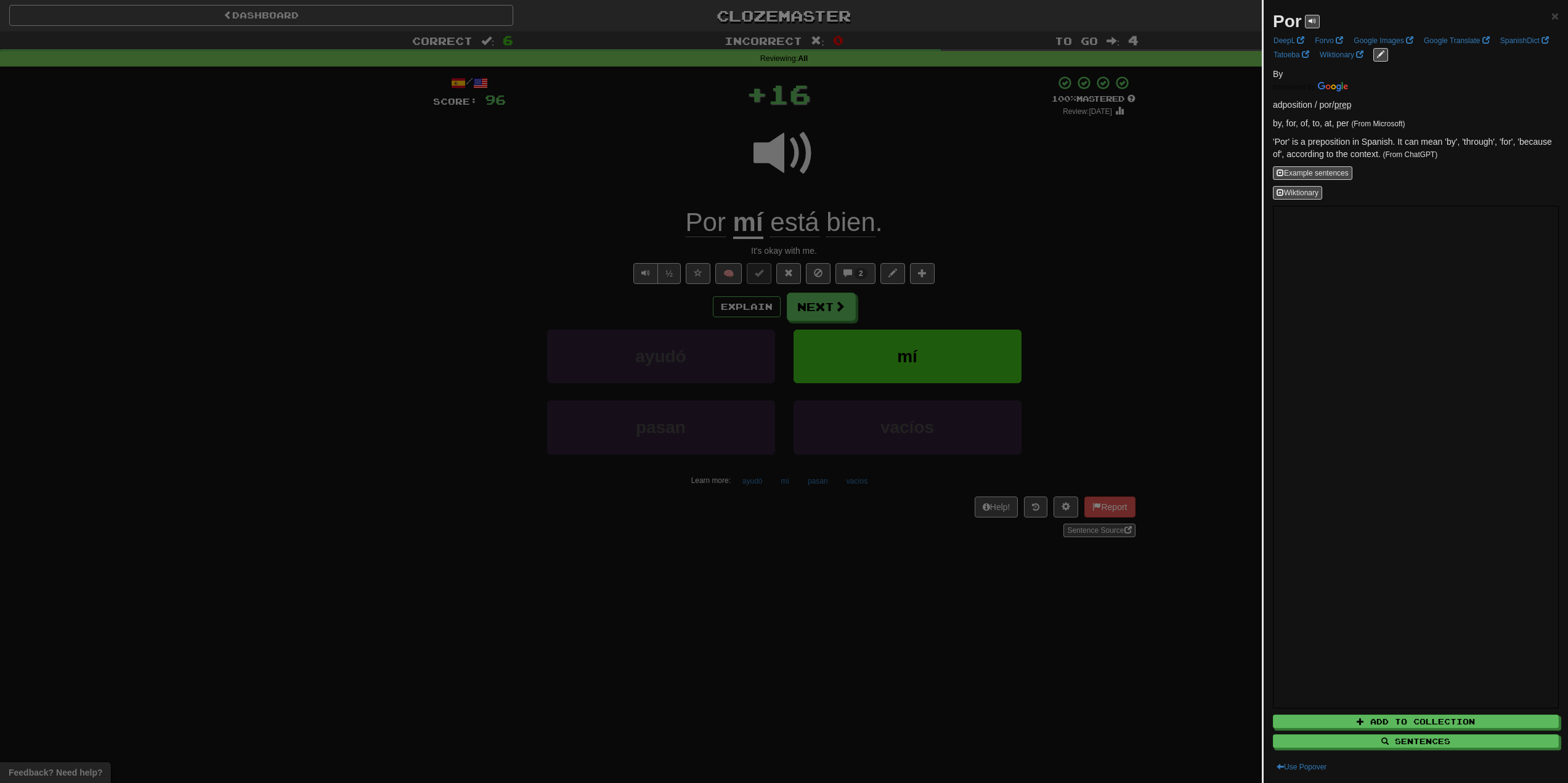
click at [637, 189] on div at bounding box center [784, 392] width 1568 height 783
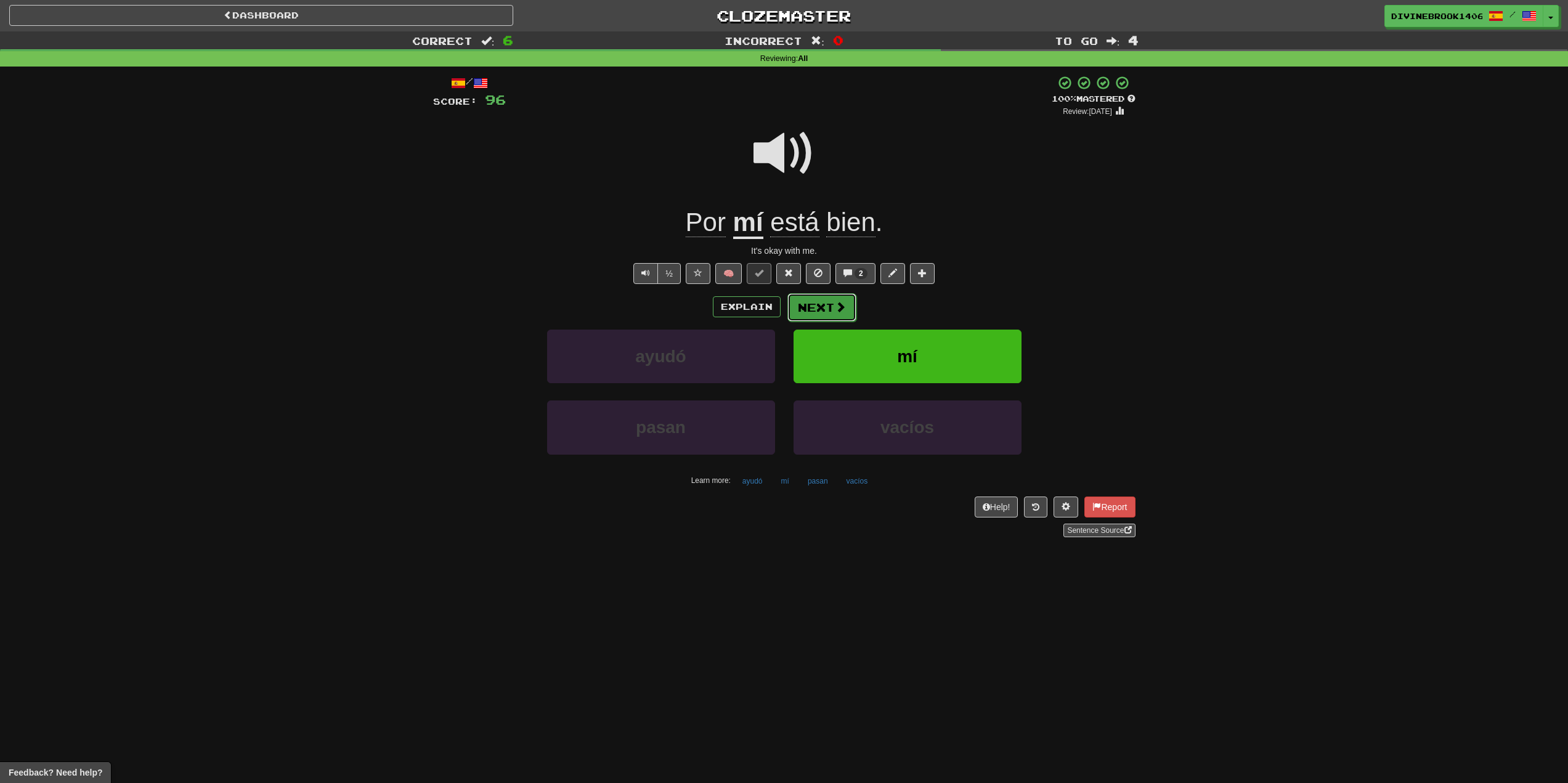
click at [829, 298] on button "Next" at bounding box center [822, 307] width 69 height 28
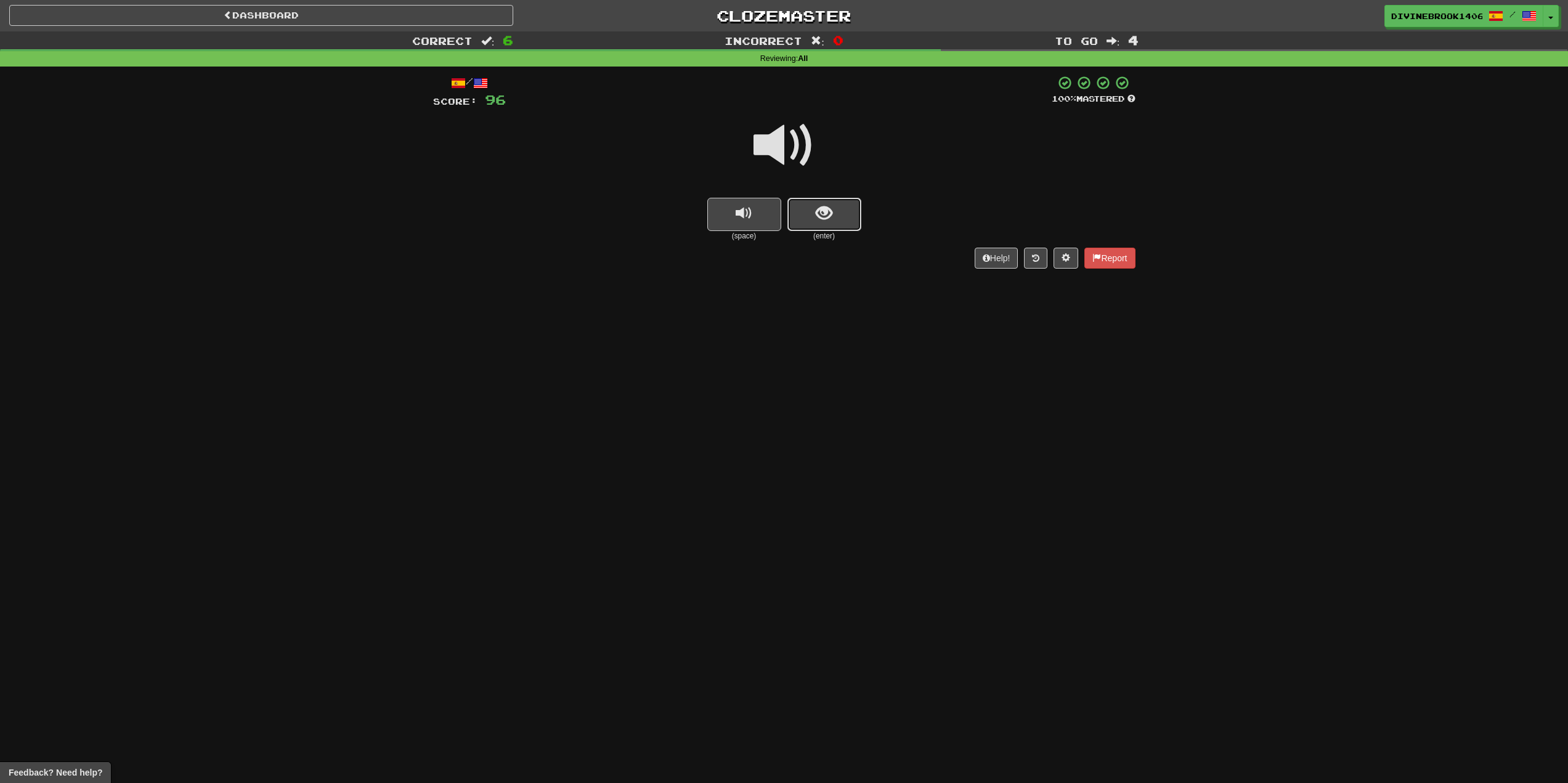
click at [840, 217] on button "show sentence" at bounding box center [824, 214] width 74 height 33
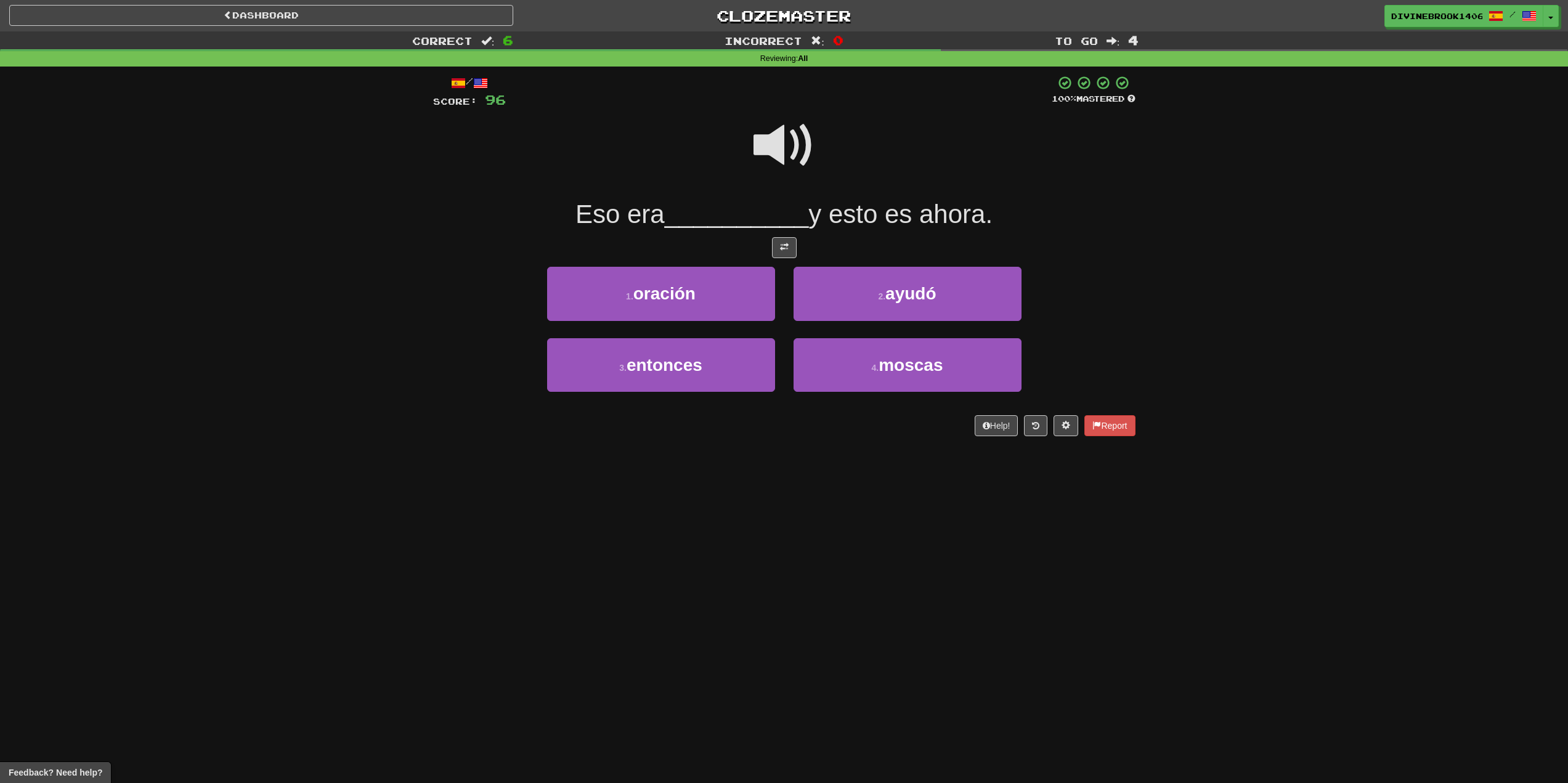
click at [795, 143] on span at bounding box center [784, 146] width 62 height 62
click at [777, 138] on span at bounding box center [784, 146] width 62 height 62
click at [712, 381] on button "3 . entonces" at bounding box center [661, 365] width 228 height 54
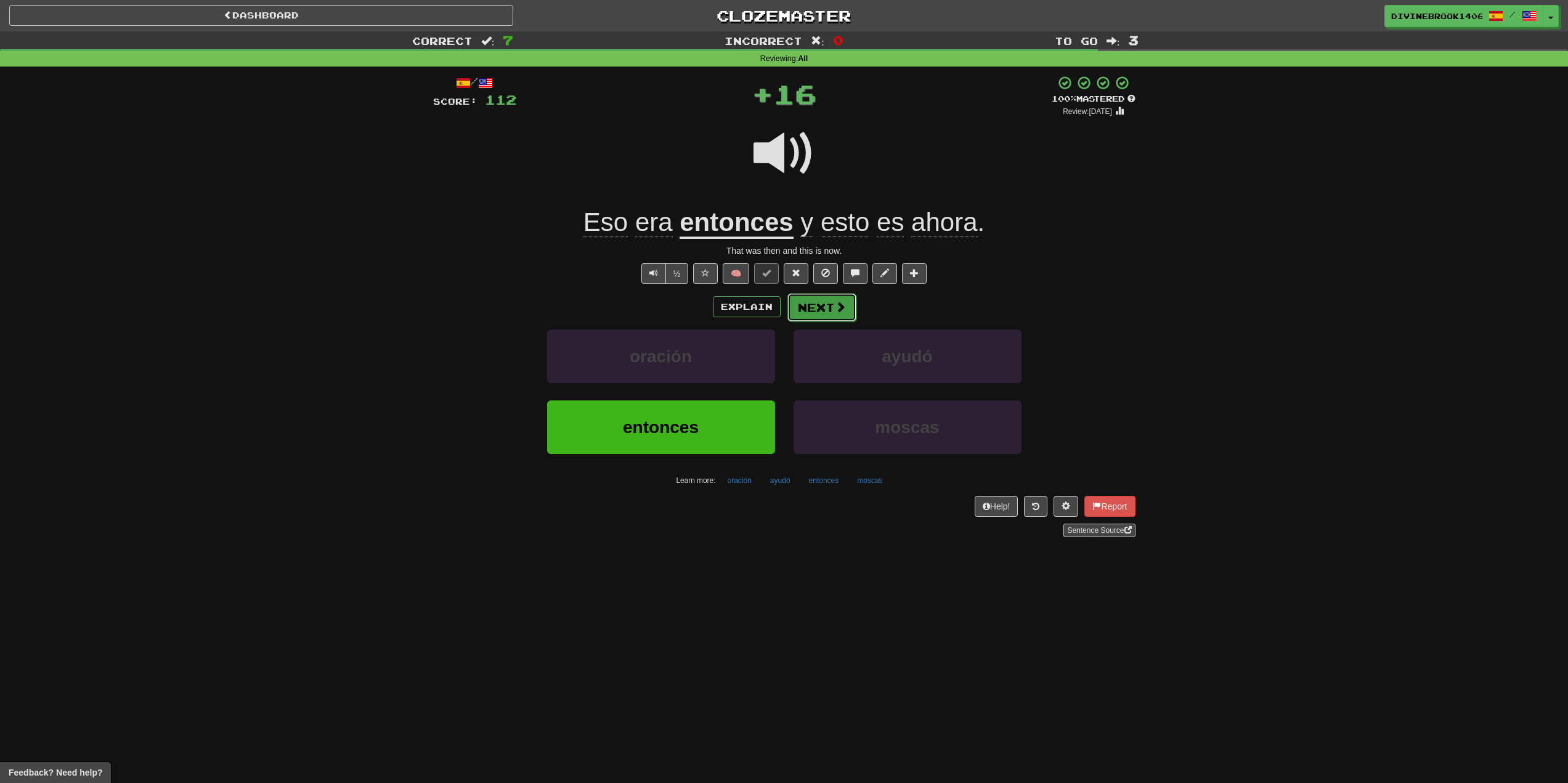
click at [838, 307] on span at bounding box center [841, 307] width 11 height 11
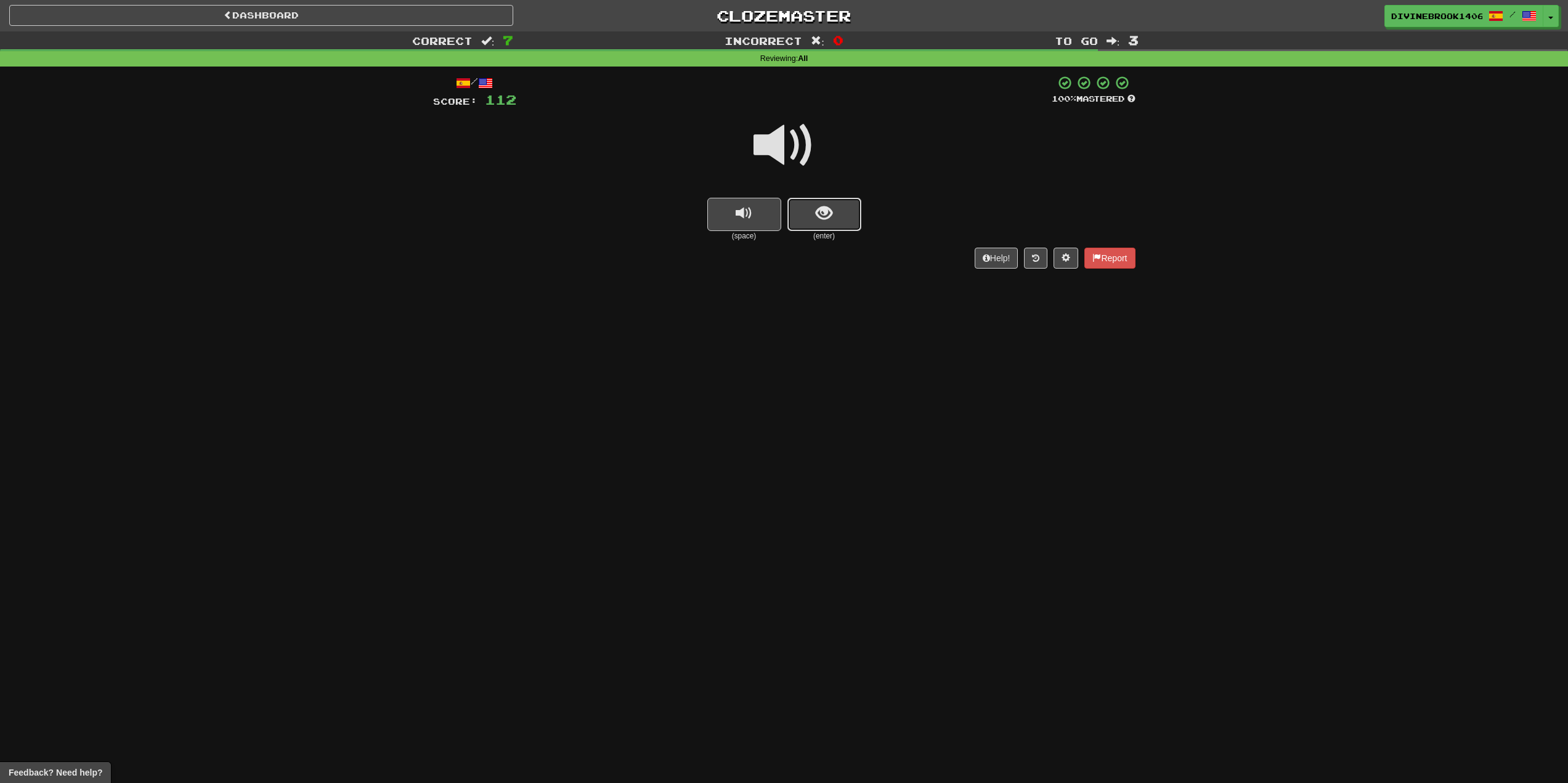
click at [853, 220] on button "show sentence" at bounding box center [824, 214] width 74 height 33
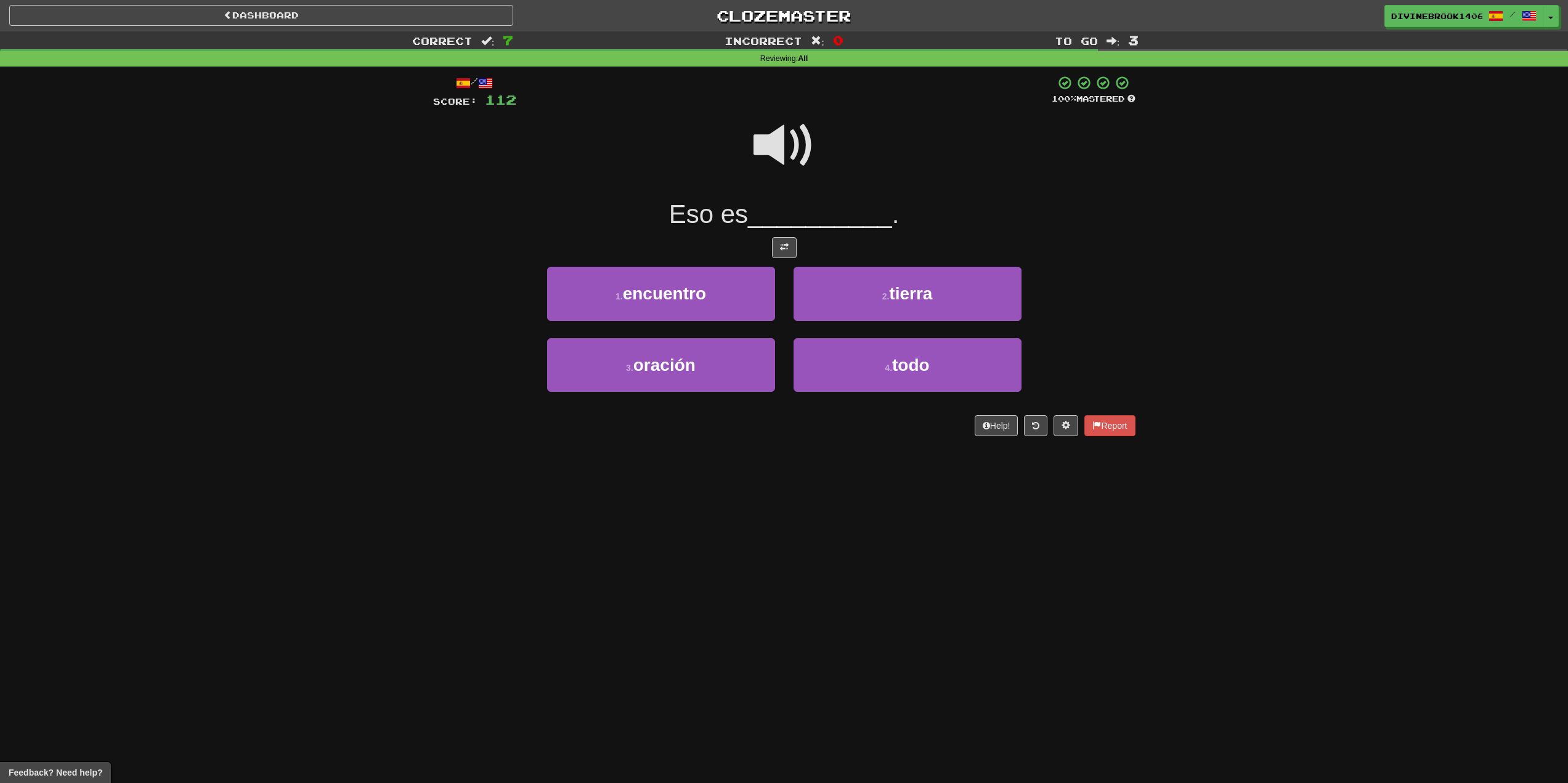
click at [793, 143] on span at bounding box center [784, 146] width 62 height 62
click at [966, 372] on button "4 . todo" at bounding box center [907, 365] width 228 height 54
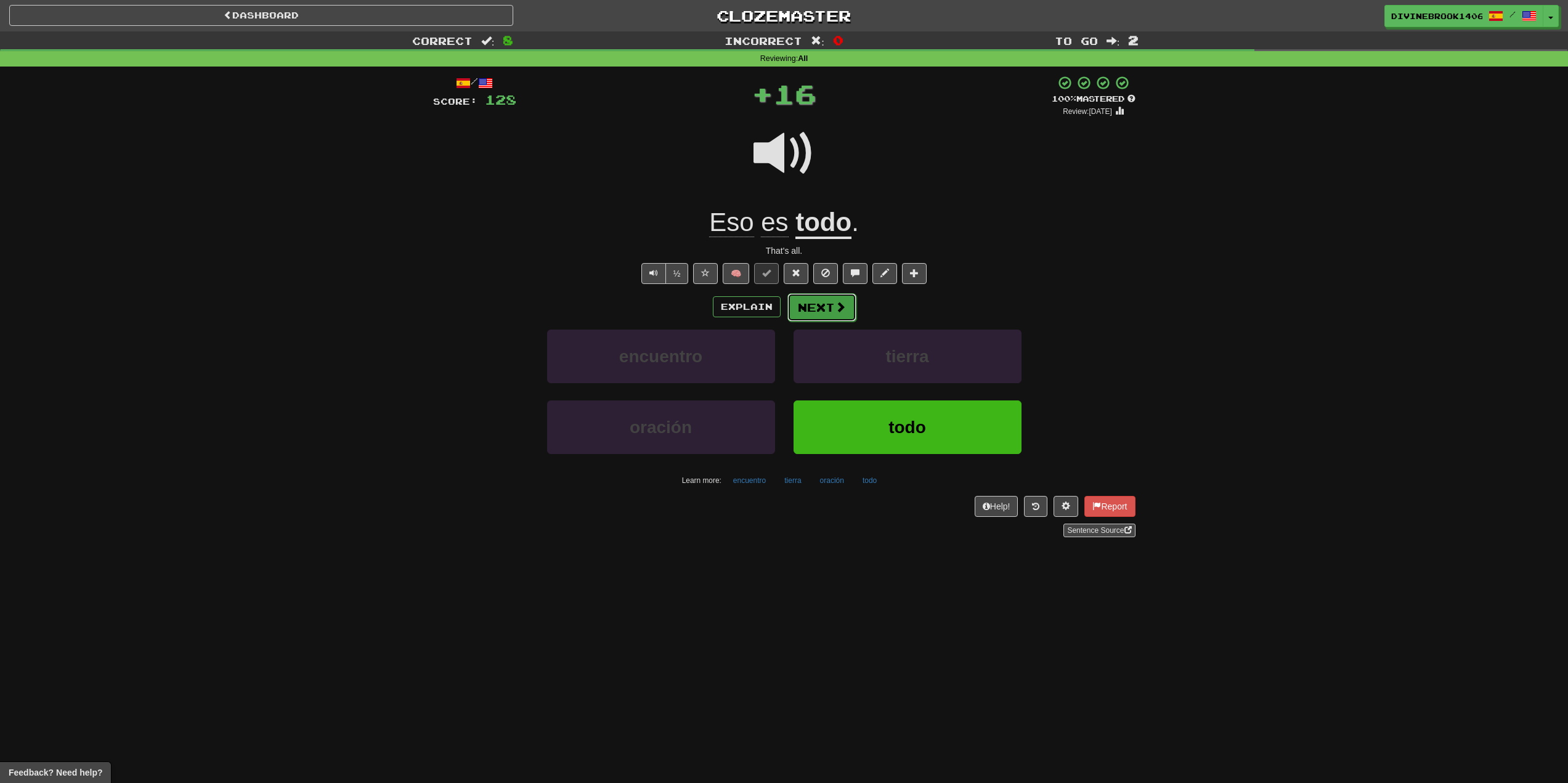
click at [847, 300] on button "Next" at bounding box center [822, 307] width 69 height 28
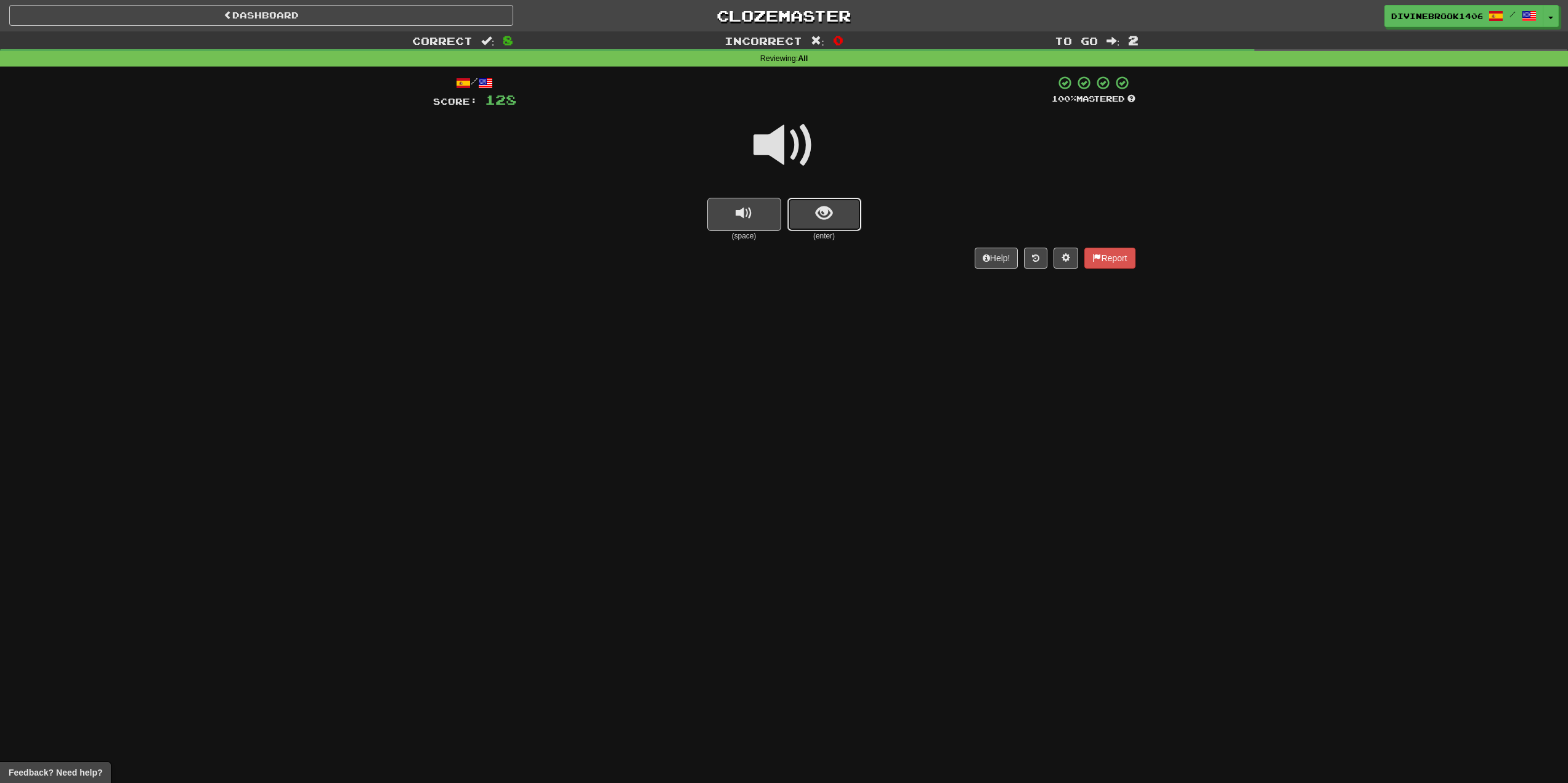
click at [839, 211] on button "show sentence" at bounding box center [824, 214] width 74 height 33
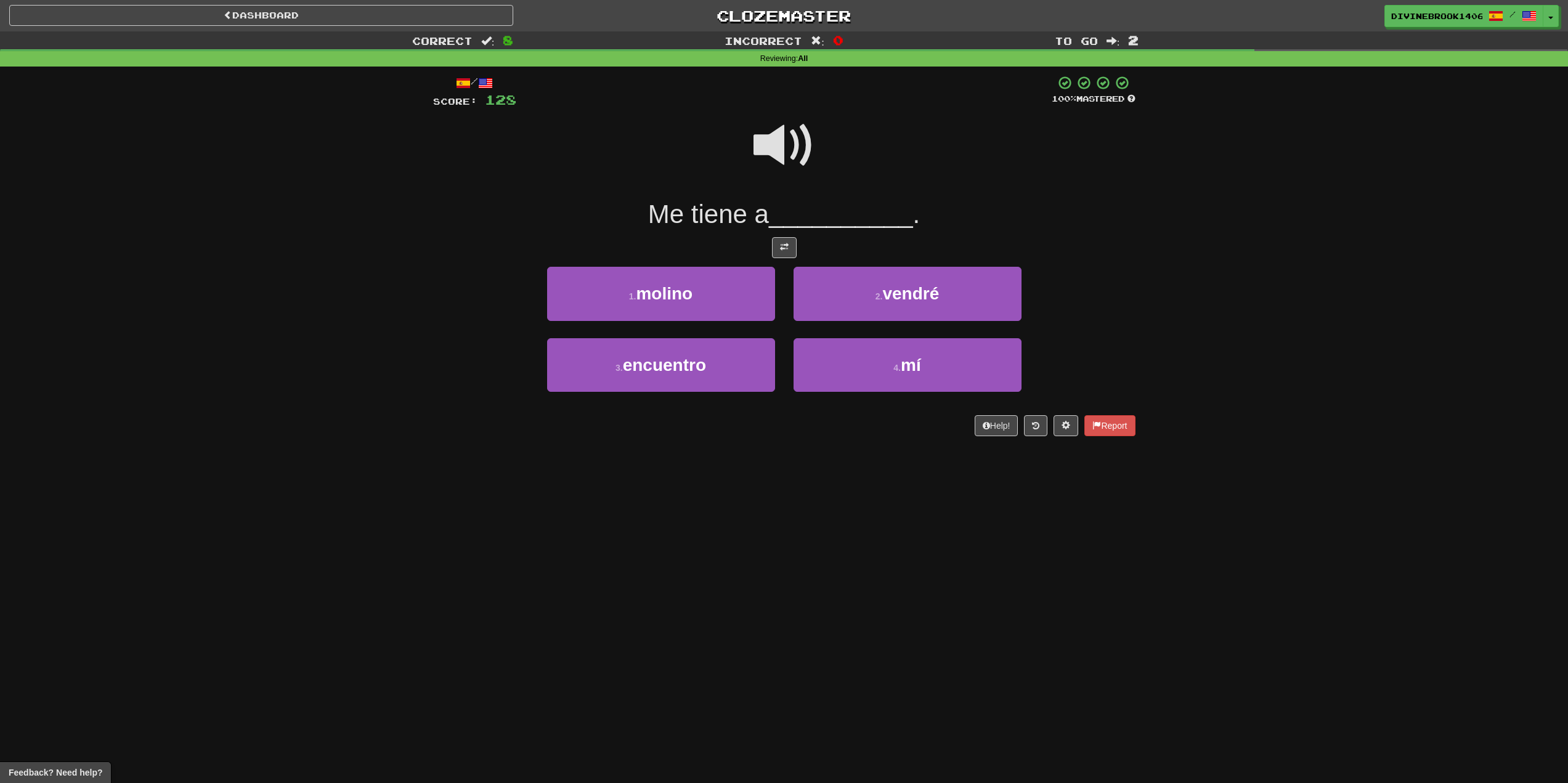
click at [777, 124] on span at bounding box center [784, 146] width 62 height 62
click at [925, 371] on button "4 . mí" at bounding box center [907, 365] width 228 height 54
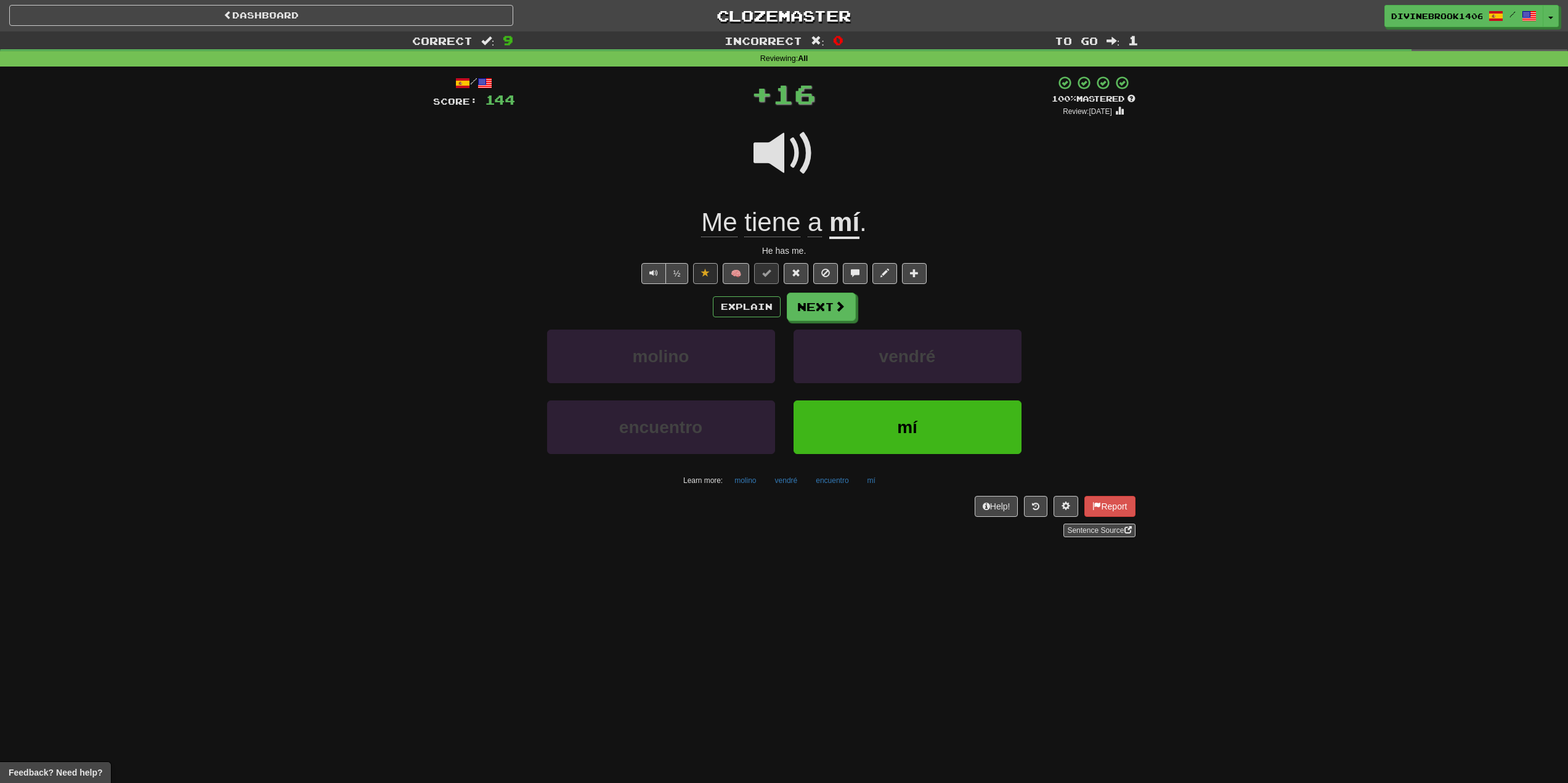
click at [808, 214] on span "tiene" at bounding box center [815, 222] width 14 height 30
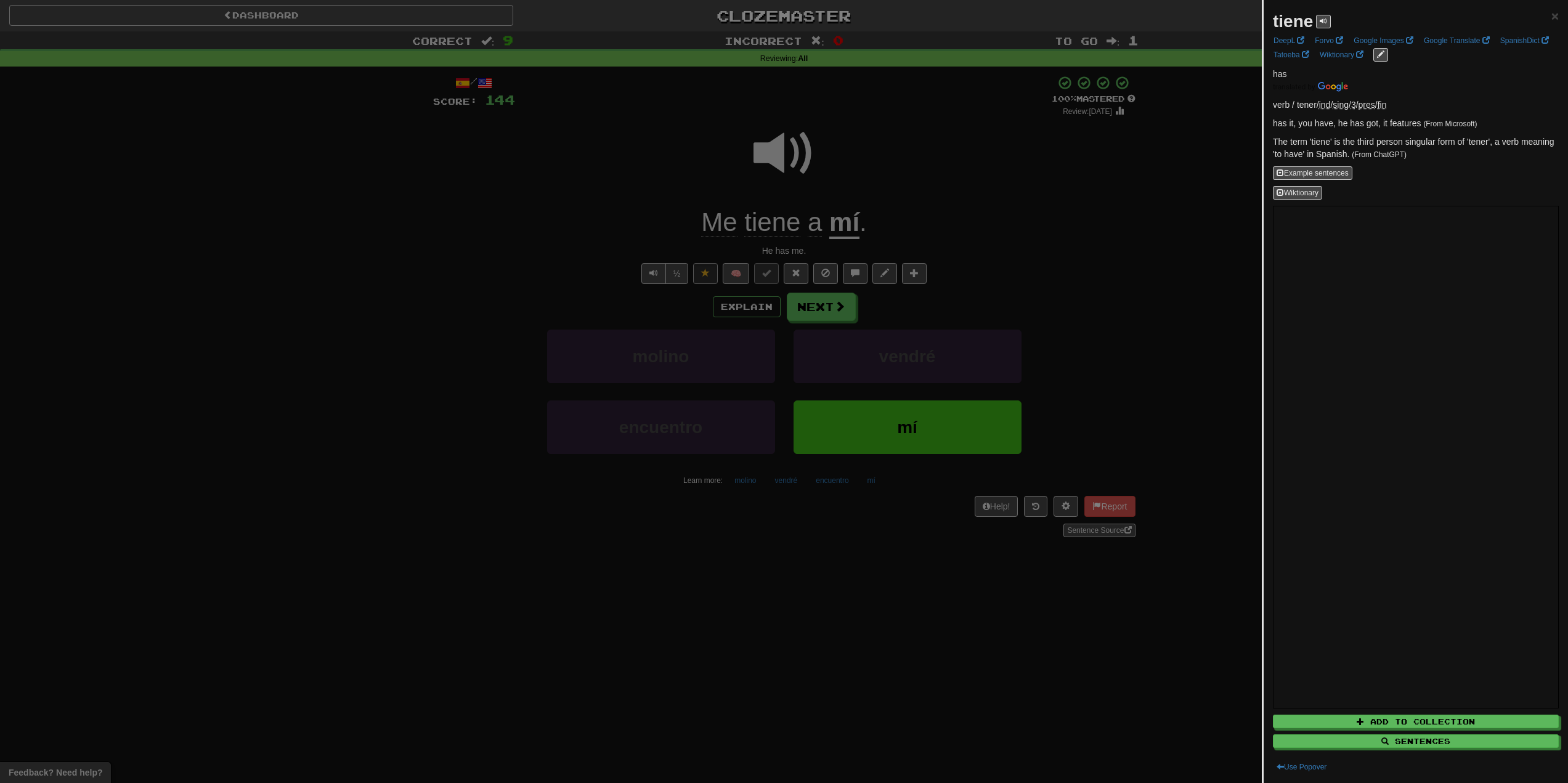
click at [702, 186] on div at bounding box center [784, 392] width 1568 height 783
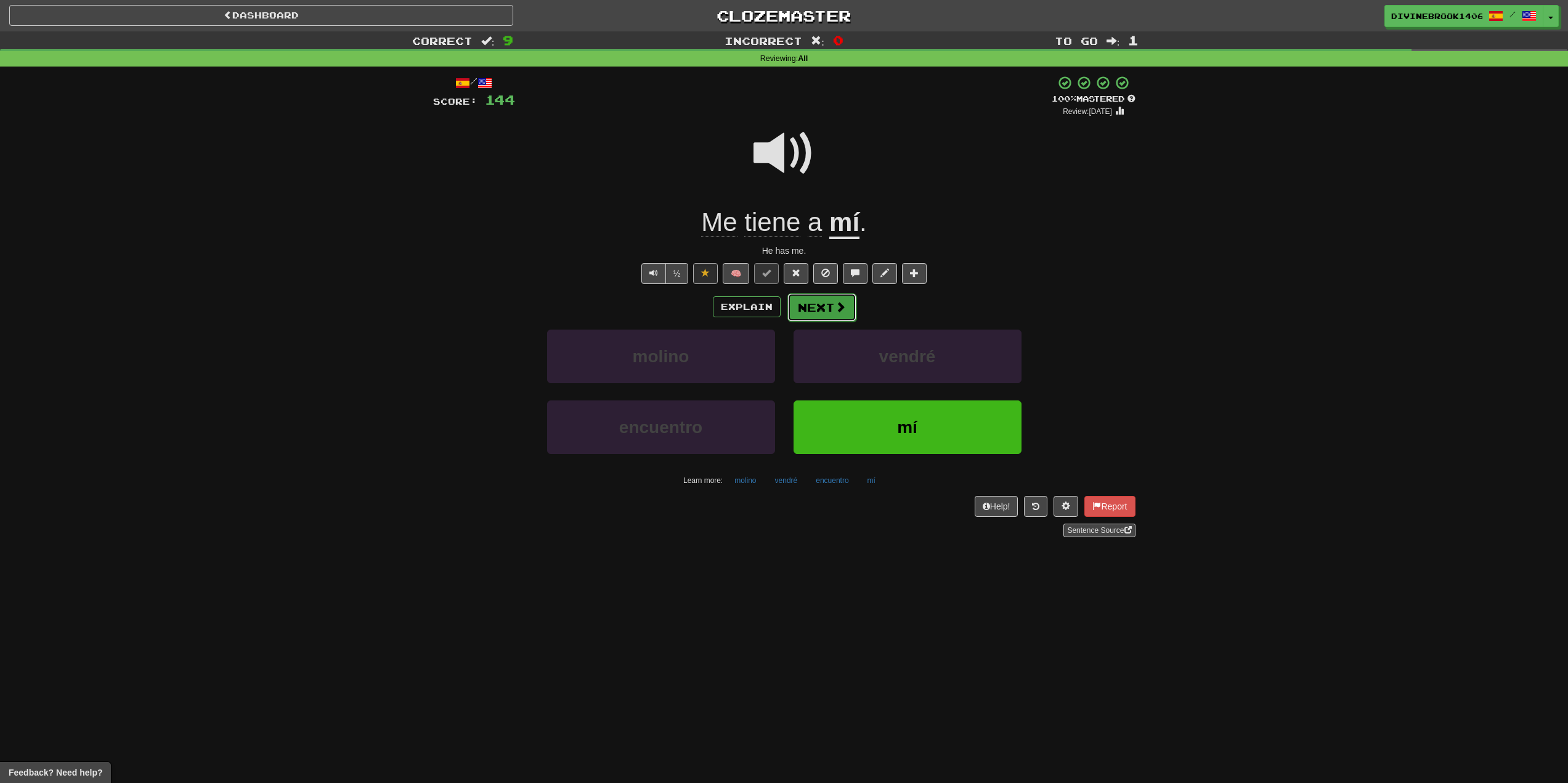
click at [839, 303] on span at bounding box center [841, 307] width 11 height 11
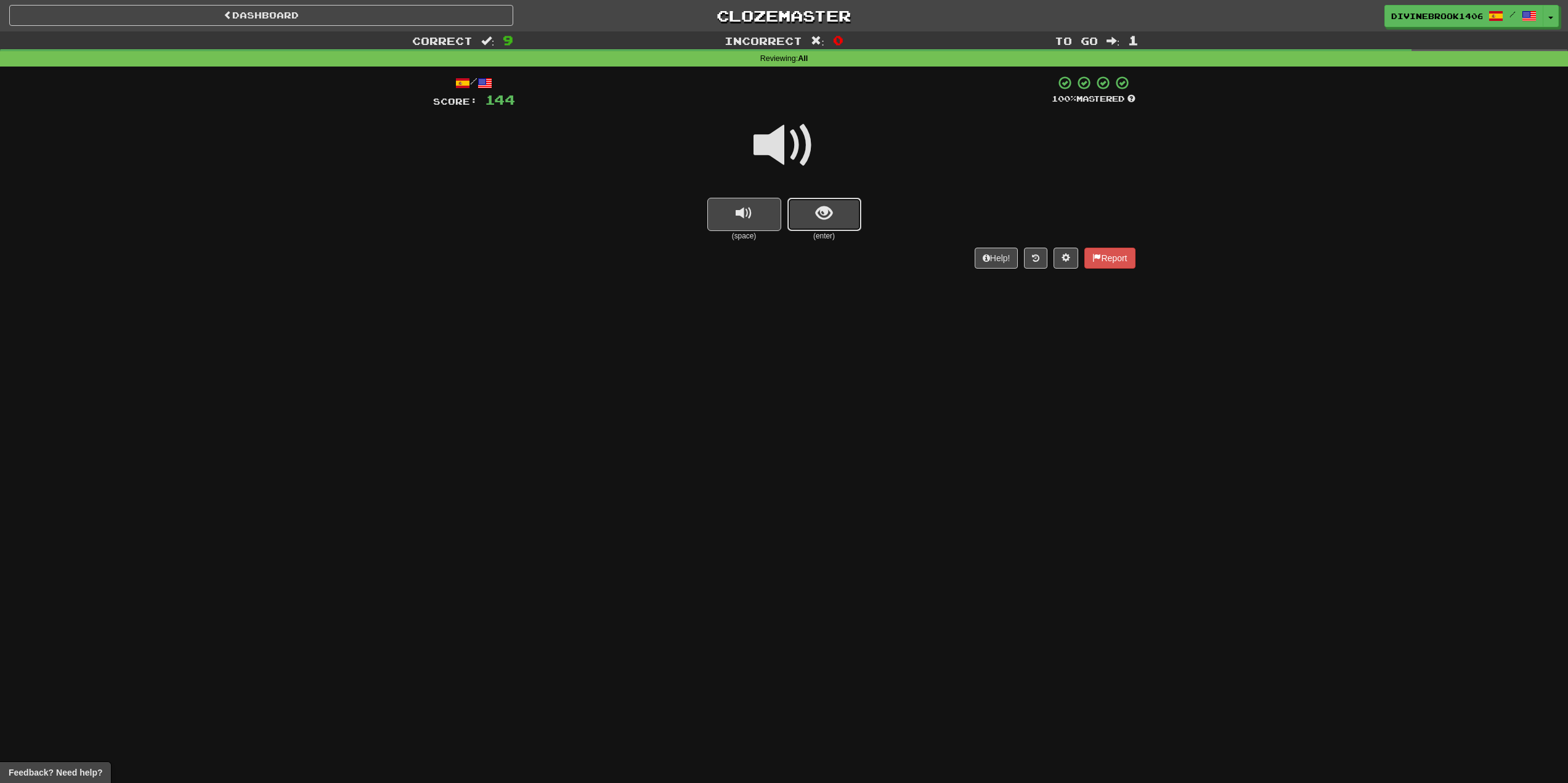
click at [826, 220] on span "show sentence" at bounding box center [824, 213] width 16 height 16
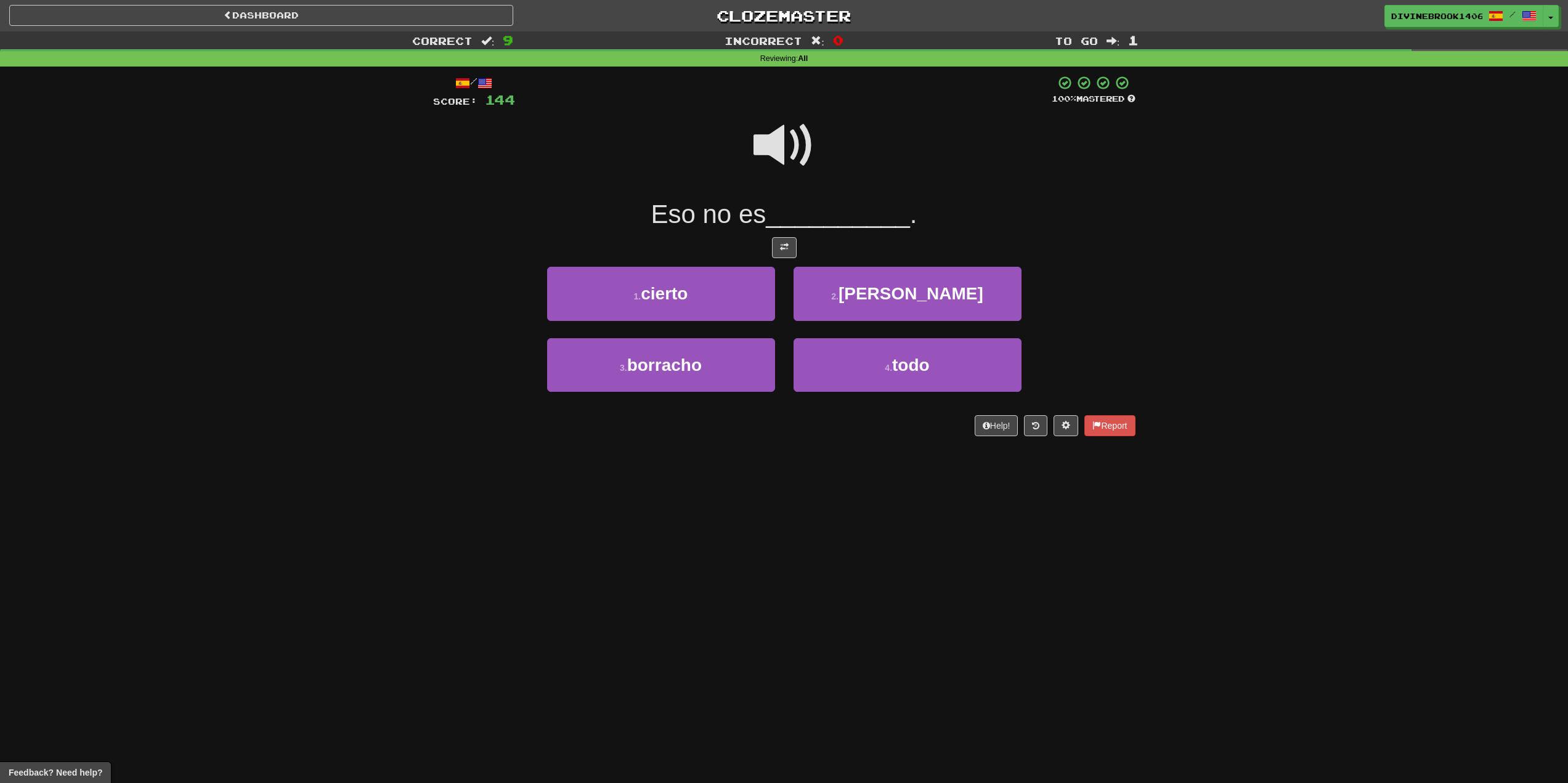
click at [781, 138] on span at bounding box center [784, 146] width 62 height 62
click at [726, 299] on button "1 . cierto" at bounding box center [661, 294] width 228 height 54
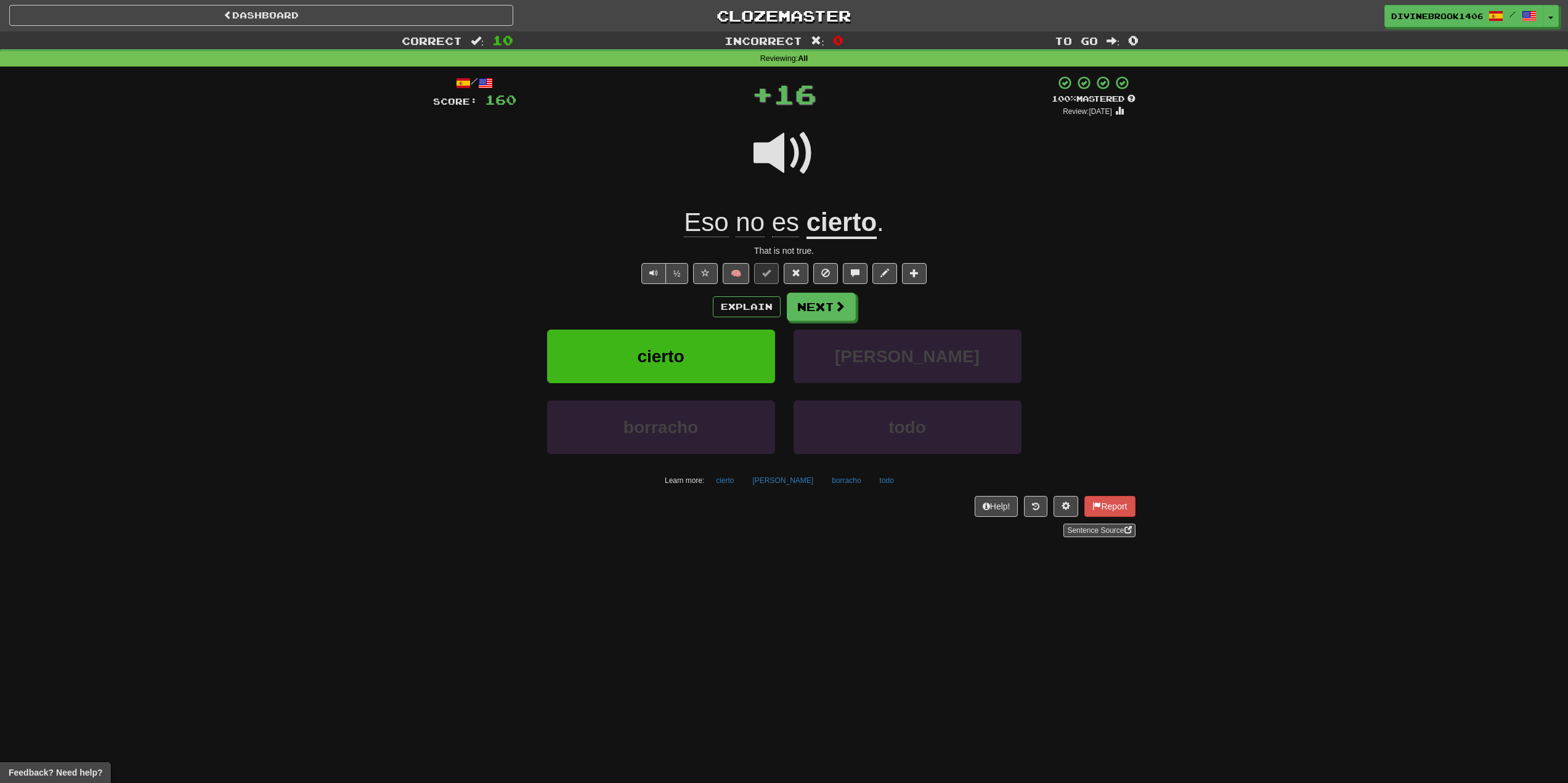
click at [840, 221] on u "cierto" at bounding box center [841, 224] width 70 height 32
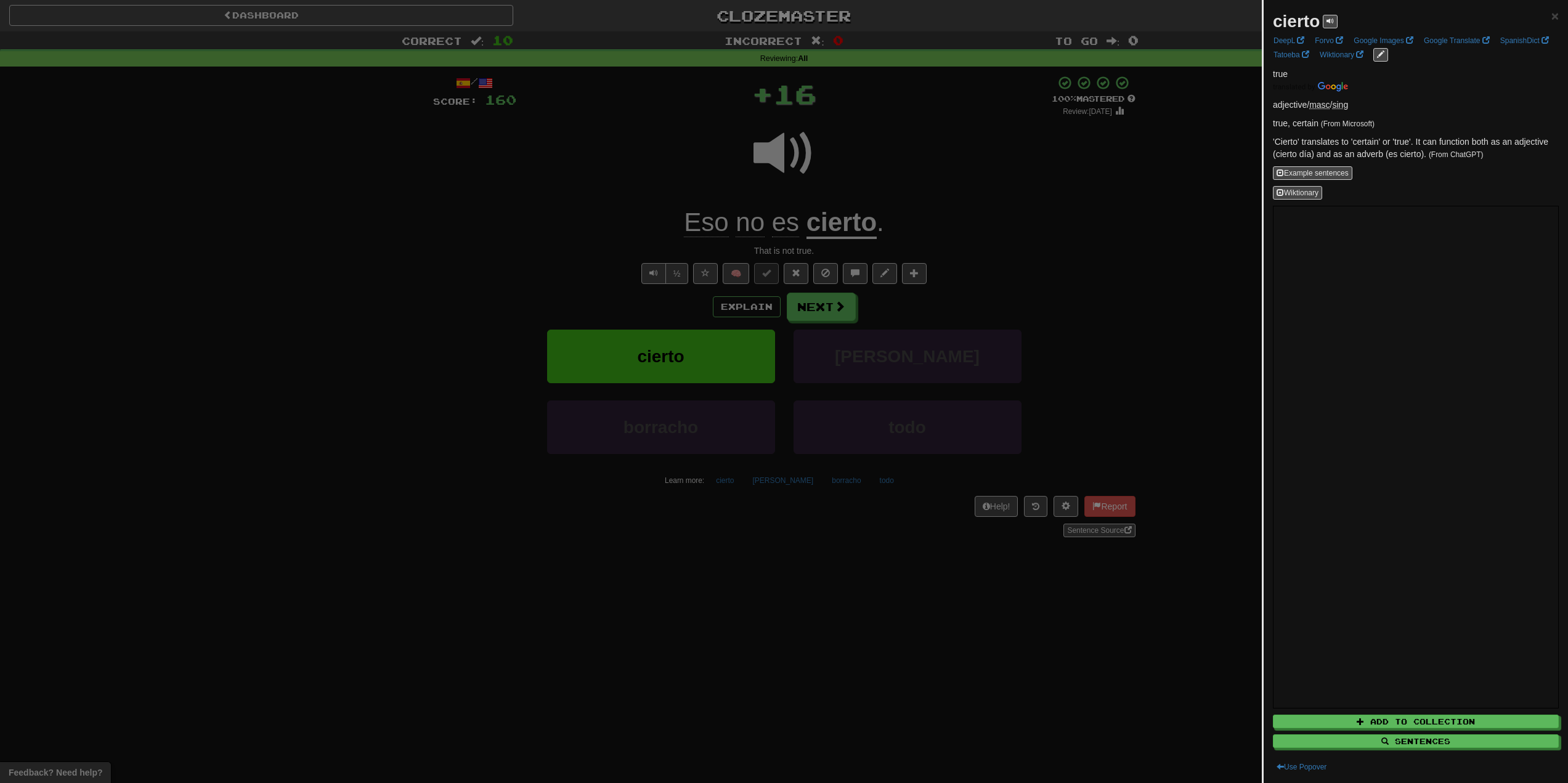
drag, startPoint x: 983, startPoint y: 170, endPoint x: 978, endPoint y: 174, distance: 6.4
click at [978, 173] on div at bounding box center [784, 392] width 1568 height 783
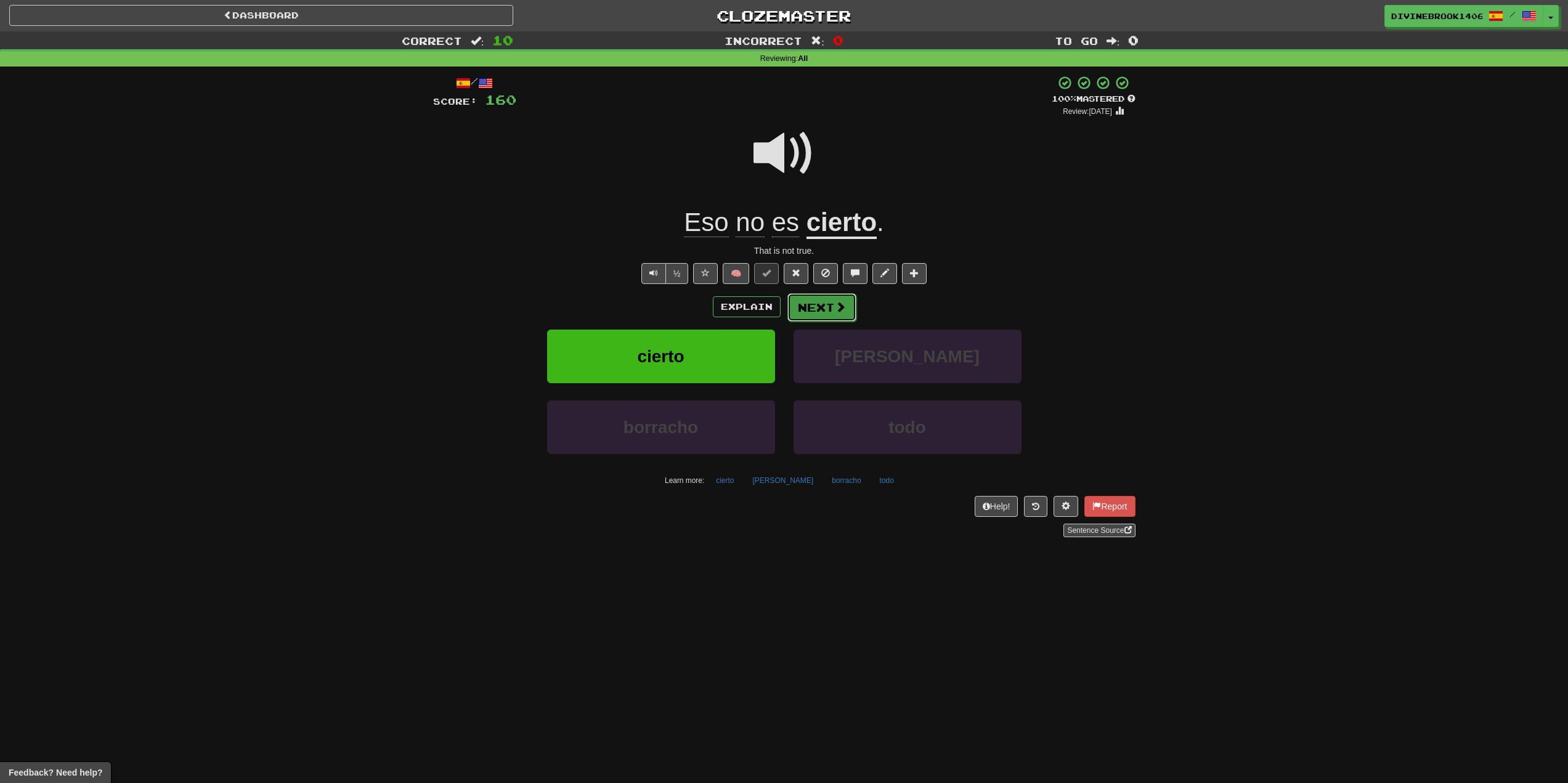
click at [827, 296] on button "Next" at bounding box center [822, 307] width 69 height 28
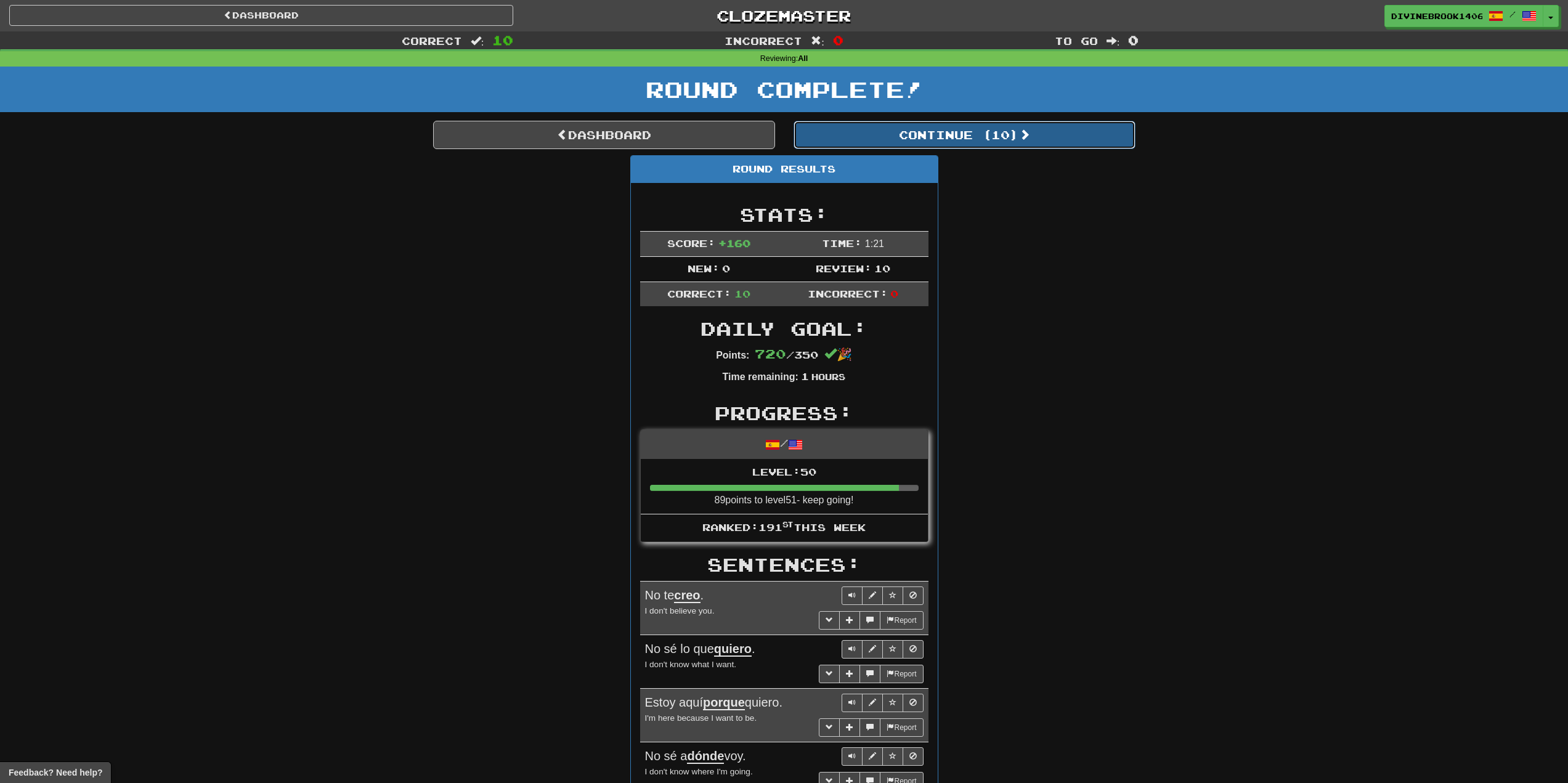
click at [968, 140] on button "Continue ( 10 )" at bounding box center [965, 134] width 342 height 28
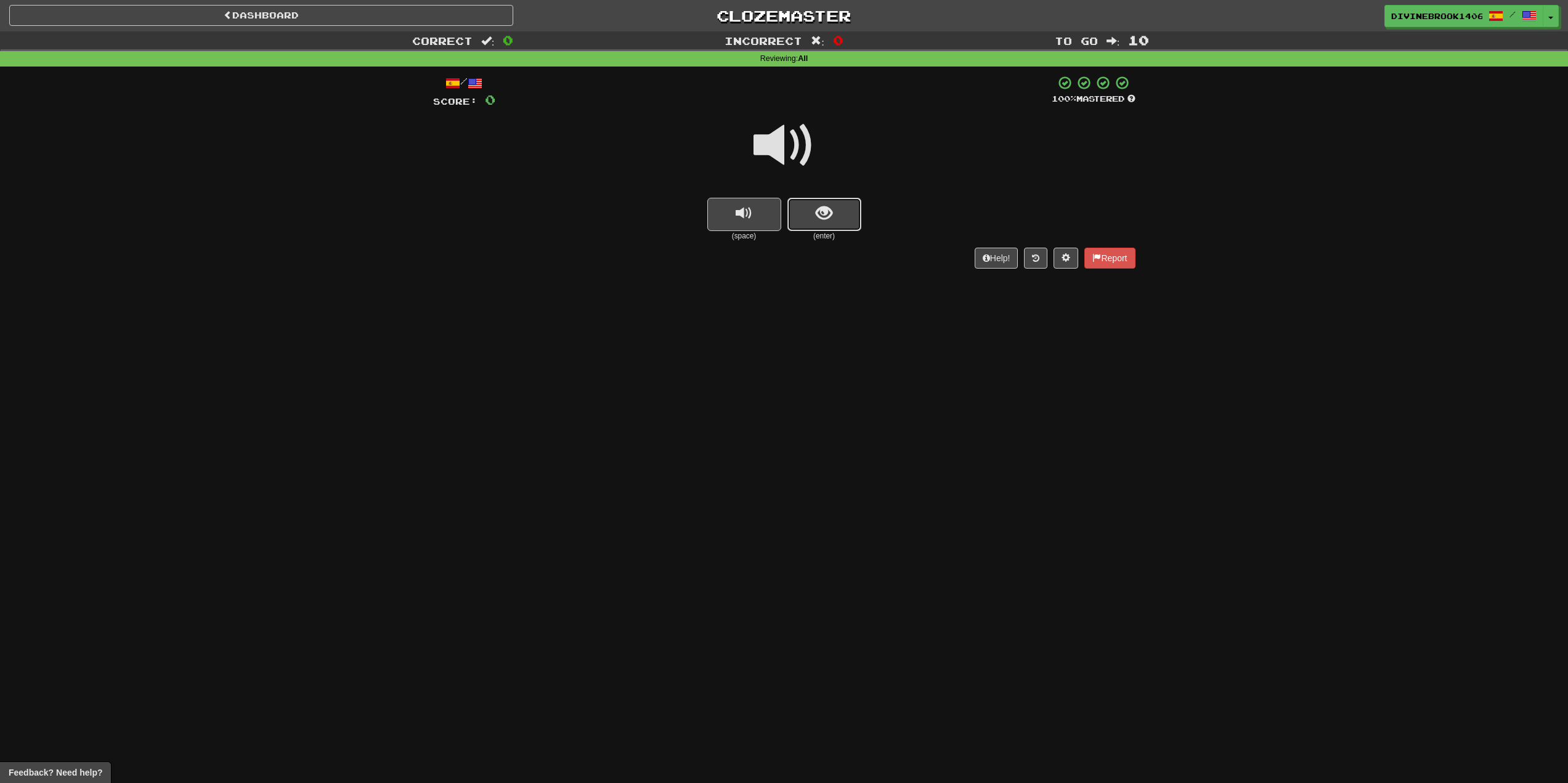
click at [848, 222] on button "show sentence" at bounding box center [824, 214] width 74 height 33
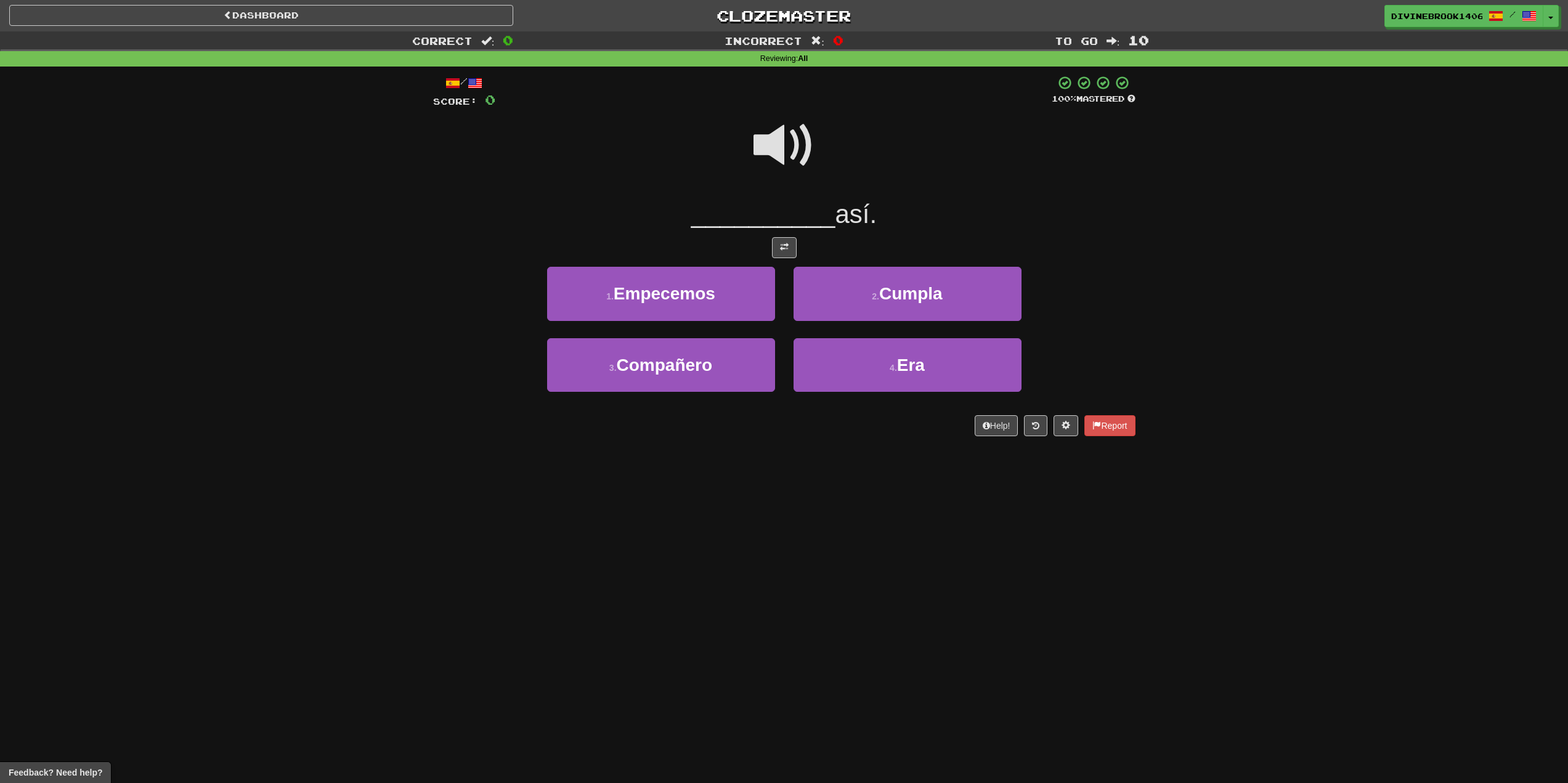
click at [766, 136] on span at bounding box center [784, 146] width 62 height 62
click at [930, 374] on button "4 . Era" at bounding box center [907, 365] width 228 height 54
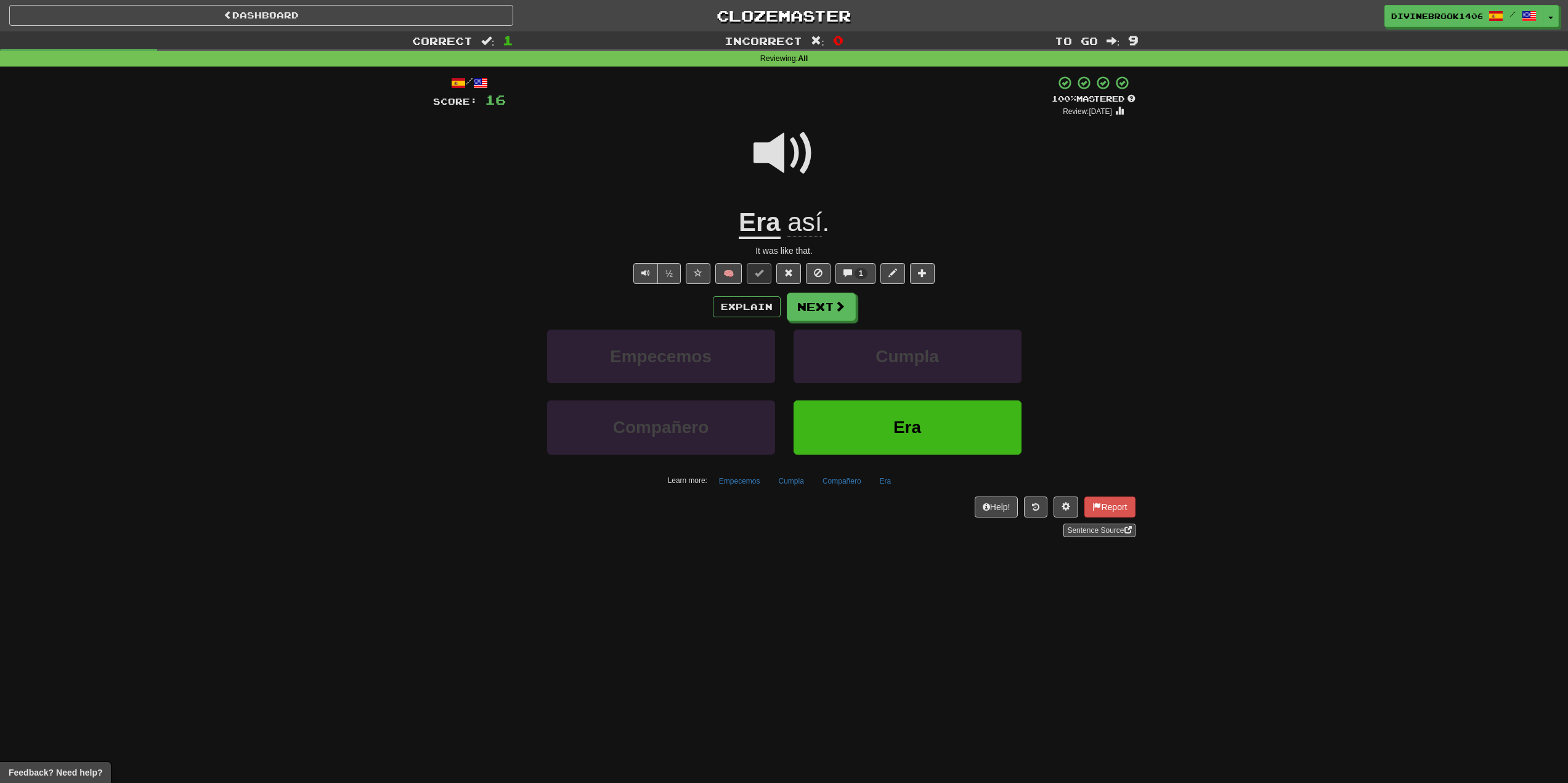
click at [804, 215] on span "así" at bounding box center [805, 222] width 35 height 30
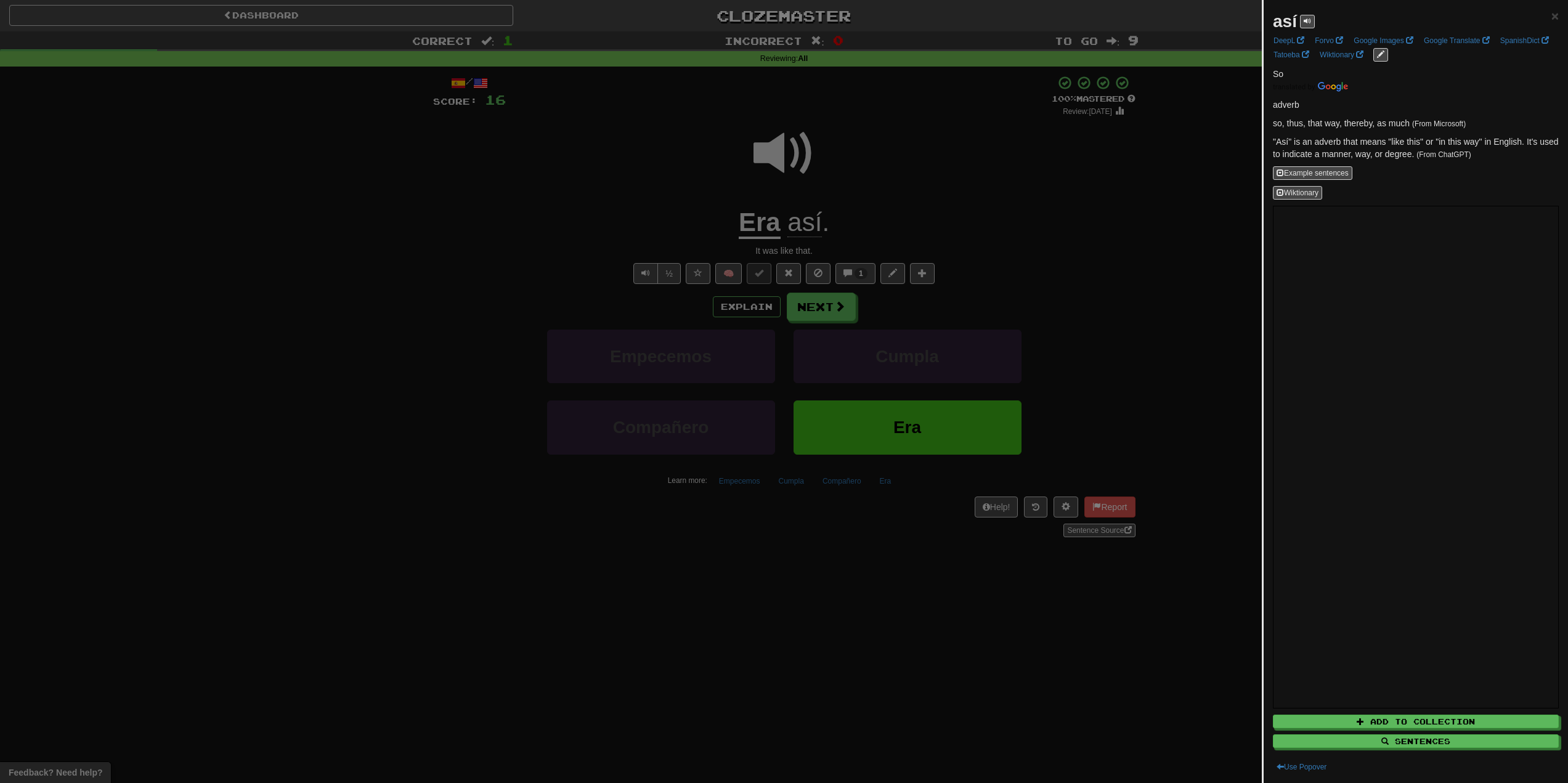
click at [854, 190] on div at bounding box center [784, 392] width 1568 height 783
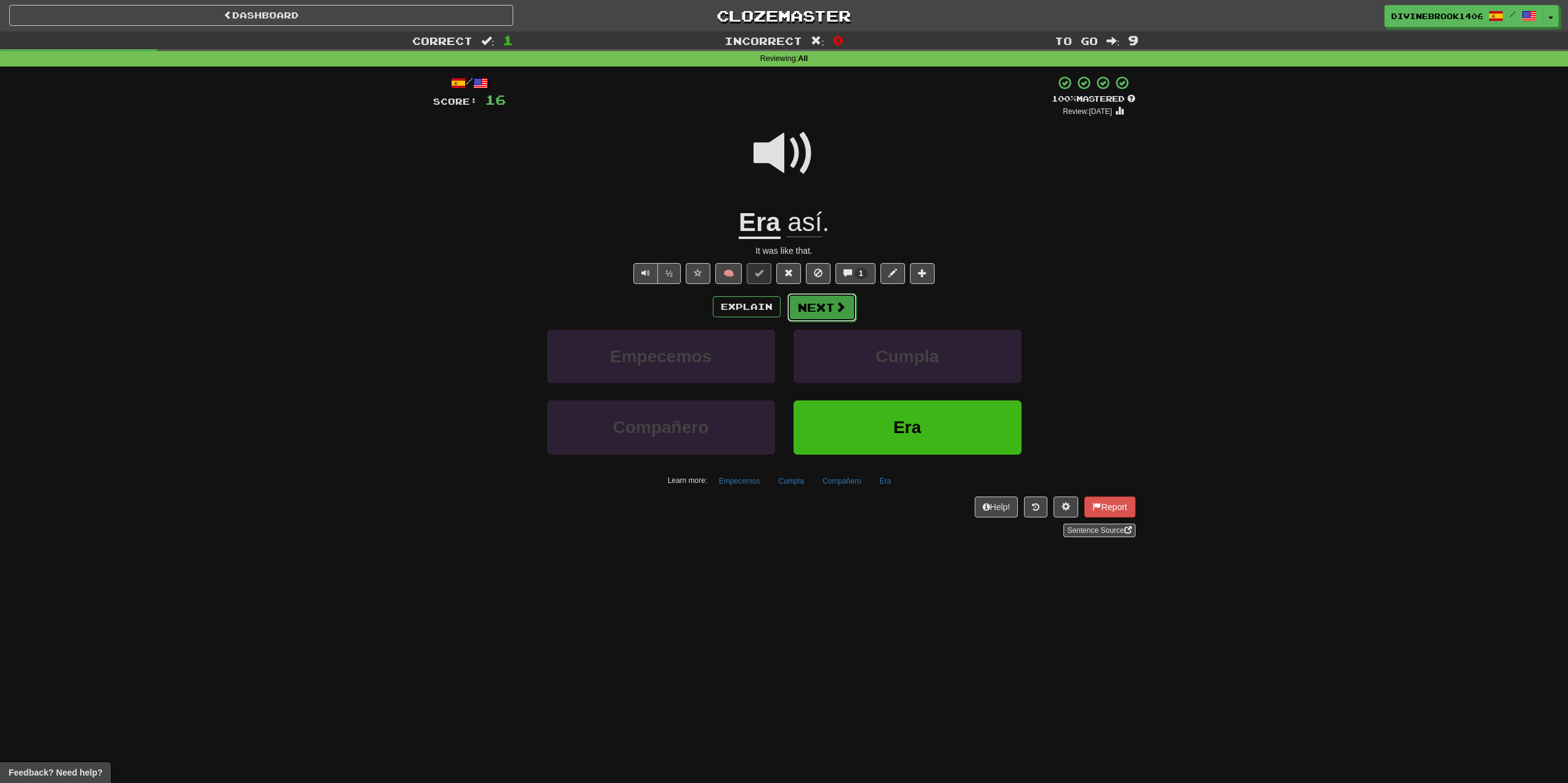
click at [828, 307] on button "Next" at bounding box center [822, 307] width 69 height 28
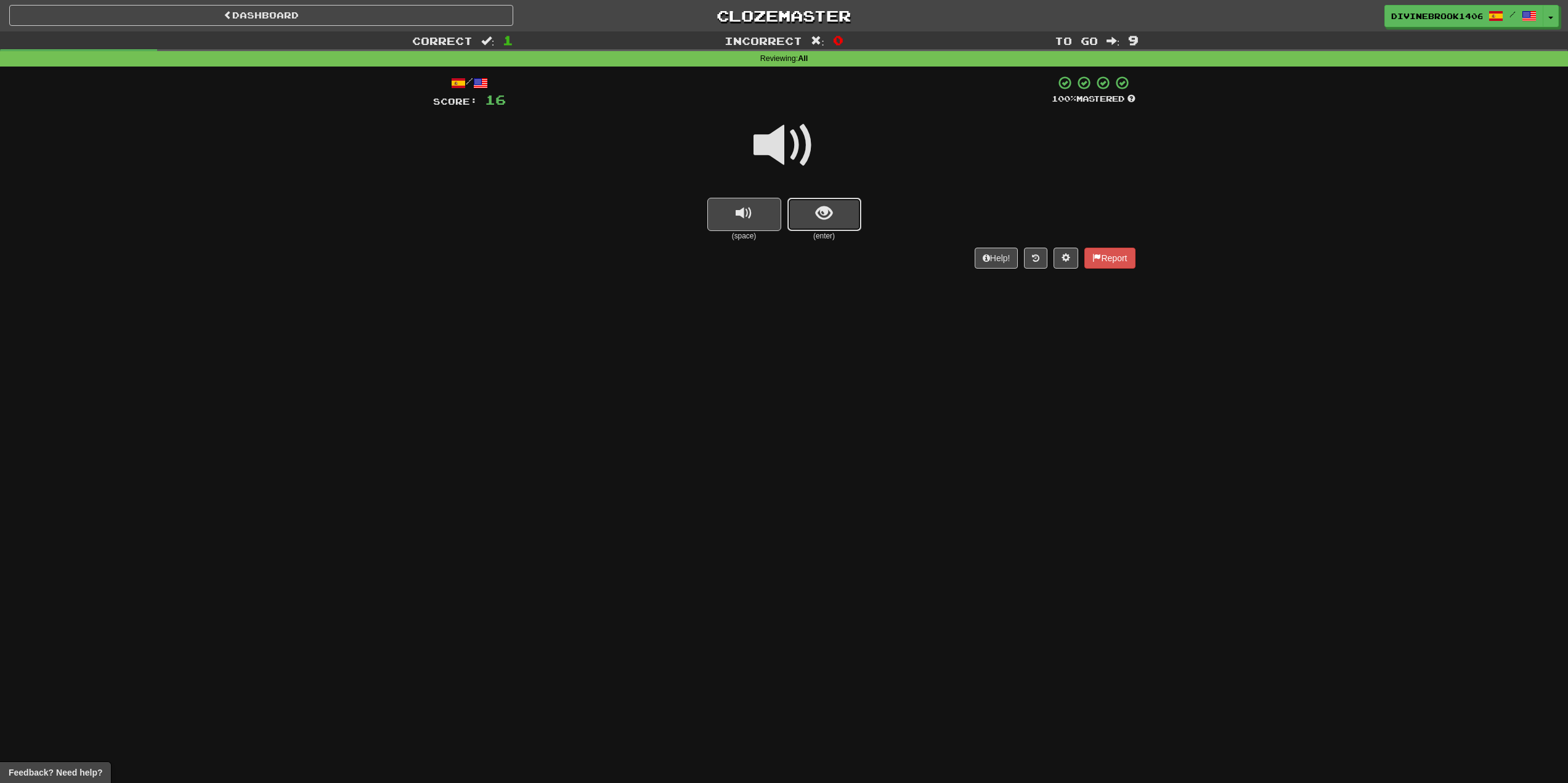
click at [834, 215] on button "show sentence" at bounding box center [824, 214] width 74 height 33
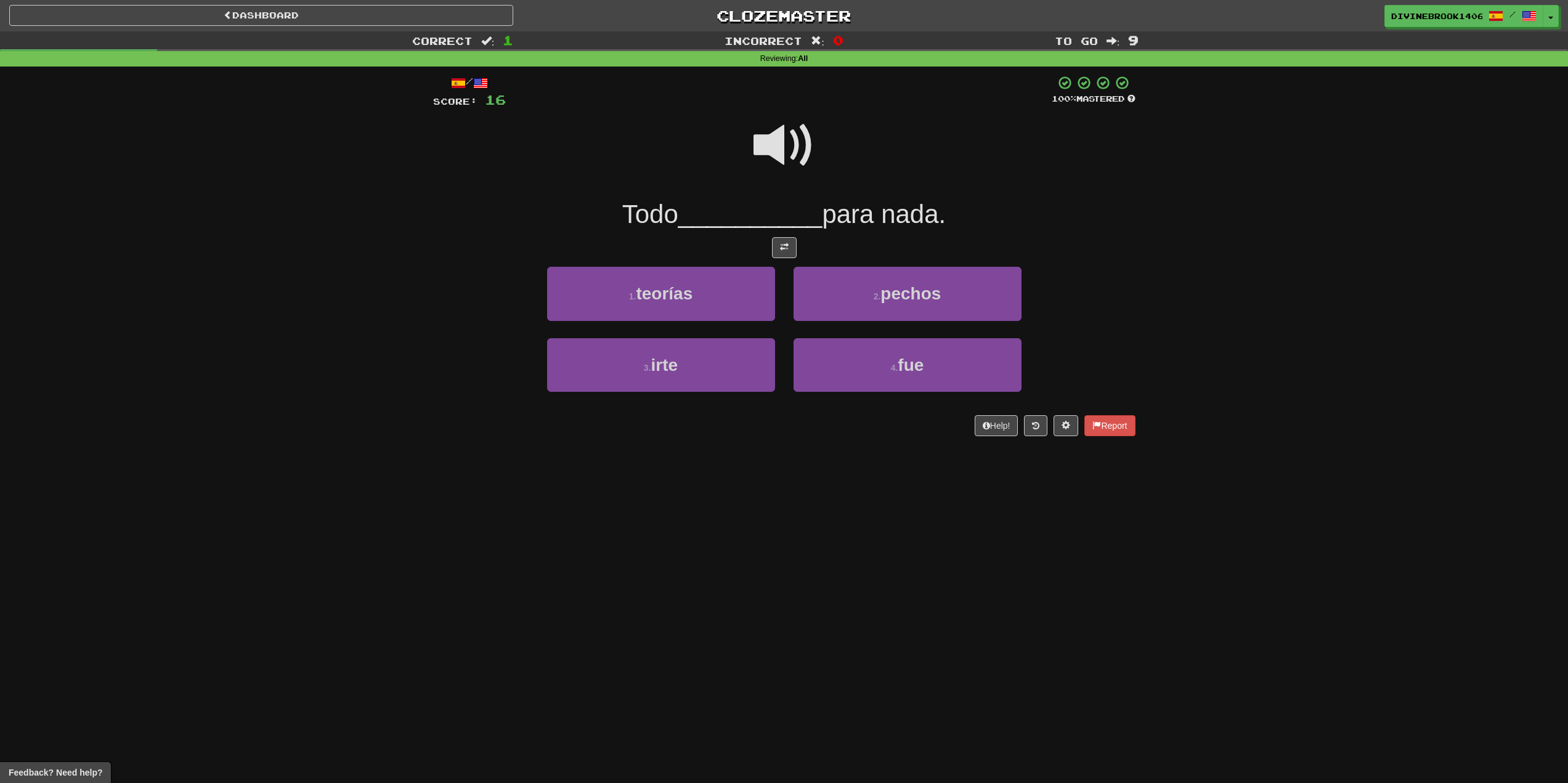
click at [792, 133] on span at bounding box center [784, 146] width 62 height 62
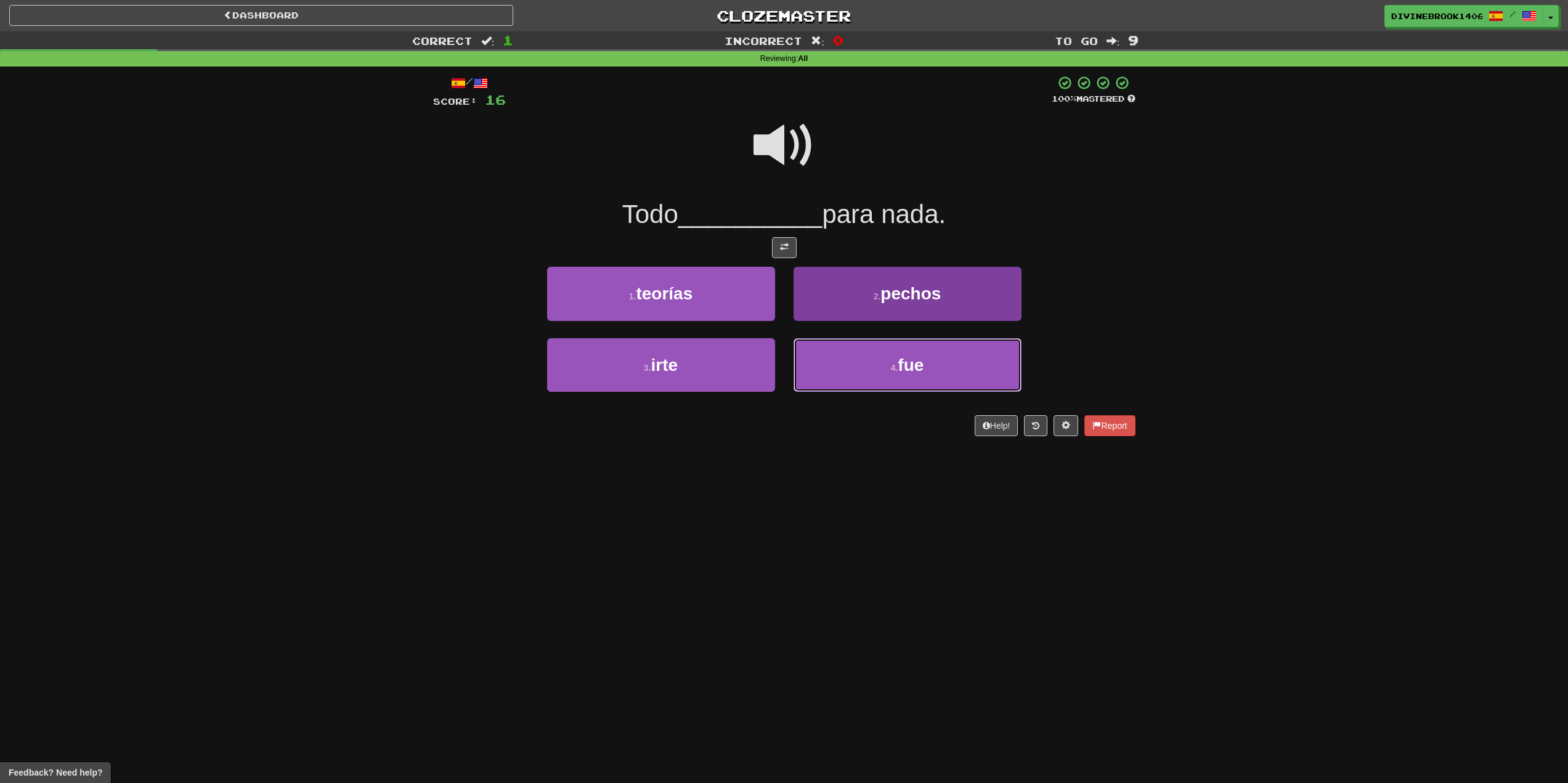
drag, startPoint x: 967, startPoint y: 376, endPoint x: 969, endPoint y: 370, distance: 6.3
click at [968, 373] on button "4 . fue" at bounding box center [907, 365] width 228 height 54
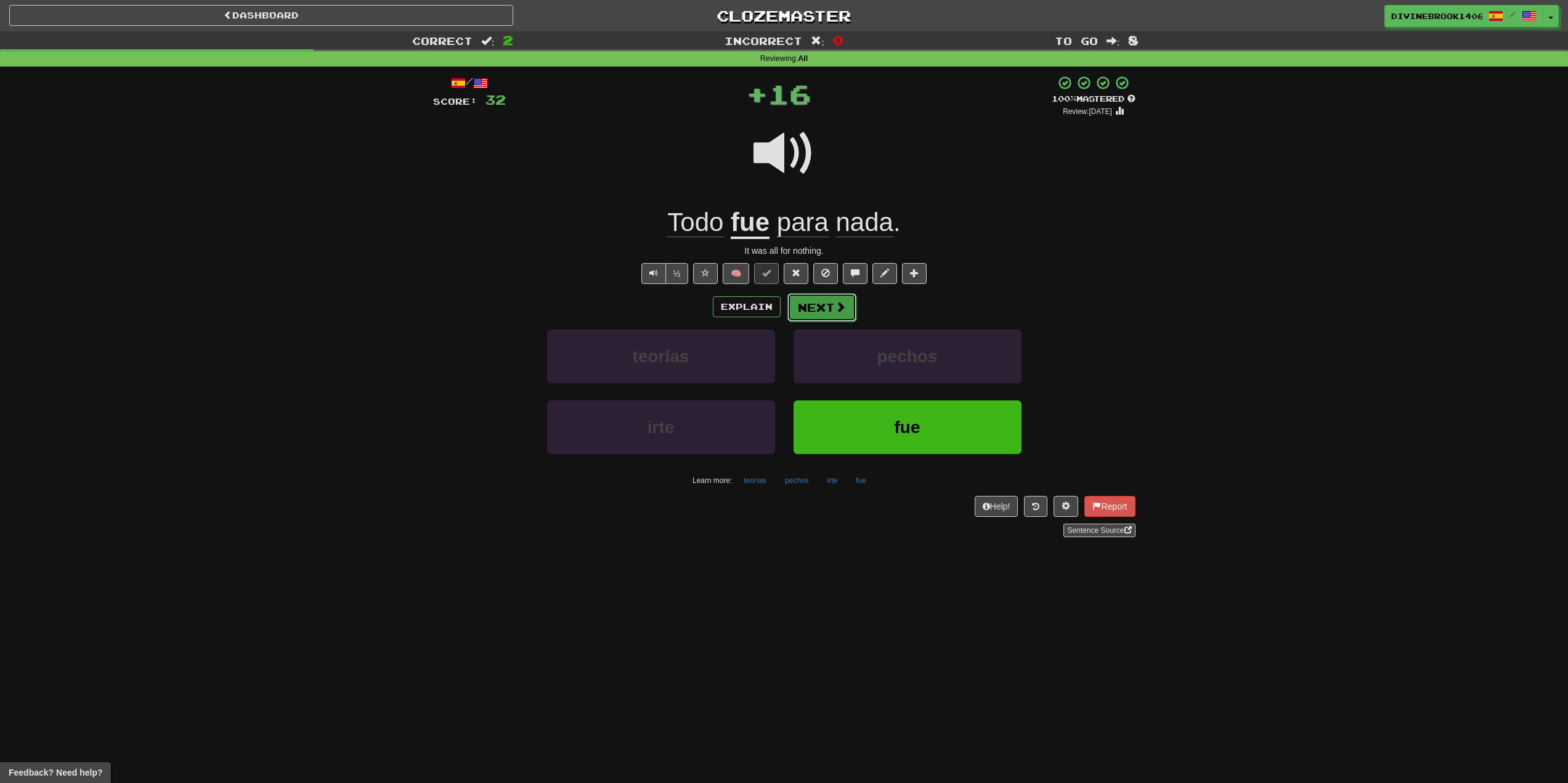
click at [838, 309] on span at bounding box center [841, 307] width 11 height 11
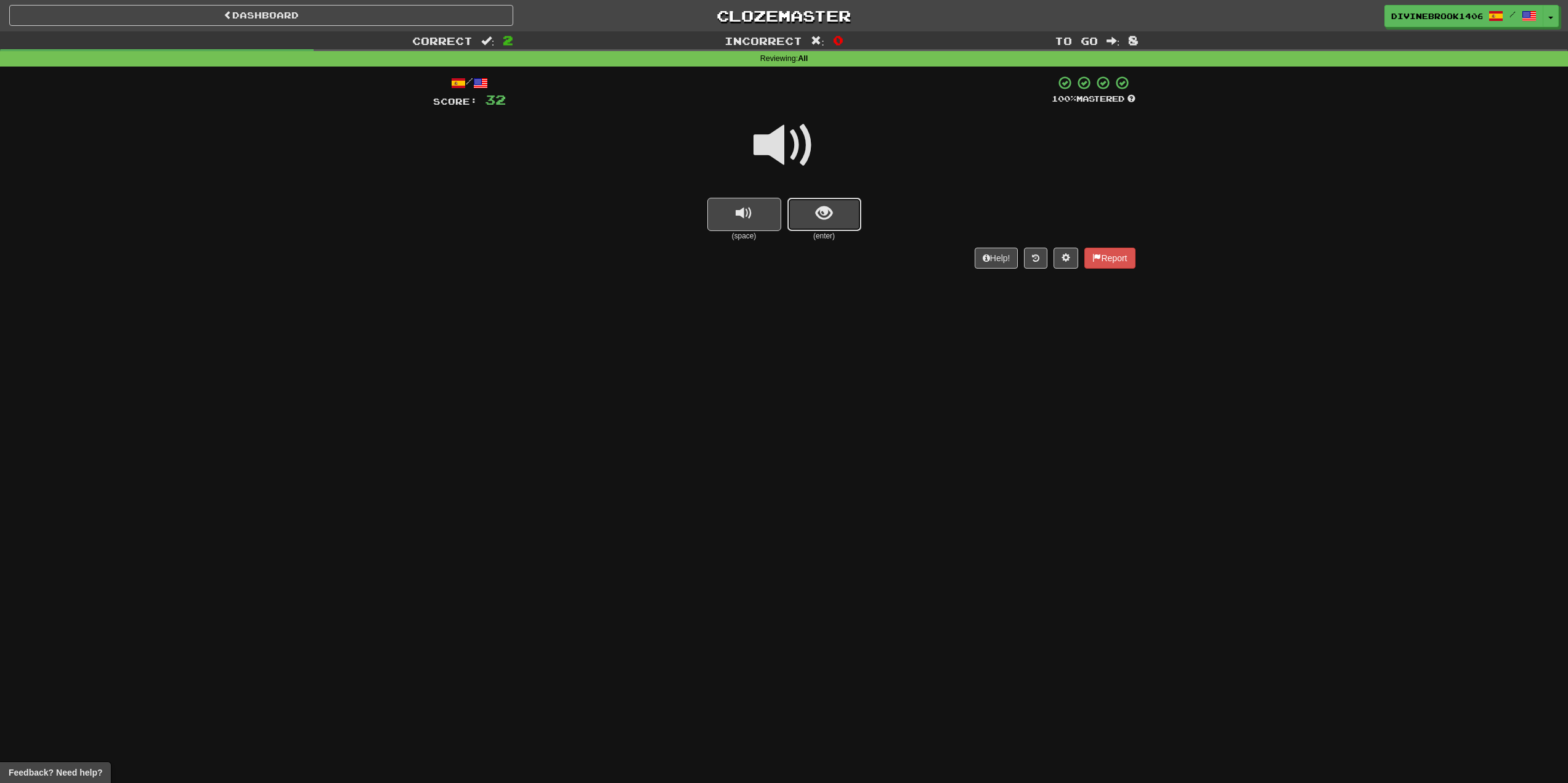
click at [826, 224] on button "show sentence" at bounding box center [824, 214] width 74 height 33
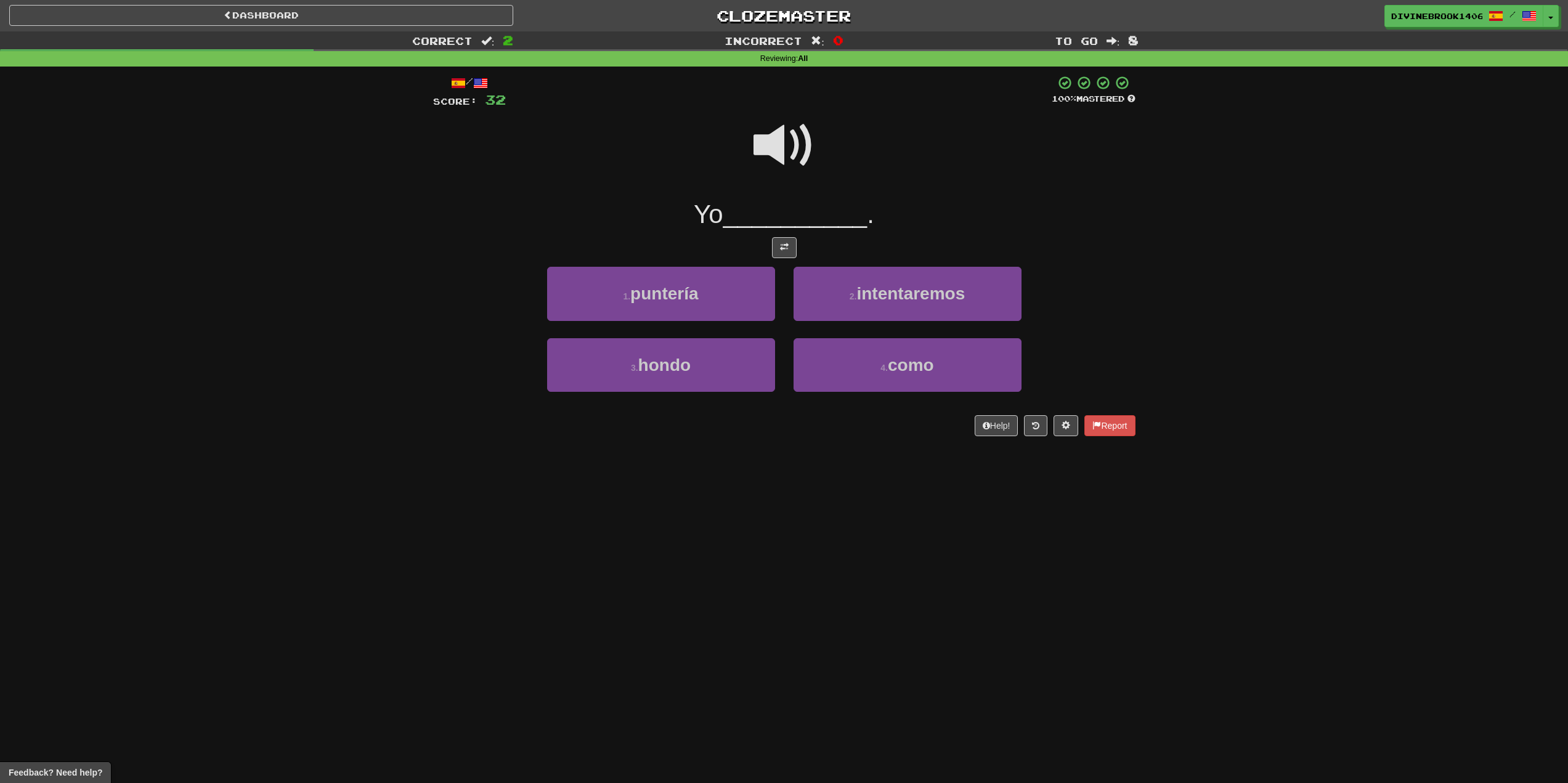
click at [799, 140] on span at bounding box center [784, 146] width 62 height 62
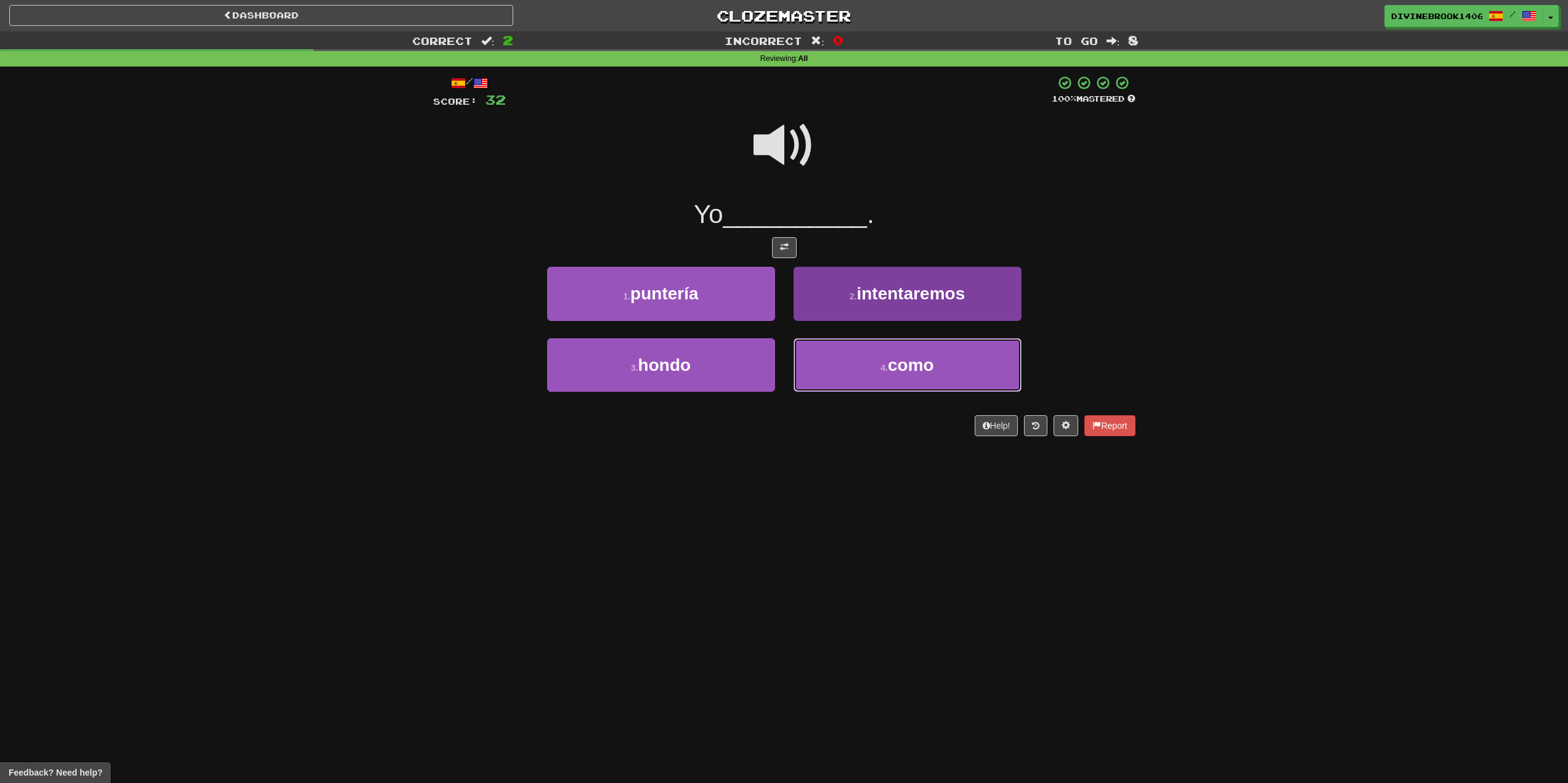
click at [961, 359] on button "4 . como" at bounding box center [907, 365] width 228 height 54
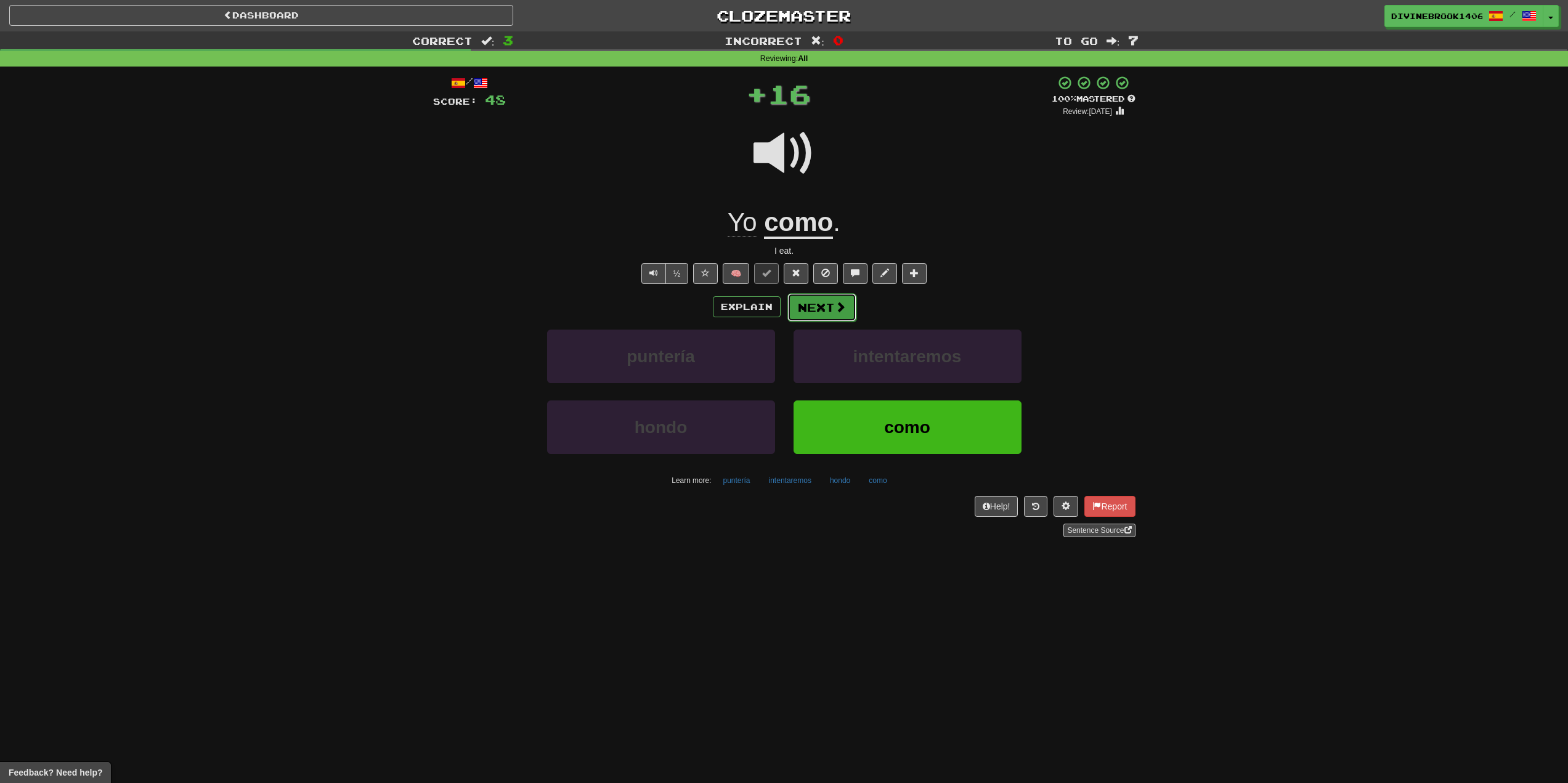
click at [823, 308] on button "Next" at bounding box center [822, 307] width 69 height 28
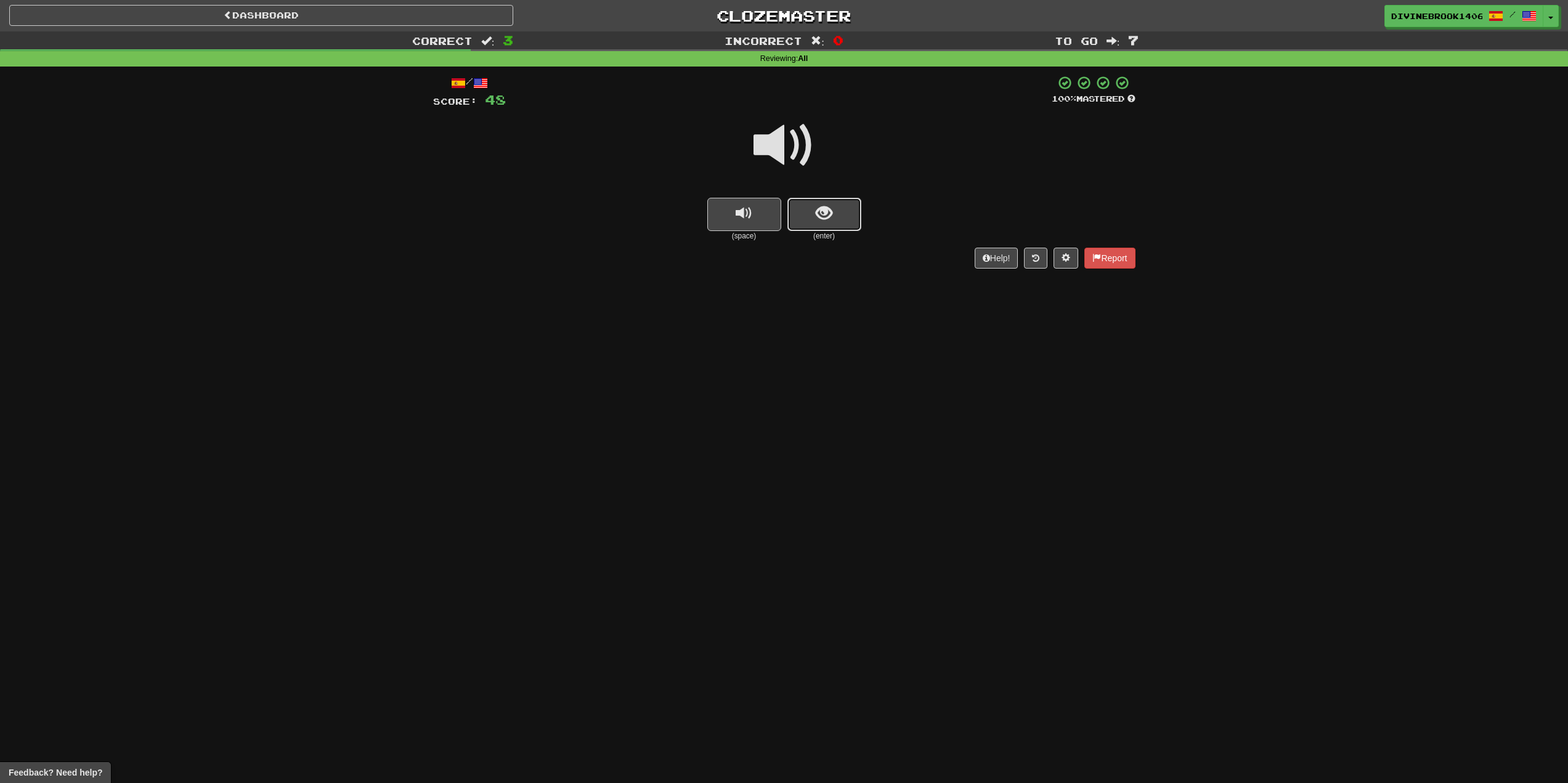
click at [828, 228] on button "show sentence" at bounding box center [824, 214] width 74 height 33
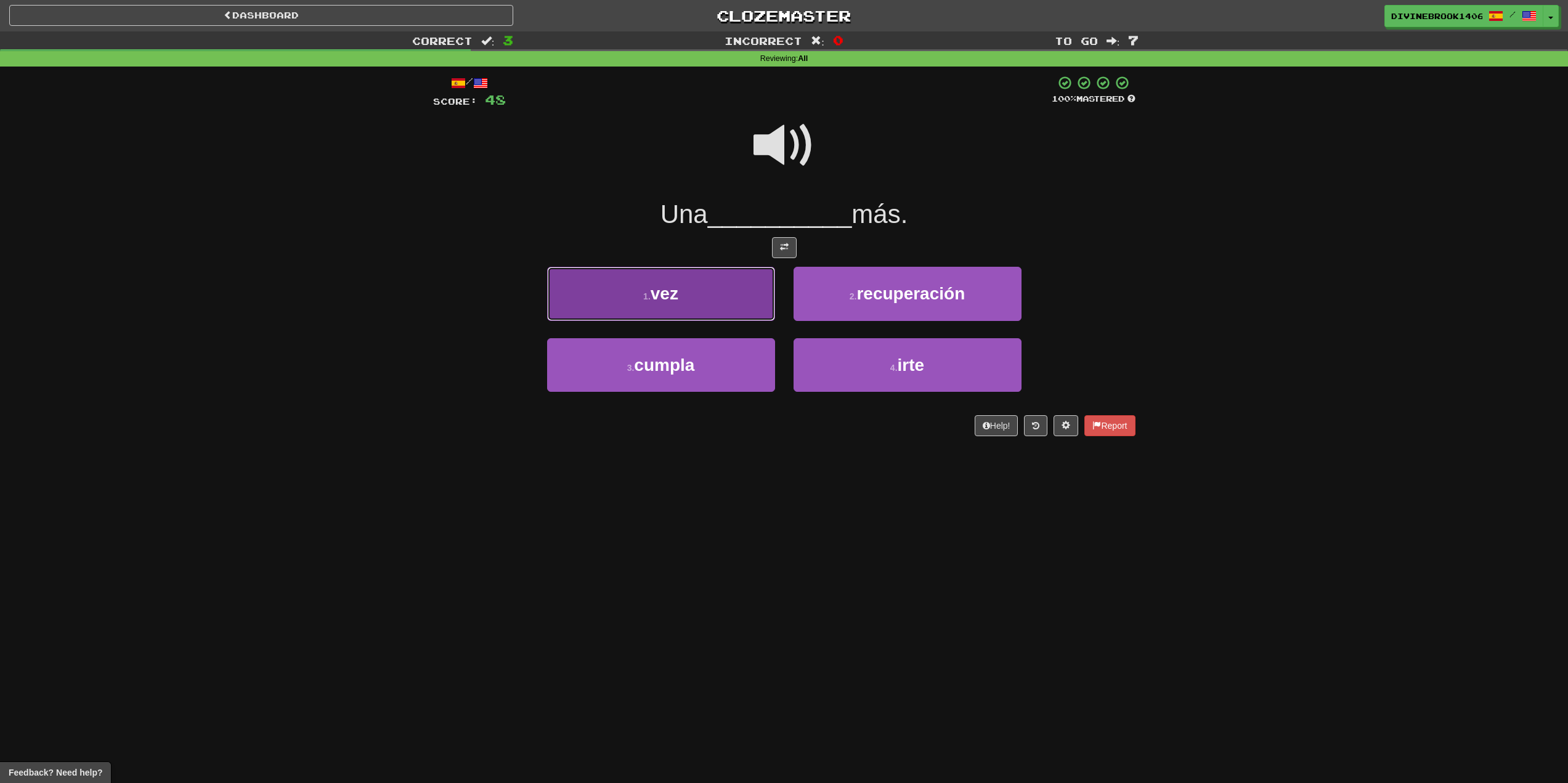
click at [723, 306] on button "1 . vez" at bounding box center [661, 294] width 228 height 54
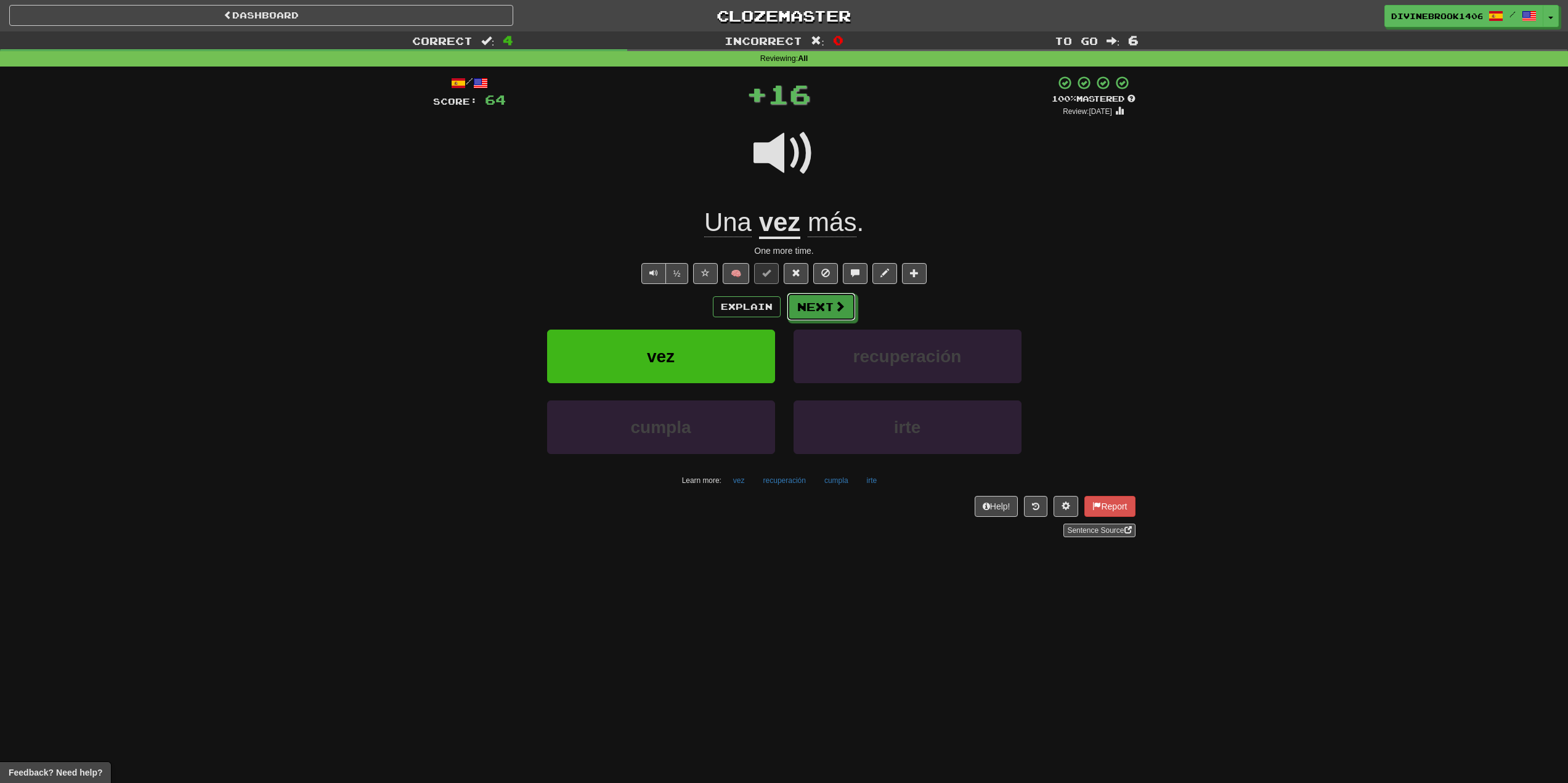
click at [840, 301] on span at bounding box center [840, 306] width 11 height 11
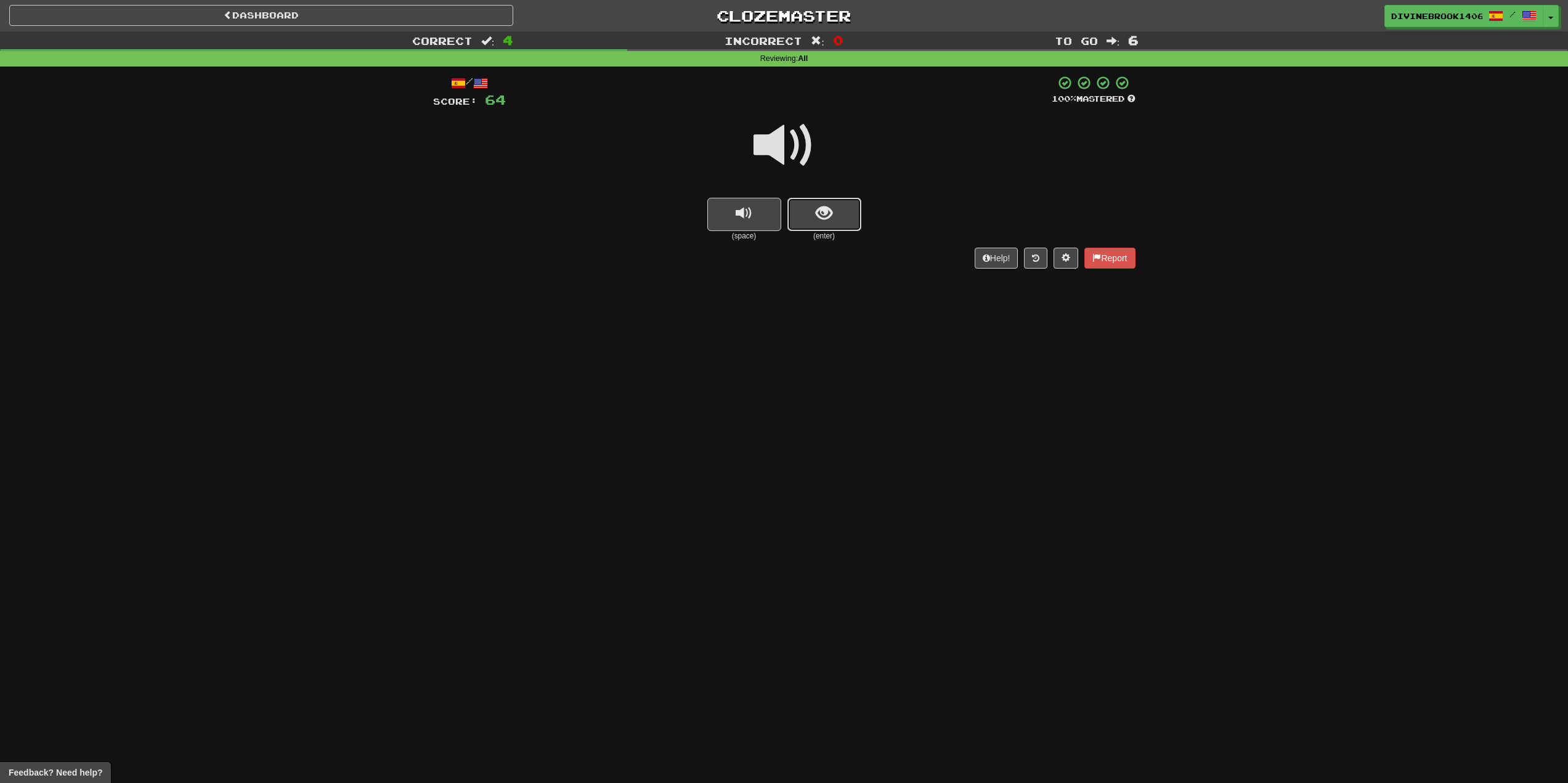
click at [834, 216] on button "show sentence" at bounding box center [824, 214] width 74 height 33
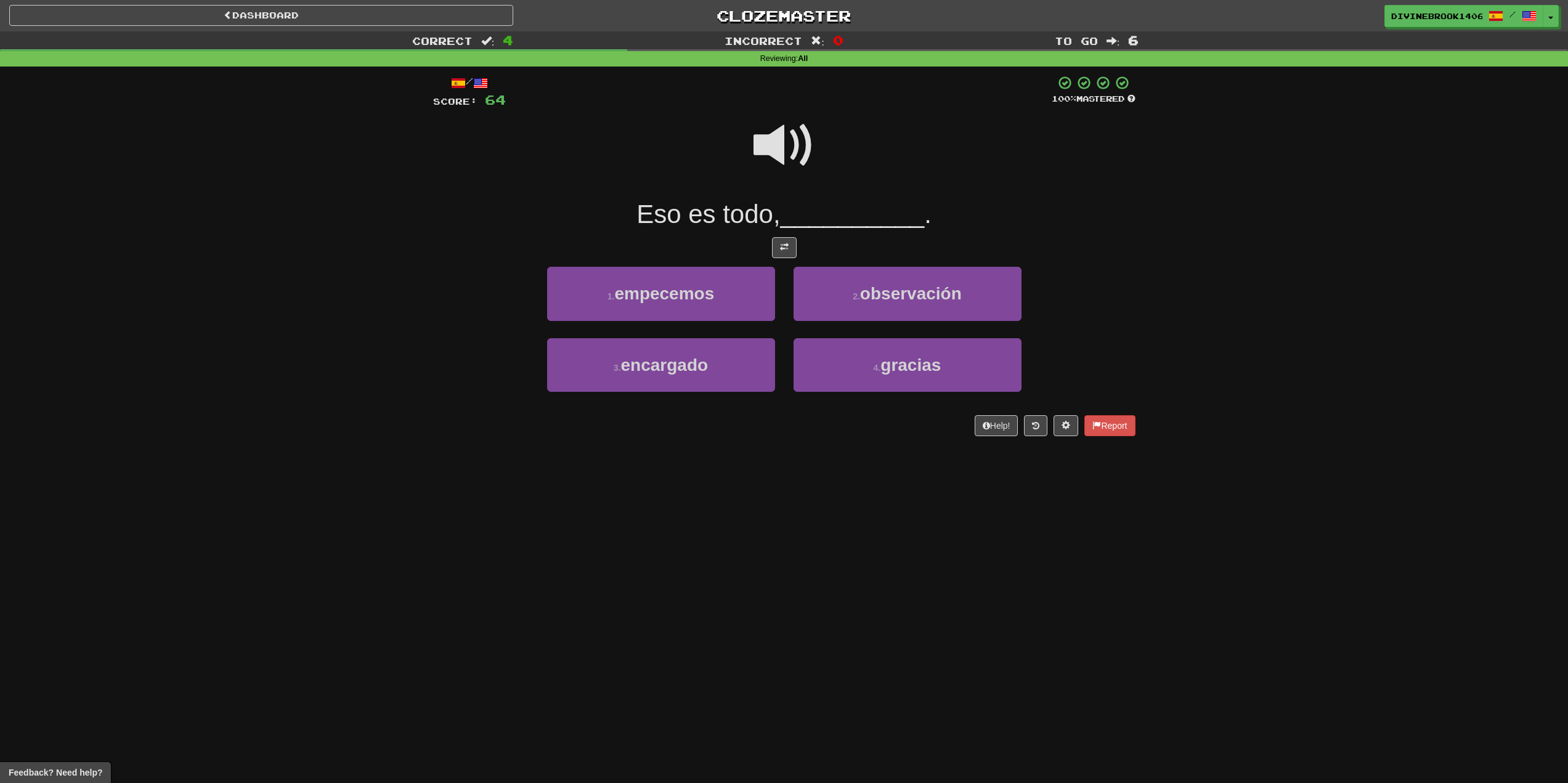
click at [794, 121] on span at bounding box center [784, 146] width 62 height 62
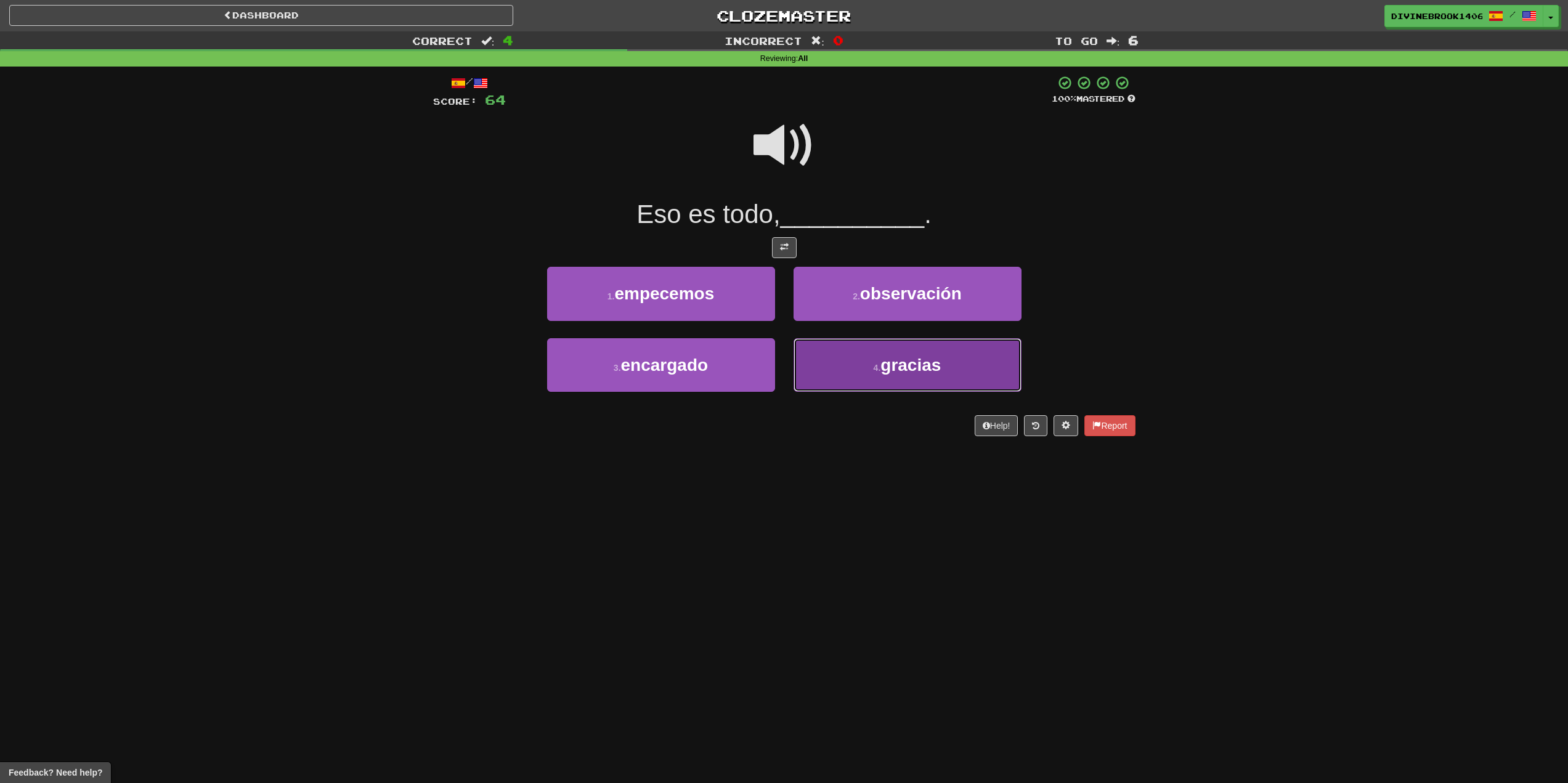
click at [901, 363] on span "gracias" at bounding box center [911, 365] width 61 height 19
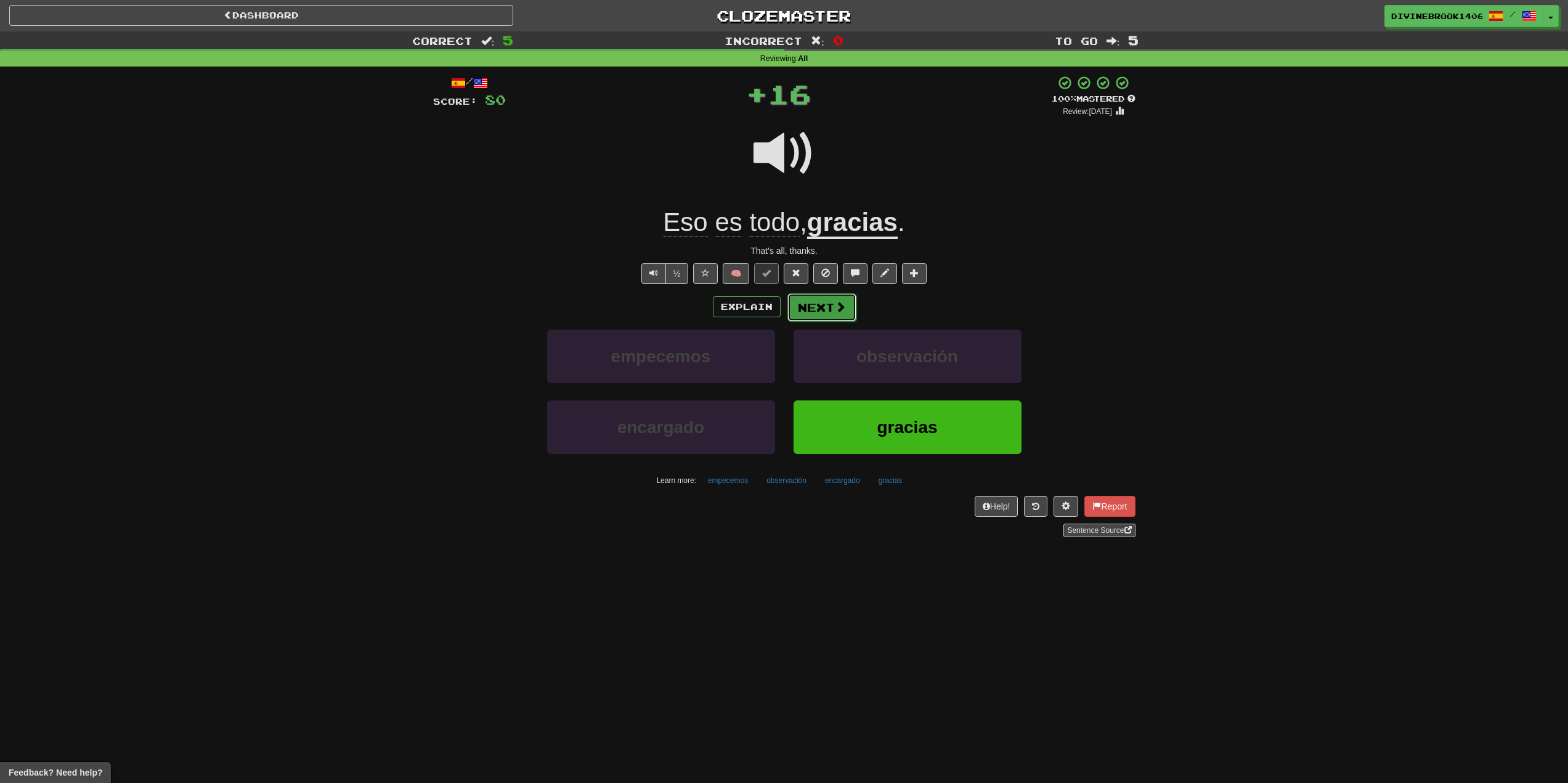
click at [819, 299] on button "Next" at bounding box center [822, 307] width 69 height 28
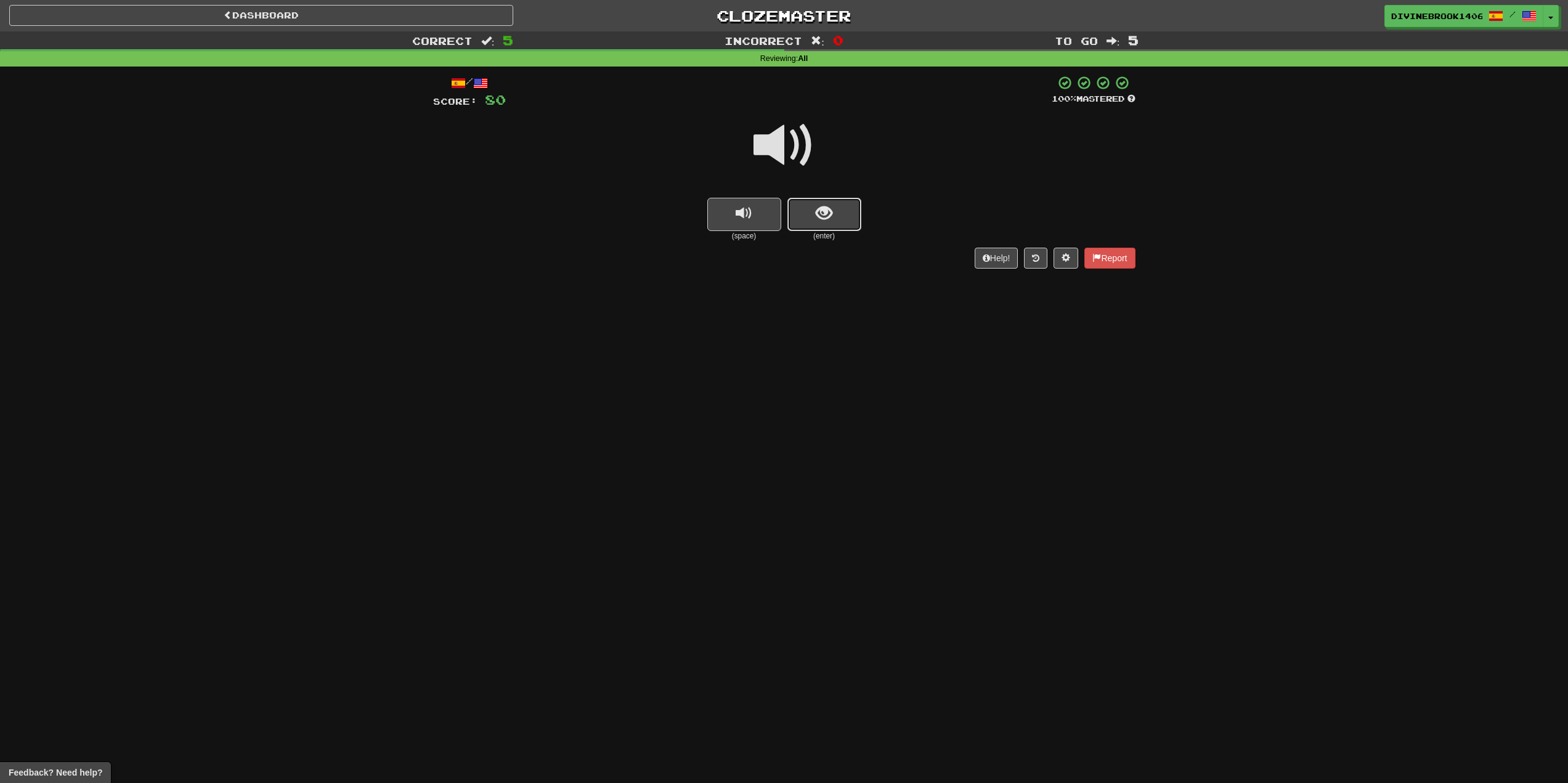
click at [832, 224] on button "show sentence" at bounding box center [824, 214] width 74 height 33
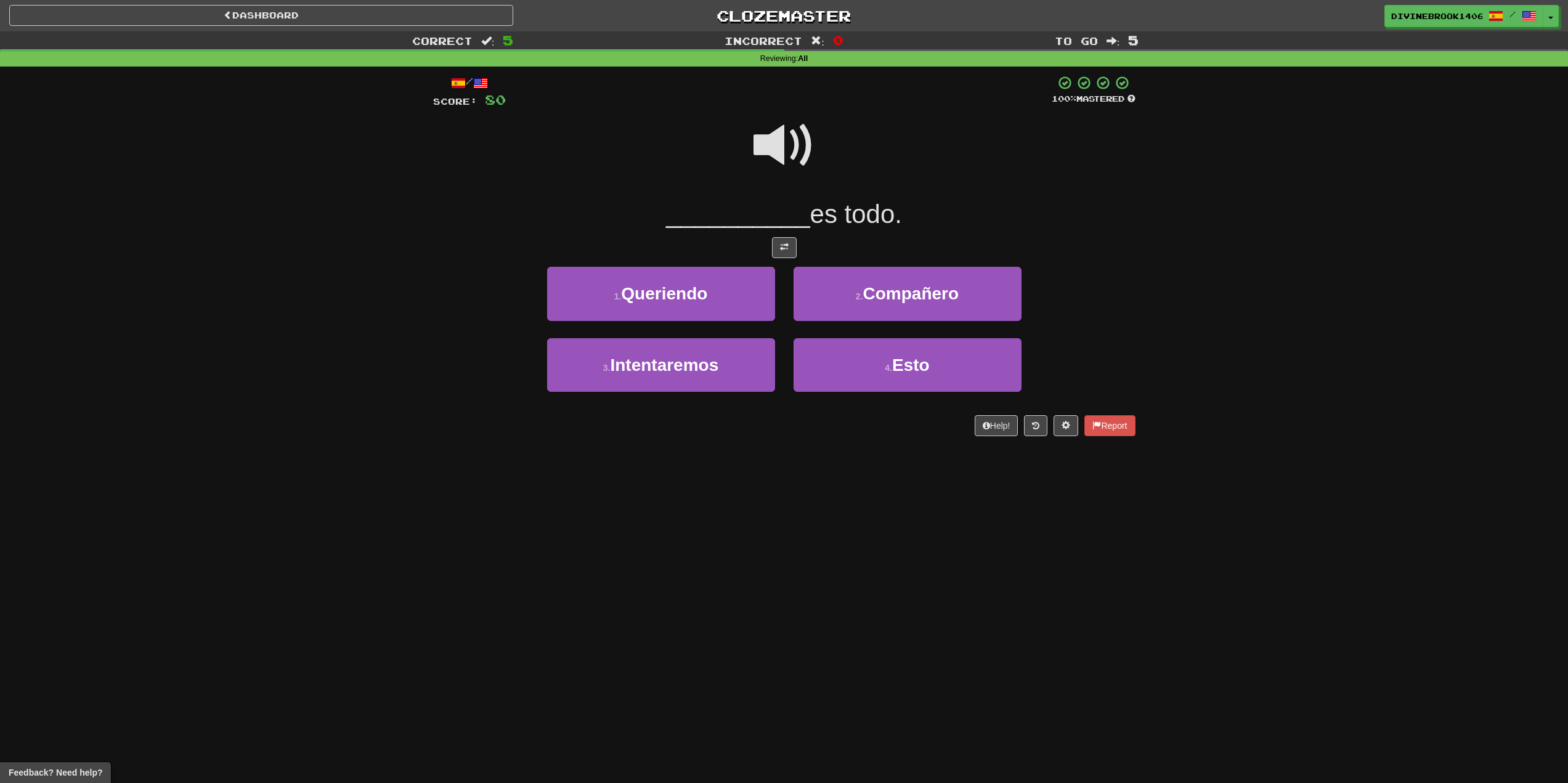
click at [791, 133] on span at bounding box center [784, 146] width 62 height 62
click at [943, 373] on button "4 . Esto" at bounding box center [907, 365] width 228 height 54
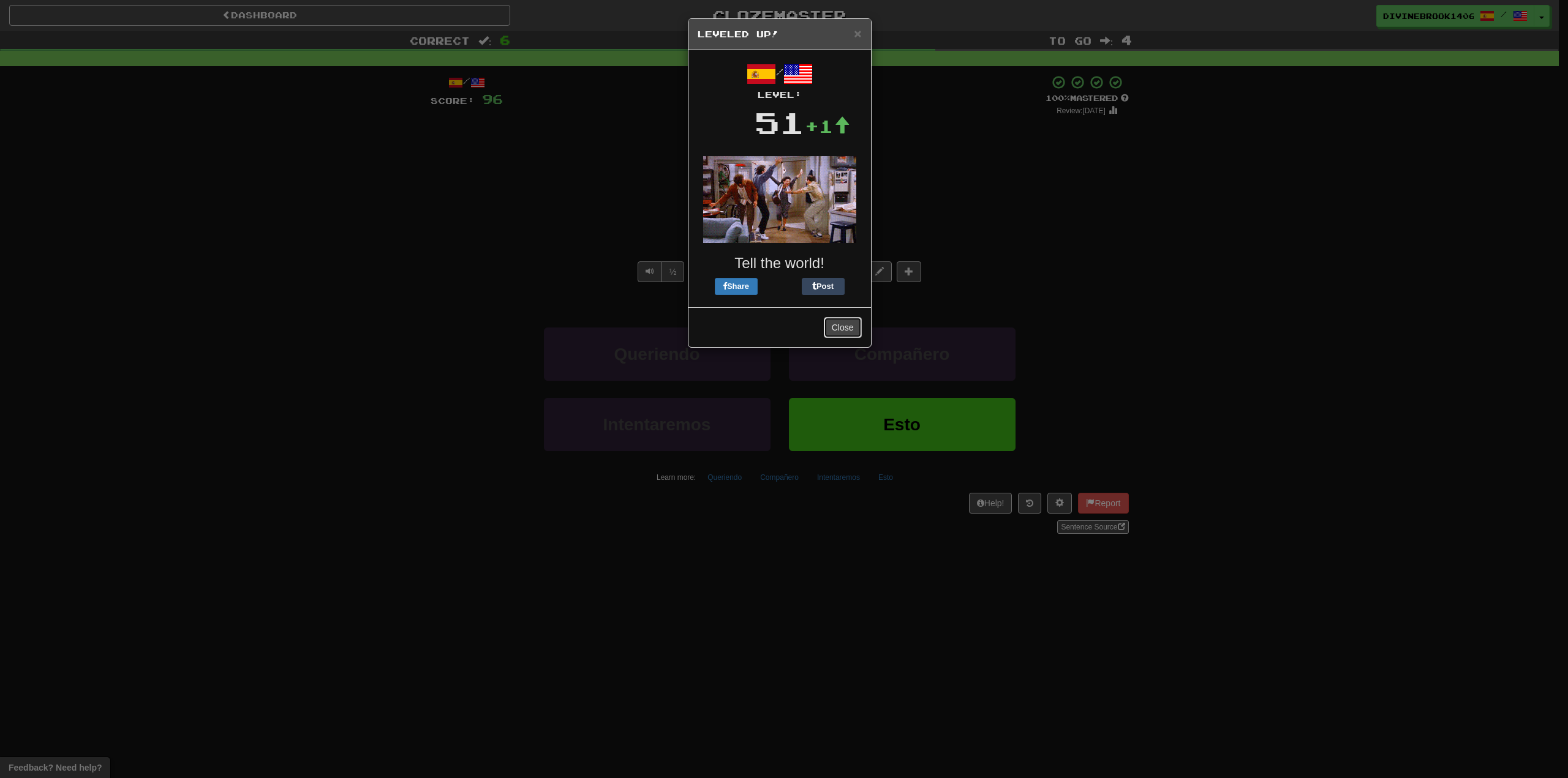
click at [847, 327] on button "Close" at bounding box center [842, 327] width 38 height 21
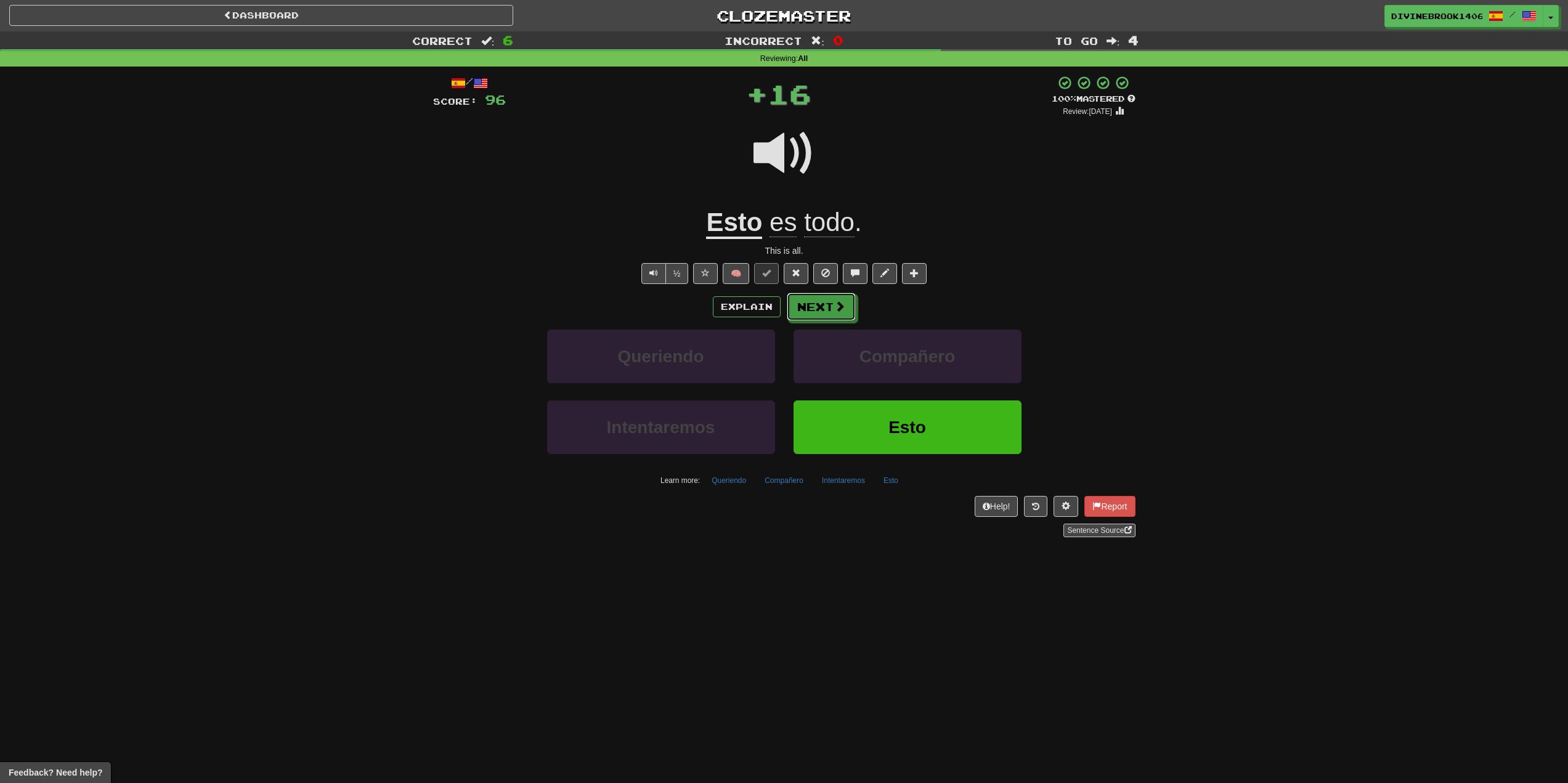
click at [835, 311] on span at bounding box center [840, 306] width 11 height 11
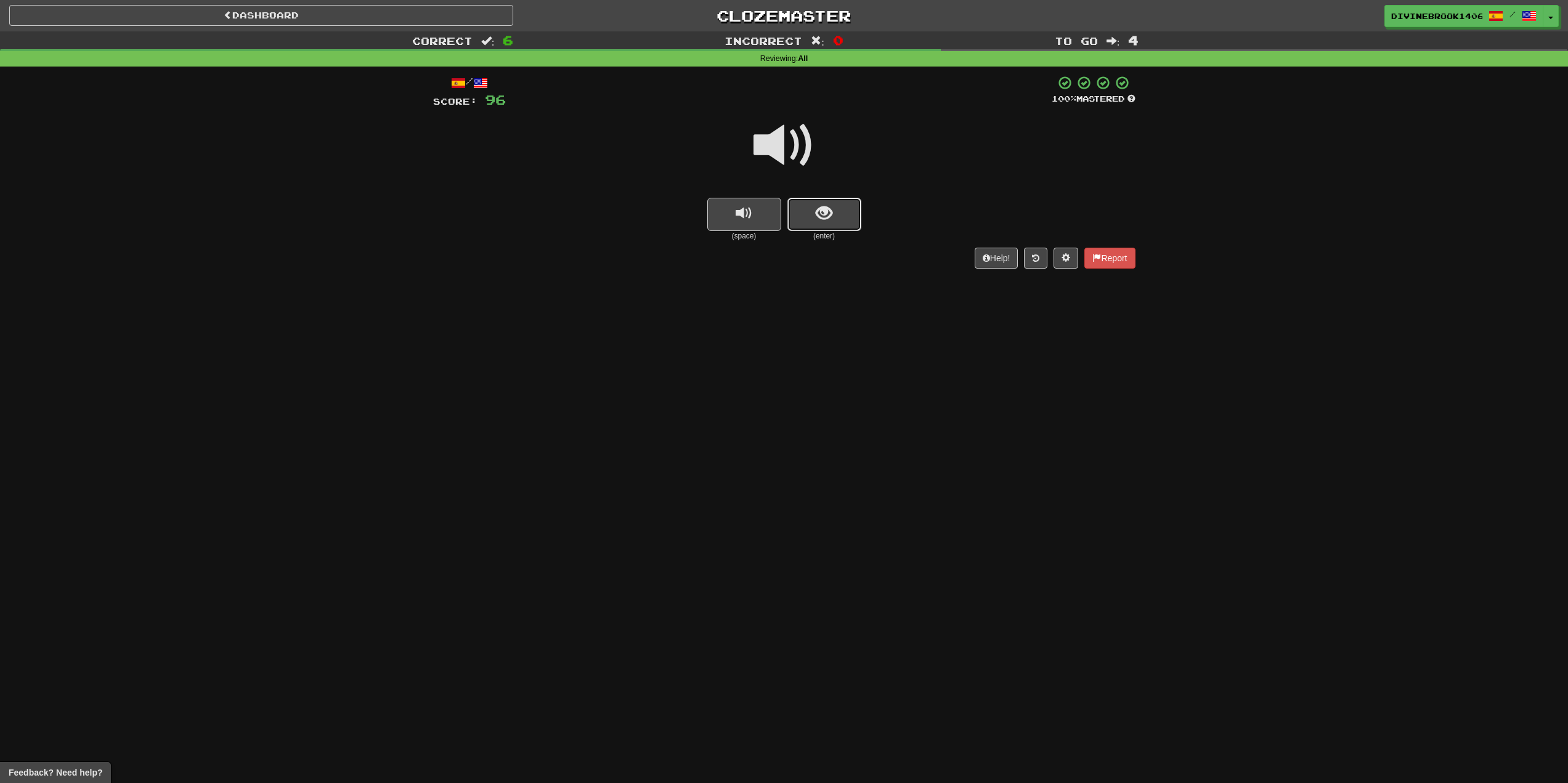
click at [819, 202] on button "show sentence" at bounding box center [824, 214] width 74 height 33
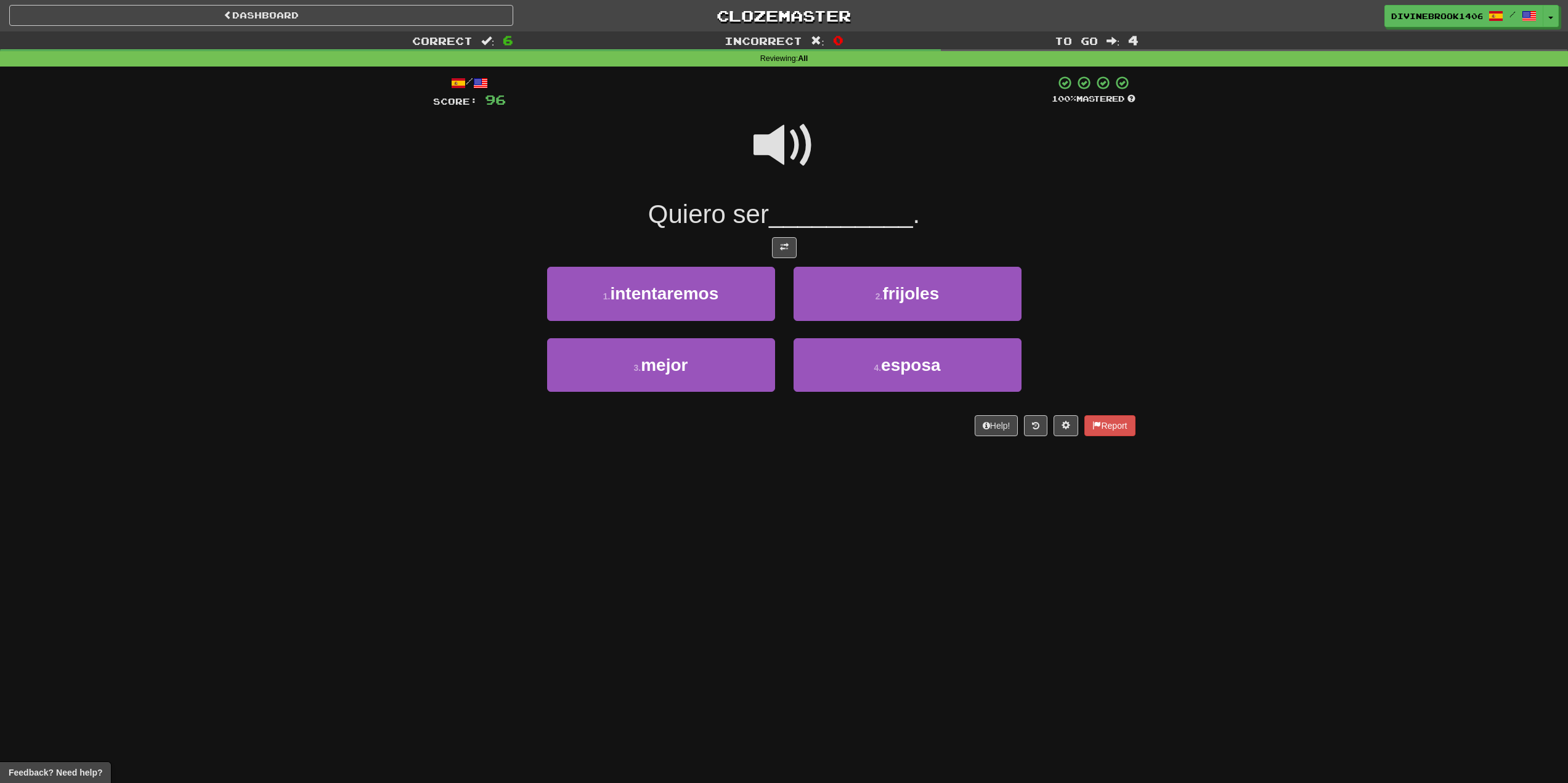
click at [781, 121] on span at bounding box center [784, 146] width 62 height 62
drag, startPoint x: 707, startPoint y: 370, endPoint x: 714, endPoint y: 366, distance: 8.1
click at [714, 368] on button "3 . mejor" at bounding box center [661, 365] width 228 height 54
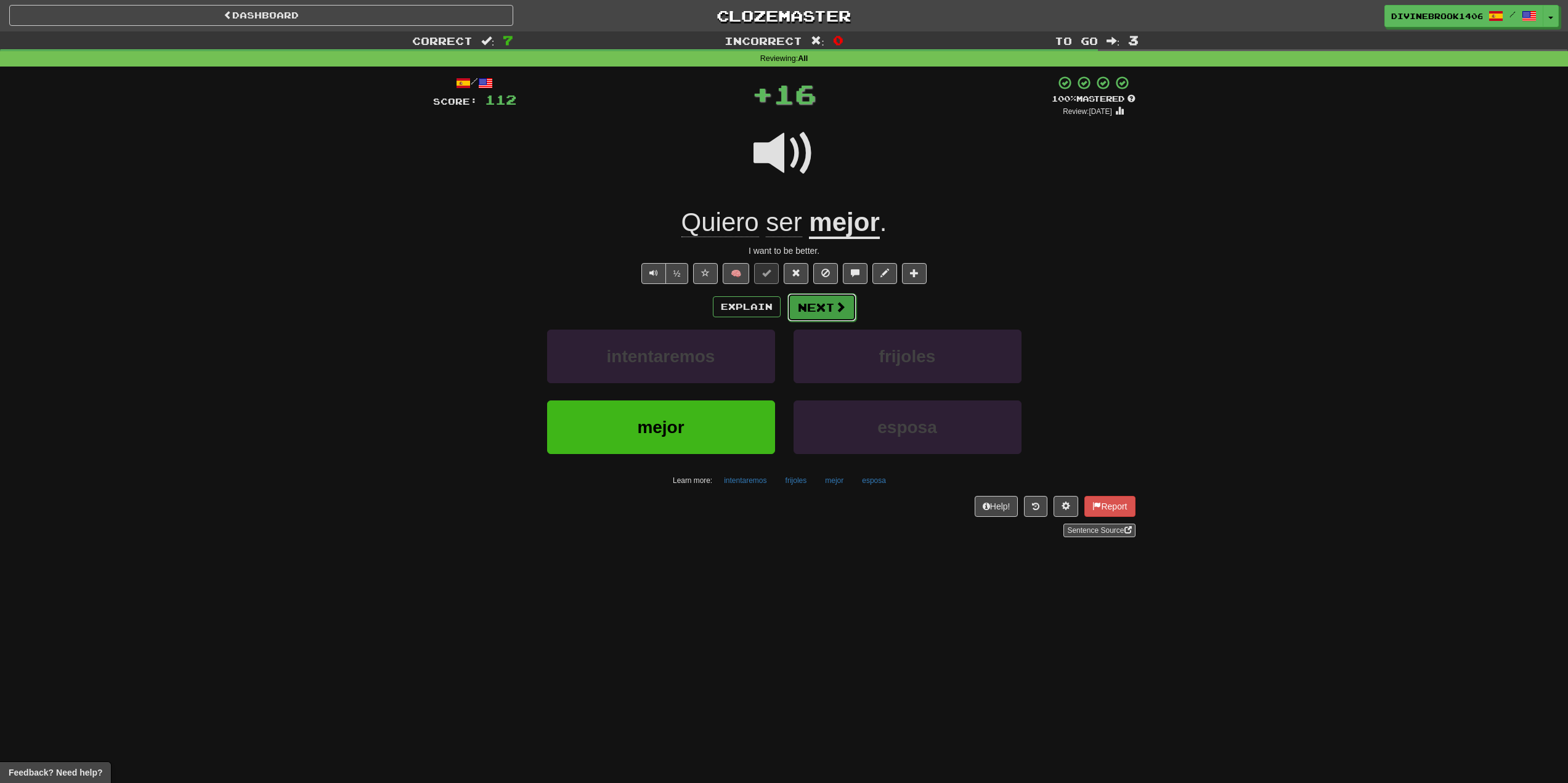
click at [821, 313] on button "Next" at bounding box center [822, 307] width 69 height 28
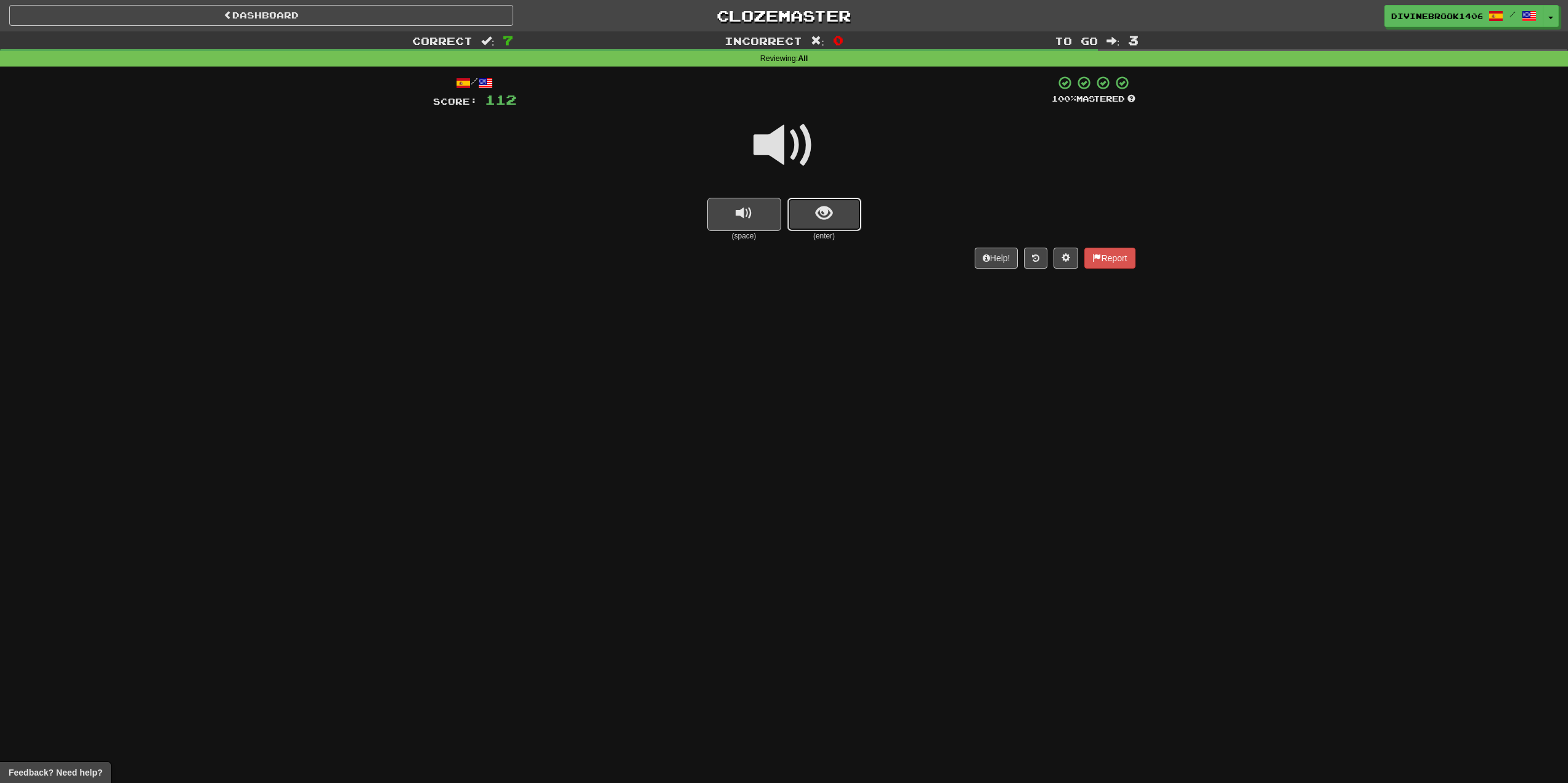
click at [835, 205] on button "show sentence" at bounding box center [824, 214] width 74 height 33
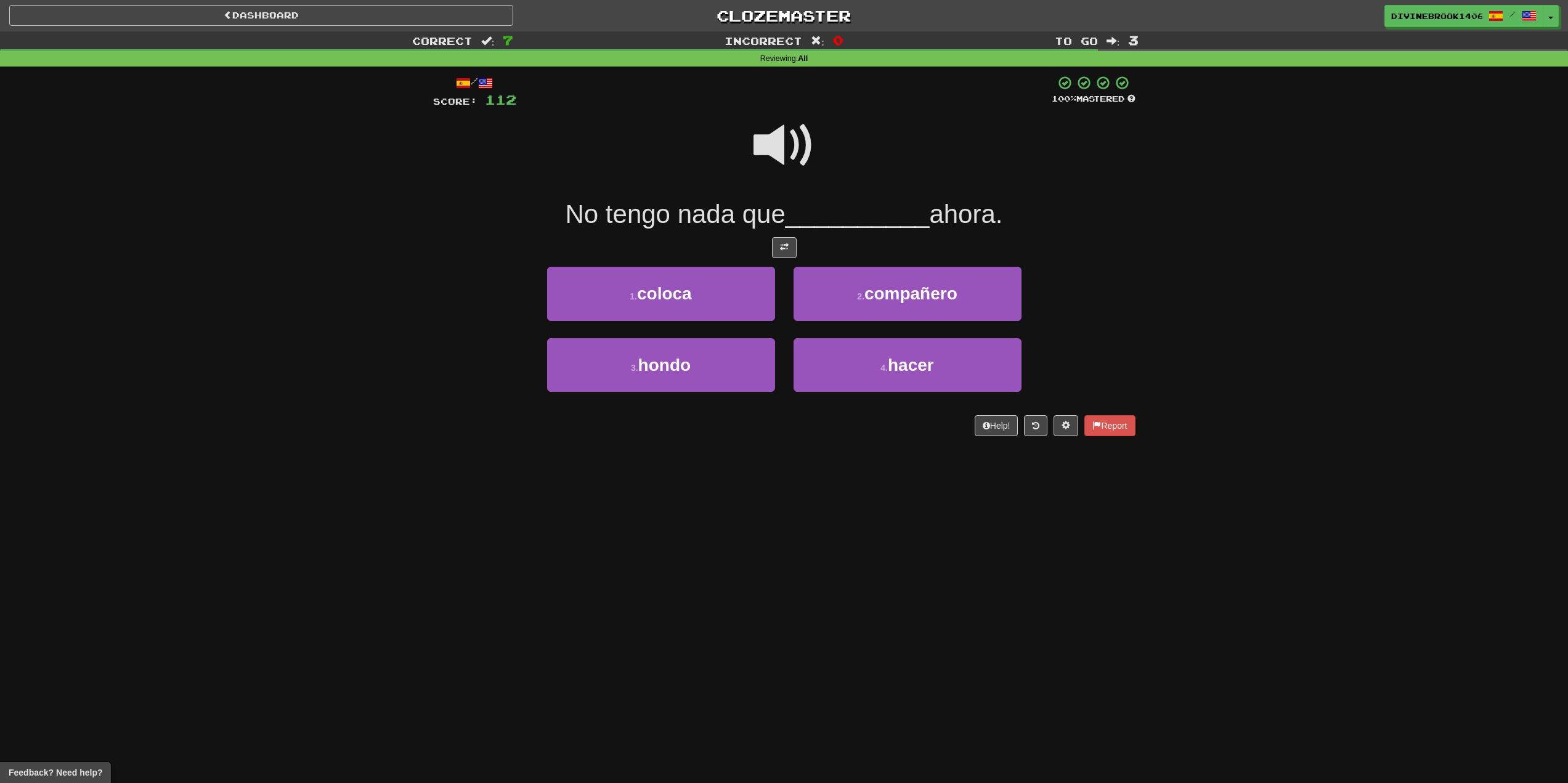
click at [788, 148] on span at bounding box center [784, 146] width 62 height 62
click at [895, 357] on span "hacer" at bounding box center [911, 365] width 46 height 19
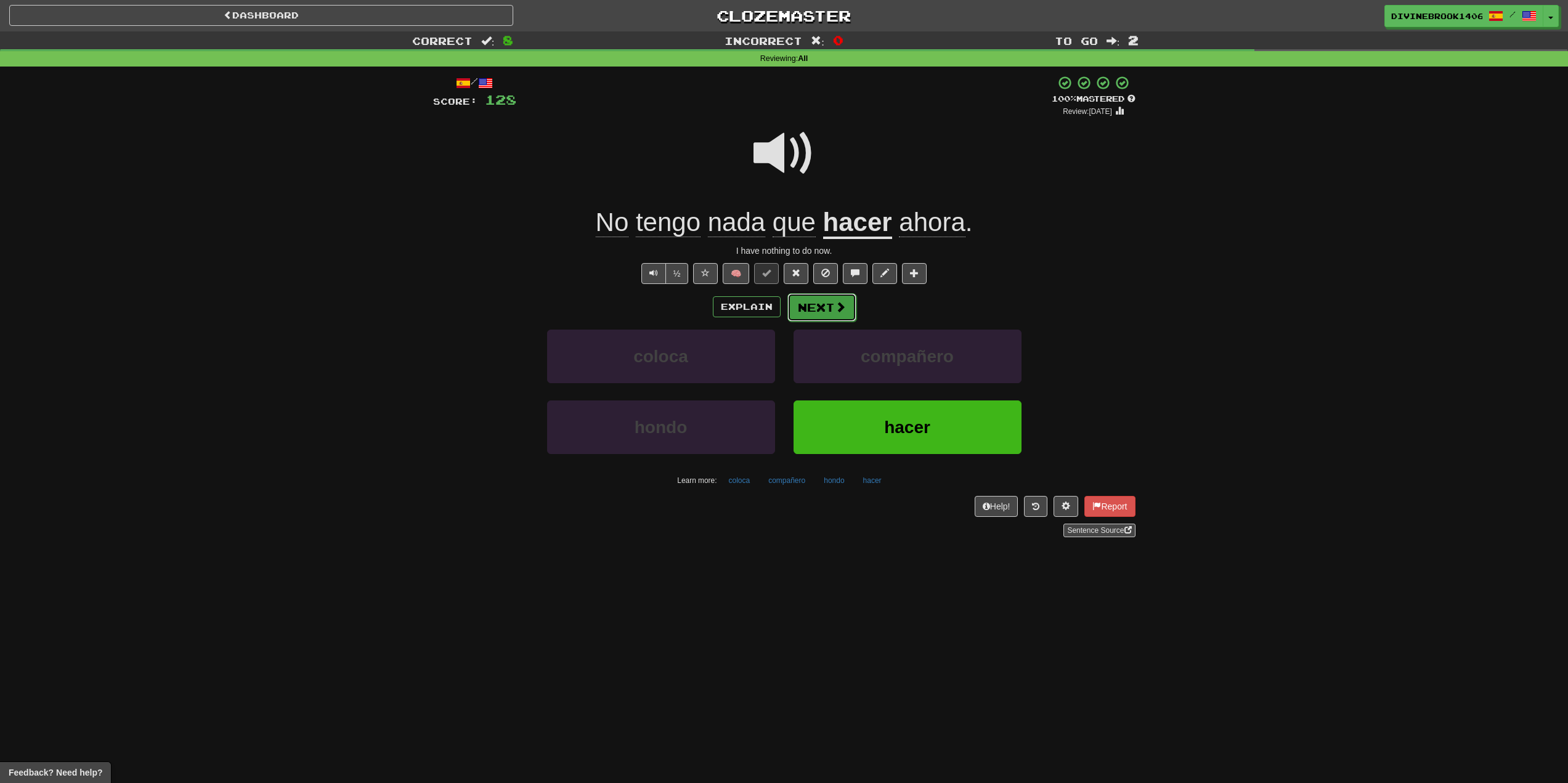
click at [842, 302] on span at bounding box center [841, 307] width 11 height 11
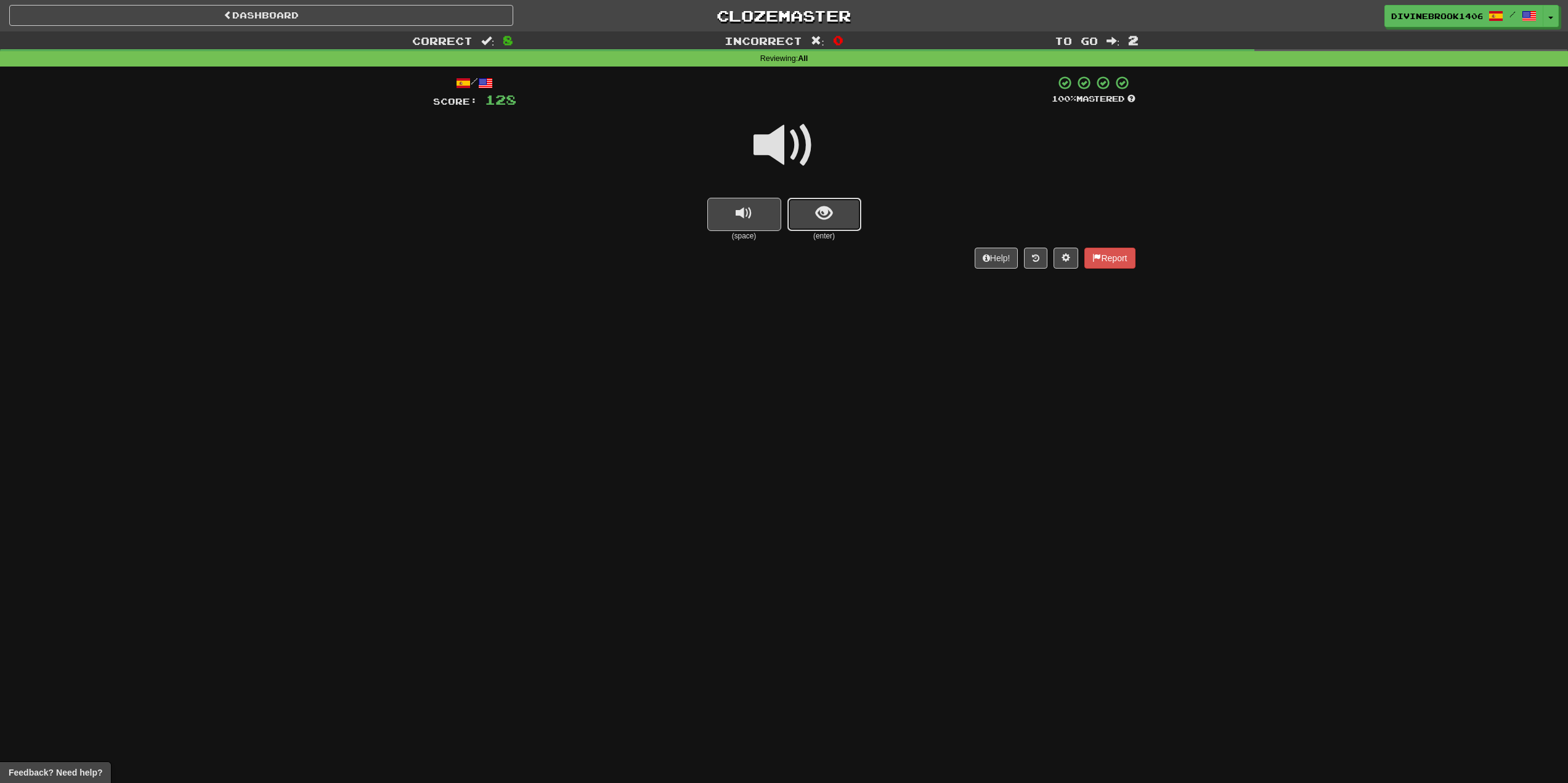
click at [841, 201] on button "show sentence" at bounding box center [824, 214] width 74 height 33
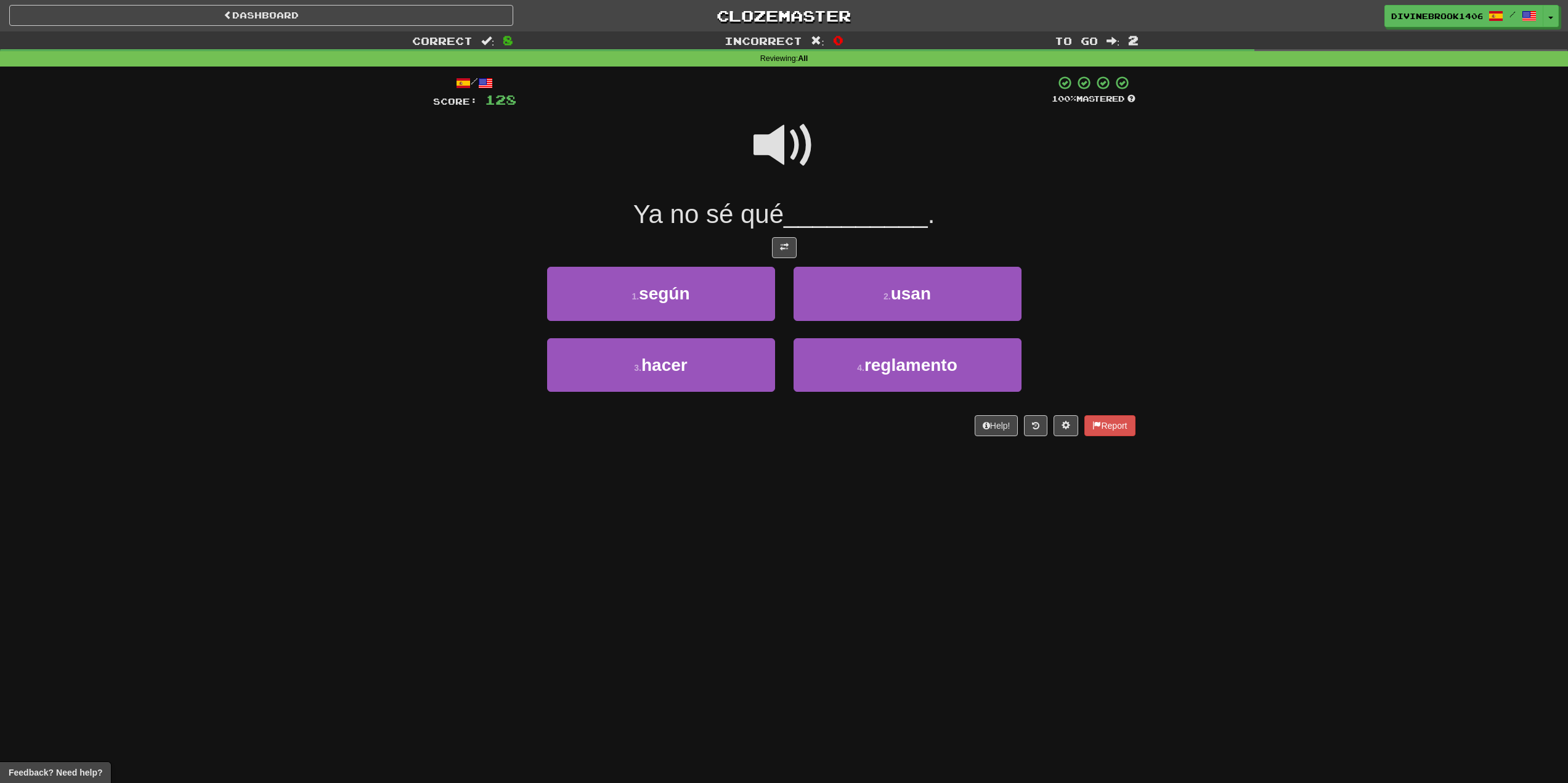
click at [805, 157] on span at bounding box center [784, 146] width 62 height 62
click at [727, 369] on button "3 . hacer" at bounding box center [661, 365] width 228 height 54
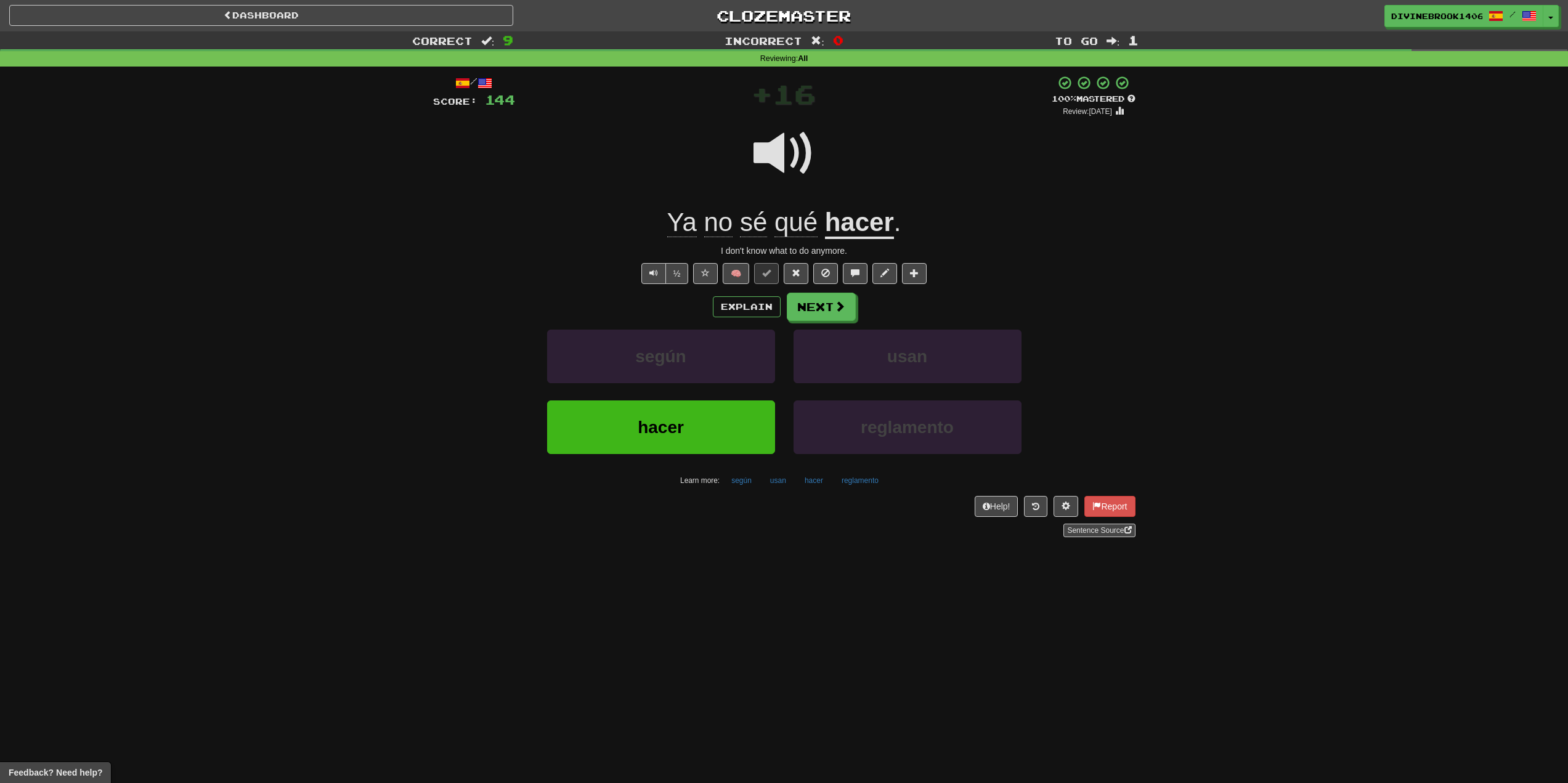
click at [733, 295] on div "Explain Next" at bounding box center [784, 307] width 702 height 28
click at [748, 309] on button "Explain" at bounding box center [746, 306] width 68 height 21
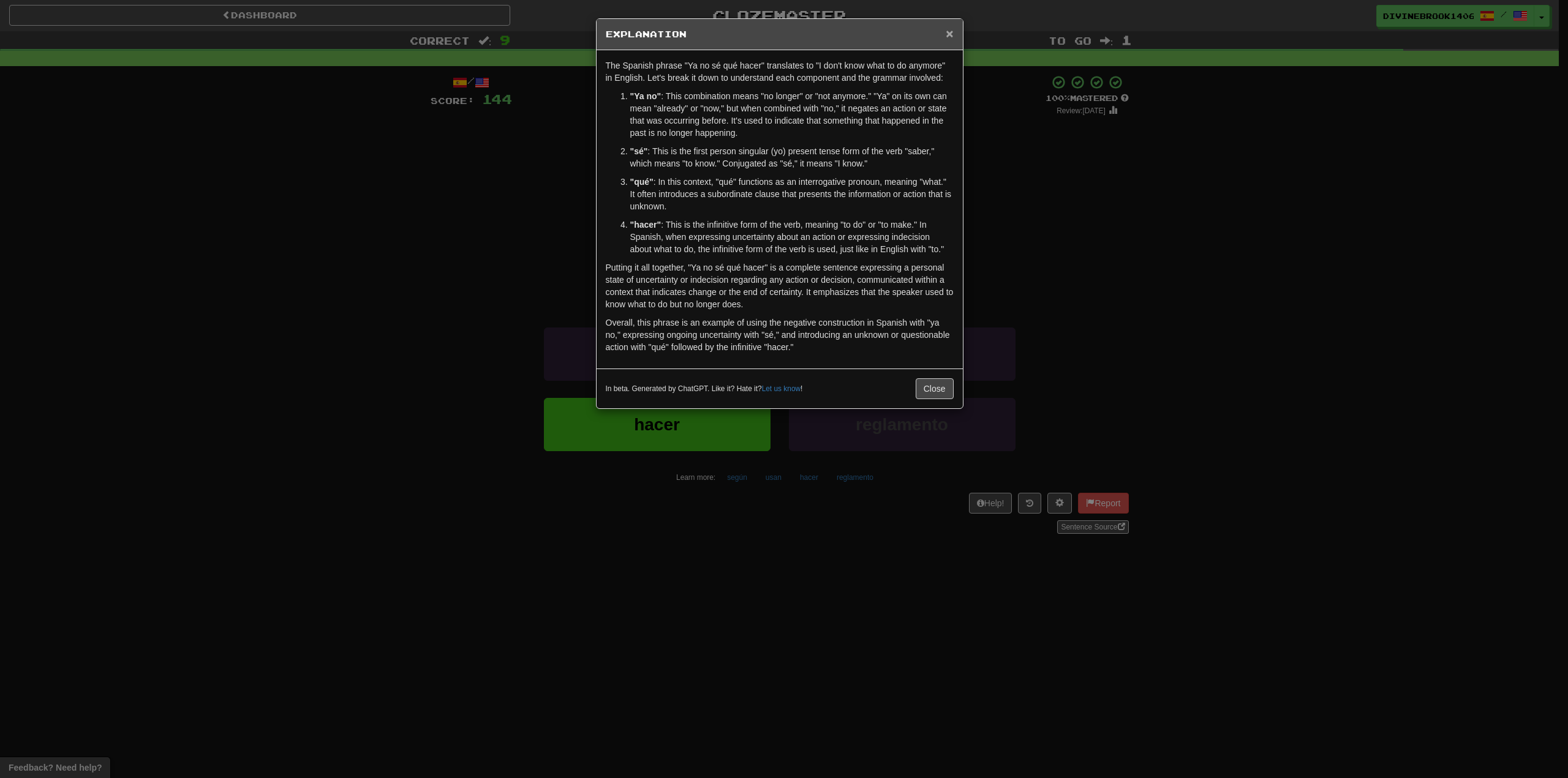
click at [949, 28] on span "×" at bounding box center [950, 33] width 8 height 14
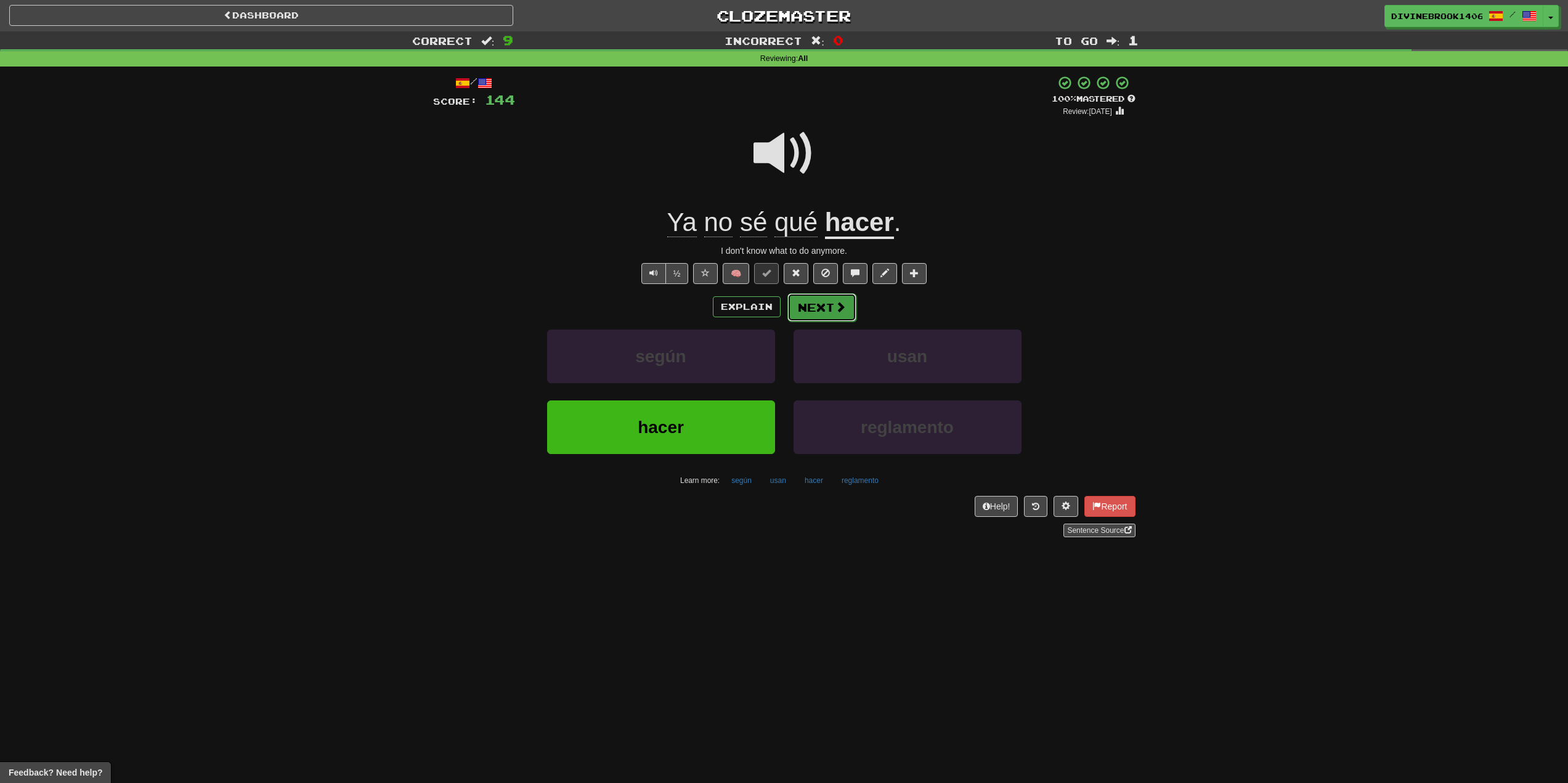
click at [837, 306] on span at bounding box center [841, 307] width 11 height 11
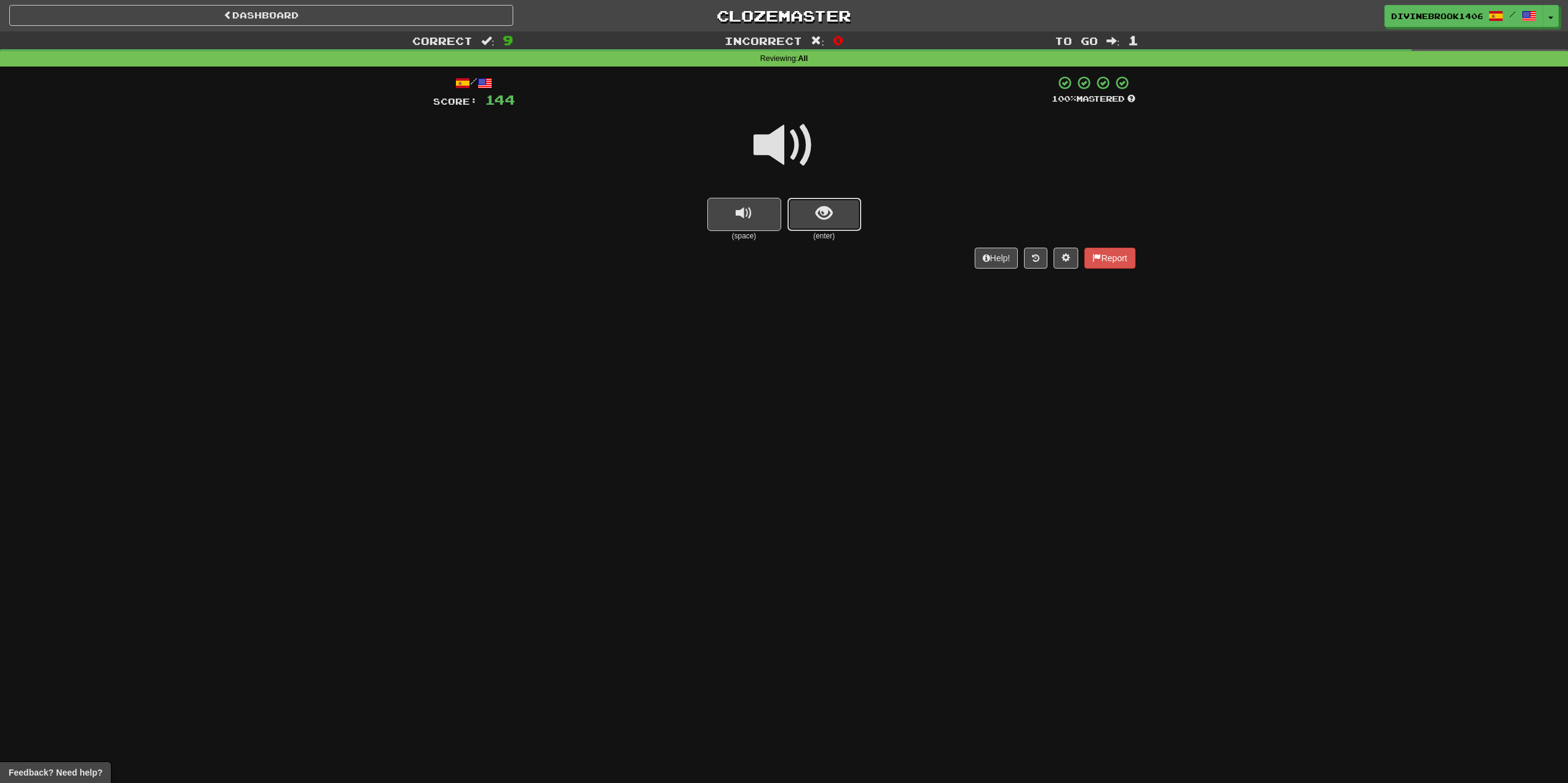
click at [816, 198] on button "show sentence" at bounding box center [824, 214] width 74 height 33
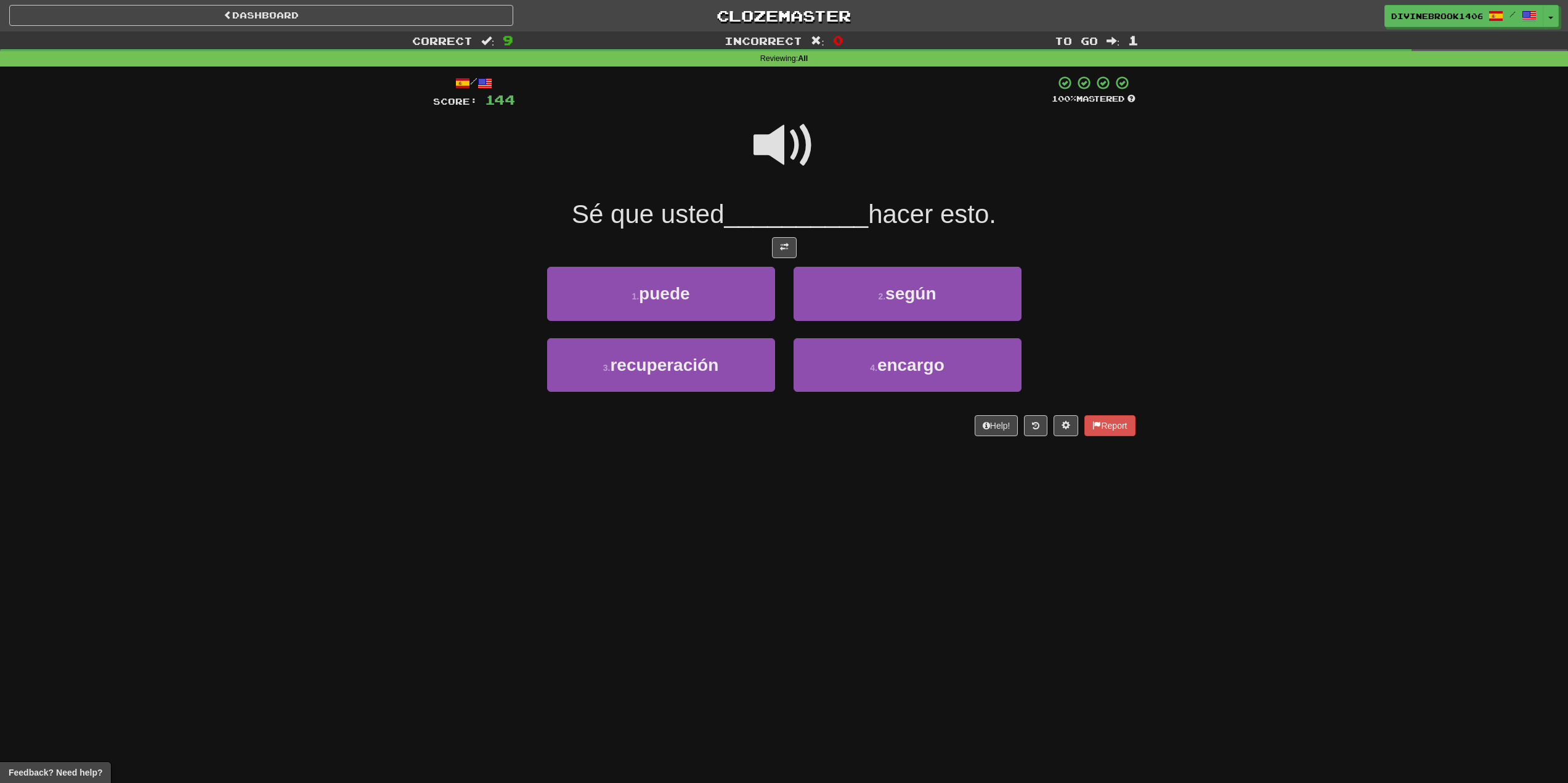
drag, startPoint x: 797, startPoint y: 108, endPoint x: 787, endPoint y: 112, distance: 10.8
click at [796, 108] on div at bounding box center [784, 92] width 537 height 34
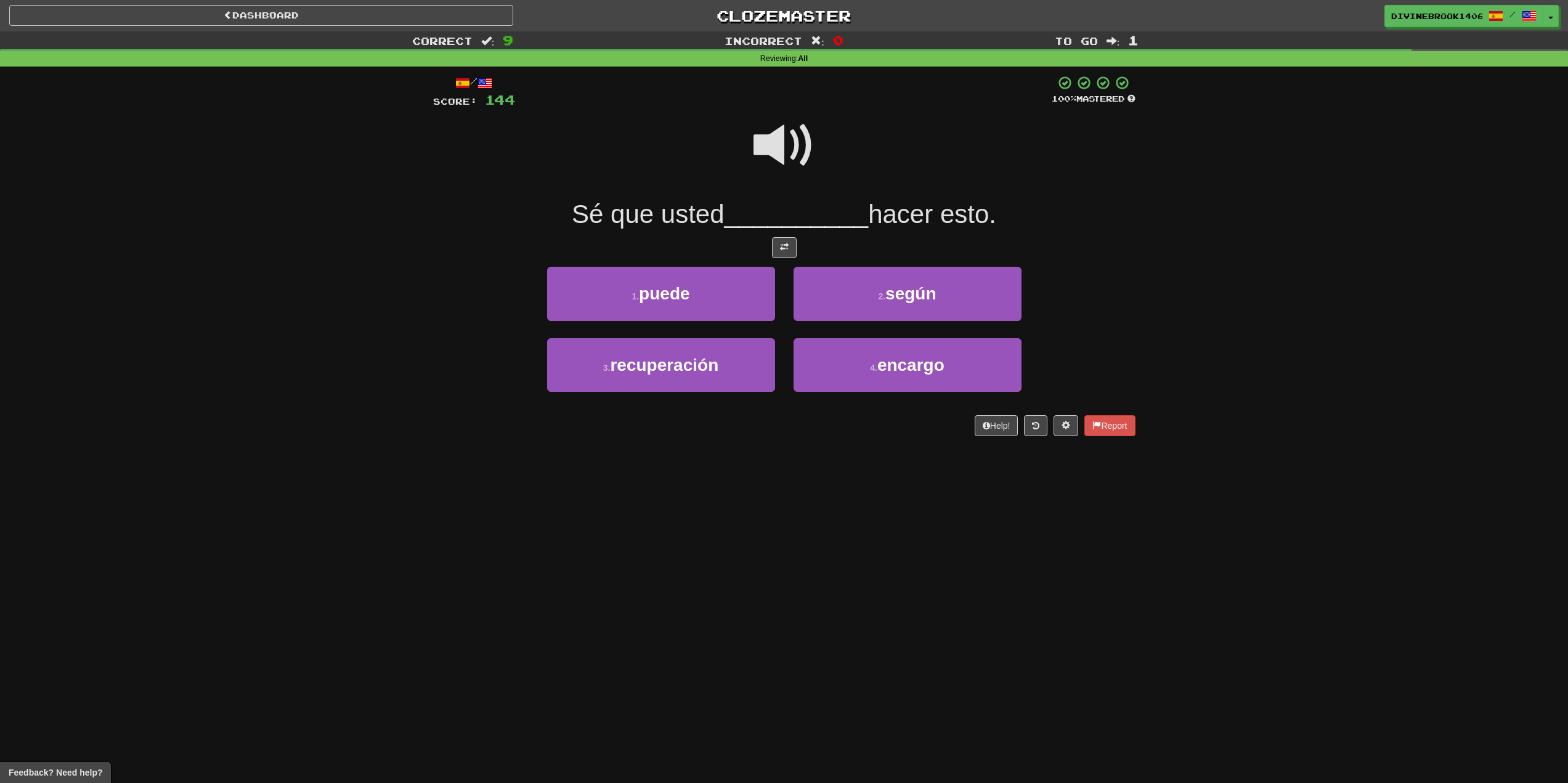
drag, startPoint x: 781, startPoint y: 149, endPoint x: 773, endPoint y: 152, distance: 8.5
click at [781, 150] on span at bounding box center [784, 146] width 62 height 62
click at [739, 297] on button "1 . puede" at bounding box center [661, 294] width 228 height 54
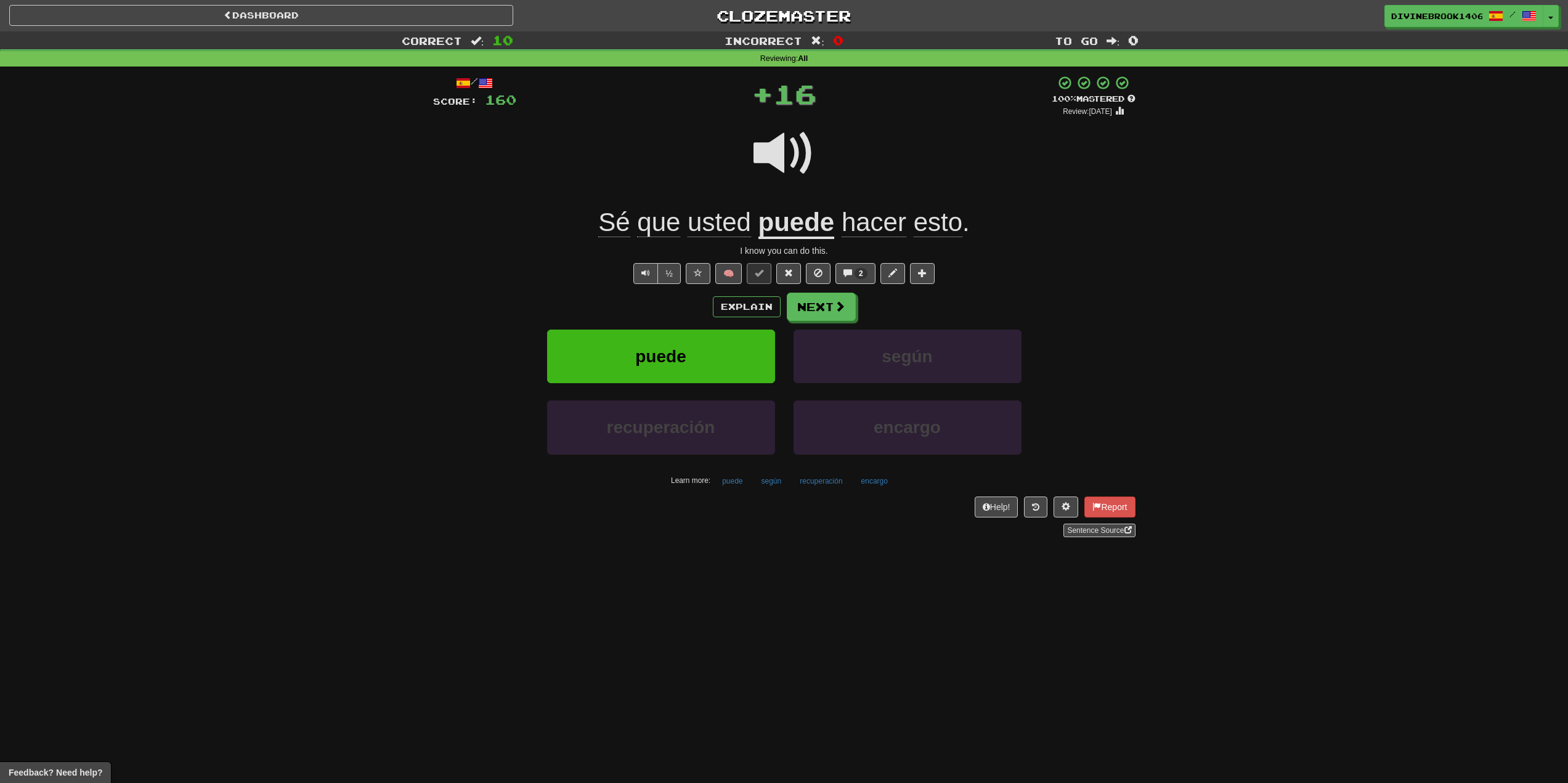
click at [789, 218] on u "puede" at bounding box center [796, 224] width 76 height 32
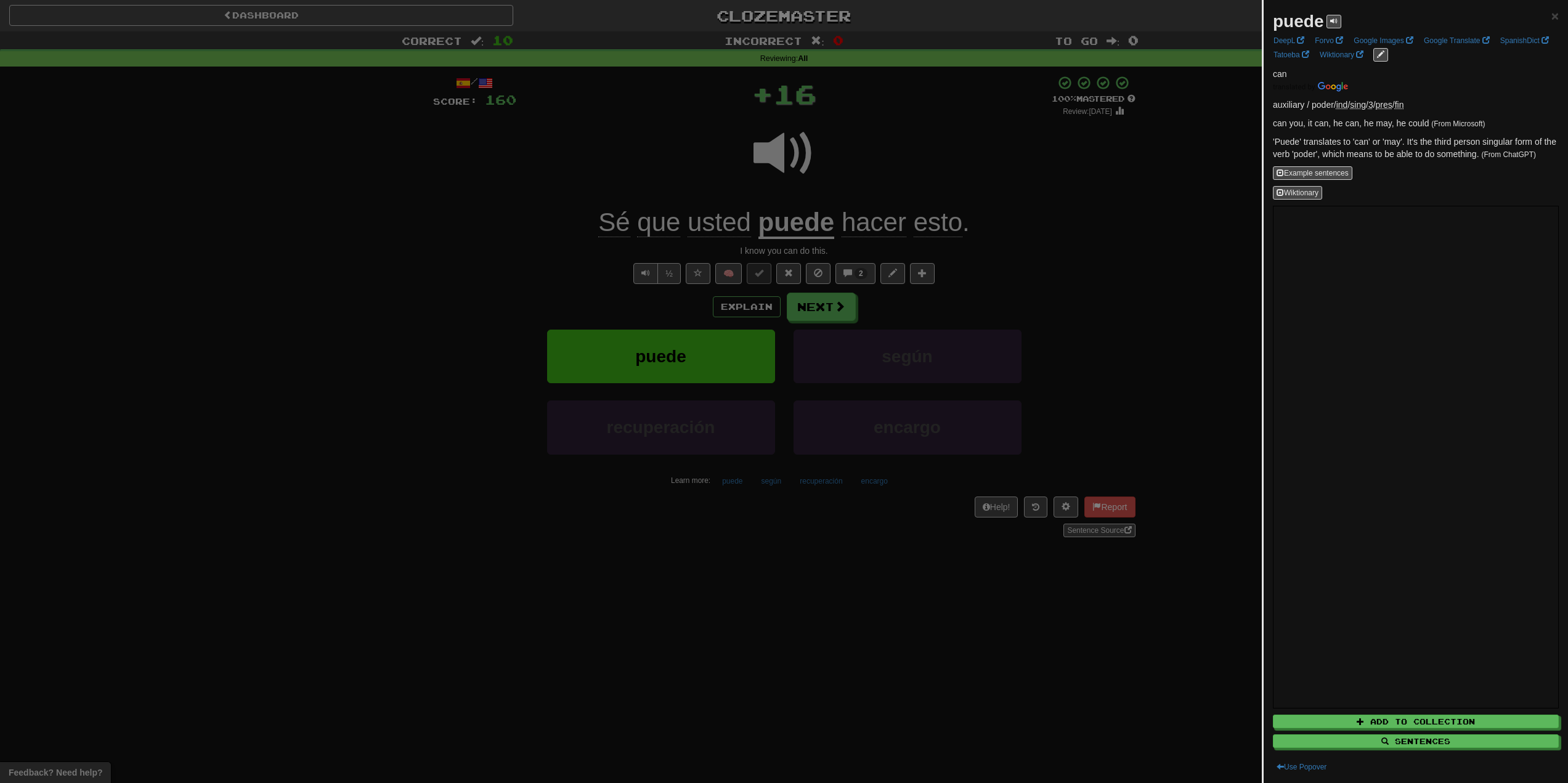
click at [661, 156] on div at bounding box center [784, 392] width 1568 height 783
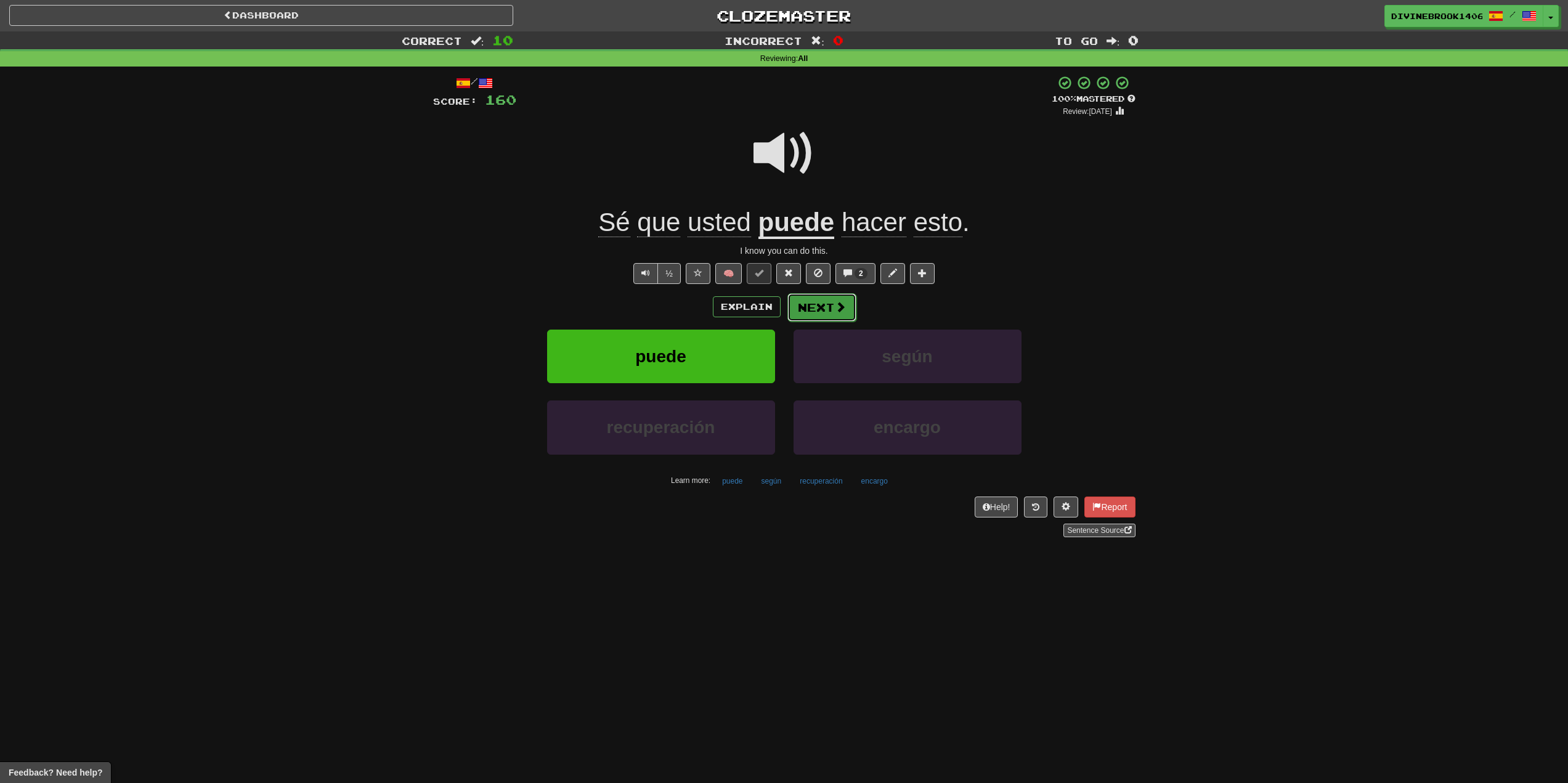
click at [818, 312] on button "Next" at bounding box center [822, 307] width 69 height 28
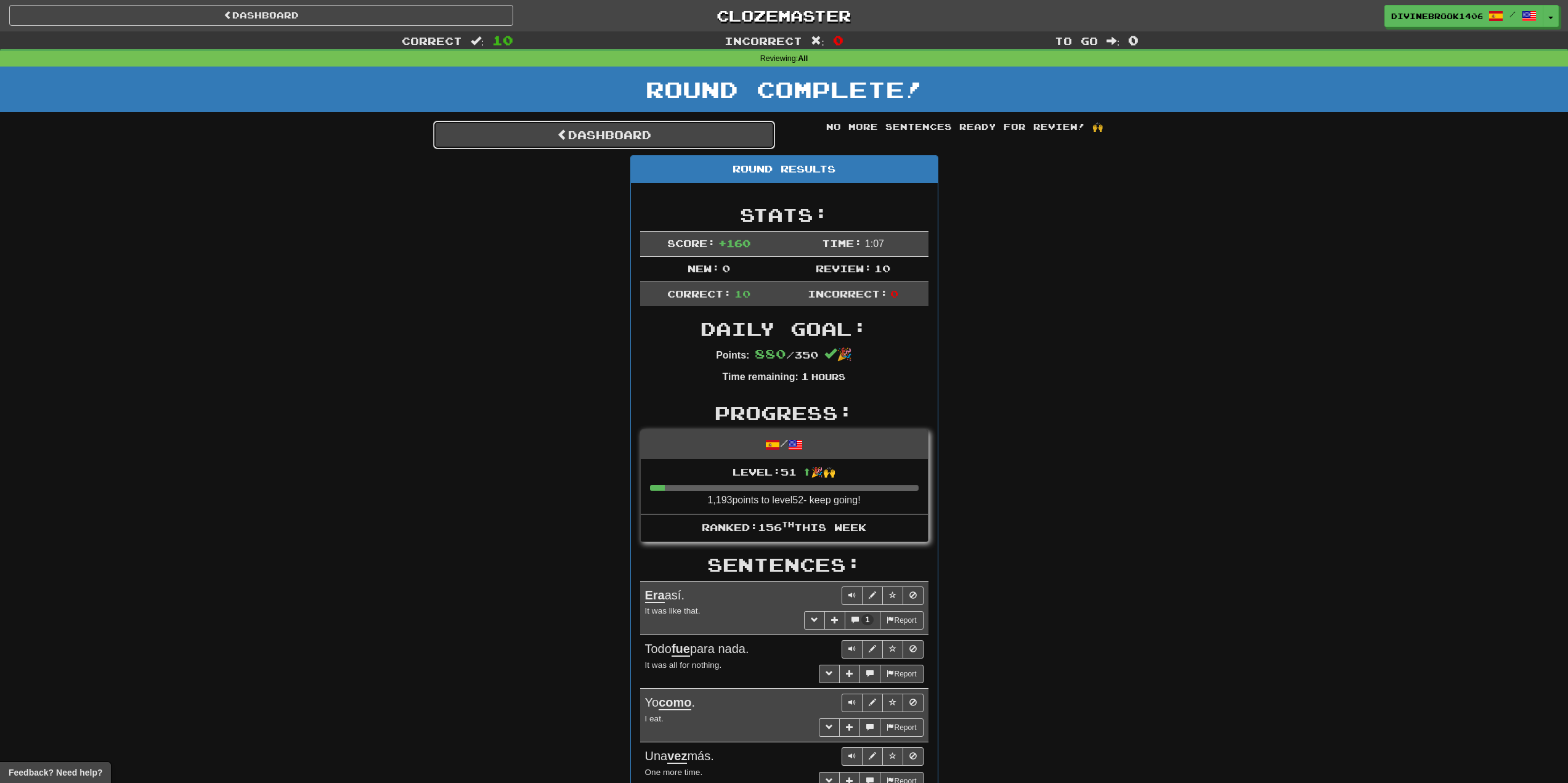
click at [708, 140] on link "Dashboard" at bounding box center [604, 134] width 342 height 28
